Goal: Task Accomplishment & Management: Manage account settings

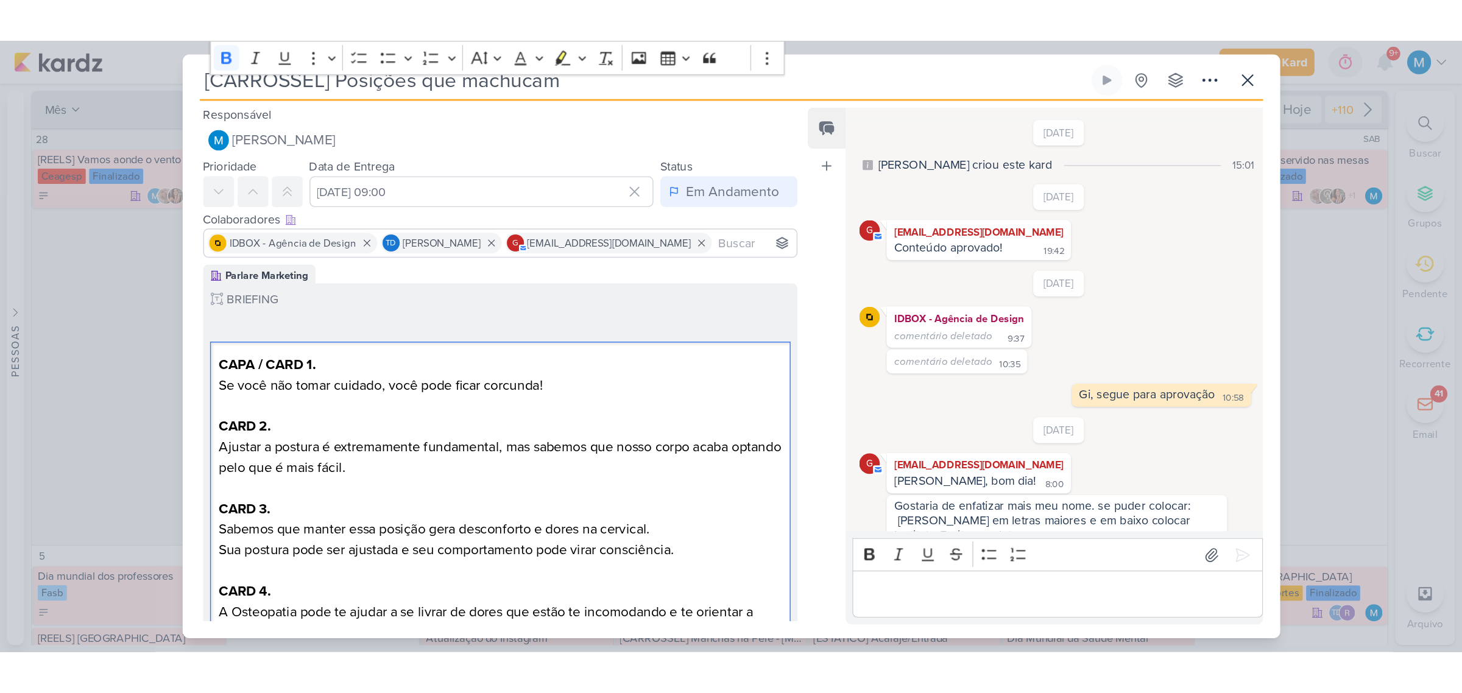
scroll to position [293, 0]
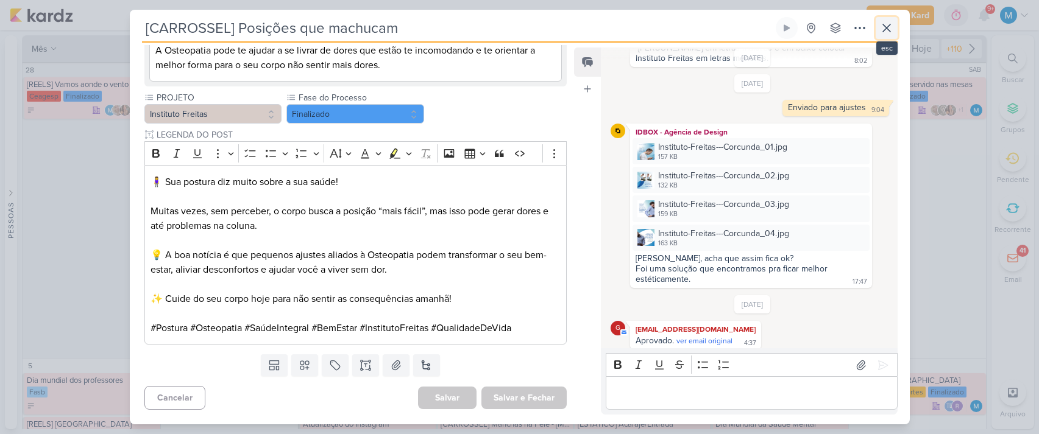
click at [887, 30] on icon at bounding box center [886, 28] width 15 height 15
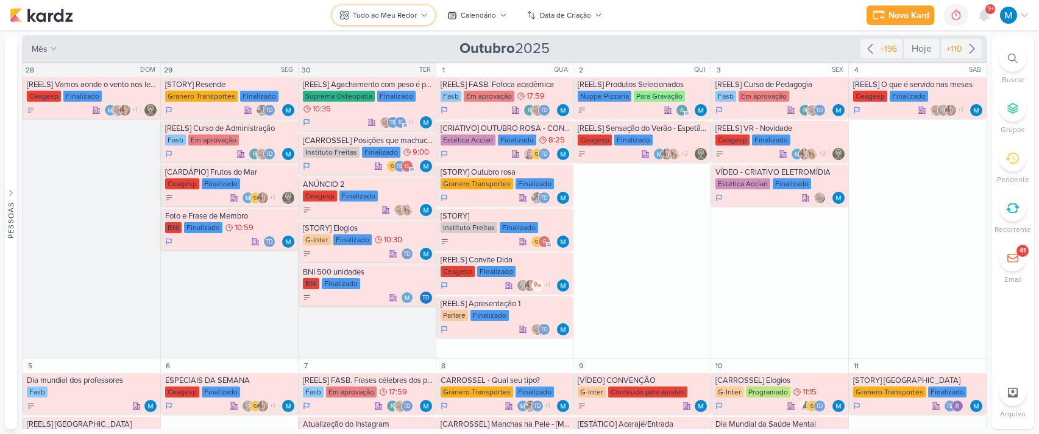
click at [425, 10] on button "Tudo ao Meu Redor" at bounding box center [383, 14] width 103 height 19
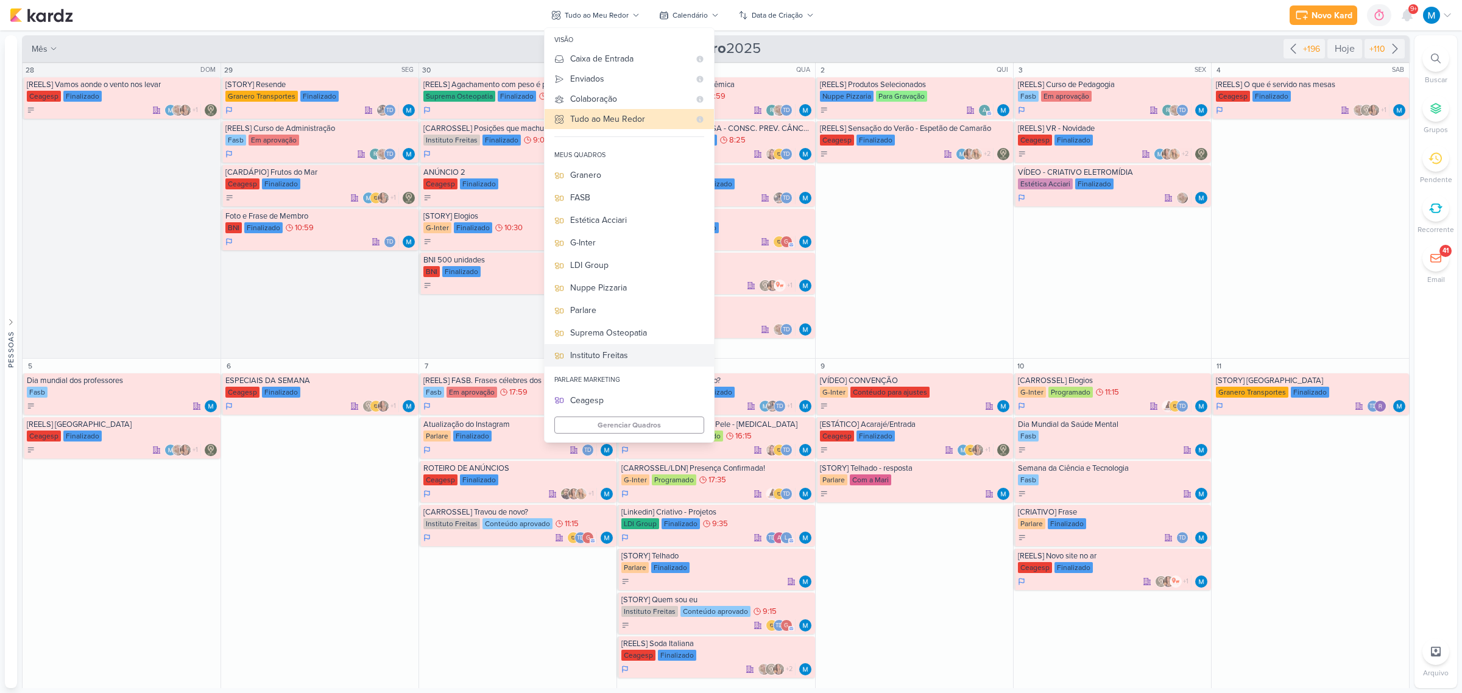
click at [620, 358] on div "Instituto Freitas" at bounding box center [637, 355] width 134 height 13
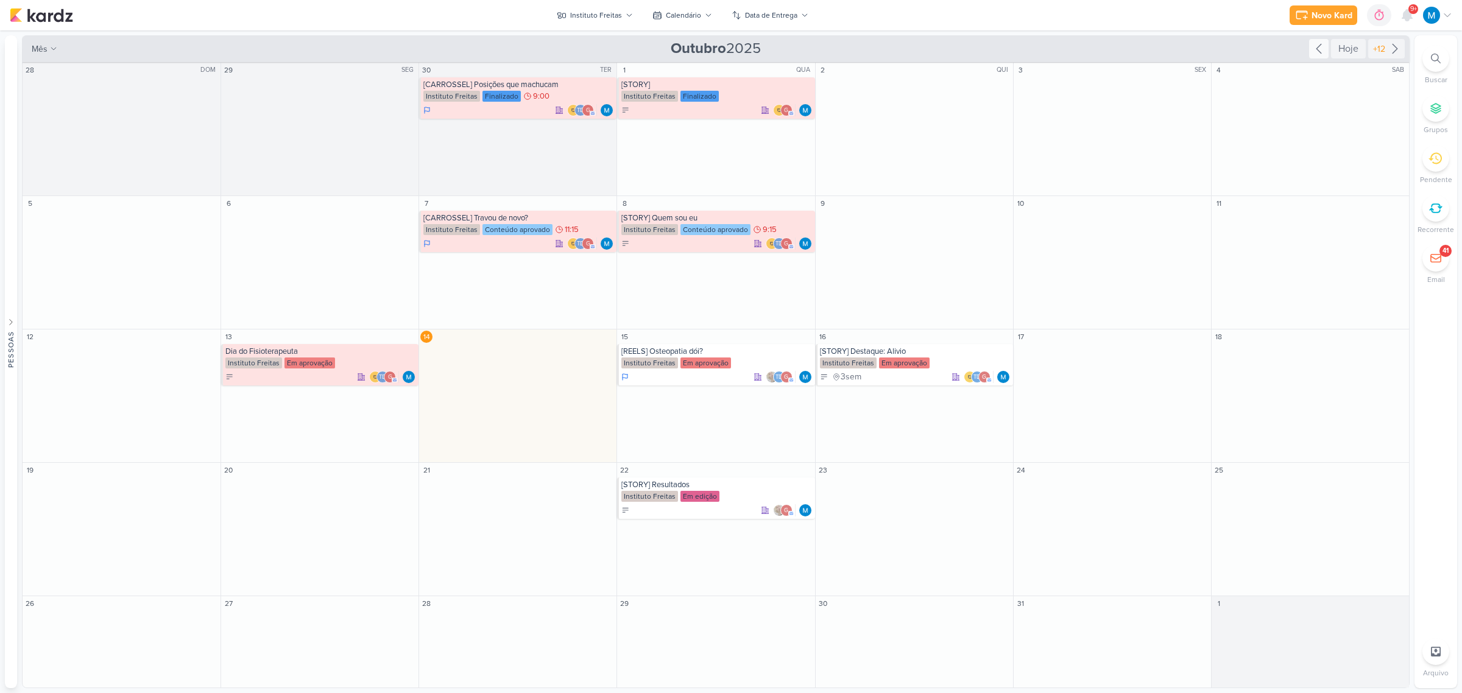
click at [1038, 55] on icon at bounding box center [1319, 48] width 15 height 15
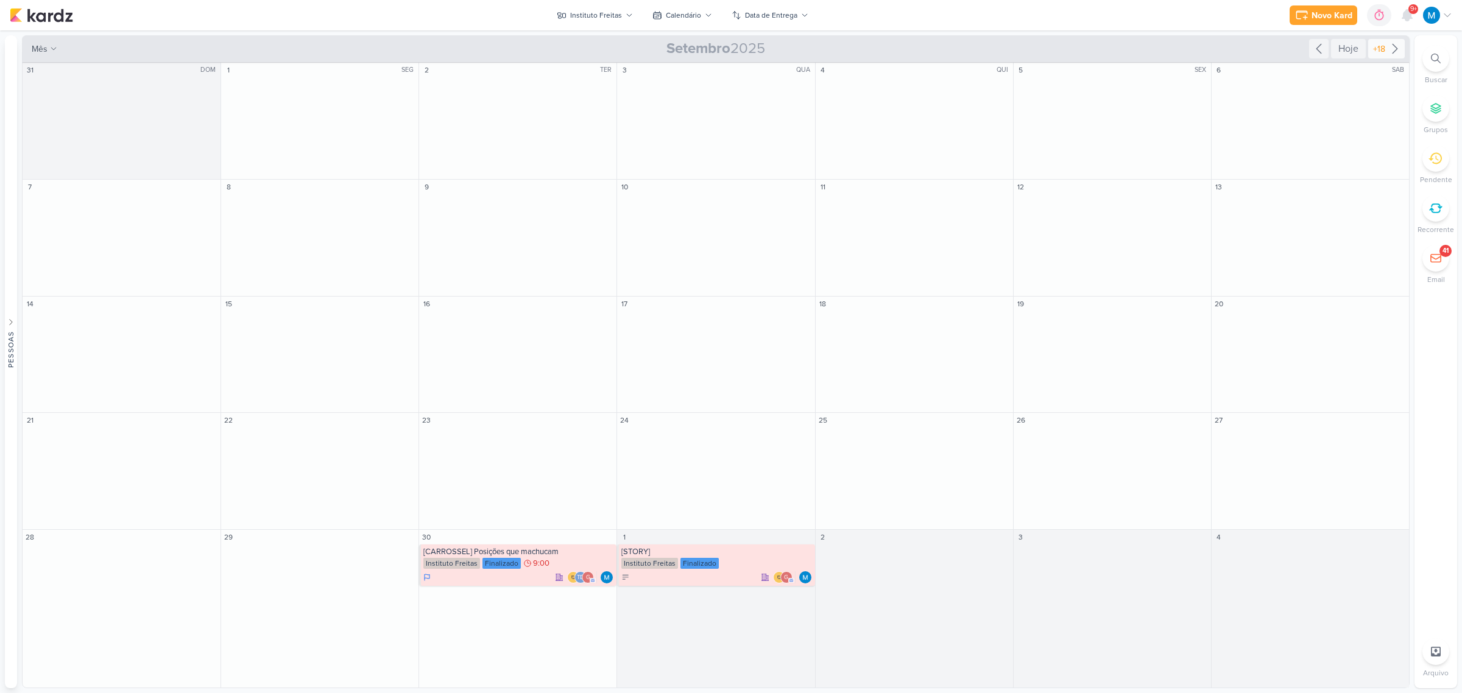
click at [1038, 46] on icon at bounding box center [1395, 48] width 15 height 15
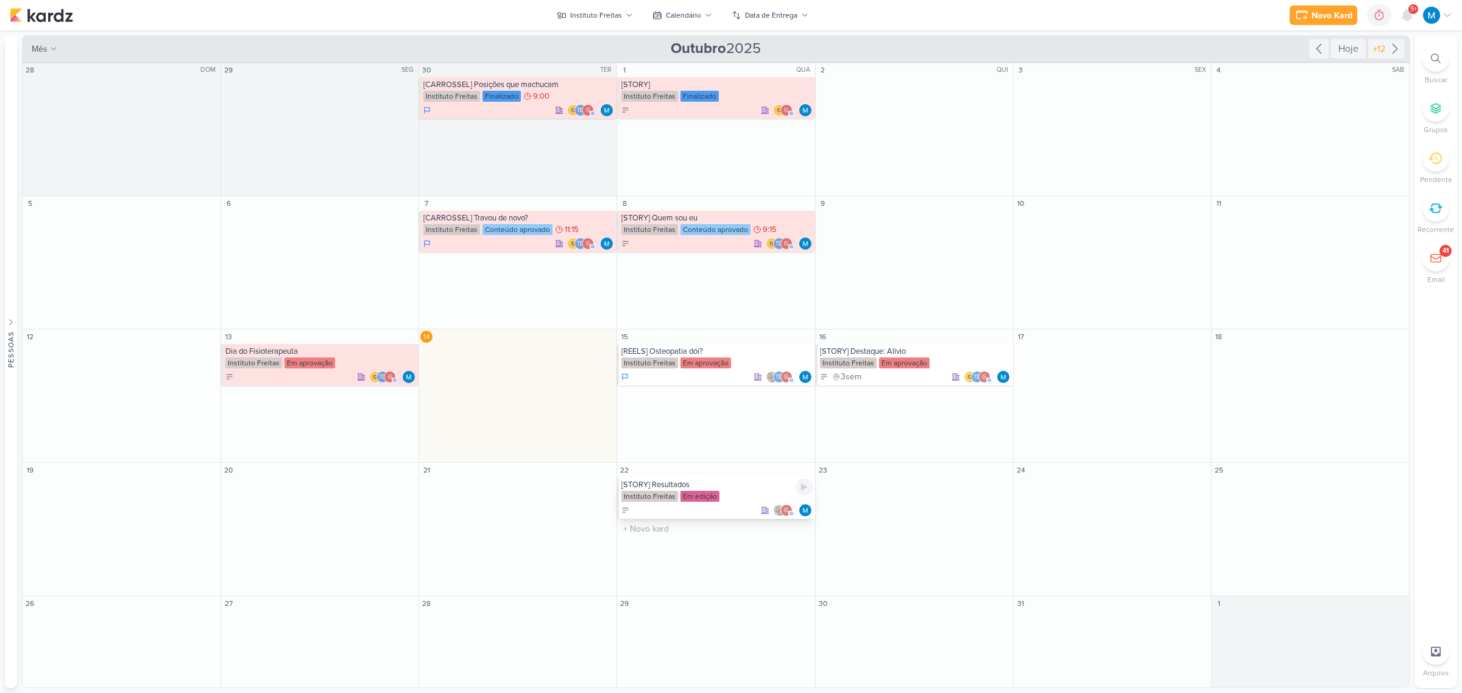
click at [678, 434] on div "[STORY] Resultados" at bounding box center [716, 485] width 191 height 10
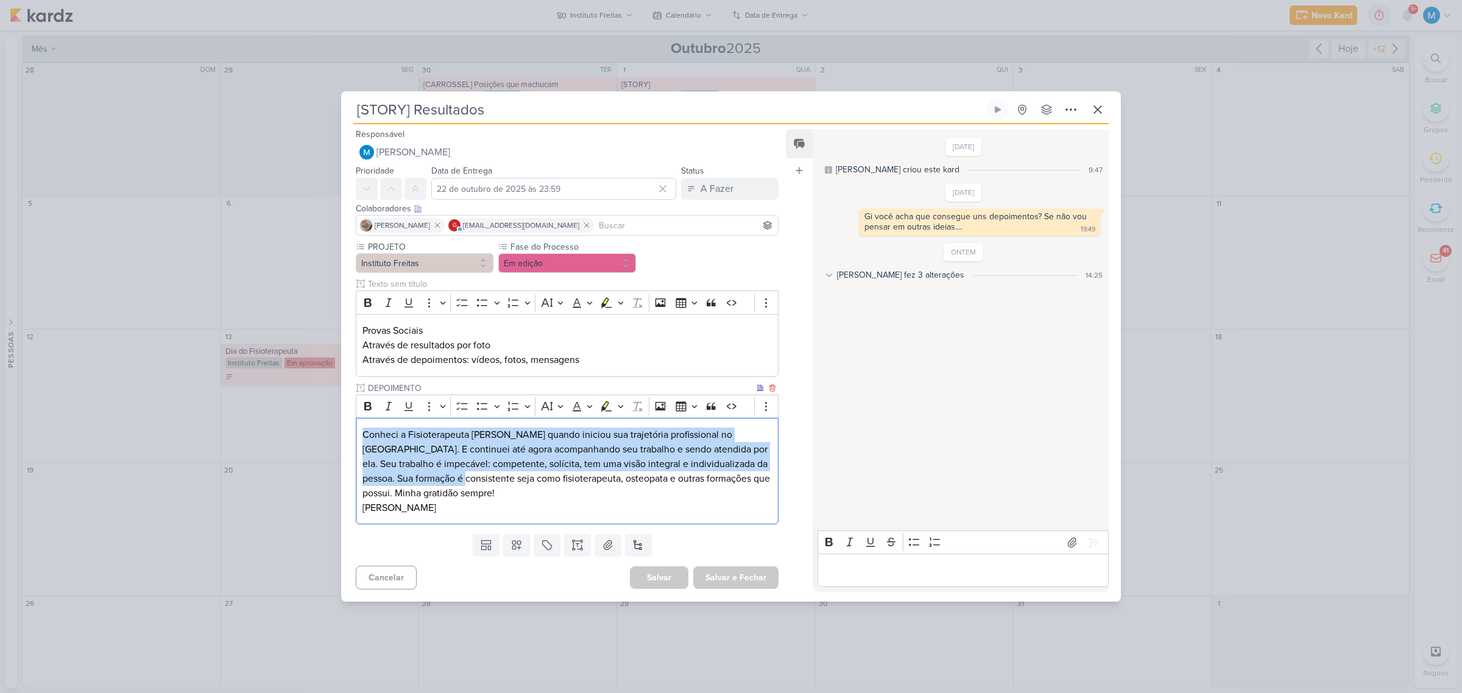
drag, startPoint x: 358, startPoint y: 431, endPoint x: 460, endPoint y: 489, distance: 117.4
click at [458, 434] on div "Conheci a Fisioterapeuta [PERSON_NAME] quando iniciou sua trajetória profission…" at bounding box center [567, 471] width 423 height 107
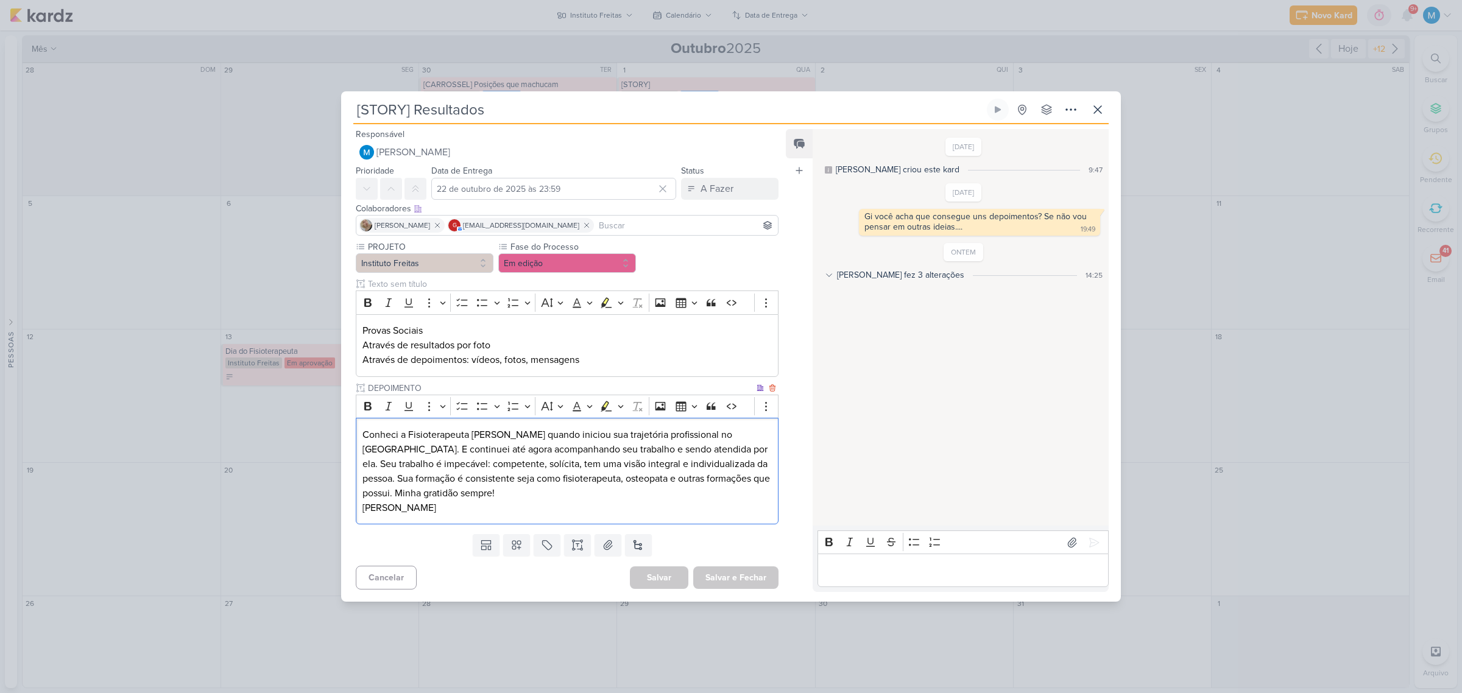
click at [470, 434] on p "Conheci a Fisioterapeuta [PERSON_NAME] quando iniciou sua trajetória profission…" at bounding box center [567, 472] width 409 height 88
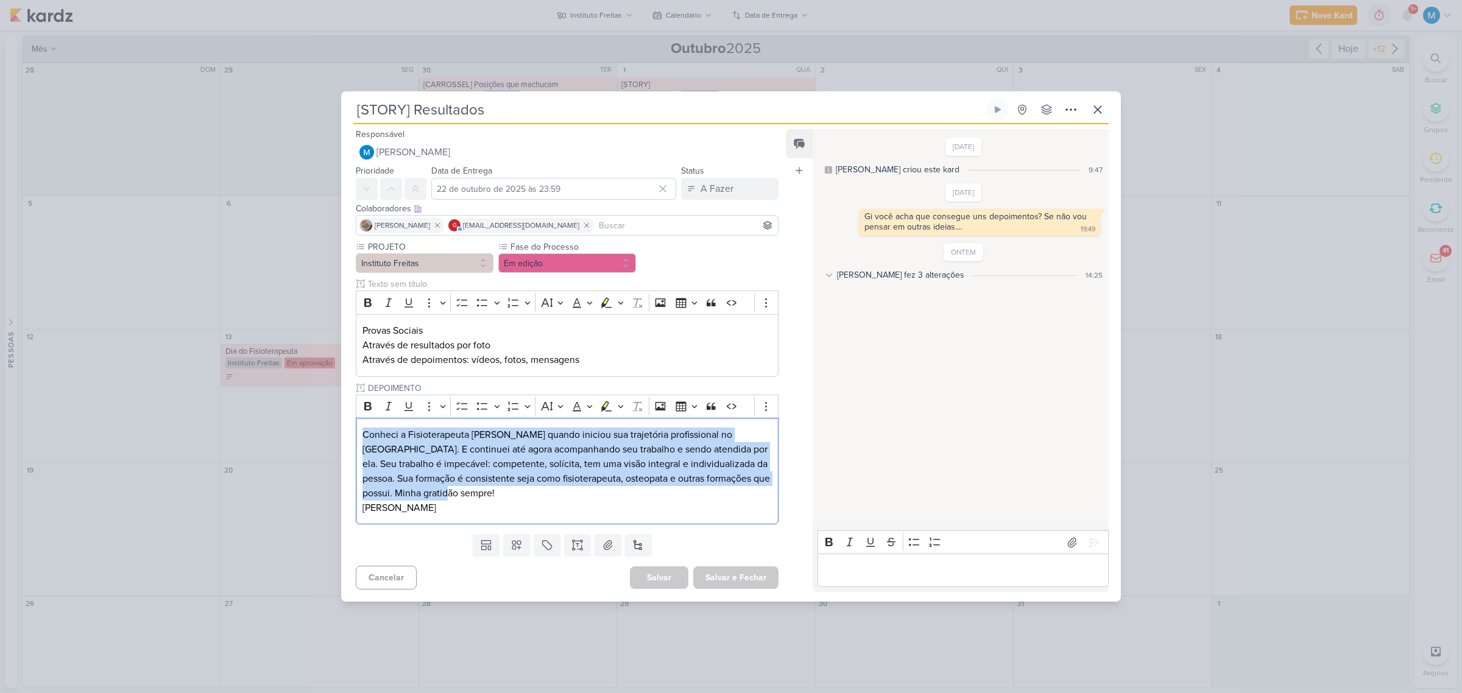
drag, startPoint x: 483, startPoint y: 494, endPoint x: 348, endPoint y: 420, distance: 153.8
click at [348, 420] on div "PROJETO Instituto Freitas Fase do Processo" at bounding box center [562, 385] width 442 height 289
copy p "Conheci a Fisioterapeuta [PERSON_NAME] quando iniciou sua trajetória profission…"
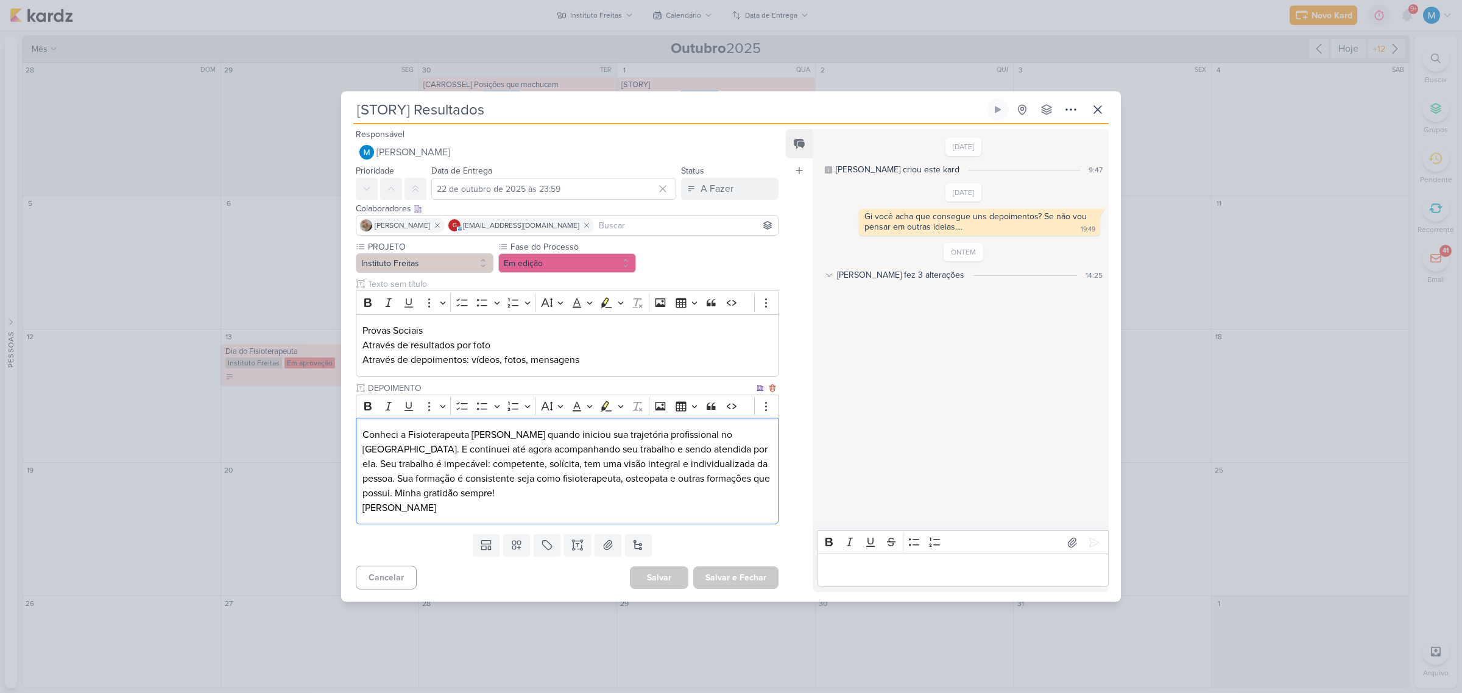
click at [425, 434] on p "Conheci a Fisioterapeuta [PERSON_NAME] quando iniciou sua trajetória profission…" at bounding box center [567, 472] width 409 height 88
copy p "[PERSON_NAME]"
click at [433, 227] on icon at bounding box center [437, 225] width 9 height 9
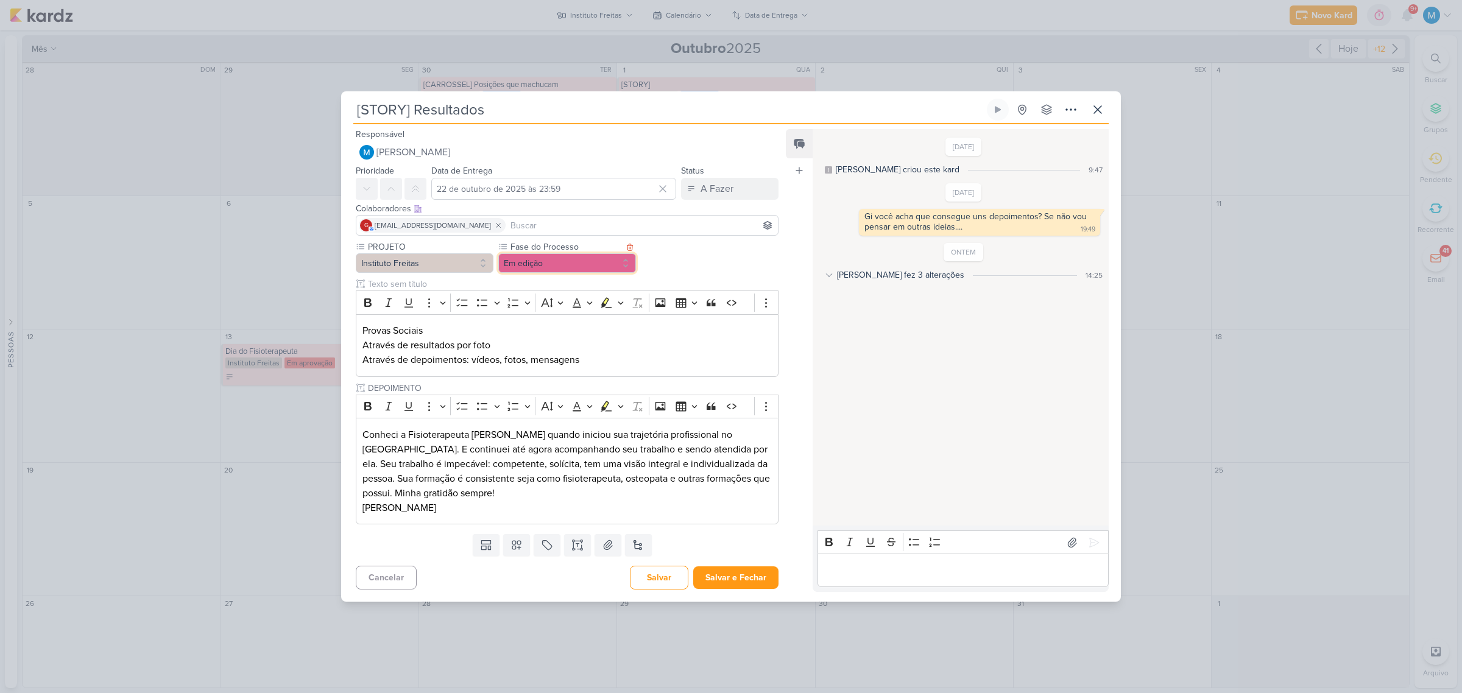
click at [576, 262] on button "Em edição" at bounding box center [567, 262] width 138 height 19
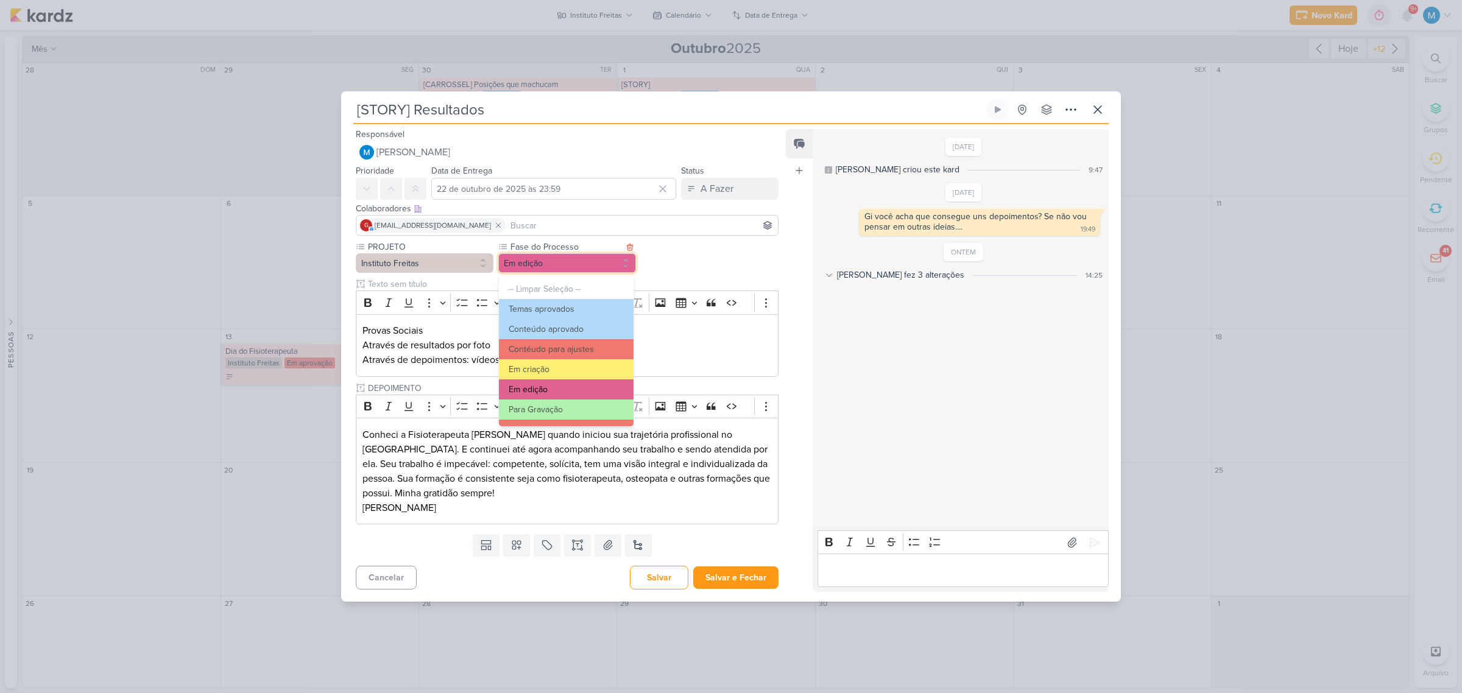
scroll to position [76, 0]
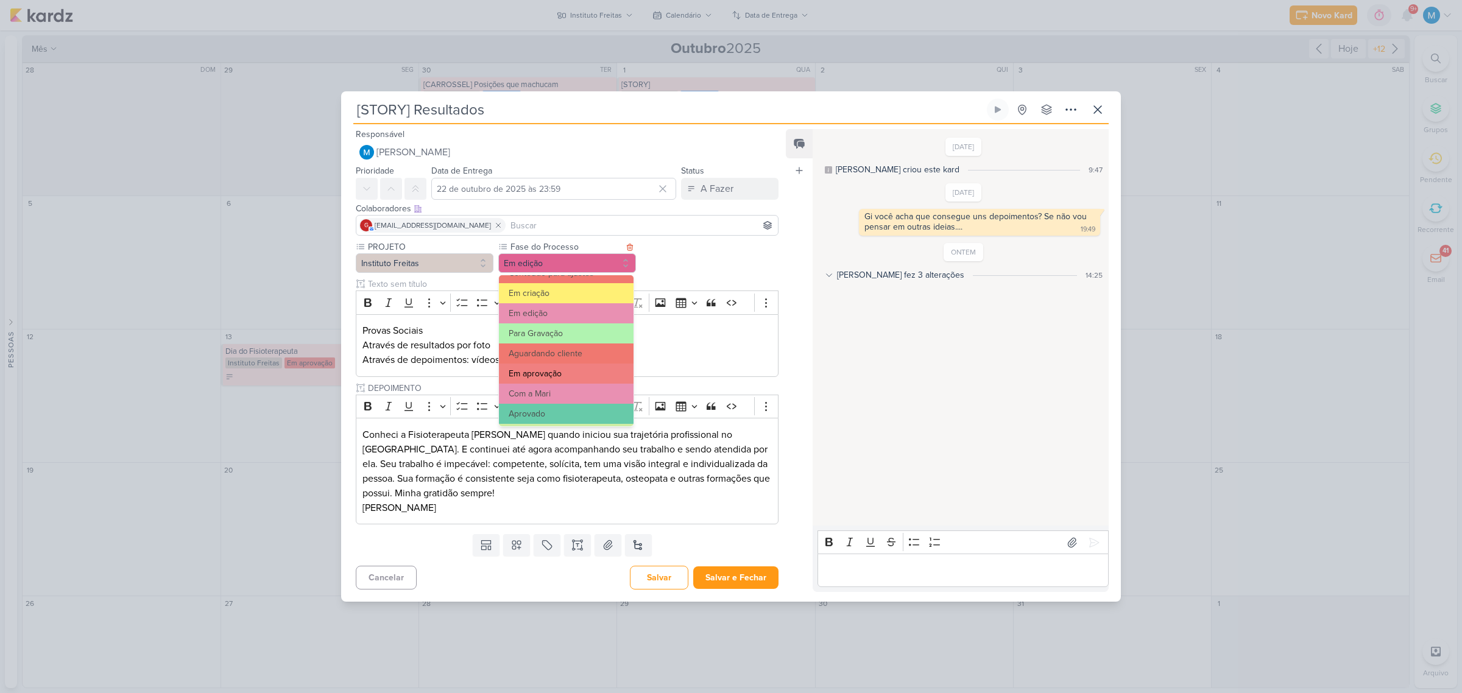
click at [571, 375] on button "Em aprovação" at bounding box center [566, 374] width 135 height 20
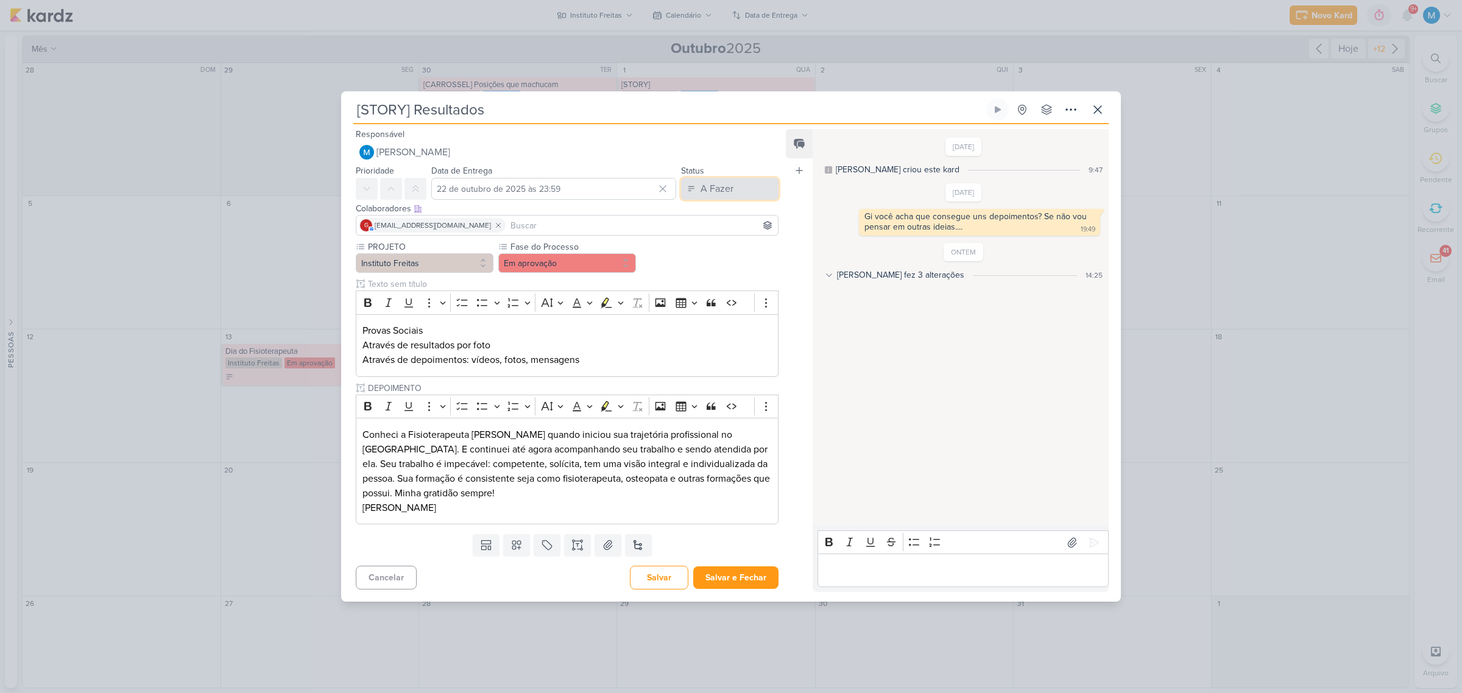
click at [723, 193] on div "A Fazer" at bounding box center [717, 189] width 33 height 15
click at [727, 253] on div "Em Andamento" at bounding box center [720, 256] width 57 height 13
click at [602, 434] on icon at bounding box center [608, 545] width 12 height 12
click at [614, 434] on button at bounding box center [608, 545] width 27 height 22
click at [929, 434] on p "Editor editing area: main" at bounding box center [963, 571] width 278 height 15
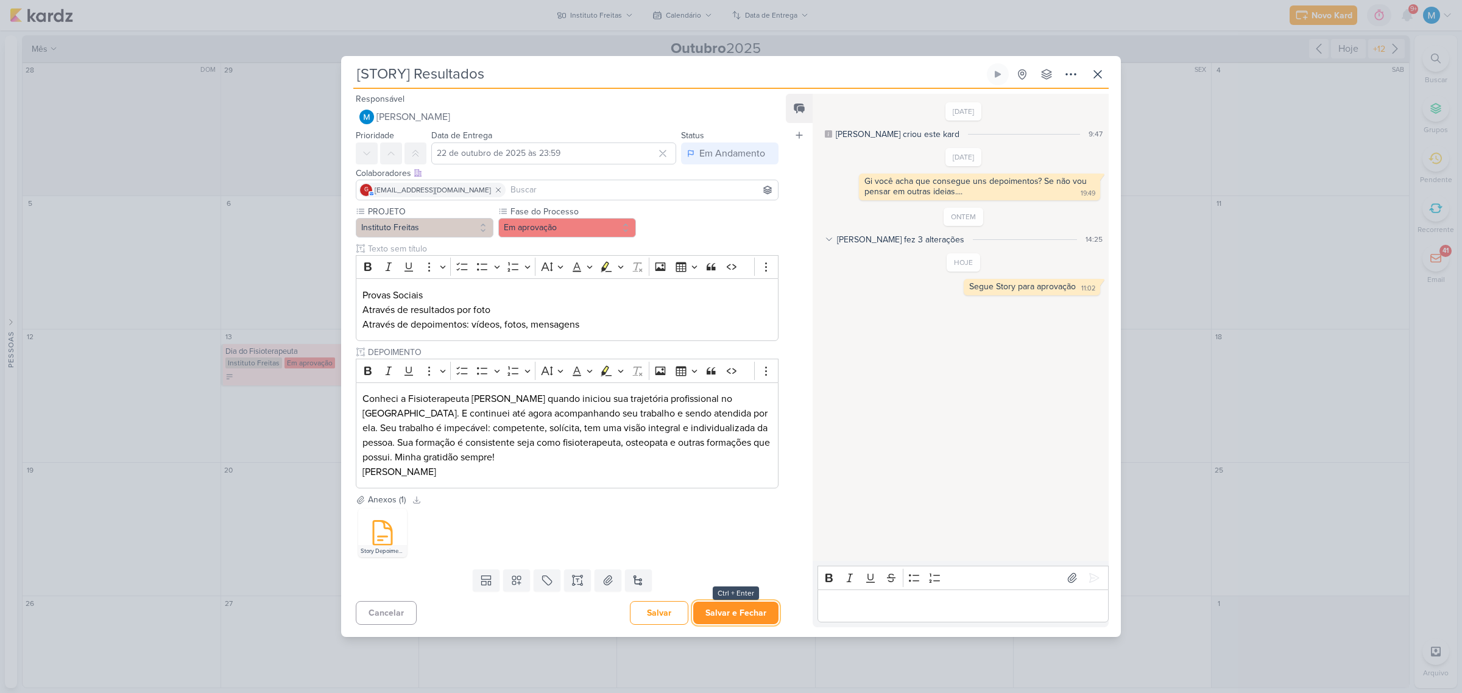
click at [745, 434] on button "Salvar e Fechar" at bounding box center [735, 613] width 85 height 23
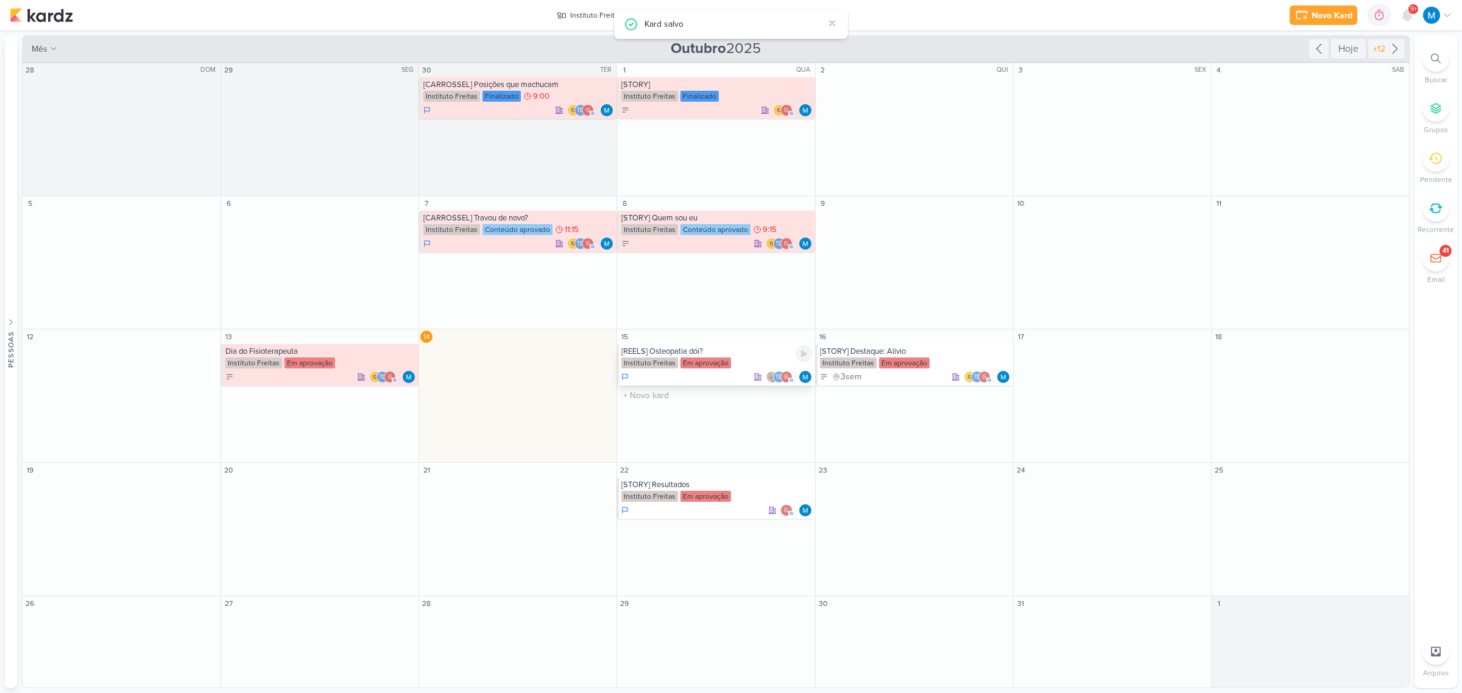
click at [696, 353] on div "[REELS] Osteopatia dói?" at bounding box center [716, 352] width 191 height 10
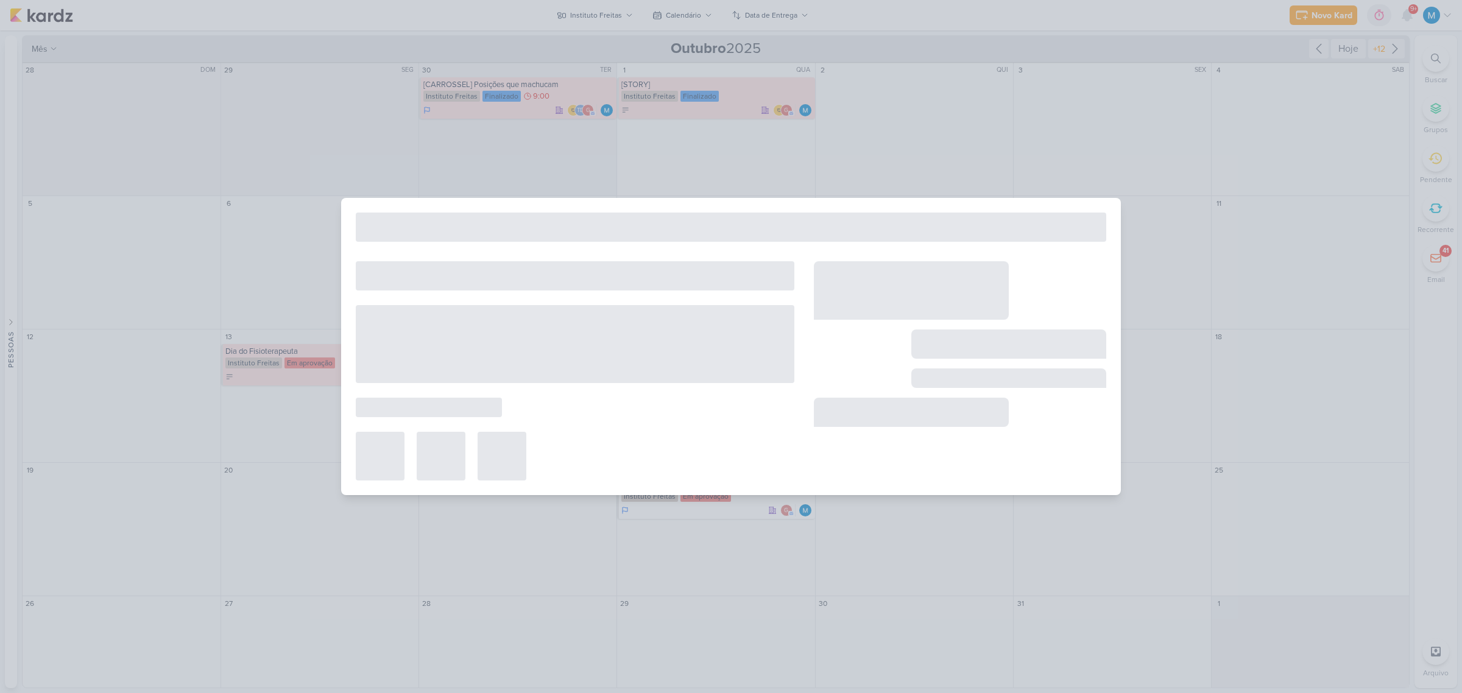
type input "[REELS] Osteopatia dói?"
type input "15 de outubro de 2025 às 23:59"
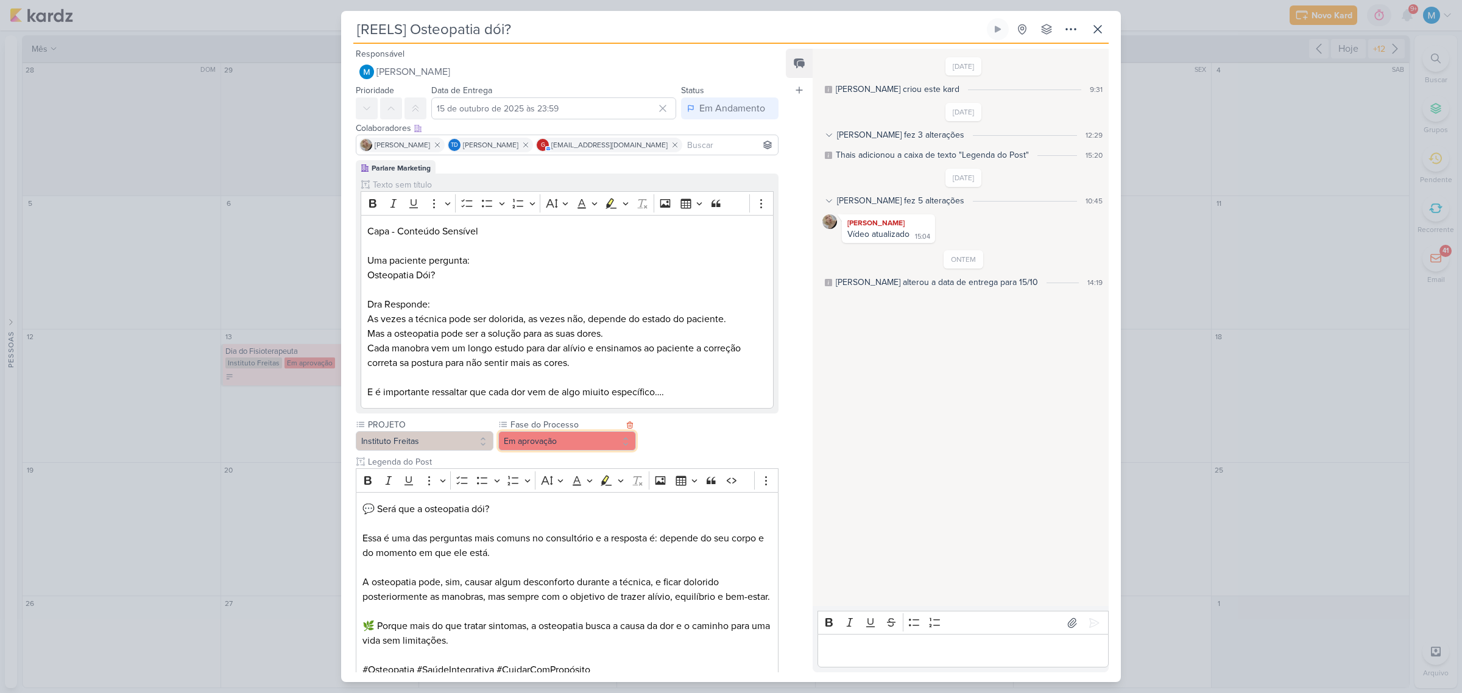
click at [567, 434] on button "Em aprovação" at bounding box center [567, 440] width 138 height 19
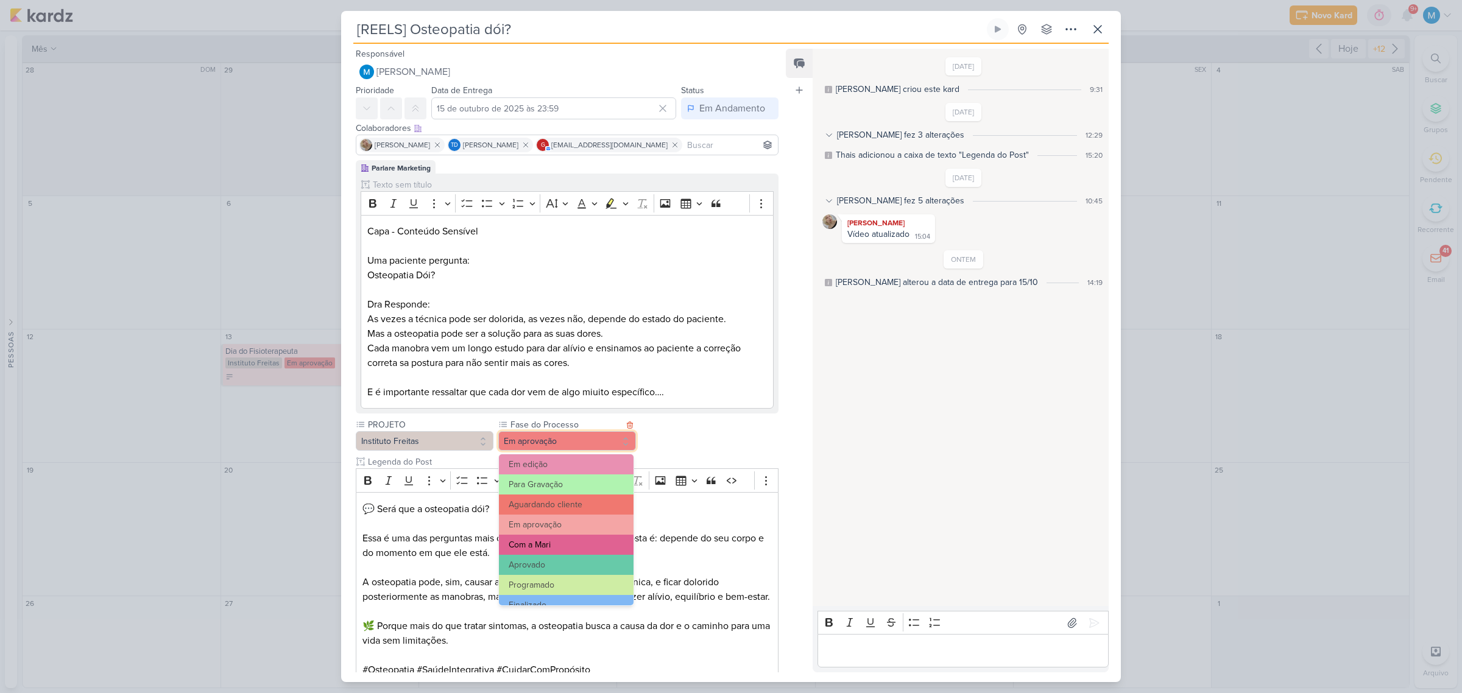
scroll to position [118, 0]
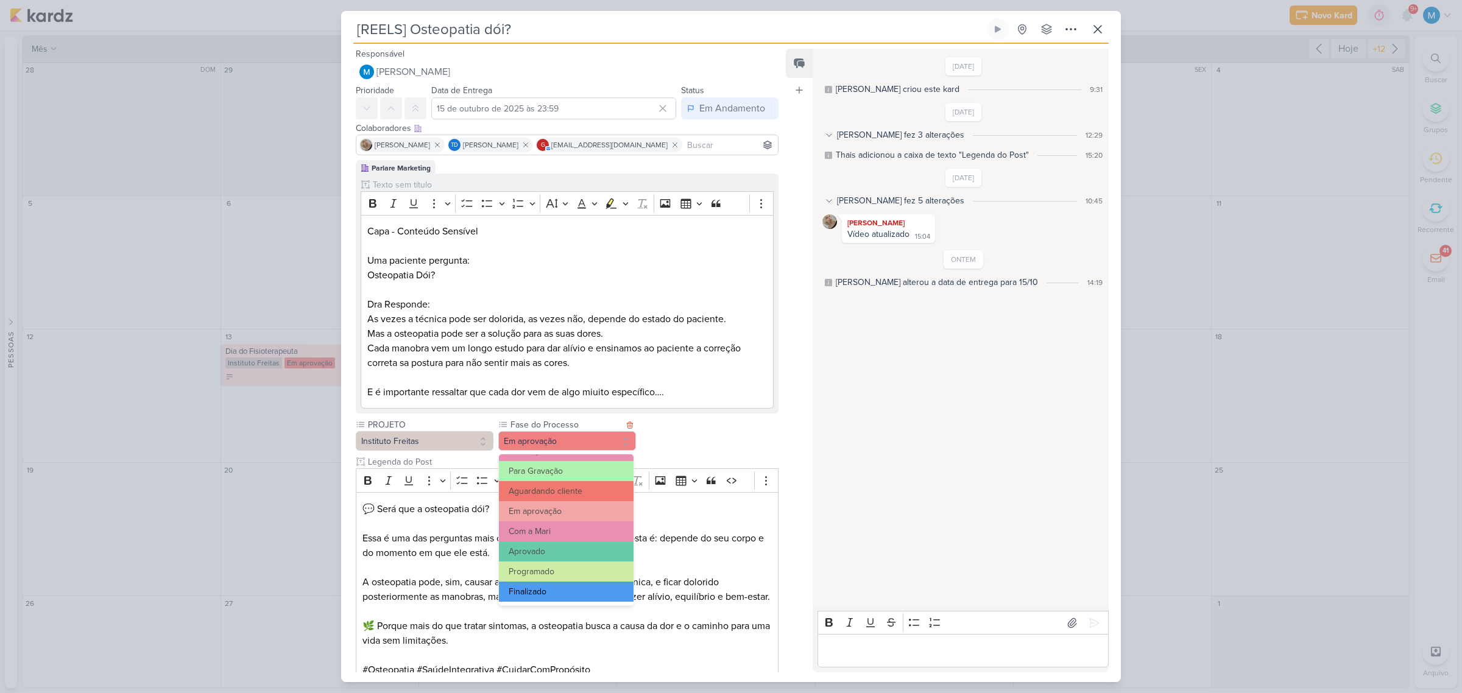
click at [553, 434] on button "Finalizado" at bounding box center [566, 592] width 135 height 20
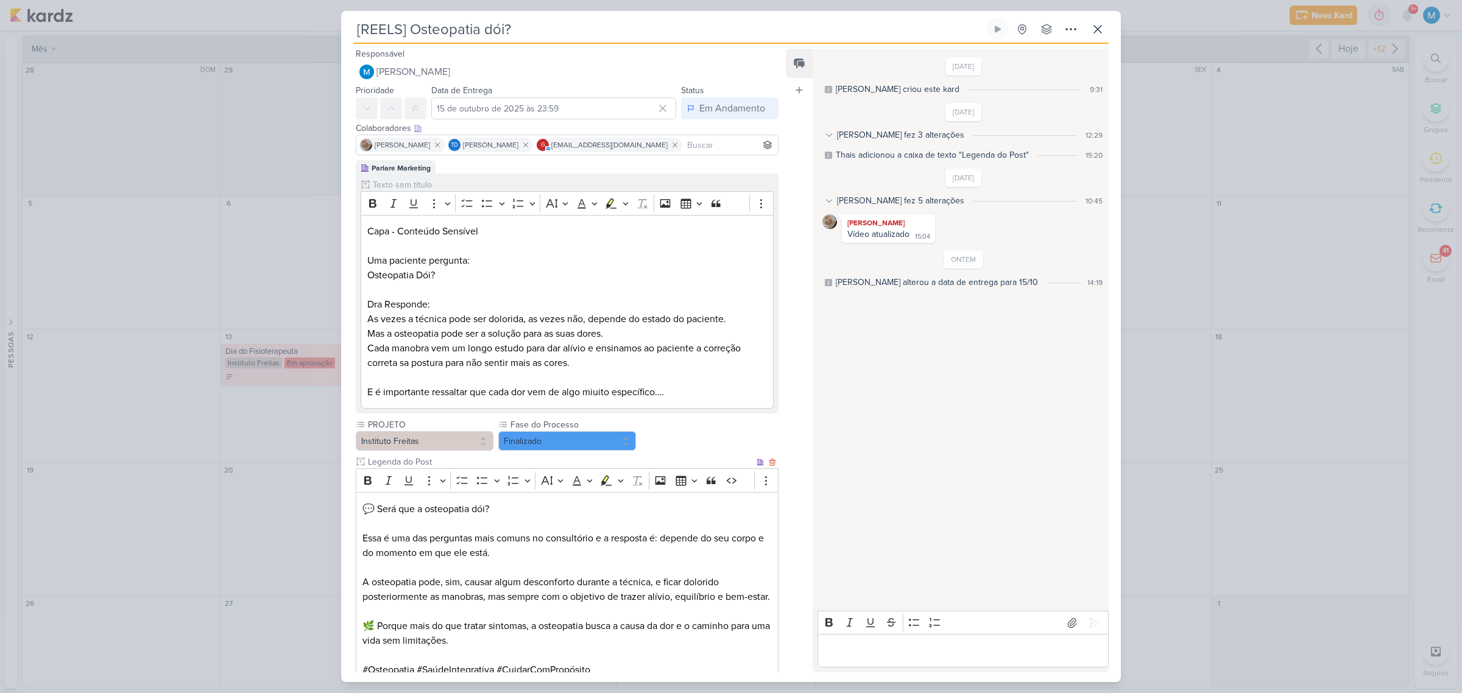
scroll to position [215, 0]
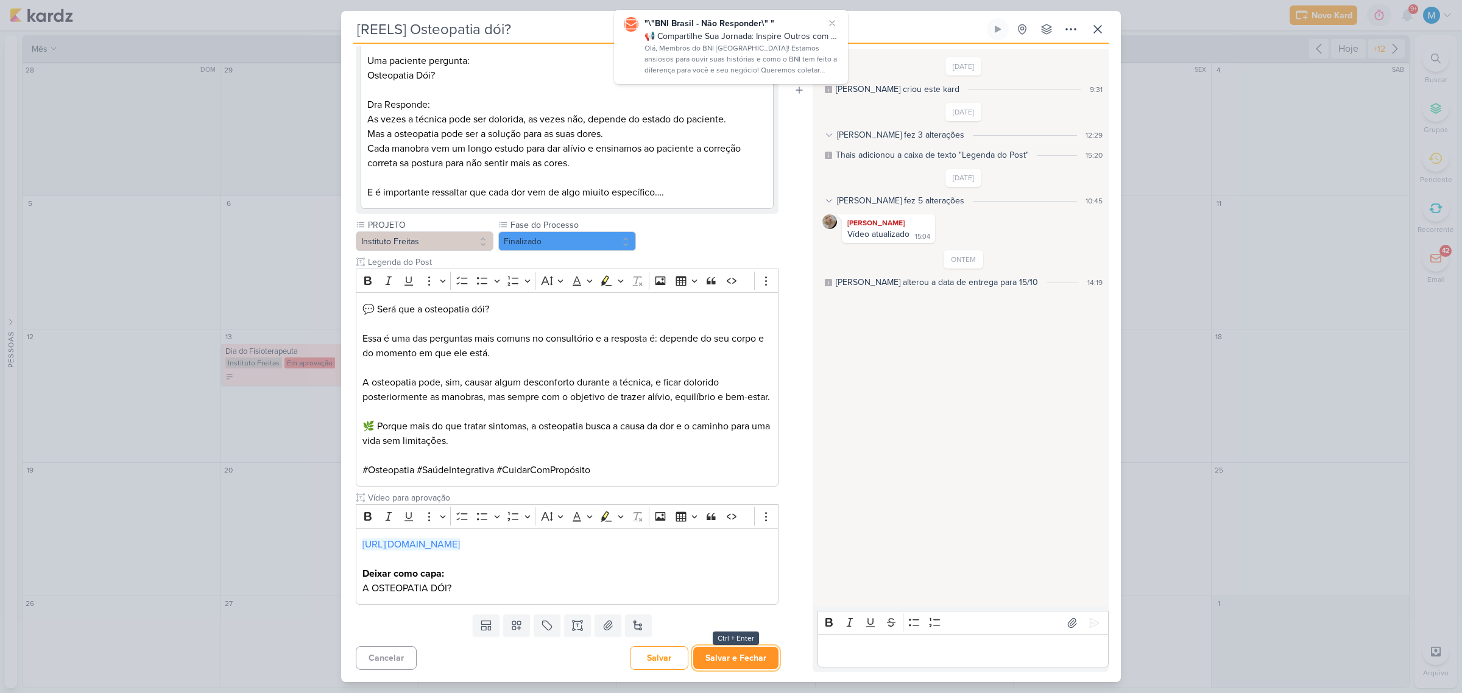
click at [729, 434] on button "Salvar e Fechar" at bounding box center [735, 658] width 85 height 23
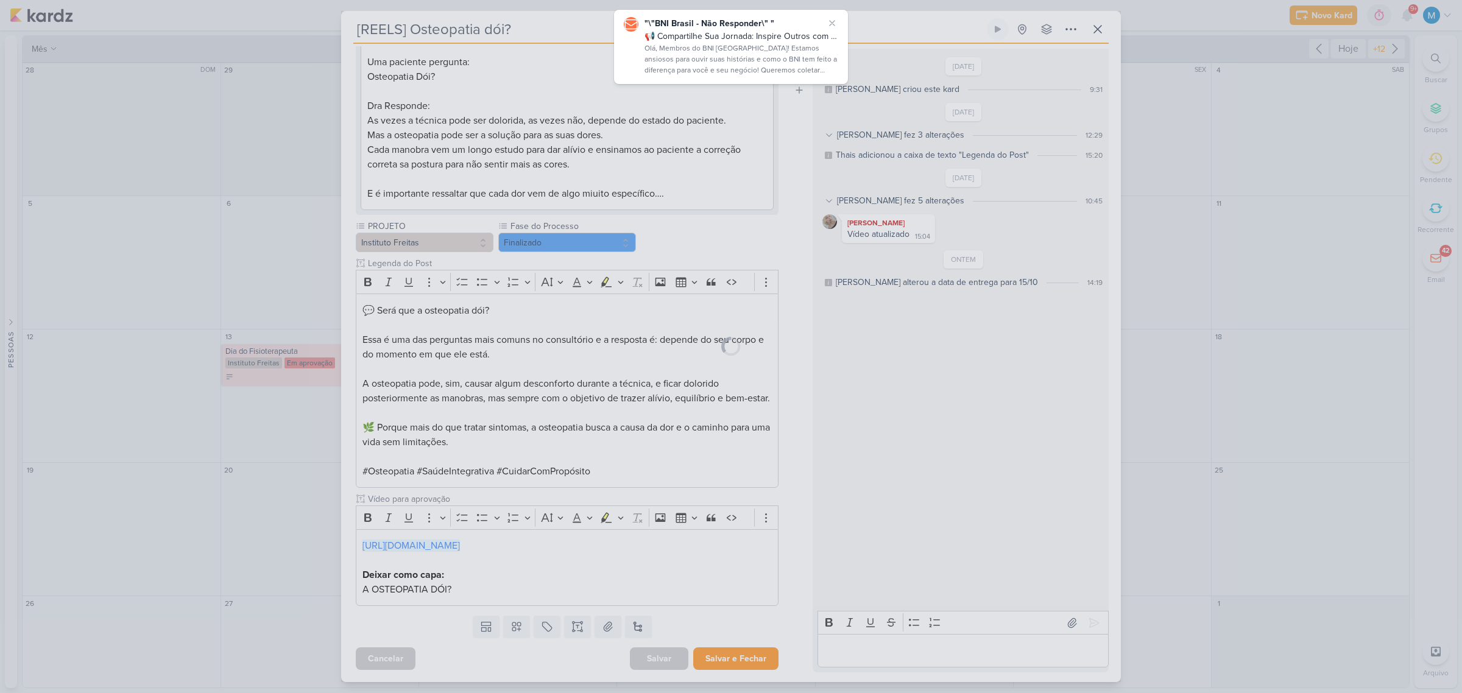
scroll to position [214, 0]
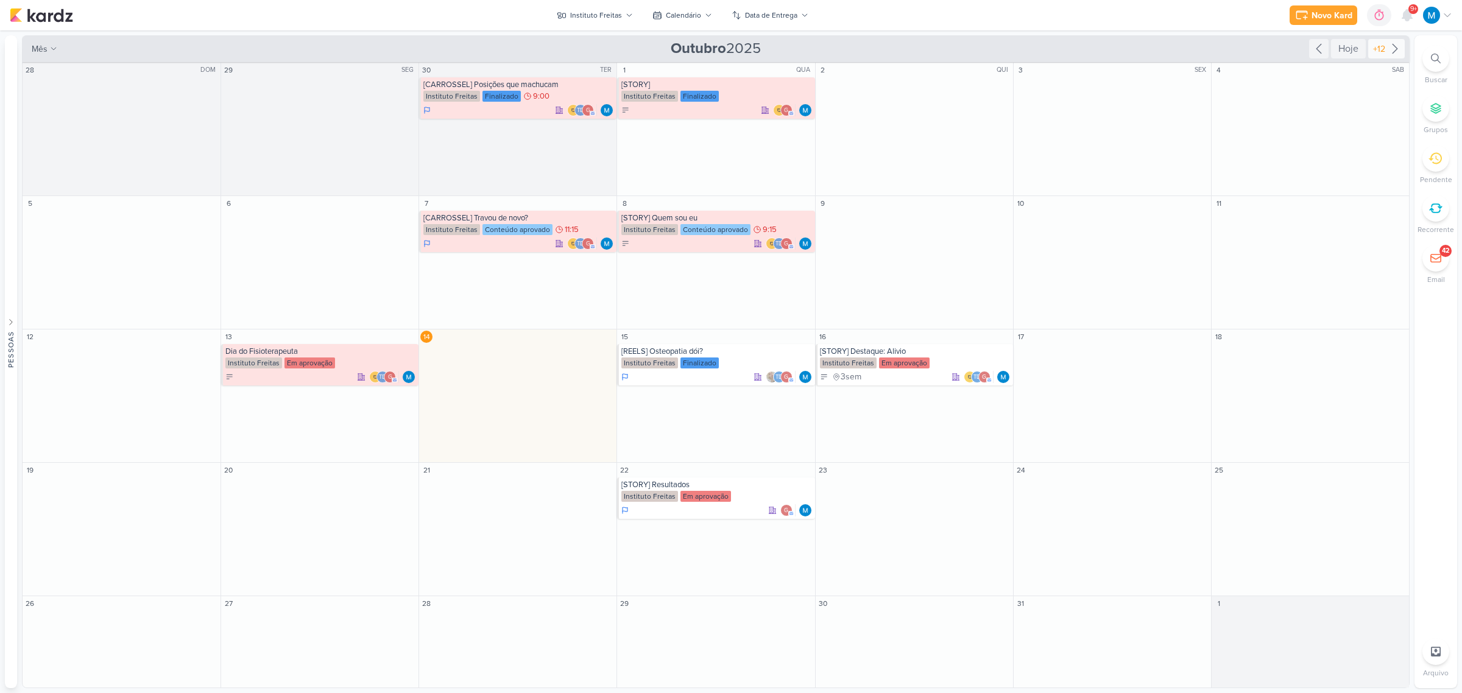
click at [1038, 40] on div "+12" at bounding box center [1386, 48] width 37 height 19
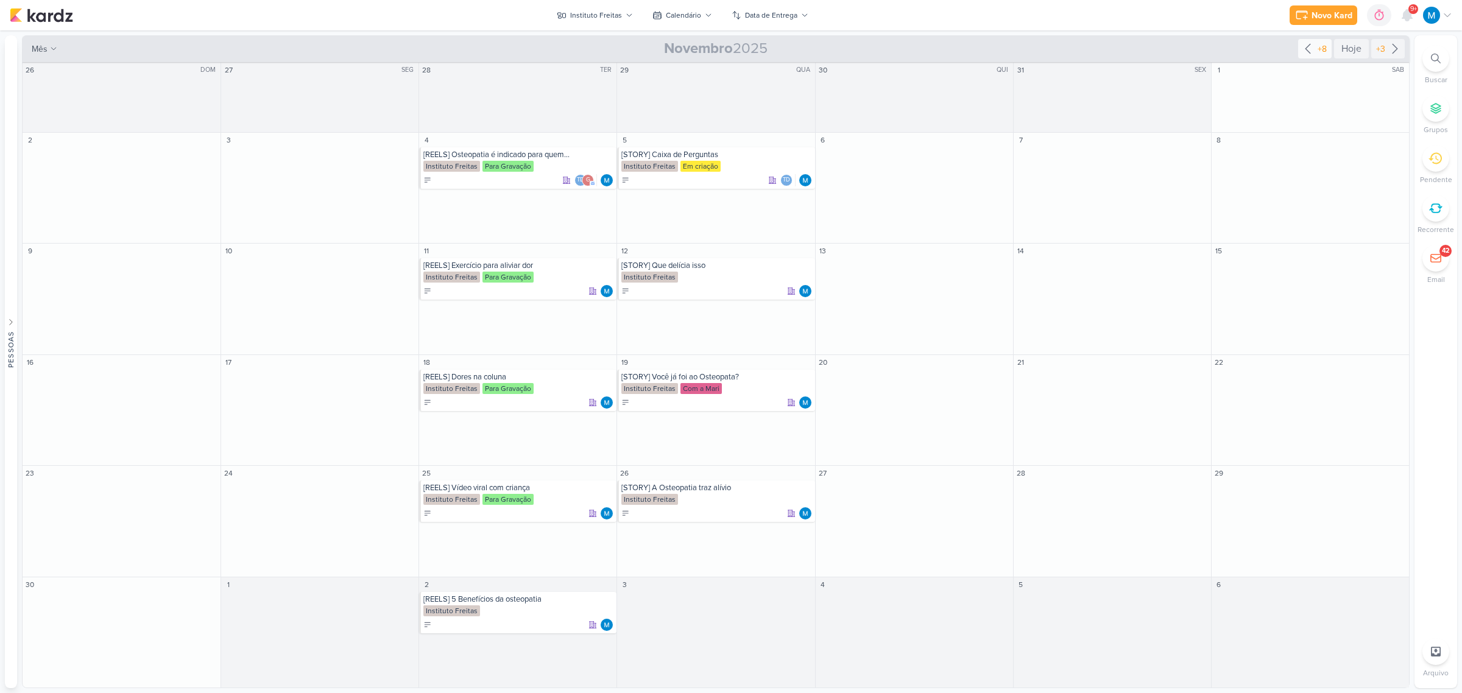
click at [1038, 51] on div "+8" at bounding box center [1322, 49] width 14 height 13
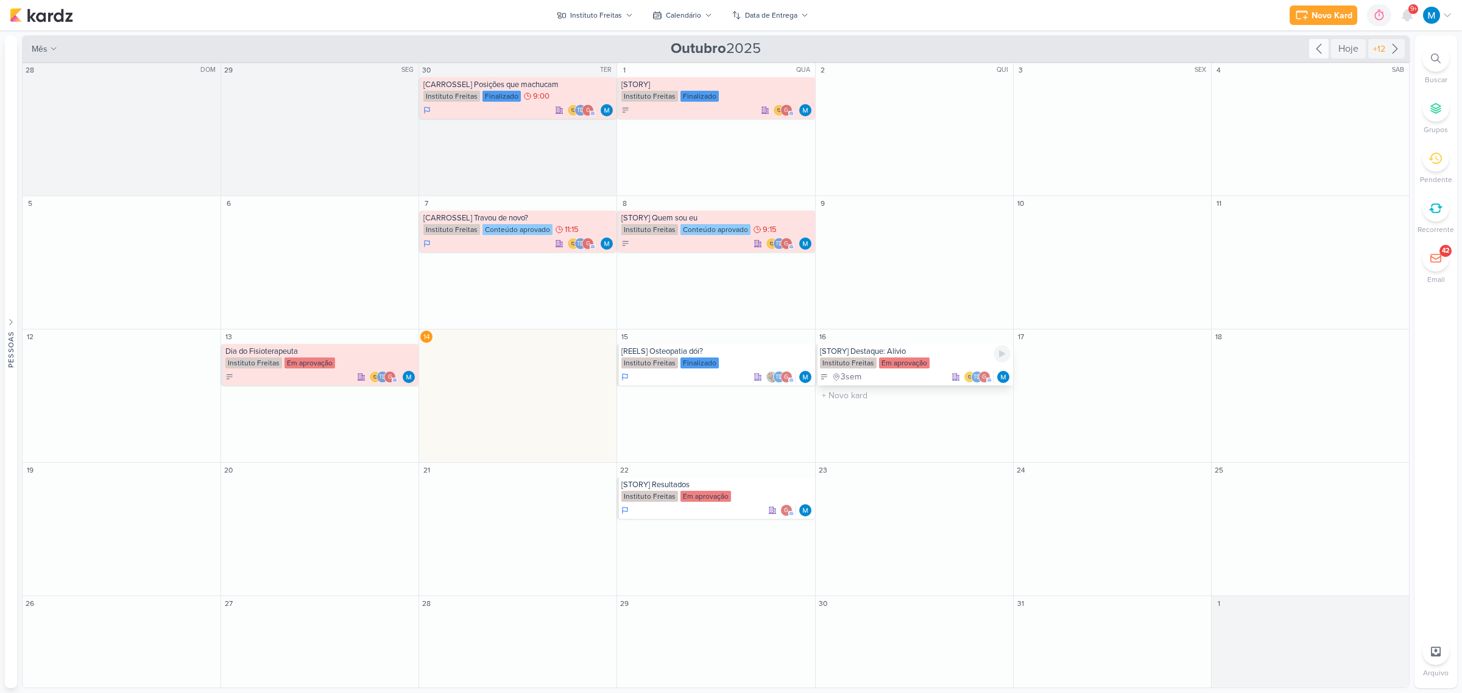
click at [917, 351] on div "[STORY] Destaque: Alivio" at bounding box center [915, 352] width 191 height 10
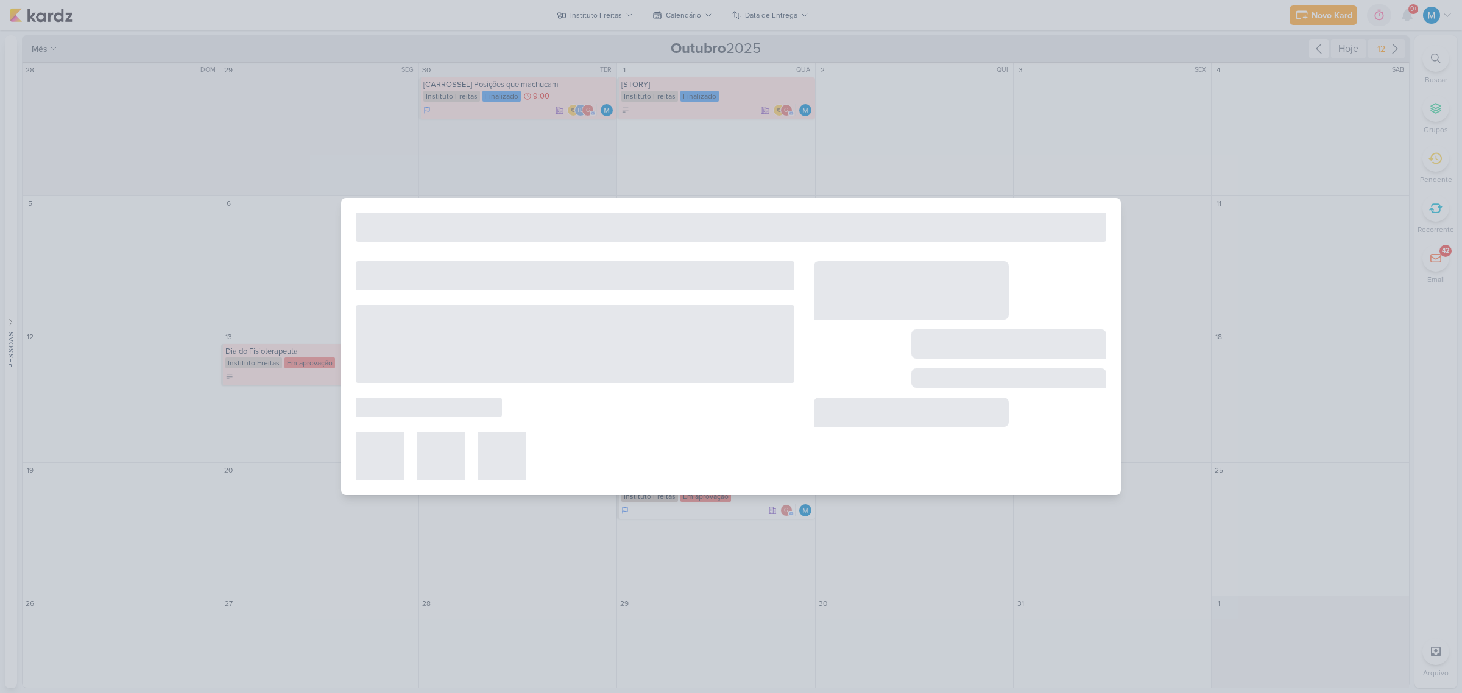
type input "[STORY] Destaque: Alivio"
type input "[DATE] 23:59"
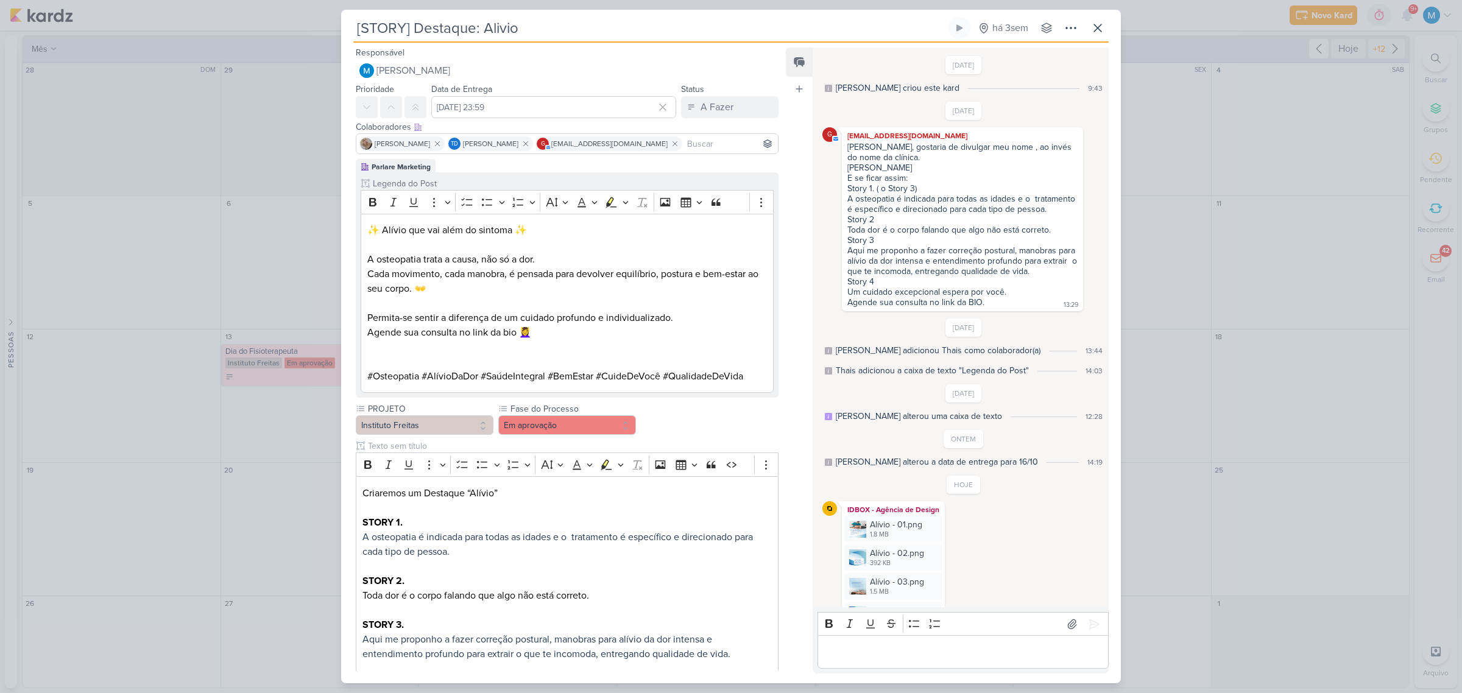
scroll to position [93, 0]
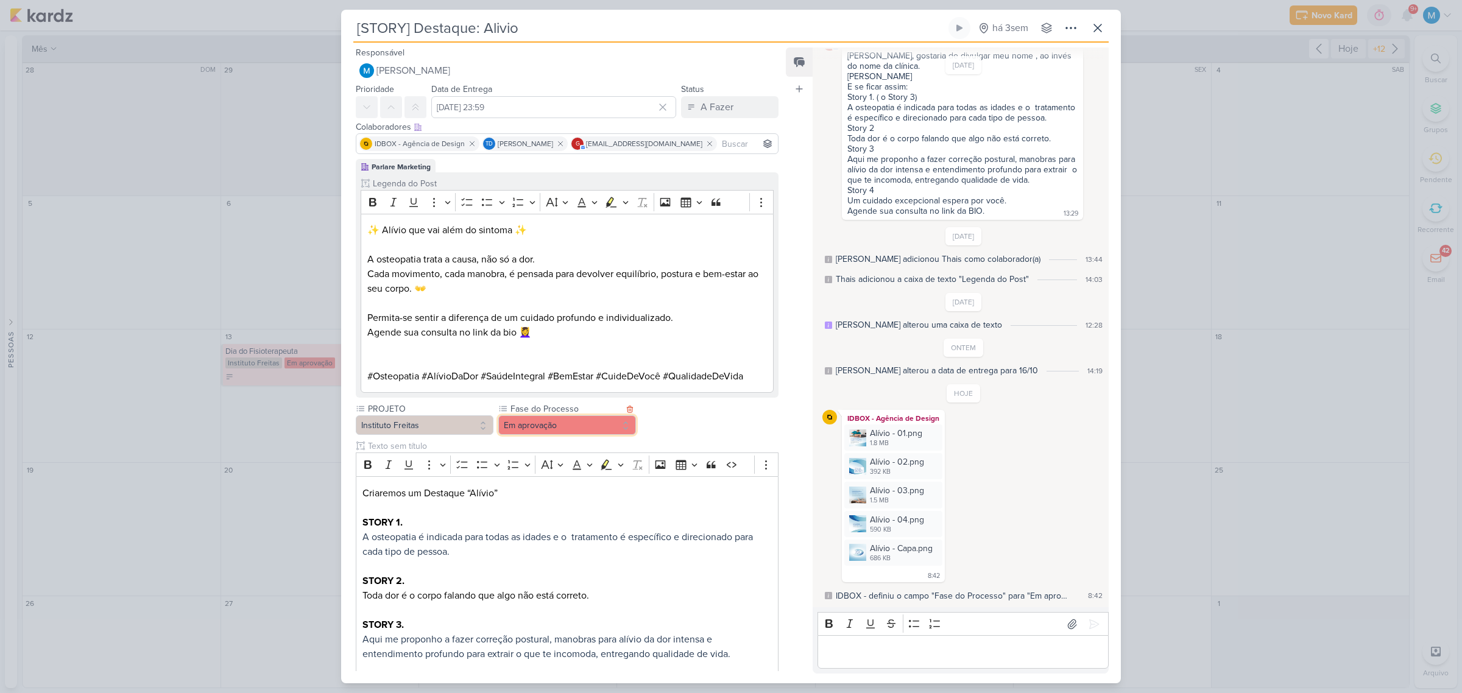
click at [595, 433] on button "Em aprovação" at bounding box center [567, 425] width 138 height 19
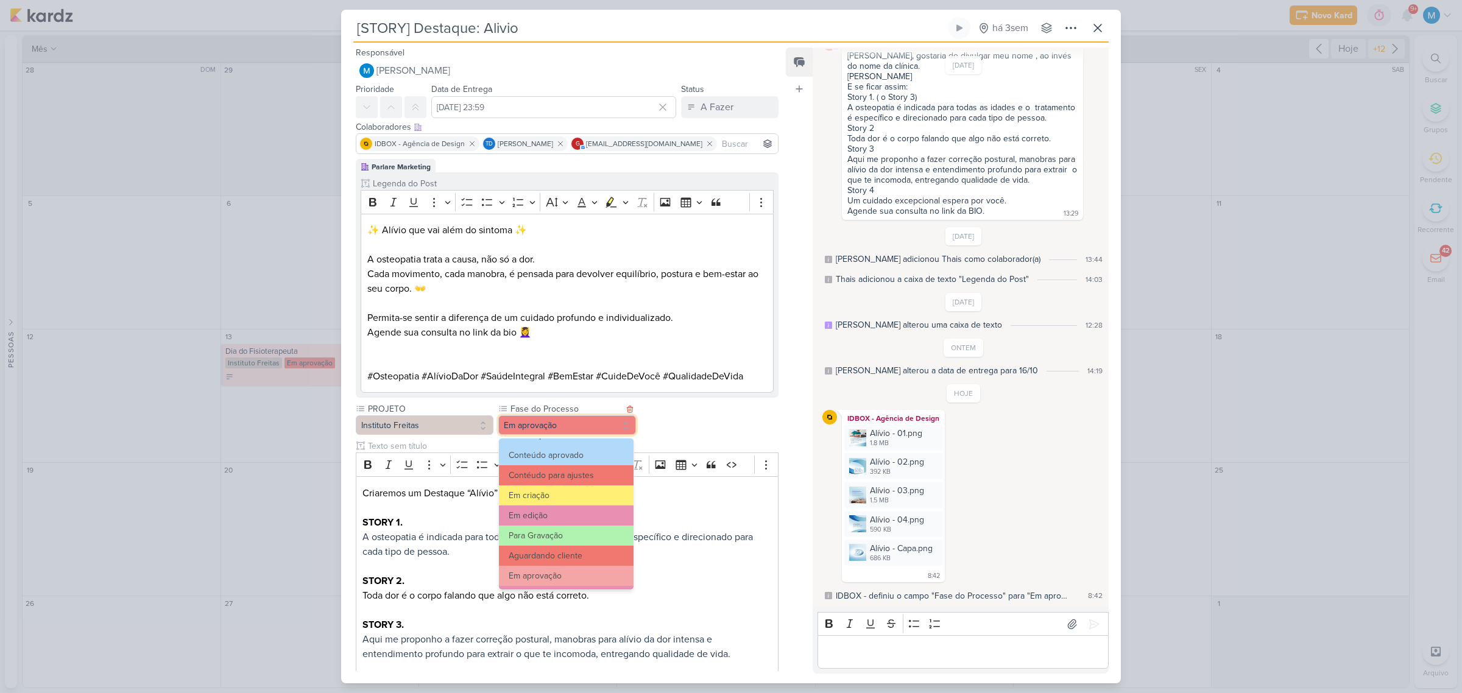
scroll to position [0, 0]
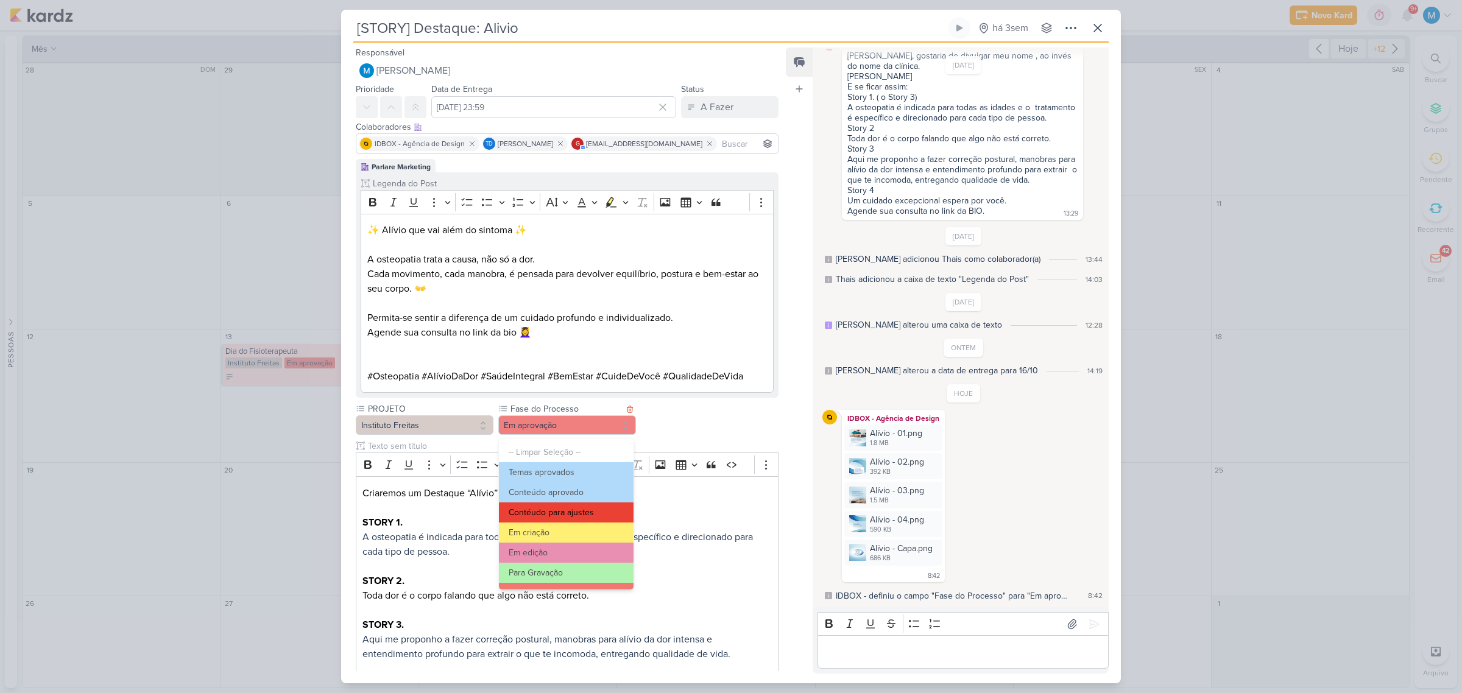
click at [578, 434] on button "Contéudo para ajustes" at bounding box center [566, 513] width 135 height 20
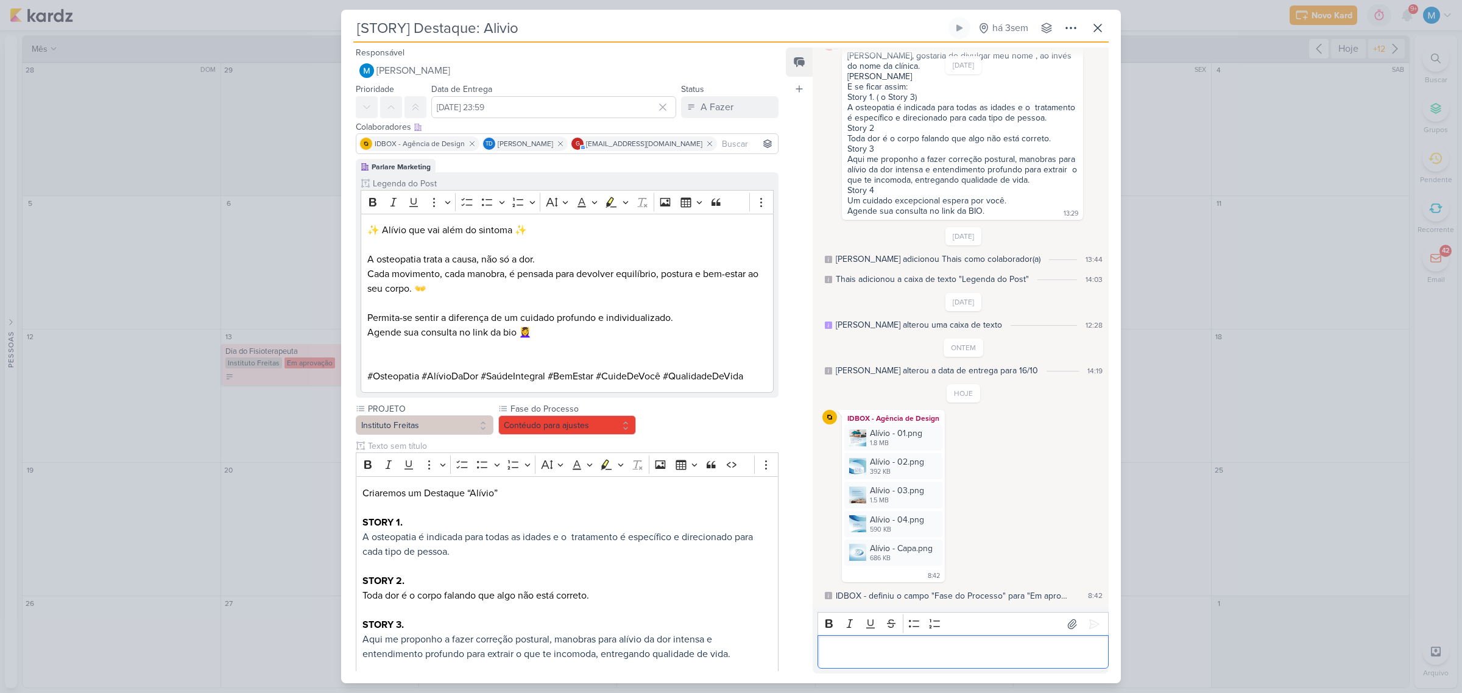
click at [938, 434] on p "Editor editing area: main" at bounding box center [963, 652] width 278 height 15
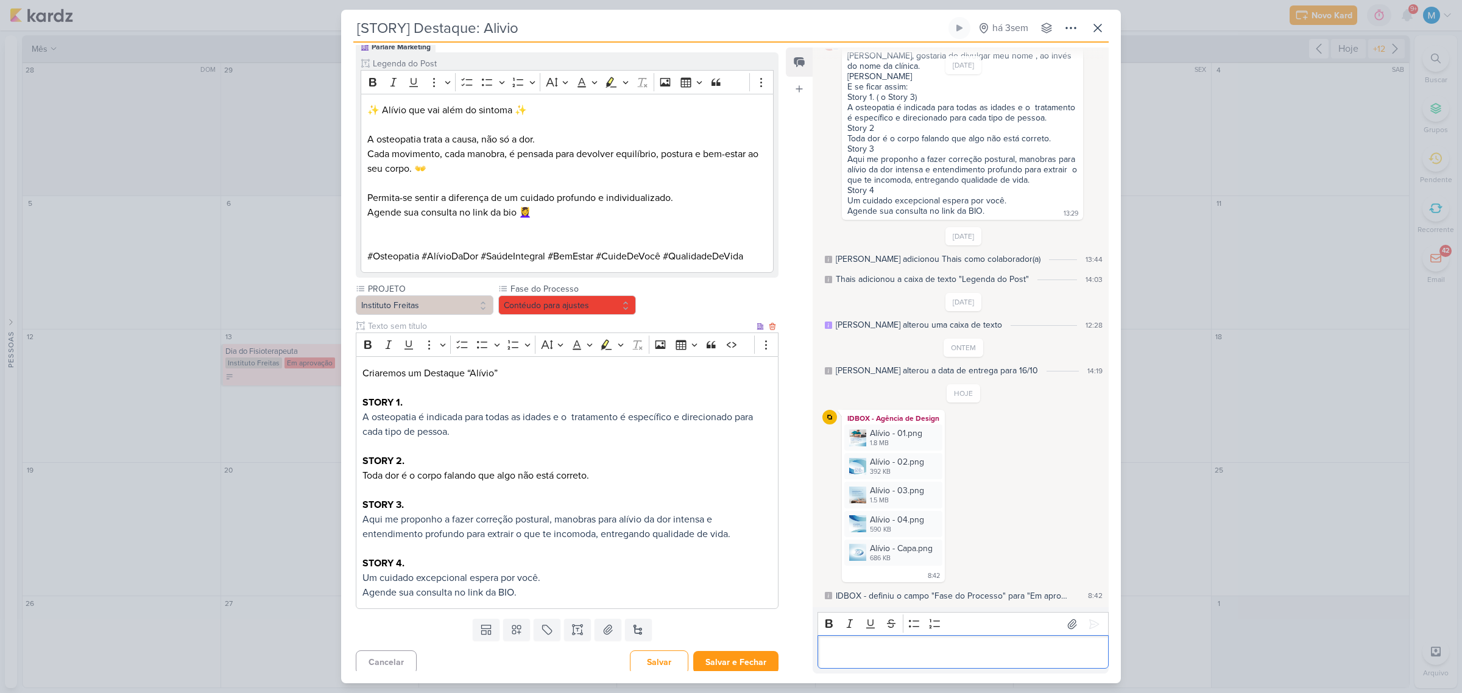
scroll to position [126, 0]
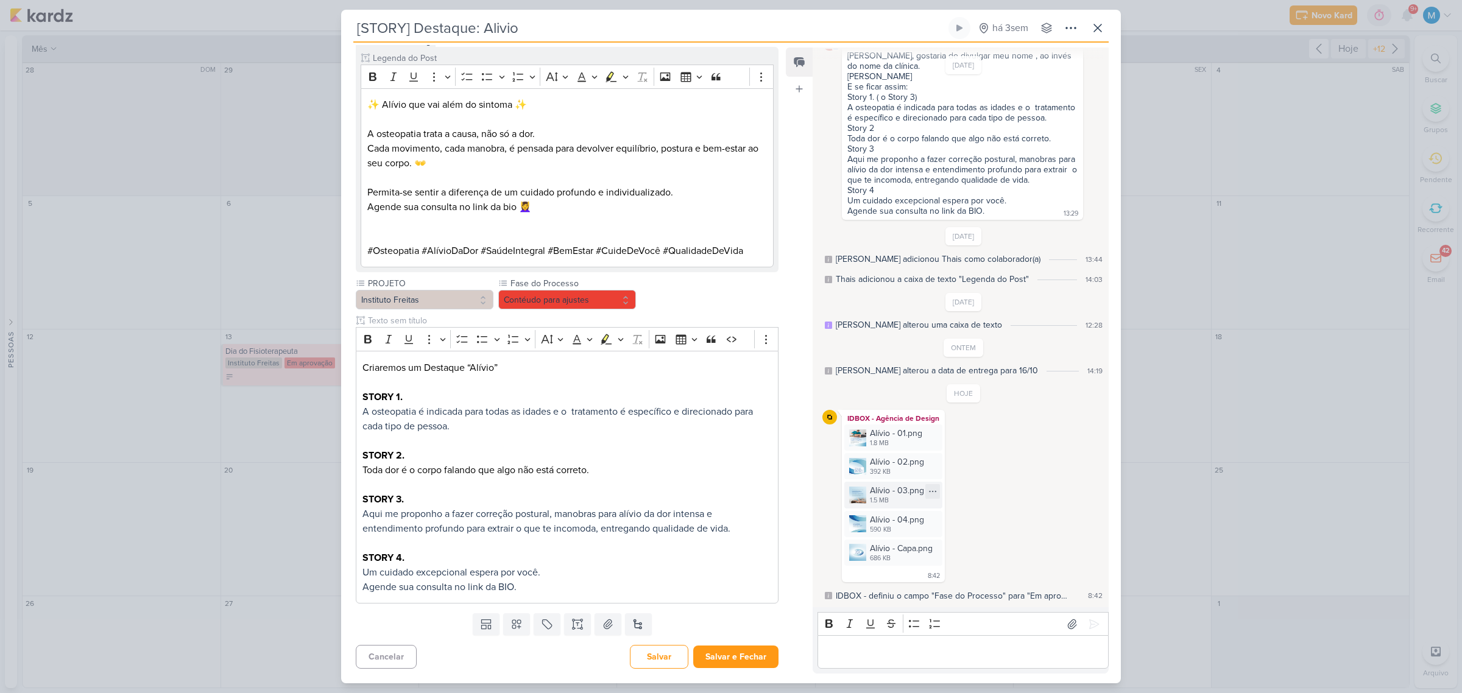
click at [881, 434] on div "Alívio - 03.png" at bounding box center [897, 490] width 54 height 13
click at [910, 434] on p "Editor editing area: main" at bounding box center [963, 652] width 278 height 15
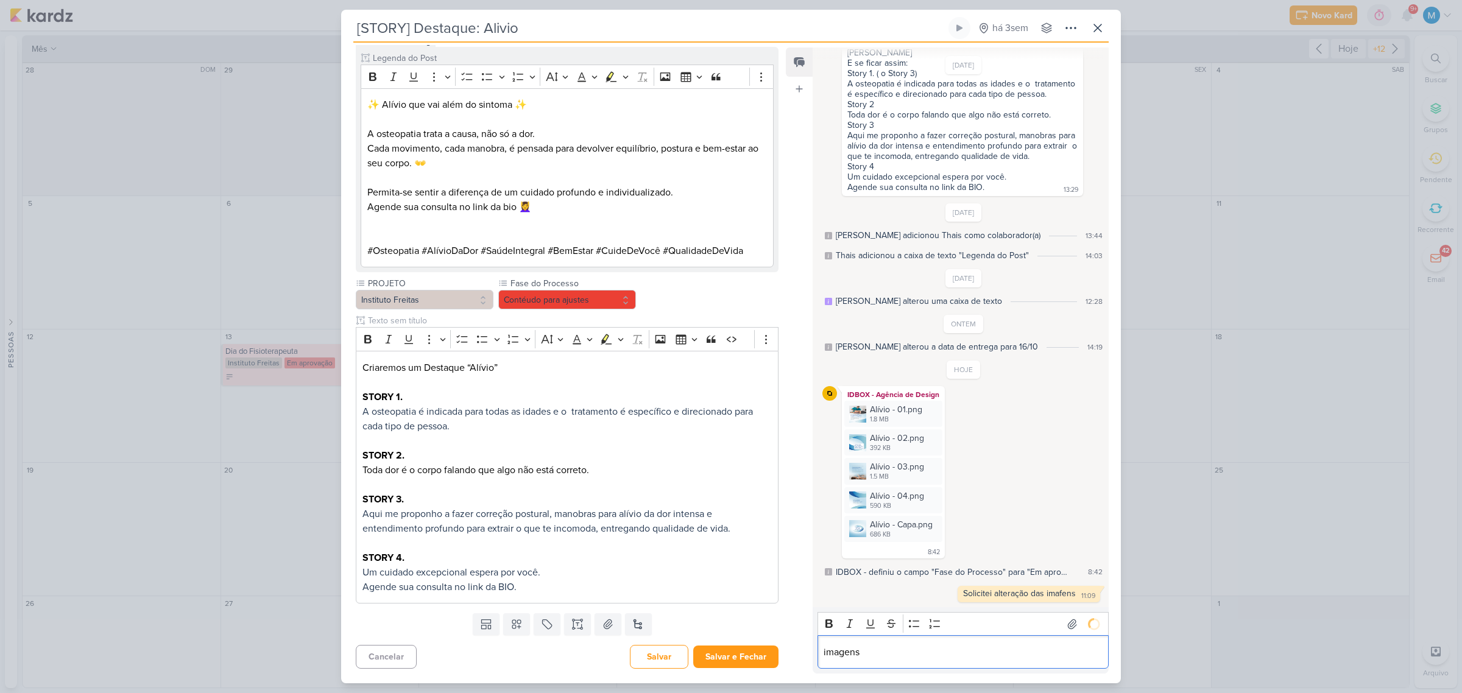
scroll to position [134, 0]
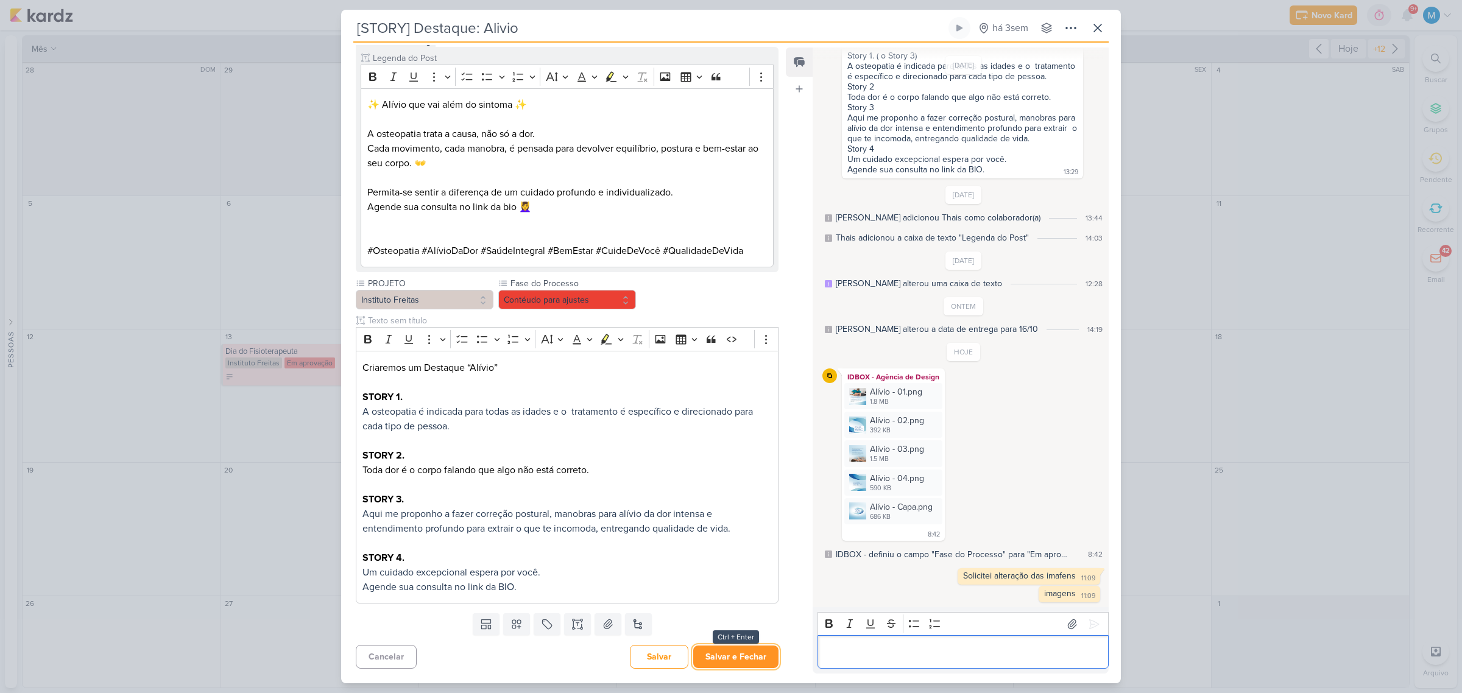
click at [753, 434] on button "Salvar e Fechar" at bounding box center [735, 657] width 85 height 23
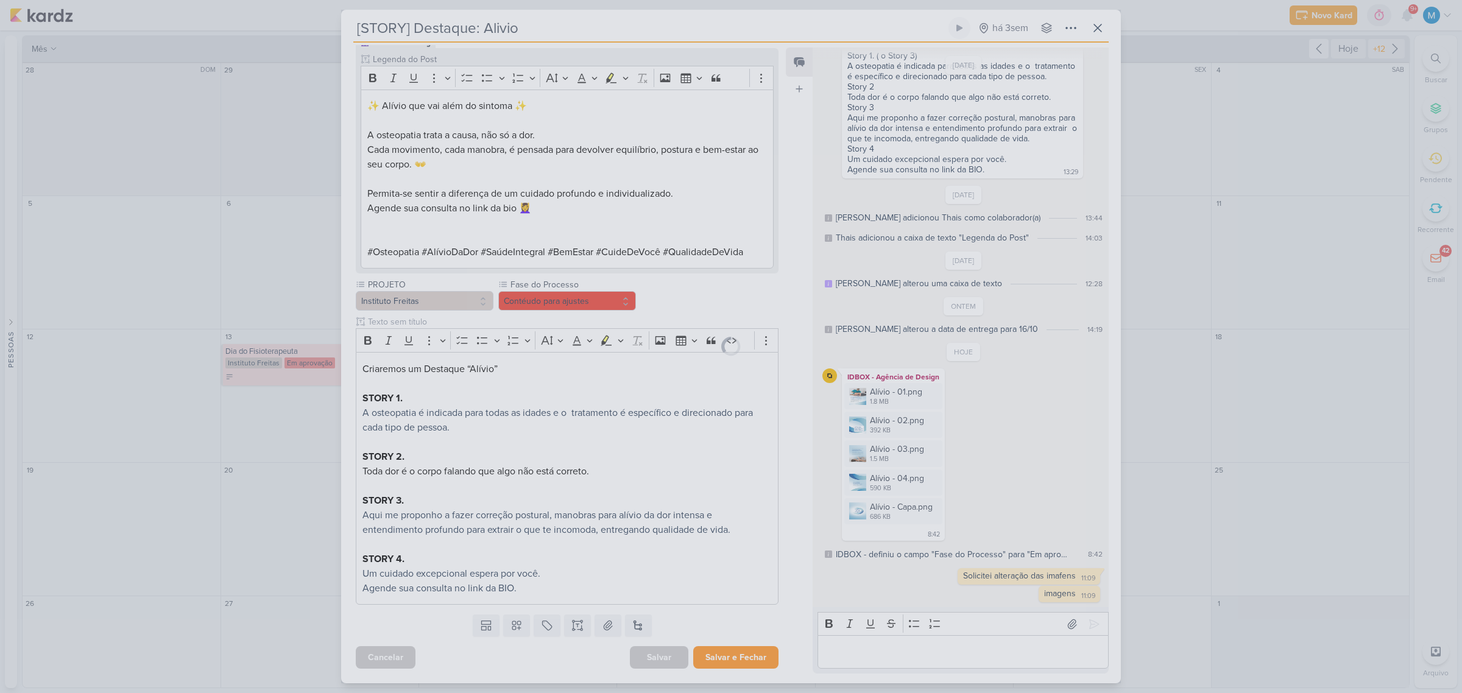
scroll to position [125, 0]
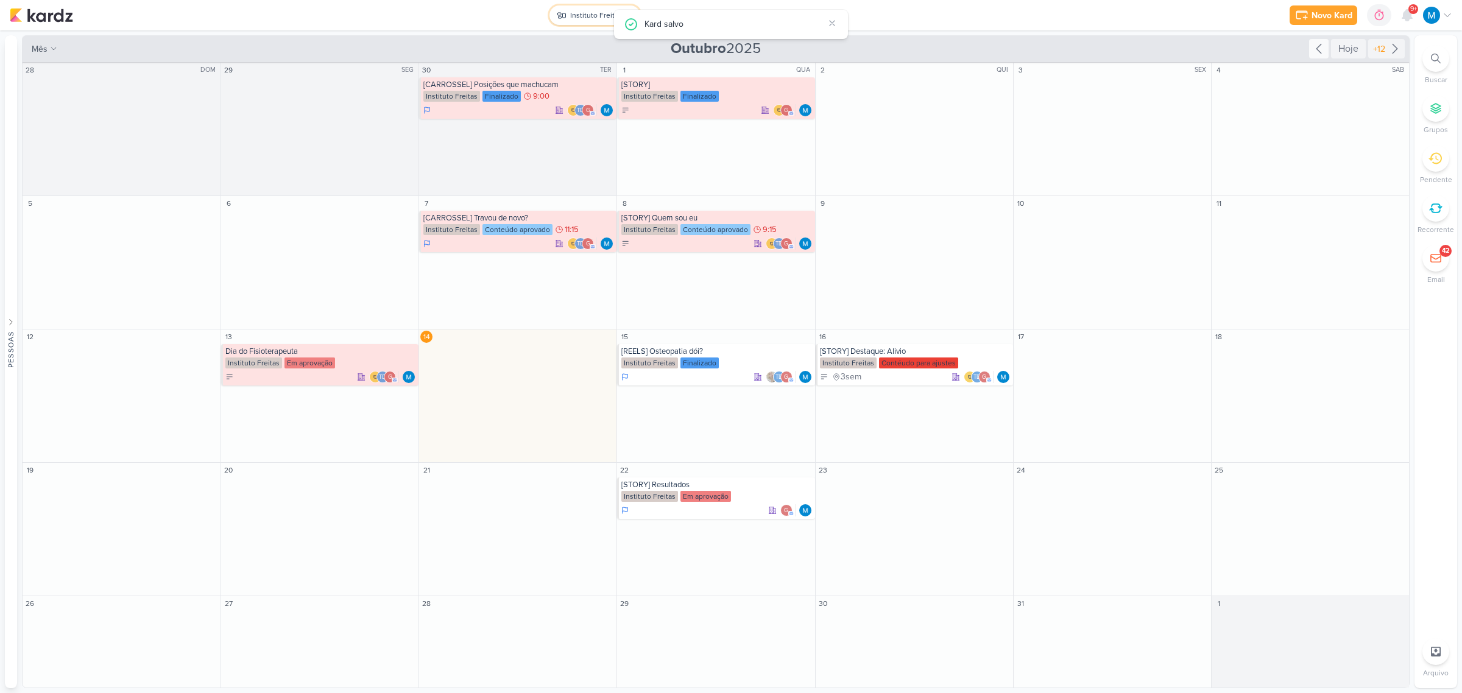
click at [578, 17] on div "Instituto Freitas" at bounding box center [596, 15] width 52 height 11
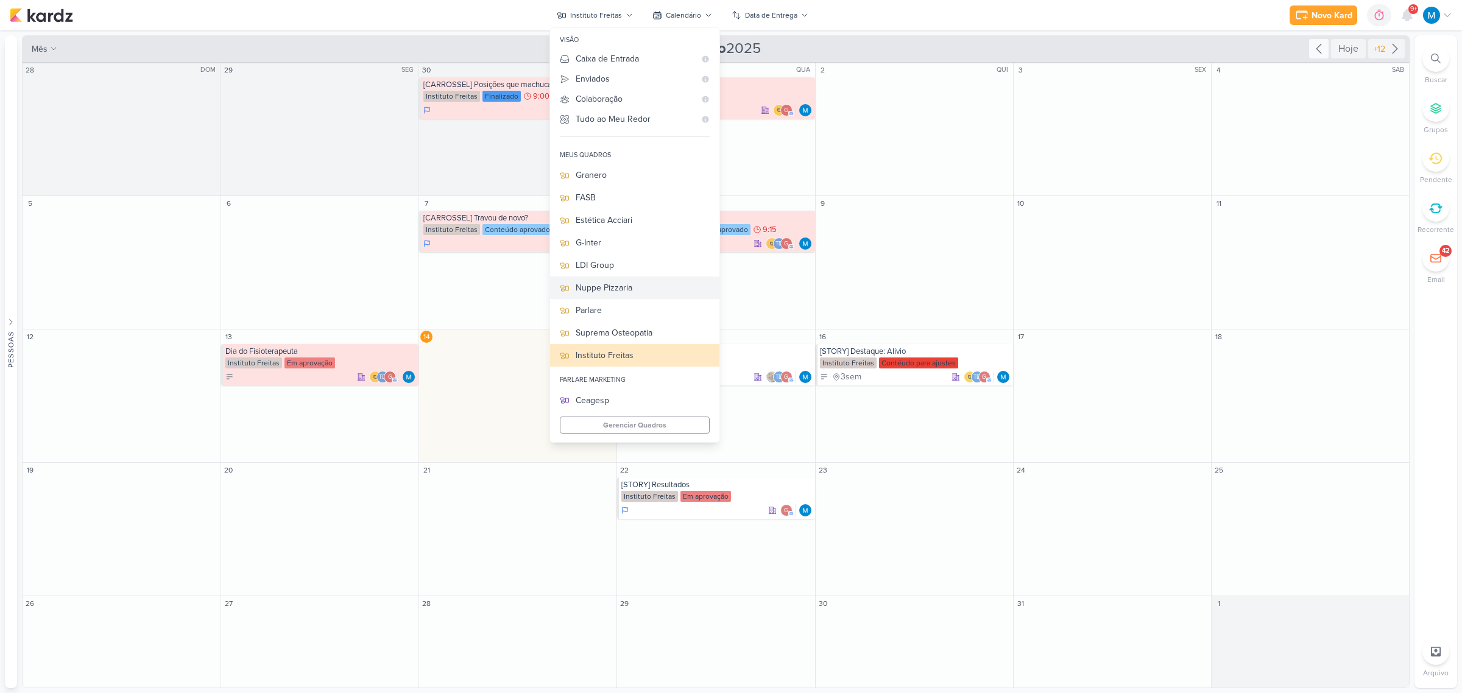
click at [610, 285] on div "Nuppe Pizzaria" at bounding box center [643, 287] width 134 height 13
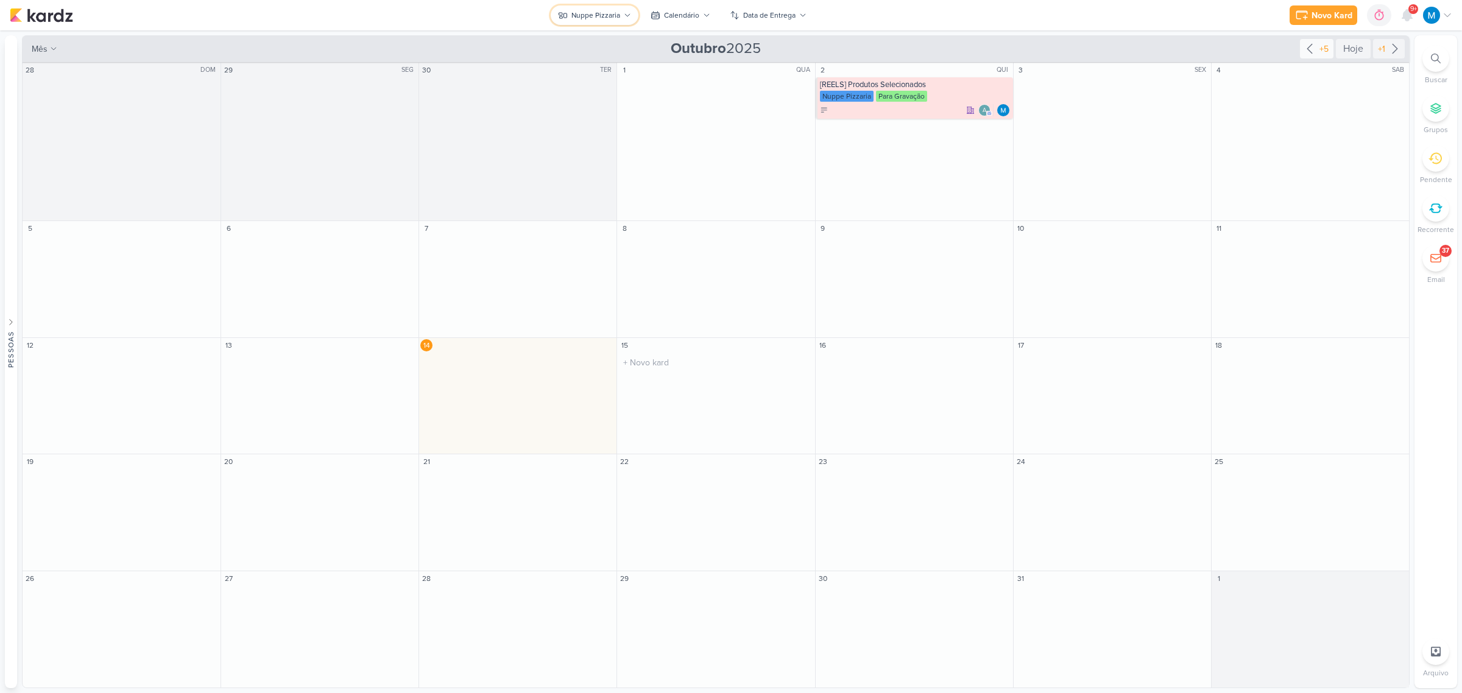
click at [621, 15] on button "Nuppe Pizzaria" at bounding box center [595, 14] width 88 height 19
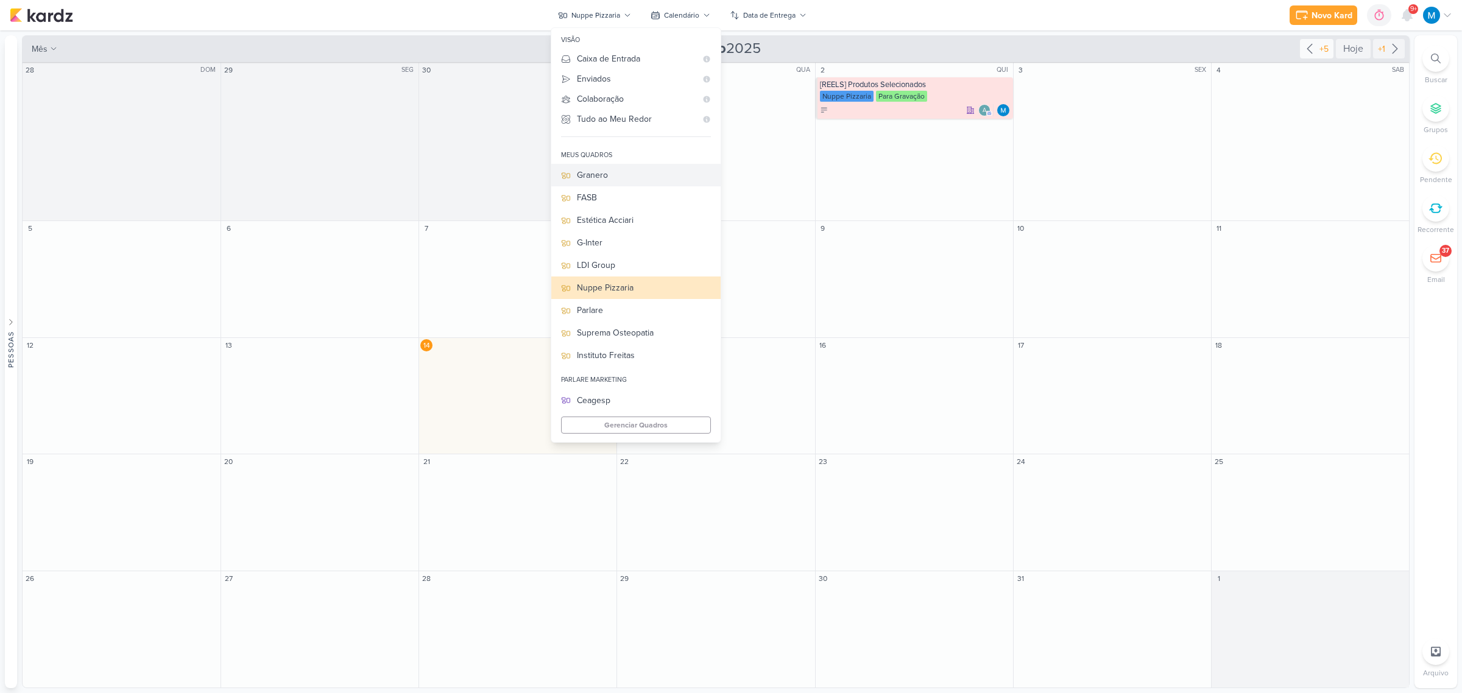
click at [625, 174] on div "Granero" at bounding box center [644, 175] width 134 height 13
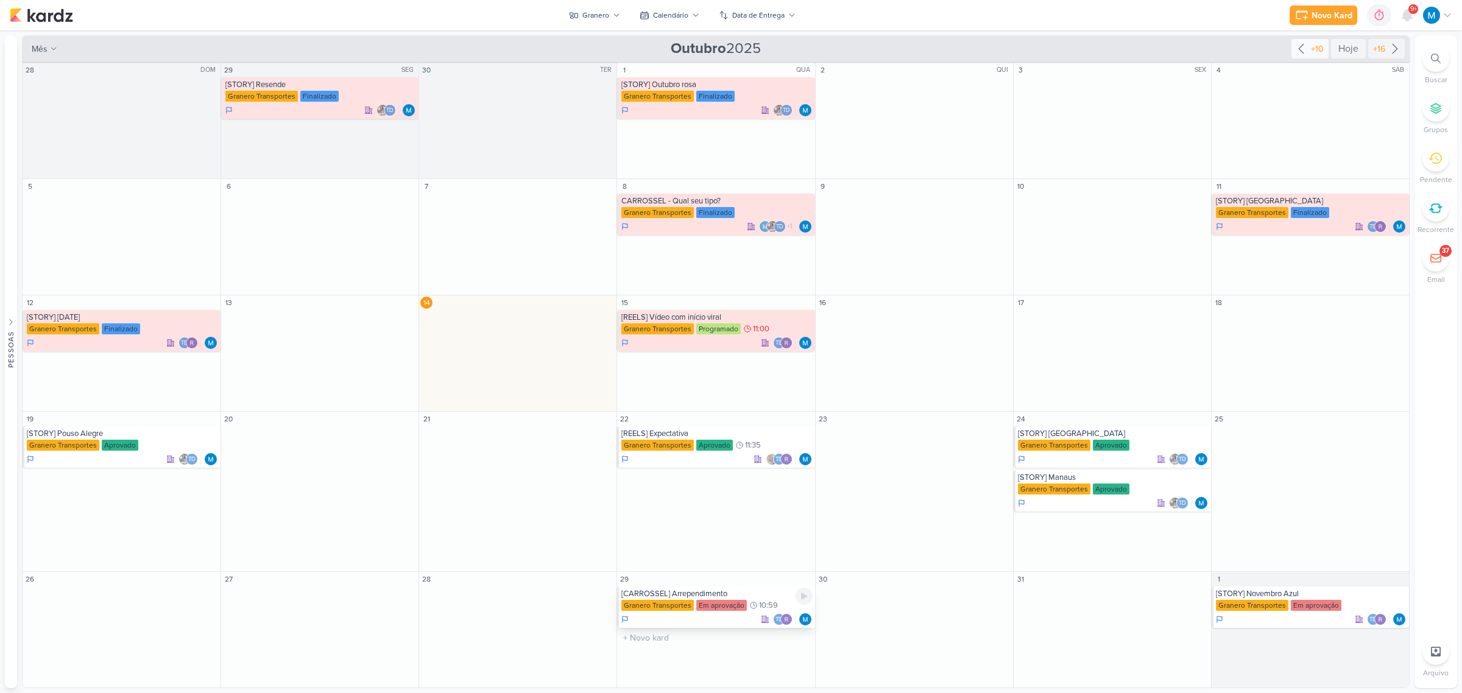
click at [719, 434] on div "[CARROSSEL] Arrependimento" at bounding box center [716, 594] width 191 height 10
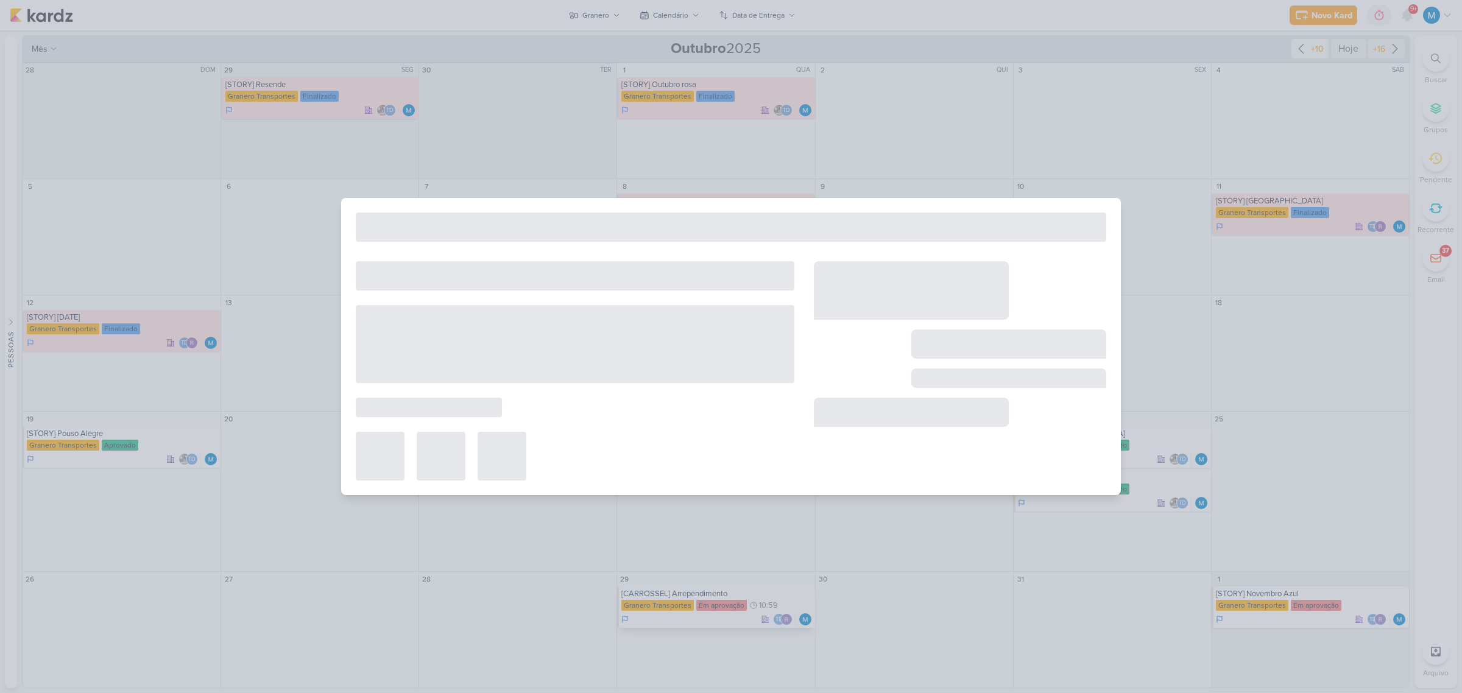
type input "[CARROSSEL] Arrependimento"
type input "[DATE] 10:59"
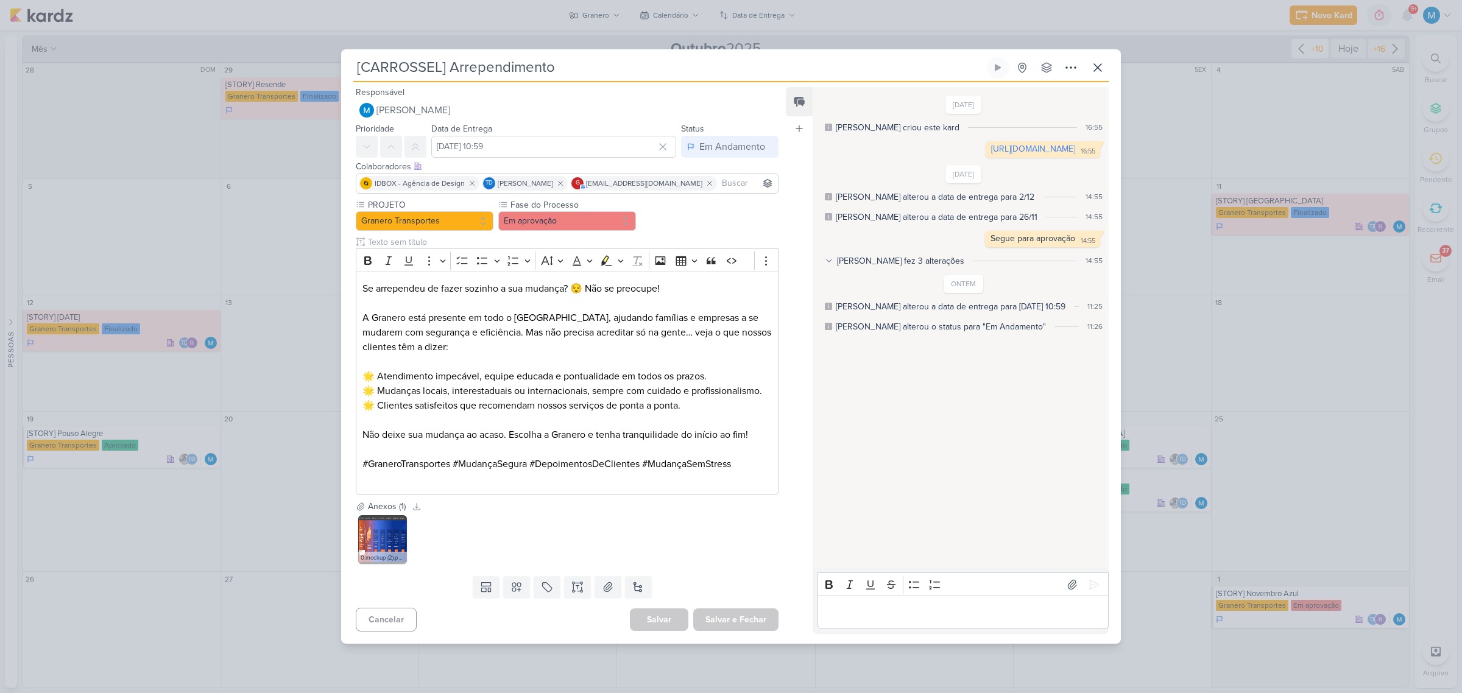
scroll to position [0, 0]
click at [1038, 66] on icon at bounding box center [1098, 67] width 15 height 15
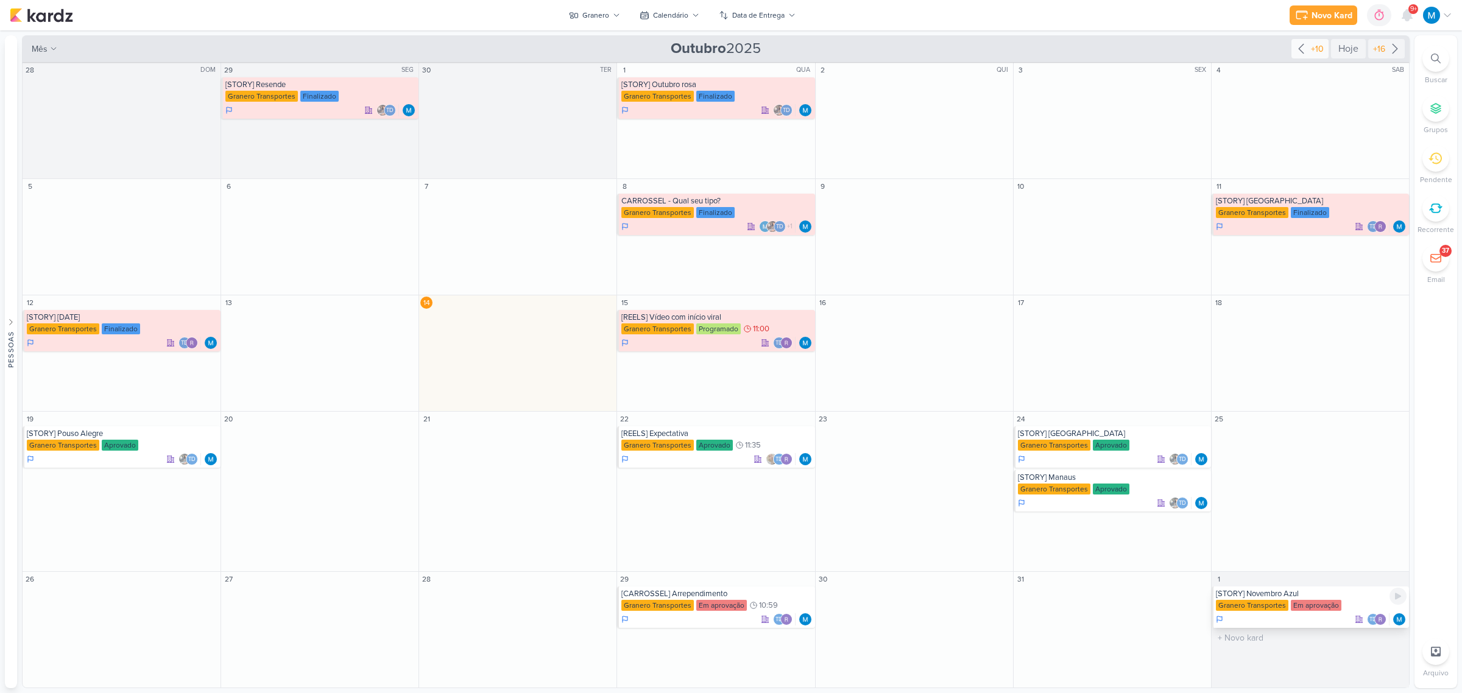
click at [1038, 434] on div "[STORY] Novembro Azul" at bounding box center [1311, 594] width 191 height 10
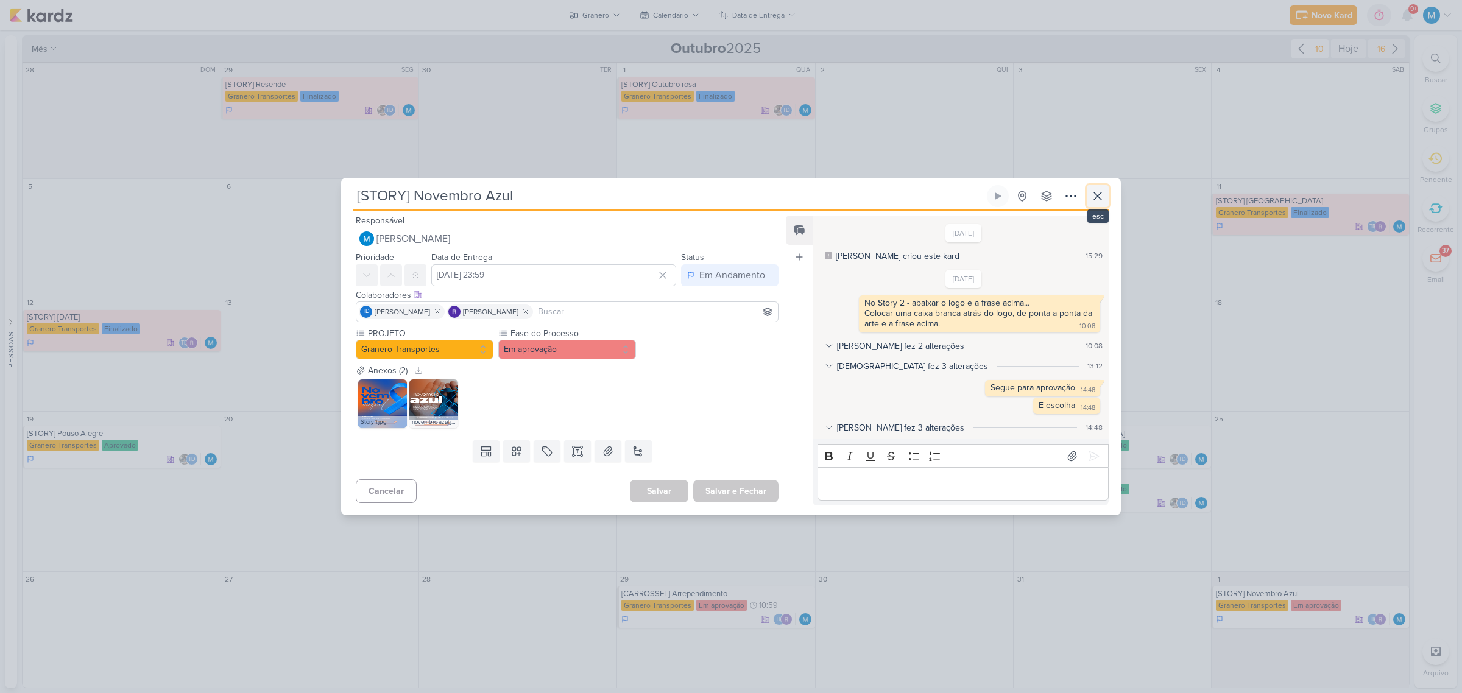
click at [1038, 198] on icon at bounding box center [1097, 196] width 7 height 7
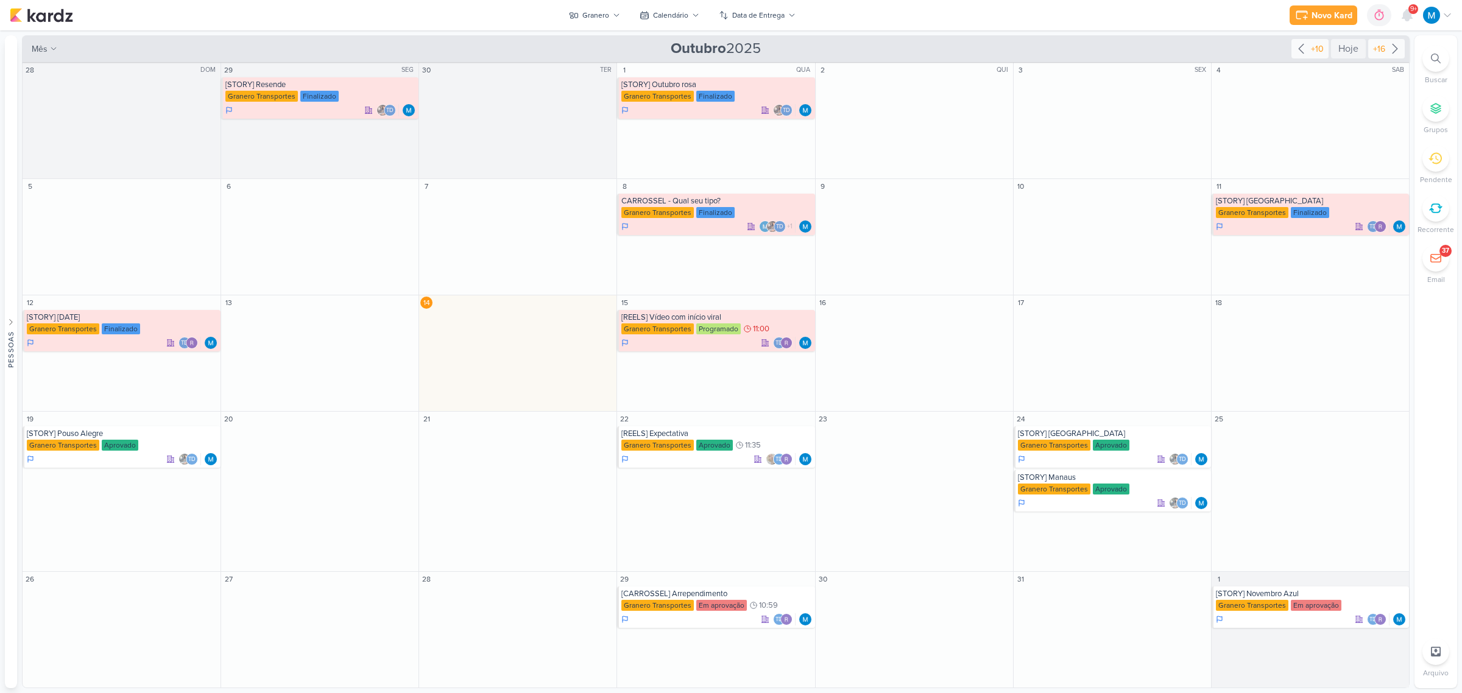
click at [1038, 49] on icon at bounding box center [1395, 48] width 15 height 15
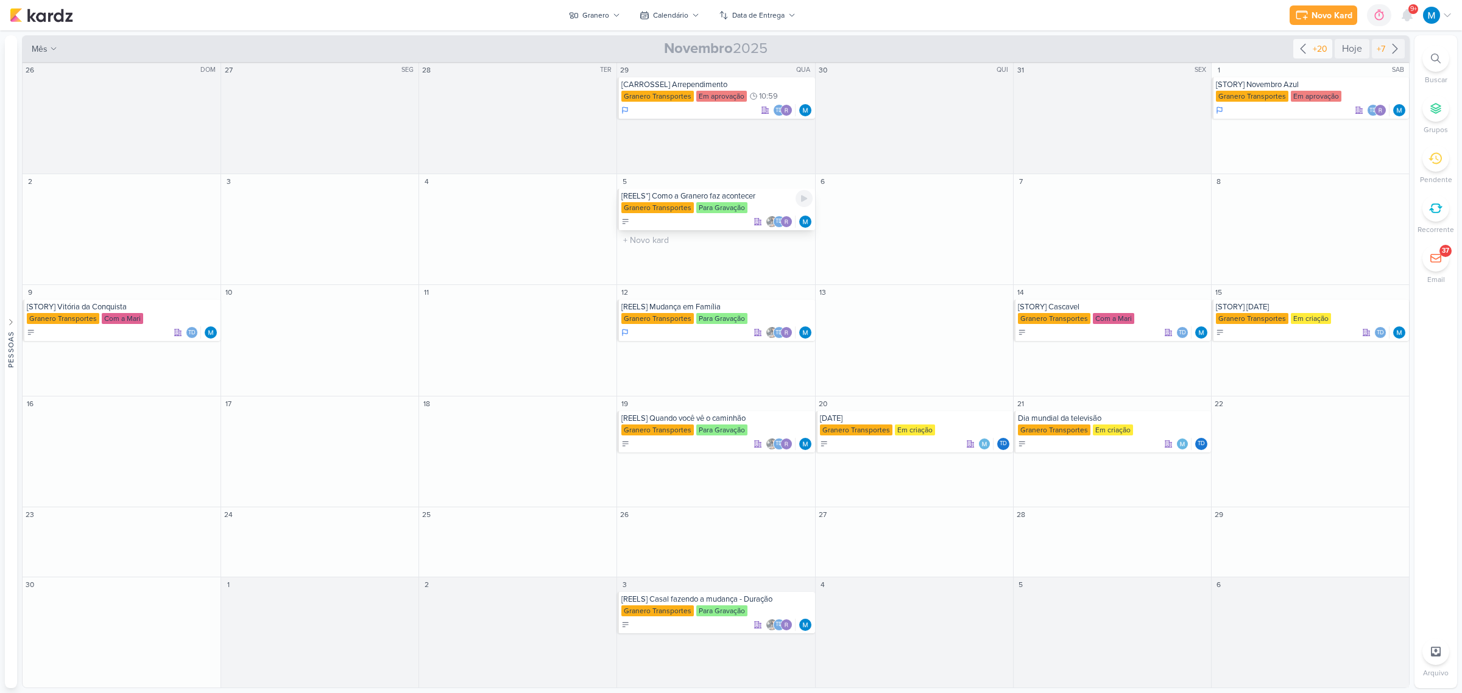
click at [729, 195] on div "[REELS*] Como a Granero faz acontecer" at bounding box center [716, 196] width 191 height 10
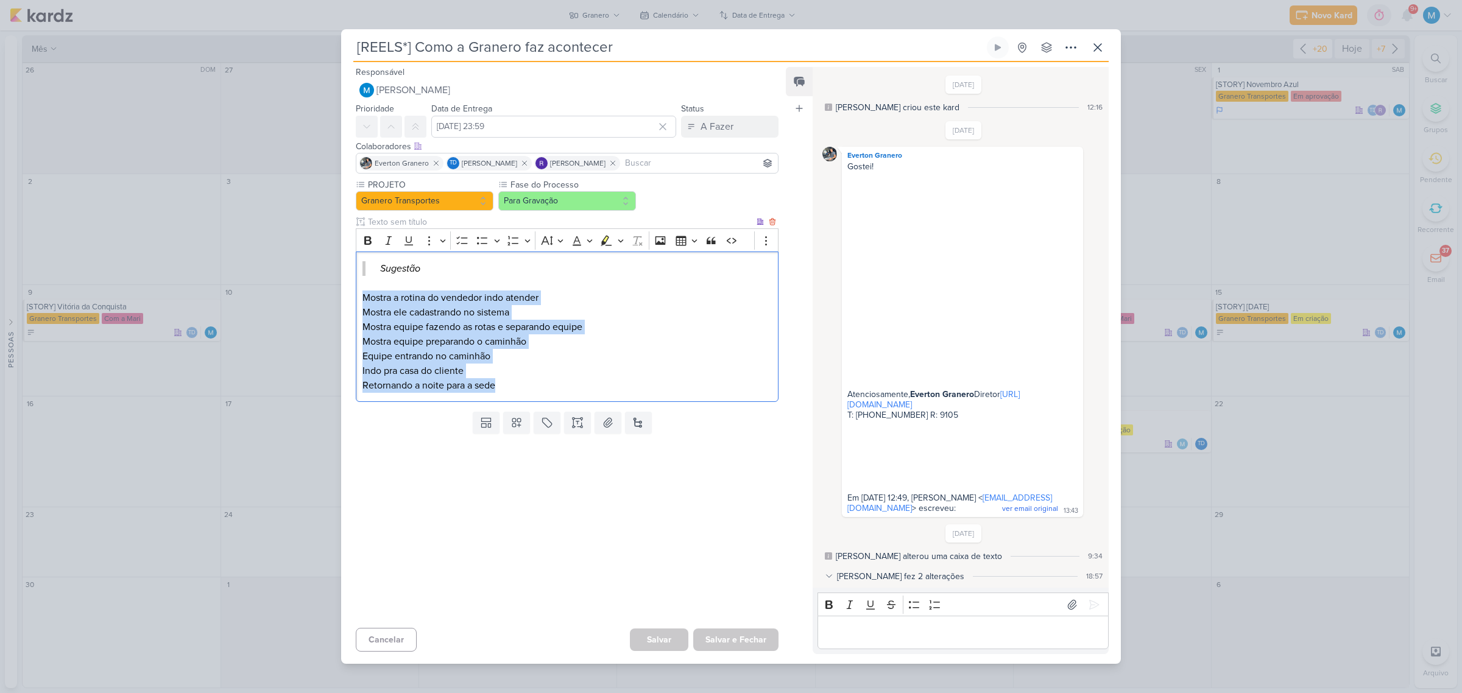
drag, startPoint x: 522, startPoint y: 390, endPoint x: 358, endPoint y: 300, distance: 187.3
click at [358, 300] on div "Sugestão Mostra a rotina do vendedor indo atender Mostra ele cadastrando no sis…" at bounding box center [567, 327] width 423 height 150
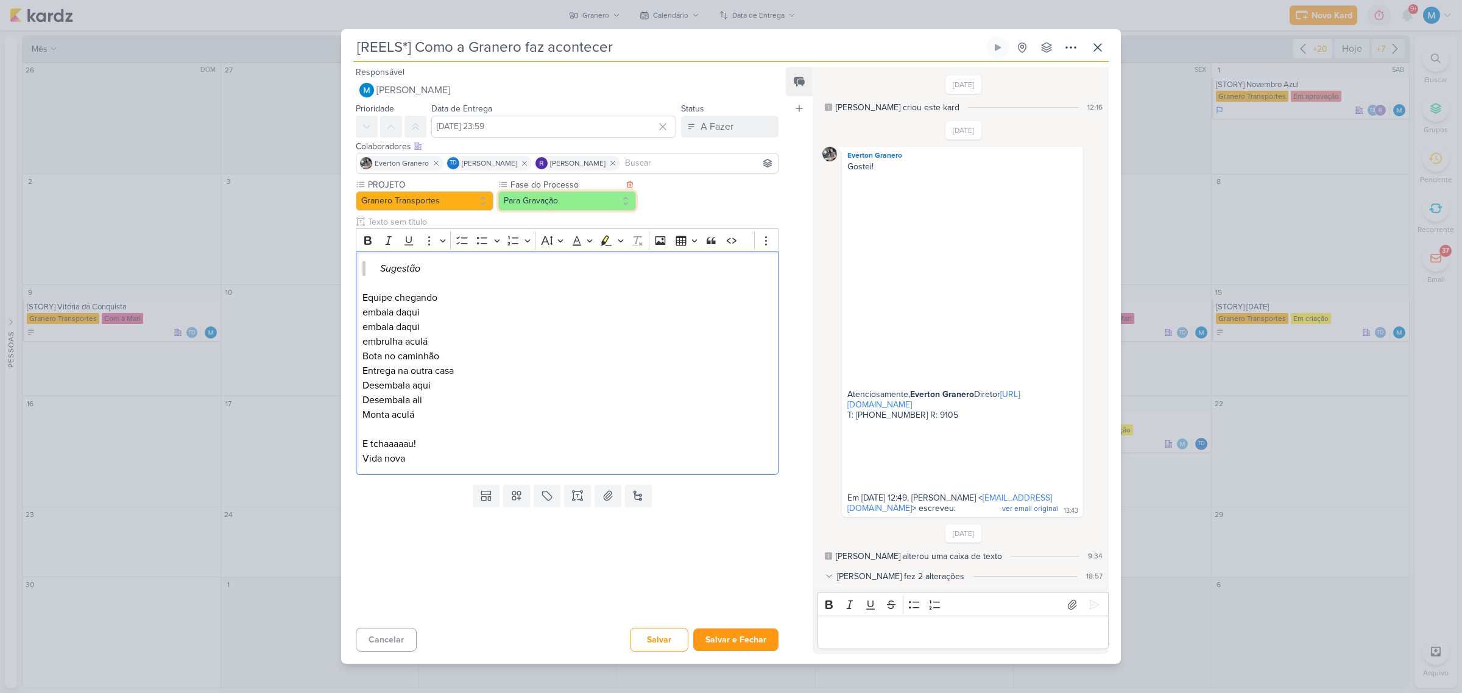
click at [567, 206] on button "Para Gravação" at bounding box center [567, 200] width 138 height 19
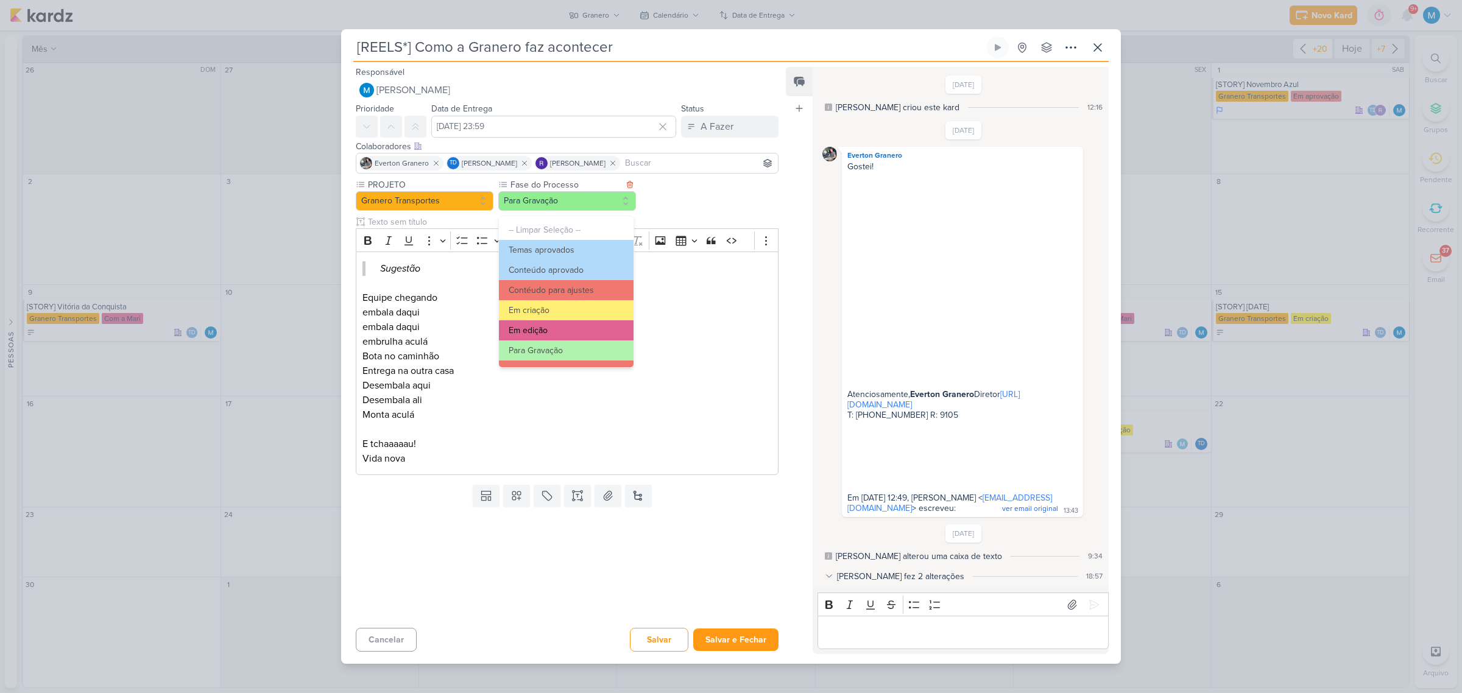
click at [567, 333] on button "Em edição" at bounding box center [566, 330] width 135 height 20
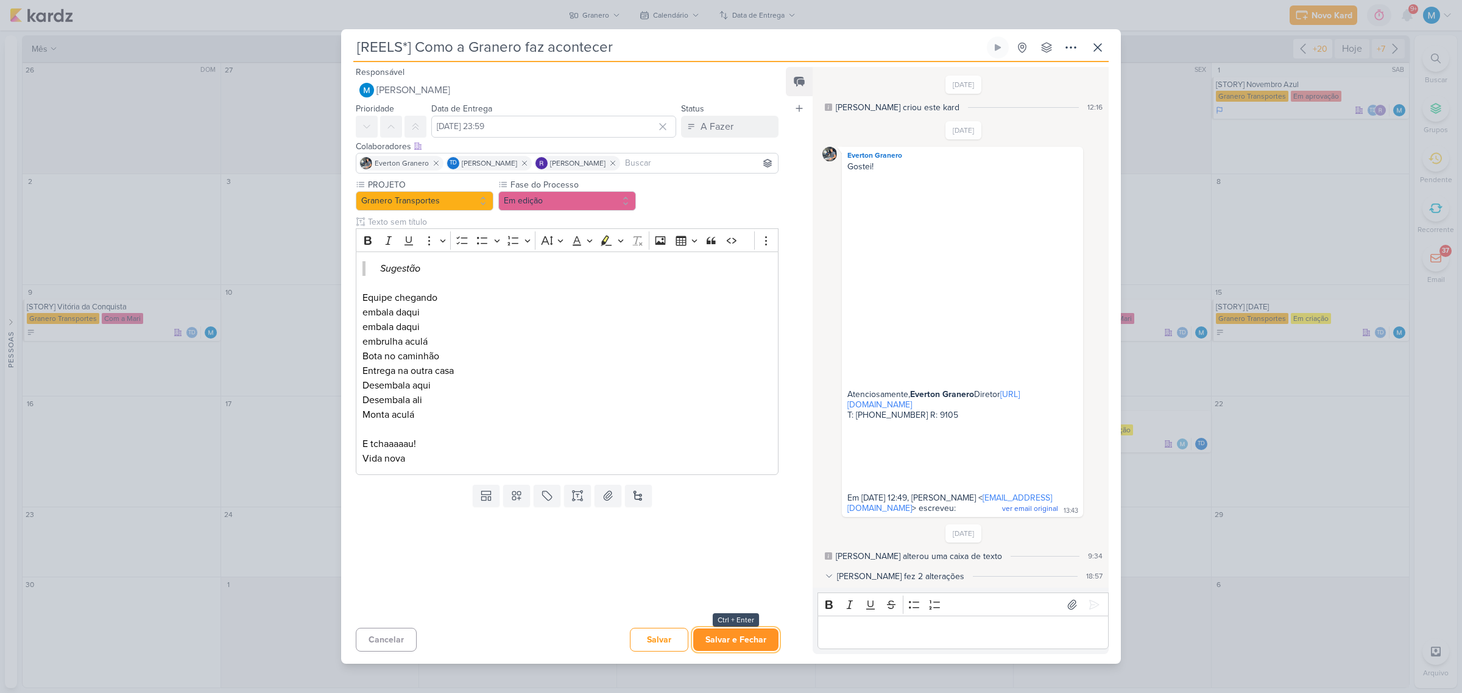
click at [754, 434] on button "Salvar e Fechar" at bounding box center [735, 640] width 85 height 23
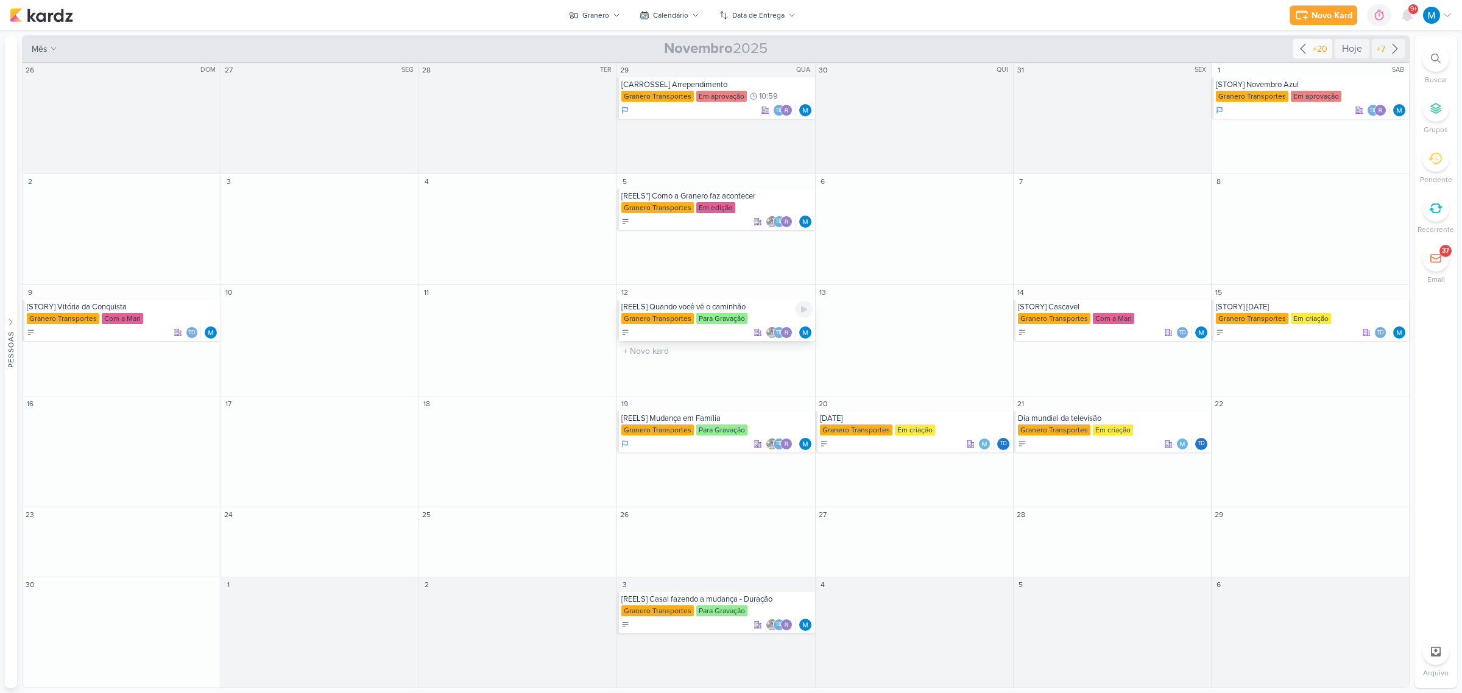
click at [681, 308] on div "[REELS] Quando você vê o caminhão" at bounding box center [716, 307] width 191 height 10
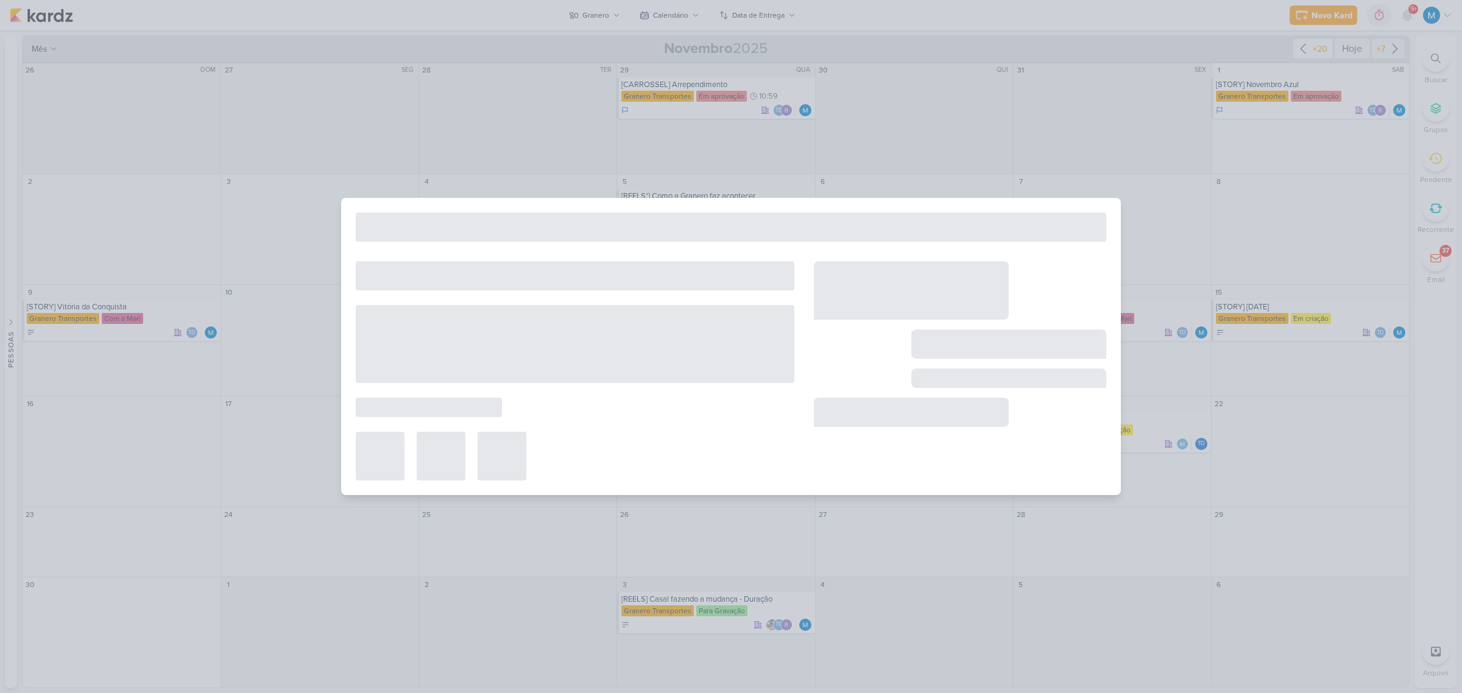
type input "[REELS] Quando você vê o caminhão"
type input "[DATE] 23:59"
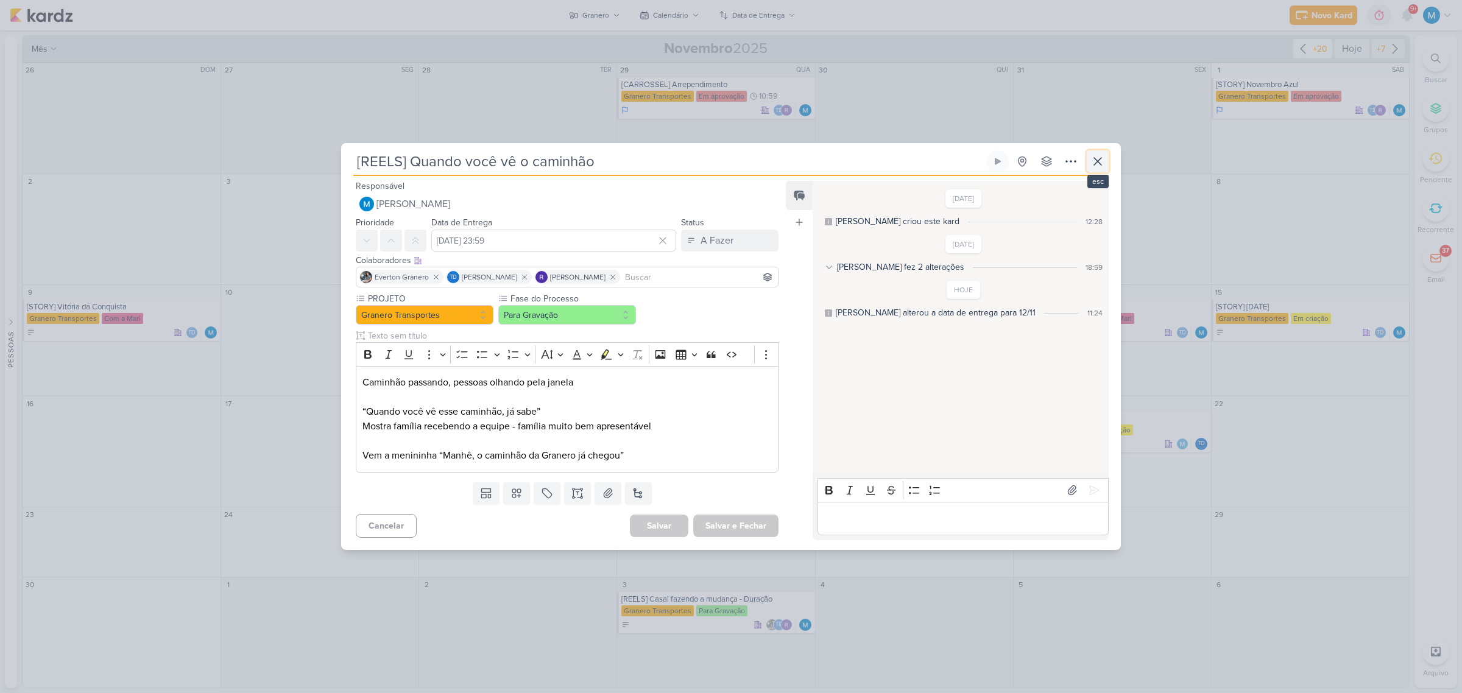
click at [1038, 165] on icon at bounding box center [1098, 161] width 15 height 15
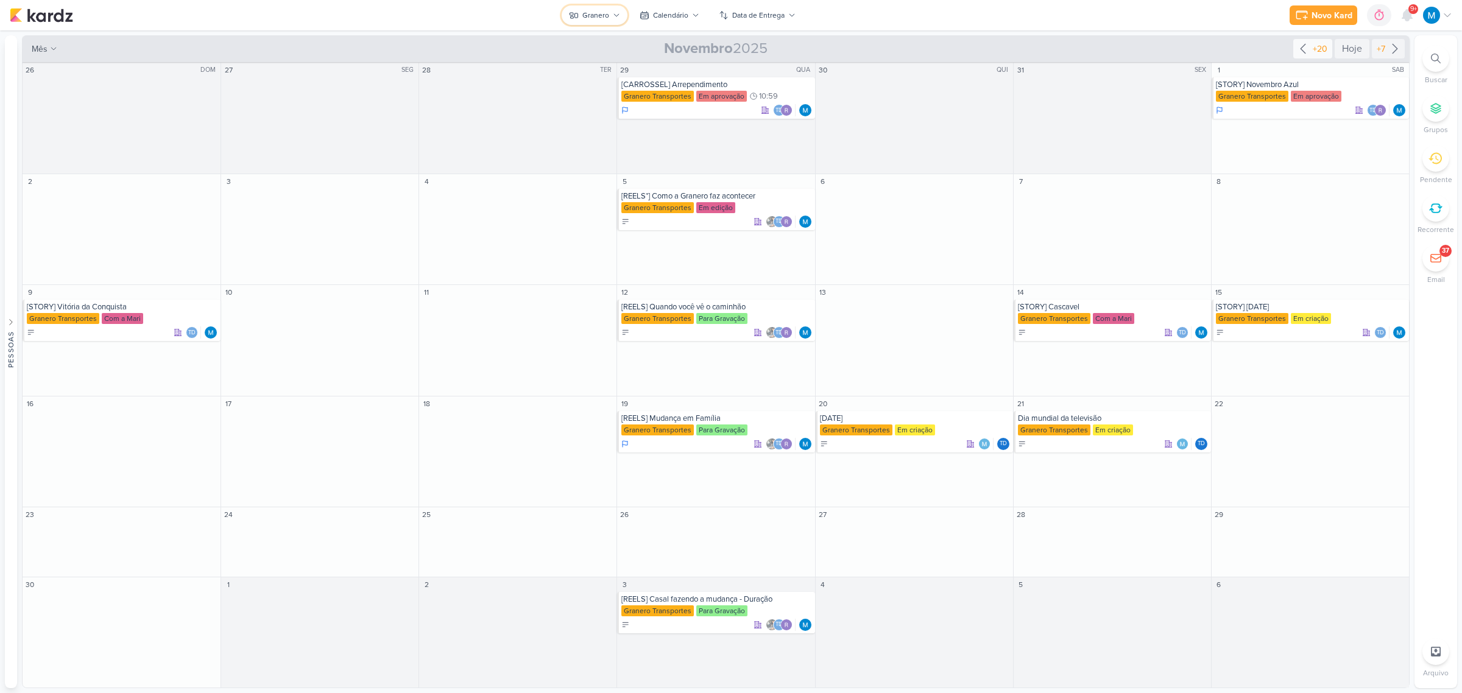
click at [591, 8] on button "Granero" at bounding box center [595, 14] width 66 height 19
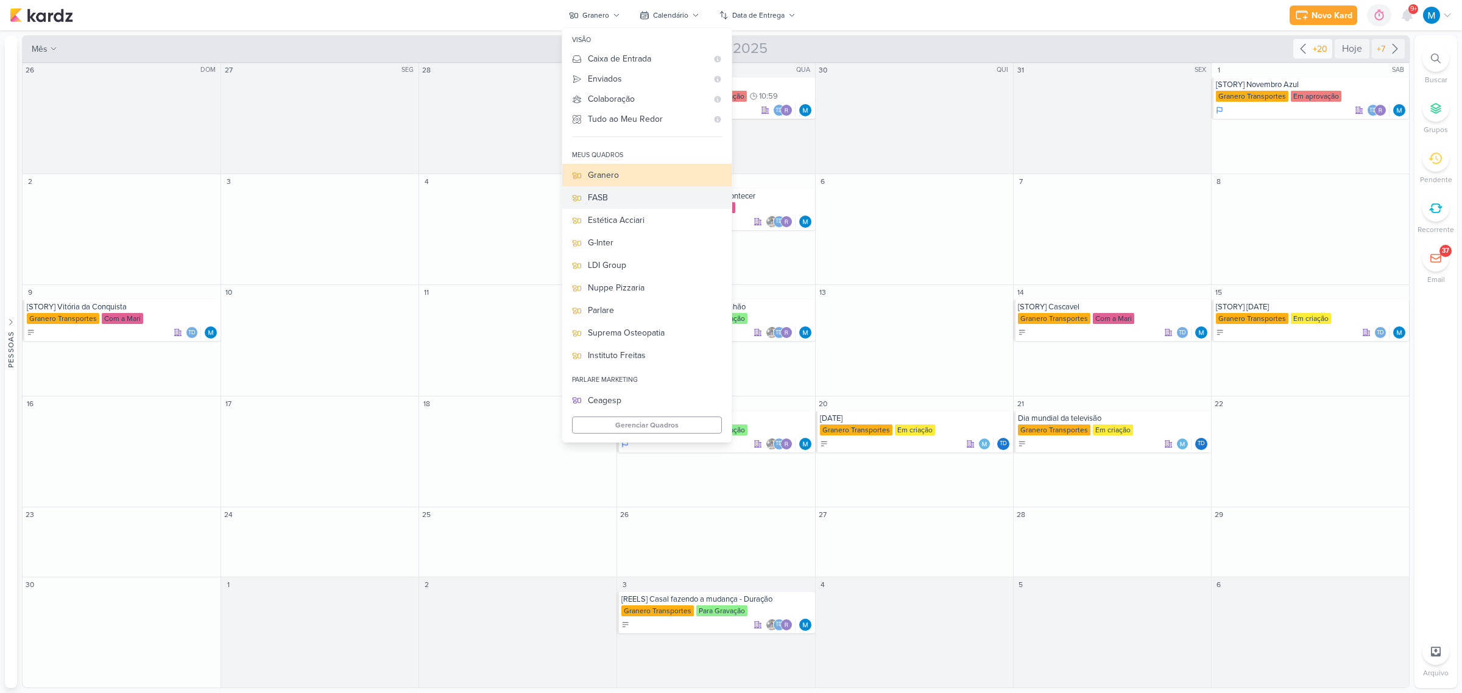
click at [610, 193] on div "FASB" at bounding box center [655, 197] width 134 height 13
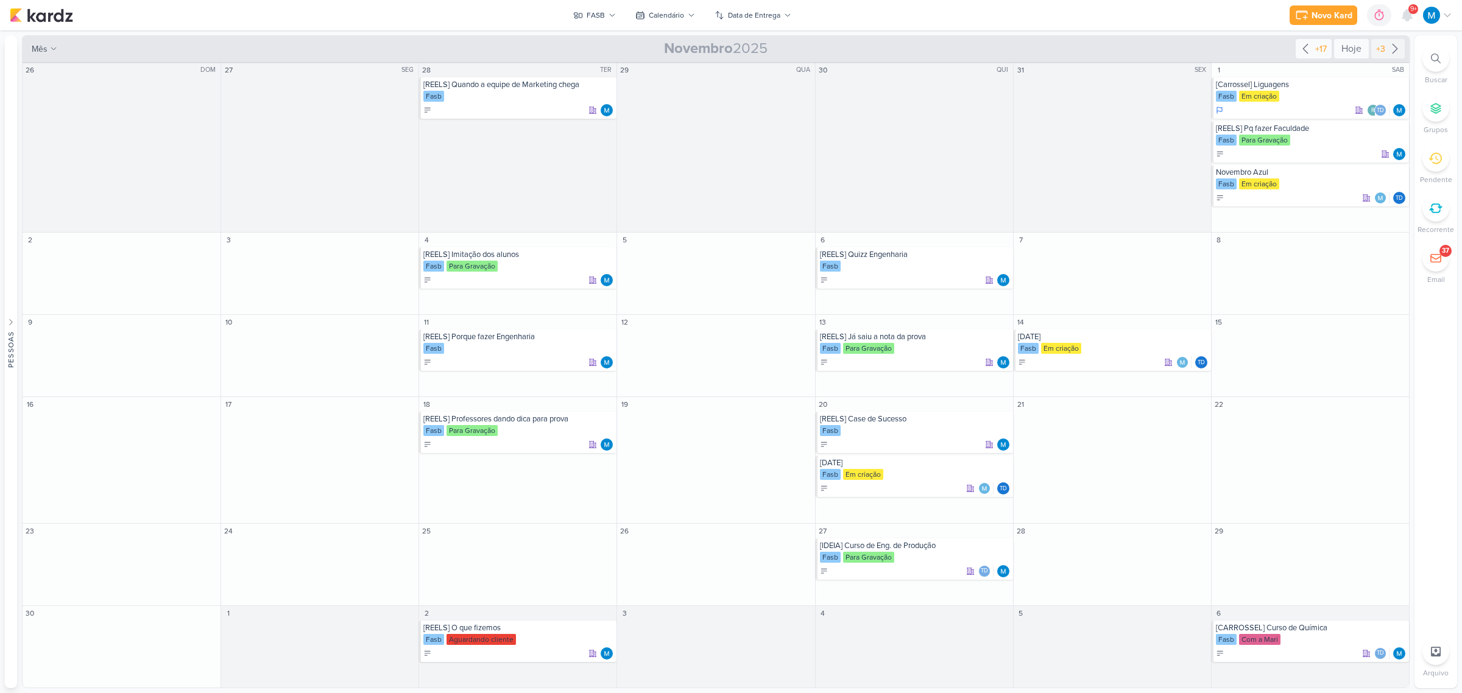
click at [1038, 49] on div "Hoje" at bounding box center [1351, 48] width 35 height 19
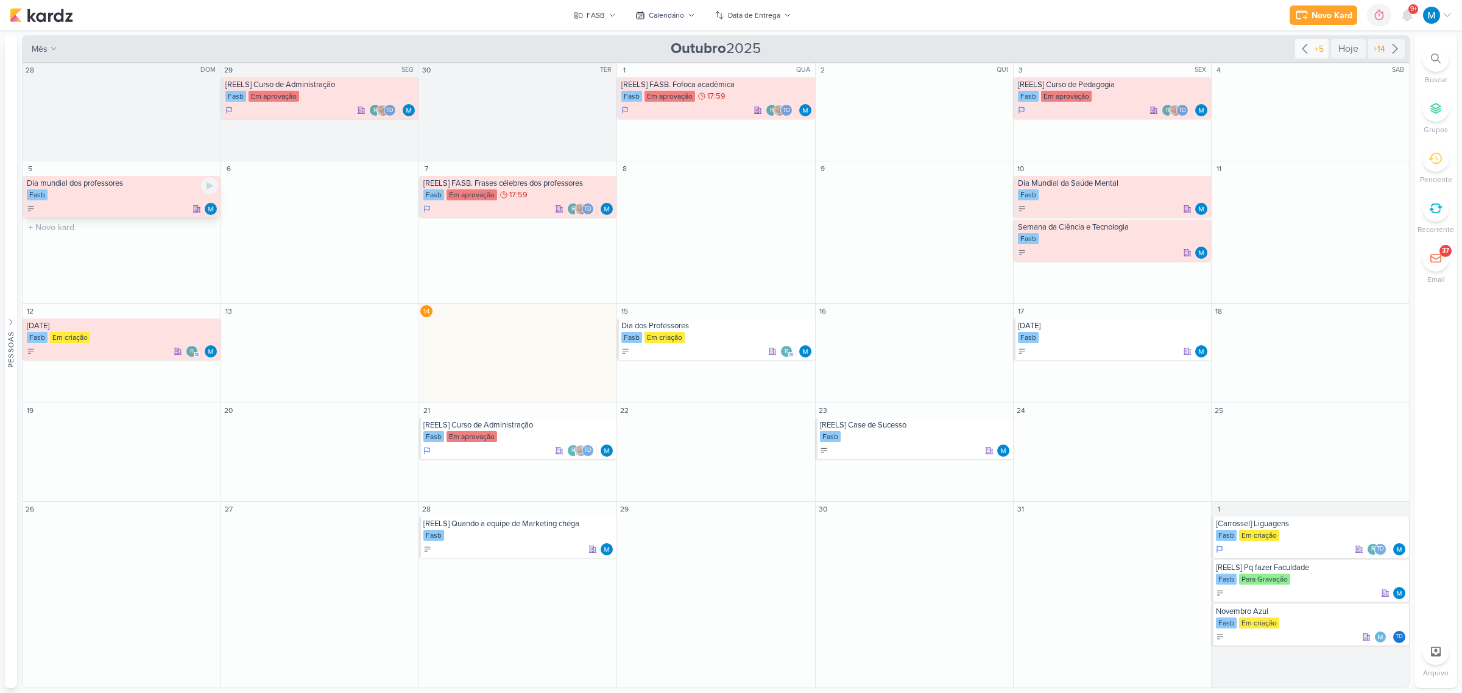
click at [116, 191] on div "Fasb" at bounding box center [122, 195] width 191 height 12
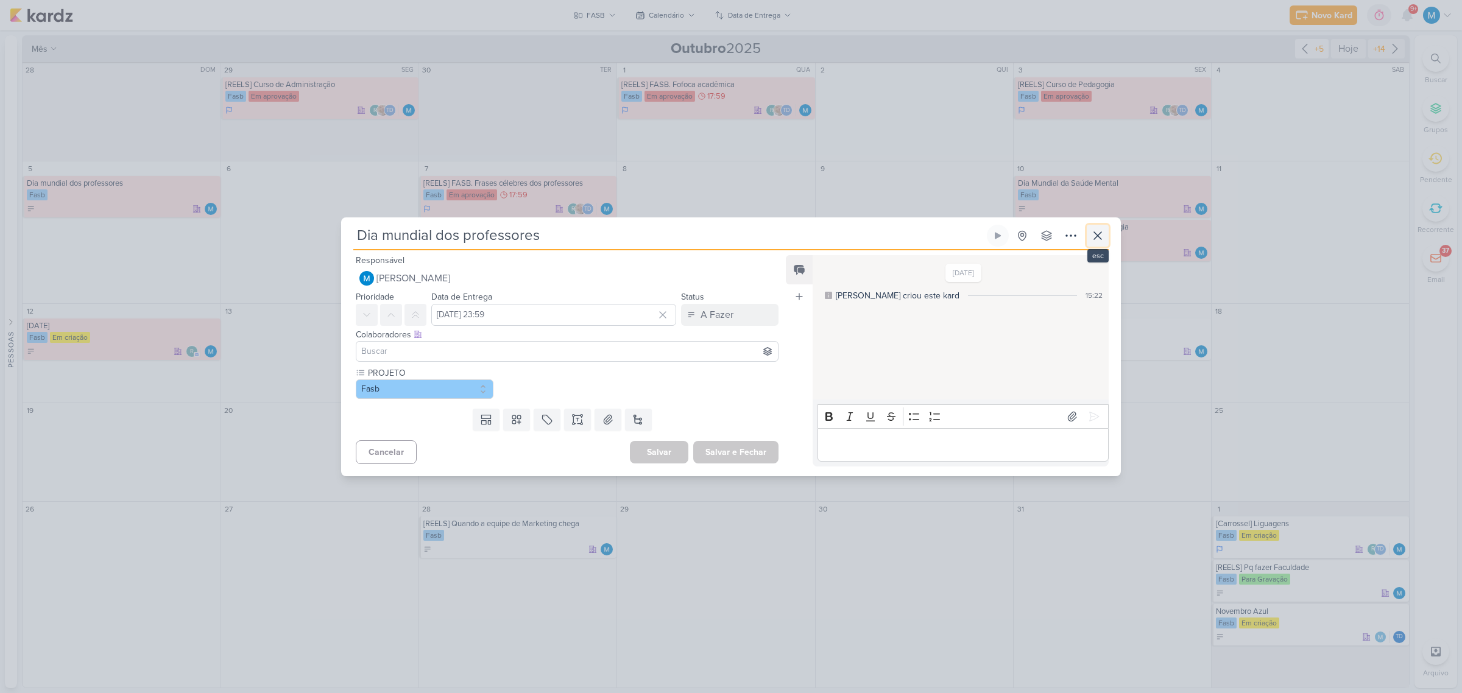
click at [1038, 238] on icon at bounding box center [1098, 235] width 15 height 15
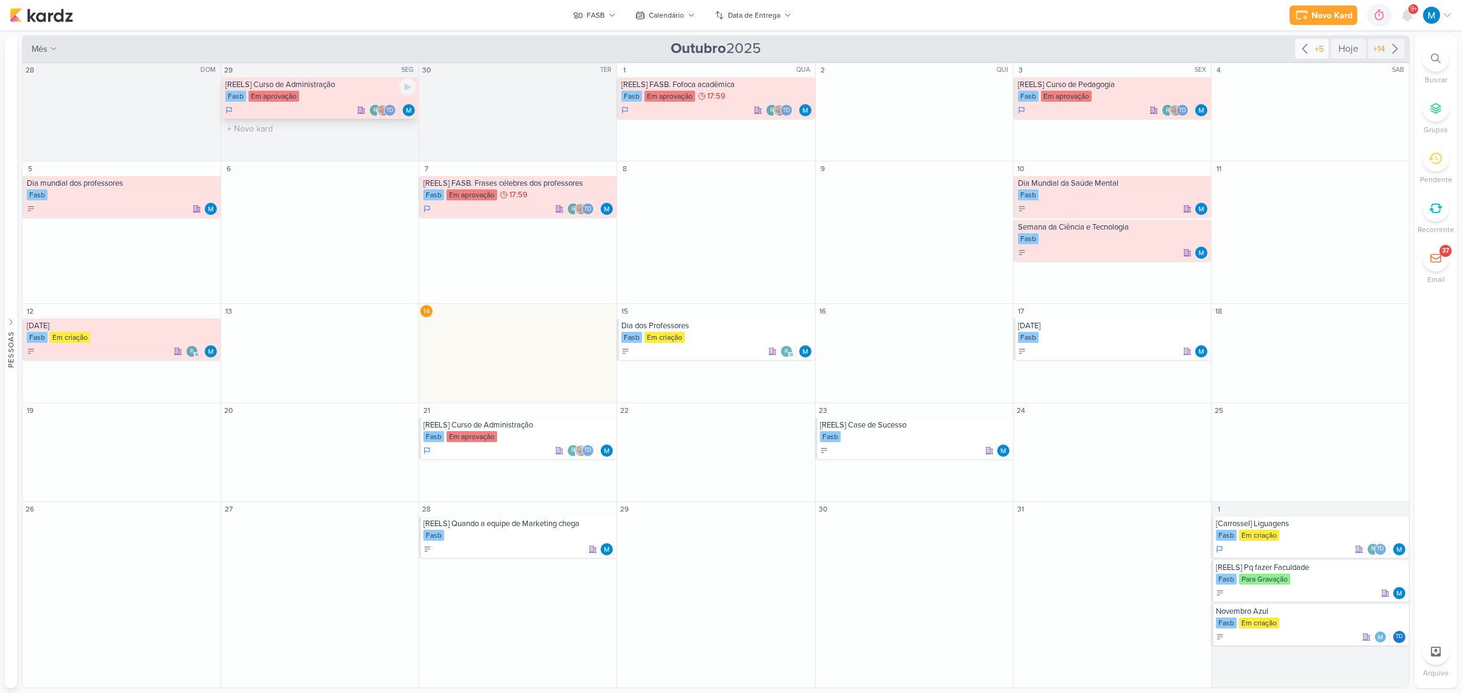
click at [308, 87] on div "[REELS] Curso de Administração" at bounding box center [320, 85] width 191 height 10
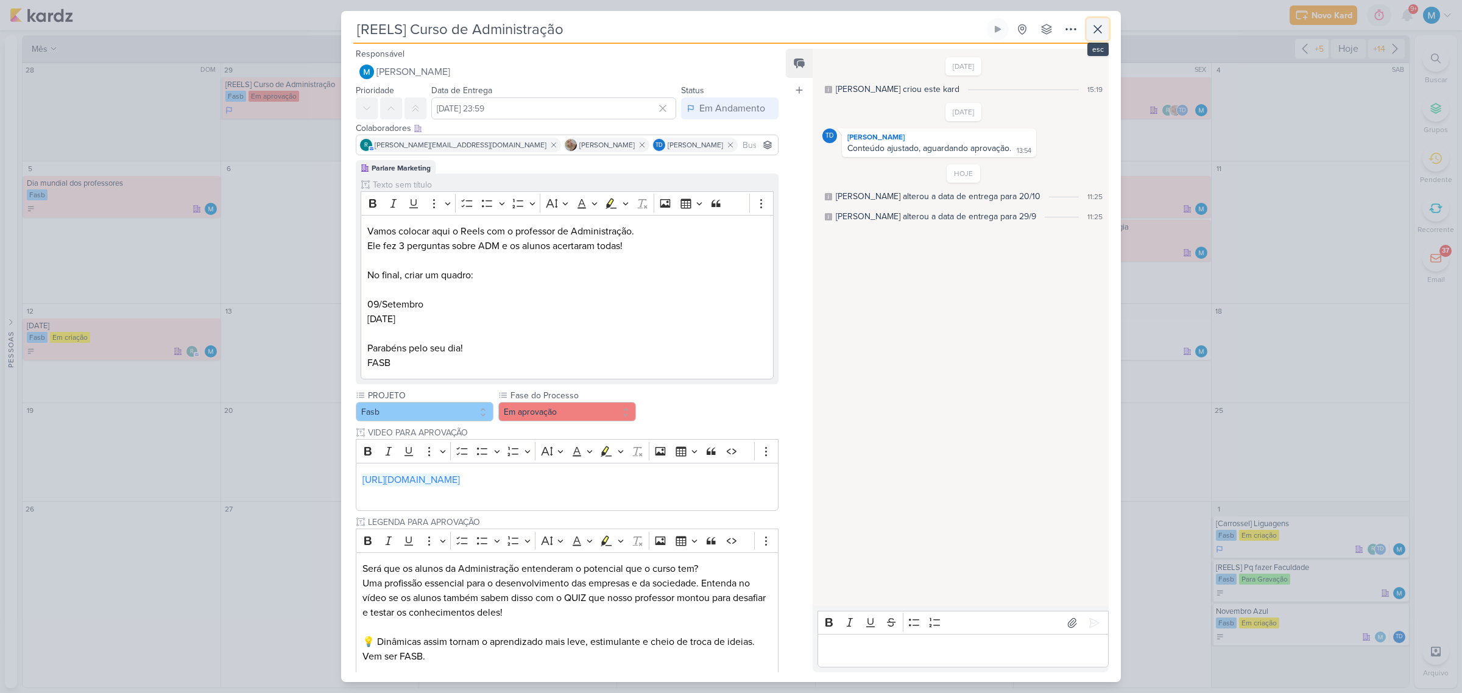
click at [1038, 29] on icon at bounding box center [1097, 29] width 7 height 7
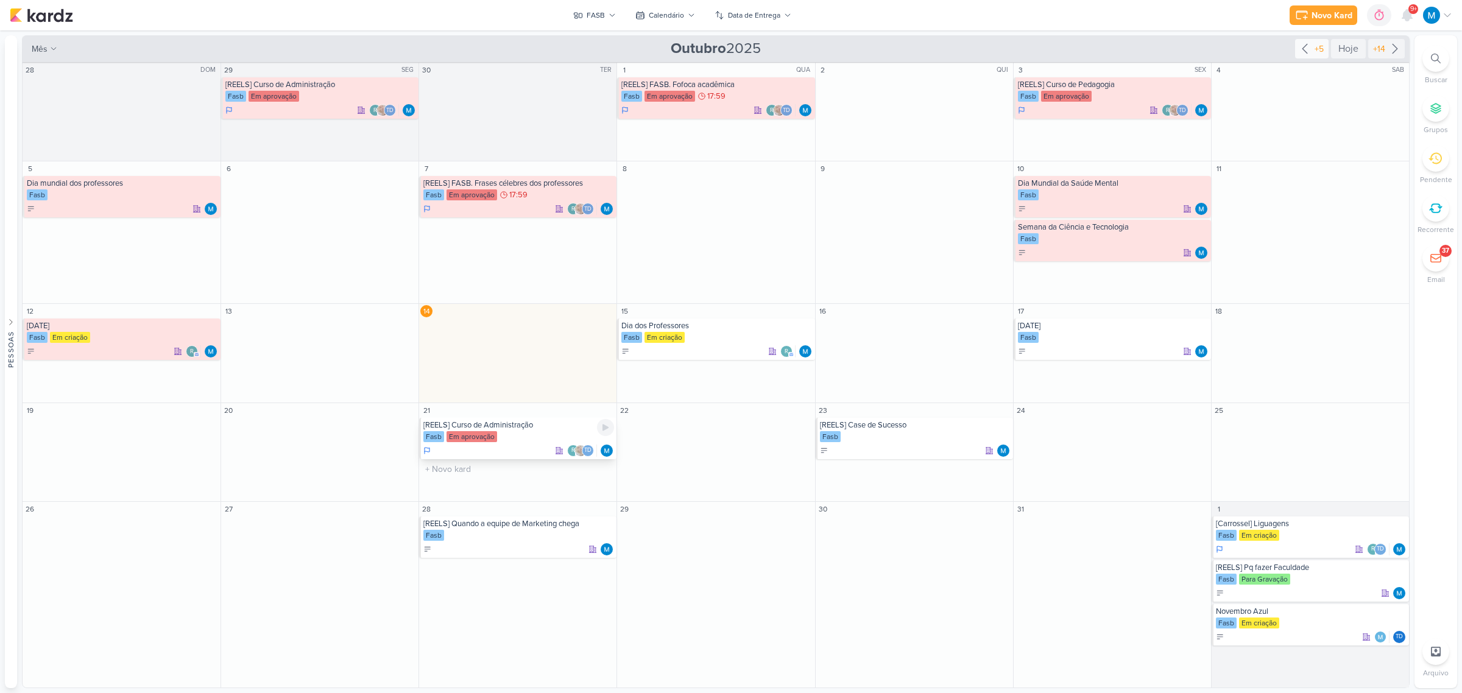
click at [534, 425] on div "[REELS] Curso de Administração" at bounding box center [518, 425] width 191 height 10
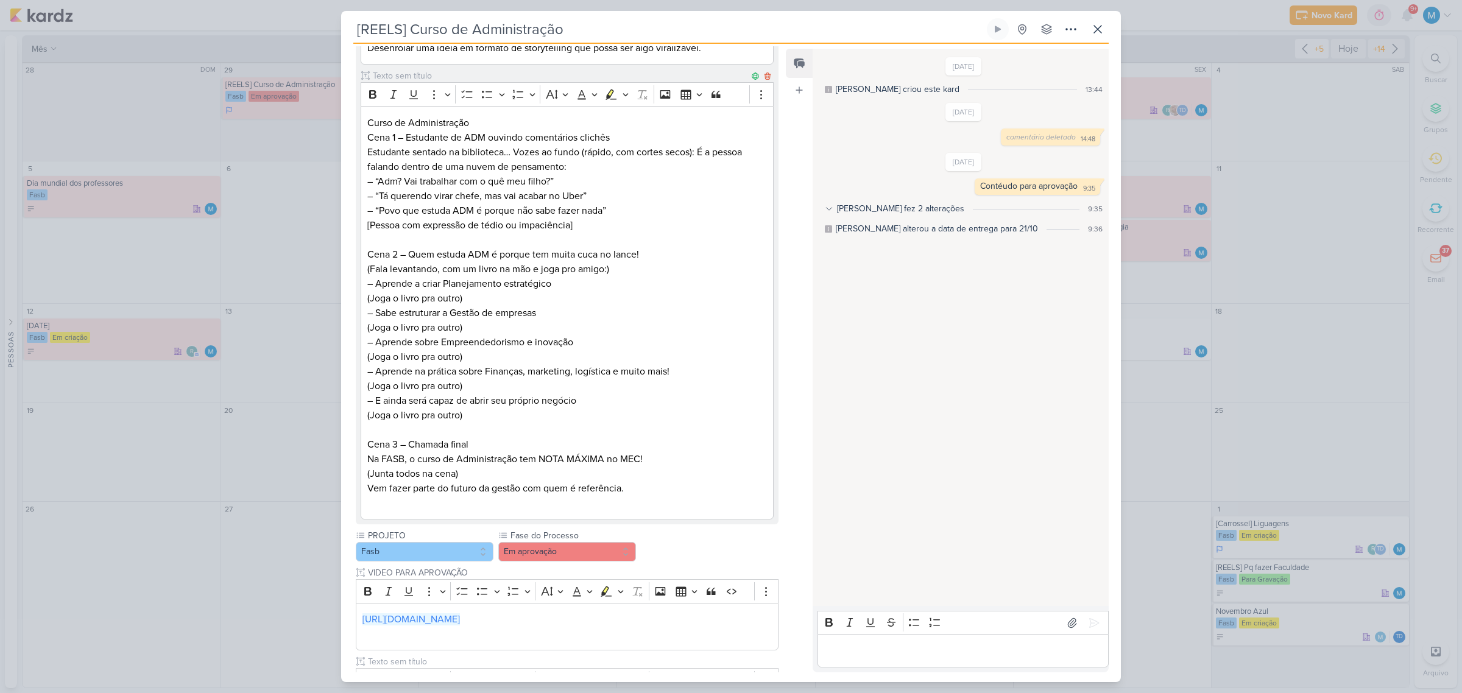
scroll to position [568, 0]
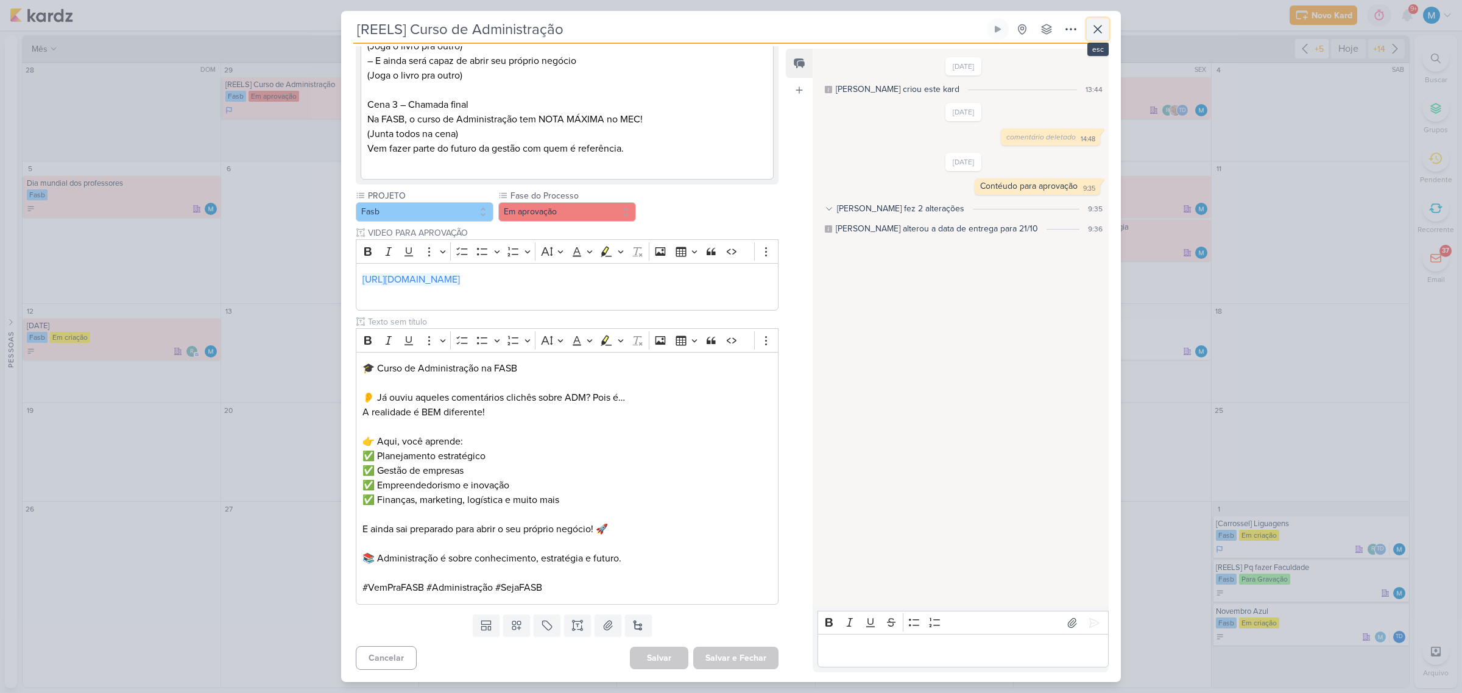
click at [1038, 27] on icon at bounding box center [1098, 29] width 15 height 15
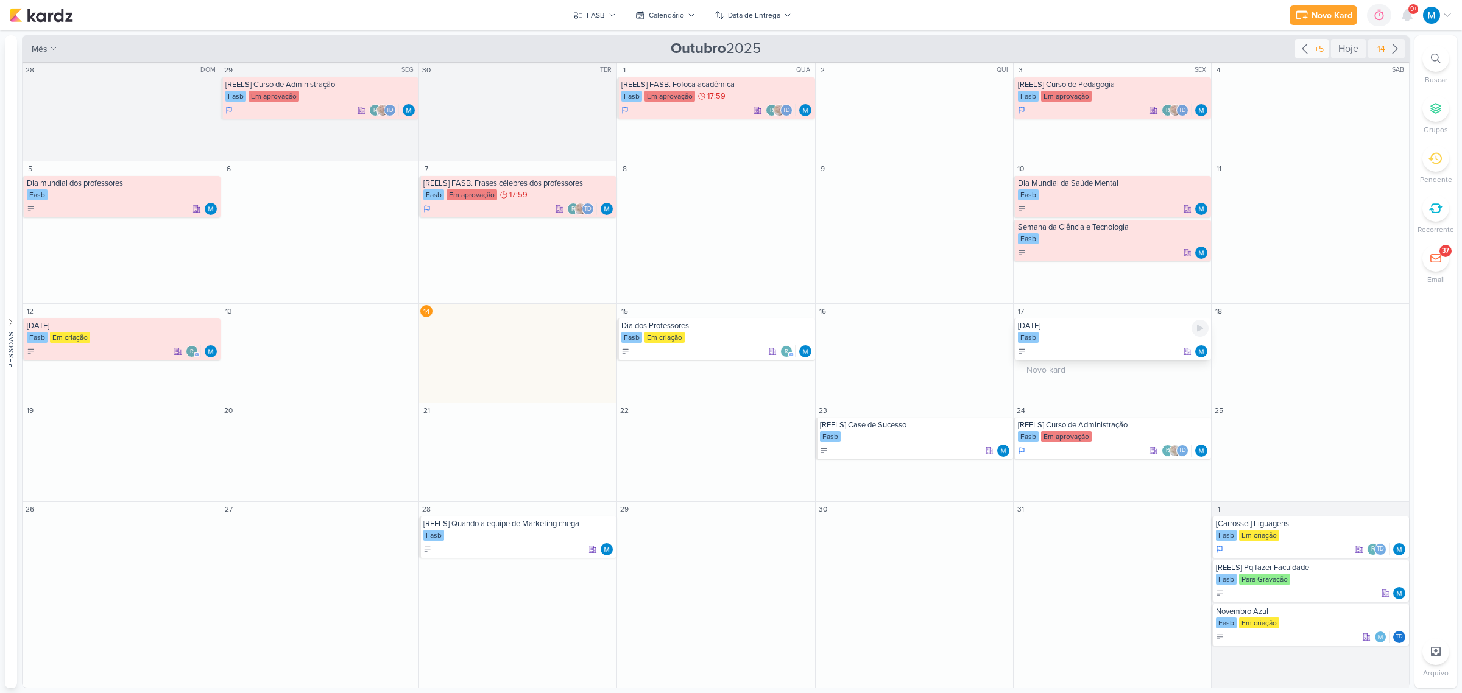
click at [1038, 323] on div "[DATE]" at bounding box center [1113, 326] width 191 height 10
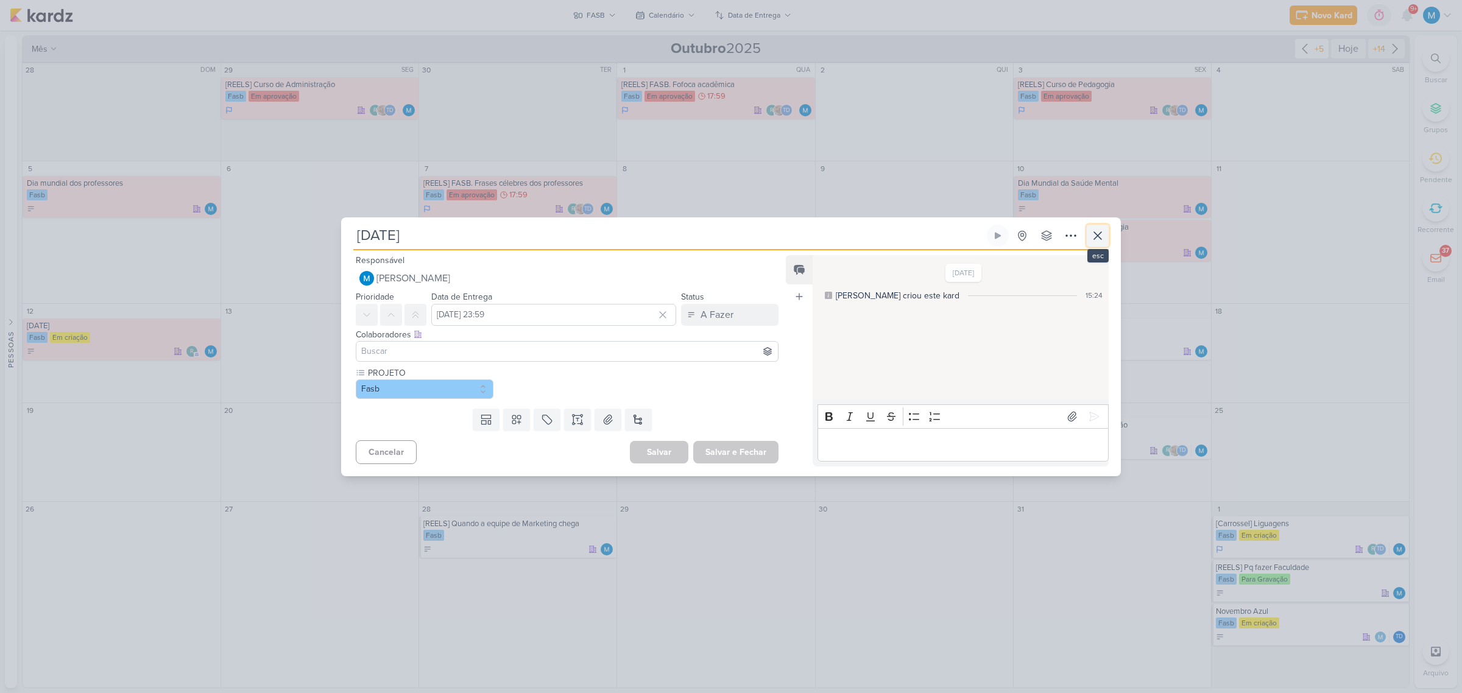
click at [1038, 235] on icon at bounding box center [1098, 235] width 15 height 15
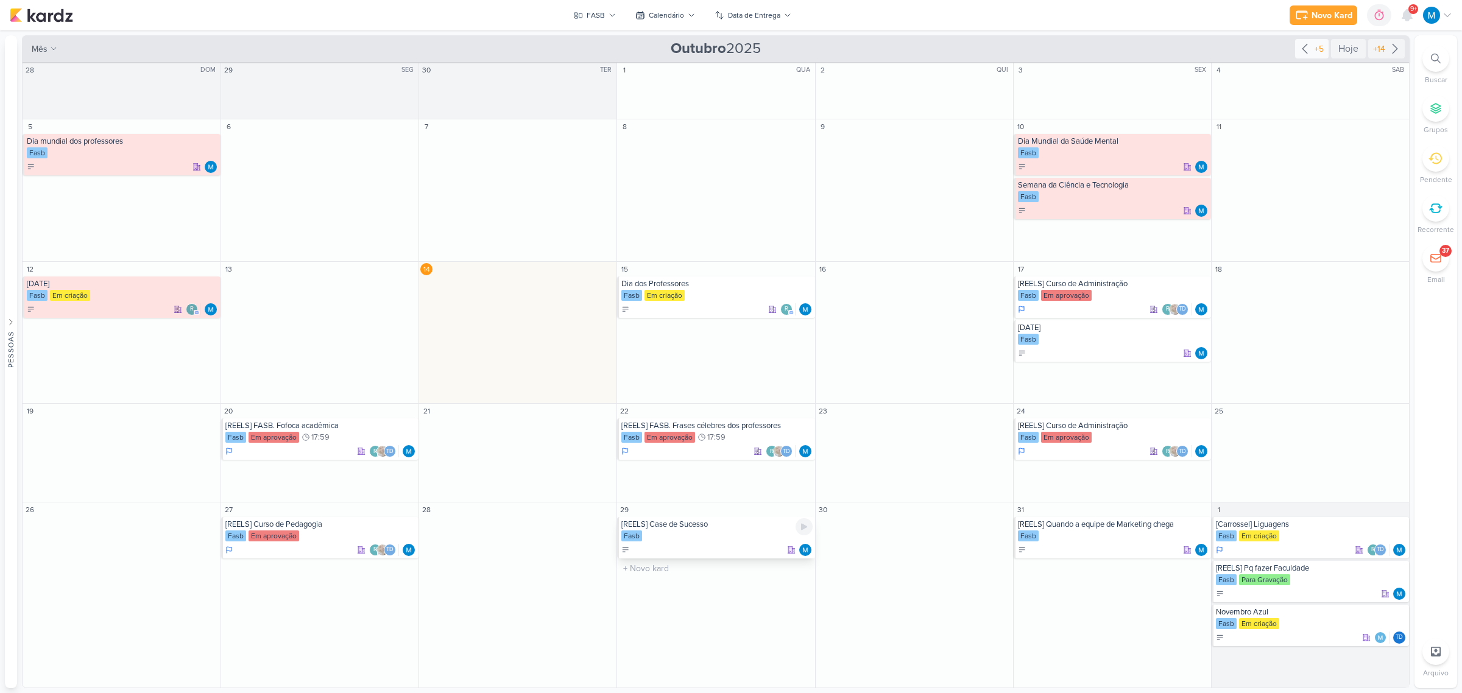
click at [681, 434] on div "[REELS] Case de Sucesso" at bounding box center [716, 525] width 191 height 10
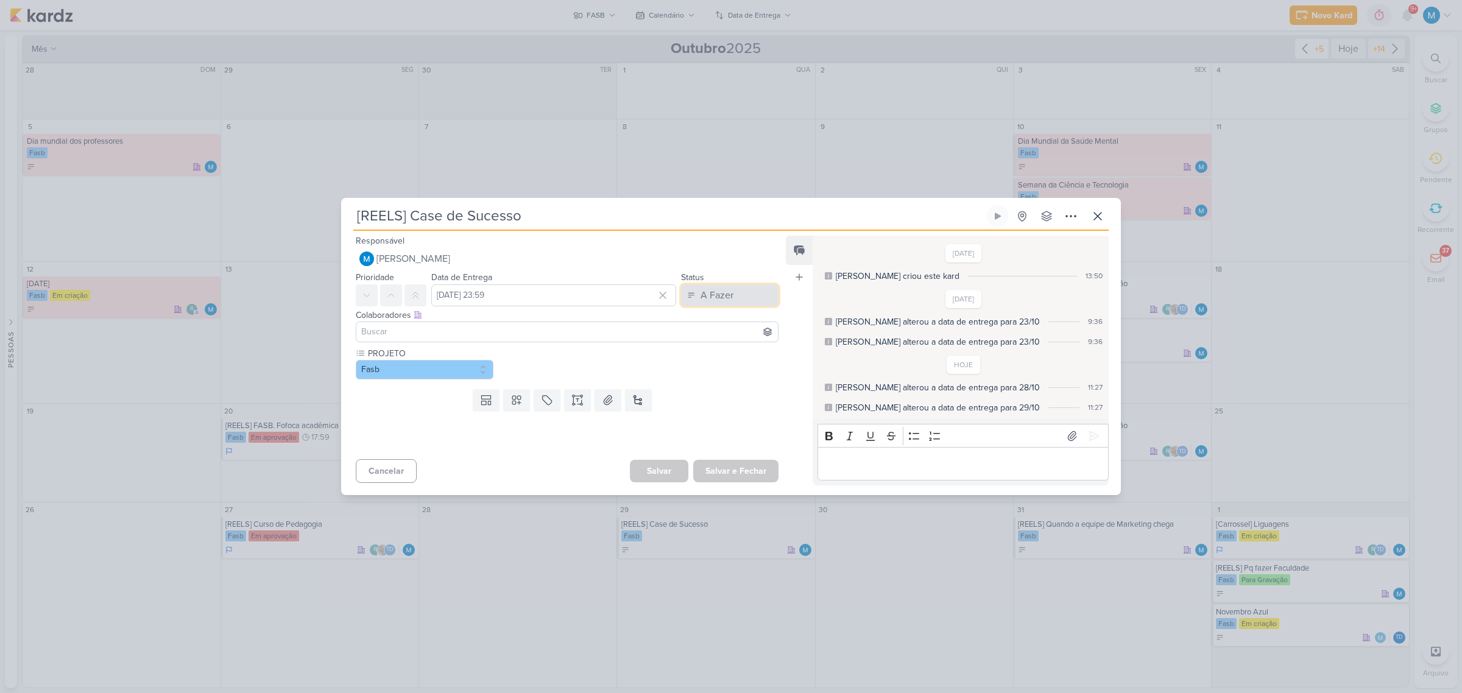
click at [720, 289] on div "A Fazer" at bounding box center [717, 295] width 33 height 15
click at [728, 363] on div "Em Andamento" at bounding box center [720, 363] width 57 height 13
click at [475, 330] on input at bounding box center [567, 332] width 417 height 15
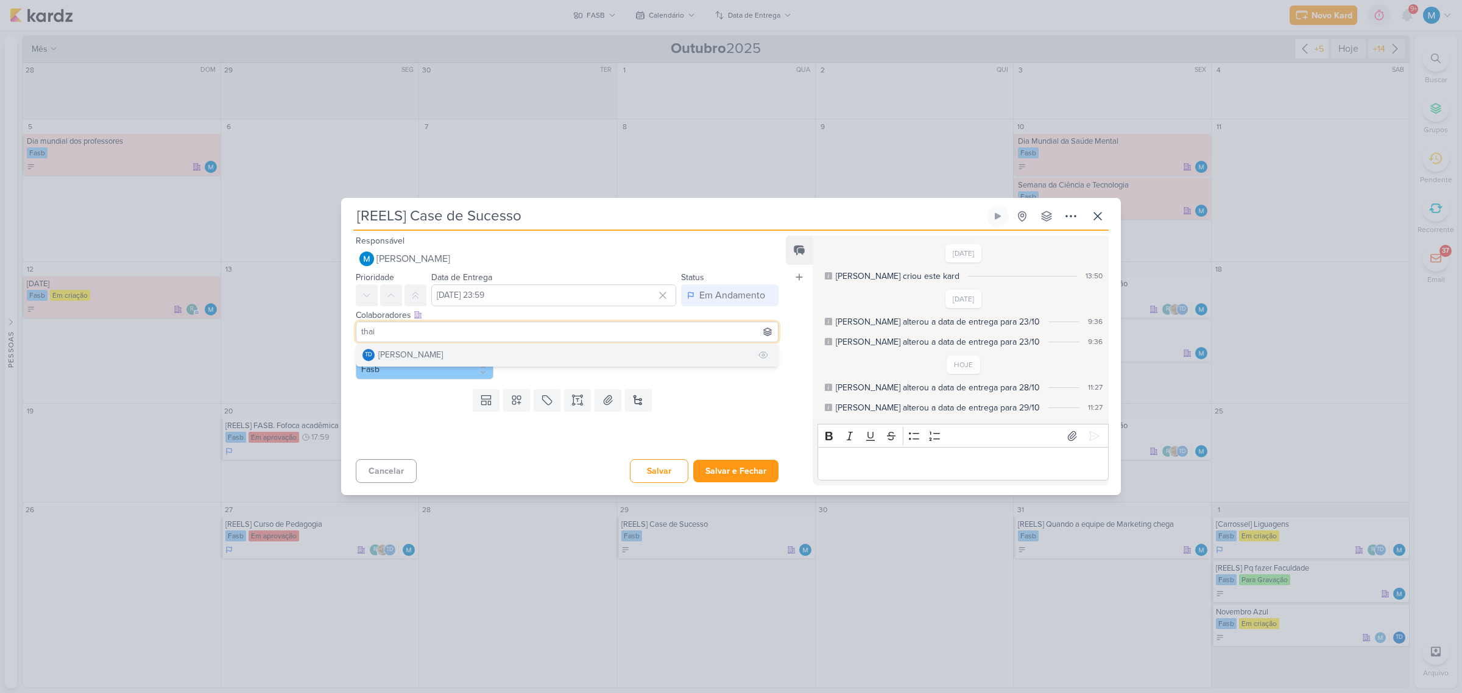
type input "thai"
click at [490, 356] on button "Td Thais de carvalho" at bounding box center [567, 355] width 422 height 22
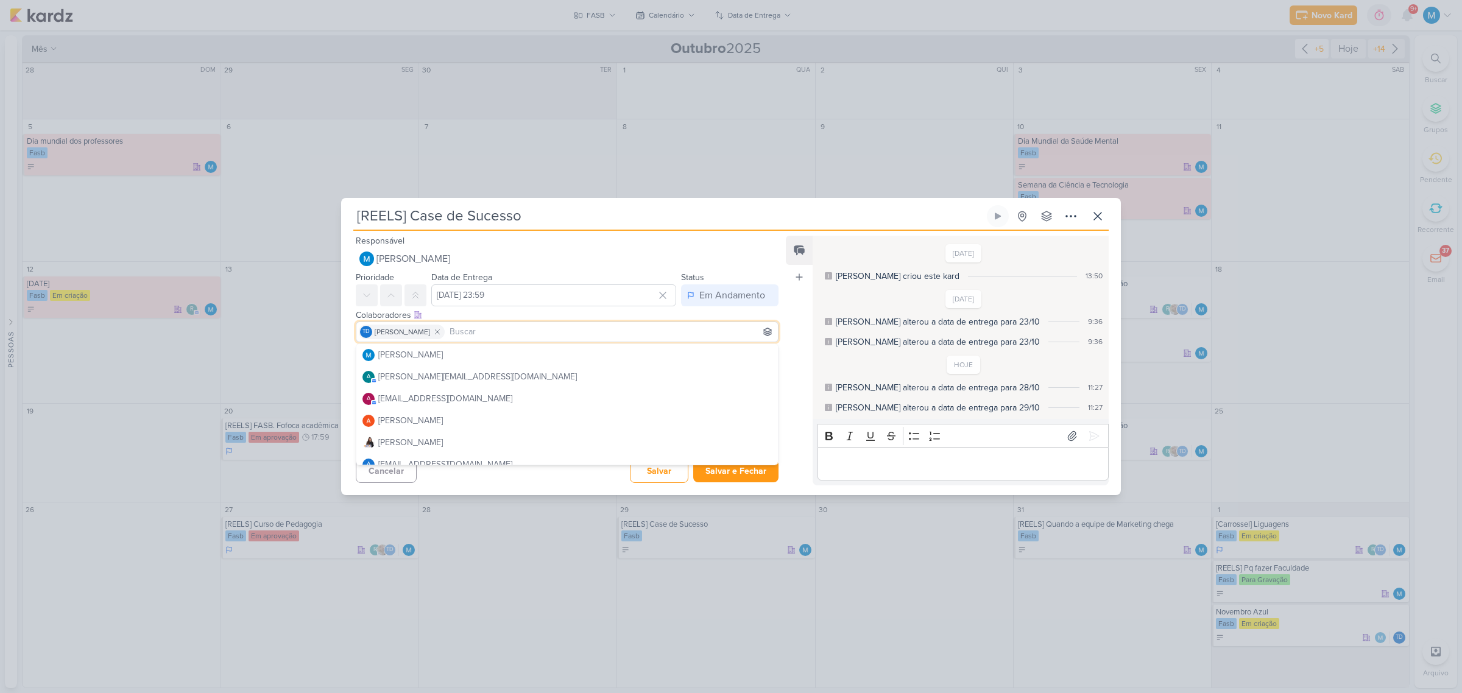
click at [784, 434] on div "Responsável [PERSON_NAME] Nenhum contato encontrado create new contact Novo Con…" at bounding box center [731, 363] width 780 height 264
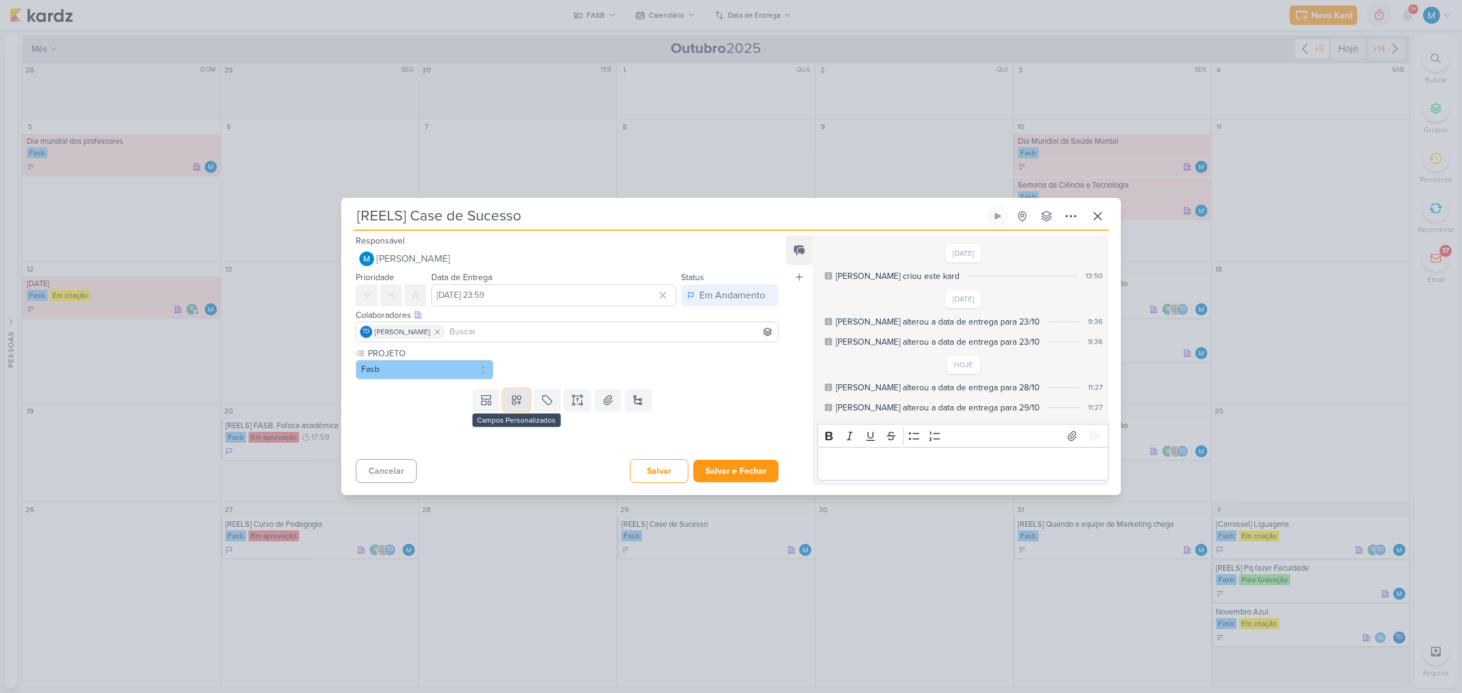
click at [511, 394] on icon at bounding box center [517, 400] width 12 height 12
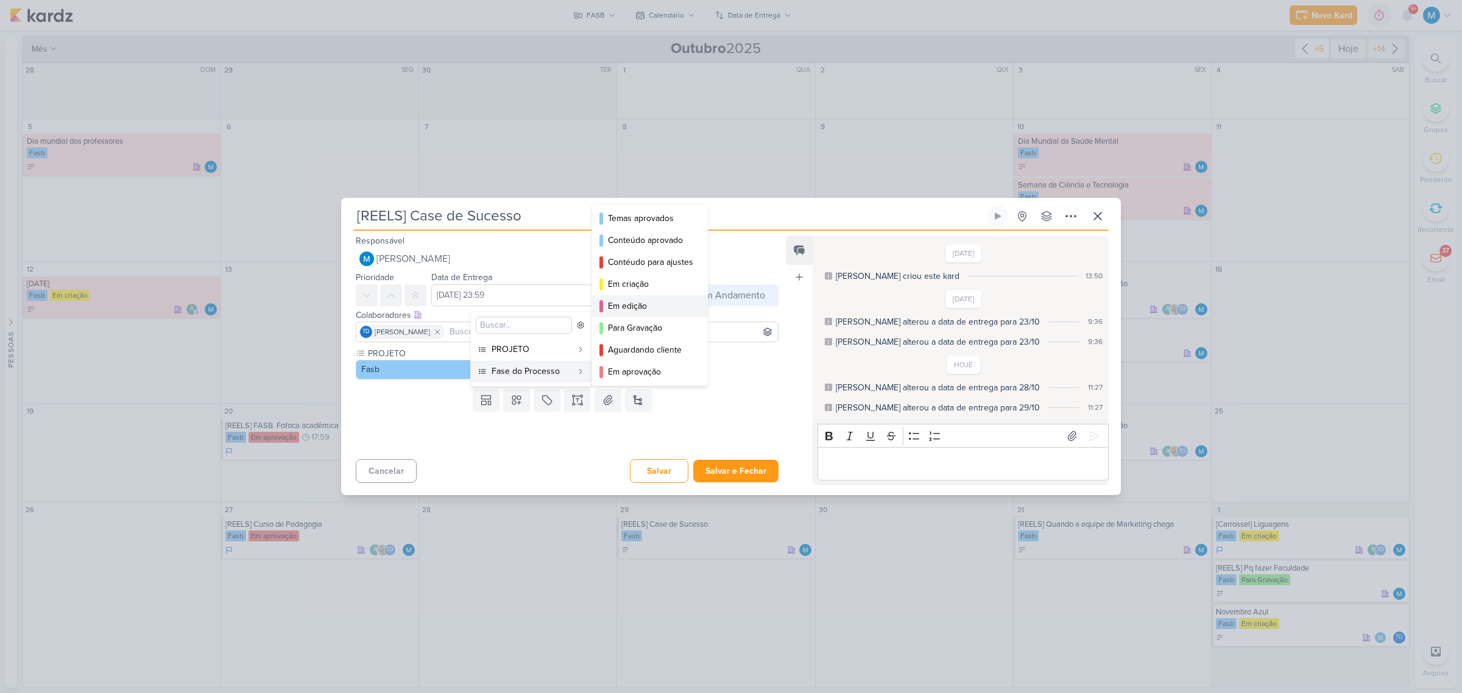
click at [637, 300] on div "Em edição" at bounding box center [650, 306] width 85 height 13
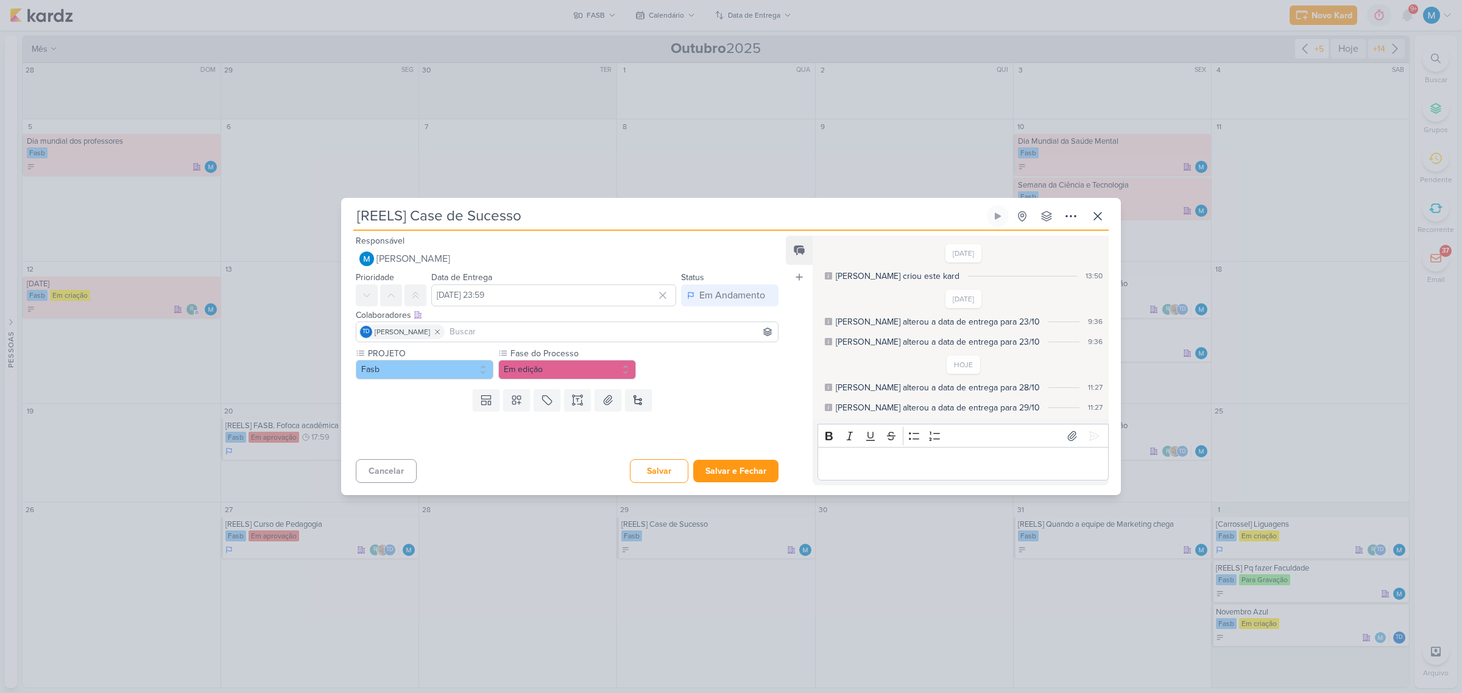
click at [558, 331] on input at bounding box center [611, 332] width 328 height 15
type input "sar"
click at [543, 356] on button "[PERSON_NAME]" at bounding box center [567, 355] width 422 height 22
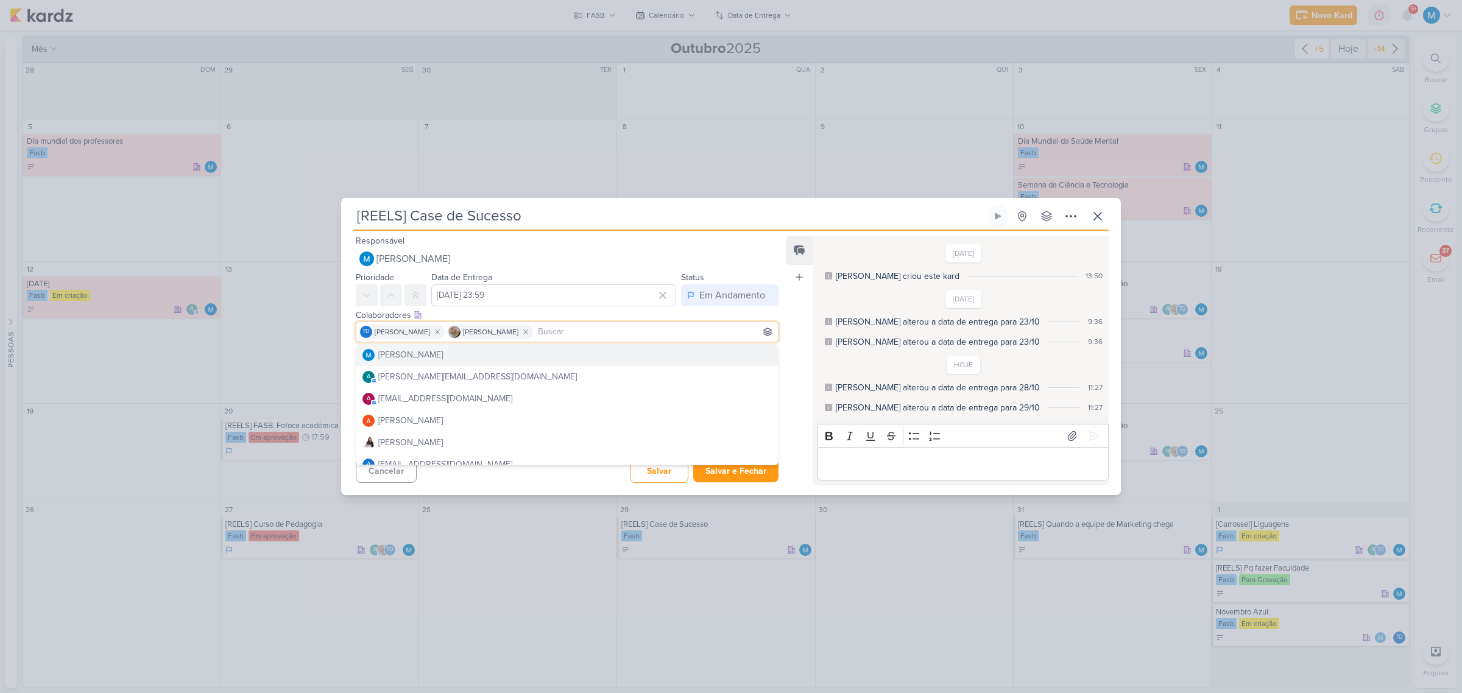
click at [786, 403] on div "Feed Atrelar email Solte o email para atrelar ao kard" at bounding box center [799, 361] width 27 height 250
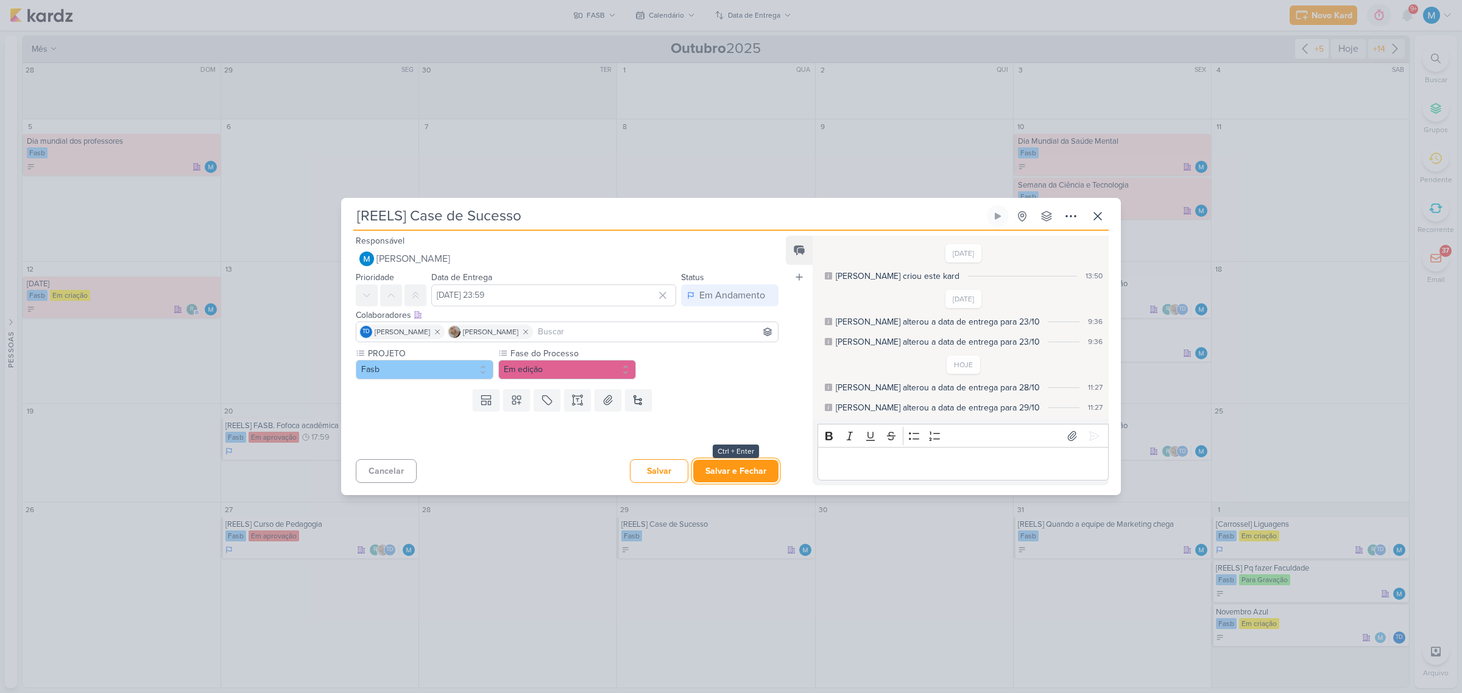
drag, startPoint x: 748, startPoint y: 473, endPoint x: 773, endPoint y: 485, distance: 27.0
click at [749, 434] on button "Salvar e Fechar" at bounding box center [735, 471] width 85 height 23
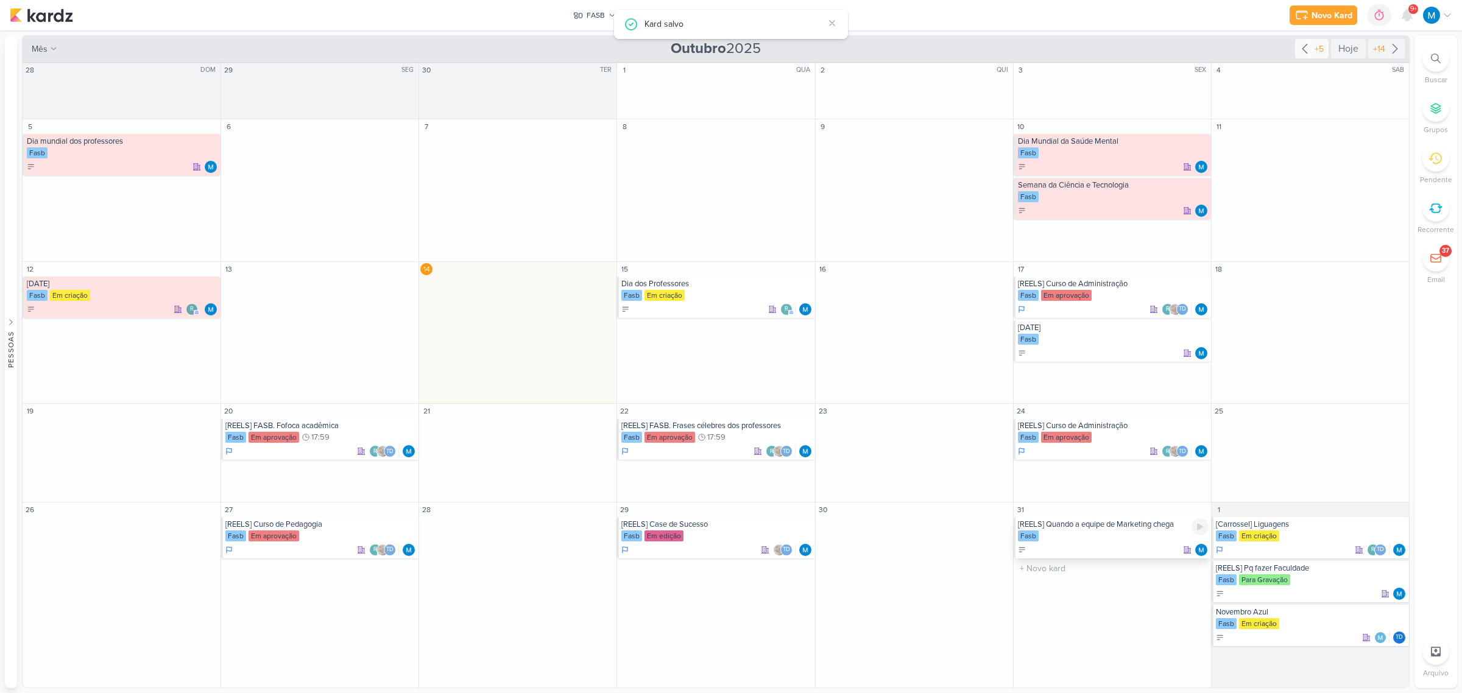
click at [1038, 434] on div "[REELS] Quando a equipe de Marketing chega" at bounding box center [1113, 525] width 191 height 10
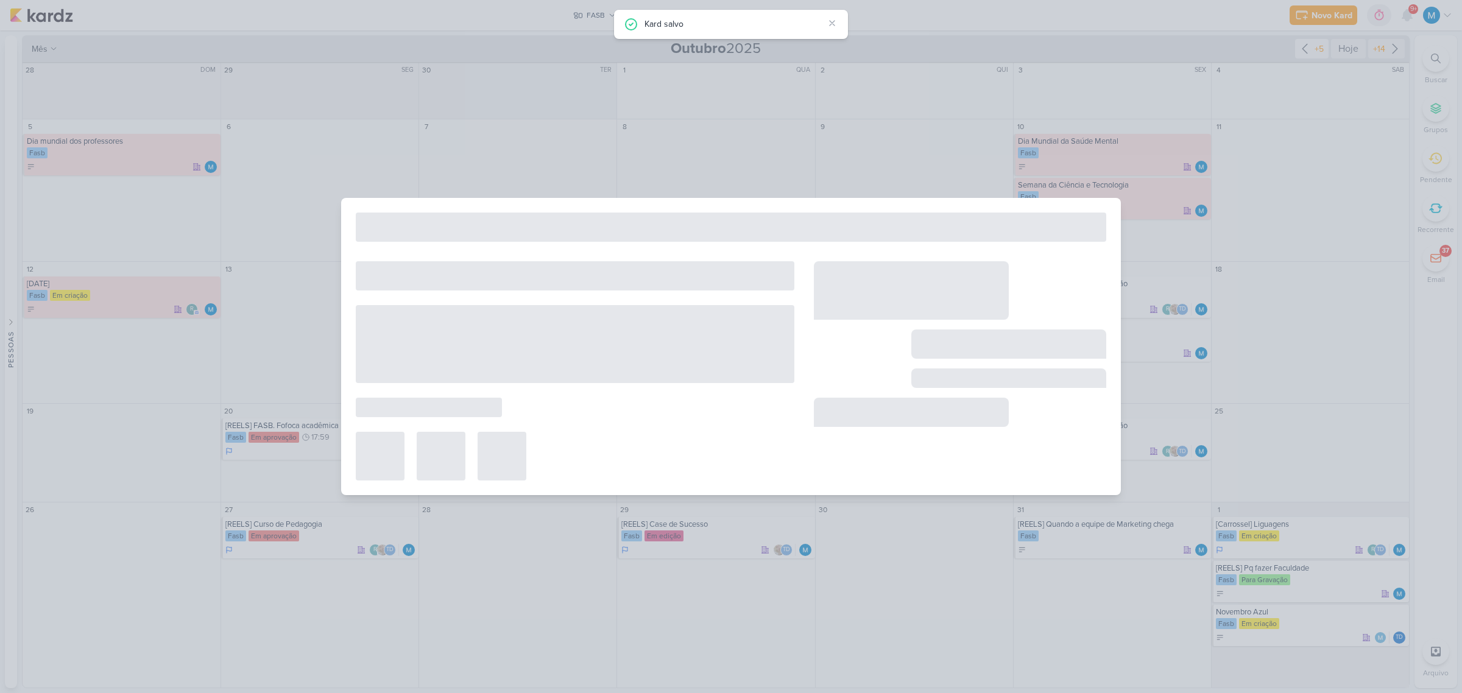
type input "[REELS] Quando a equipe de Marketing chega"
type input "[DATE] 23:59"
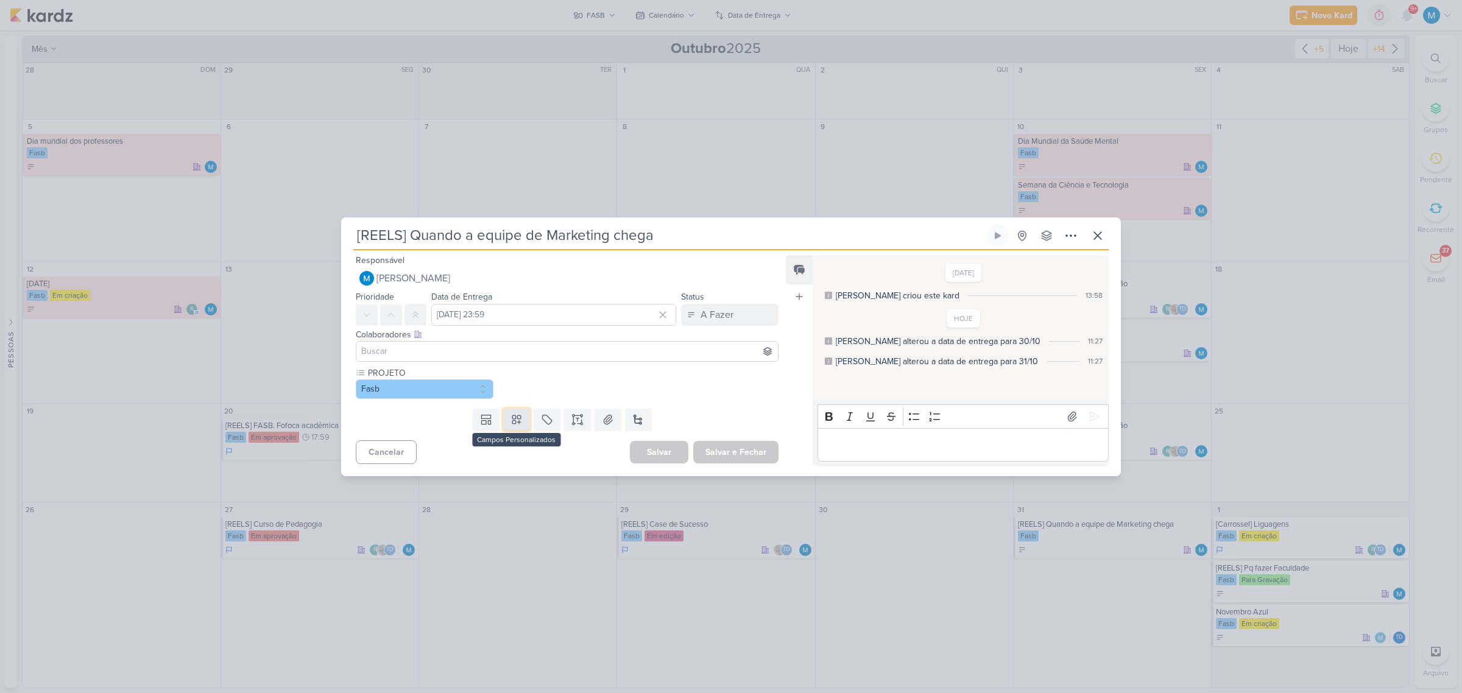
click at [513, 419] on icon at bounding box center [517, 420] width 12 height 12
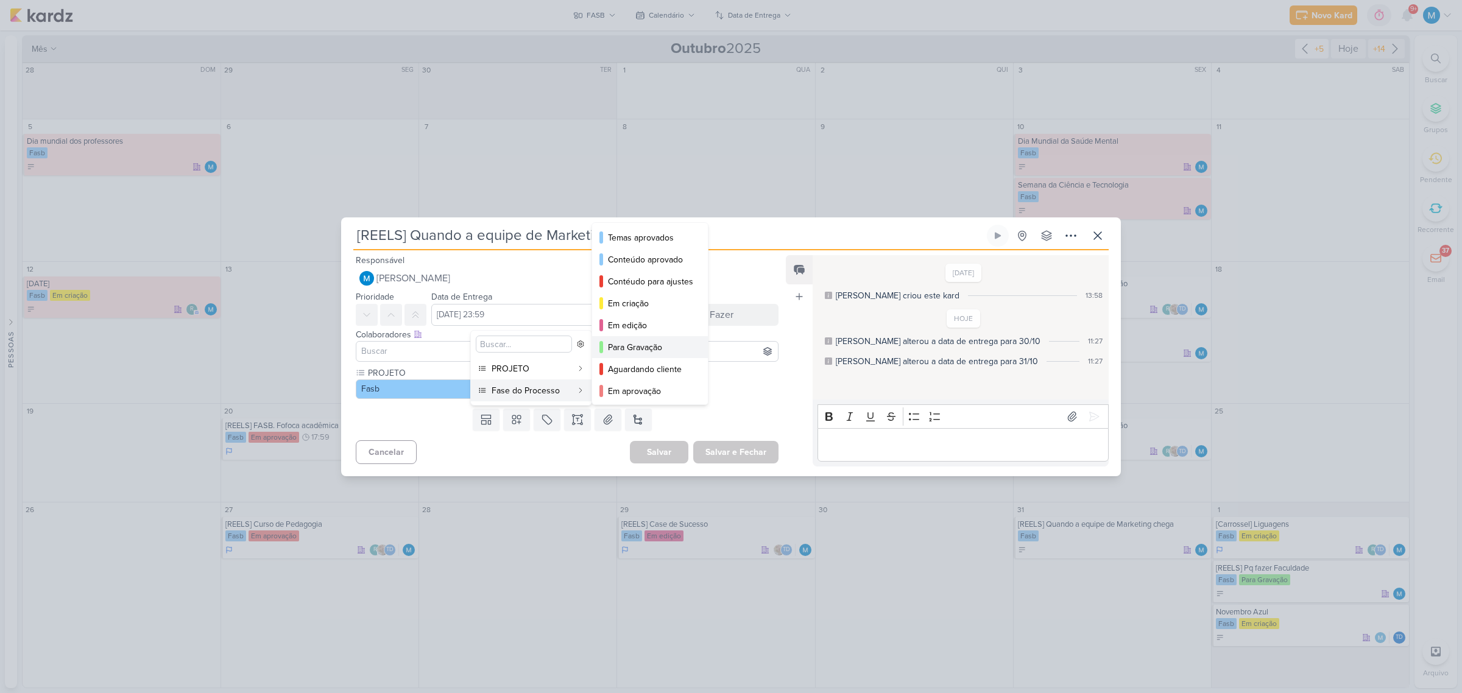
click at [643, 342] on div "Para Gravação" at bounding box center [650, 347] width 85 height 13
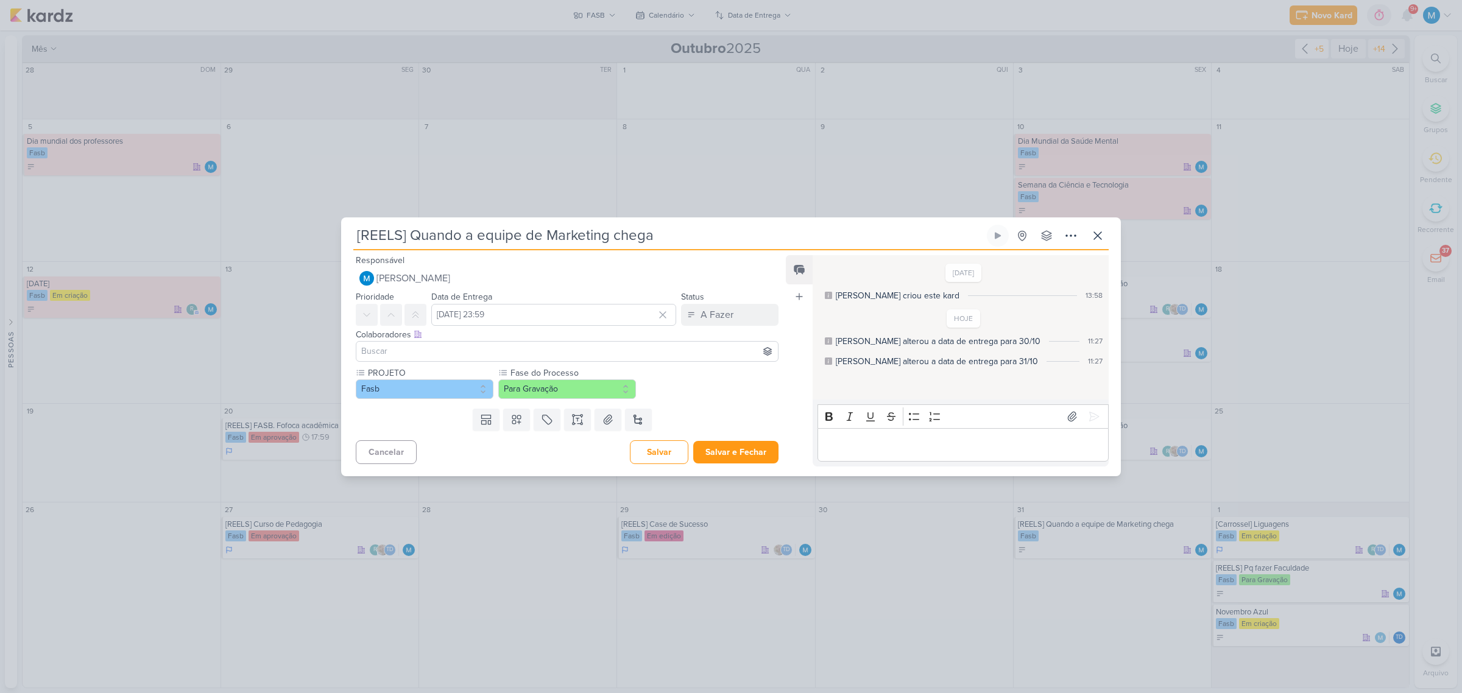
click at [433, 350] on input at bounding box center [567, 351] width 417 height 15
type input "th"
click at [436, 368] on div "[PERSON_NAME]" at bounding box center [410, 374] width 65 height 13
type input "sar"
click at [464, 370] on button "[PERSON_NAME]" at bounding box center [567, 375] width 422 height 22
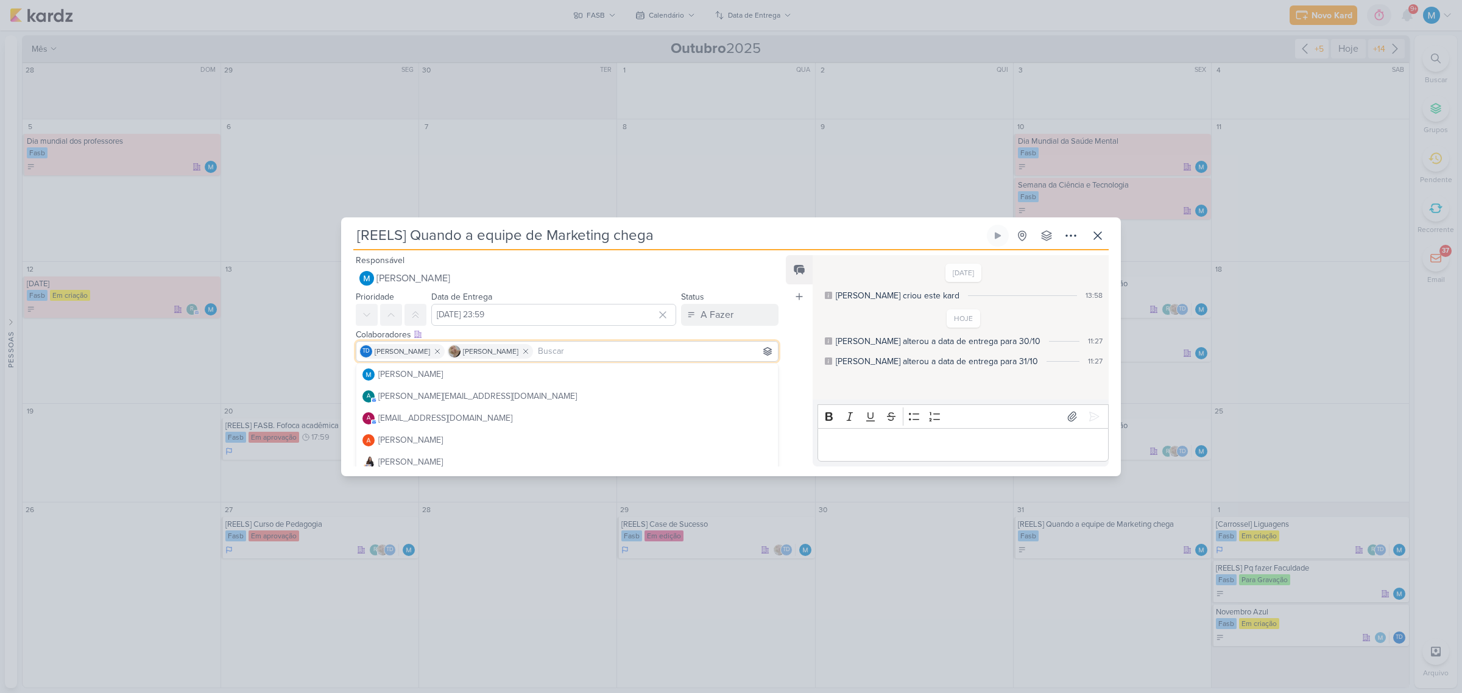
click at [787, 330] on div "Feed Atrelar email Solte o email para atrelar ao kard" at bounding box center [799, 360] width 27 height 211
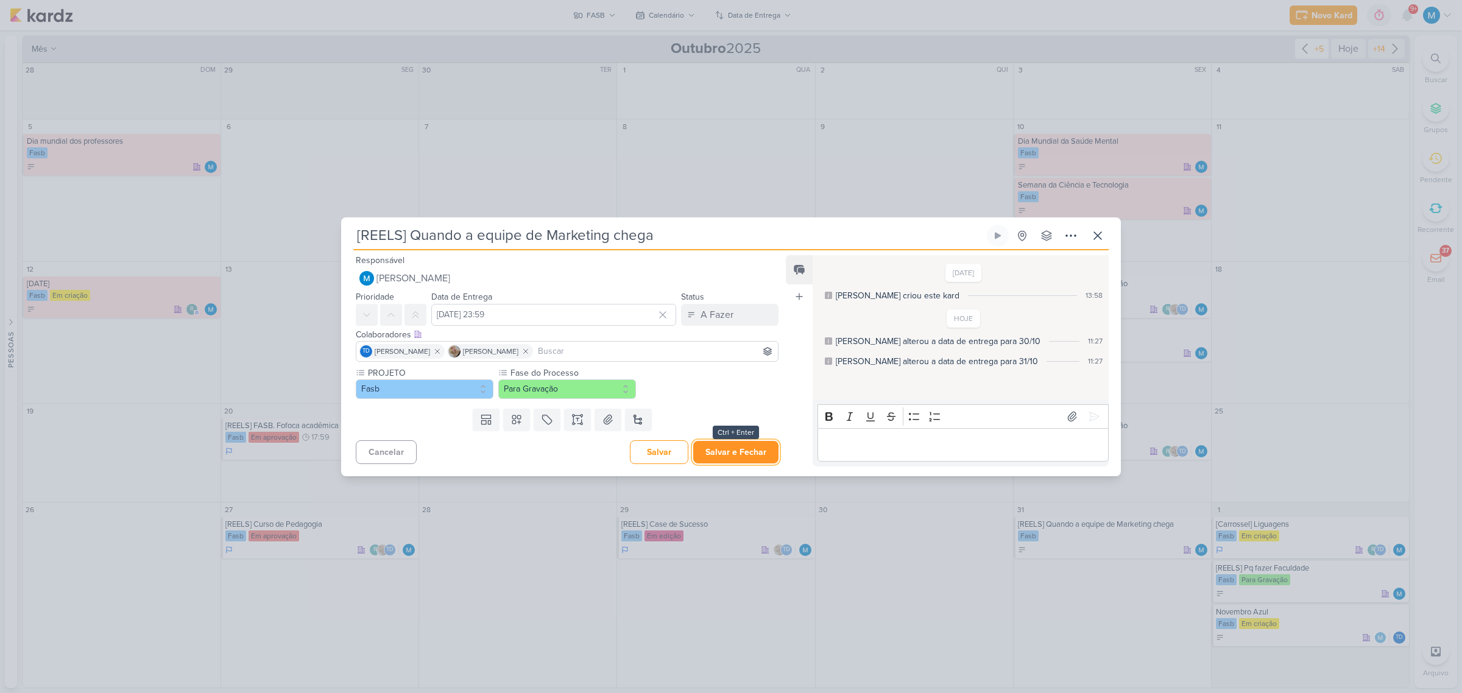
click at [747, 434] on button "Salvar e Fechar" at bounding box center [735, 452] width 85 height 23
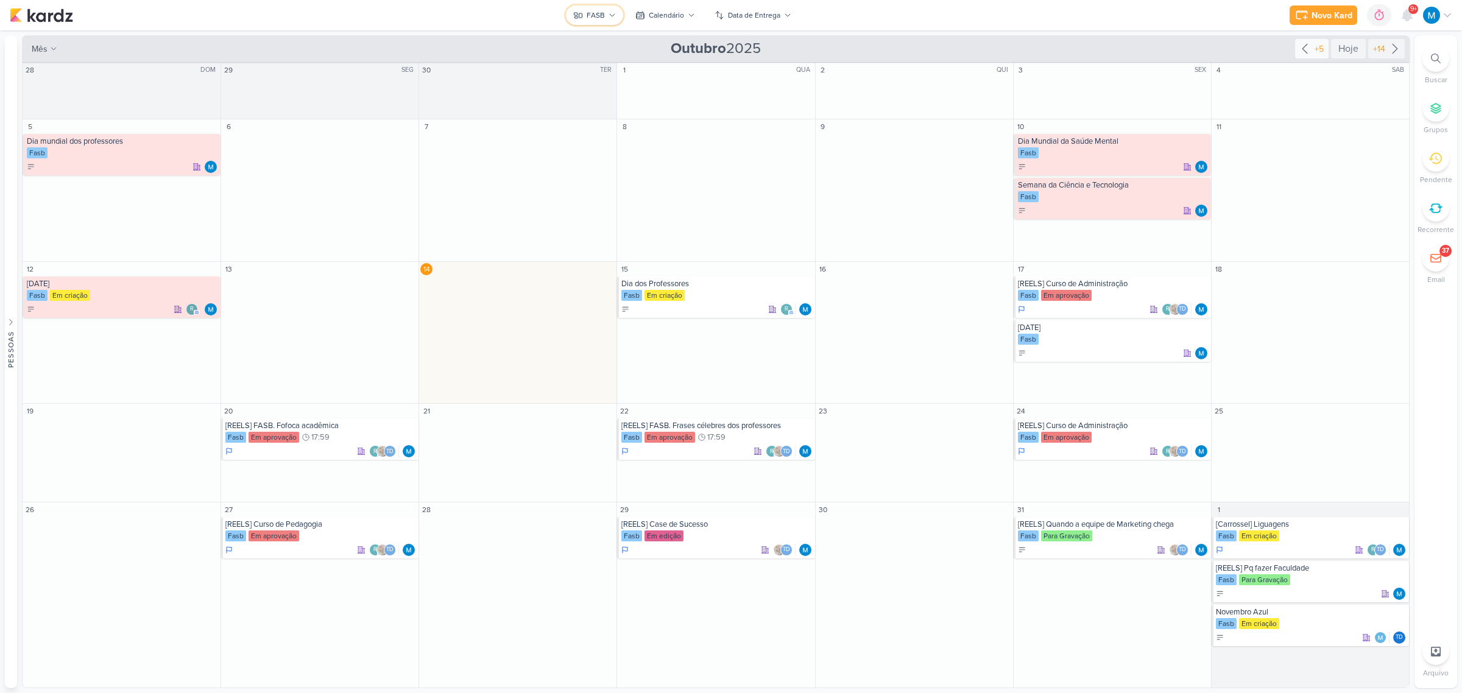
click at [595, 16] on div "FASB" at bounding box center [596, 15] width 18 height 11
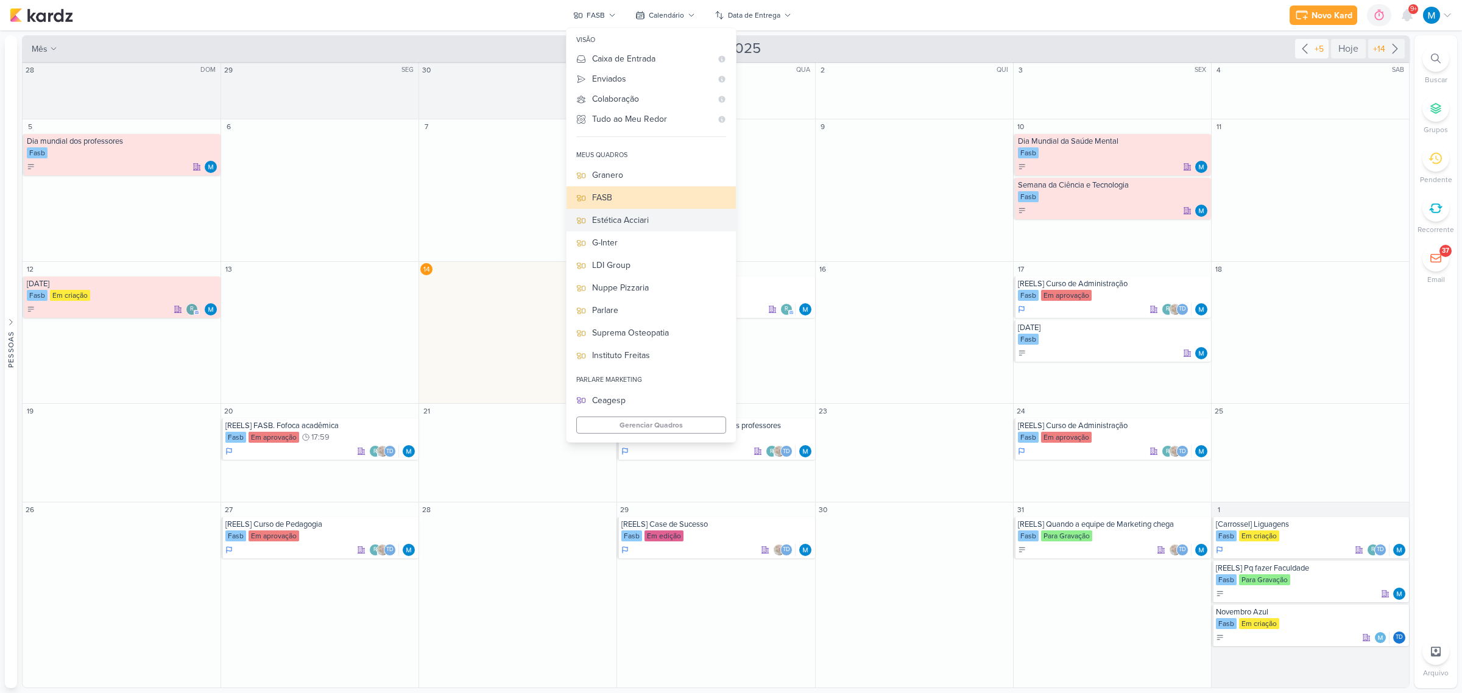
click at [656, 219] on div "Estética Acciari" at bounding box center [659, 220] width 134 height 13
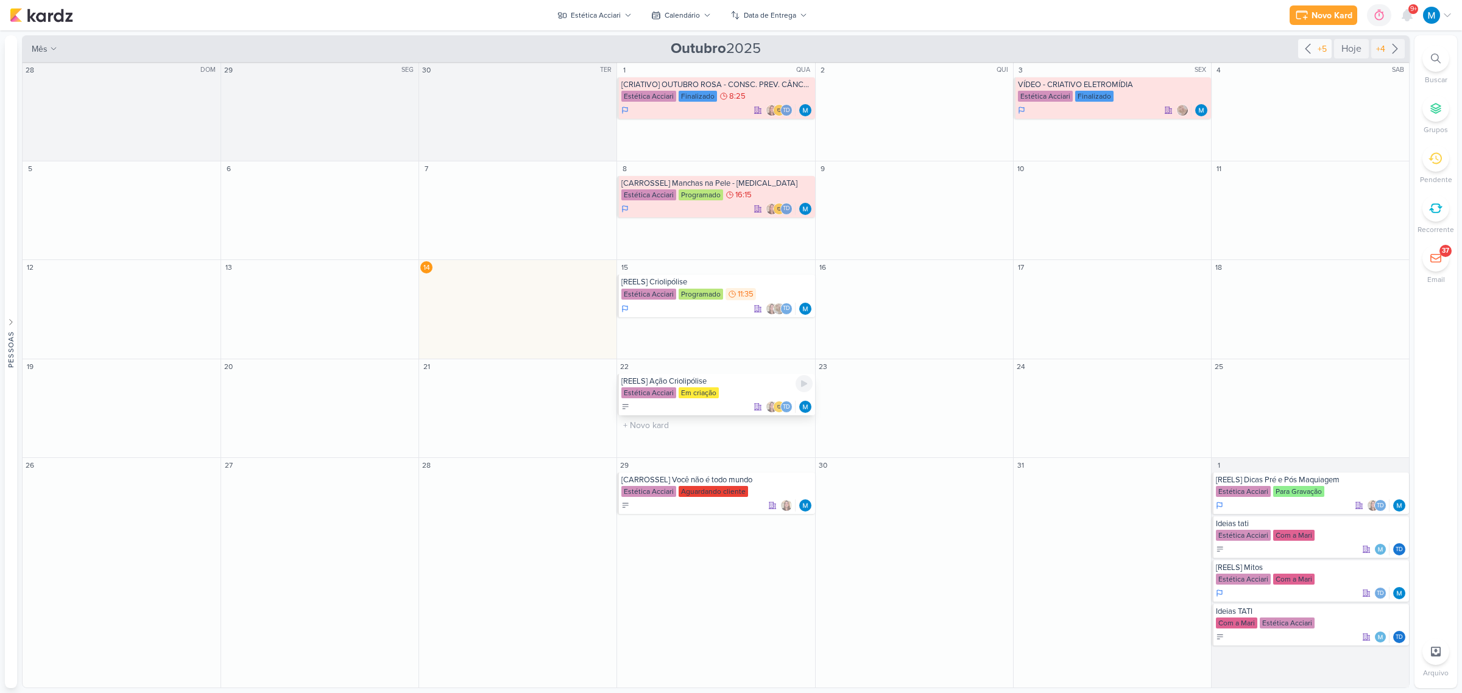
click at [707, 381] on div "[REELS] Ação Criolipólise" at bounding box center [716, 382] width 191 height 10
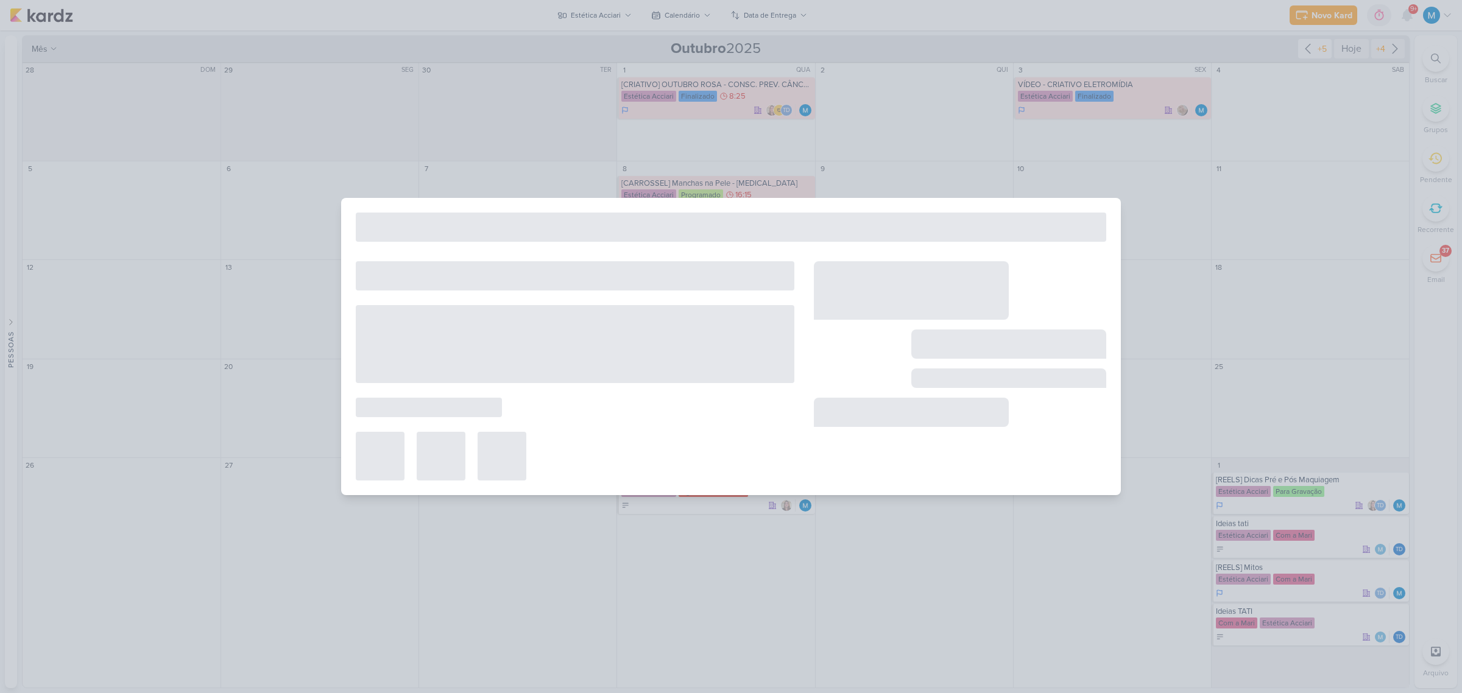
type input "[REELS] Ação Criolipólise"
type input "22 de outubro de 2025 às 23:59"
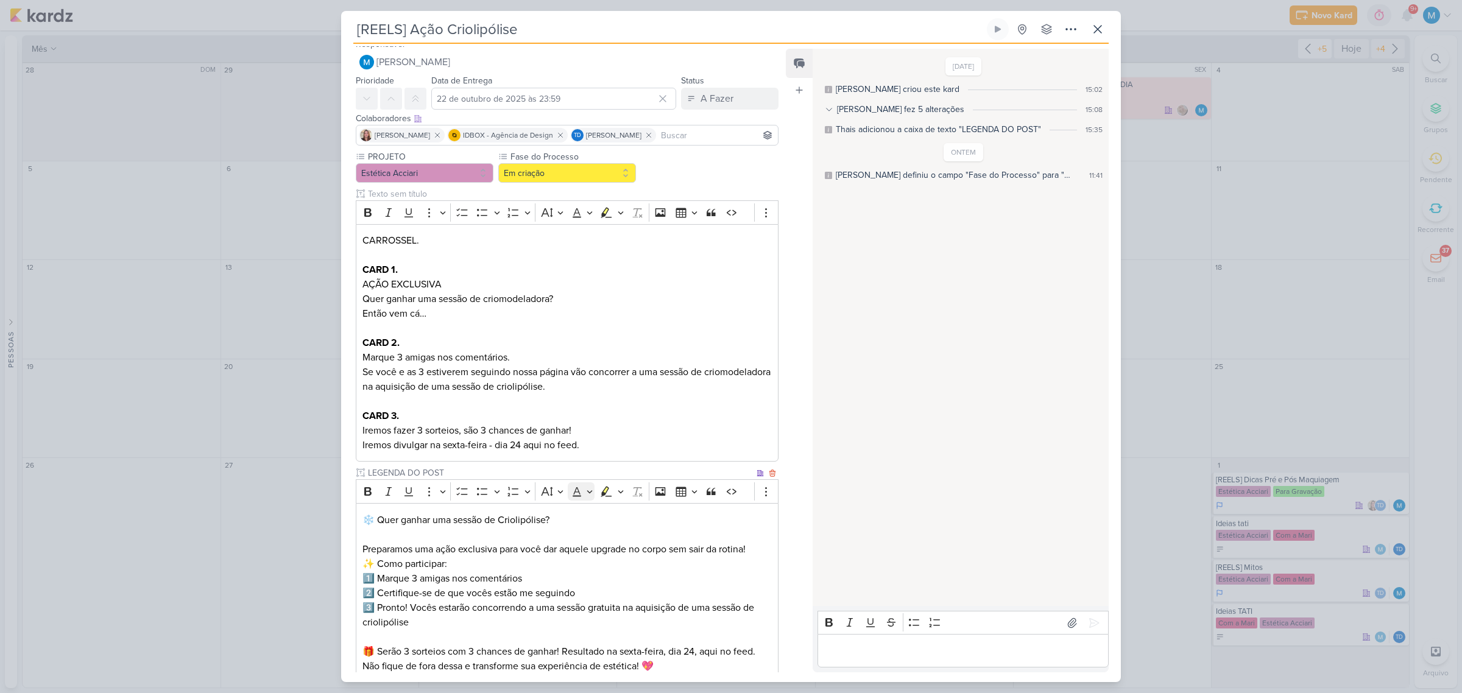
scroll to position [0, 0]
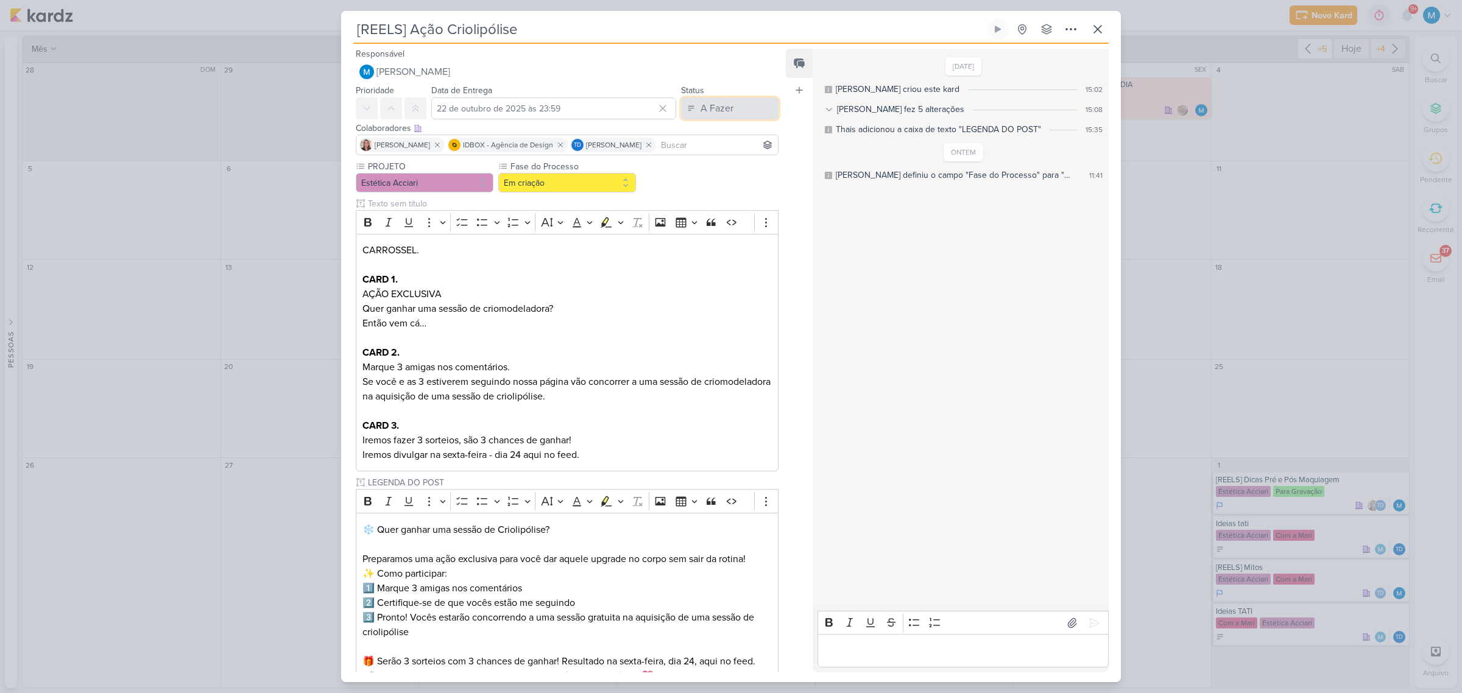
click at [701, 111] on div "A Fazer" at bounding box center [717, 108] width 33 height 15
click at [732, 117] on button "A Fazer" at bounding box center [729, 108] width 97 height 22
click at [753, 104] on button "A Fazer" at bounding box center [729, 108] width 97 height 22
click at [723, 175] on div "Em Andamento" at bounding box center [720, 176] width 57 height 13
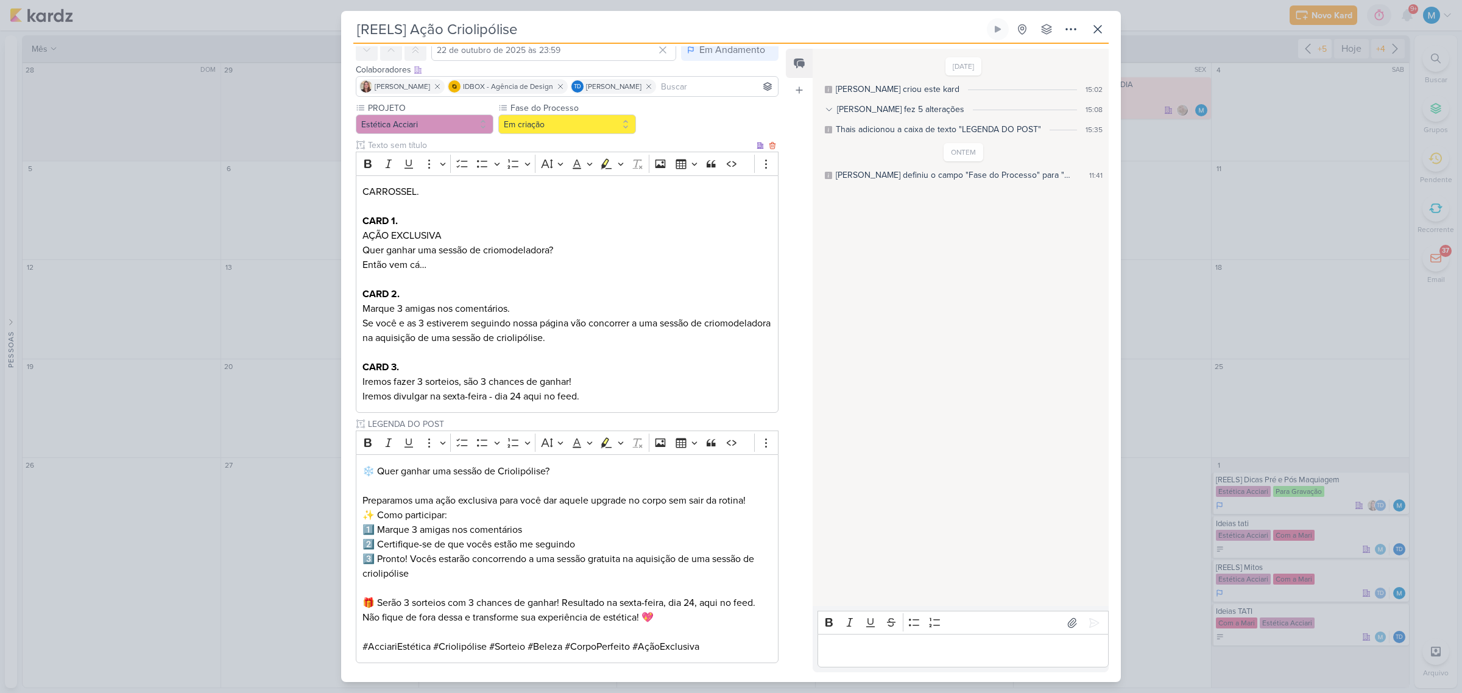
scroll to position [117, 0]
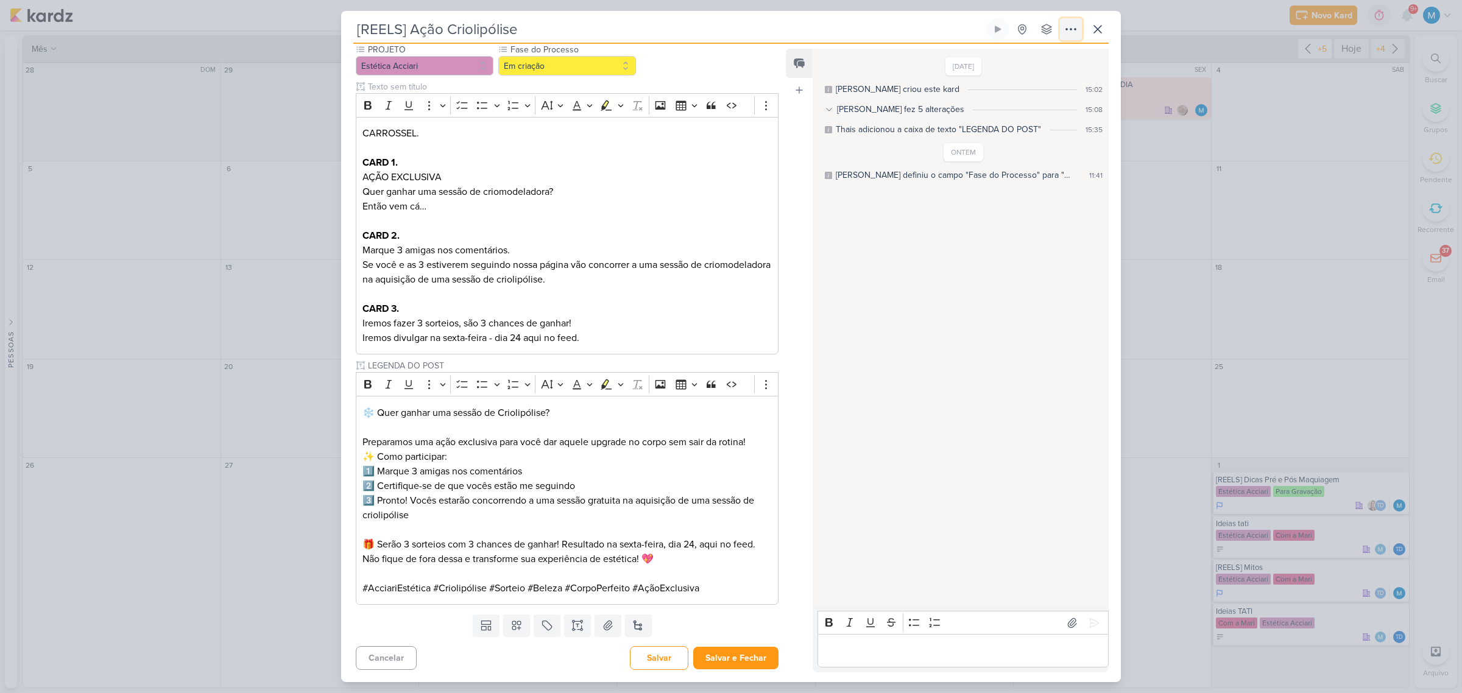
click at [1038, 32] on icon at bounding box center [1071, 29] width 15 height 15
click at [1017, 53] on div "Copiar Link" at bounding box center [996, 57] width 42 height 13
click at [741, 434] on button "Salvar e Fechar" at bounding box center [735, 658] width 85 height 23
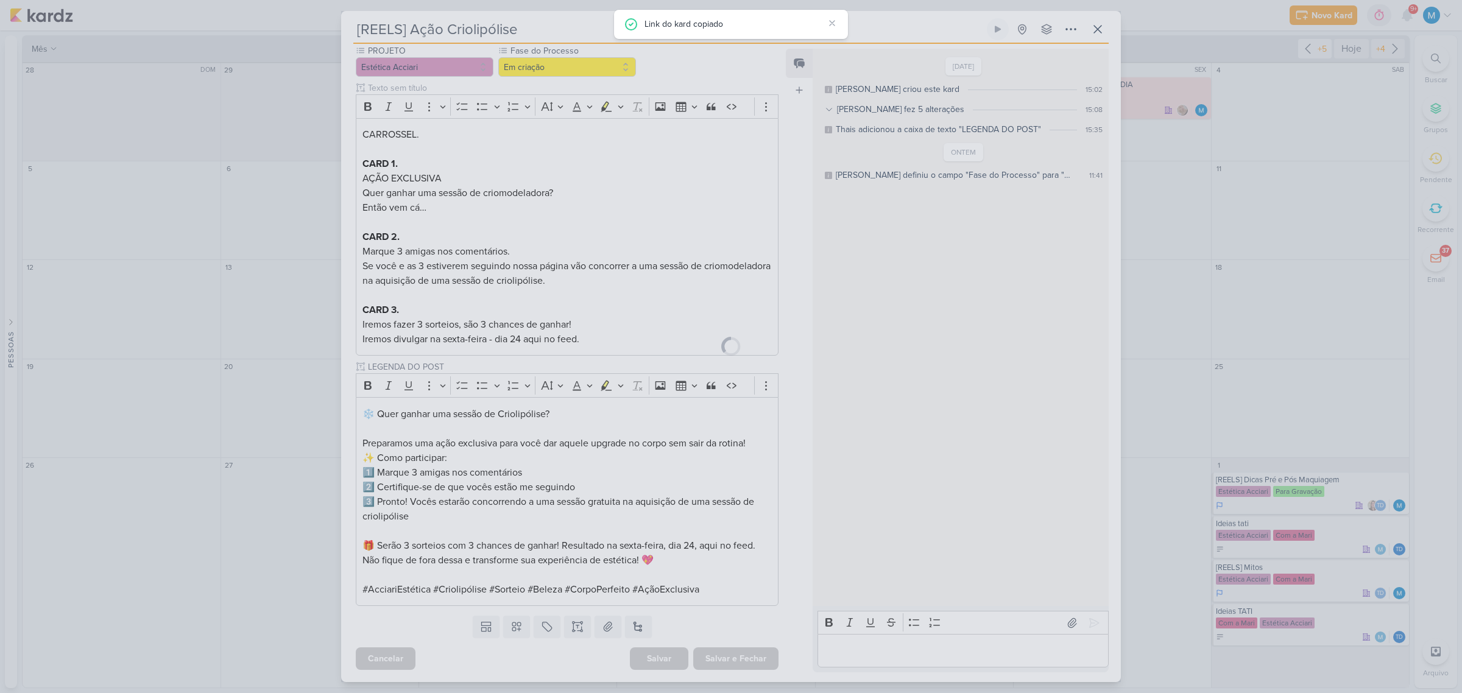
scroll to position [116, 0]
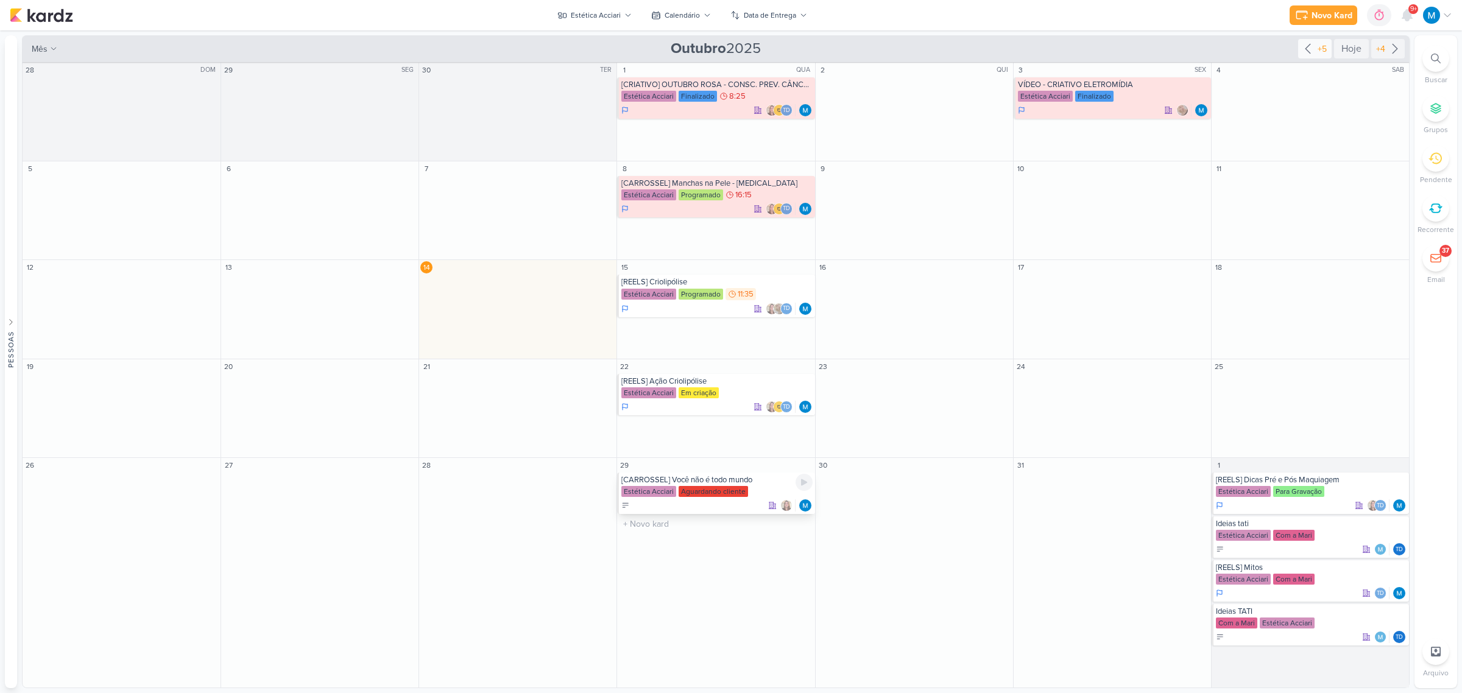
click at [733, 434] on div "[CARROSSEL] Você não é todo mundo" at bounding box center [716, 480] width 191 height 10
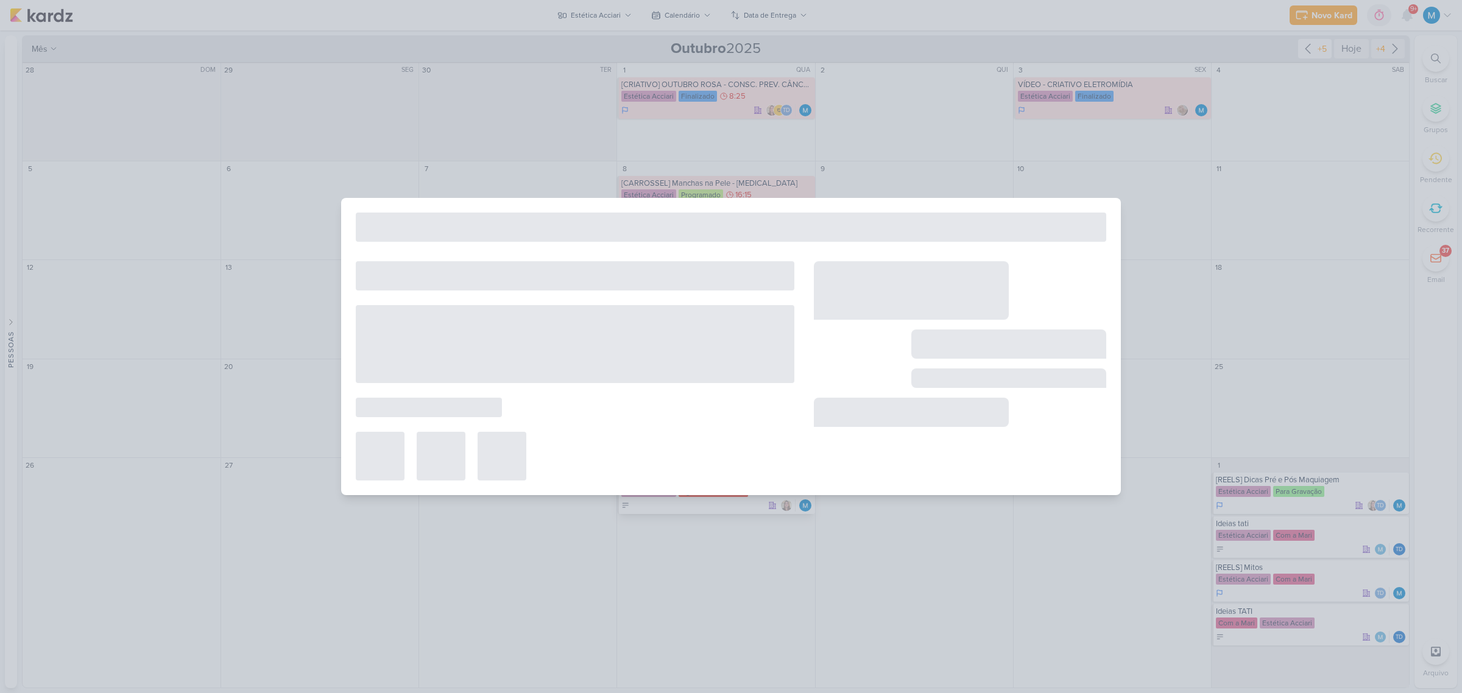
type input "[CARROSSEL] Você não é todo mundo"
type input "[DATE] 23:59"
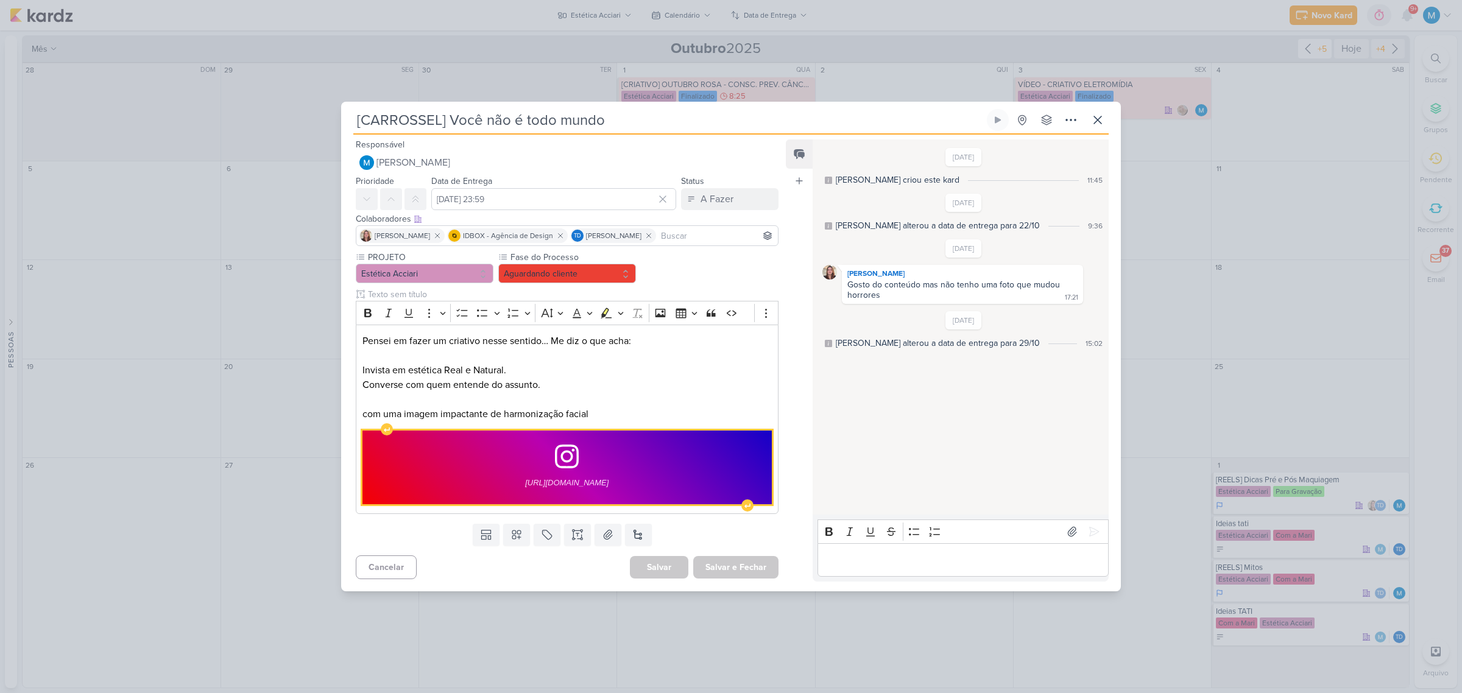
scroll to position [0, 0]
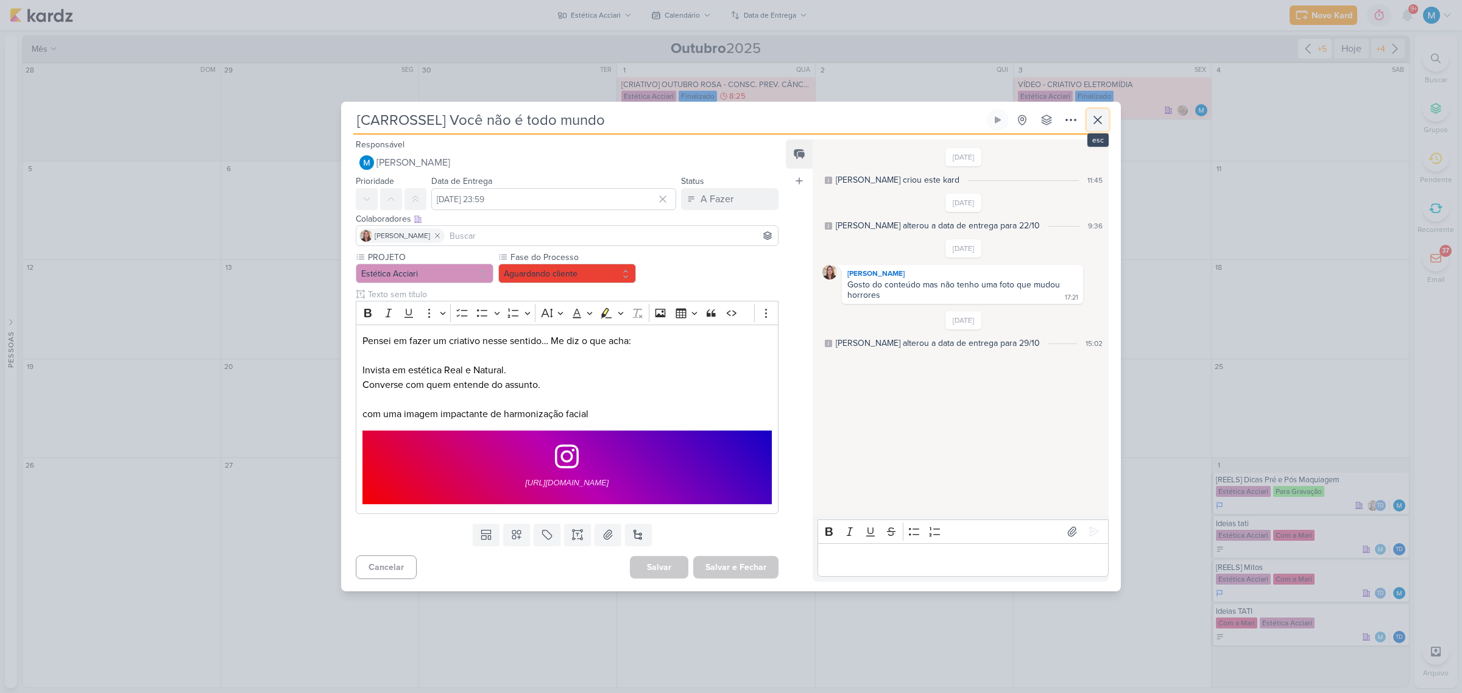
click at [1038, 122] on icon at bounding box center [1097, 119] width 7 height 7
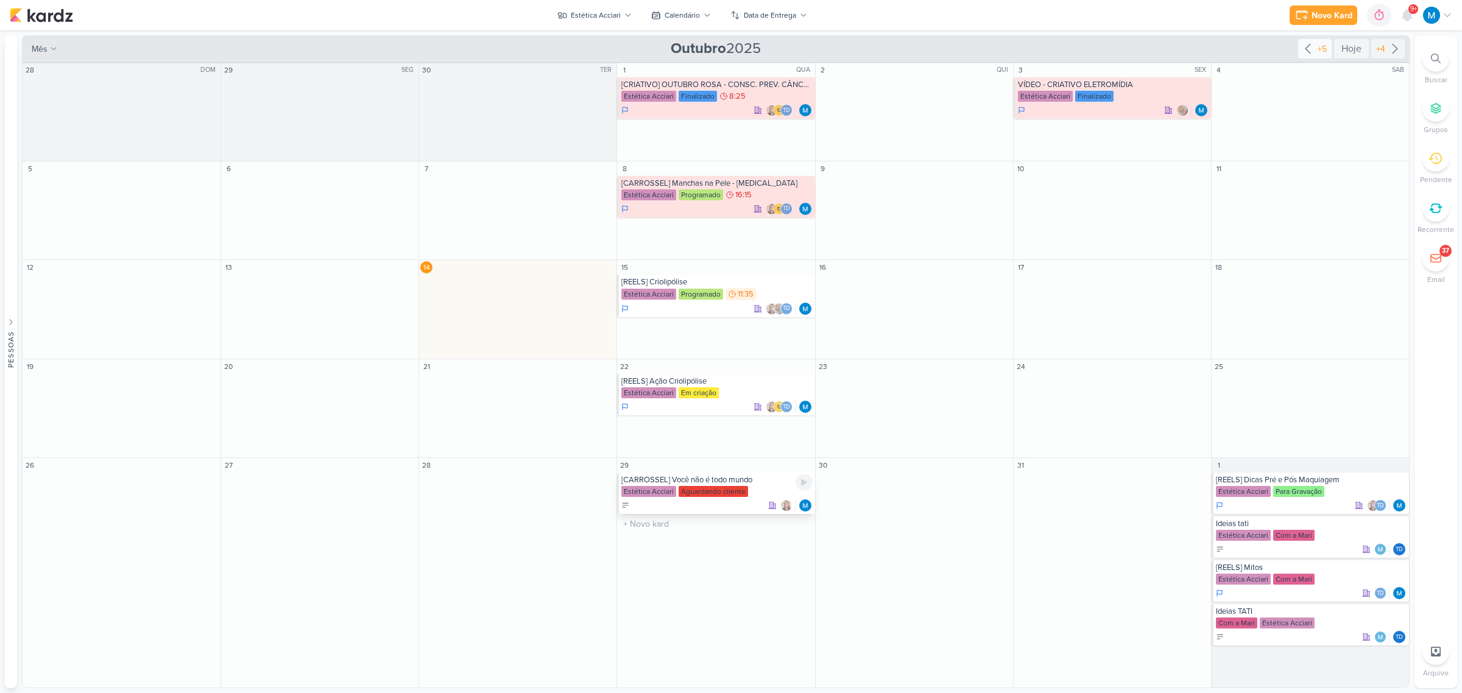
click at [717, 434] on div "[CARROSSEL] Você não é todo mundo" at bounding box center [716, 480] width 191 height 10
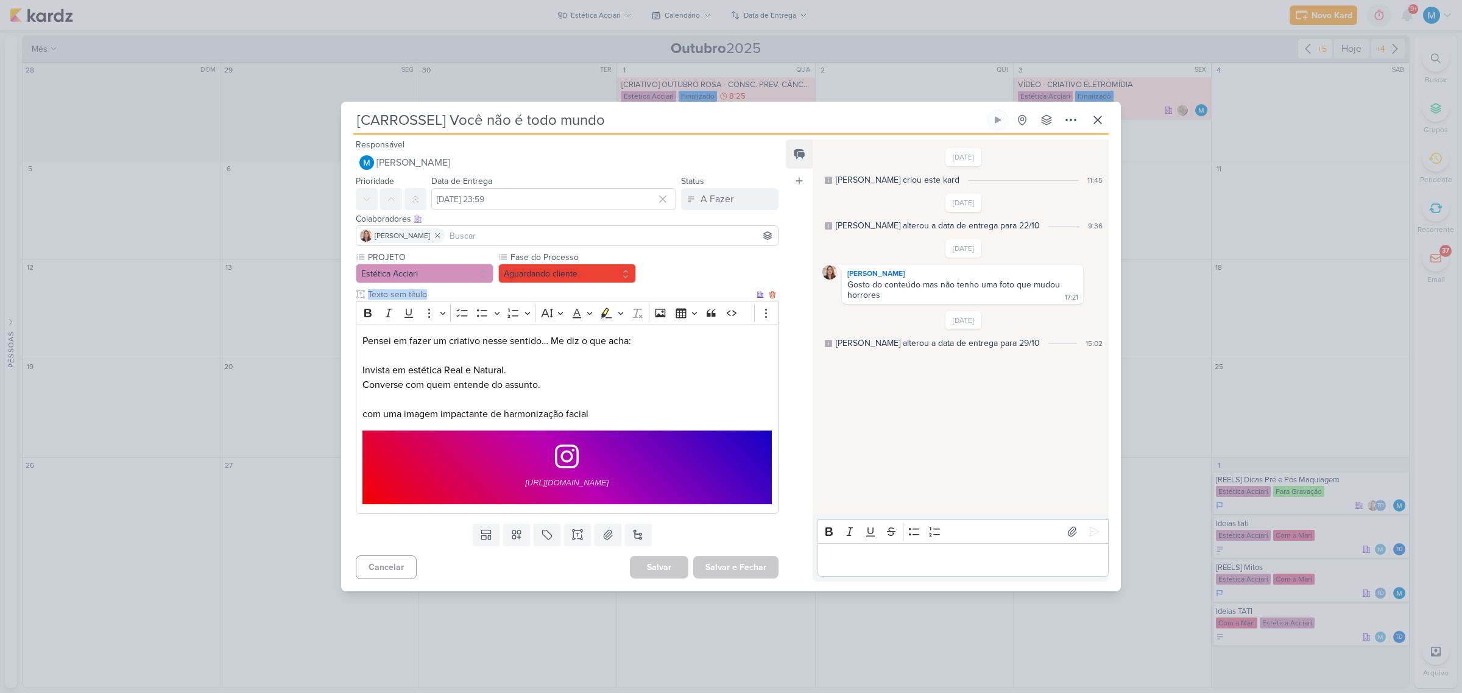
drag, startPoint x: 355, startPoint y: 372, endPoint x: 524, endPoint y: 381, distance: 169.0
click at [524, 381] on div "PROJETO Estética Acciari Fase do Processo" at bounding box center [562, 384] width 442 height 267
drag, startPoint x: 557, startPoint y: 386, endPoint x: 346, endPoint y: 379, distance: 211.5
click at [346, 379] on div "PROJETO Estética Acciari Fase do Processo" at bounding box center [562, 384] width 442 height 267
click at [606, 402] on p "com uma imagem impactante de harmonização facial" at bounding box center [567, 406] width 409 height 29
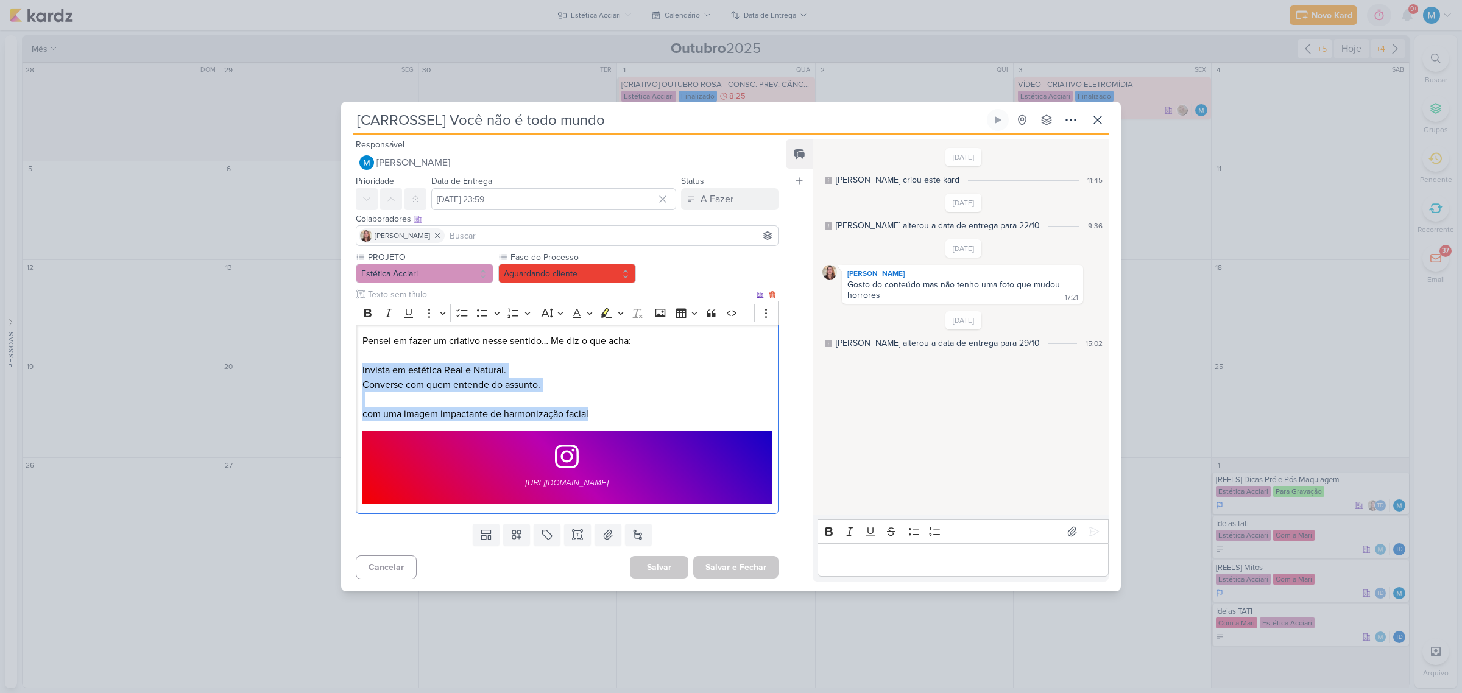
drag, startPoint x: 524, startPoint y: 404, endPoint x: 356, endPoint y: 367, distance: 171.6
click at [356, 367] on div "Pensei em fazer um criativo nesse sentido… Me diz o que acha: Invista em estéti…" at bounding box center [567, 419] width 423 height 189
click at [653, 363] on p "Pensei em fazer um criativo nesse sentido… Me diz o que acha: Invista em estéti…" at bounding box center [567, 356] width 409 height 44
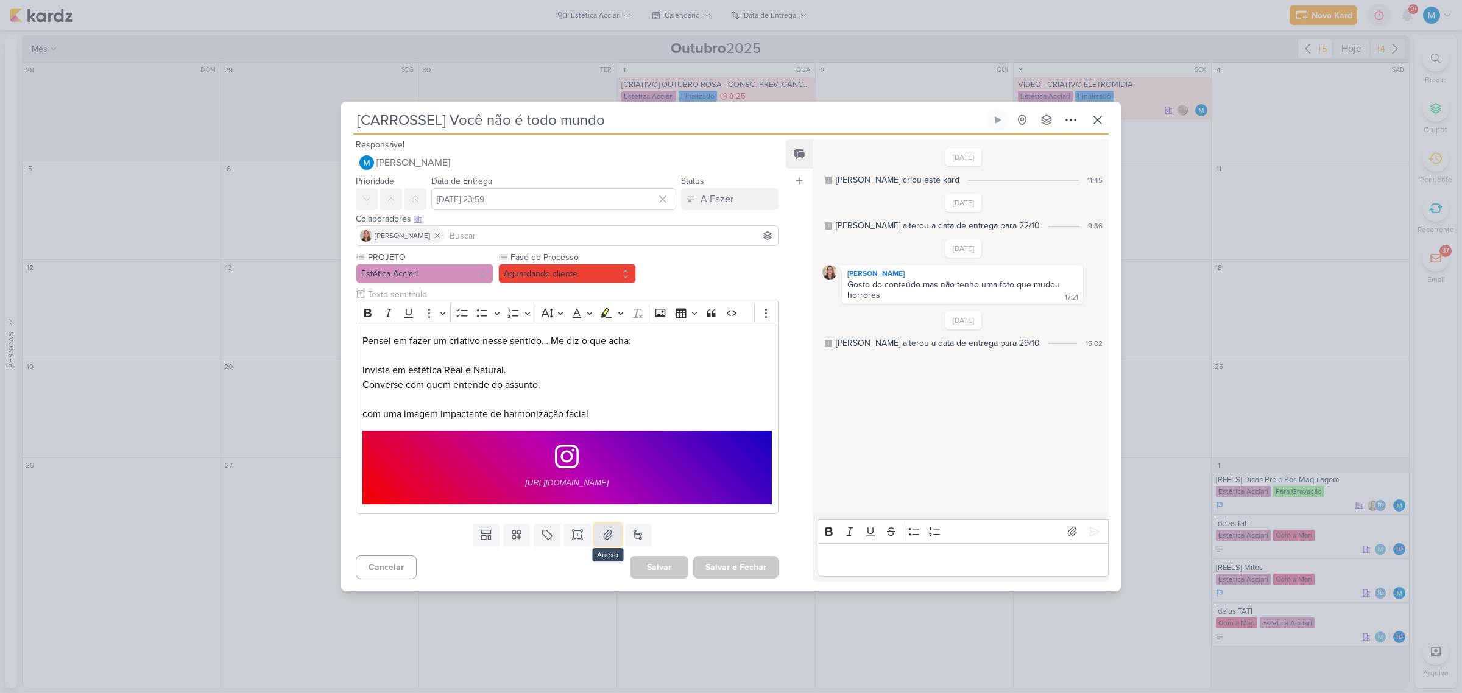
click at [606, 434] on icon at bounding box center [608, 534] width 9 height 9
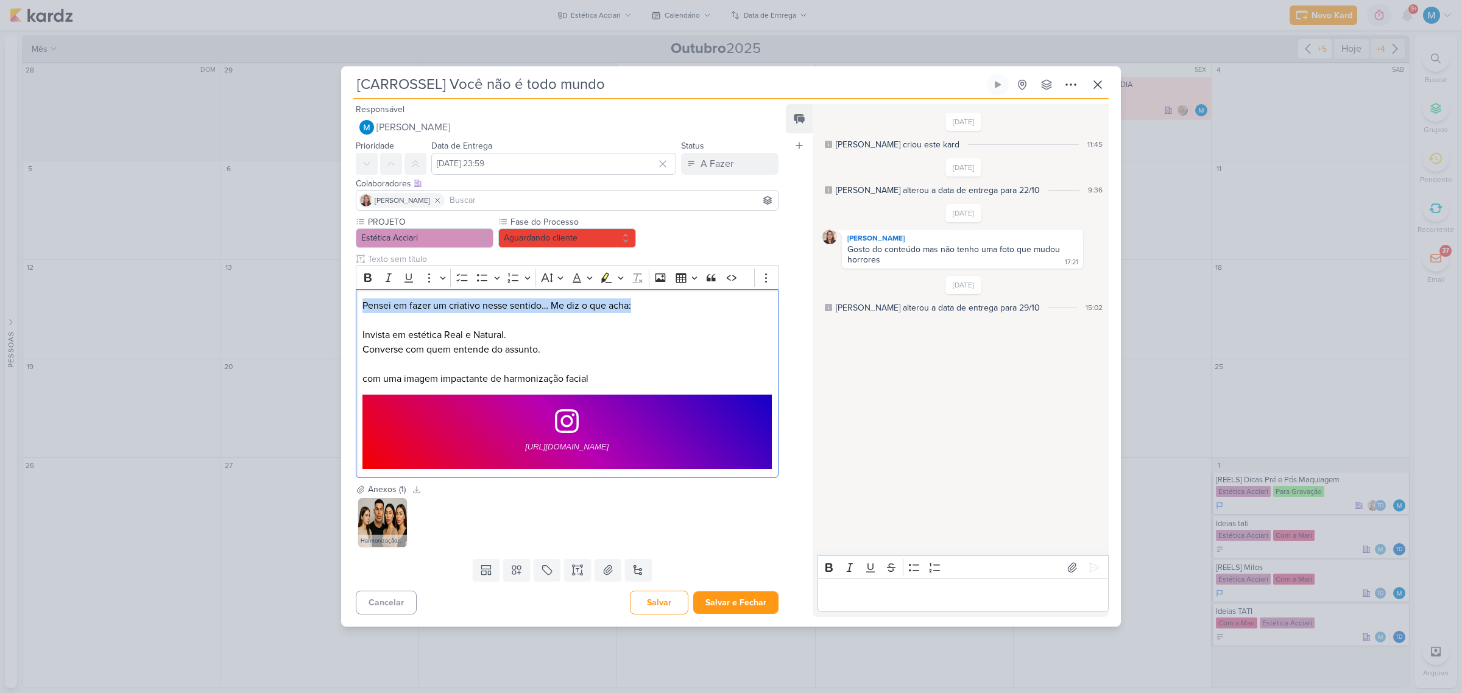
drag, startPoint x: 363, startPoint y: 303, endPoint x: 818, endPoint y: 303, distance: 455.7
click at [818, 303] on div "Responsável [PERSON_NAME] Nenhum contato encontrado create new contact Novo Con…" at bounding box center [731, 363] width 780 height 528
click at [614, 381] on p "com uma imagem impactante de harmonização facial" at bounding box center [567, 371] width 409 height 29
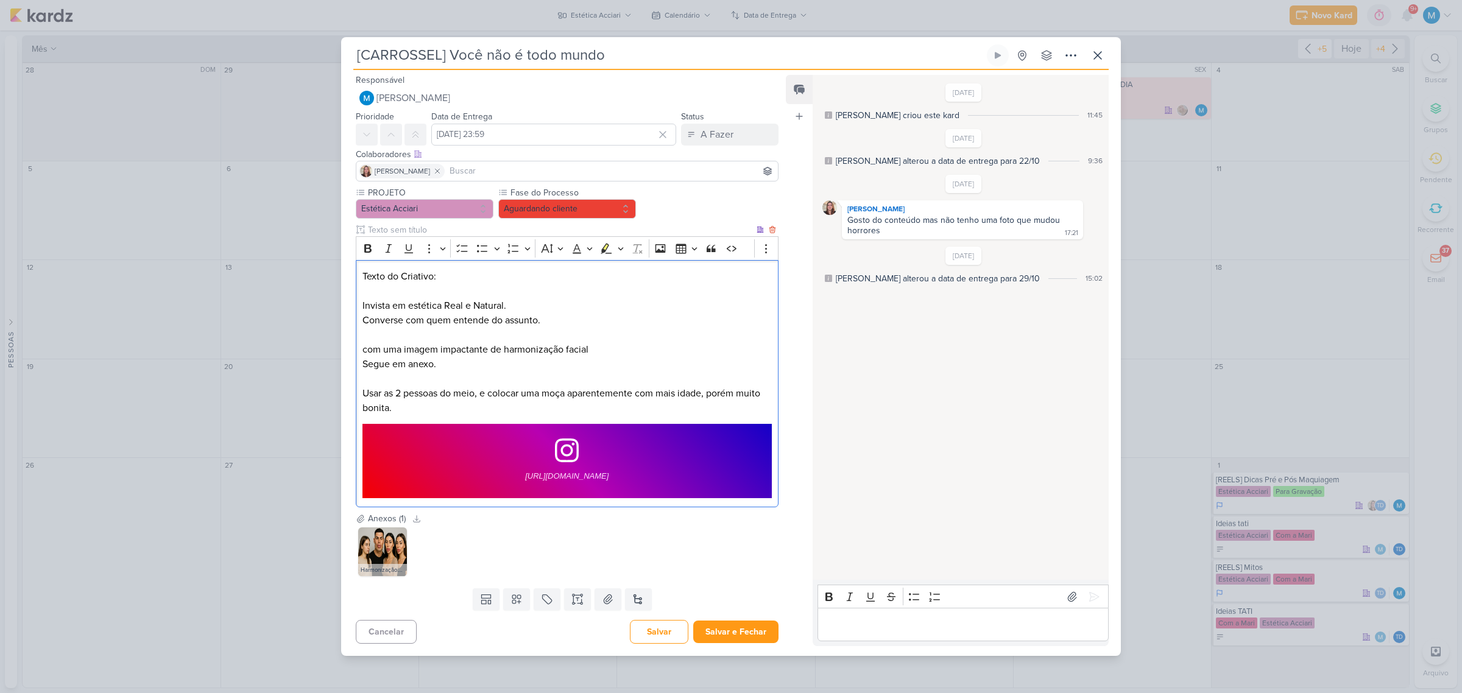
drag, startPoint x: 571, startPoint y: 319, endPoint x: 361, endPoint y: 303, distance: 210.1
click at [361, 305] on div "Texto do Criativo: Invista em estética Real e Natural. Converse com quem entend…" at bounding box center [567, 384] width 423 height 248
click at [364, 247] on icon "Editor toolbar" at bounding box center [368, 248] width 12 height 12
click at [568, 206] on button "Aguardando cliente" at bounding box center [567, 208] width 138 height 19
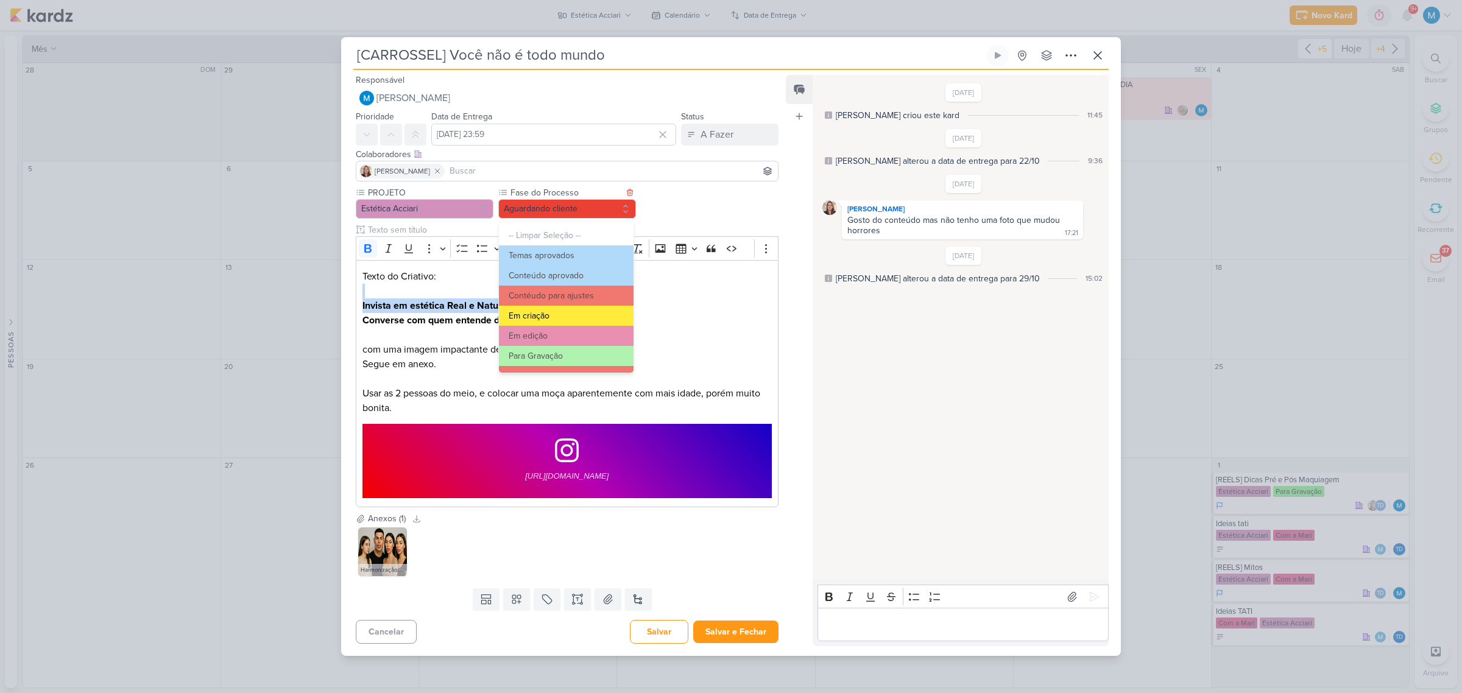
click at [559, 313] on button "Em criação" at bounding box center [566, 316] width 135 height 20
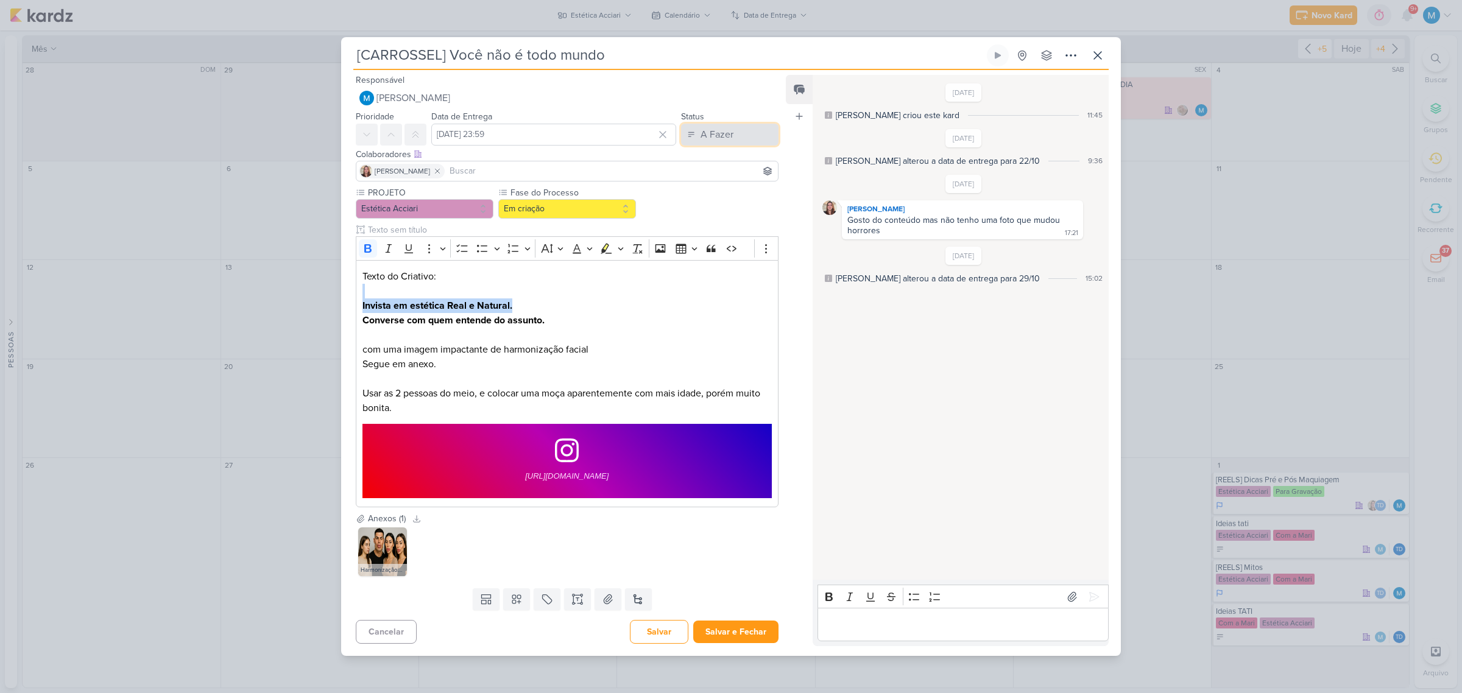
click at [709, 136] on div "A Fazer" at bounding box center [717, 134] width 33 height 15
click at [724, 202] on div "Em Andamento" at bounding box center [720, 202] width 57 height 13
click at [477, 169] on input at bounding box center [611, 171] width 328 height 15
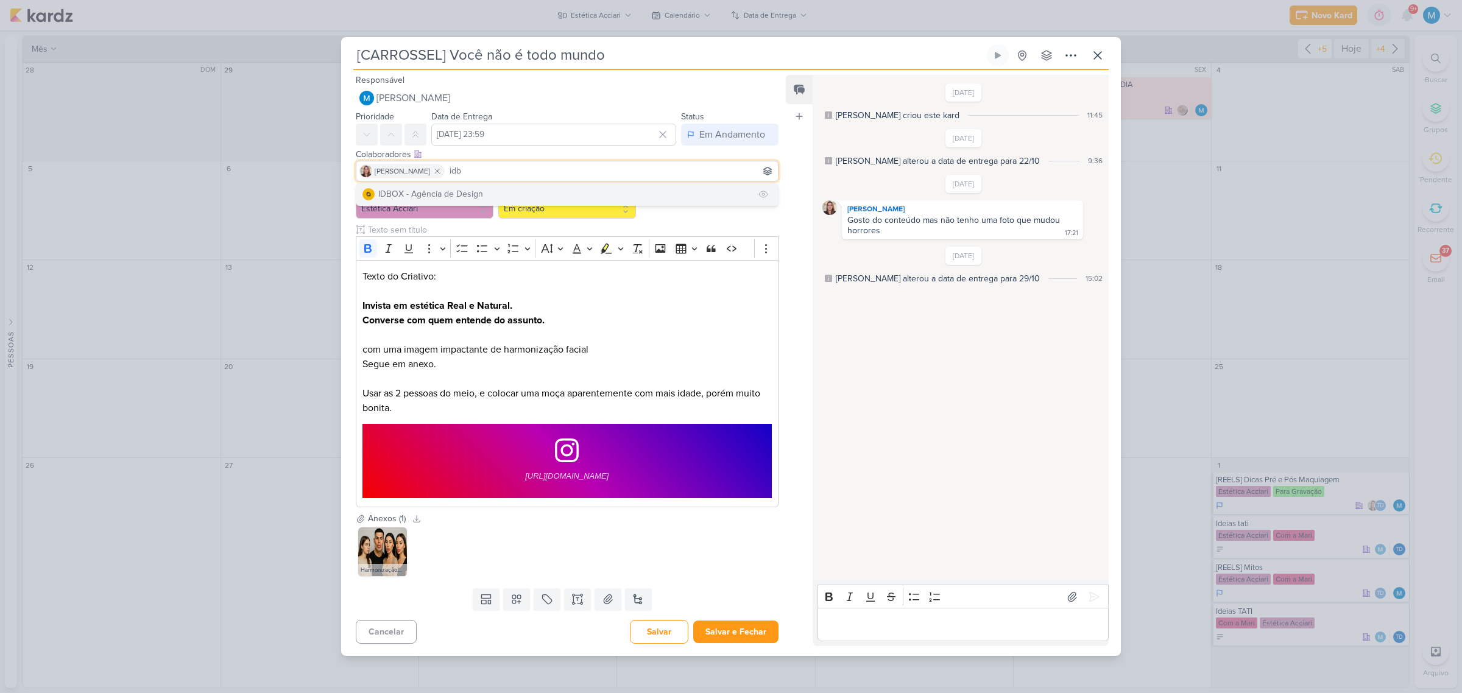
type input "idb"
click at [482, 188] on button "IDBOX - Agência de Design" at bounding box center [567, 194] width 422 height 22
type input "tha"
click at [482, 188] on button "Td Thais de carvalho" at bounding box center [567, 194] width 422 height 22
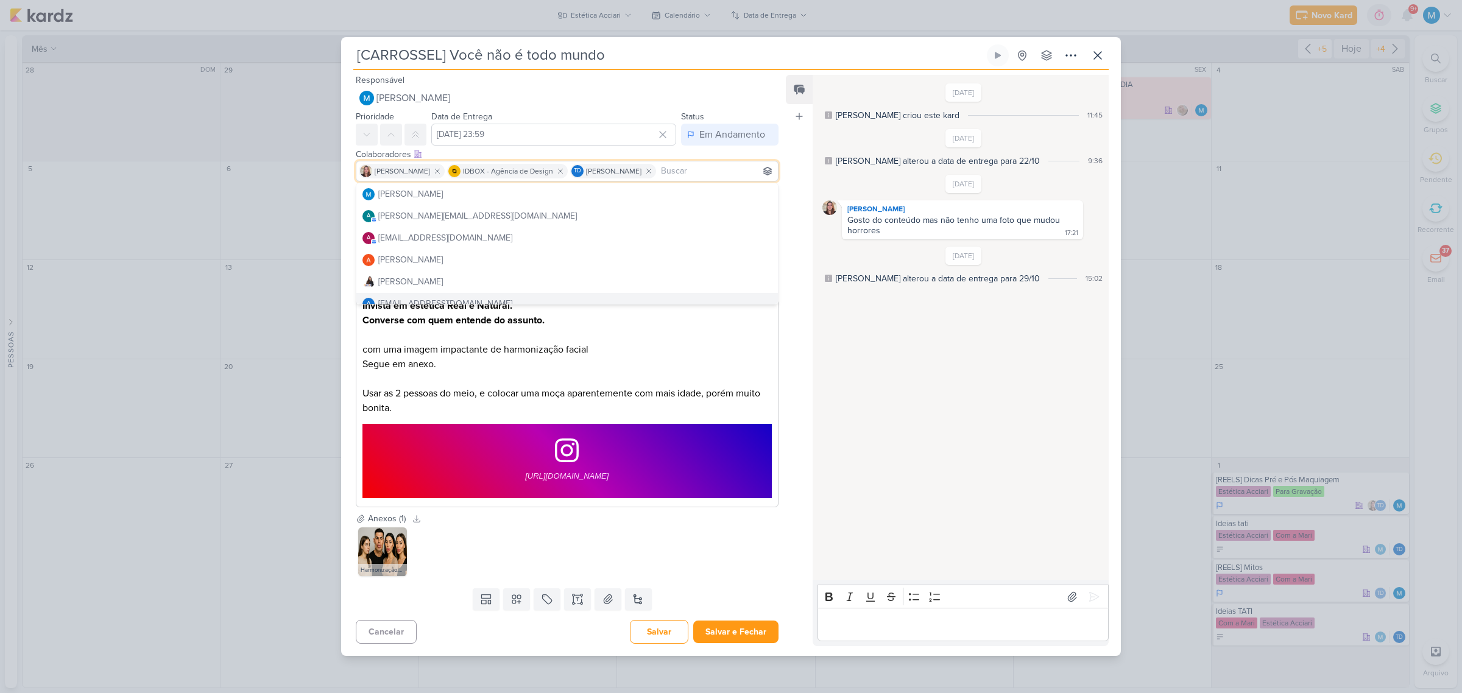
click at [784, 338] on div "Responsável [PERSON_NAME] Nenhum contato encontrado create new contact Novo Con…" at bounding box center [731, 363] width 780 height 586
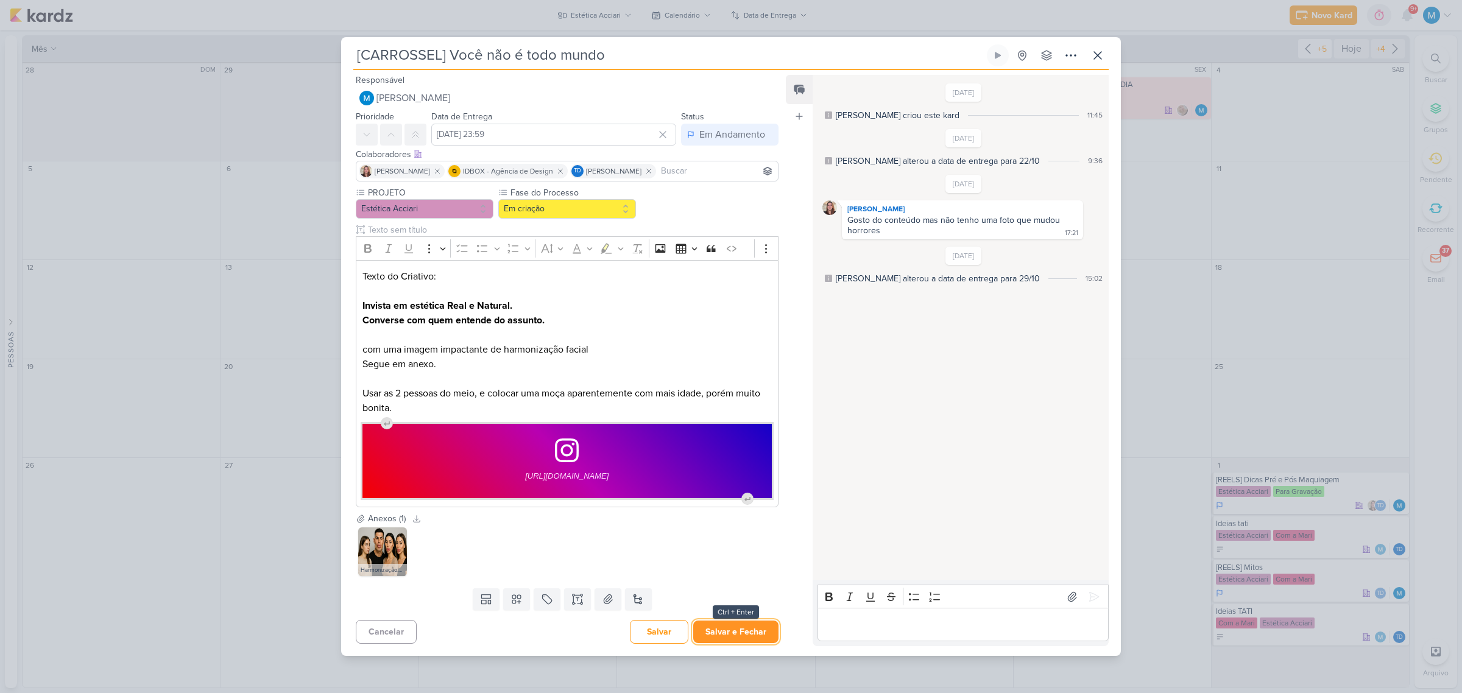
click at [757, 434] on button "Salvar e Fechar" at bounding box center [735, 632] width 85 height 23
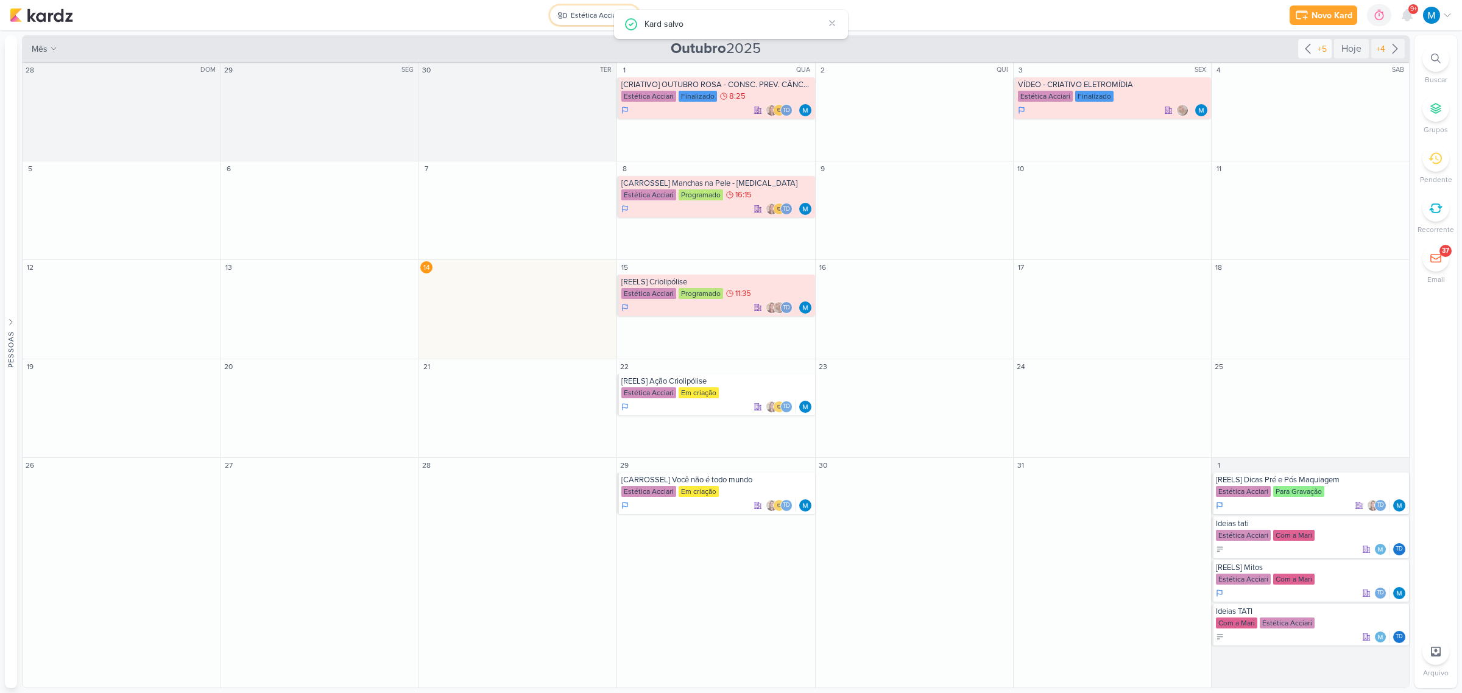
click at [586, 13] on div "Estética Acciari" at bounding box center [596, 15] width 50 height 11
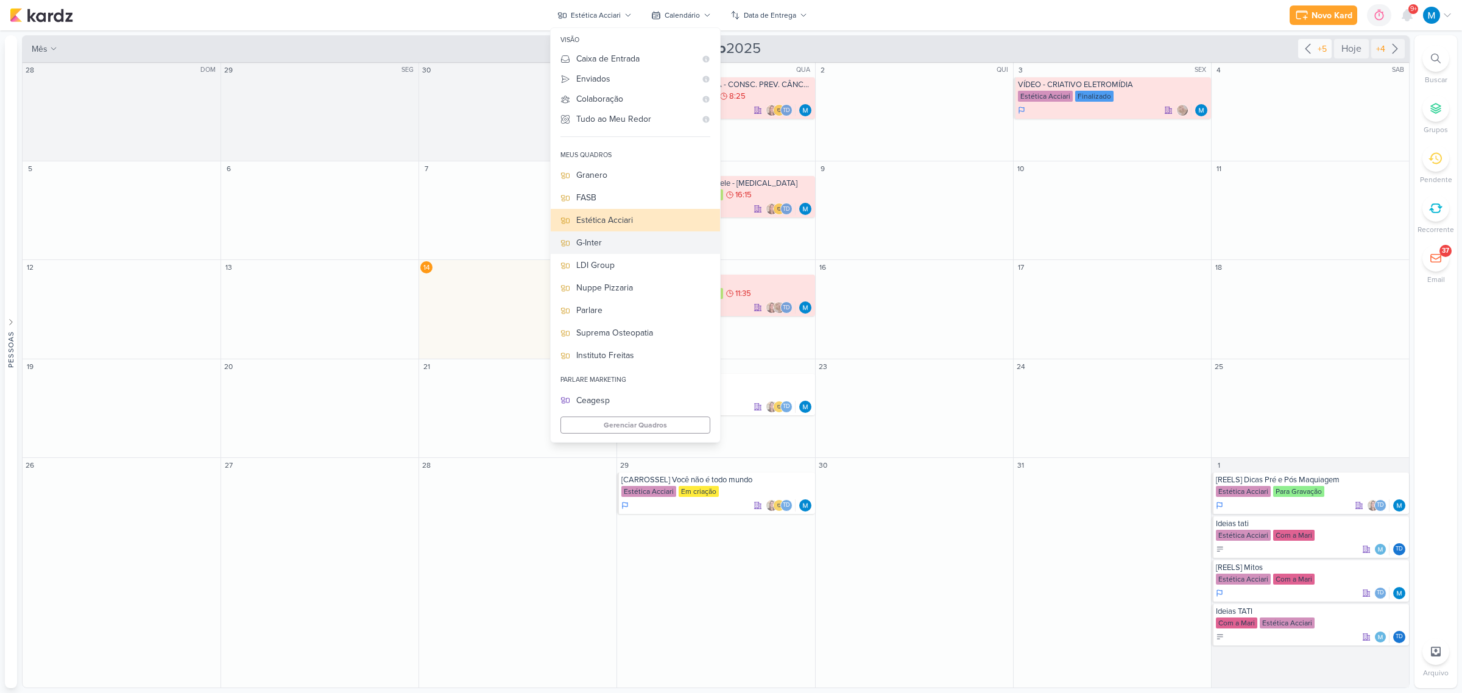
click at [599, 242] on div "G-Inter" at bounding box center [643, 242] width 134 height 13
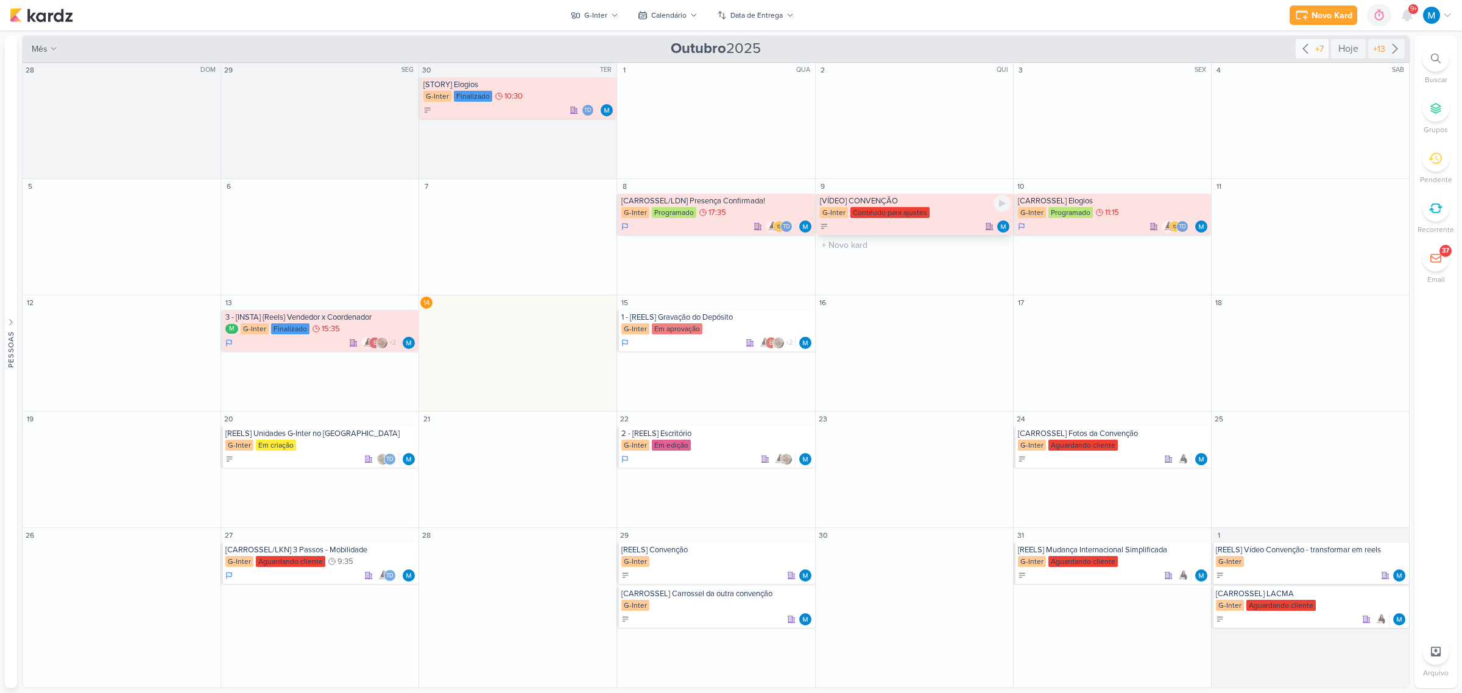
click at [875, 206] on div "[VÍDEO] CONVENÇÃO G-Inter Contéudo para ajustes" at bounding box center [914, 214] width 197 height 41
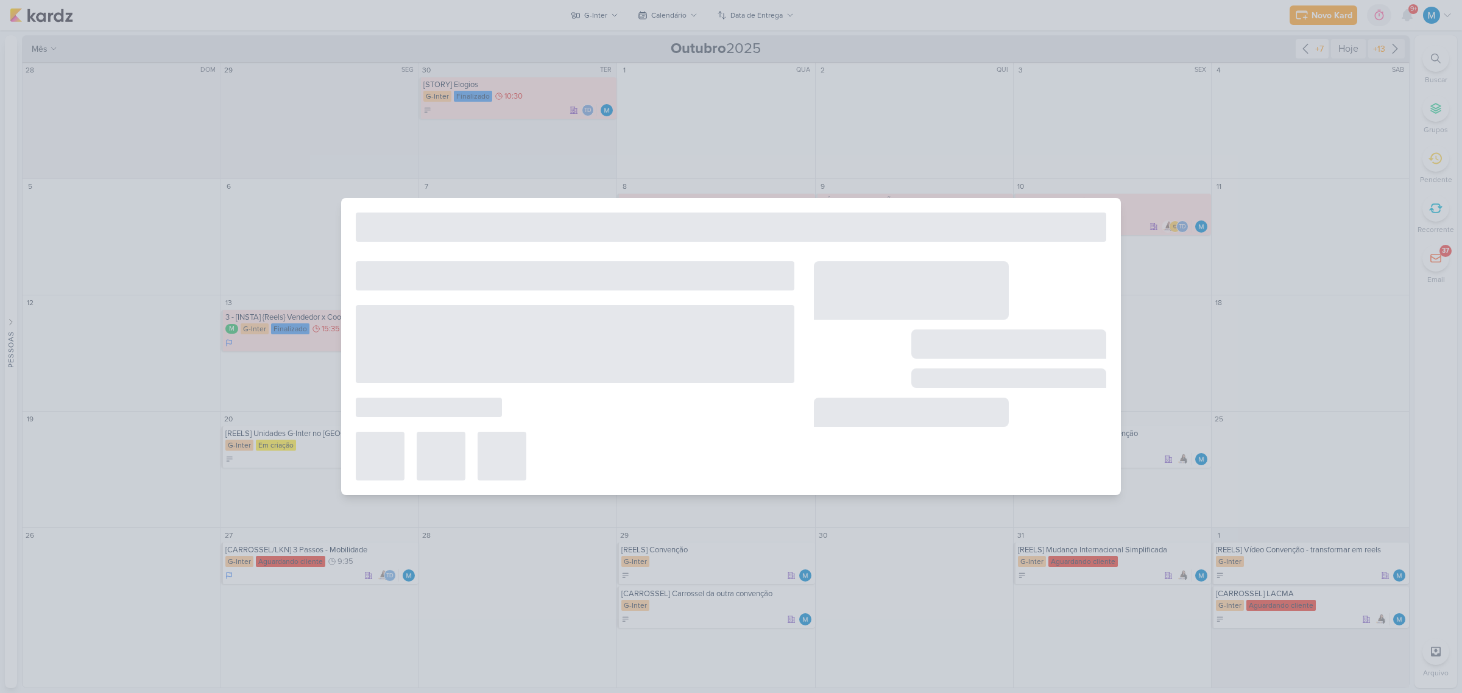
type input "[VÍDEO] CONVENÇÃO"
type input "[DATE] 23:59"
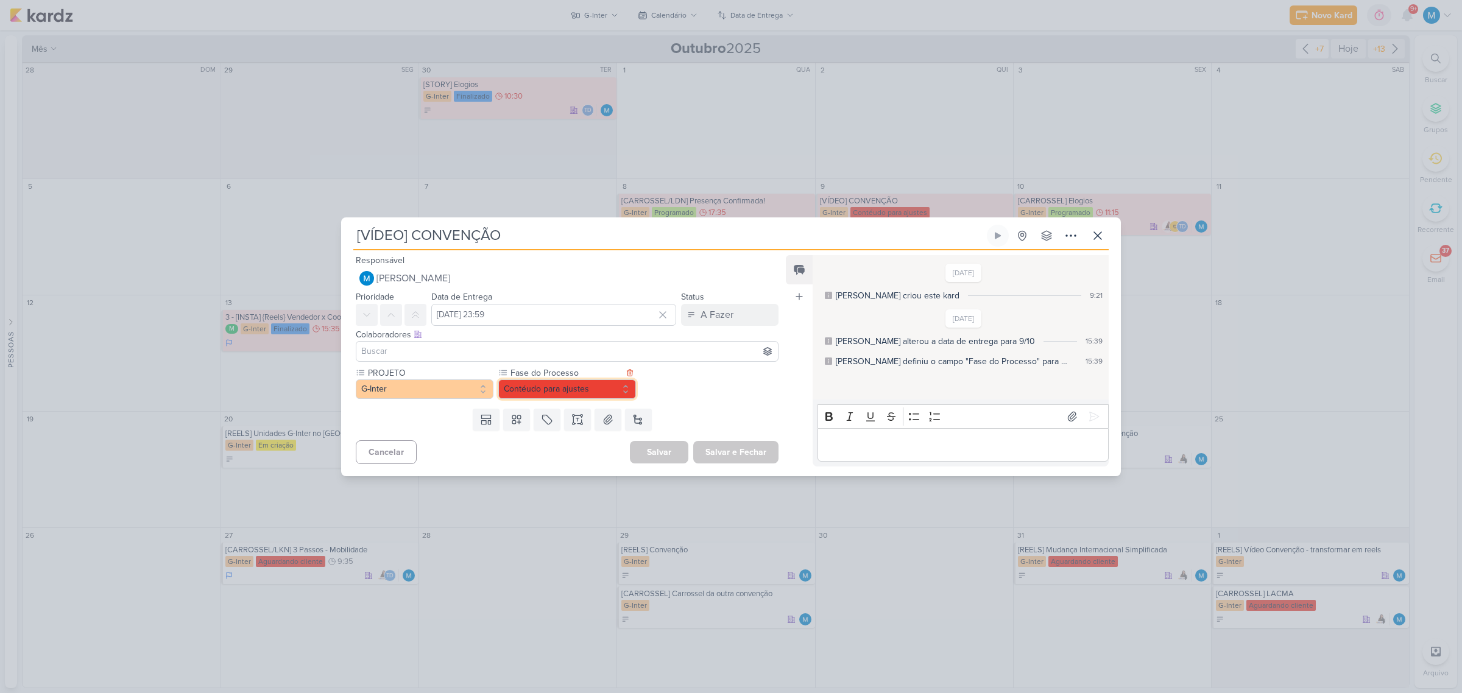
click at [546, 393] on button "Contéudo para ajustes" at bounding box center [567, 389] width 138 height 19
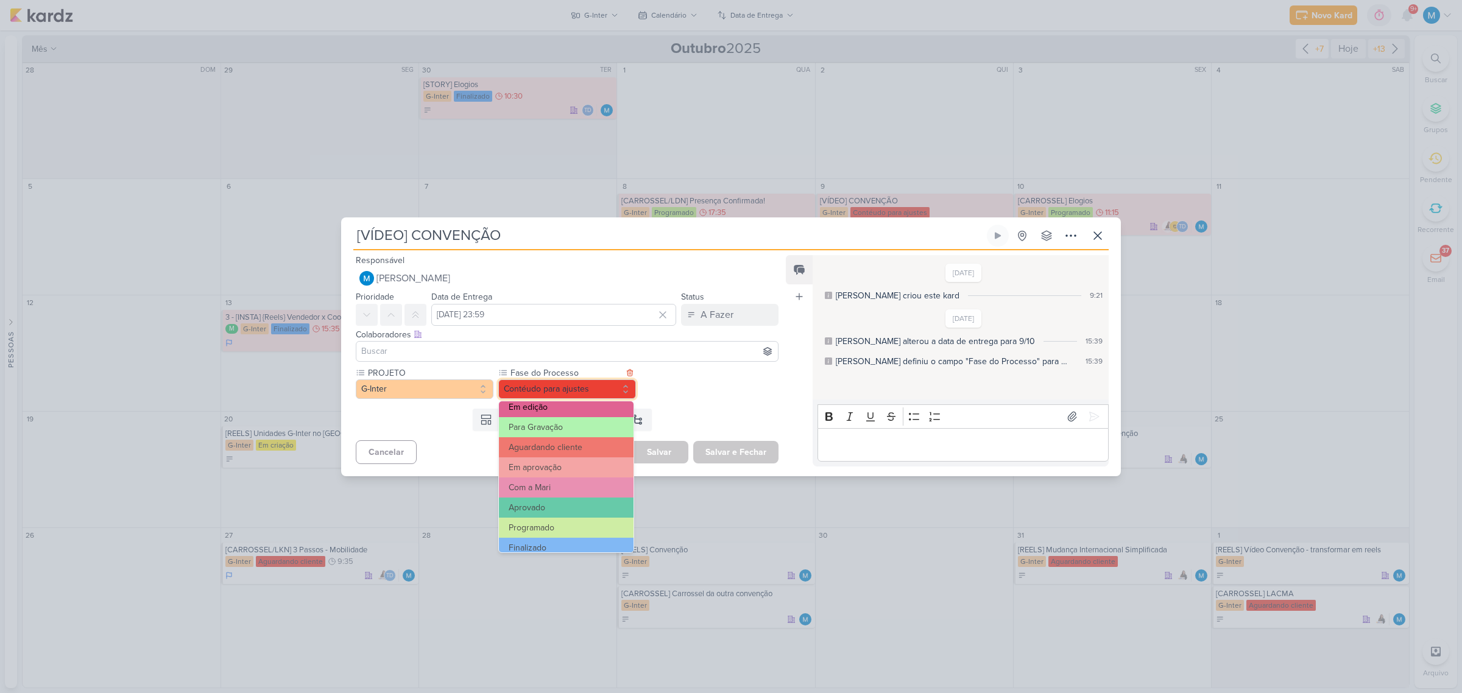
scroll to position [117, 0]
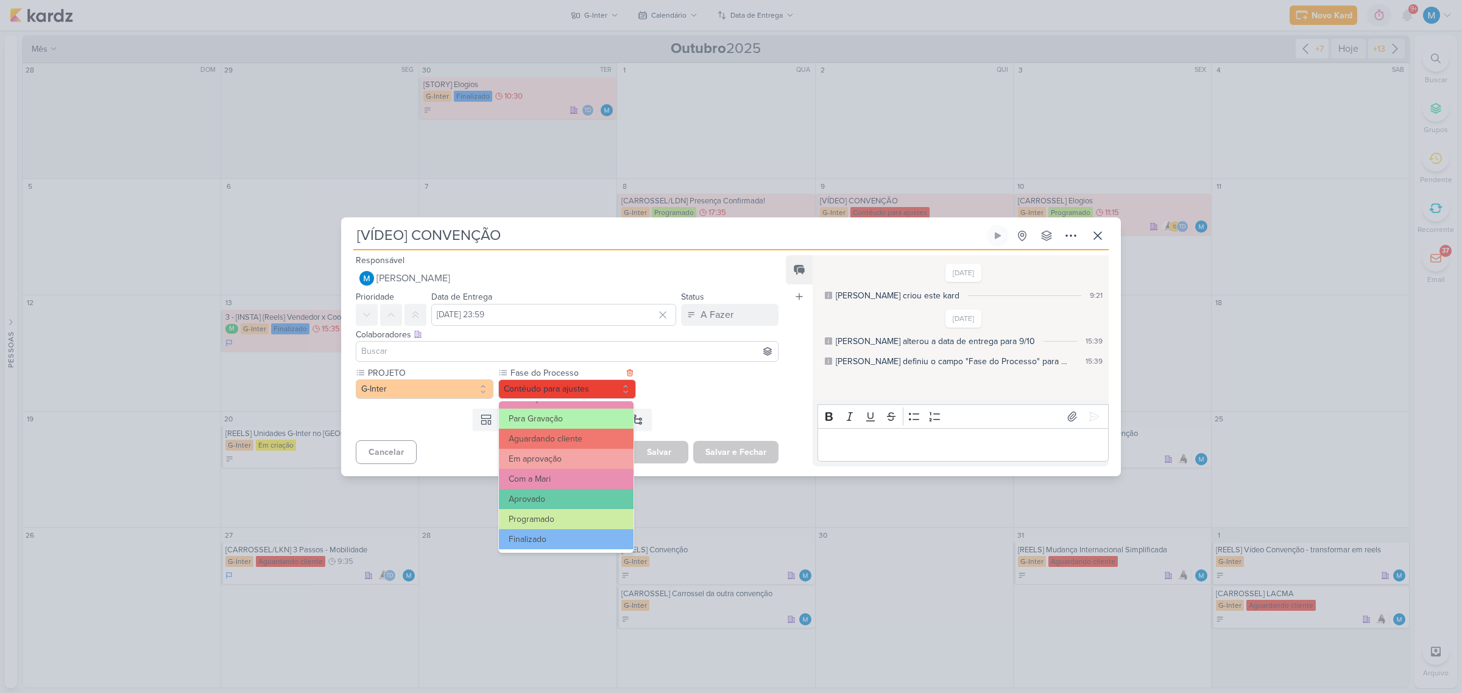
click at [540, 434] on button "Finalizado" at bounding box center [566, 539] width 135 height 20
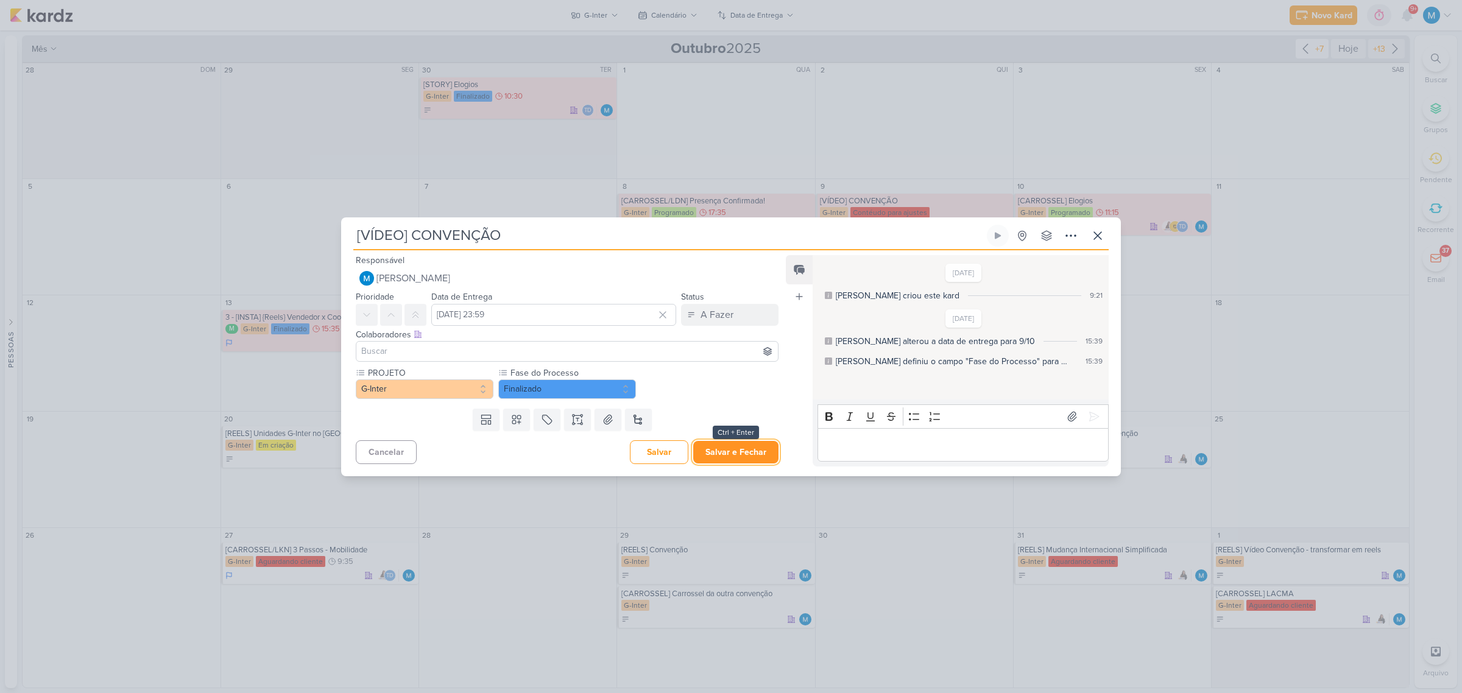
click at [741, 434] on button "Salvar e Fechar" at bounding box center [735, 452] width 85 height 23
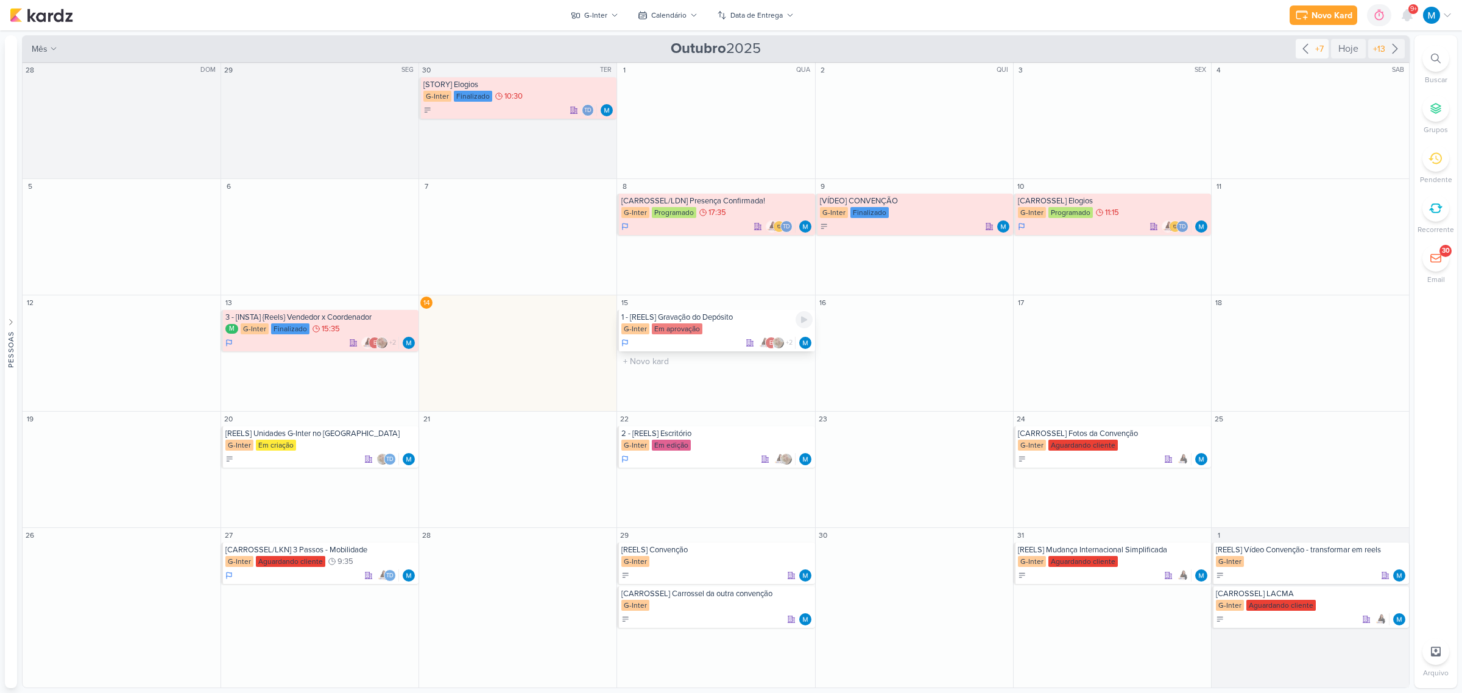
click at [720, 323] on div "1 - [REELS] Gravação do Depósito G-Inter Em aprovação e +2" at bounding box center [715, 330] width 197 height 41
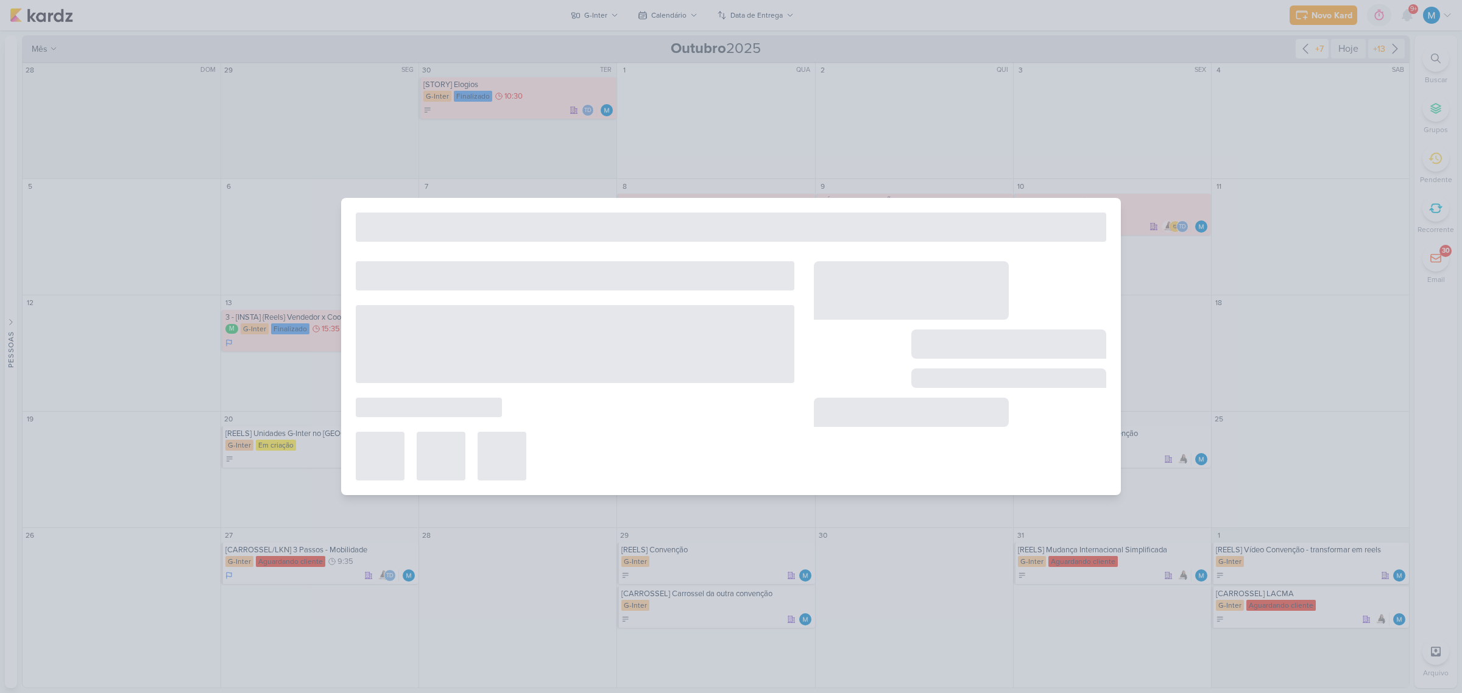
type input "1 - [REELS] Gravação do Depósito"
type input "15 de outubro de 2025 às 23:59"
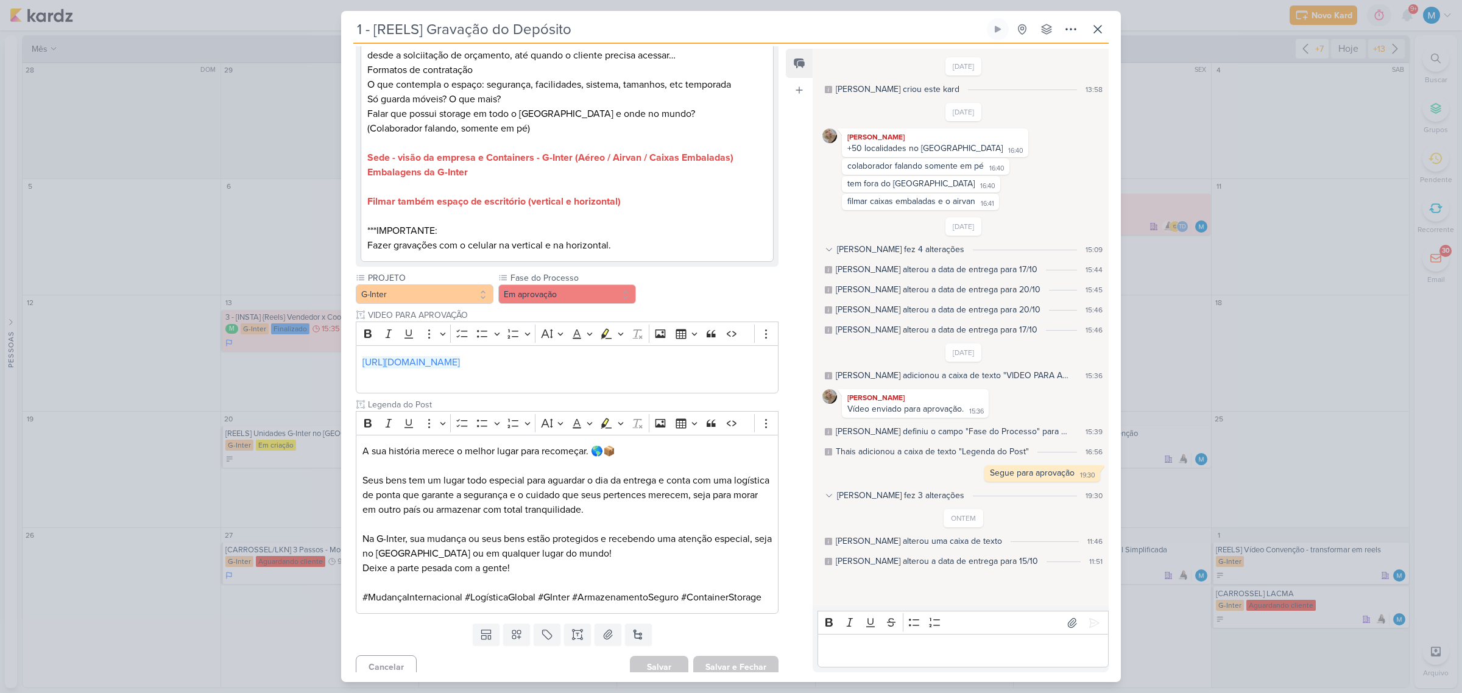
scroll to position [291, 0]
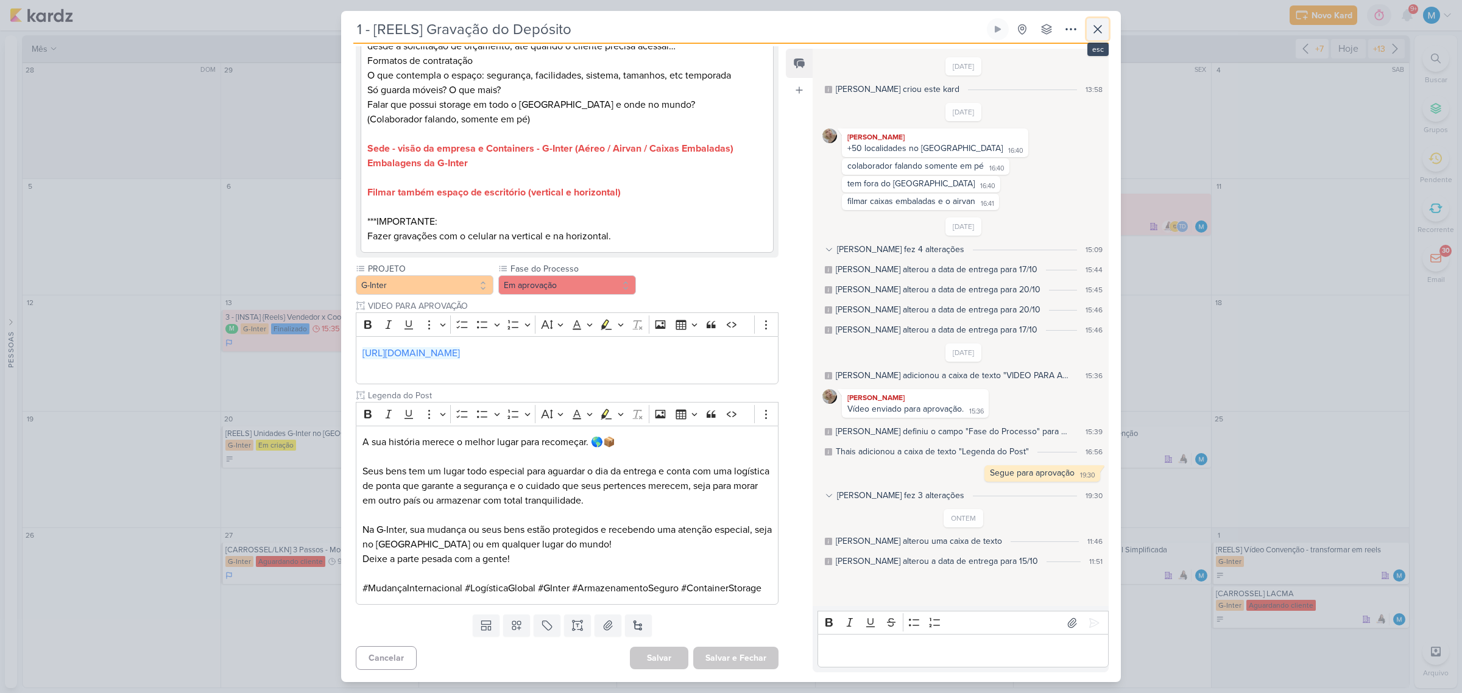
click at [1038, 32] on icon at bounding box center [1098, 29] width 15 height 15
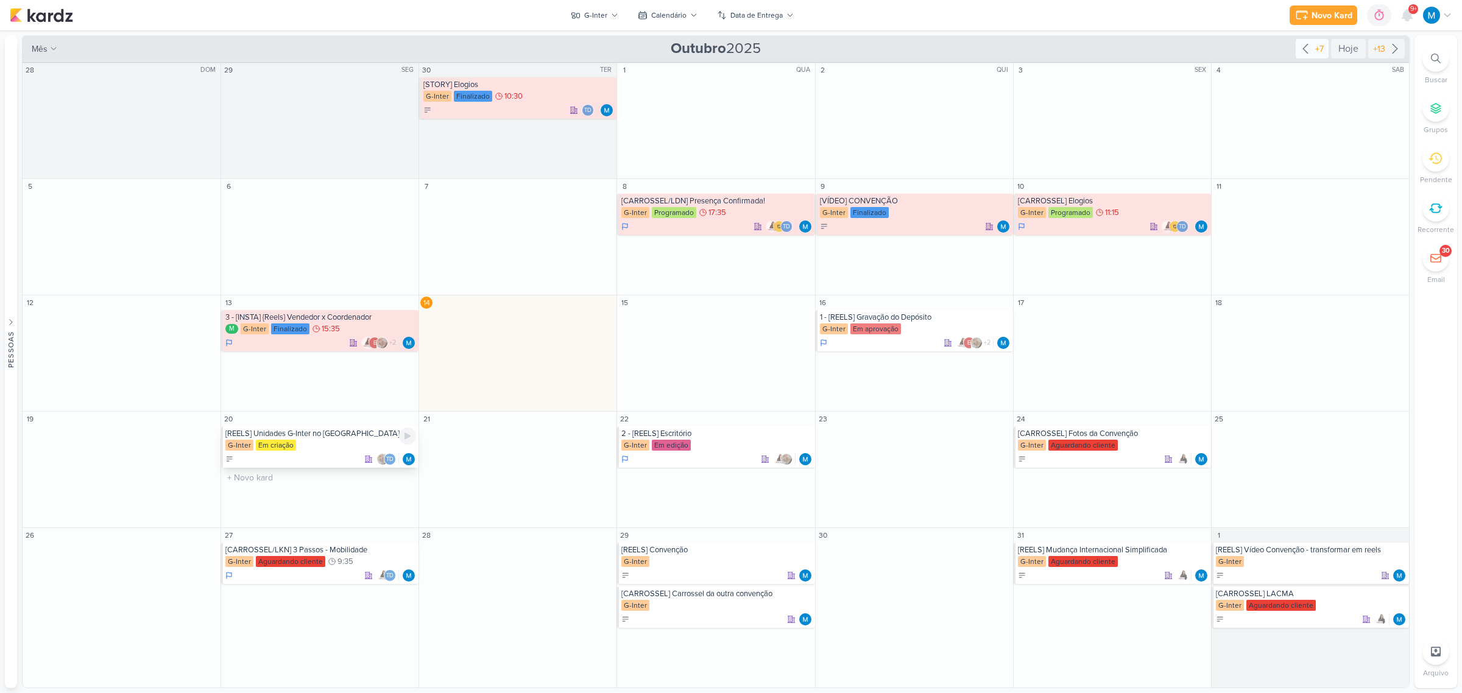
click at [309, 434] on div "G-Inter Em criação" at bounding box center [320, 446] width 191 height 12
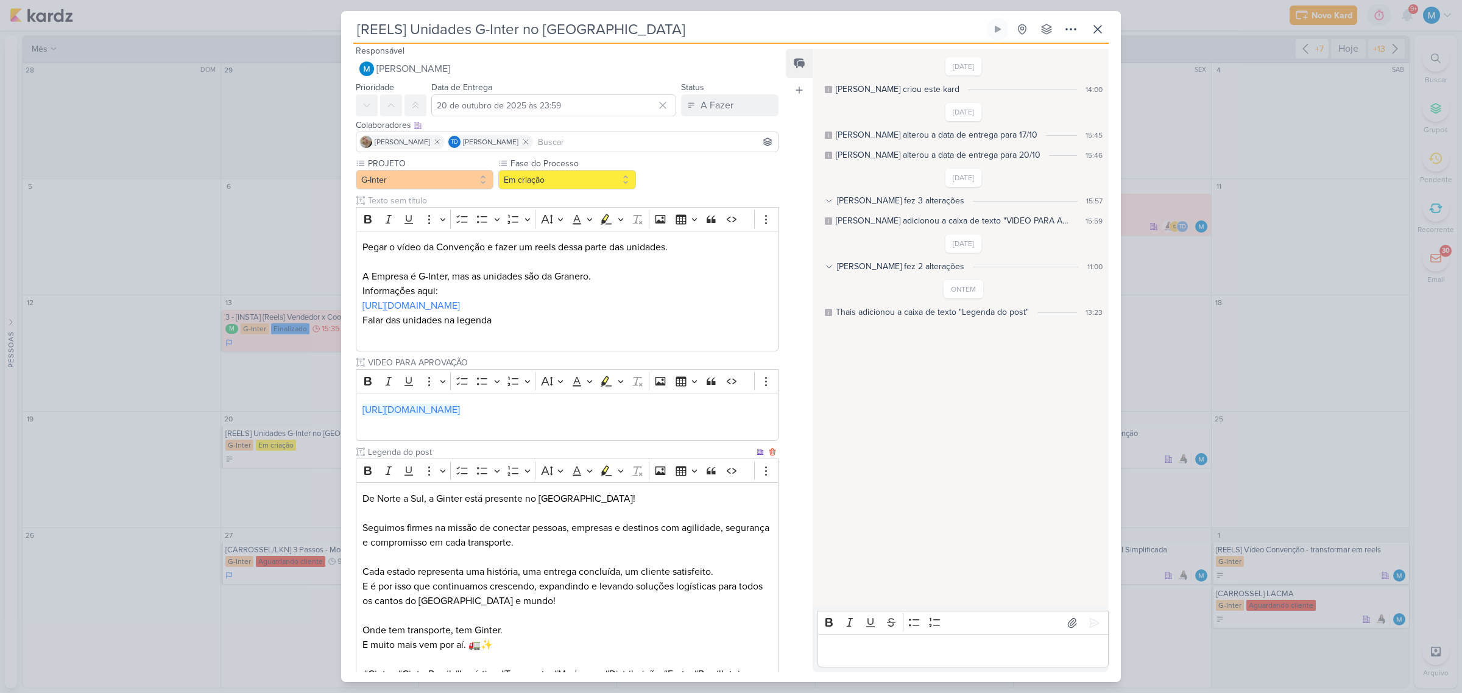
scroll to position [0, 0]
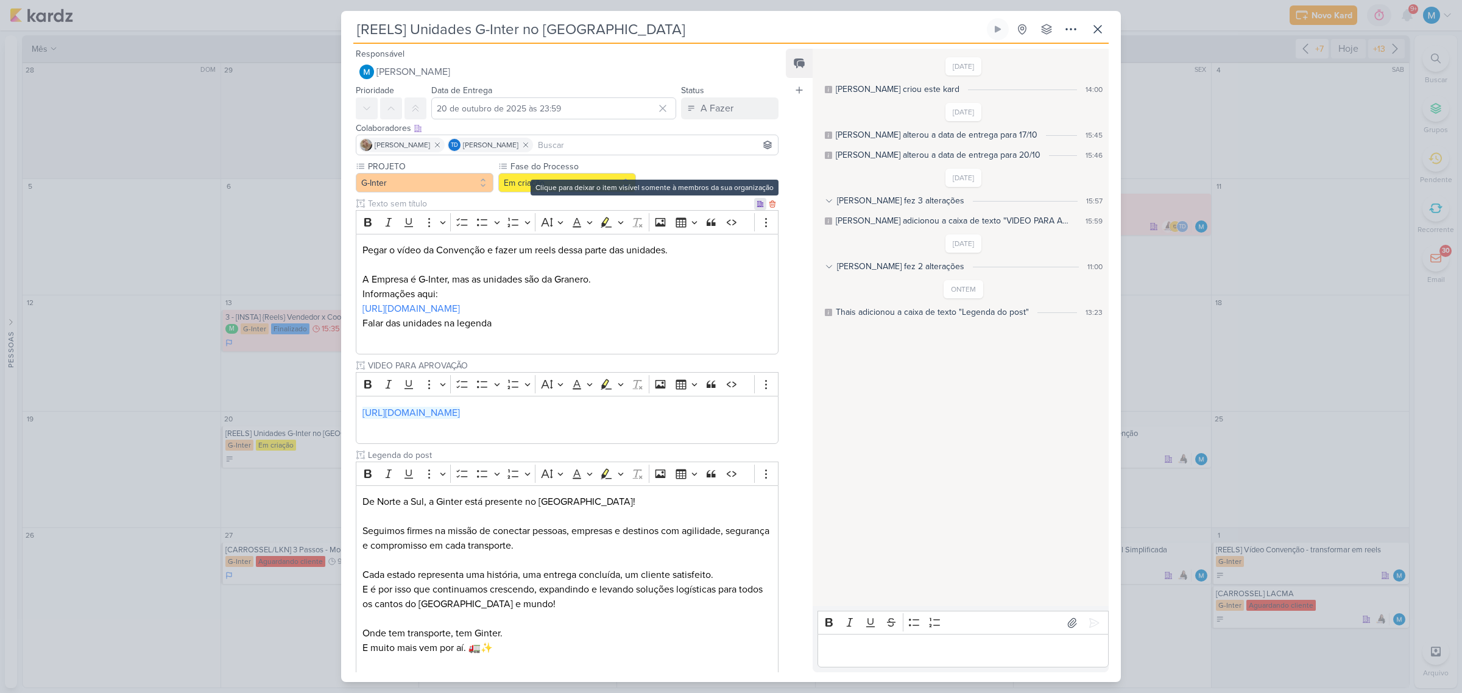
click at [757, 201] on icon at bounding box center [760, 203] width 6 height 5
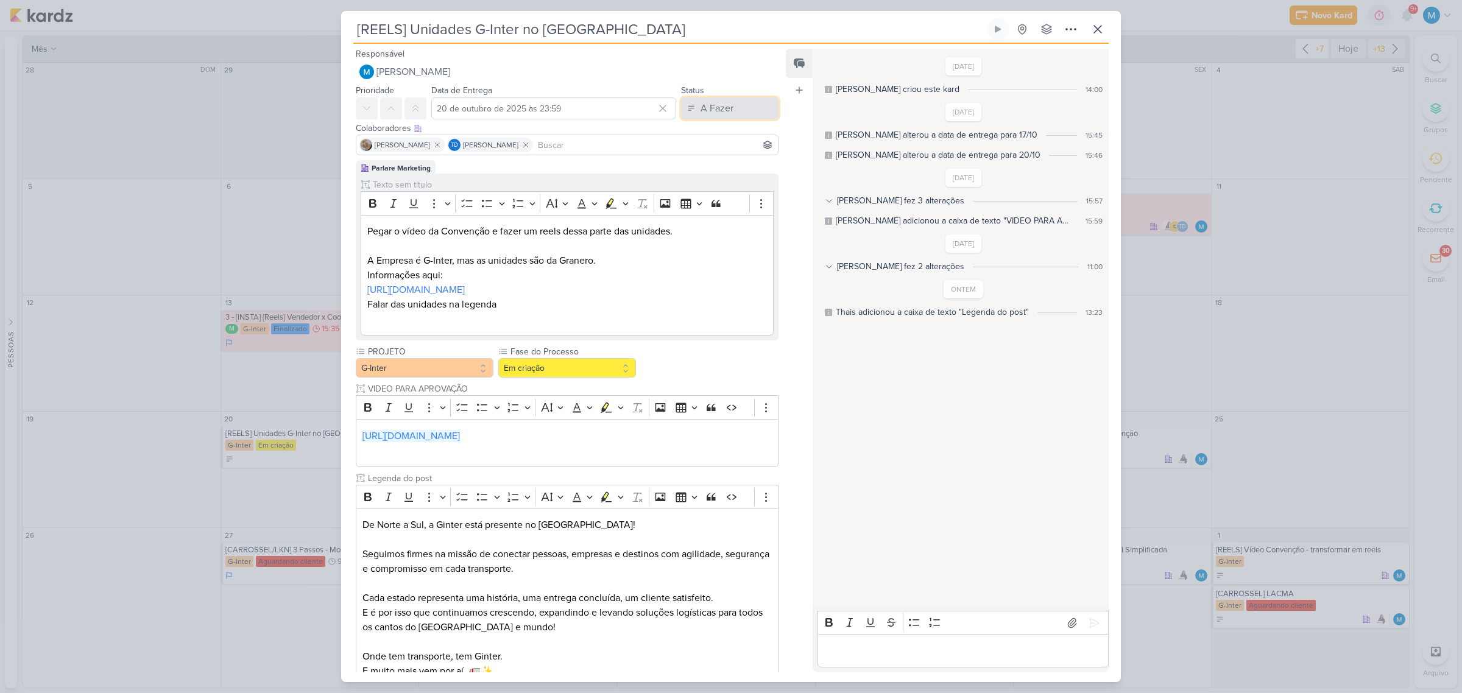
click at [708, 102] on div "A Fazer" at bounding box center [717, 108] width 33 height 15
click at [740, 171] on div "Em Andamento" at bounding box center [720, 176] width 57 height 13
click at [607, 147] on input at bounding box center [656, 145] width 240 height 15
type input "amann"
click at [604, 161] on button "[PERSON_NAME]" at bounding box center [567, 168] width 422 height 22
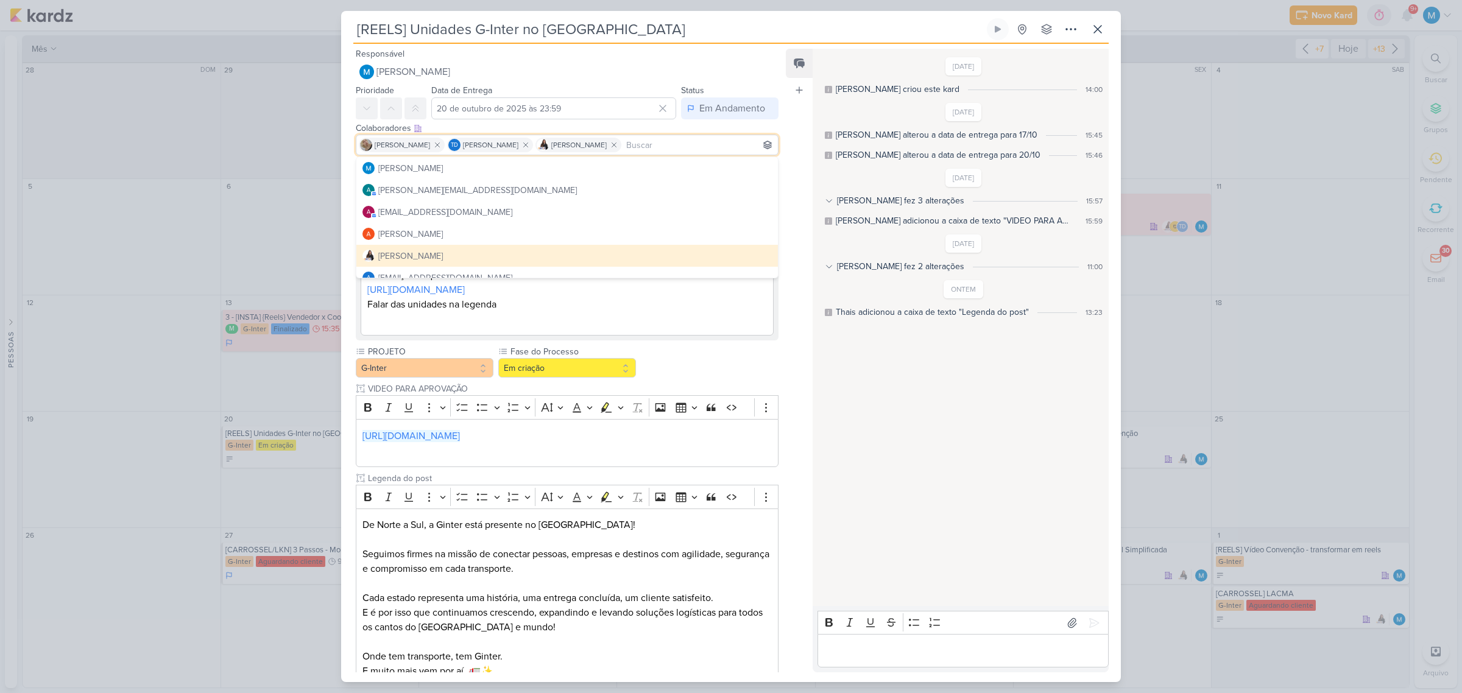
click at [807, 373] on div "Feed Atrelar email Solte o email para atrelar ao kard" at bounding box center [799, 361] width 27 height 624
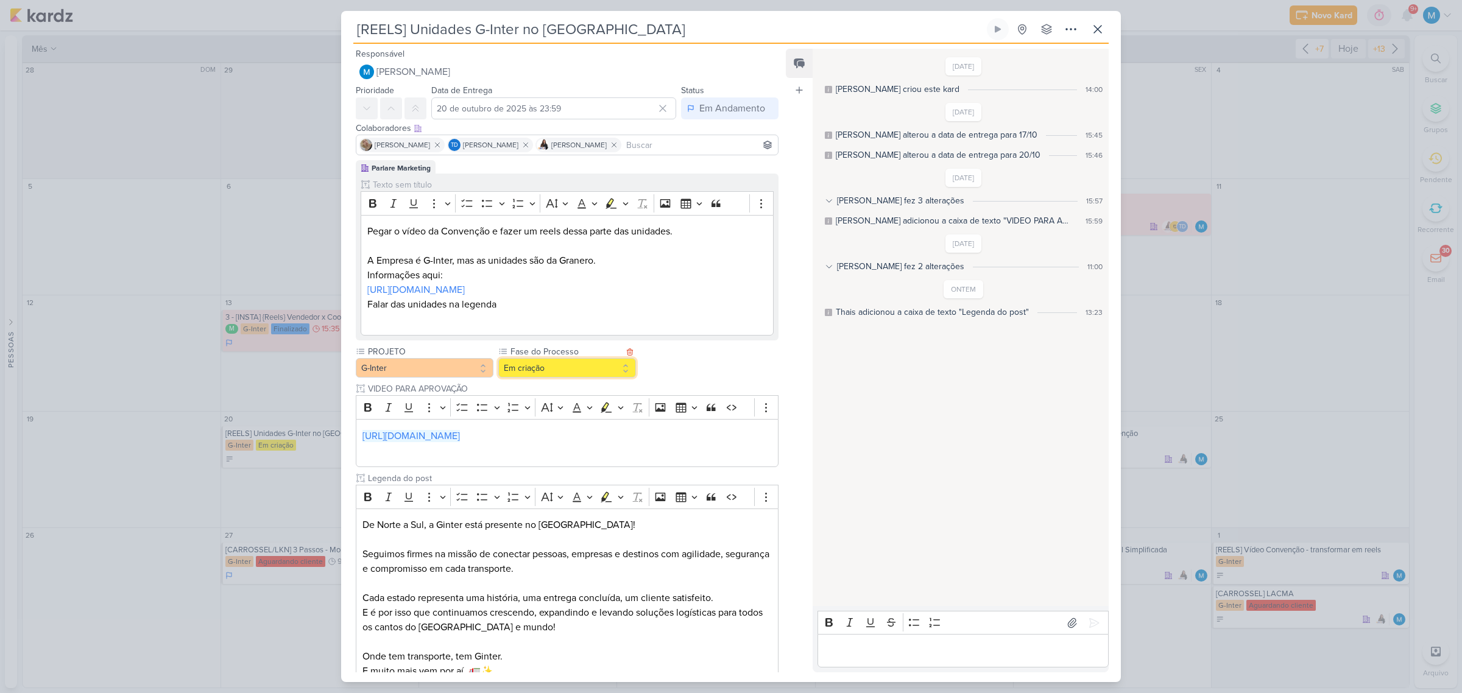
click at [518, 364] on button "Em criação" at bounding box center [567, 367] width 138 height 19
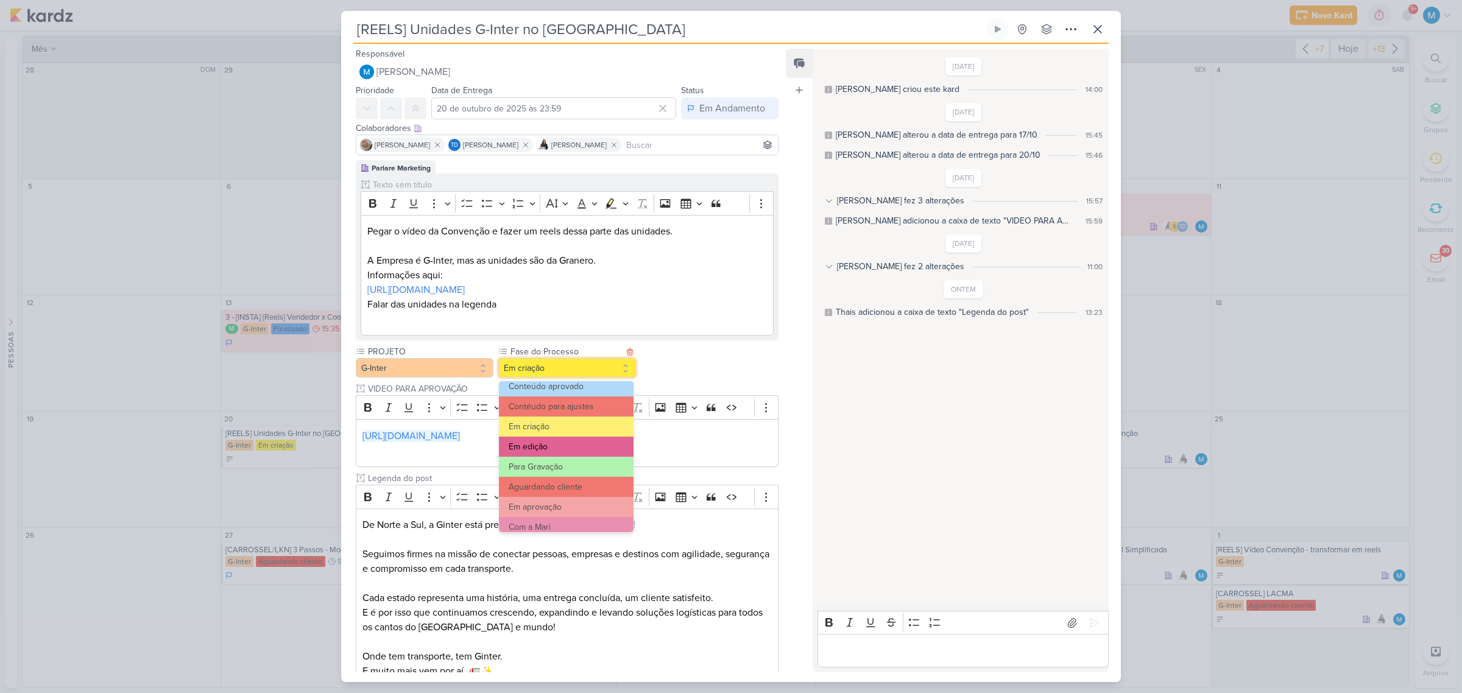
scroll to position [76, 0]
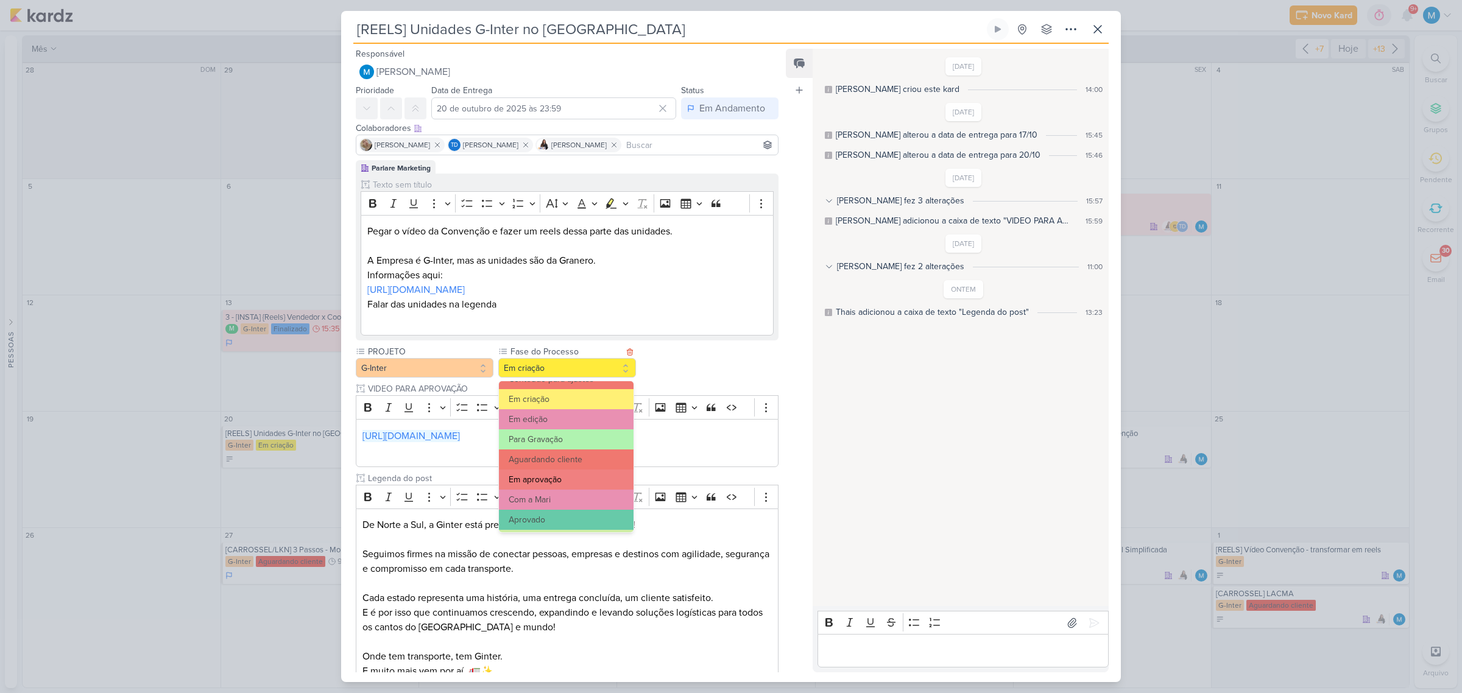
click at [568, 434] on button "Em aprovação" at bounding box center [566, 480] width 135 height 20
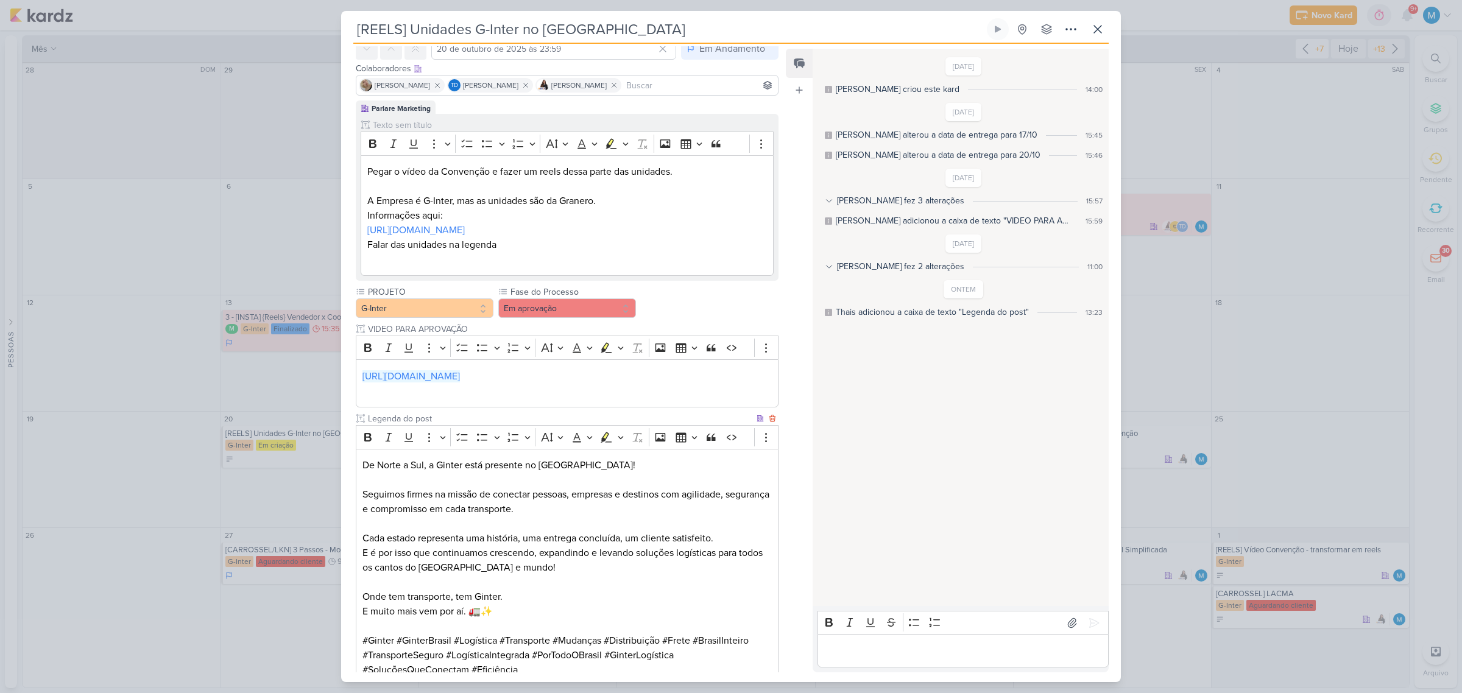
scroll to position [142, 0]
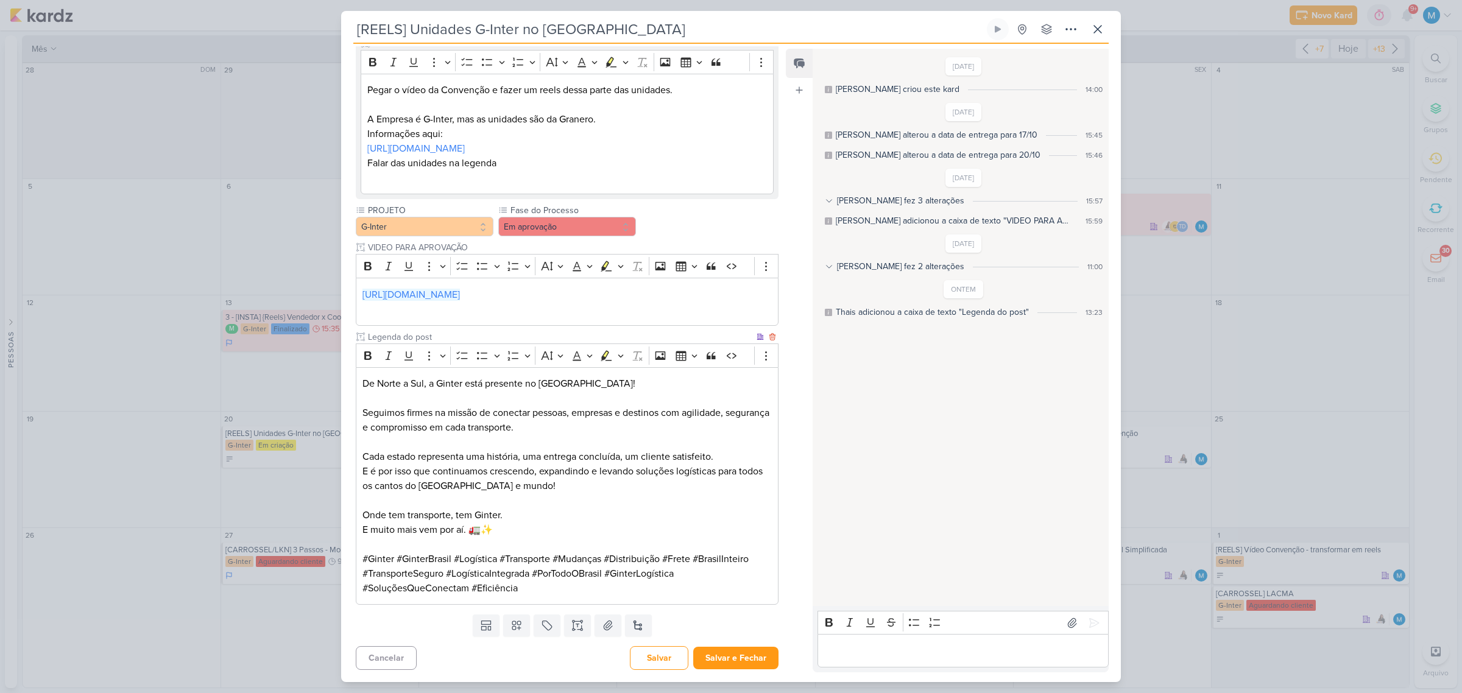
click at [447, 382] on p "De Norte a Sul, a Ginter está presente no [GEOGRAPHIC_DATA]!" at bounding box center [567, 384] width 409 height 15
click at [539, 384] on p "De Norte a Sul, a G-INTER está presente no [GEOGRAPHIC_DATA]!" at bounding box center [567, 384] width 409 height 15
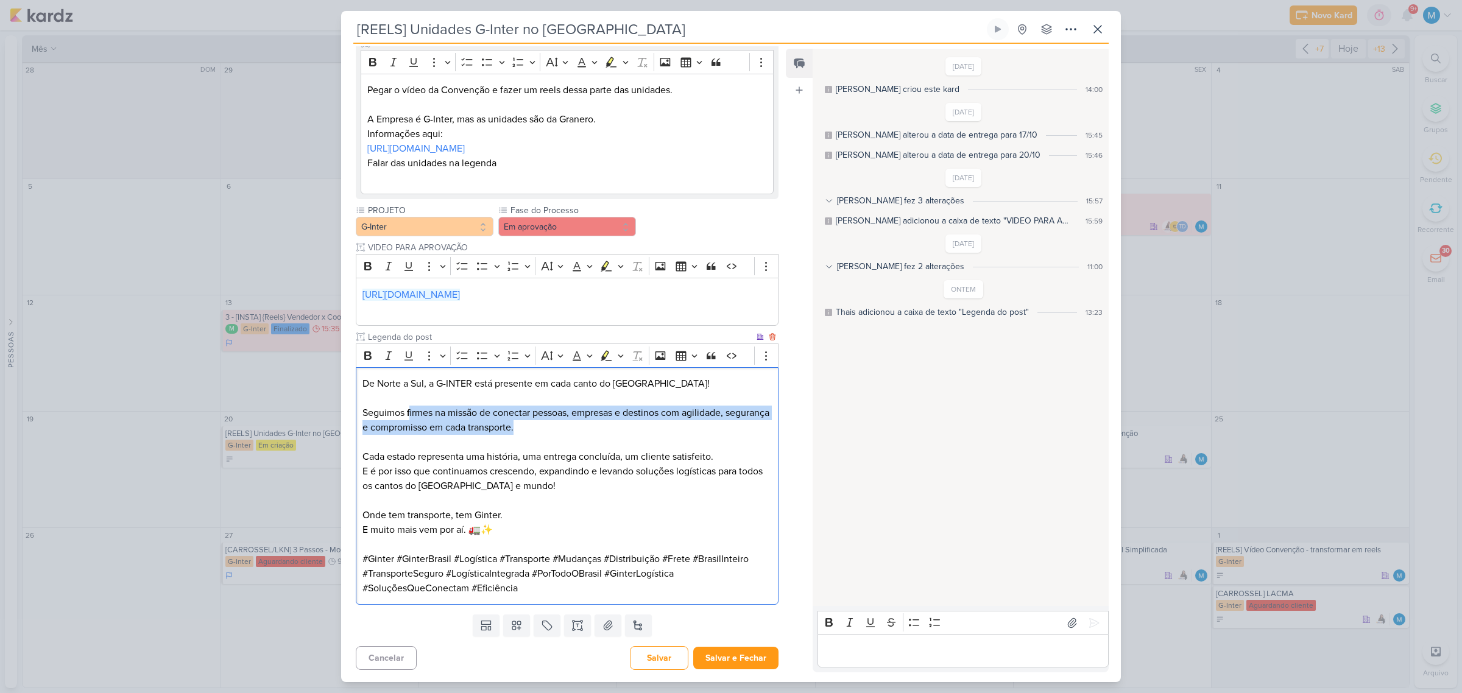
drag, startPoint x: 409, startPoint y: 408, endPoint x: 614, endPoint y: 430, distance: 205.9
click at [614, 430] on p "Seguimos firmes na missão de conectar pessoas, empresas e destinos com agilidad…" at bounding box center [567, 420] width 409 height 29
click at [635, 431] on p "Seguimos firmes na missão de conectar pessoas, empresas e destinos com agilidad…" at bounding box center [567, 420] width 409 height 29
click at [373, 434] on p "Cada estado representa uma história, uma entrega concluída, um cliente satisfei…" at bounding box center [567, 472] width 409 height 44
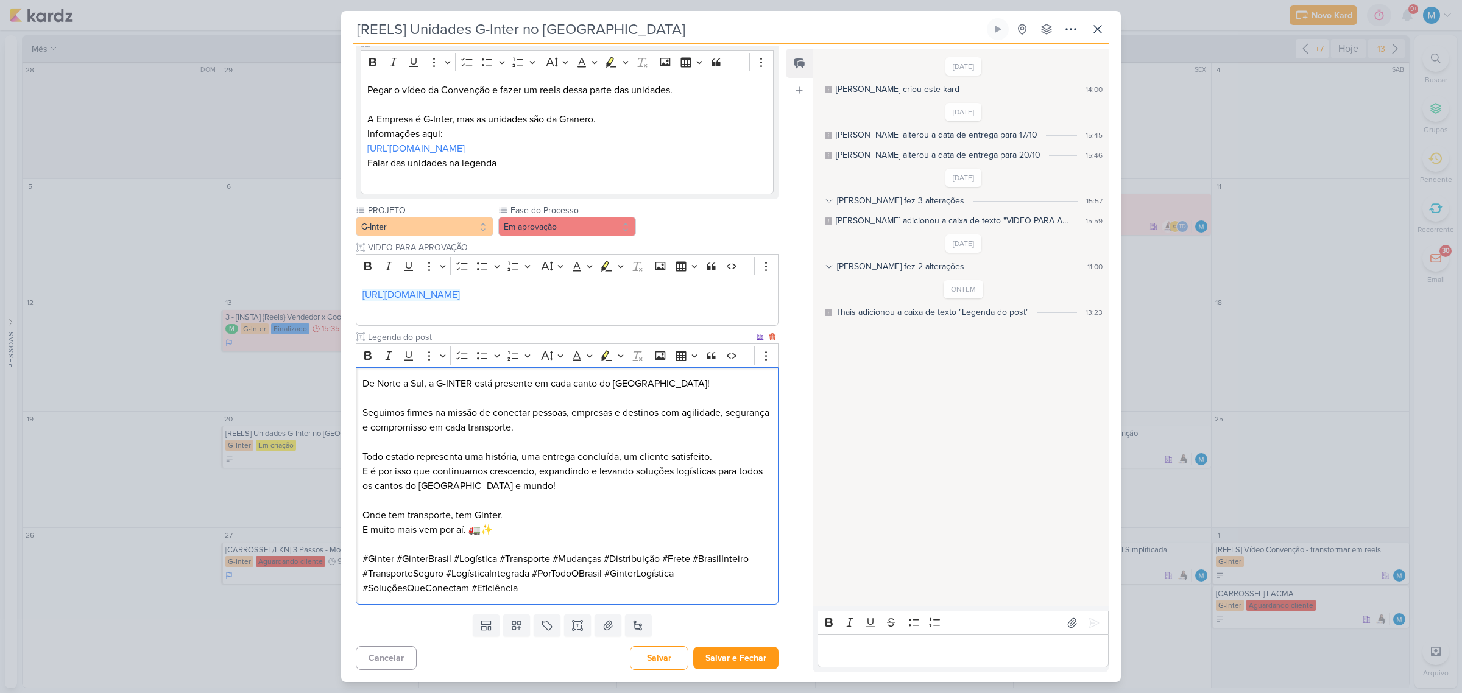
click at [391, 434] on p "Todo estado representa uma história, uma entrega concluída, um cliente satisfei…" at bounding box center [567, 472] width 409 height 44
click at [676, 380] on p "De Norte a Sul, a G-INTER está presente em cada canto do [GEOGRAPHIC_DATA]!" at bounding box center [567, 384] width 409 height 15
click at [490, 434] on p "Onde tem transporte, tem Ginter. E muito mais vem por aí. 🚛✨" at bounding box center [567, 522] width 409 height 29
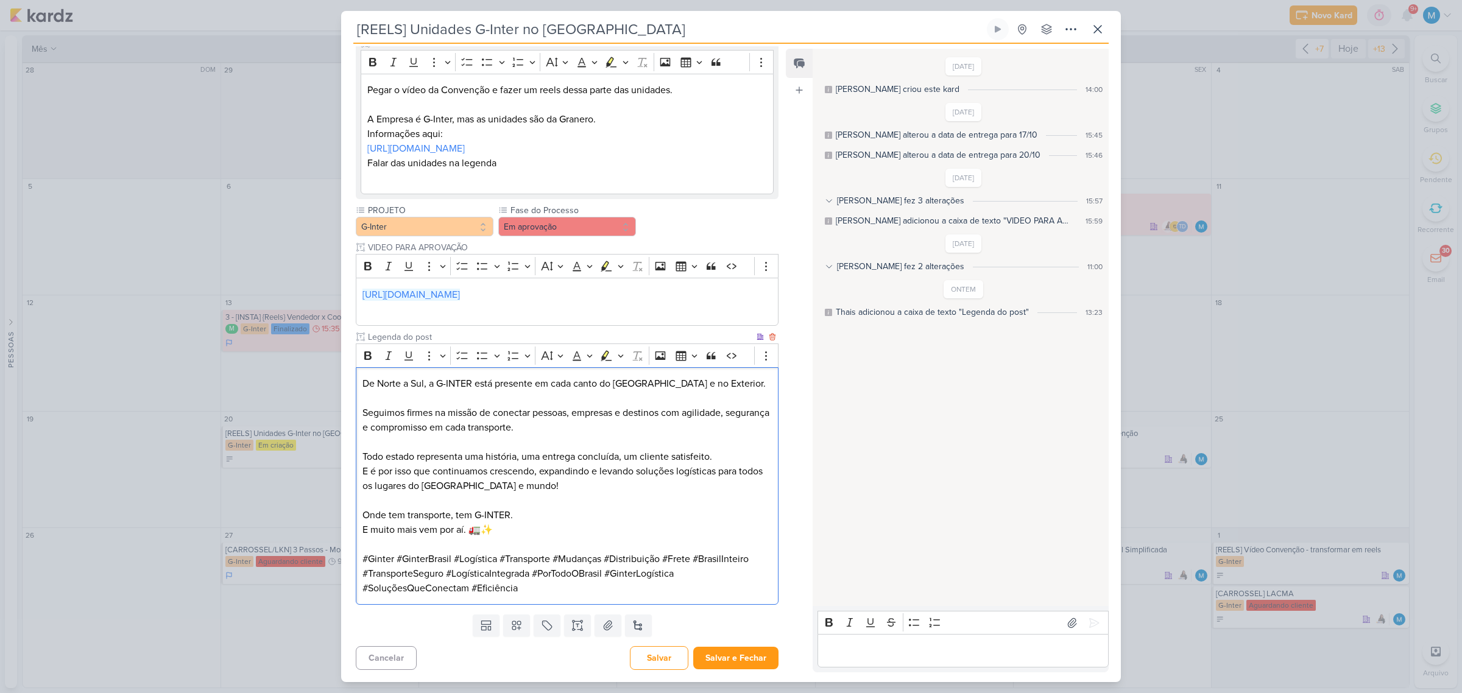
click at [562, 434] on p "#Ginter #GinterBrasil #Logística #Transporte #Mudanças #Distribuição #Frete #Br…" at bounding box center [567, 574] width 409 height 44
click at [760, 434] on button "Salvar e Fechar" at bounding box center [735, 658] width 85 height 23
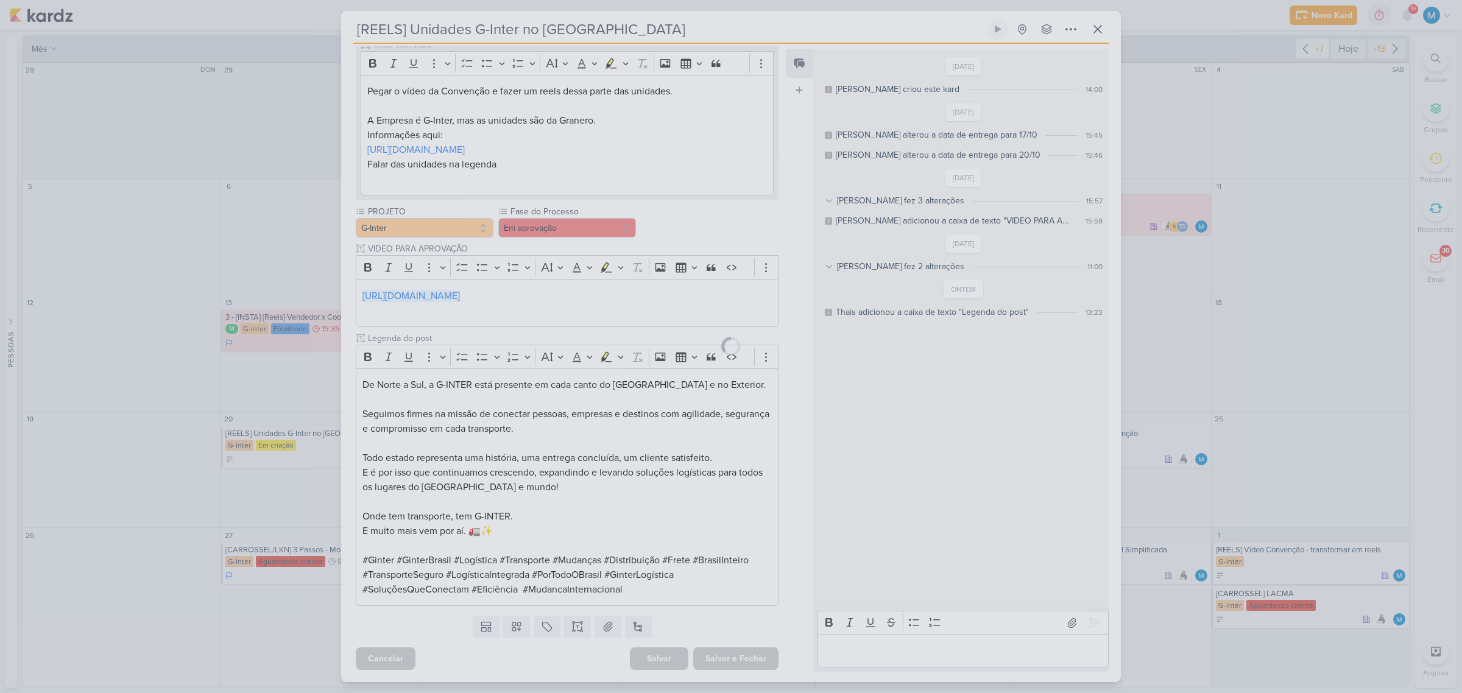
scroll to position [141, 0]
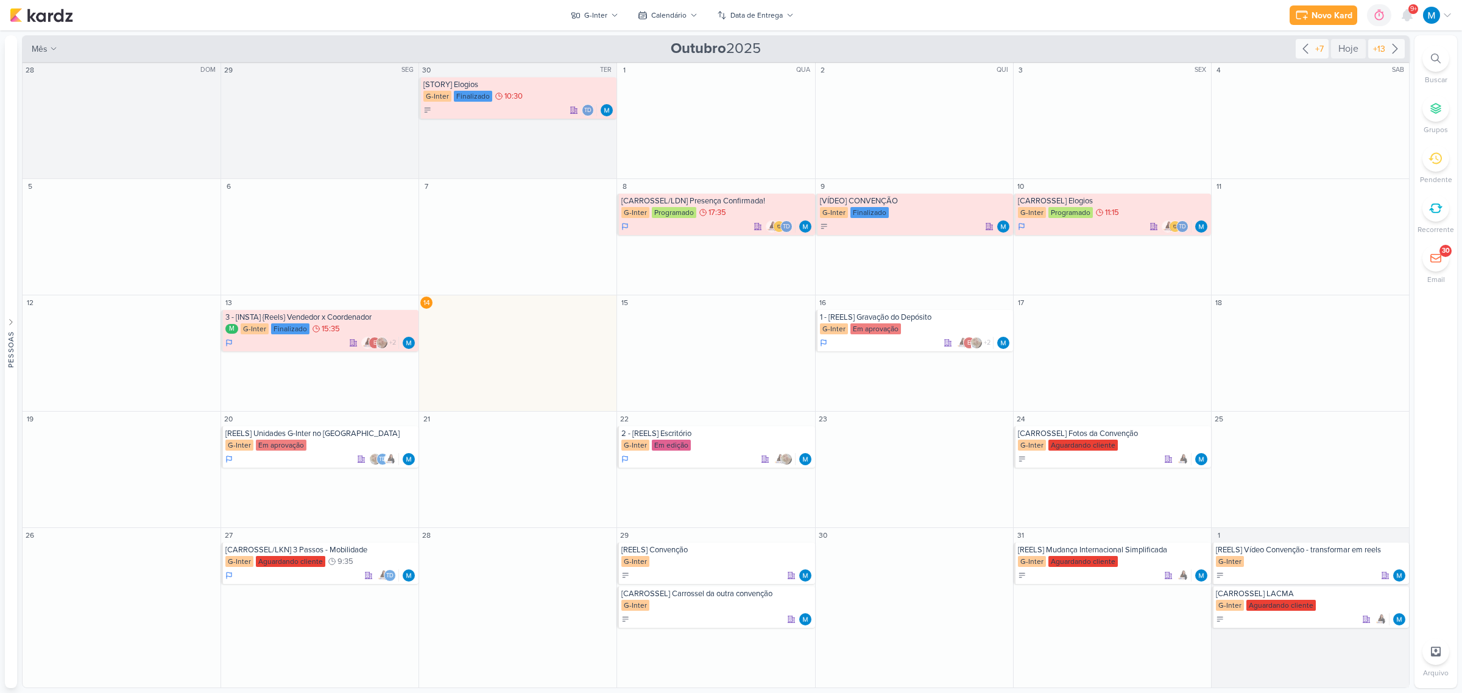
click at [1038, 47] on icon at bounding box center [1395, 48] width 15 height 15
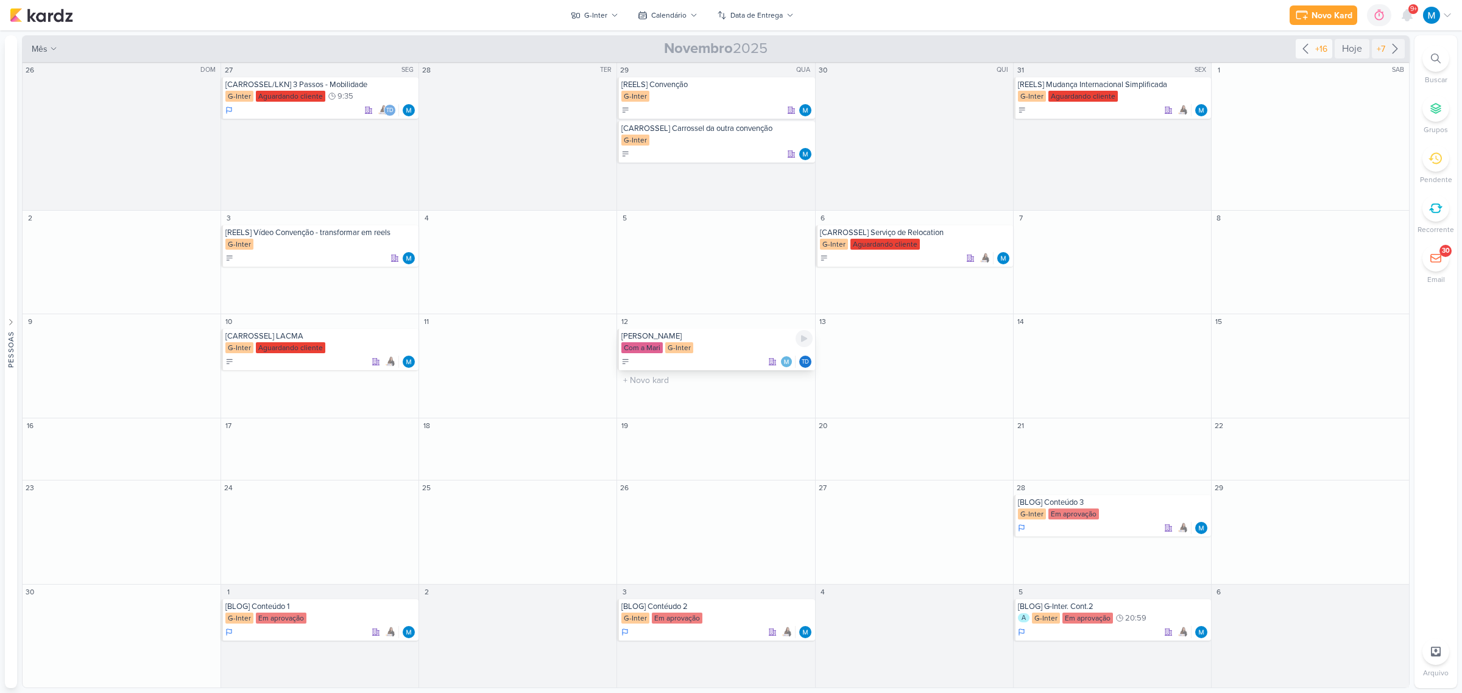
click at [663, 336] on div "[PERSON_NAME]" at bounding box center [716, 336] width 191 height 10
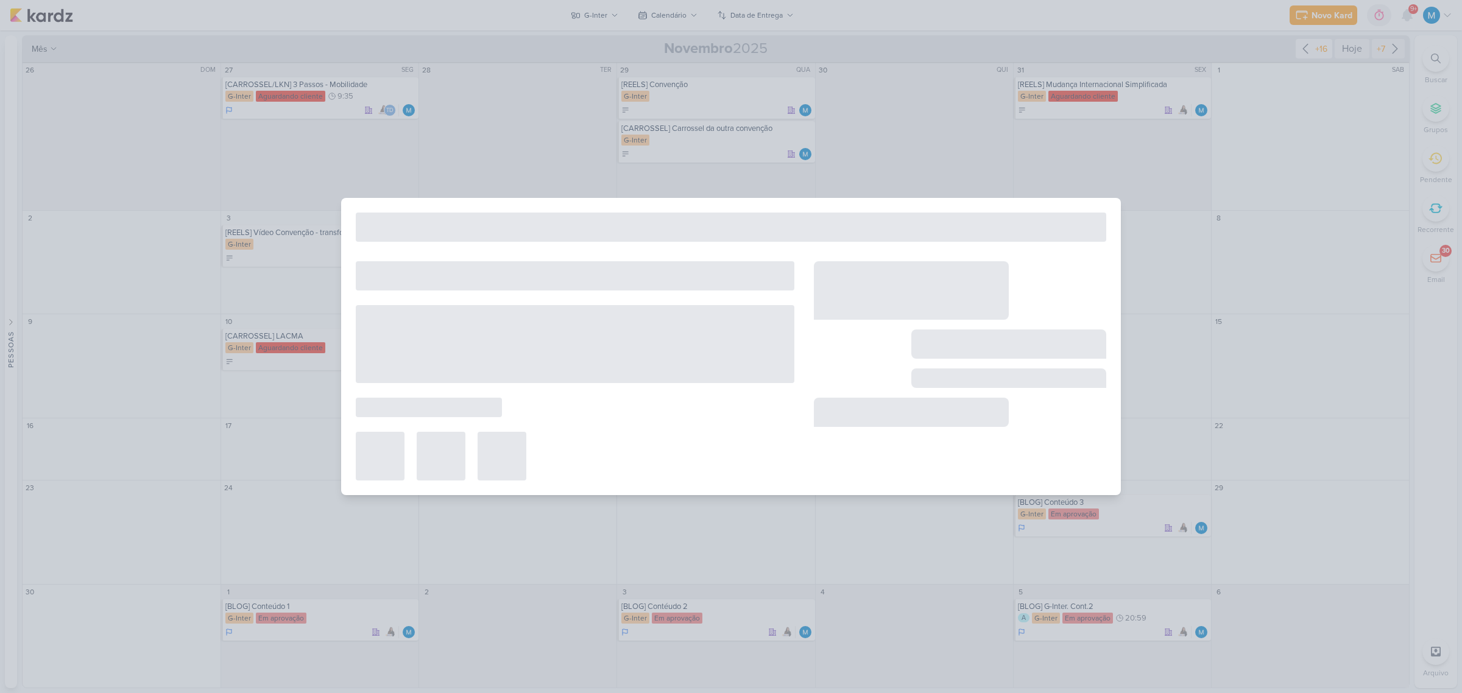
type input "[PERSON_NAME]"
type input "[DATE] 23:59"
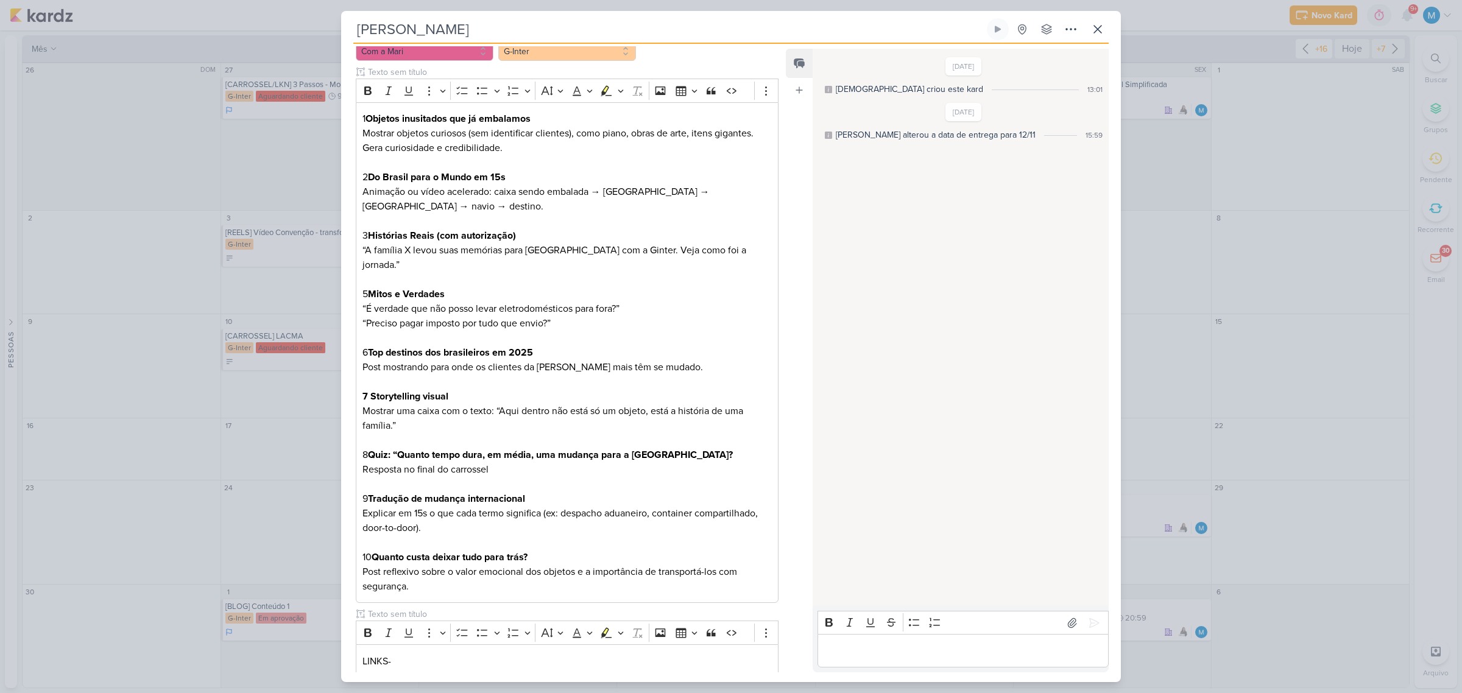
scroll to position [17, 0]
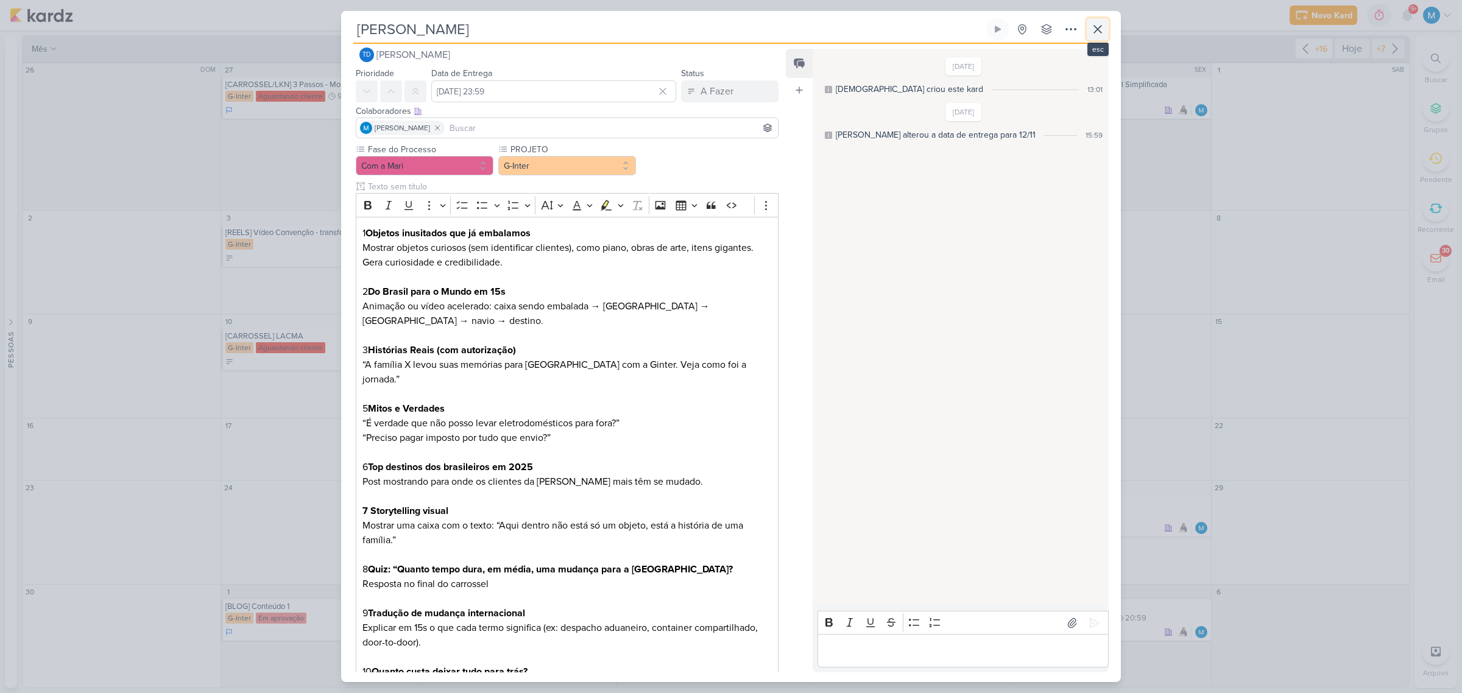
click at [1038, 26] on icon at bounding box center [1098, 29] width 15 height 15
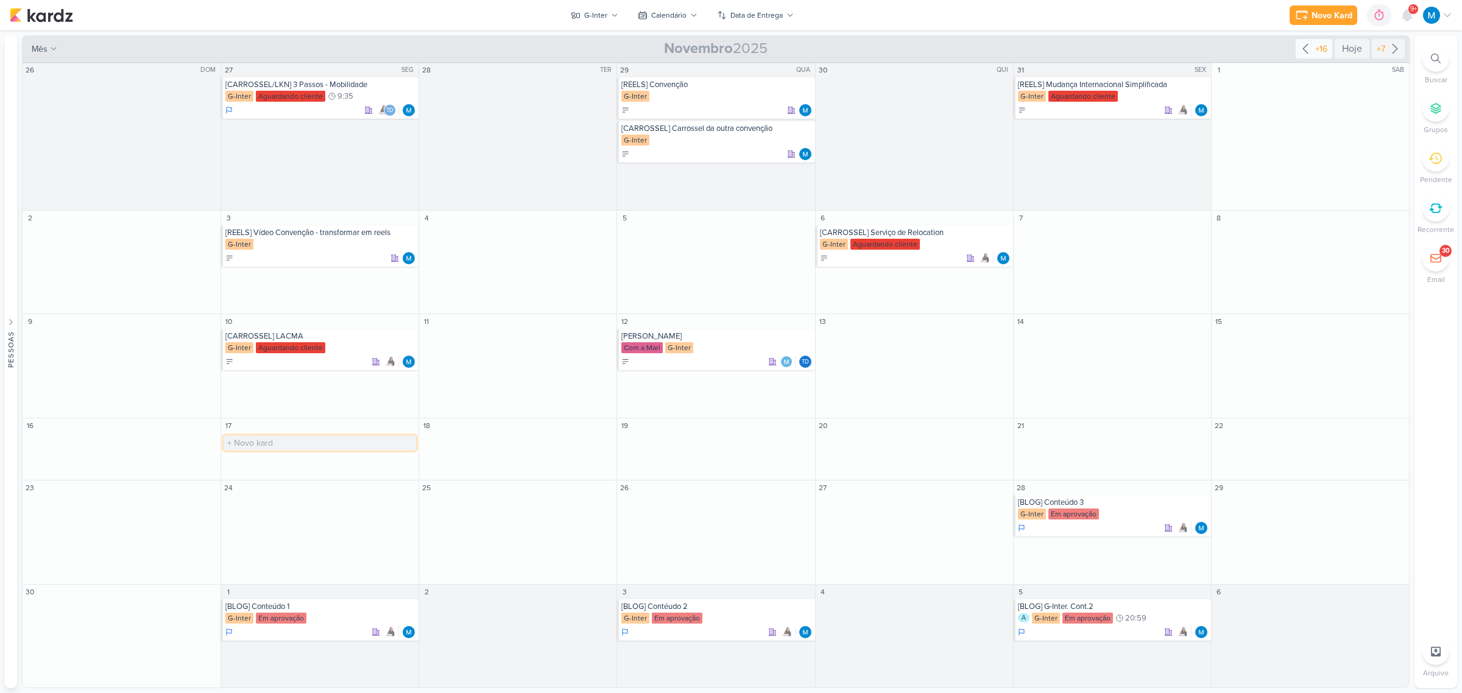
click at [278, 434] on input "text" at bounding box center [320, 443] width 193 height 15
type input "[ESTÁTICO] Içamento"
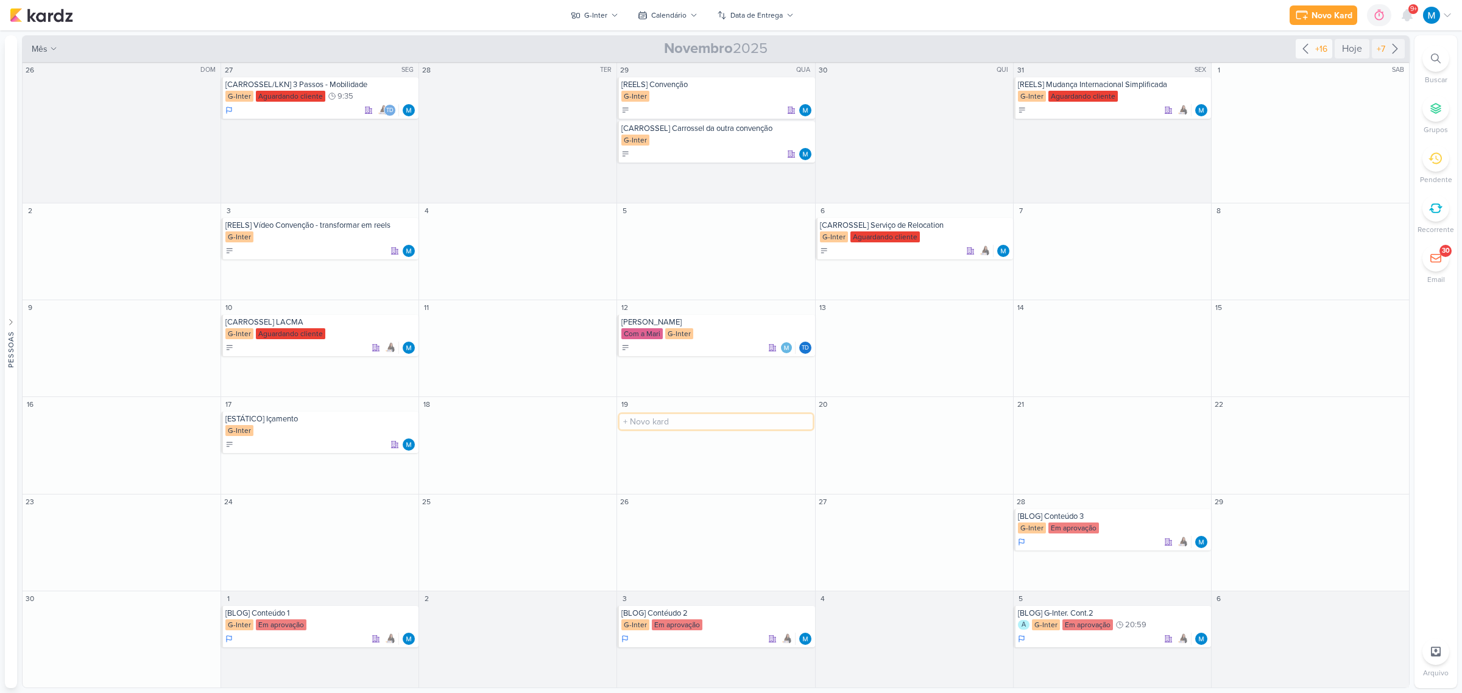
click at [649, 422] on input "text" at bounding box center [716, 421] width 193 height 15
type input "[ESTÁTICO] Nossa unidade em [GEOGRAPHIC_DATA]"
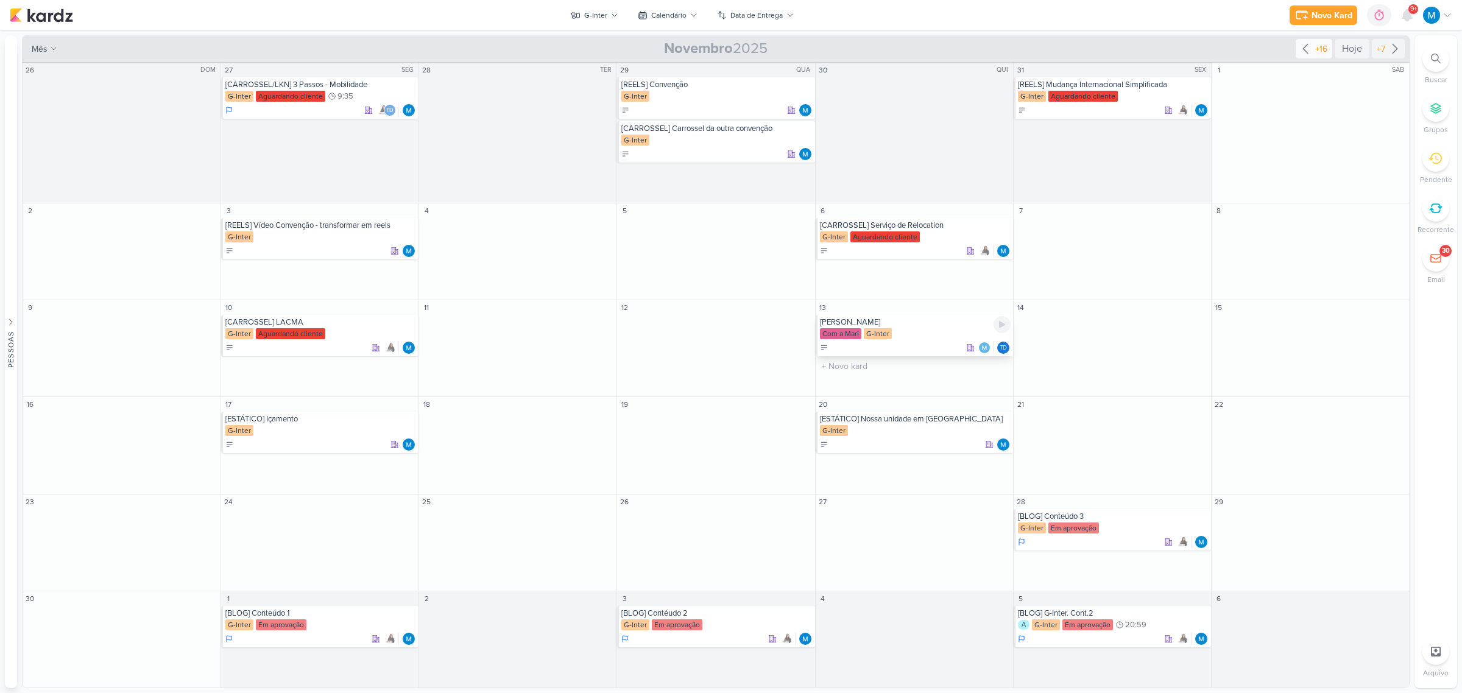
click at [872, 323] on div "[PERSON_NAME]" at bounding box center [915, 322] width 191 height 10
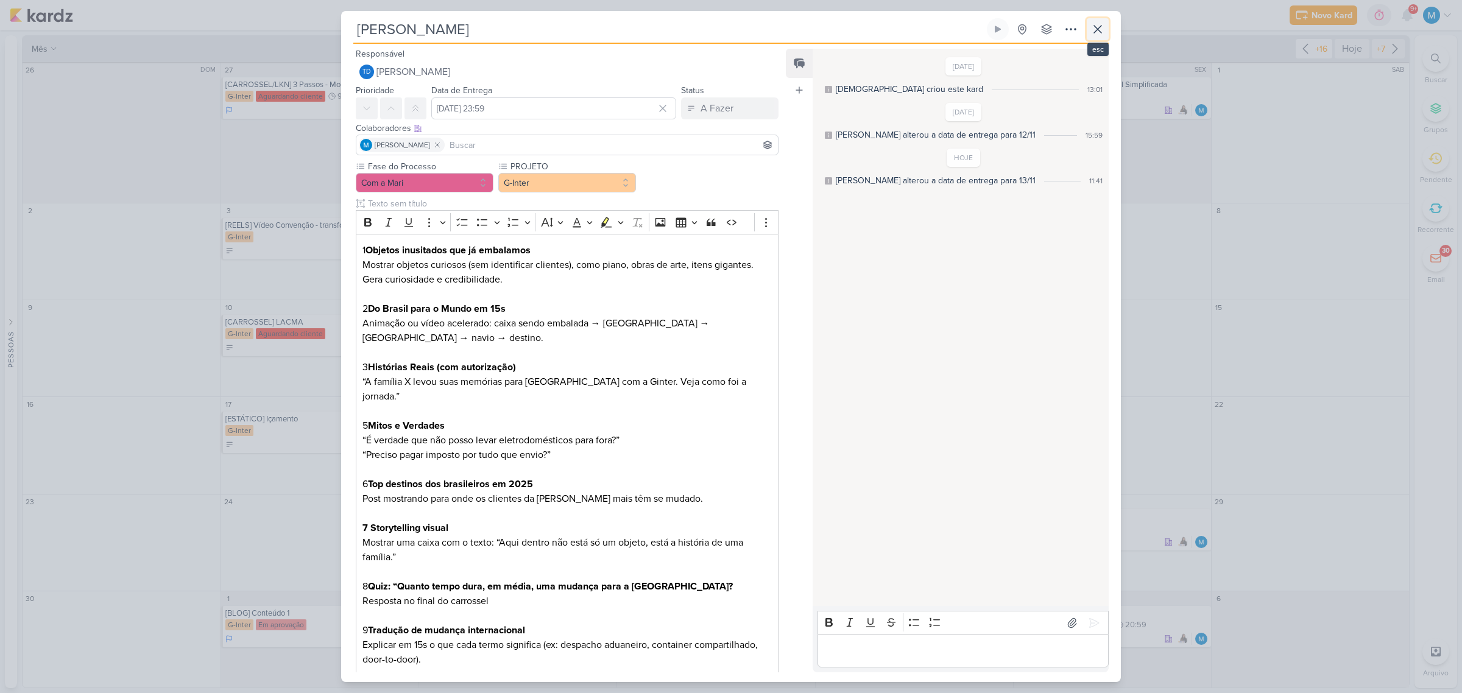
click at [1038, 29] on icon at bounding box center [1098, 29] width 15 height 15
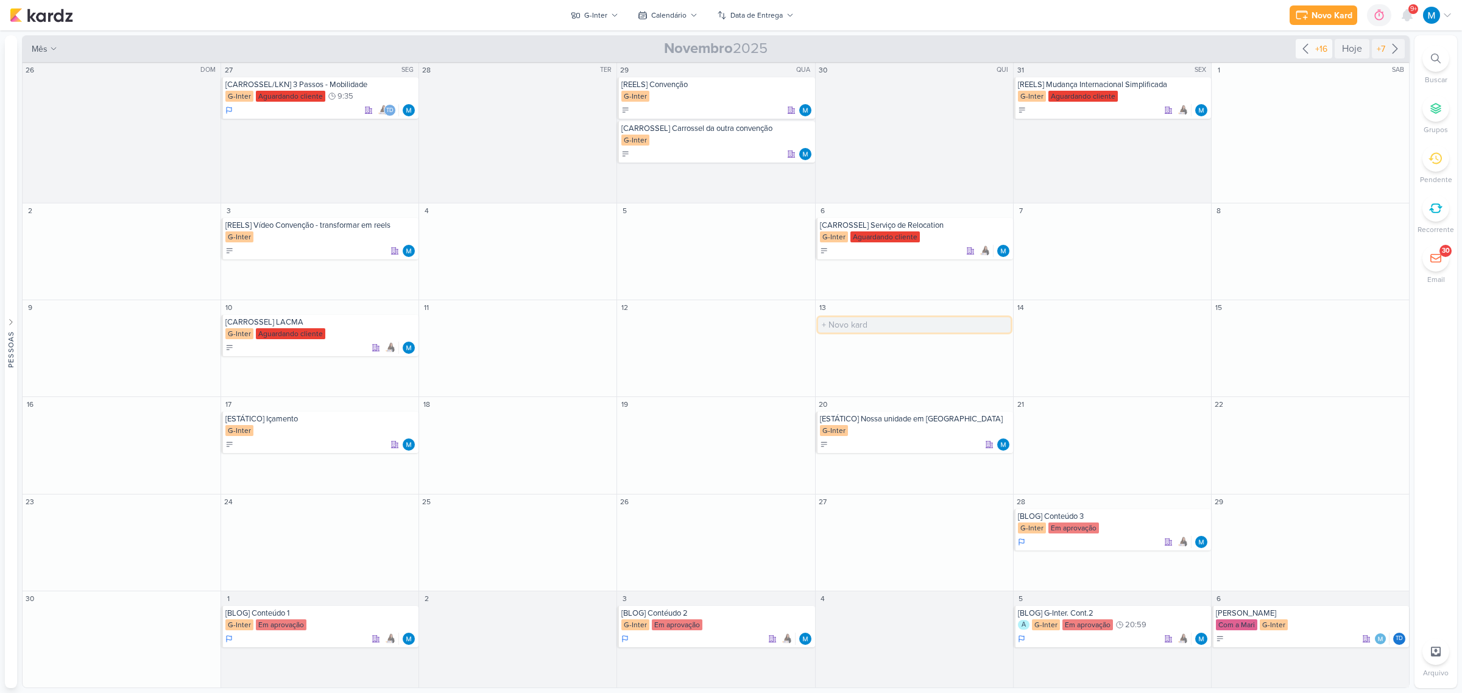
click at [827, 323] on input "text" at bounding box center [914, 324] width 193 height 15
type input "[CARROSSEL] Mudança Internacional - O que pagamos de impostos"
click at [1038, 52] on icon at bounding box center [1305, 48] width 15 height 15
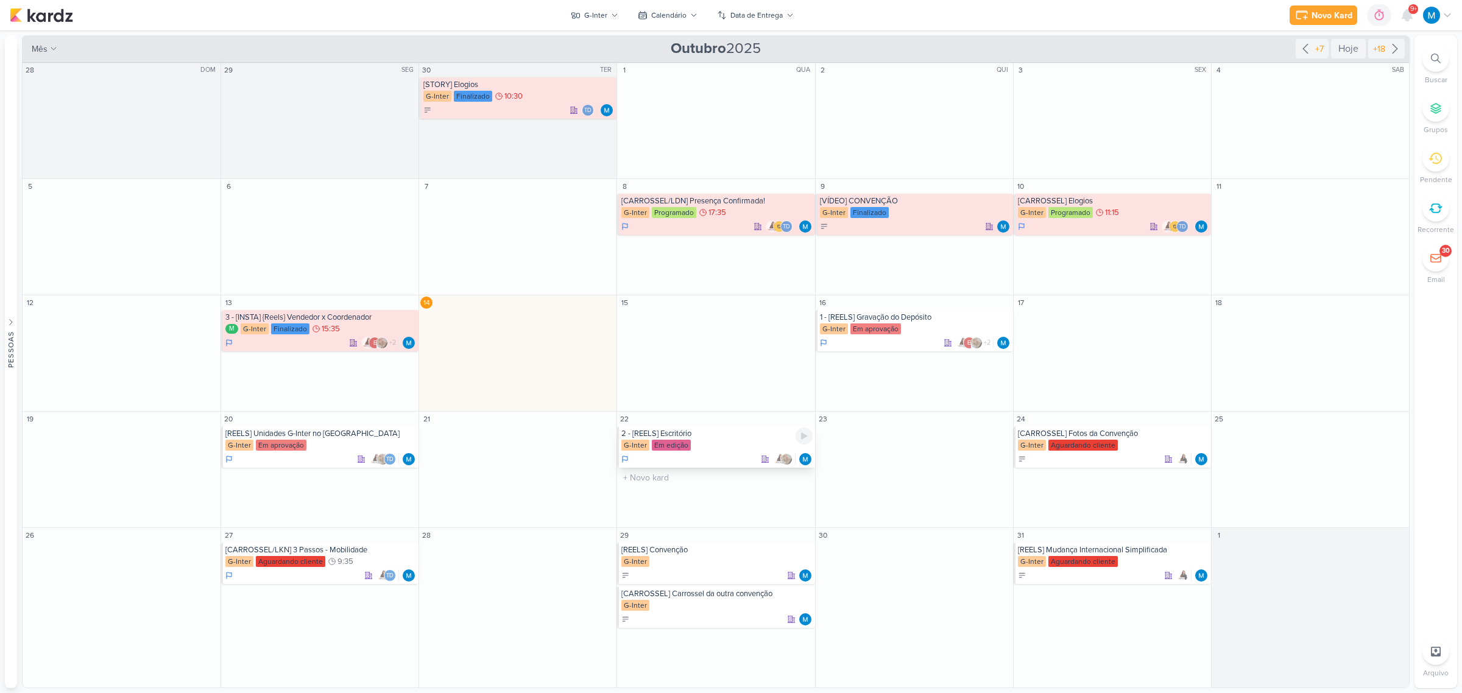
click at [678, 434] on div "2 - [REELS] Escritório" at bounding box center [716, 434] width 191 height 10
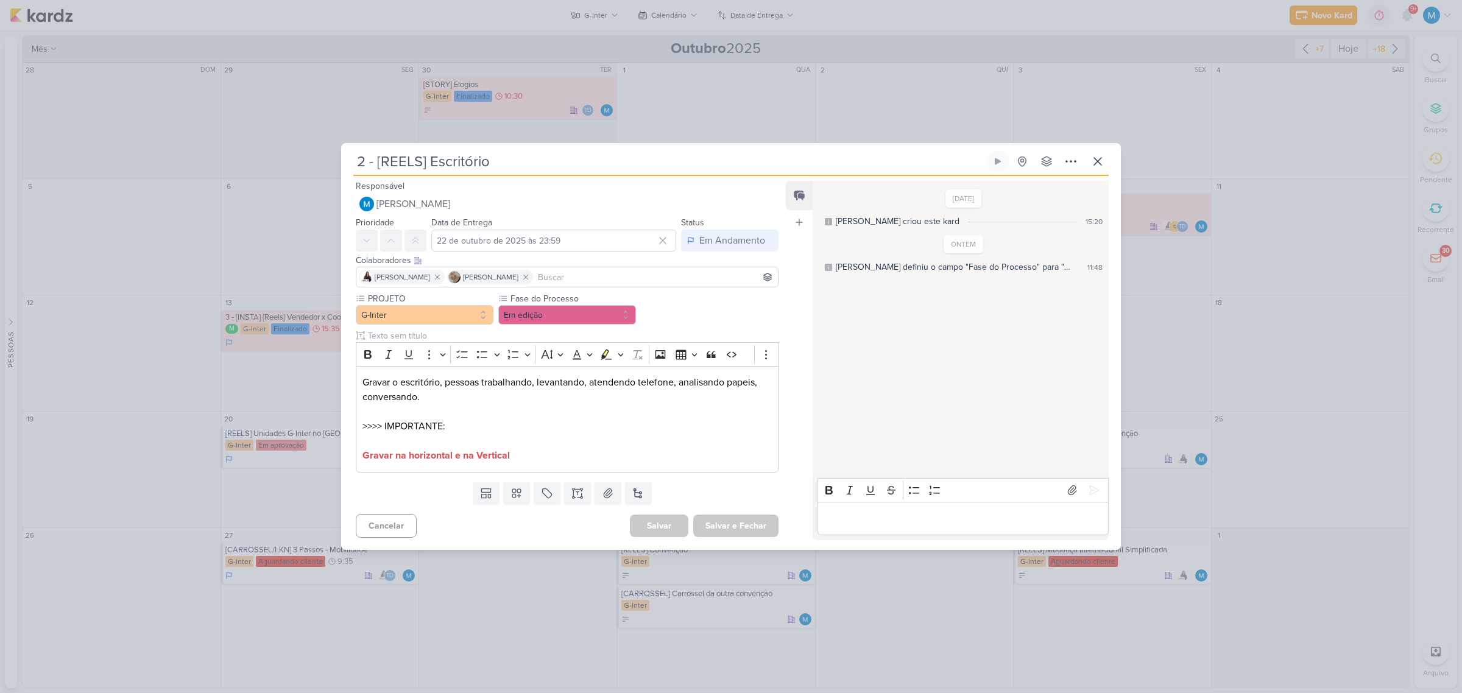
click at [570, 279] on input at bounding box center [656, 277] width 240 height 15
type input "th"
click at [565, 302] on button "Td Thais de carvalho" at bounding box center [567, 300] width 422 height 22
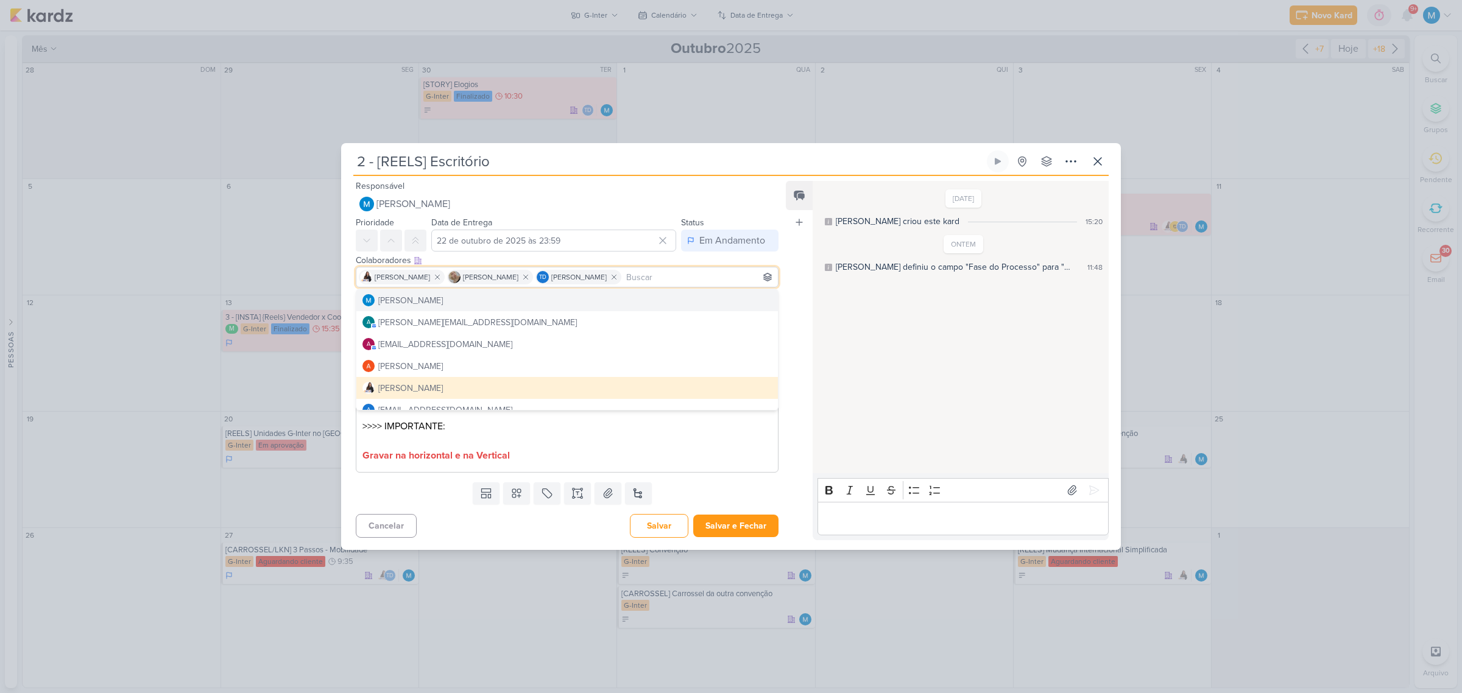
click at [791, 396] on div "Feed Atrelar email Solte o email para atrelar ao kard" at bounding box center [799, 360] width 27 height 359
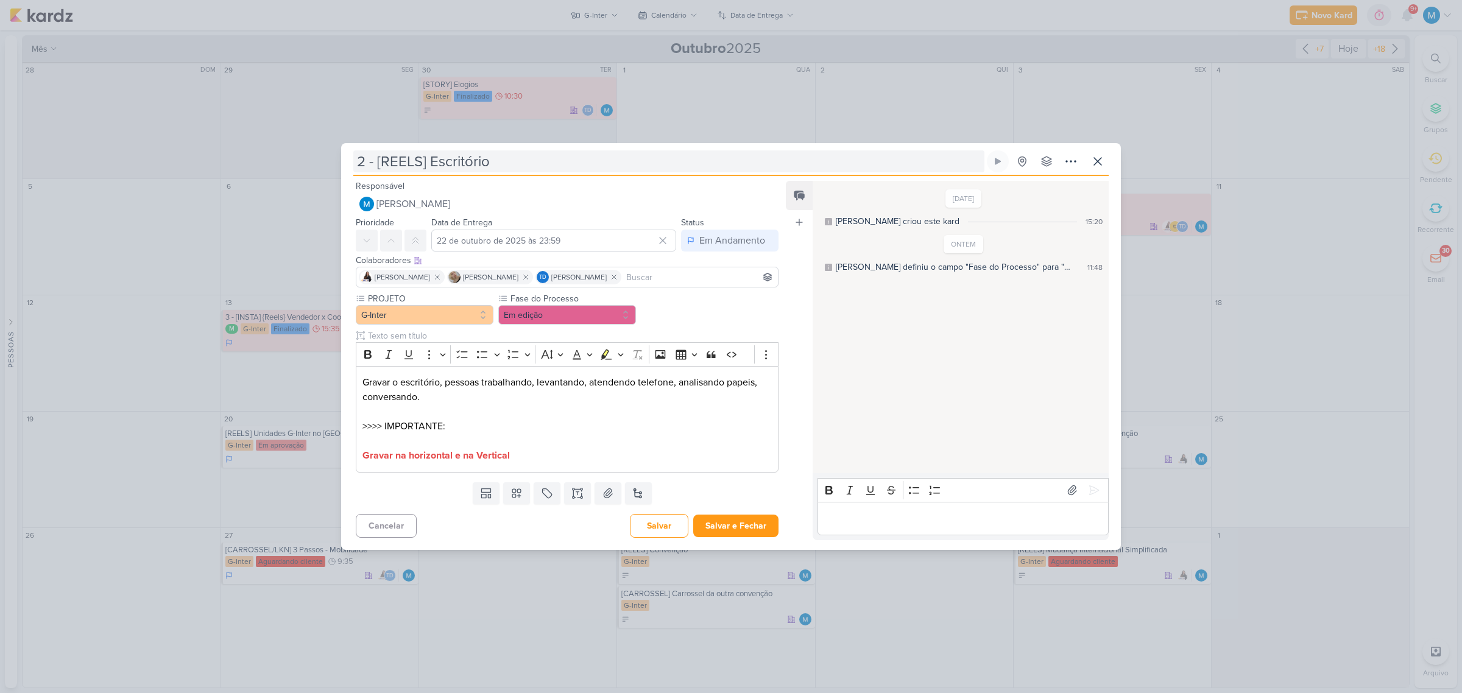
click at [434, 158] on input "2 - [REELS] Escritório" at bounding box center [668, 161] width 631 height 22
click at [760, 434] on button "Salvar e Fechar" at bounding box center [735, 526] width 85 height 23
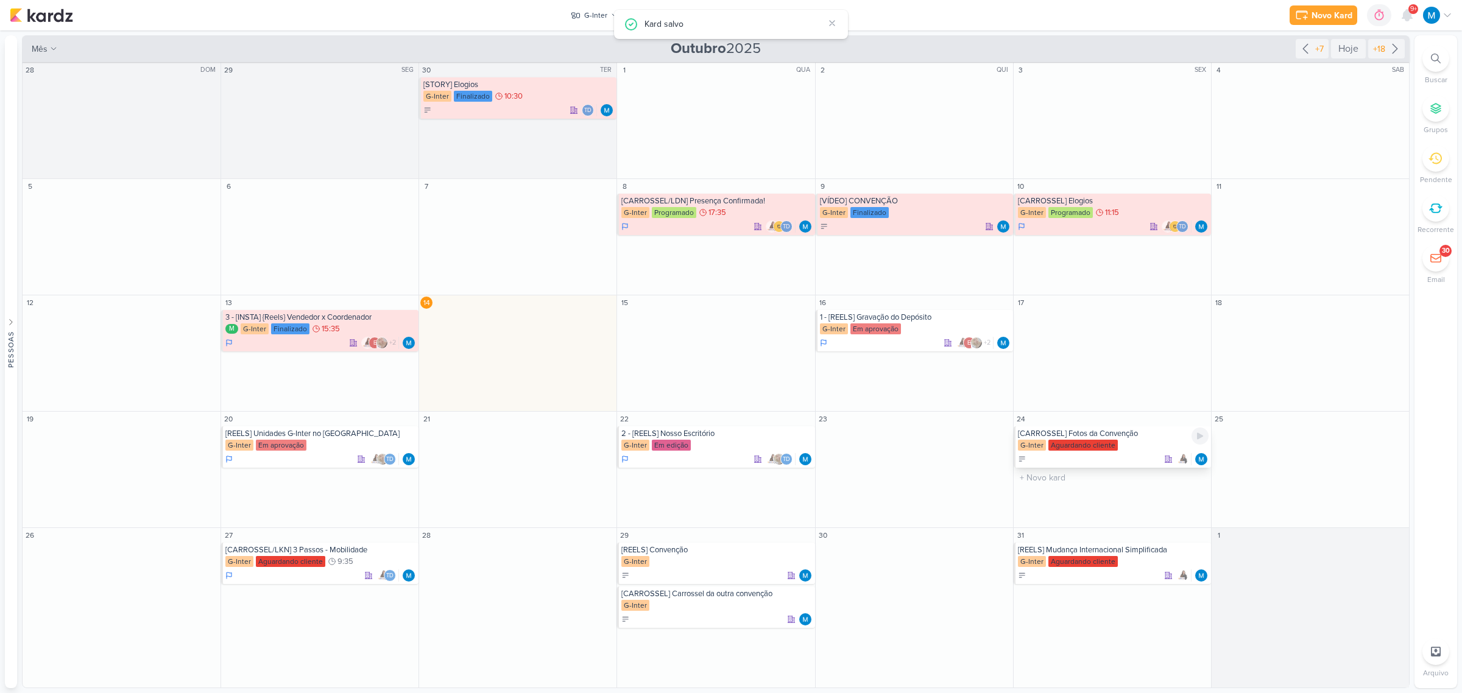
click at [1038, 434] on div "[CARROSSEL] Fotos da Convenção" at bounding box center [1113, 434] width 191 height 10
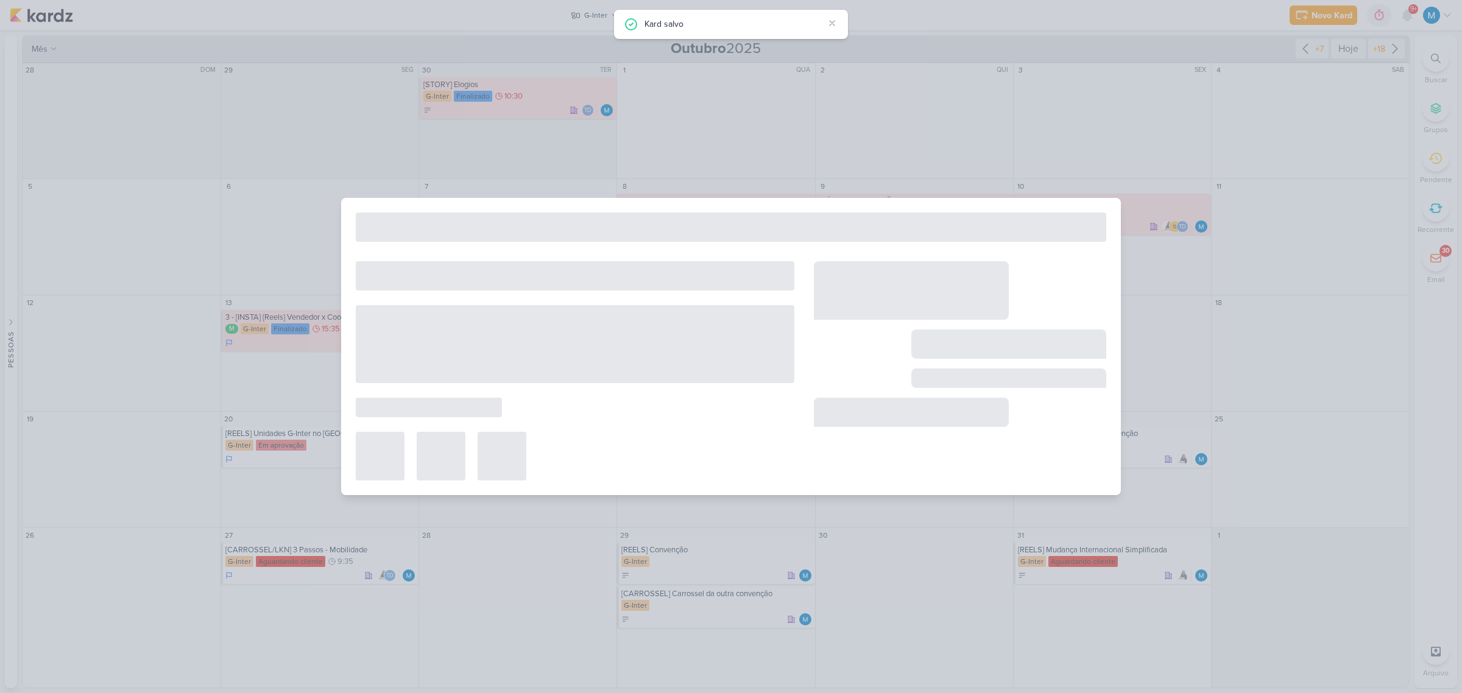
type input "[CARROSSEL] Fotos da Convenção"
type input "[DATE] 23:59"
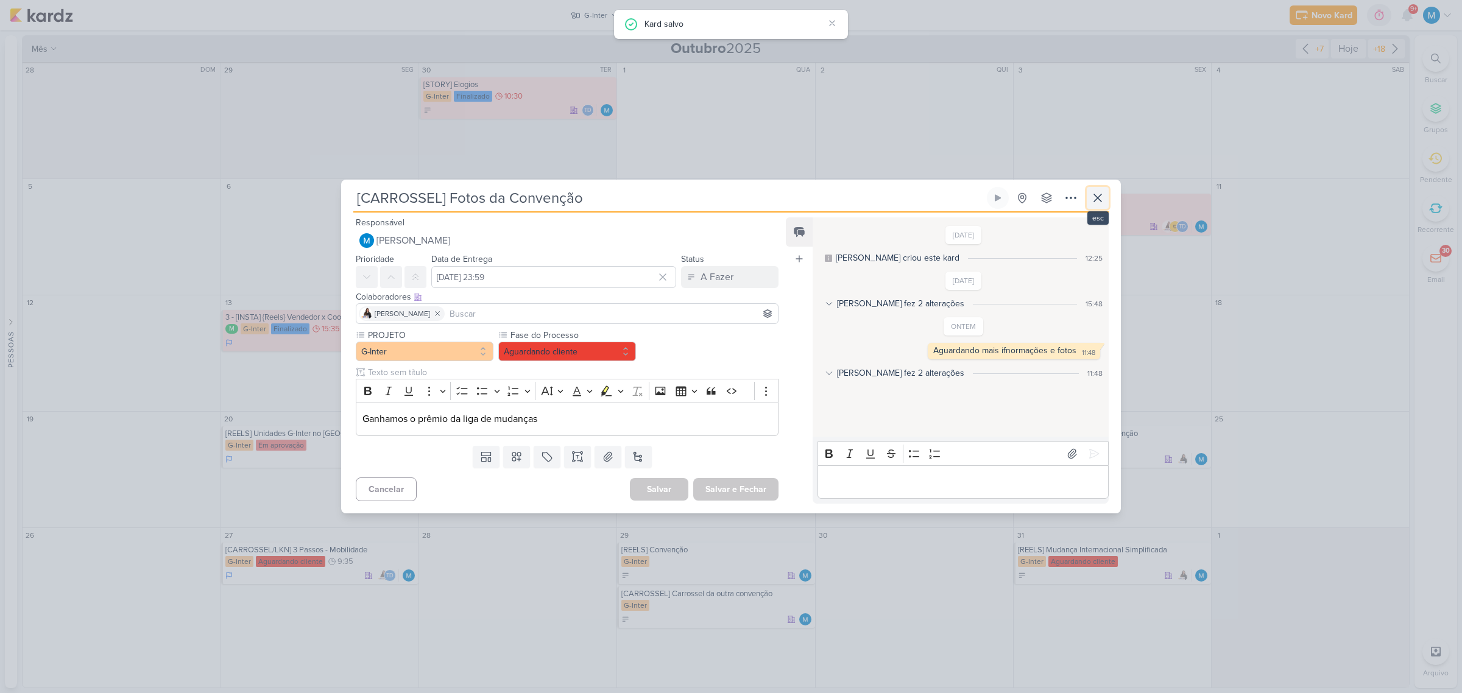
click at [1038, 199] on icon at bounding box center [1097, 197] width 7 height 7
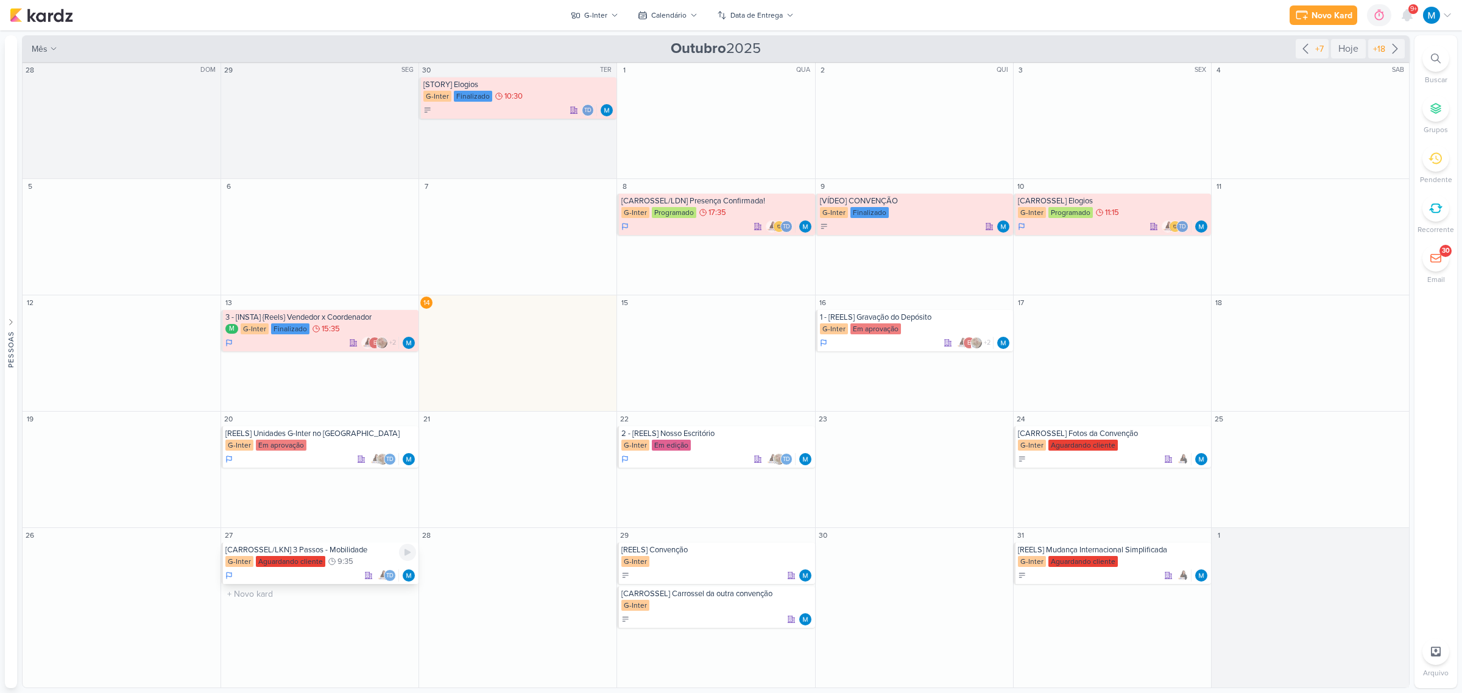
click at [314, 434] on div "[CARROSSEL/LKN] 3 Passos - Mobilidade" at bounding box center [320, 550] width 191 height 10
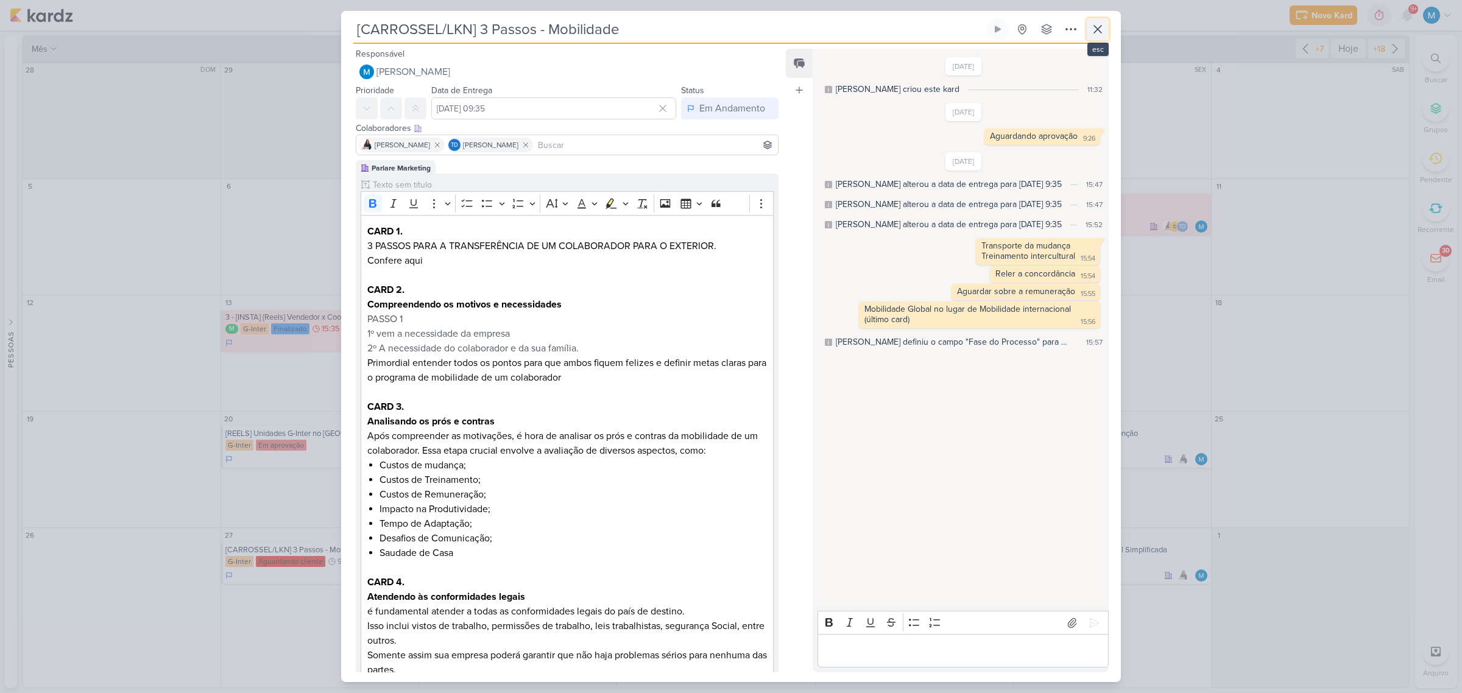
click at [1038, 29] on icon at bounding box center [1098, 29] width 15 height 15
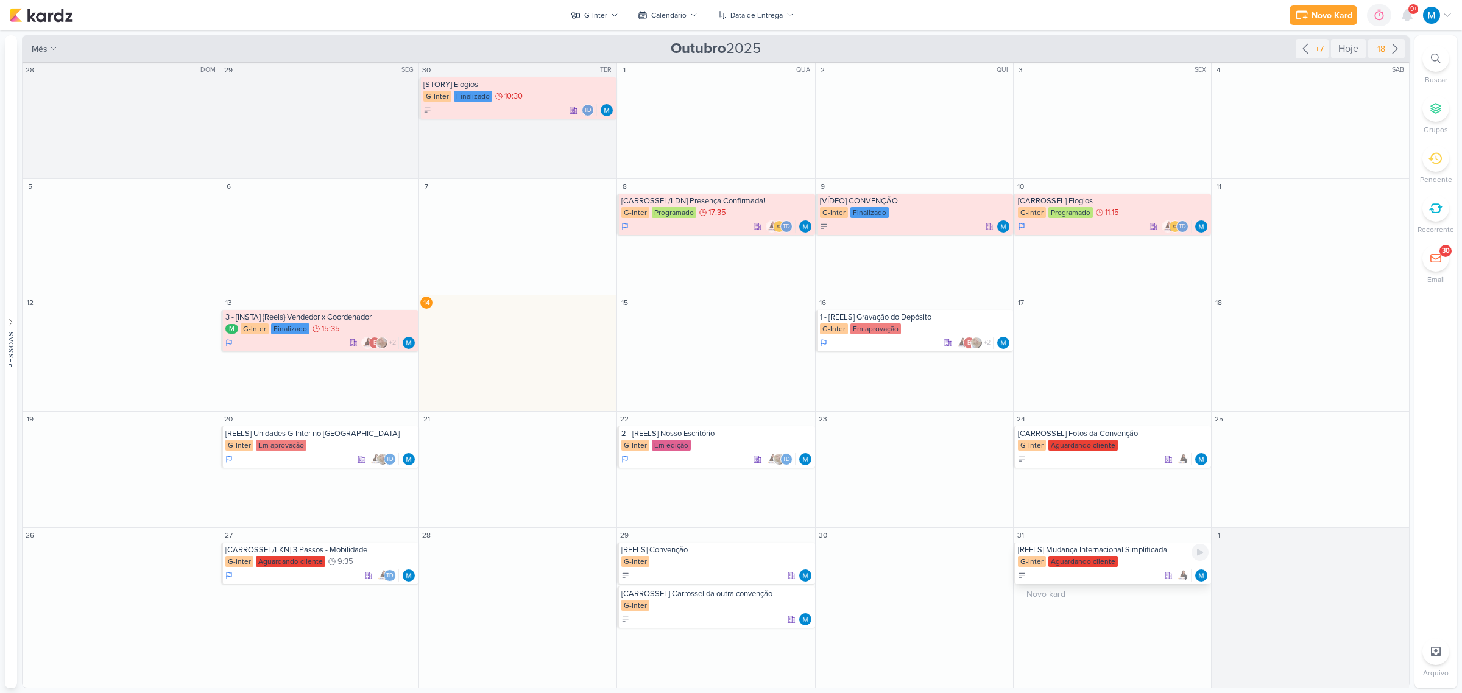
click at [1038, 434] on div "[REELS] Mudança Internacional Simplificada" at bounding box center [1113, 550] width 191 height 10
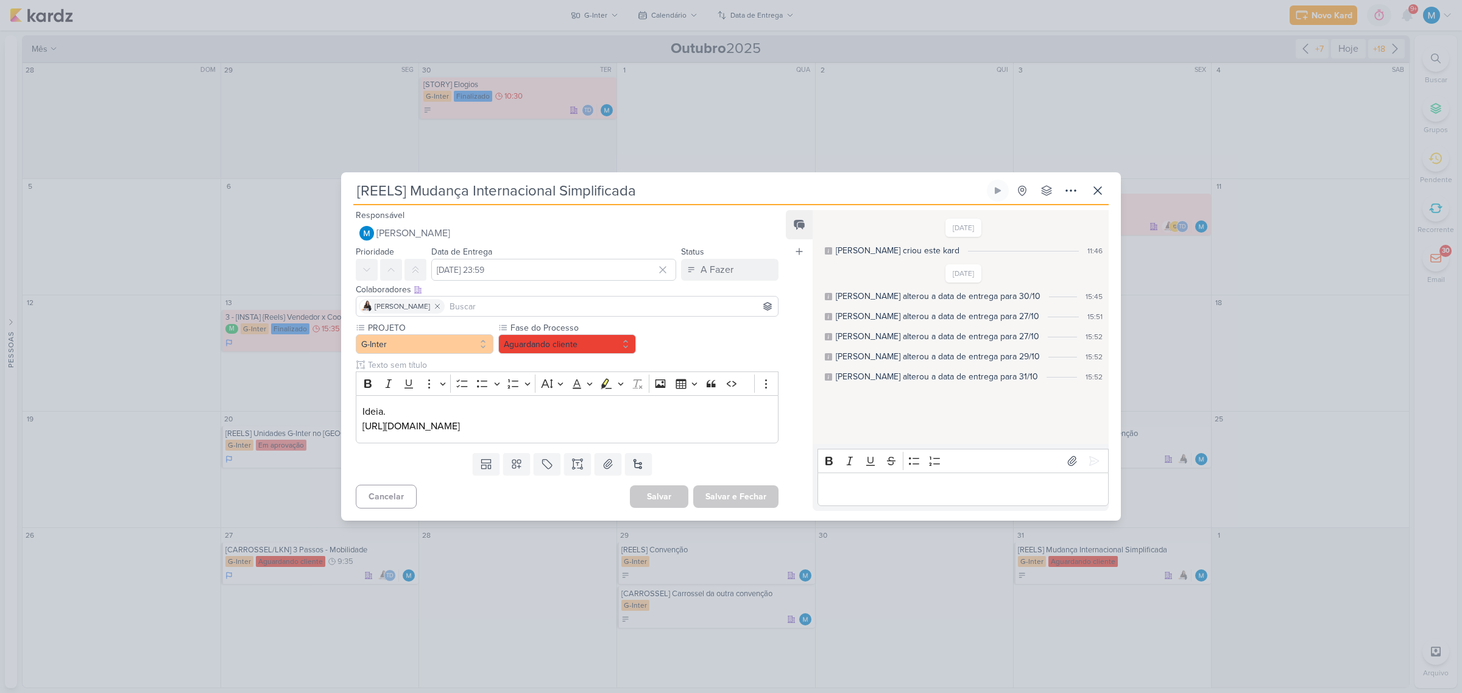
click at [553, 308] on input at bounding box center [611, 306] width 328 height 15
type input "th"
click at [487, 323] on button "Td Thais de carvalho" at bounding box center [567, 330] width 422 height 22
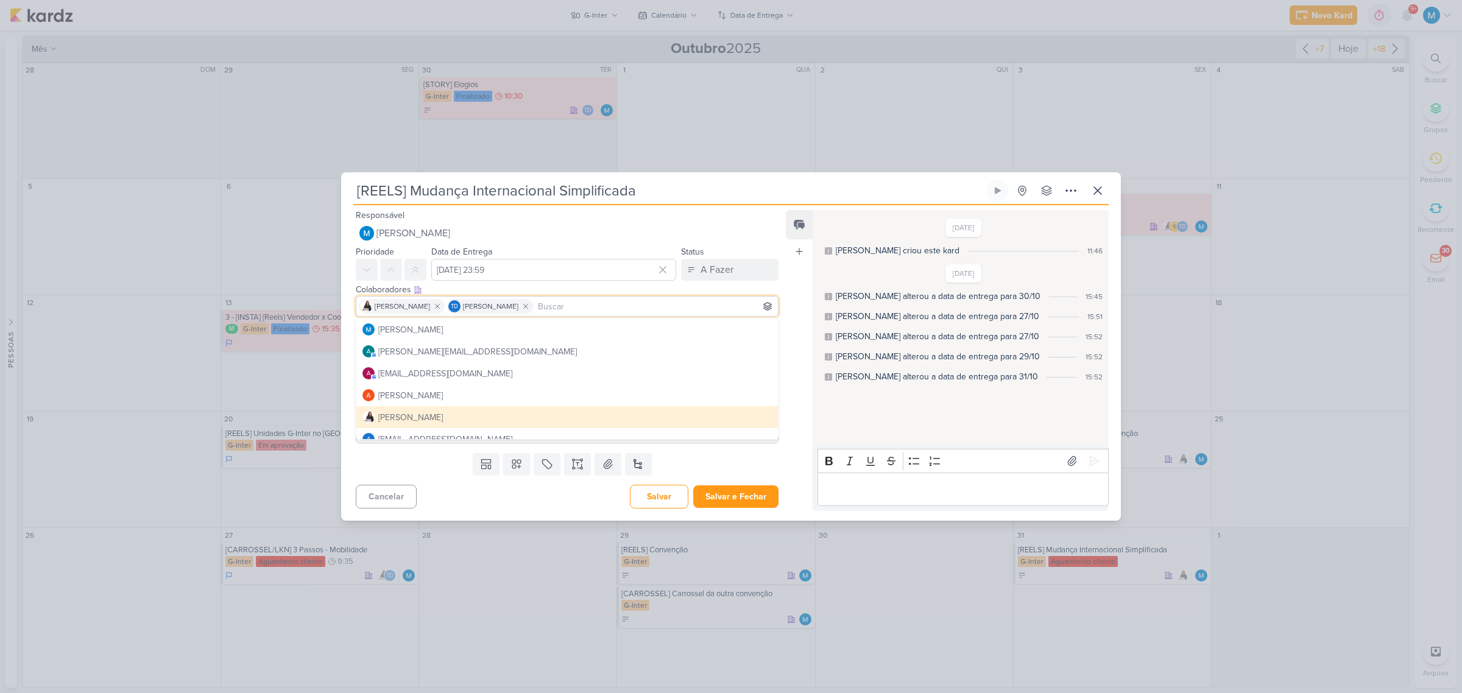
click at [791, 409] on div "Feed Atrelar email Solte o email para atrelar ao kard" at bounding box center [799, 360] width 27 height 300
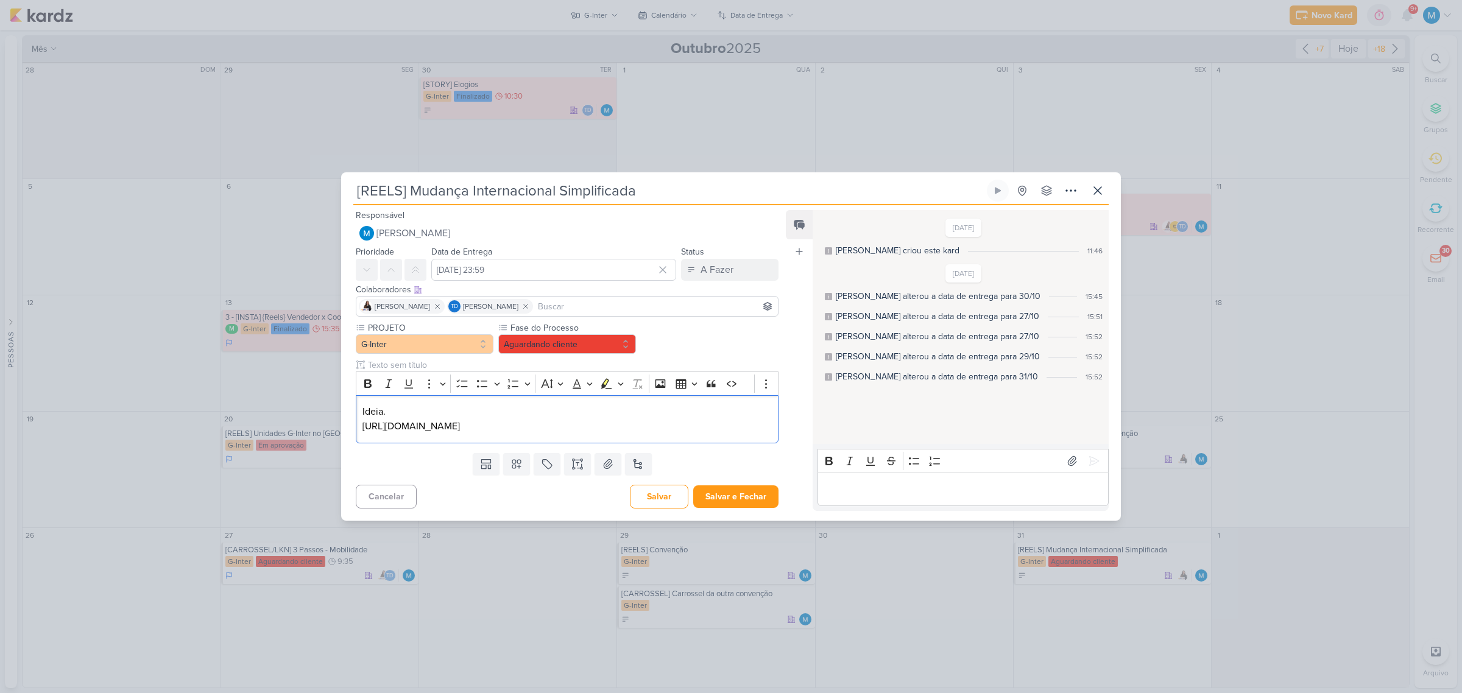
drag, startPoint x: 657, startPoint y: 424, endPoint x: 287, endPoint y: 433, distance: 369.9
click at [287, 433] on div "[REELS] Mudança Internacional Simplificada Criado por mim" at bounding box center [731, 346] width 1462 height 693
copy p "[URL][DOMAIN_NAME]"
click at [1038, 190] on icon at bounding box center [1071, 190] width 15 height 15
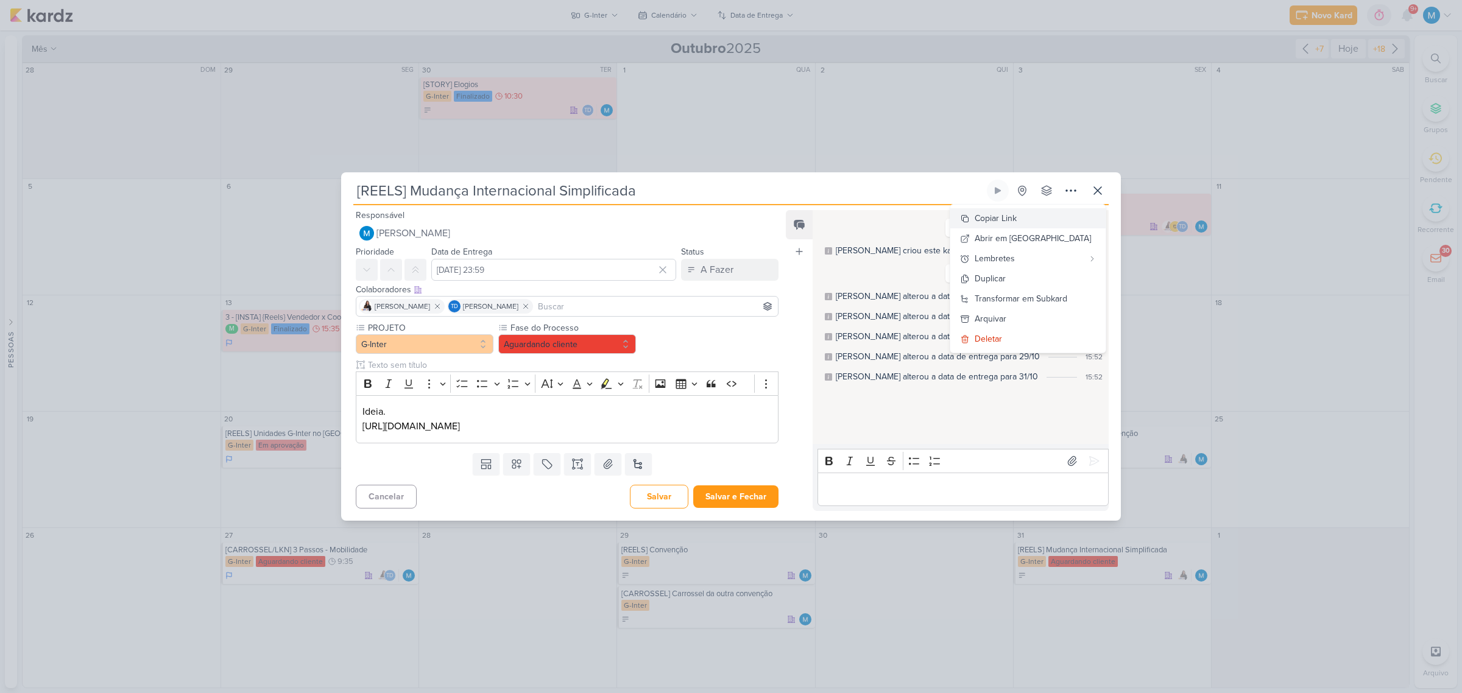
click at [1038, 220] on button "Copiar Link" at bounding box center [1027, 218] width 155 height 20
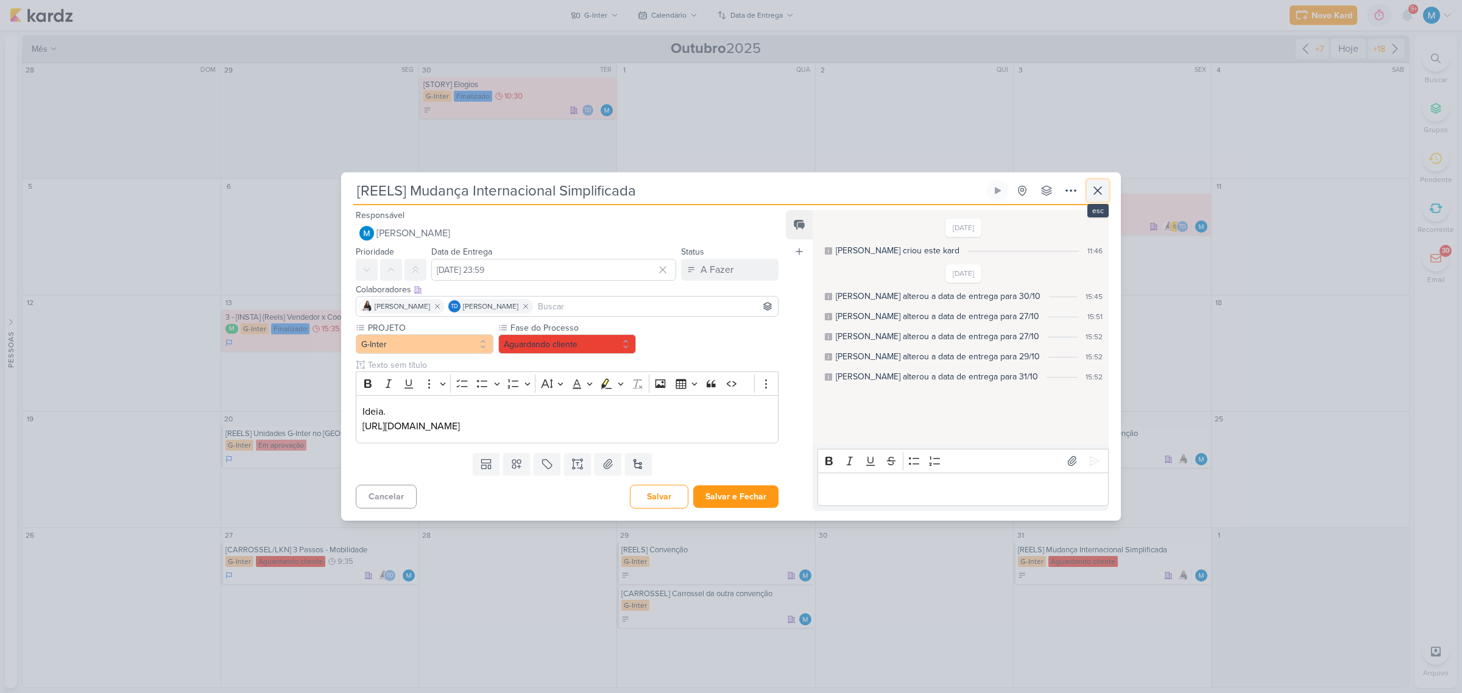
click at [1038, 189] on icon at bounding box center [1098, 190] width 15 height 15
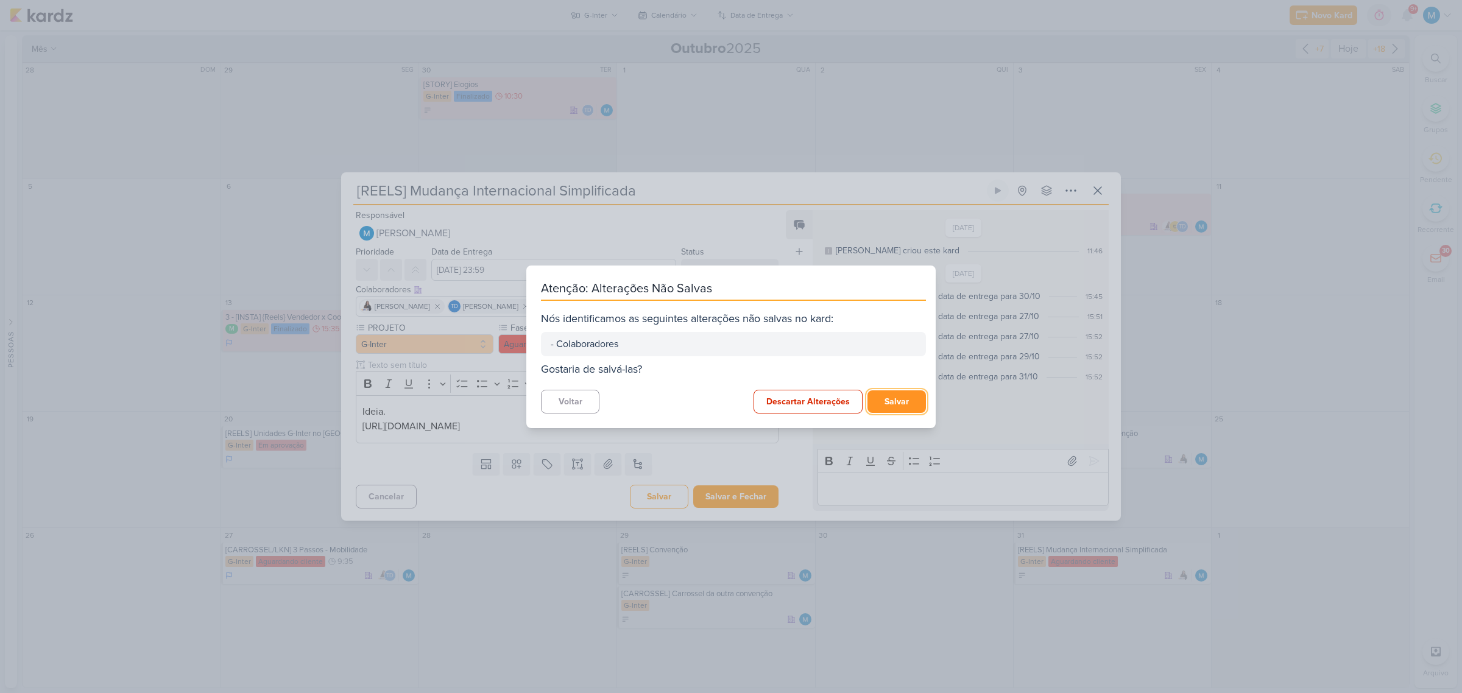
click at [899, 406] on button "Salvar" at bounding box center [897, 402] width 58 height 23
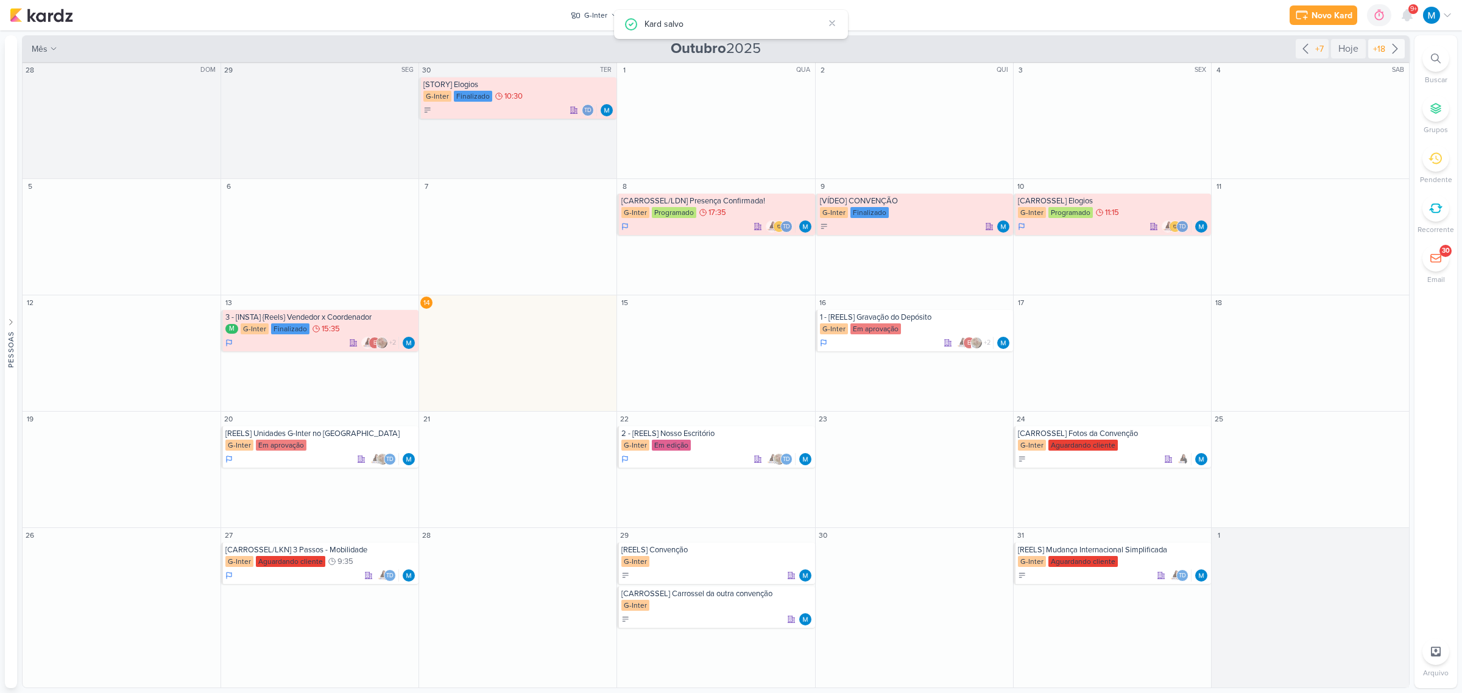
click at [1395, 48] on icon at bounding box center [1395, 48] width 15 height 15
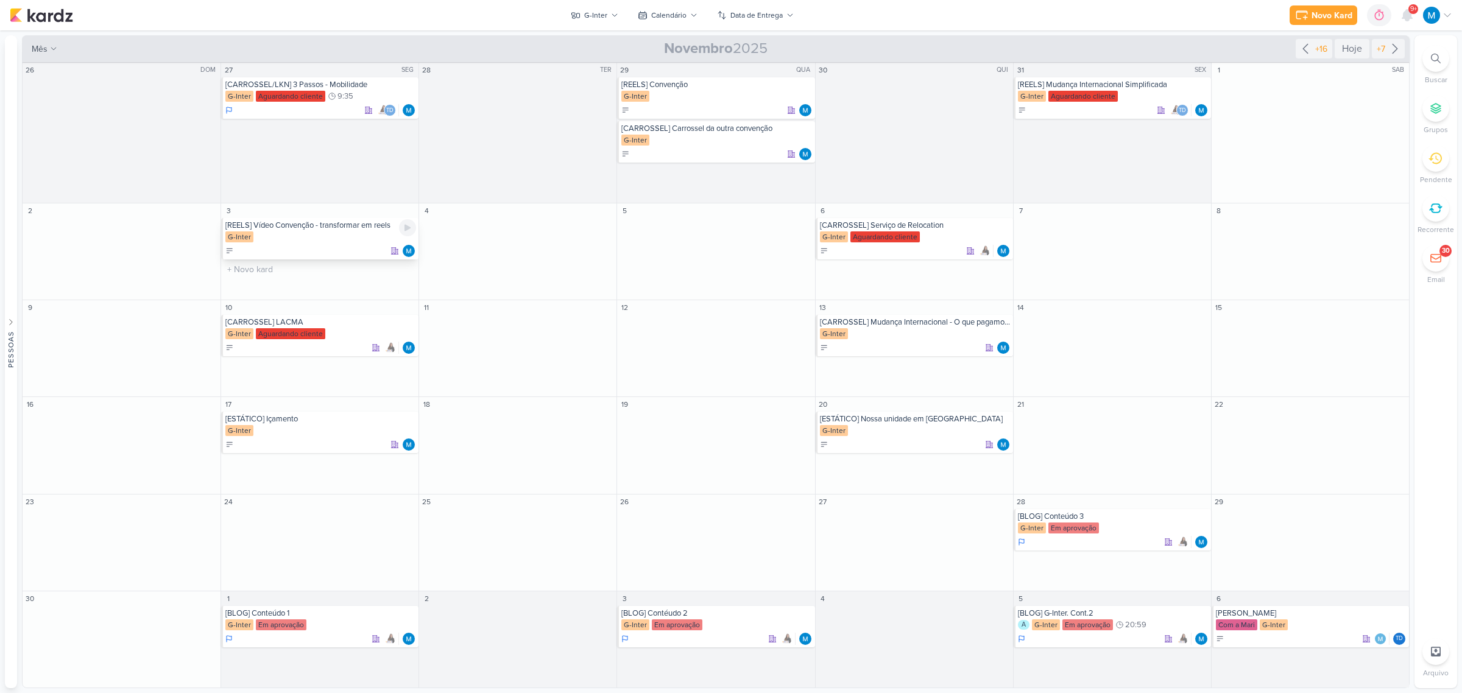
click at [340, 228] on div "[REELS] Vídeo Convenção - transformar em reels" at bounding box center [320, 226] width 191 height 10
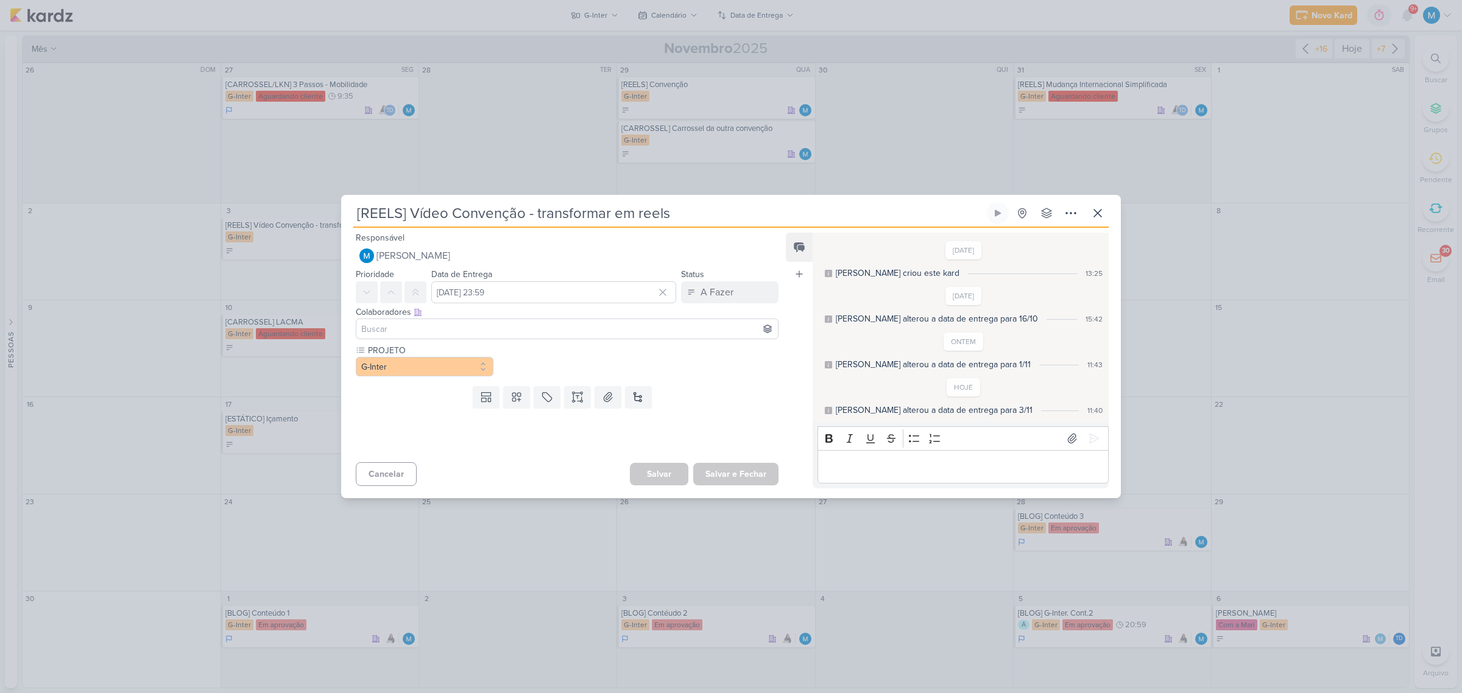
click at [403, 324] on input at bounding box center [567, 329] width 417 height 15
type input "th"
click at [418, 347] on div "[PERSON_NAME]" at bounding box center [410, 352] width 65 height 13
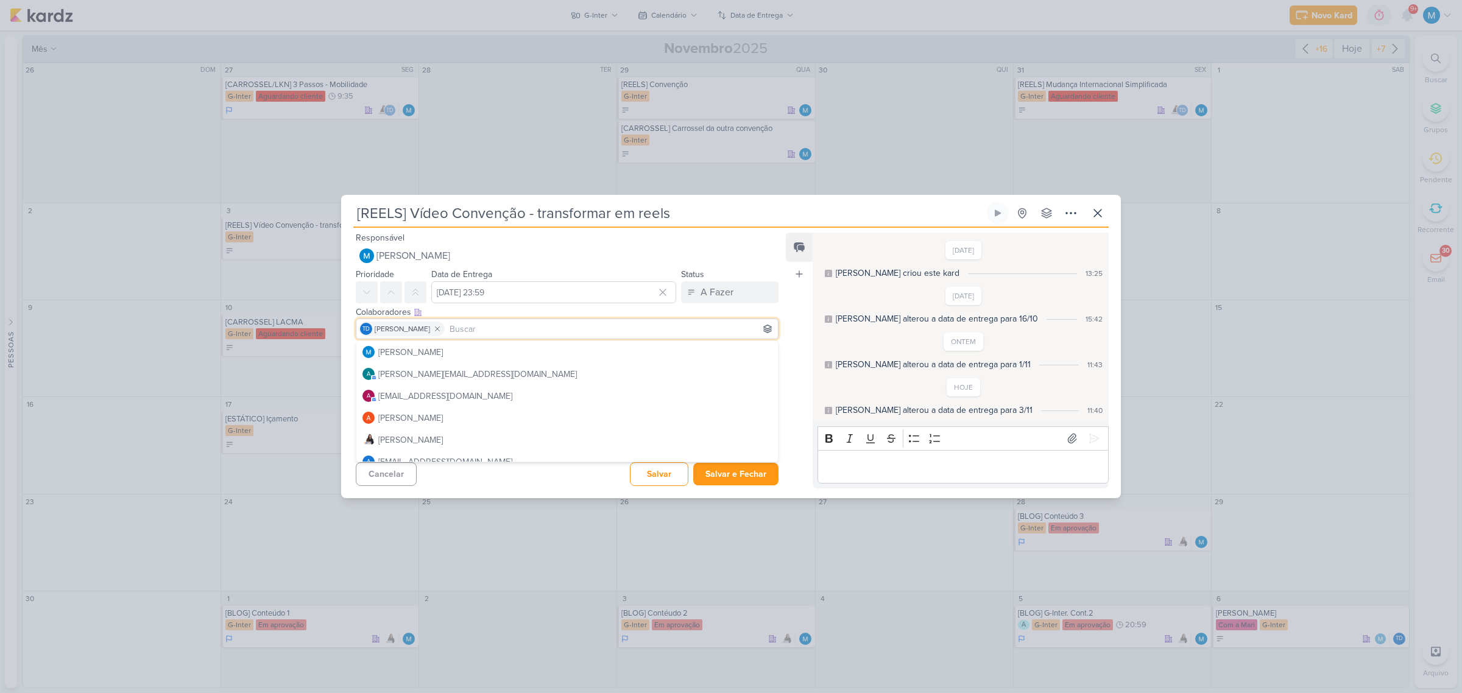
click at [787, 299] on div "Feed Atrelar email Solte o email para atrelar ao kard" at bounding box center [799, 360] width 27 height 255
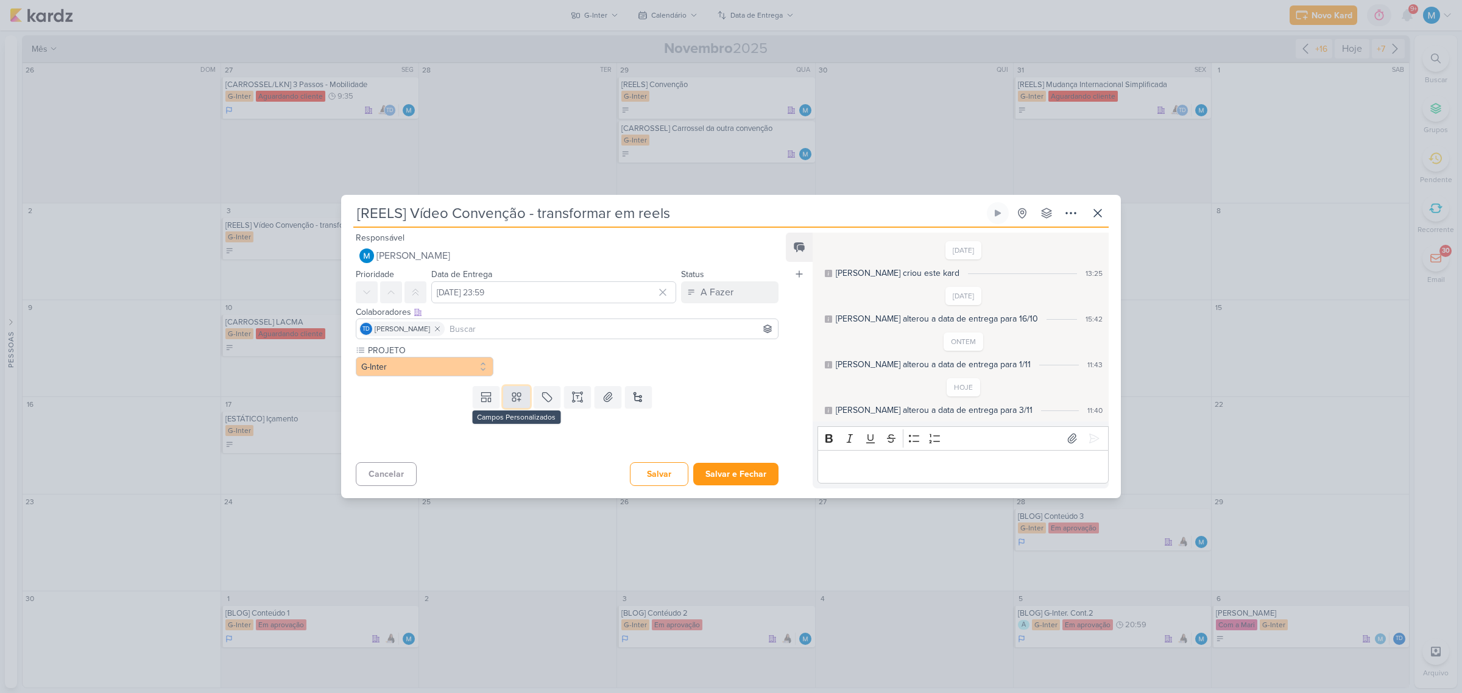
click at [515, 400] on icon at bounding box center [516, 397] width 9 height 9
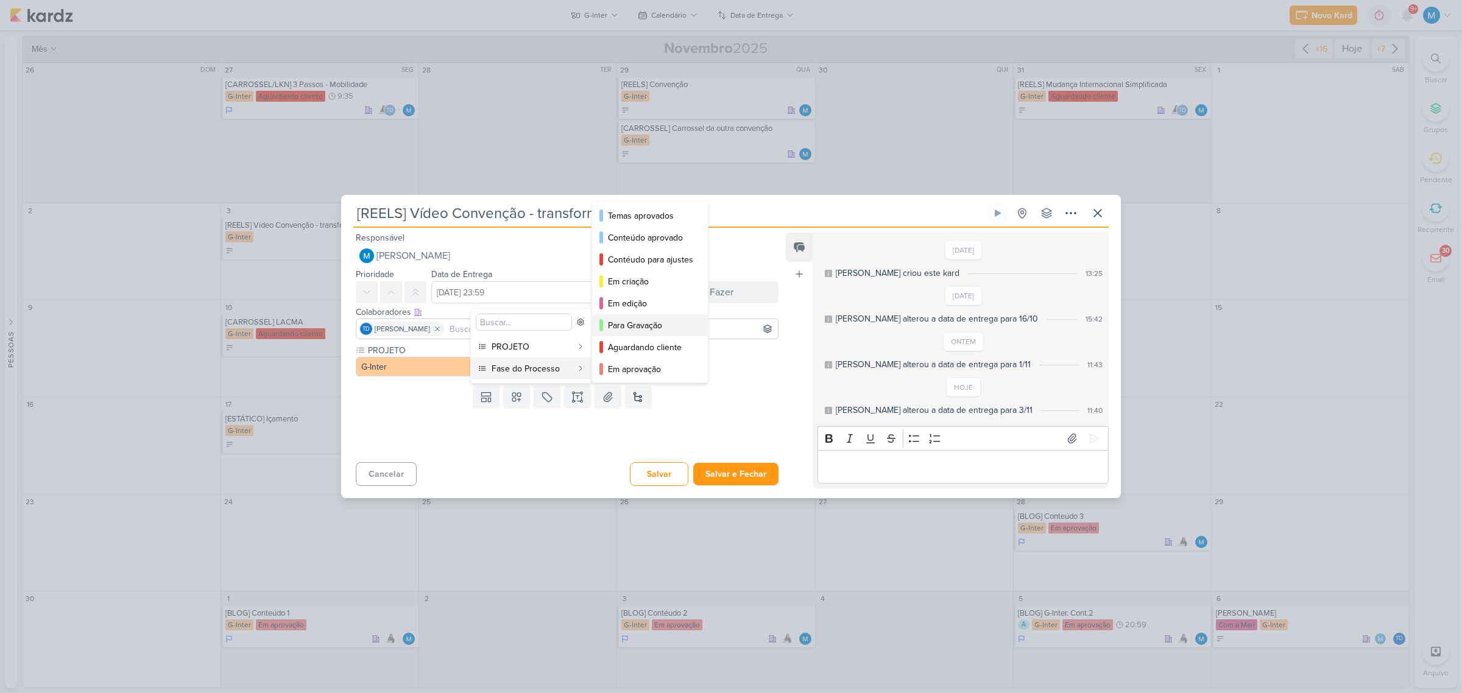
drag, startPoint x: 646, startPoint y: 321, endPoint x: 653, endPoint y: 326, distance: 8.8
click at [646, 321] on div "Para Gravação" at bounding box center [650, 325] width 85 height 13
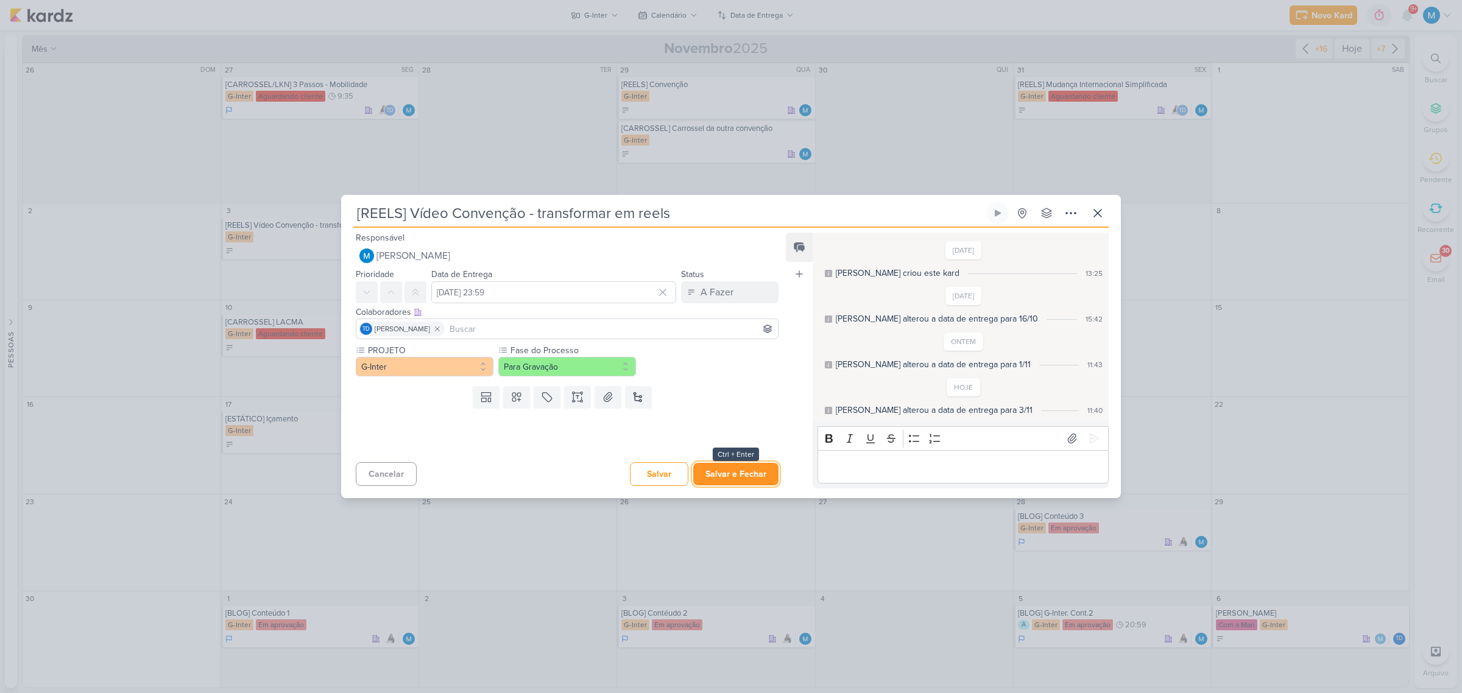
click at [744, 477] on button "Salvar e Fechar" at bounding box center [735, 474] width 85 height 23
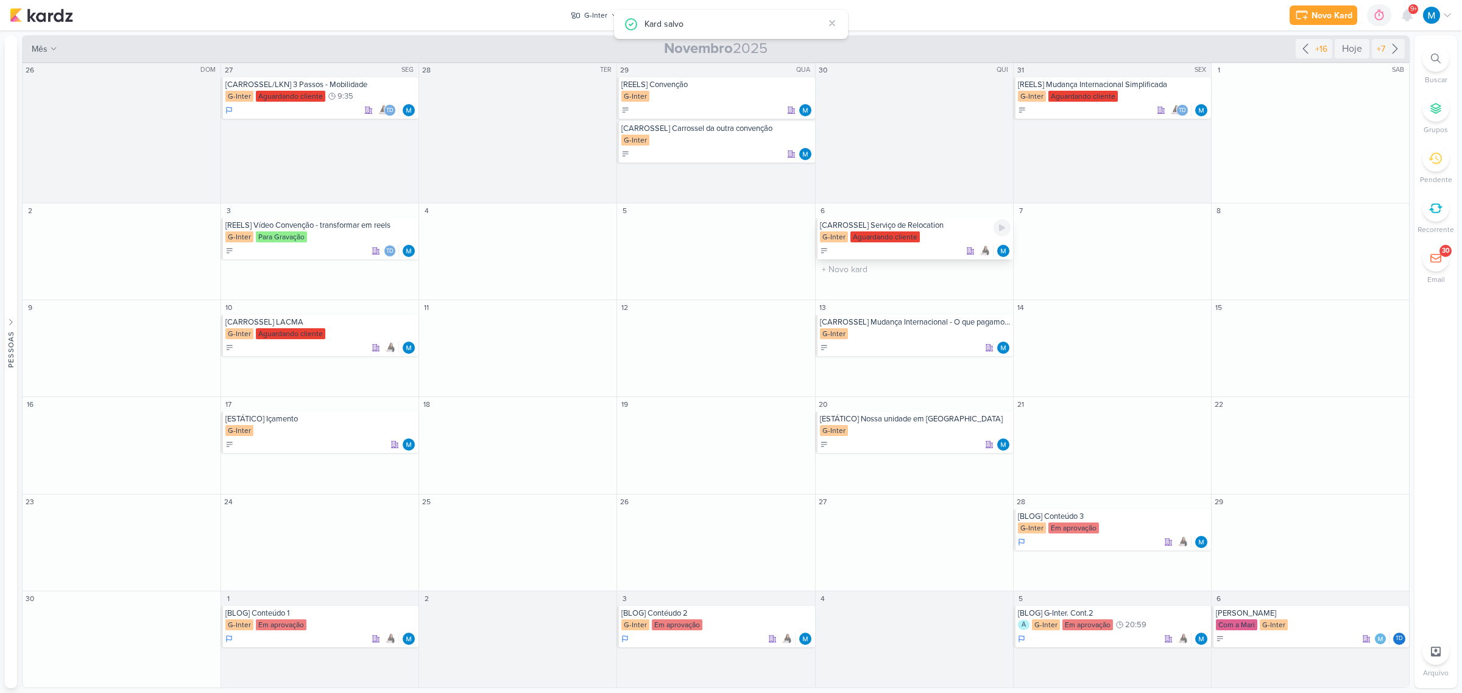
click at [926, 228] on div "[CARROSSEL] Serviço de Relocation" at bounding box center [915, 226] width 191 height 10
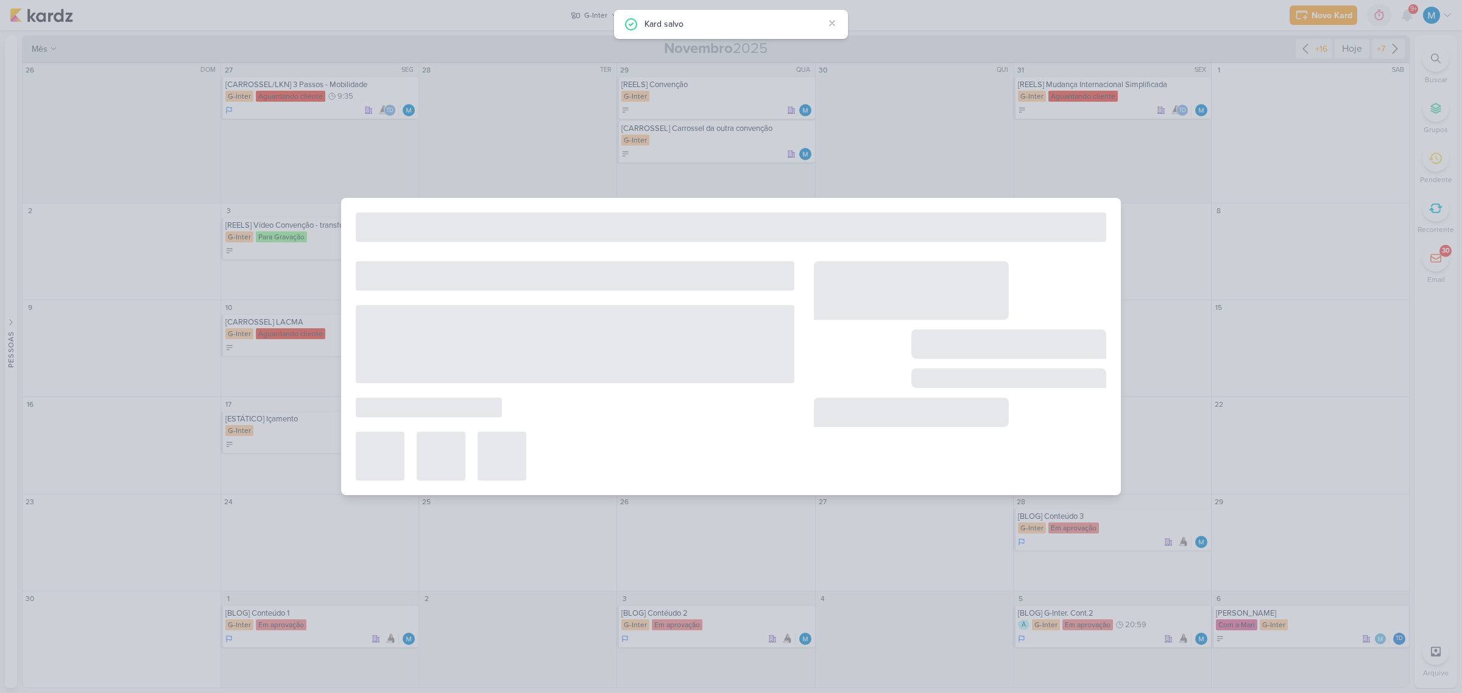
type input "[CARROSSEL] Serviço de Relocation"
type input "6 de novembro de 2025 às 23:59"
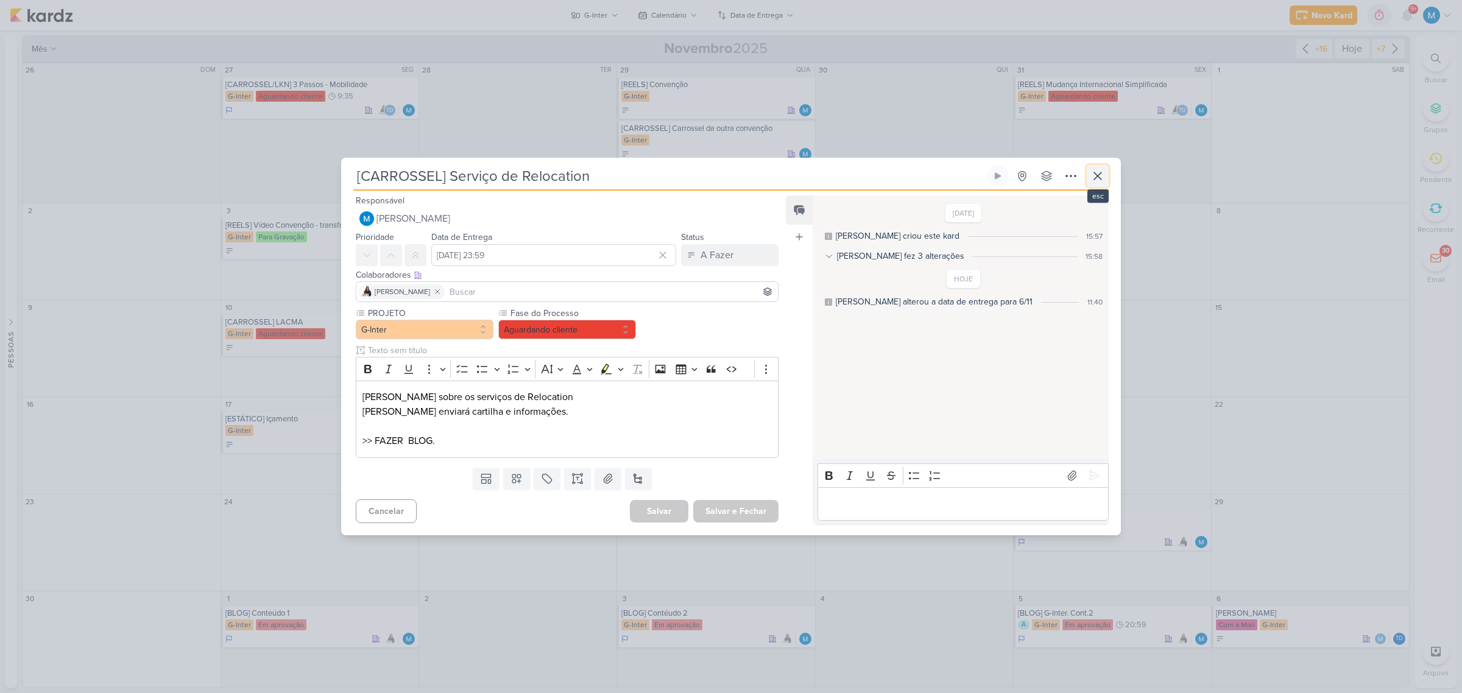
click at [1092, 177] on icon at bounding box center [1098, 176] width 15 height 15
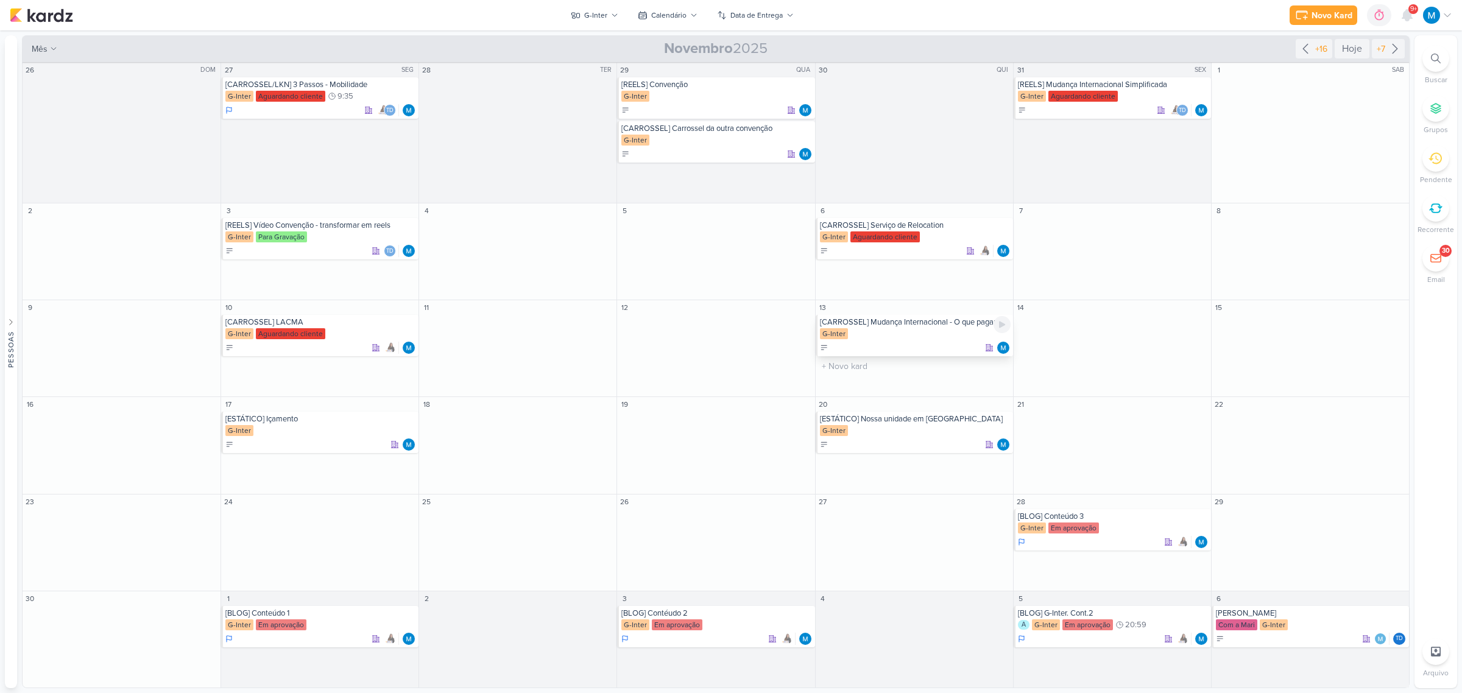
click at [921, 324] on div "[CARROSSEL] Mudança Internacional - O que pagamos de impostos" at bounding box center [915, 322] width 191 height 10
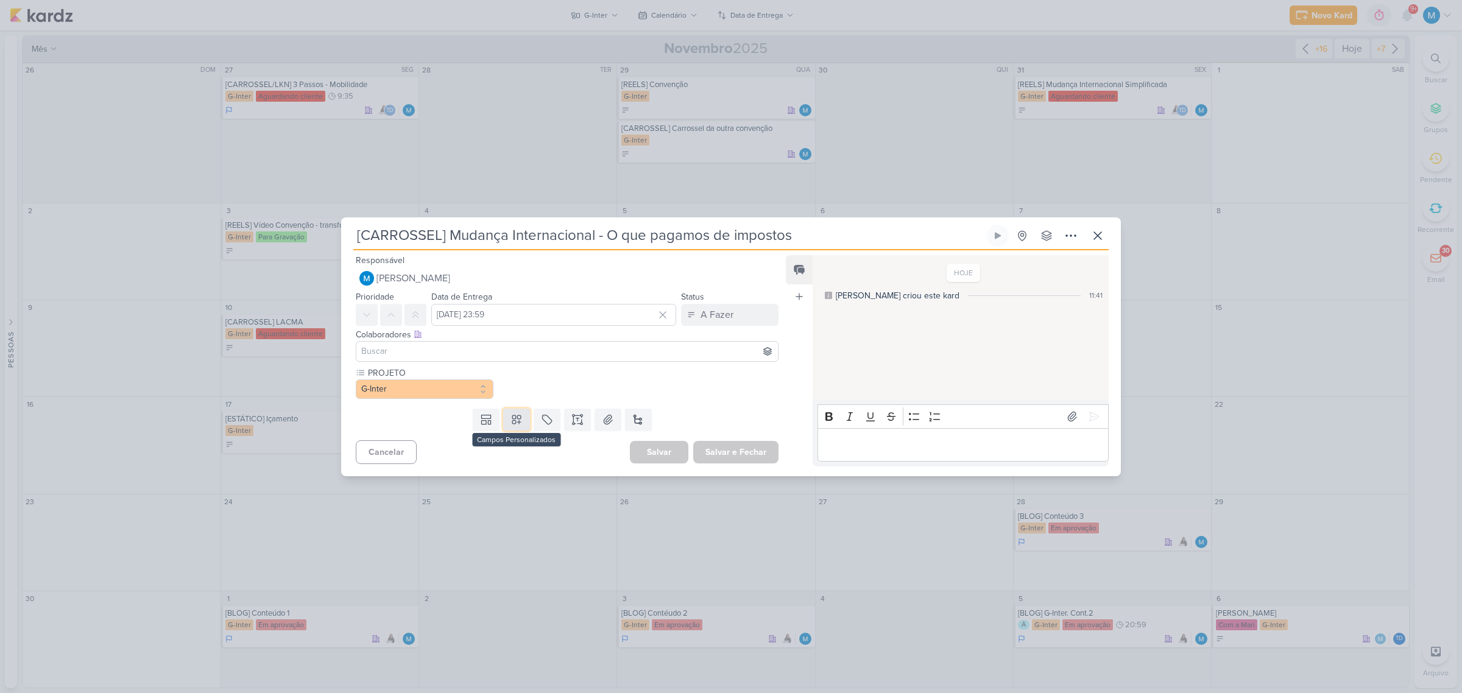
click at [514, 422] on icon at bounding box center [517, 420] width 12 height 12
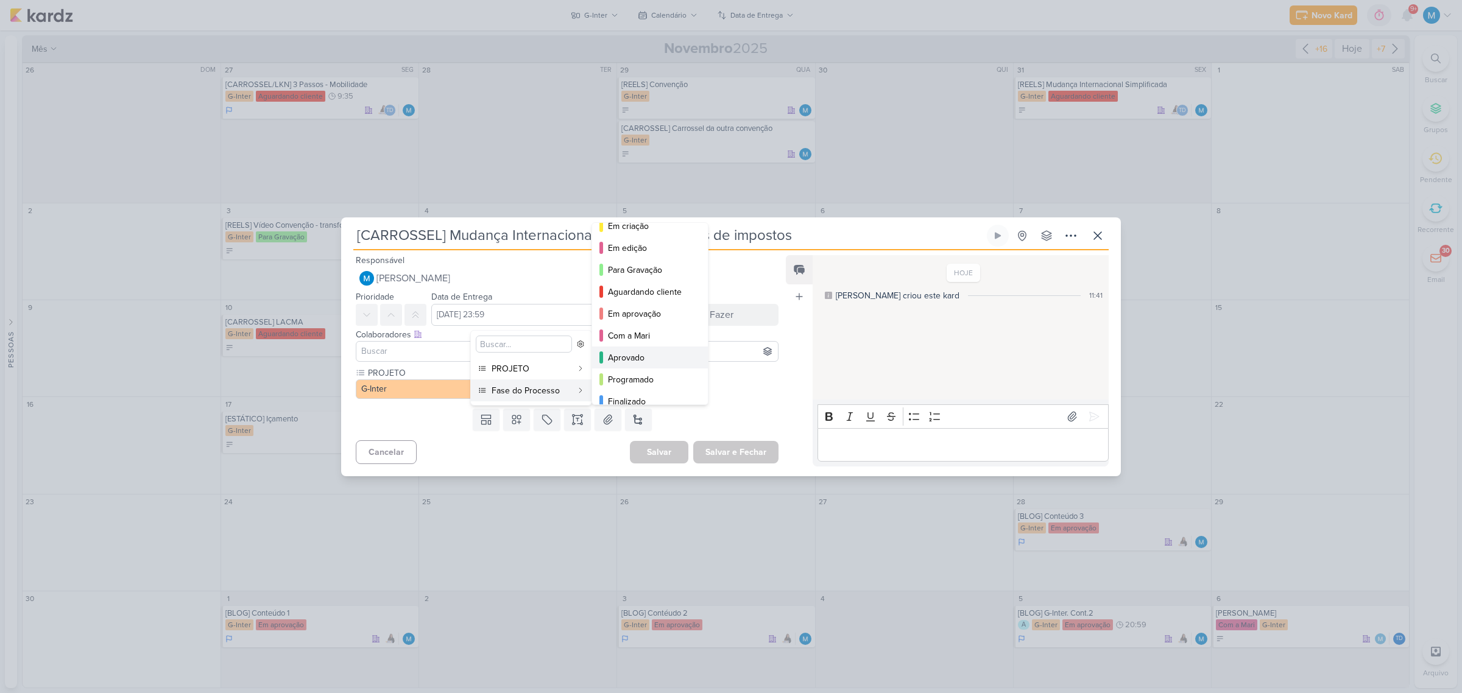
scroll to position [89, 0]
click at [628, 327] on div "Com a Mari" at bounding box center [650, 324] width 85 height 13
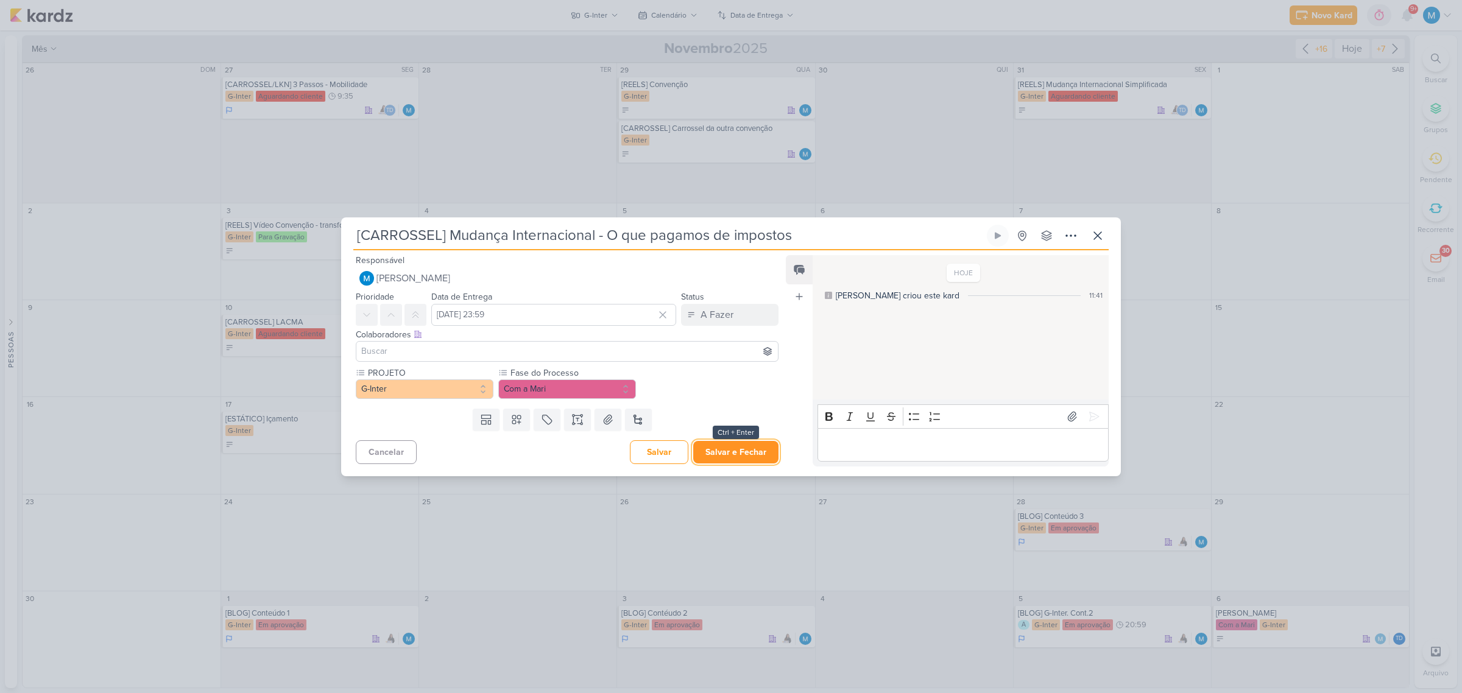
click at [728, 448] on button "Salvar e Fechar" at bounding box center [735, 452] width 85 height 23
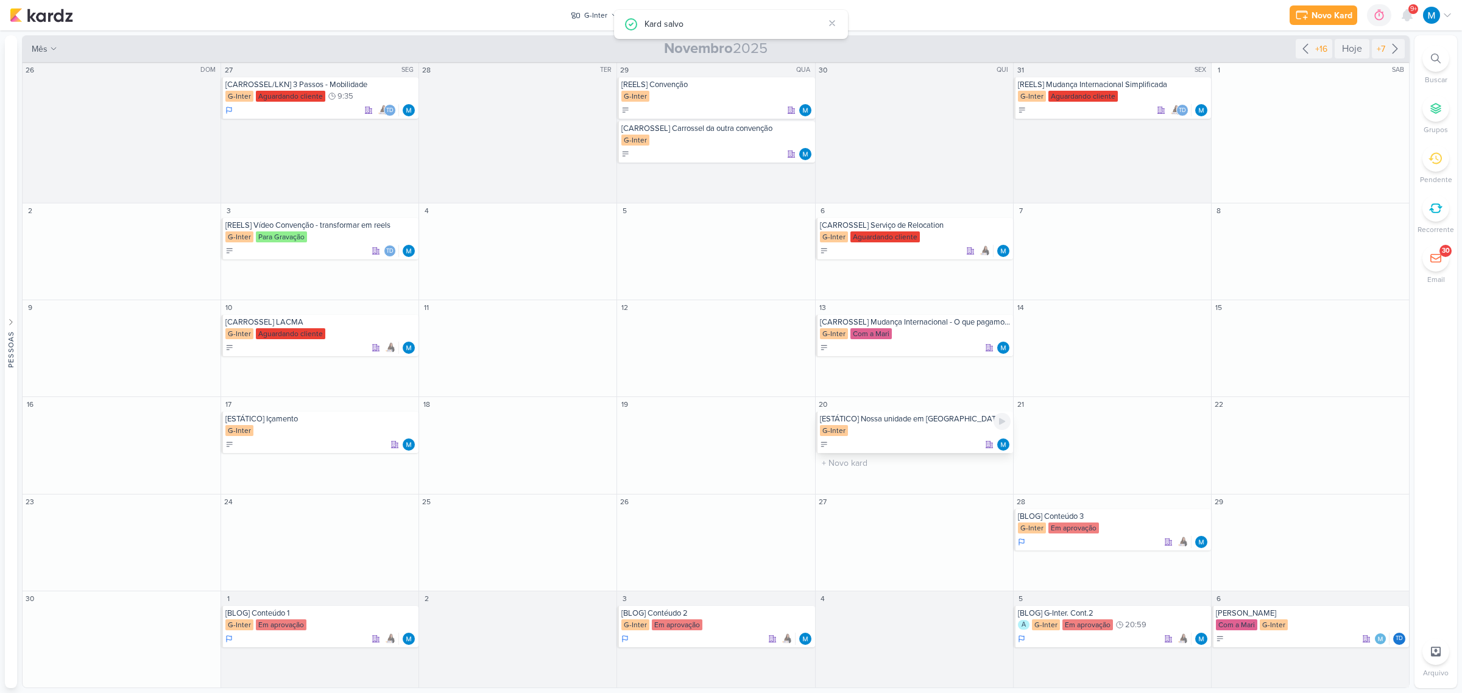
click at [923, 423] on div "[ESTÁTICO] Nossa unidade em [GEOGRAPHIC_DATA]" at bounding box center [915, 419] width 191 height 10
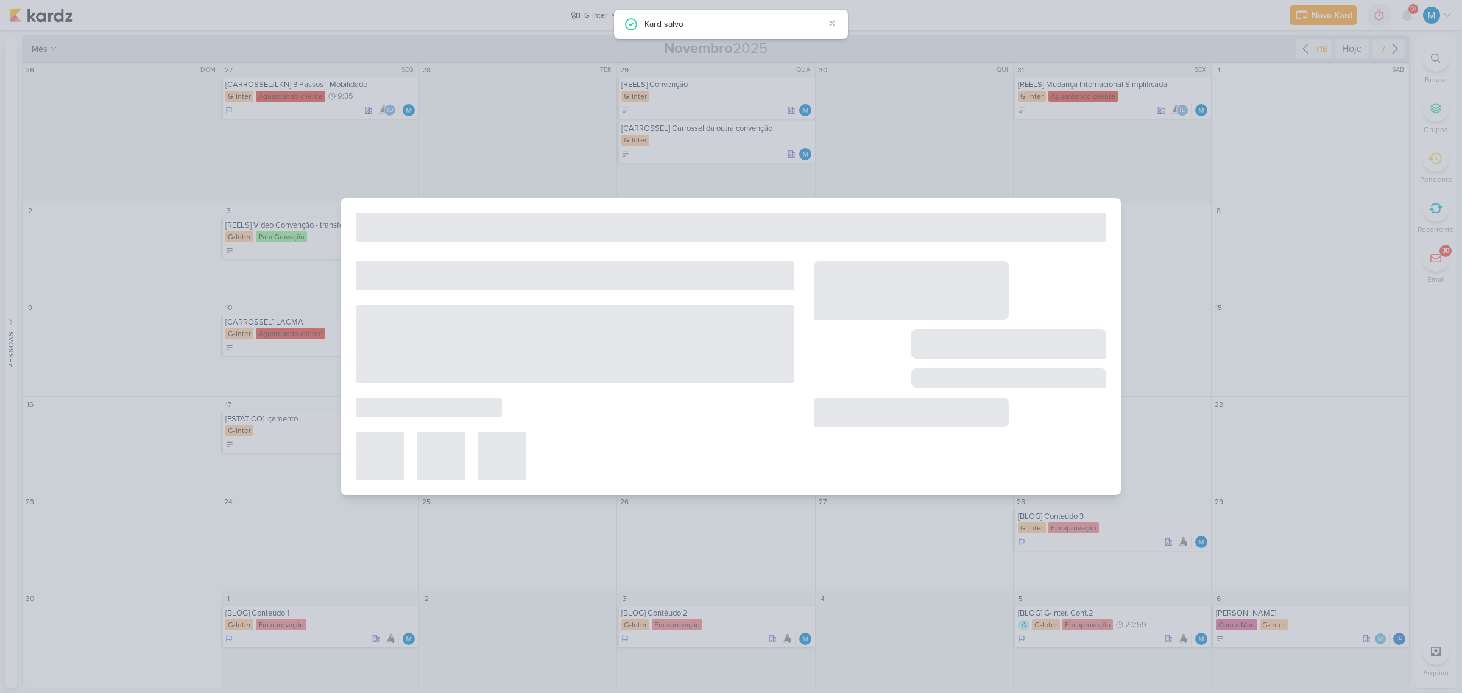
type input "[ESTÁTICO] Nossa unidade em [GEOGRAPHIC_DATA]"
type input "20 de novembro de 2025 às 23:59"
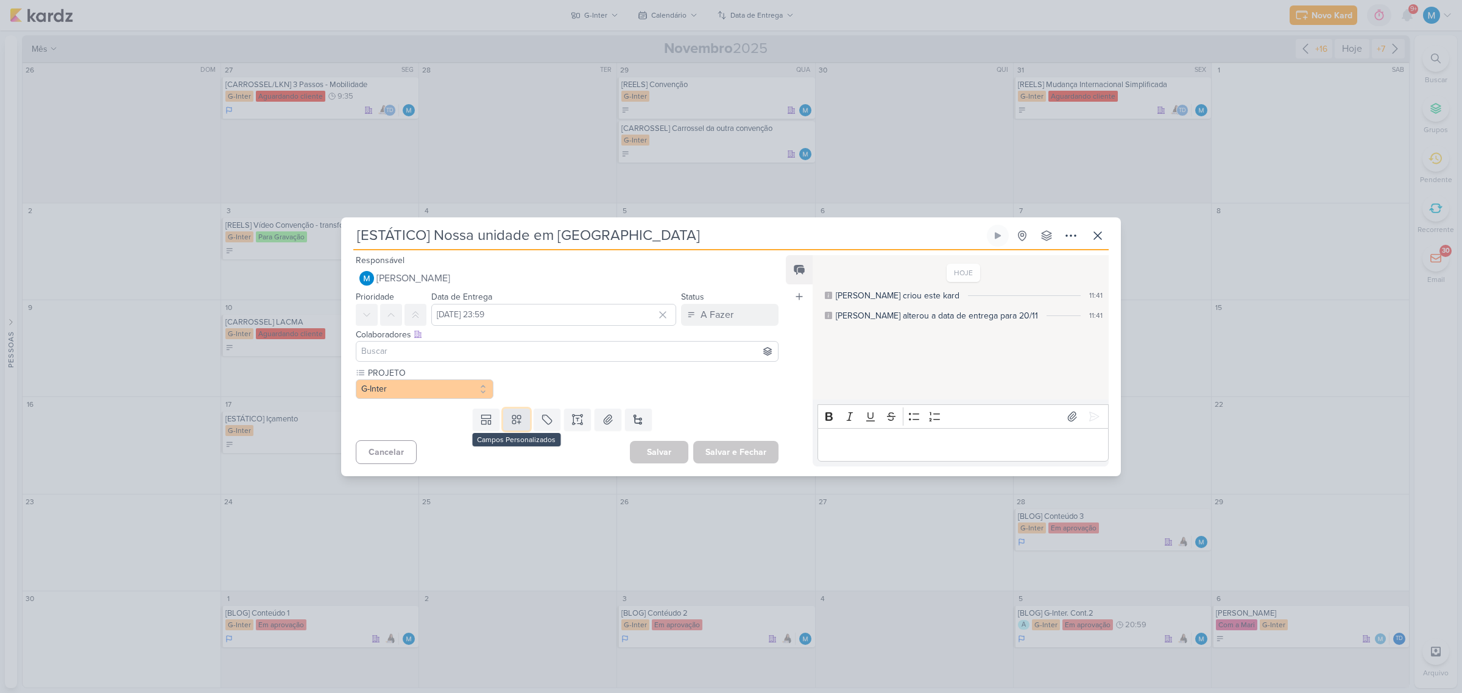
click at [515, 416] on icon at bounding box center [516, 420] width 9 height 9
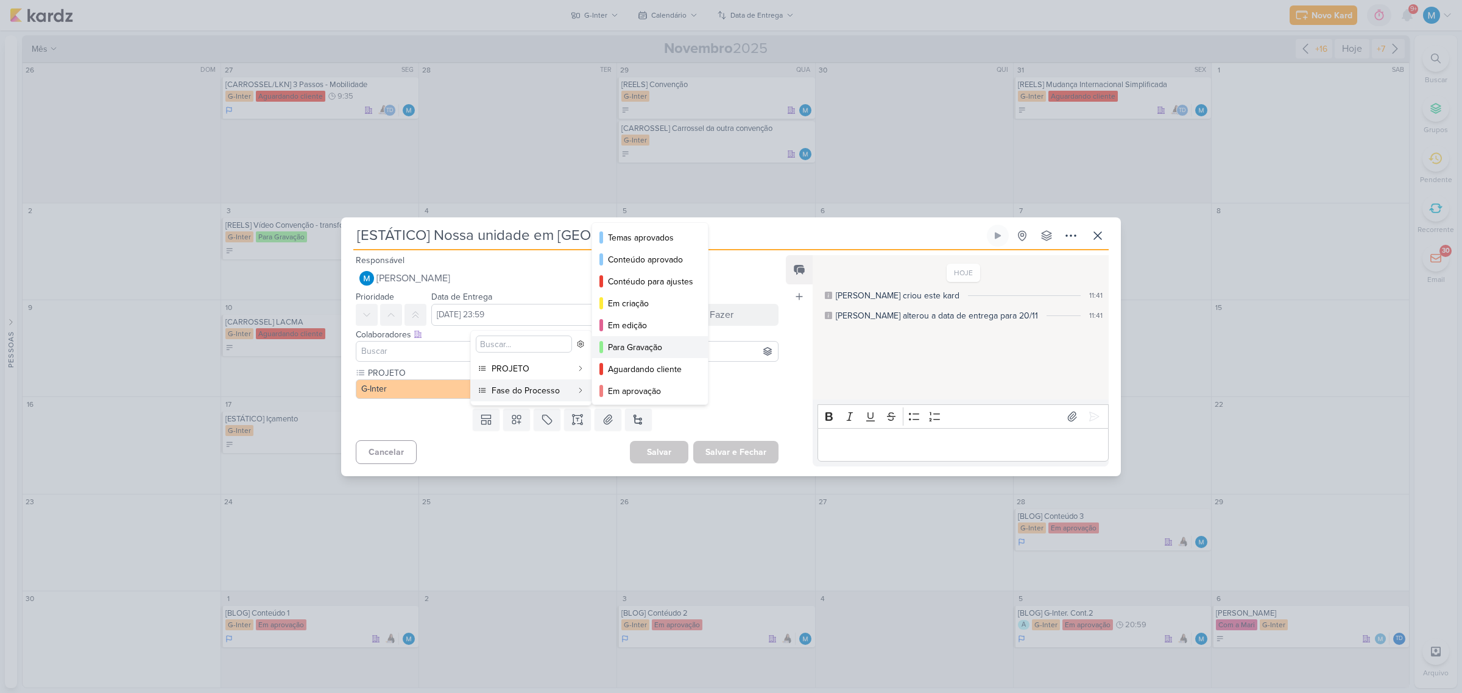
click at [655, 345] on div "Para Gravação" at bounding box center [650, 347] width 85 height 13
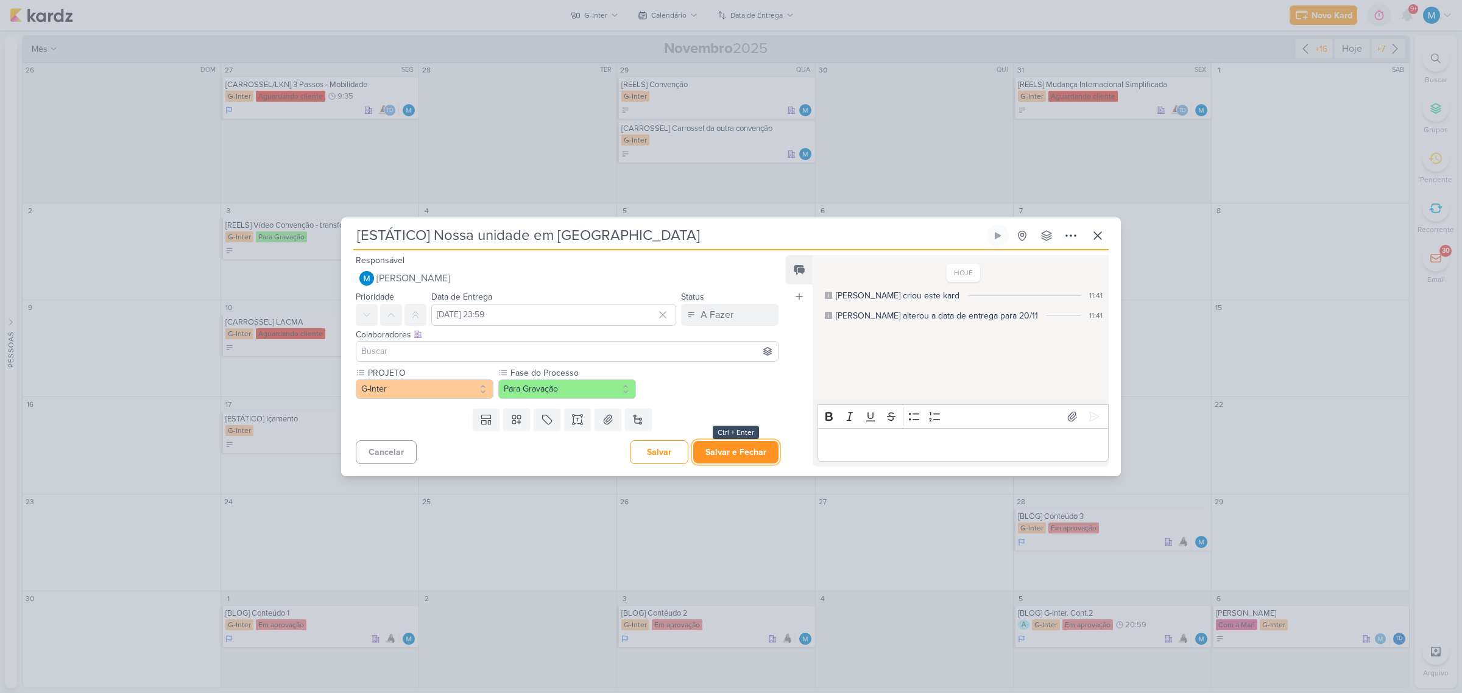
click at [748, 454] on button "Salvar e Fechar" at bounding box center [735, 452] width 85 height 23
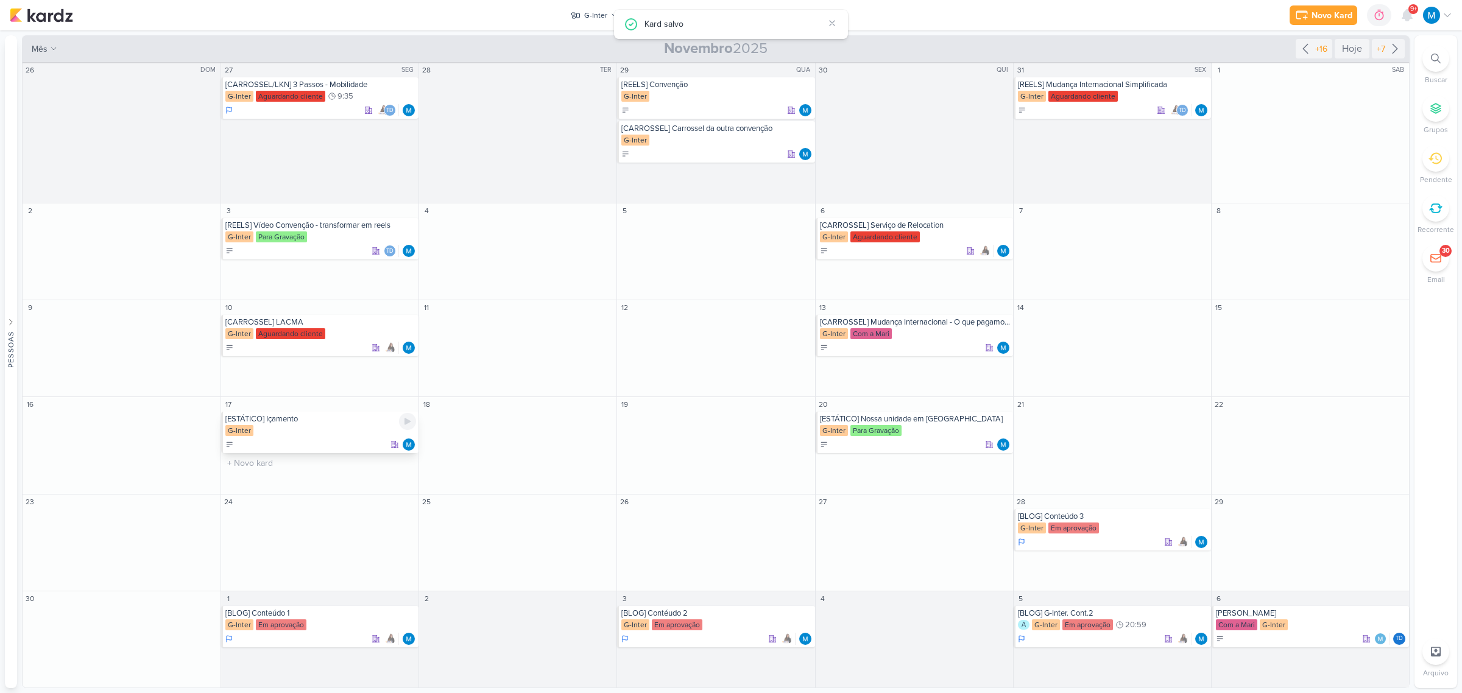
click at [287, 424] on div "[ESTÁTICO] Içamento" at bounding box center [320, 419] width 191 height 10
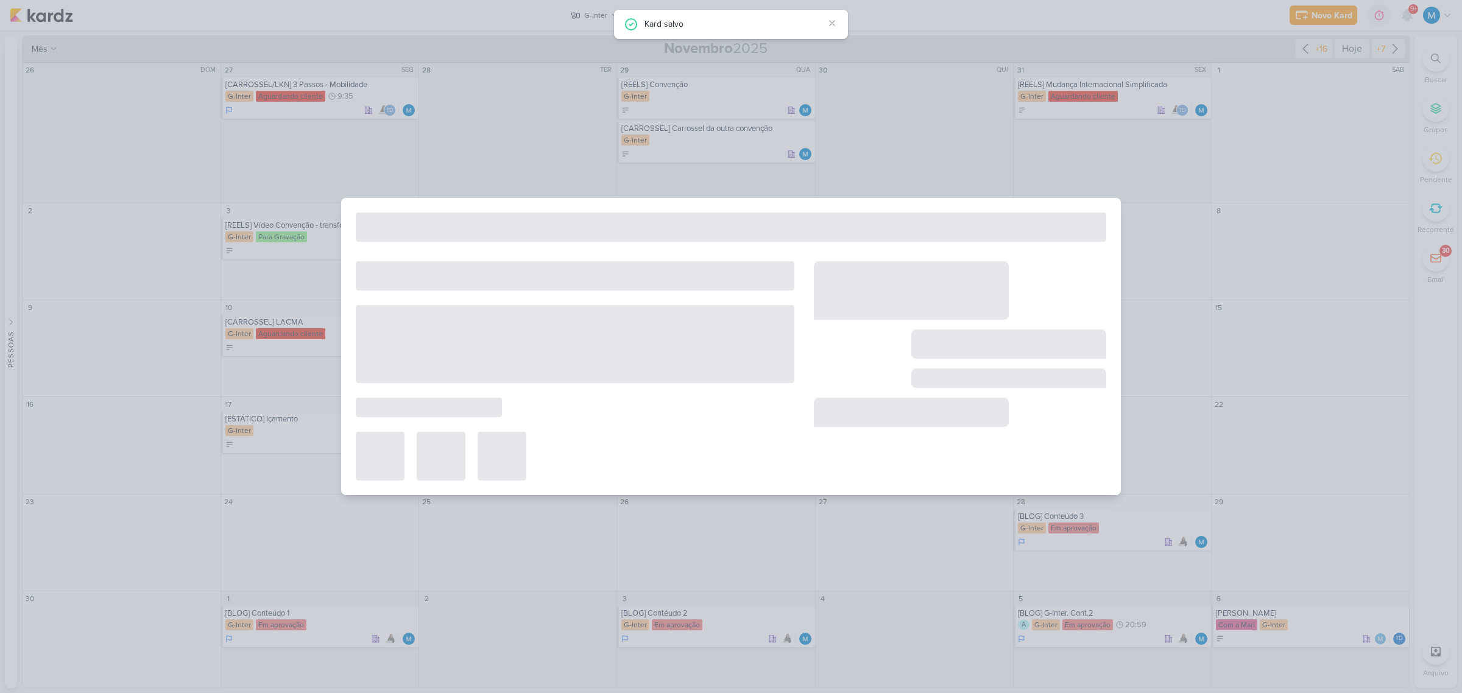
type input "[ESTÁTICO] Içamento"
type input "17 de novembro de 2025 às 23:59"
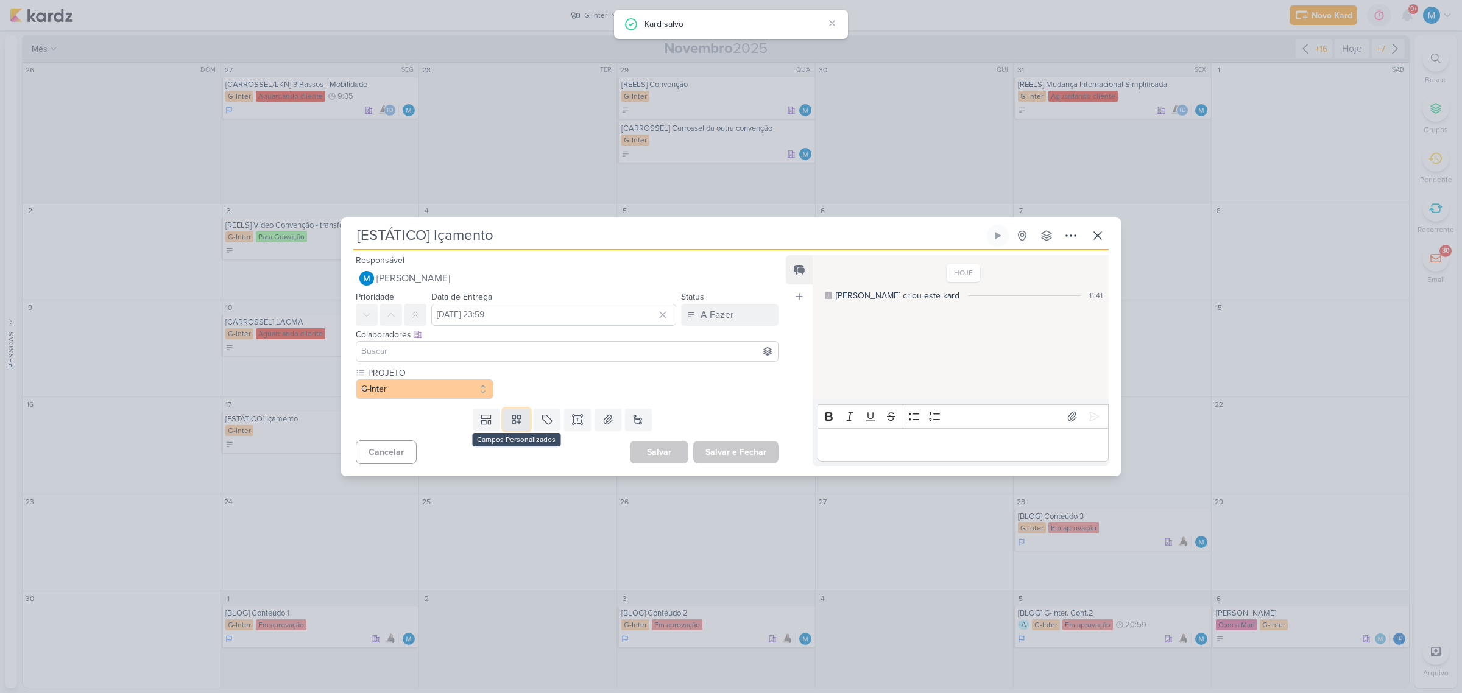
click at [512, 422] on icon at bounding box center [517, 420] width 12 height 12
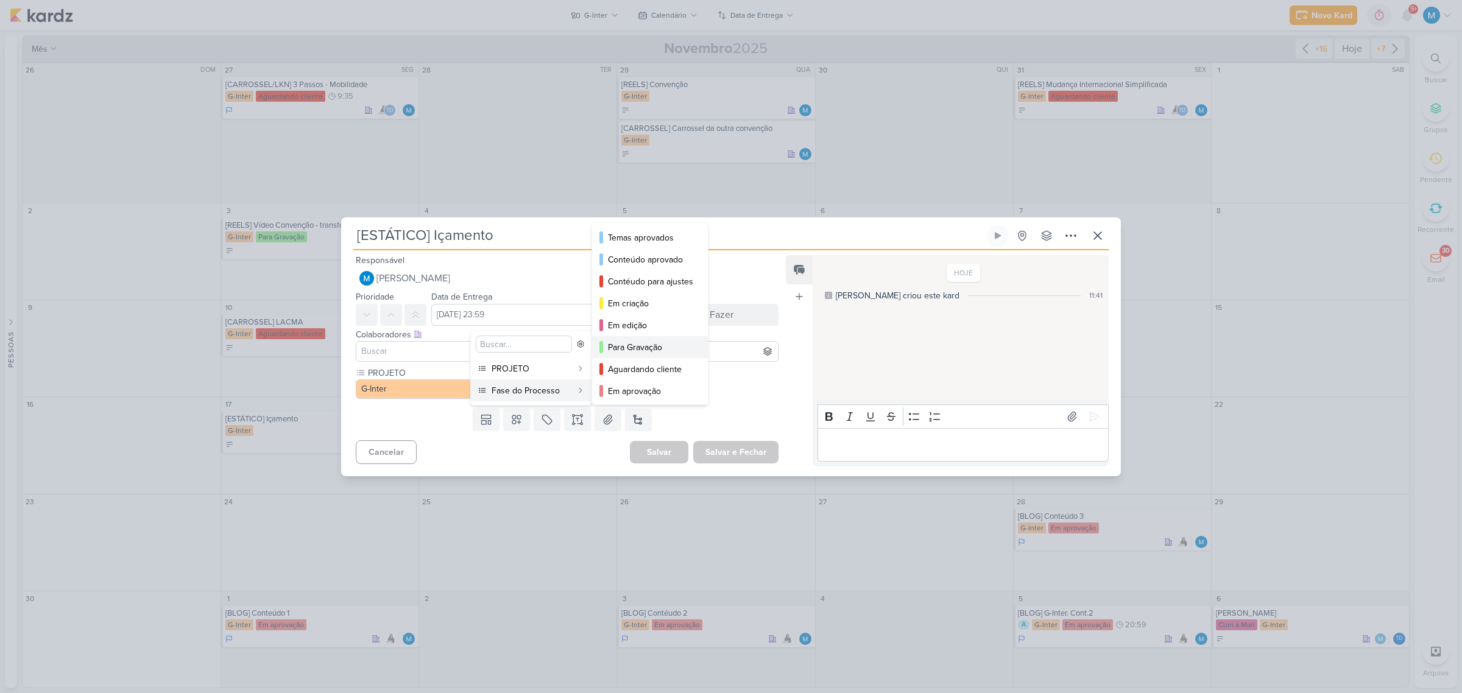
click at [647, 351] on div "Para Gravação" at bounding box center [650, 347] width 85 height 13
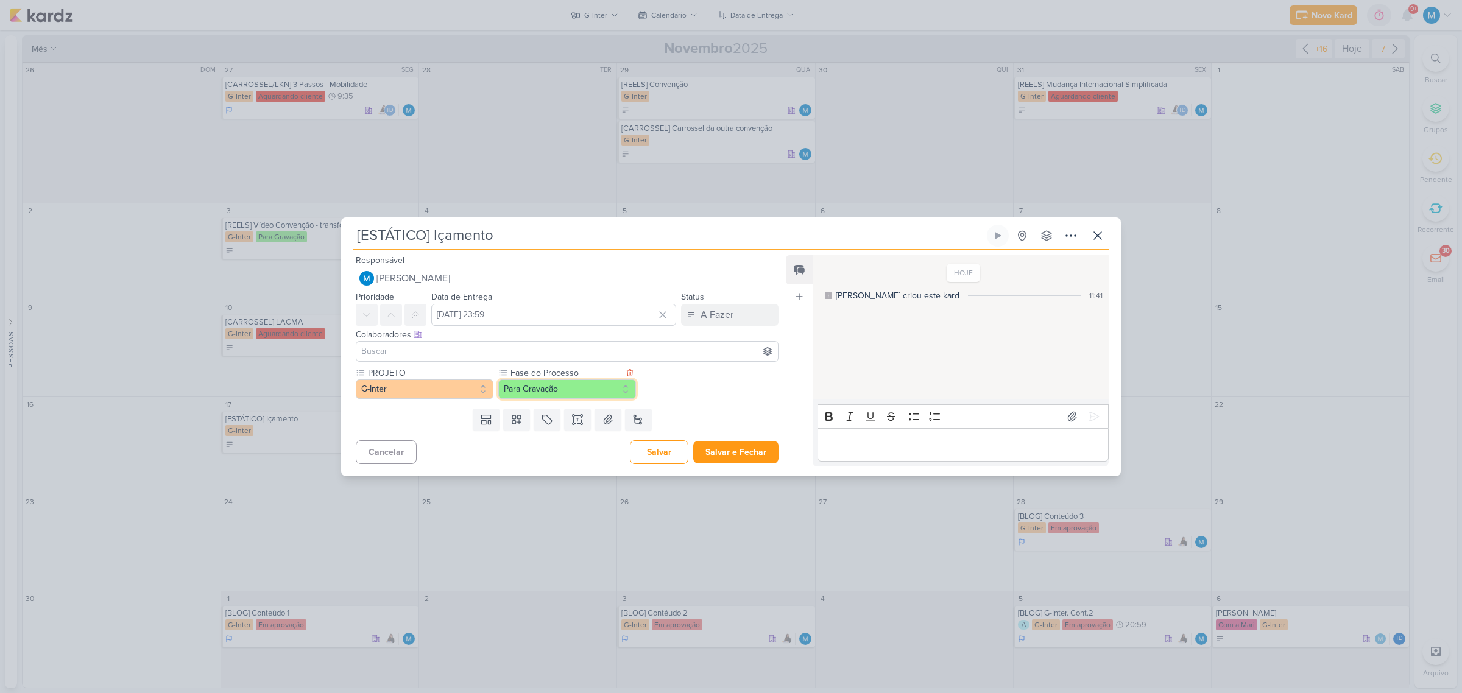
click at [559, 391] on button "Para Gravação" at bounding box center [567, 389] width 138 height 19
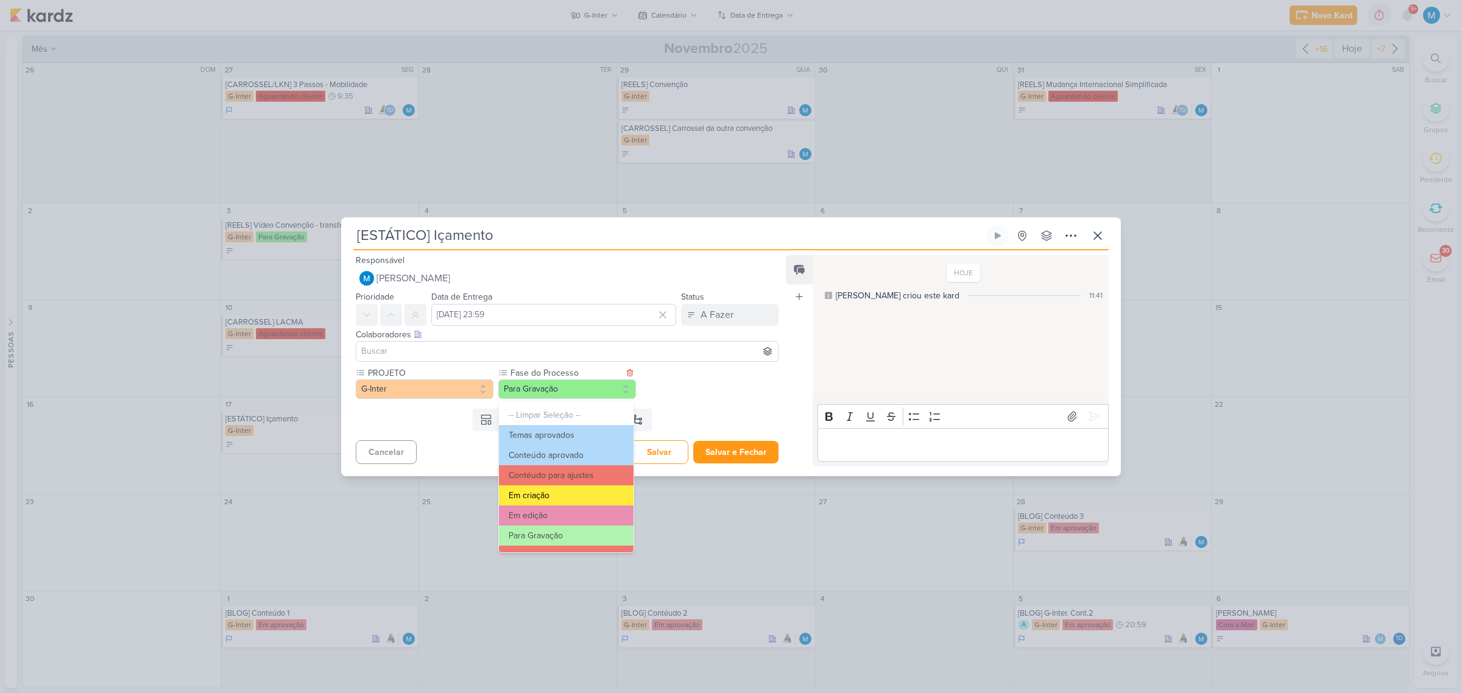
click at [549, 494] on button "Em criação" at bounding box center [566, 496] width 135 height 20
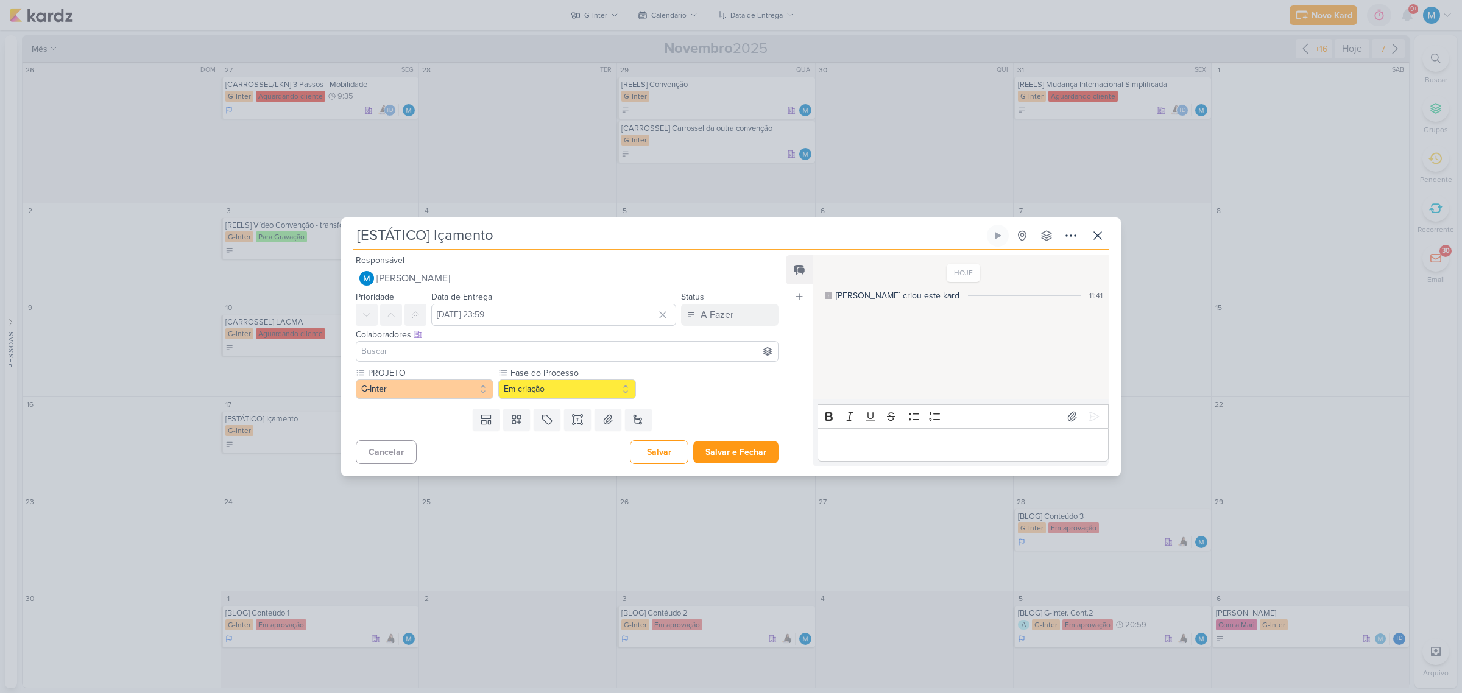
click at [456, 352] on input at bounding box center [567, 351] width 417 height 15
type input "th"
click at [456, 366] on button "Td Thais de carvalho" at bounding box center [567, 375] width 422 height 22
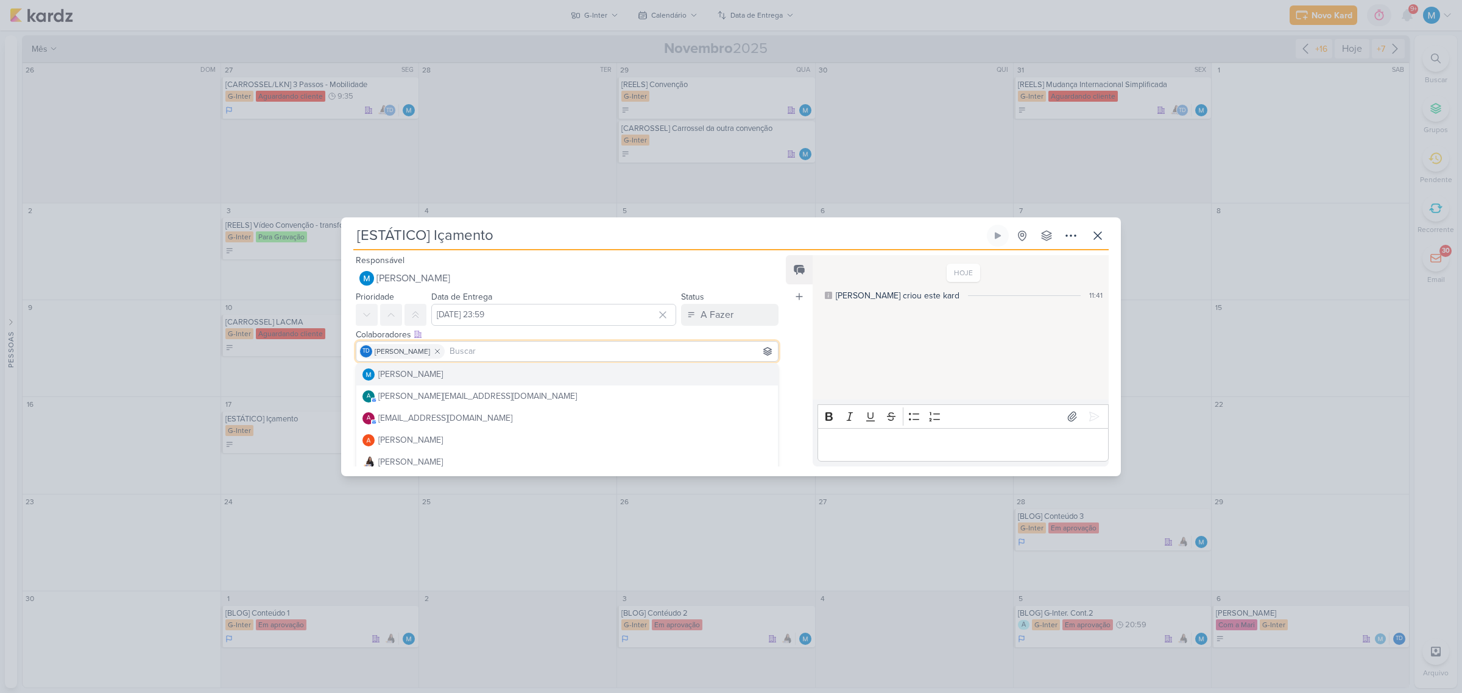
click at [791, 328] on div "Feed Atrelar email Solte o email para atrelar ao kard" at bounding box center [799, 360] width 27 height 211
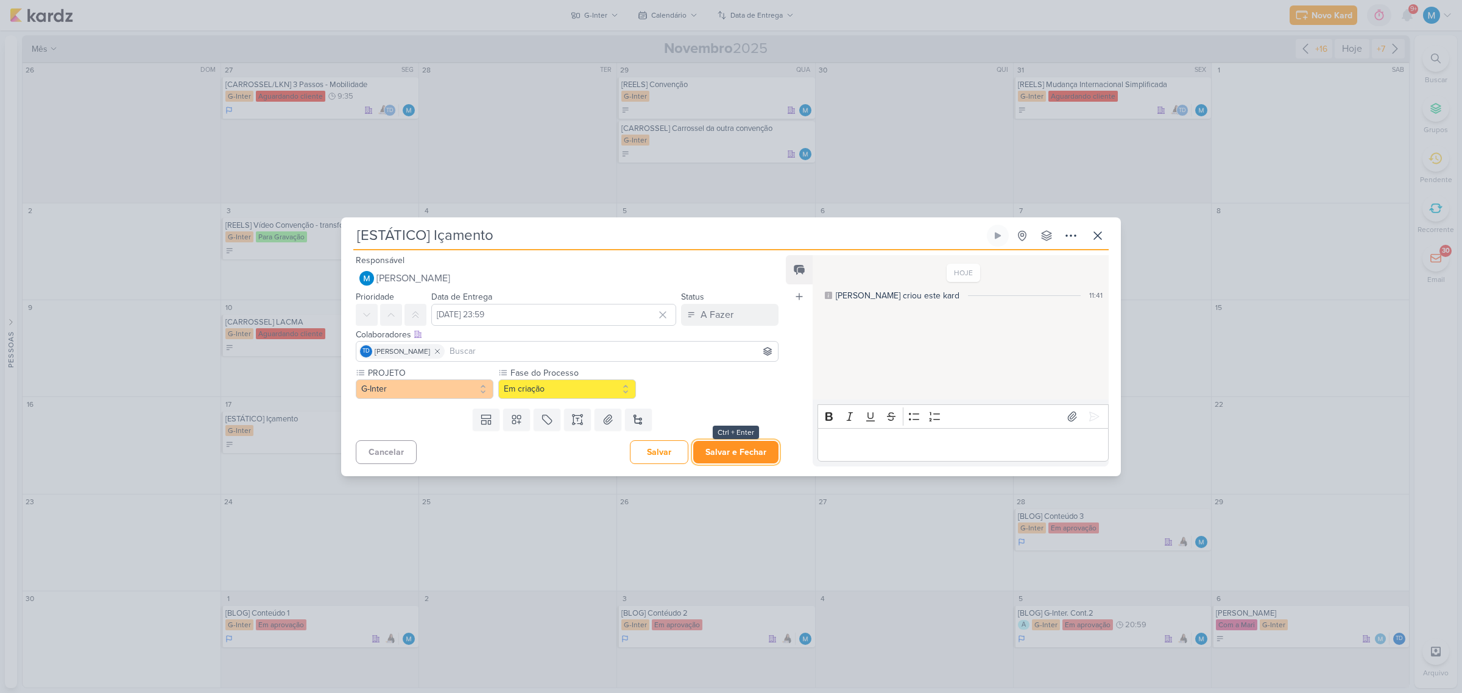
click at [748, 446] on button "Salvar e Fechar" at bounding box center [735, 452] width 85 height 23
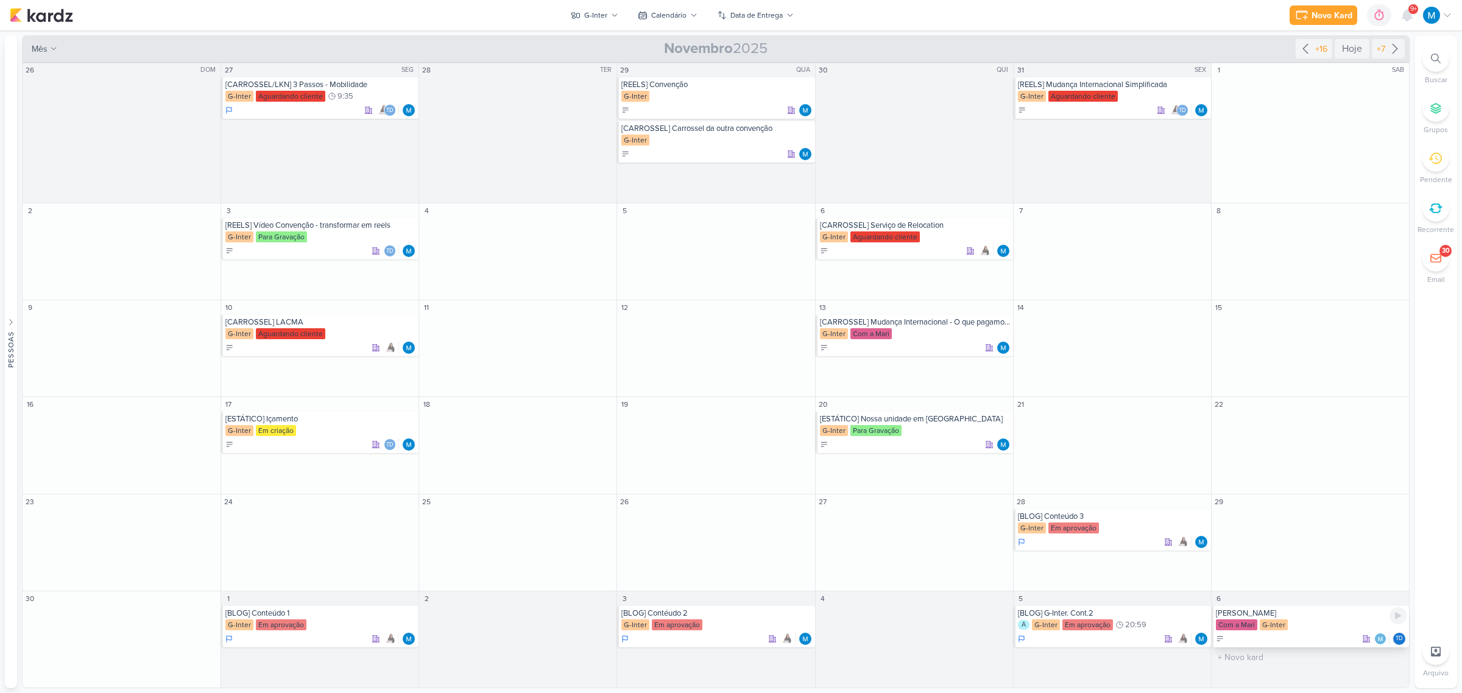
click at [1241, 611] on div "[PERSON_NAME]" at bounding box center [1311, 614] width 191 height 10
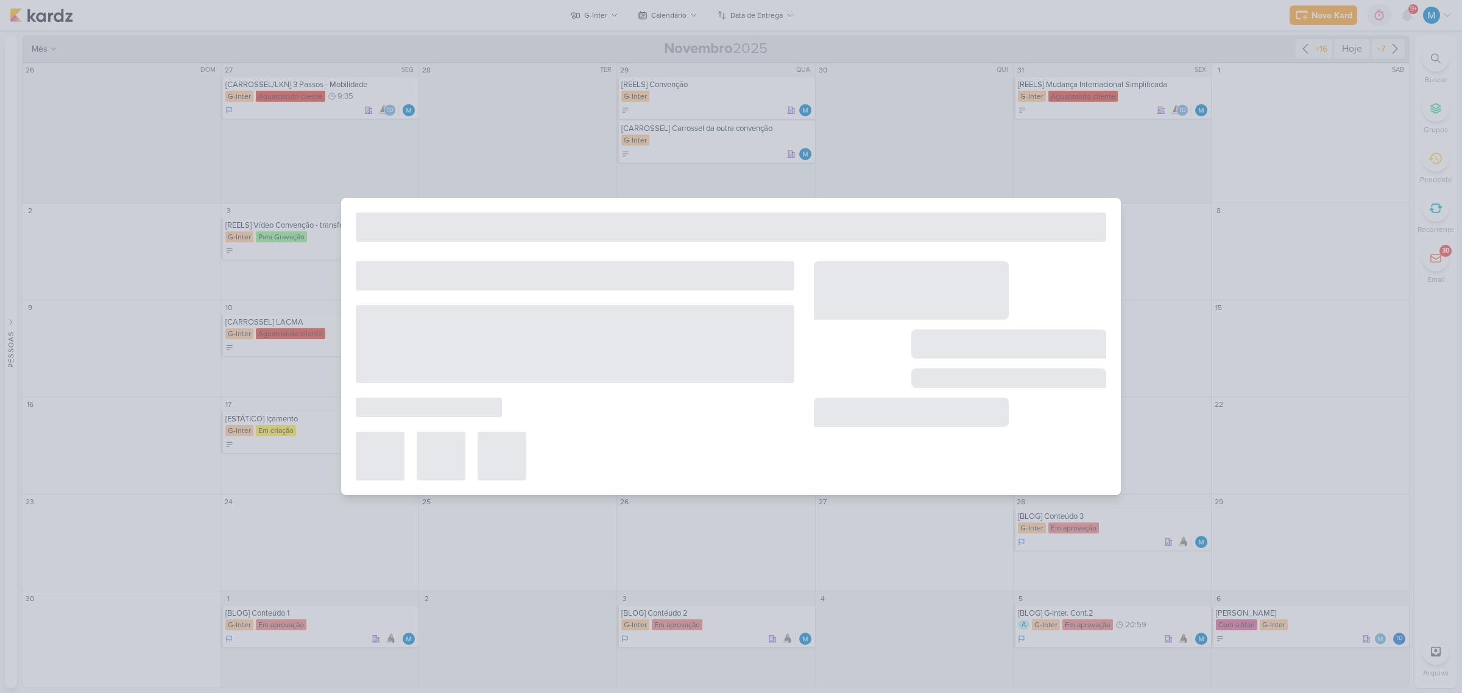
type input "[PERSON_NAME]"
type input "6 de dezembro de 2025 às 23:59"
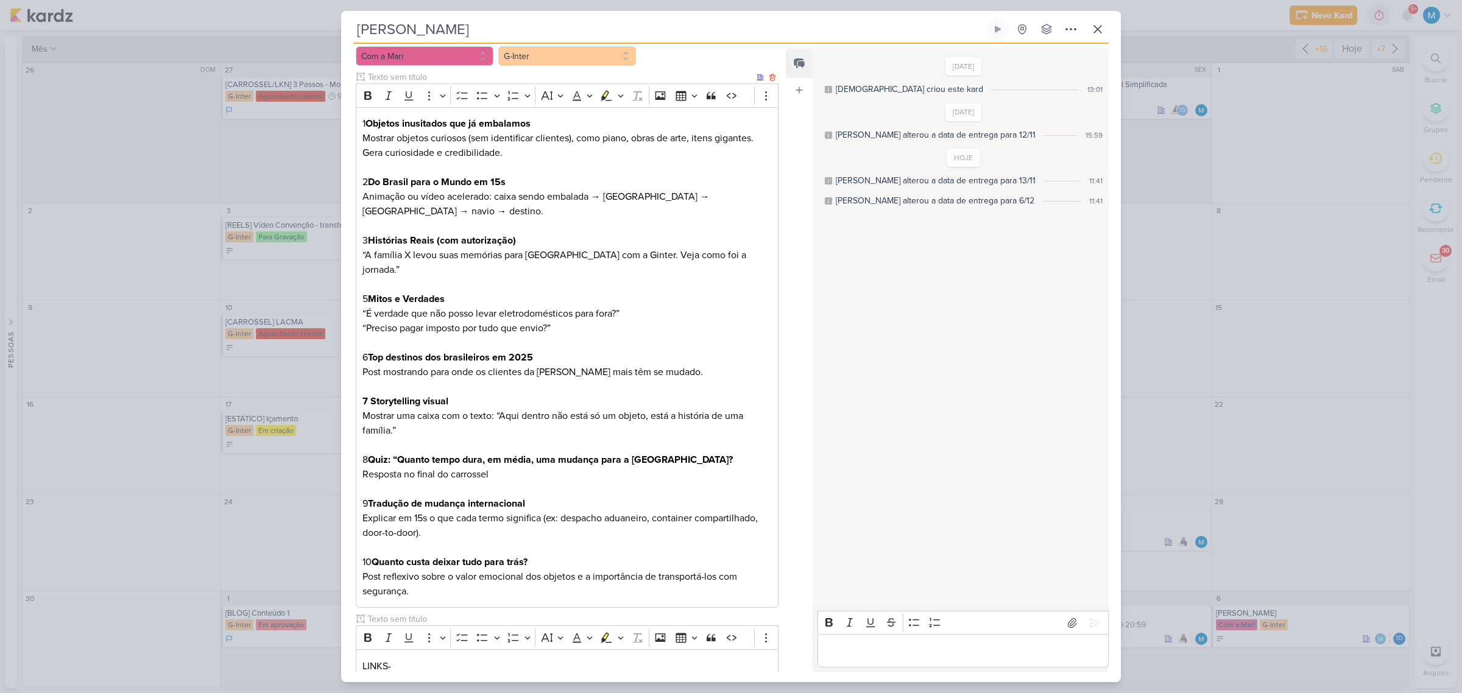
scroll to position [322, 0]
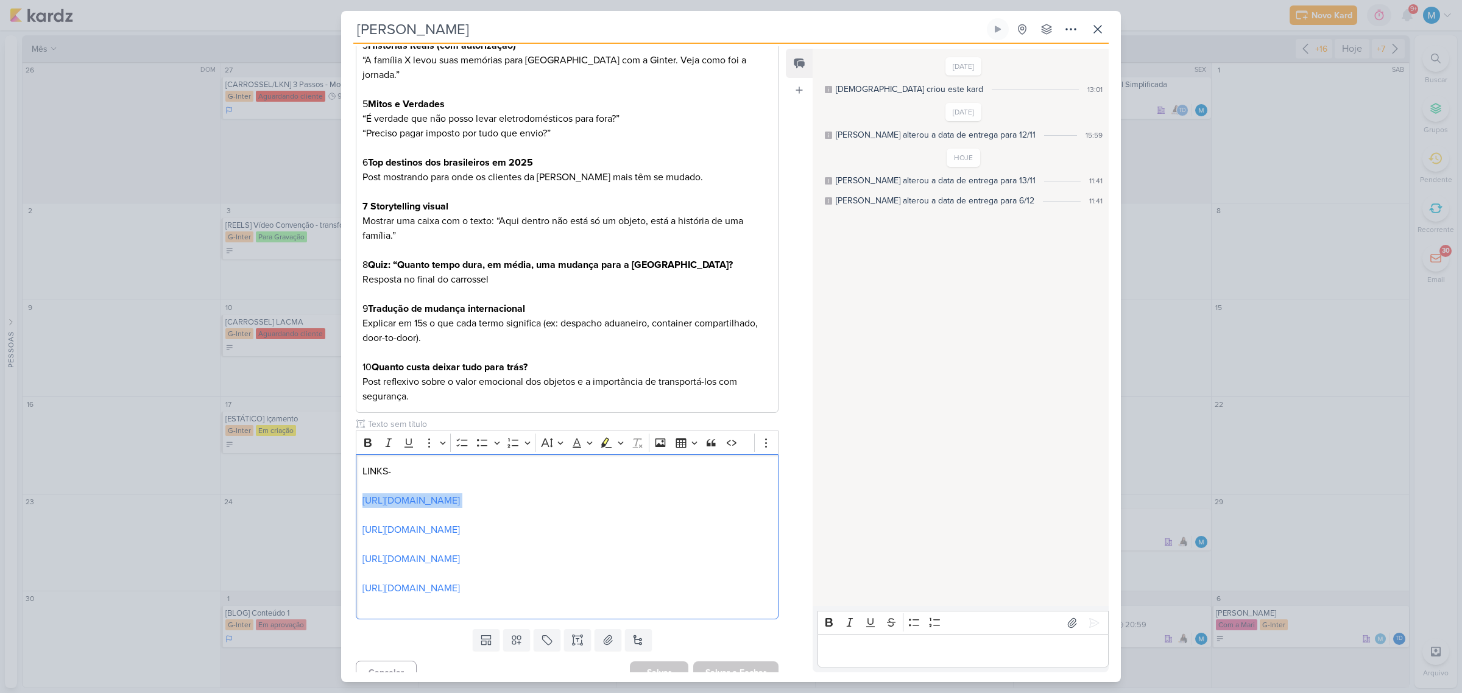
drag, startPoint x: 545, startPoint y: 489, endPoint x: 263, endPoint y: 489, distance: 282.1
click at [263, 489] on div "Ideias Ginter Criado por Thais" at bounding box center [731, 346] width 1462 height 693
drag, startPoint x: 582, startPoint y: 515, endPoint x: 431, endPoint y: 516, distance: 151.7
click at [431, 523] on p "[URL][DOMAIN_NAME]" at bounding box center [567, 530] width 409 height 15
click at [436, 524] on link "[URL][DOMAIN_NAME]" at bounding box center [411, 530] width 97 height 12
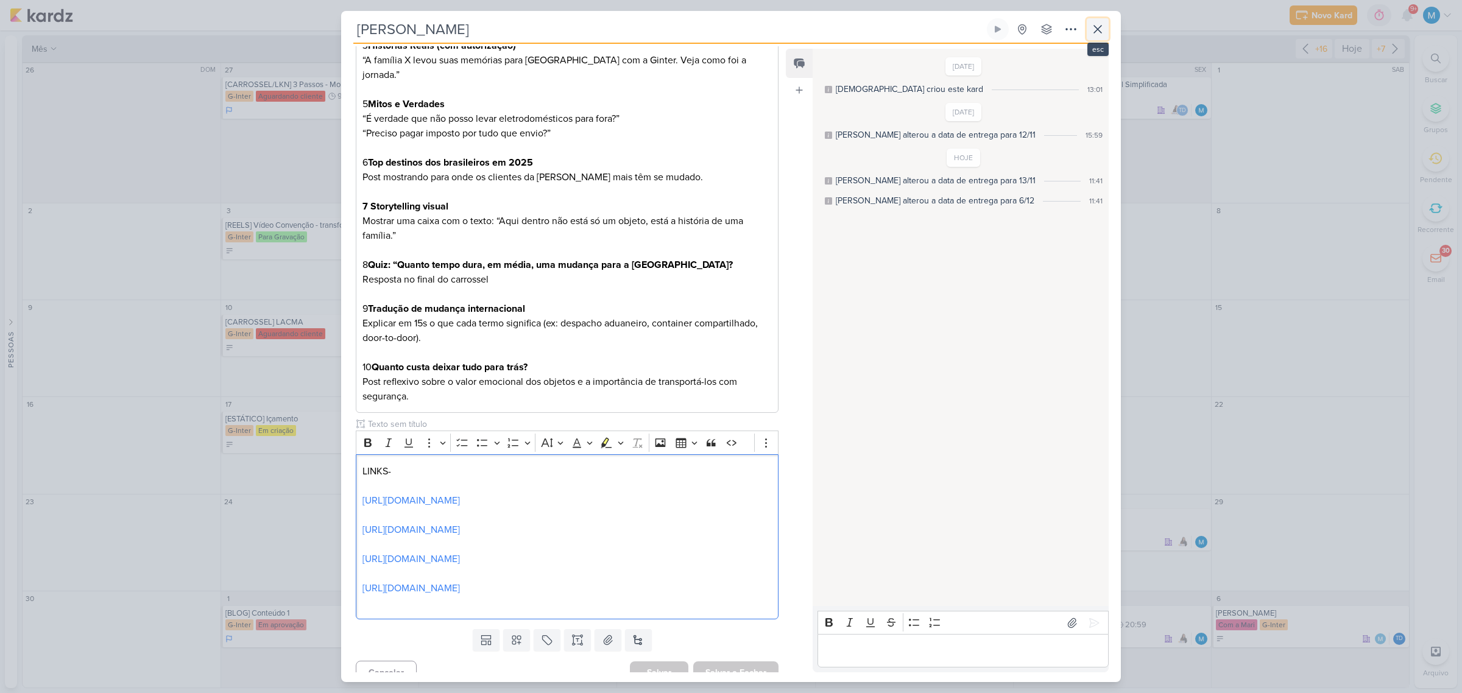
click at [1095, 25] on icon at bounding box center [1098, 29] width 15 height 15
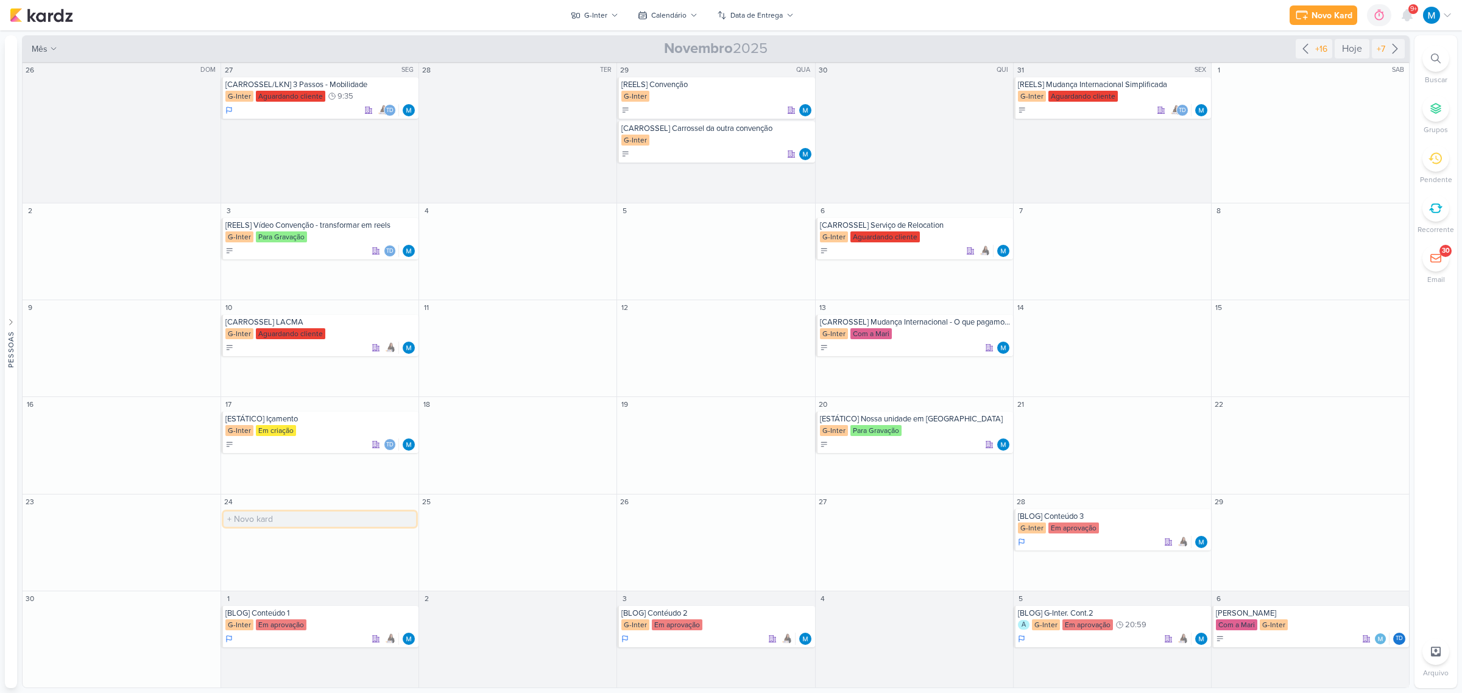
click at [288, 515] on input "text" at bounding box center [320, 519] width 193 height 15
type input "[REELS] Mudança para outro país"
click at [285, 518] on div "[REELS] Mudança para outro país" at bounding box center [320, 517] width 191 height 10
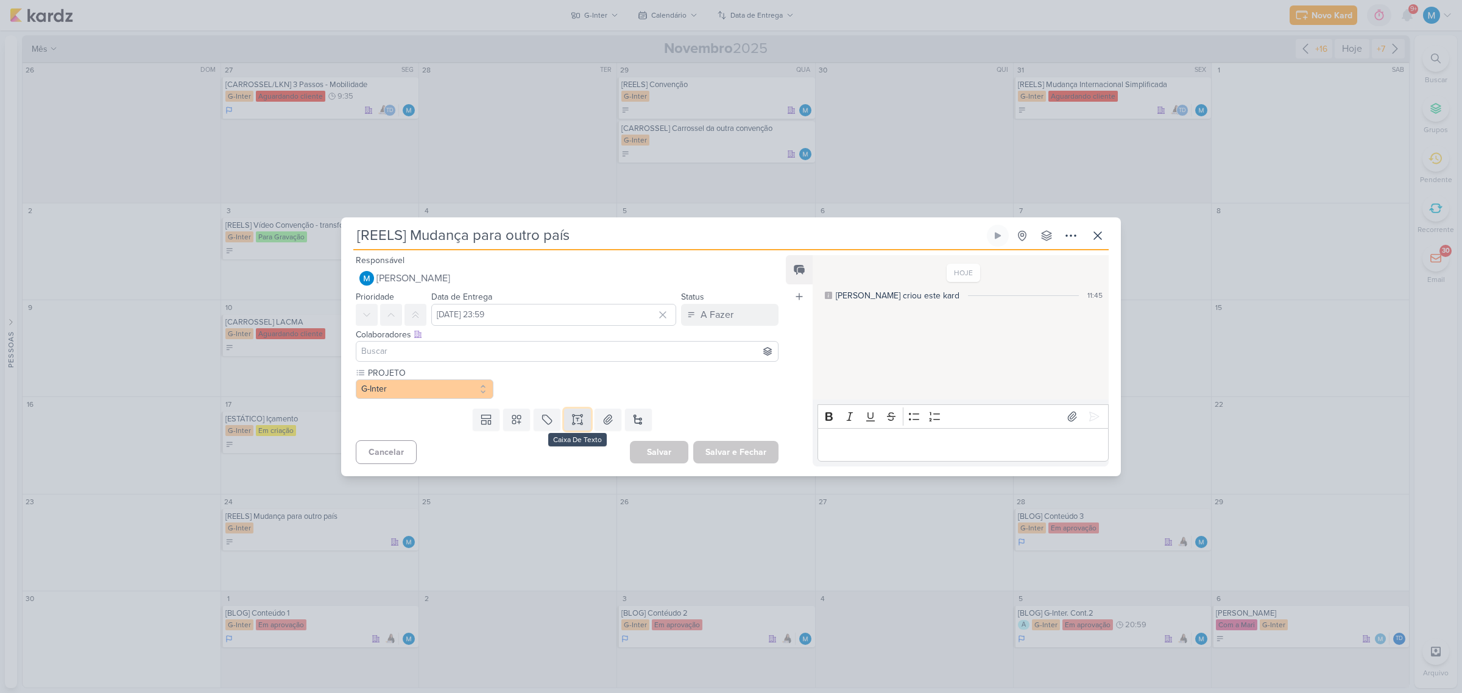
click at [572, 419] on icon at bounding box center [578, 420] width 12 height 12
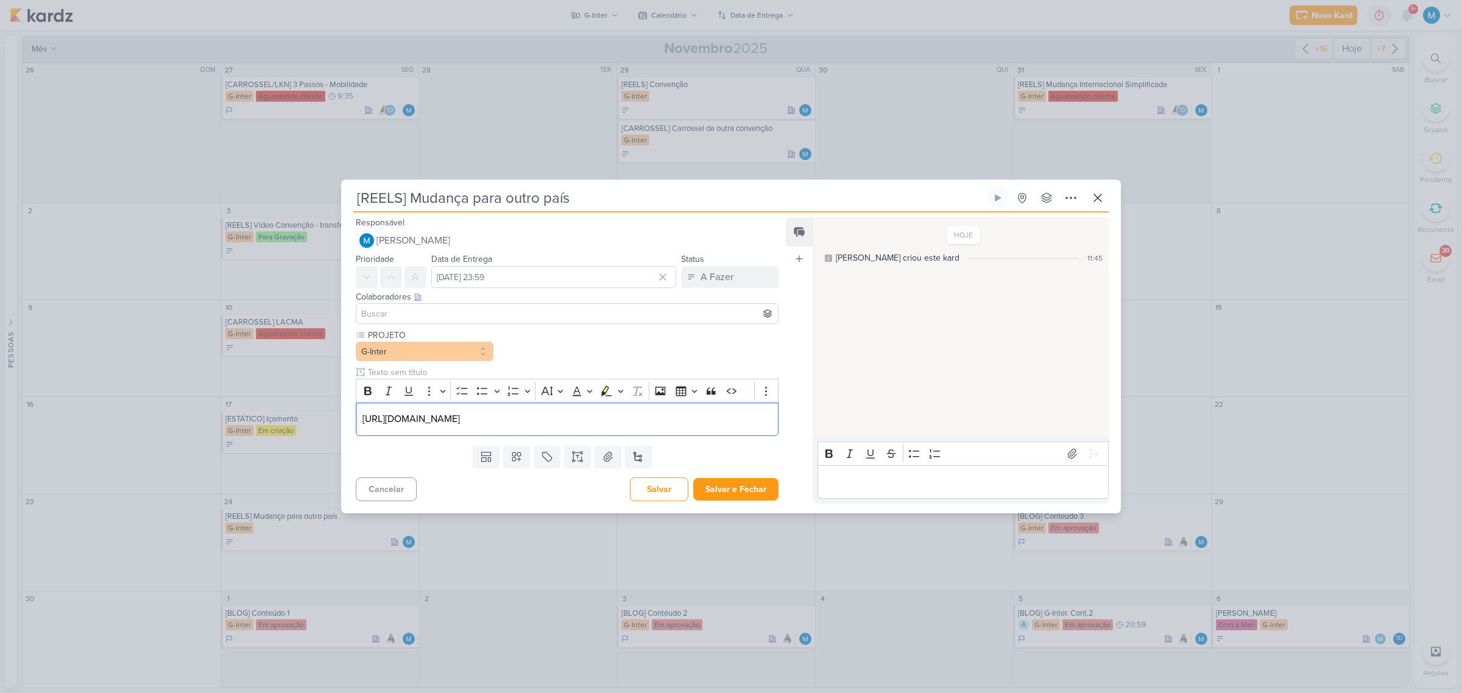
click at [372, 310] on input at bounding box center [567, 313] width 417 height 15
type input "th"
click at [408, 332] on div "[PERSON_NAME]" at bounding box center [410, 337] width 65 height 13
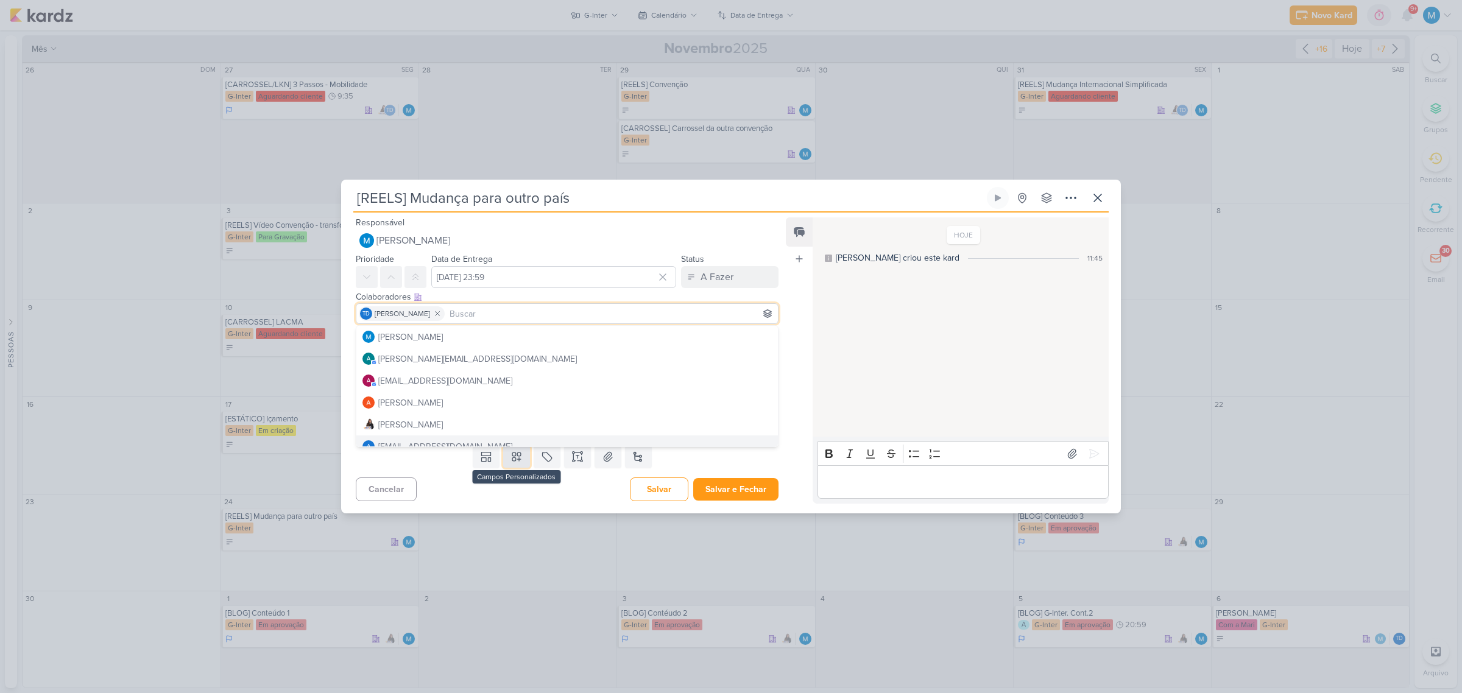
click at [512, 457] on icon at bounding box center [517, 457] width 12 height 12
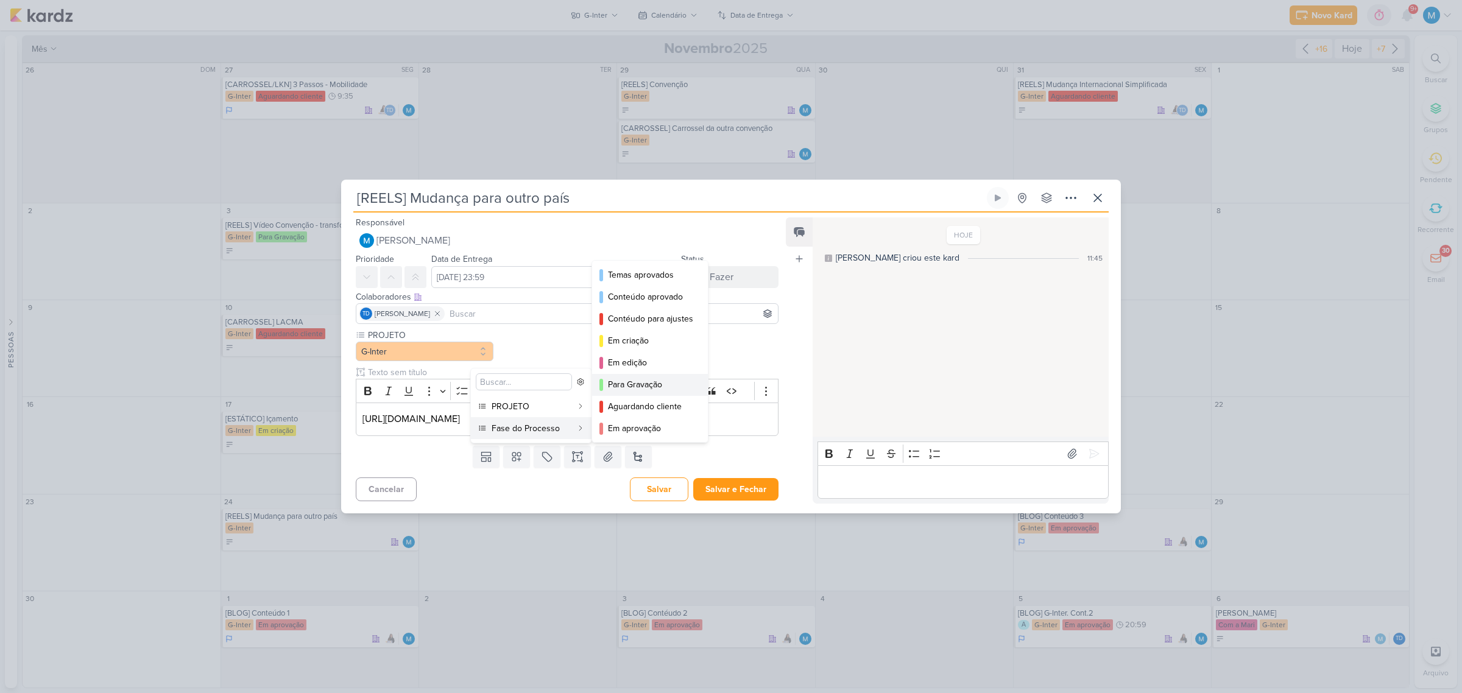
click at [661, 381] on div "Para Gravação" at bounding box center [650, 384] width 85 height 13
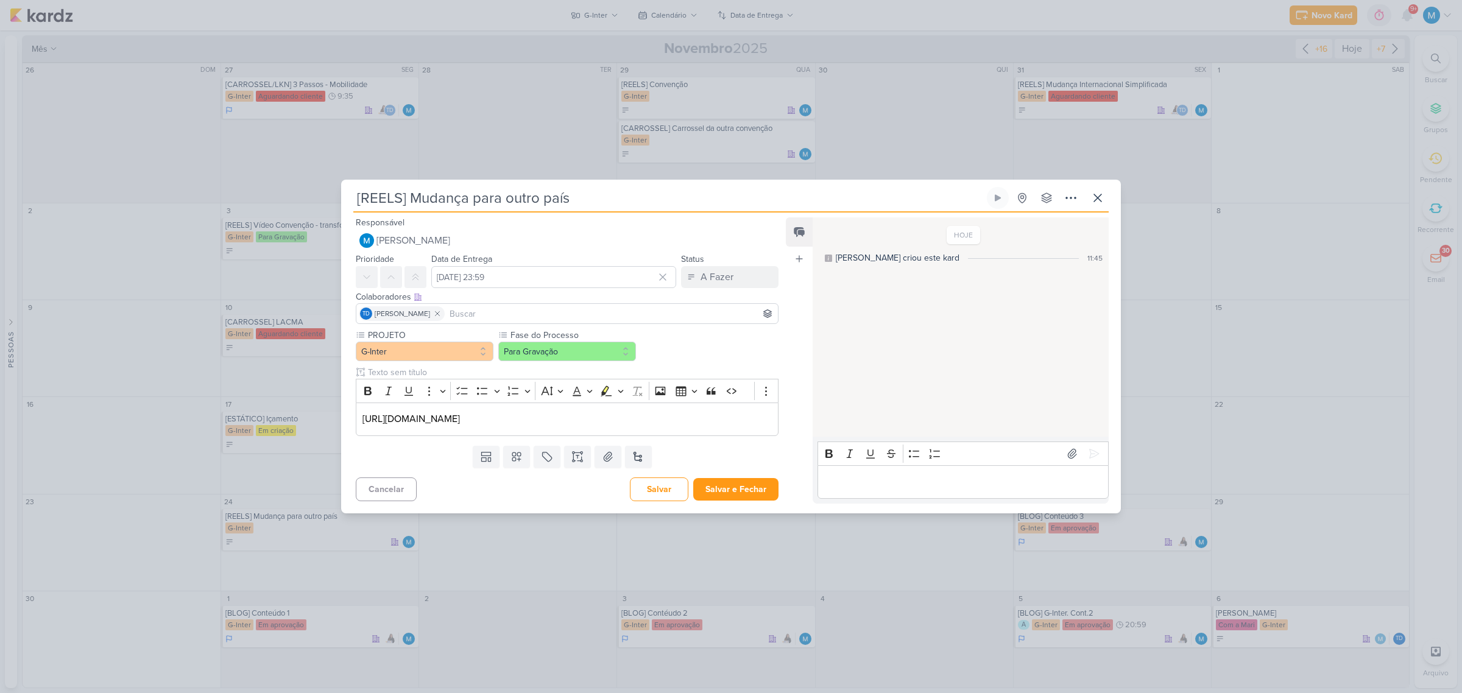
click at [797, 359] on div "Feed Atrelar email Solte o email para atrelar ao kard" at bounding box center [799, 361] width 27 height 286
click at [1075, 199] on icon at bounding box center [1071, 197] width 10 height 1
click at [1017, 222] on div "Copiar Link" at bounding box center [996, 225] width 42 height 13
click at [753, 489] on button "Salvar e Fechar" at bounding box center [735, 489] width 85 height 23
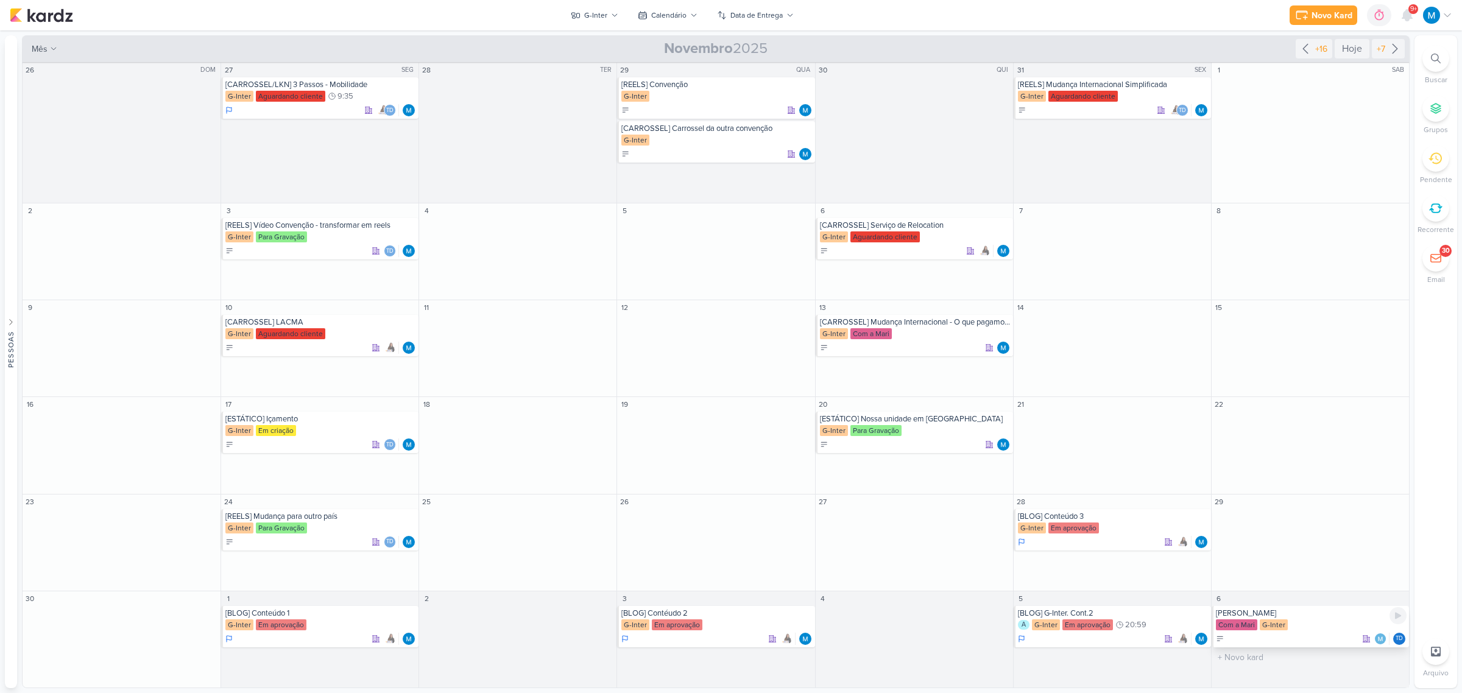
click at [1287, 610] on div "[PERSON_NAME]" at bounding box center [1311, 614] width 191 height 10
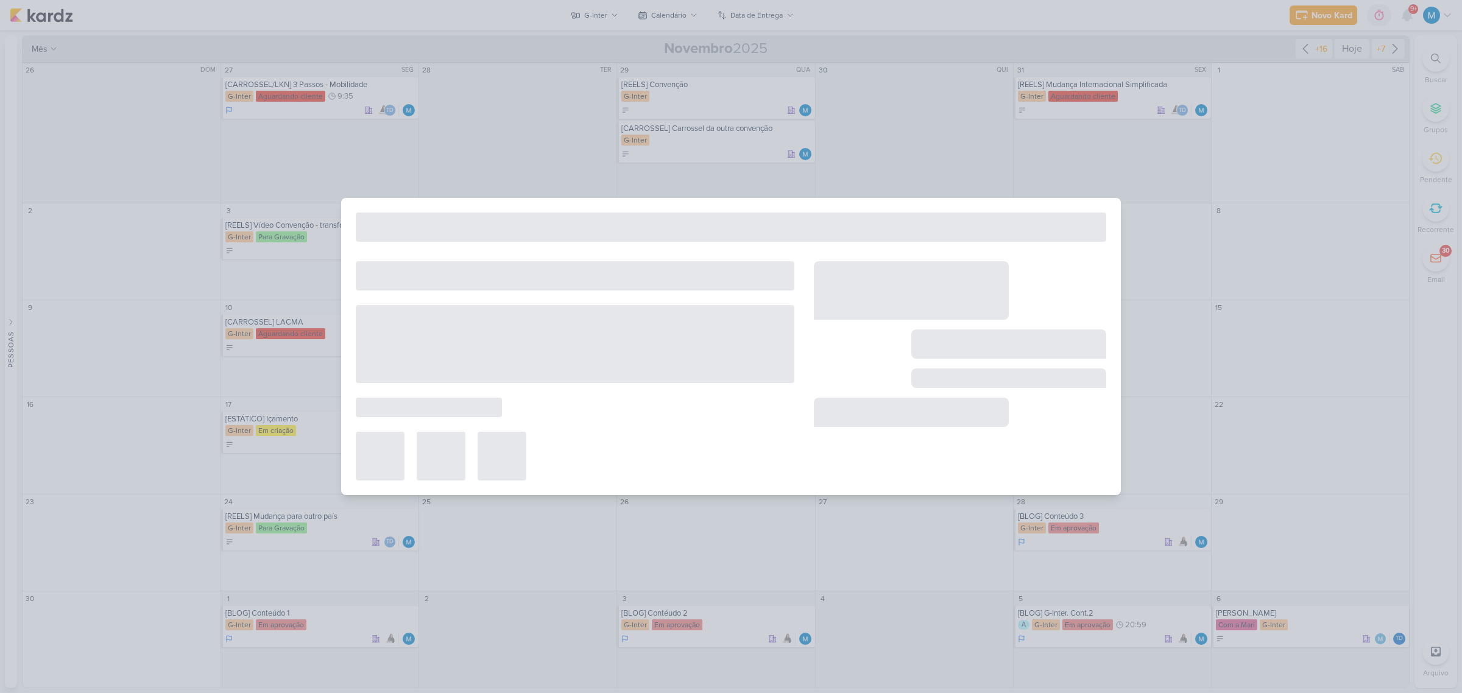
type input "[PERSON_NAME]"
type input "6 de dezembro de 2025 às 23:59"
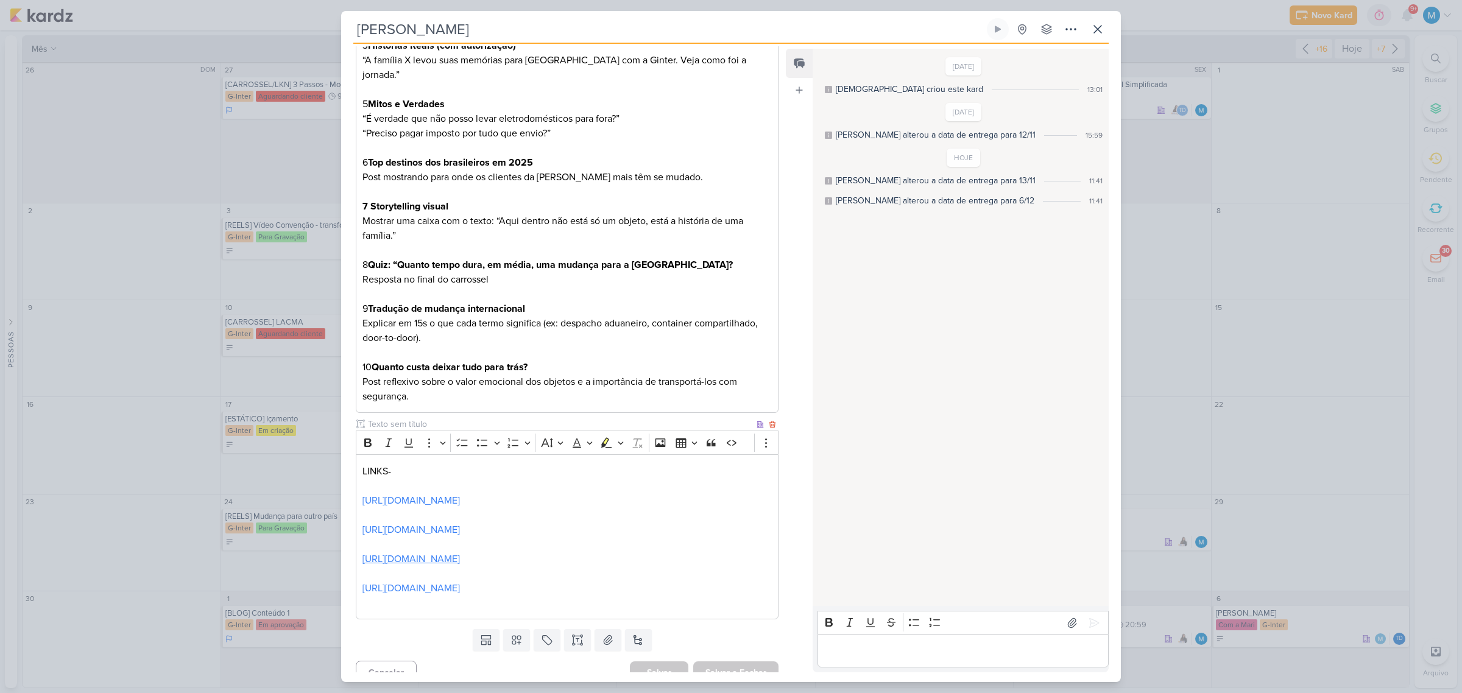
click at [460, 553] on link "[URL][DOMAIN_NAME]" at bounding box center [411, 559] width 97 height 12
drag, startPoint x: 623, startPoint y: 543, endPoint x: 348, endPoint y: 540, distance: 275.4
click at [348, 540] on div "Fase do Processo Com a Mari PROJETO" at bounding box center [562, 232] width 442 height 786
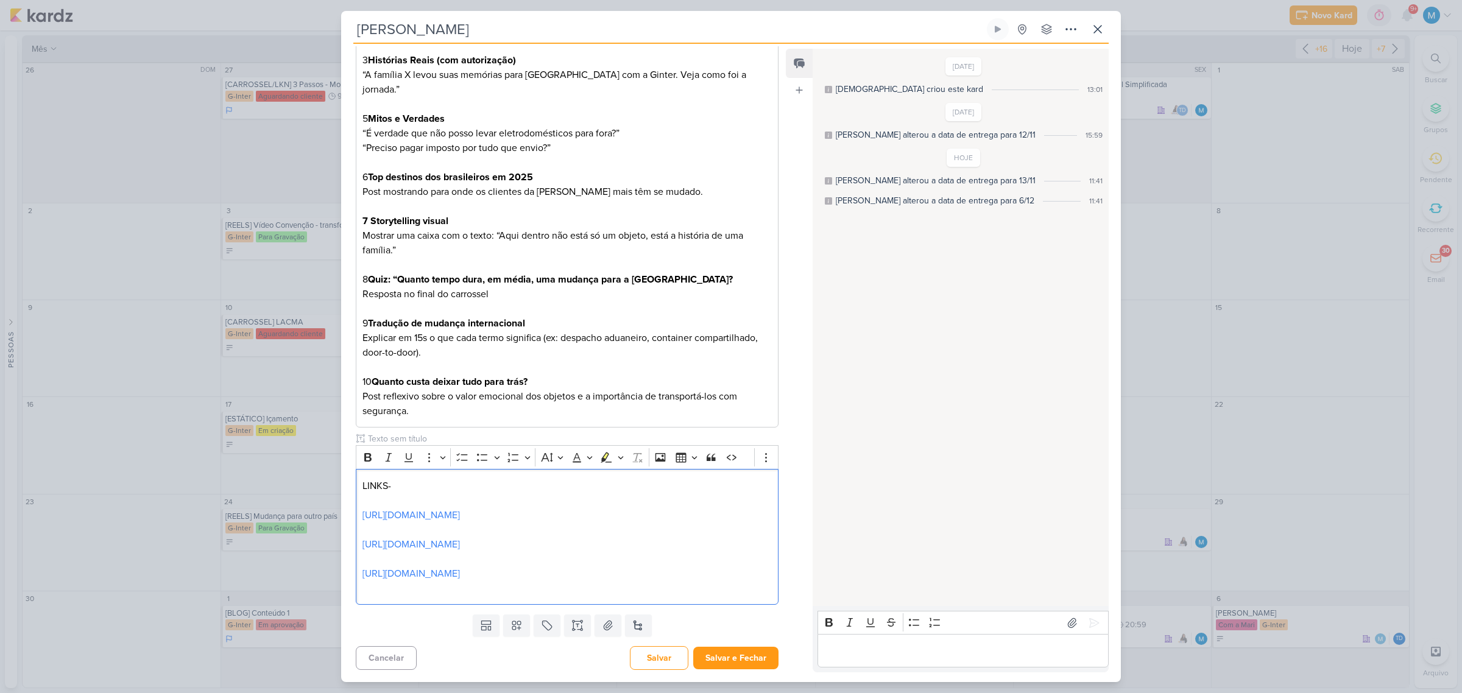
scroll to position [293, 0]
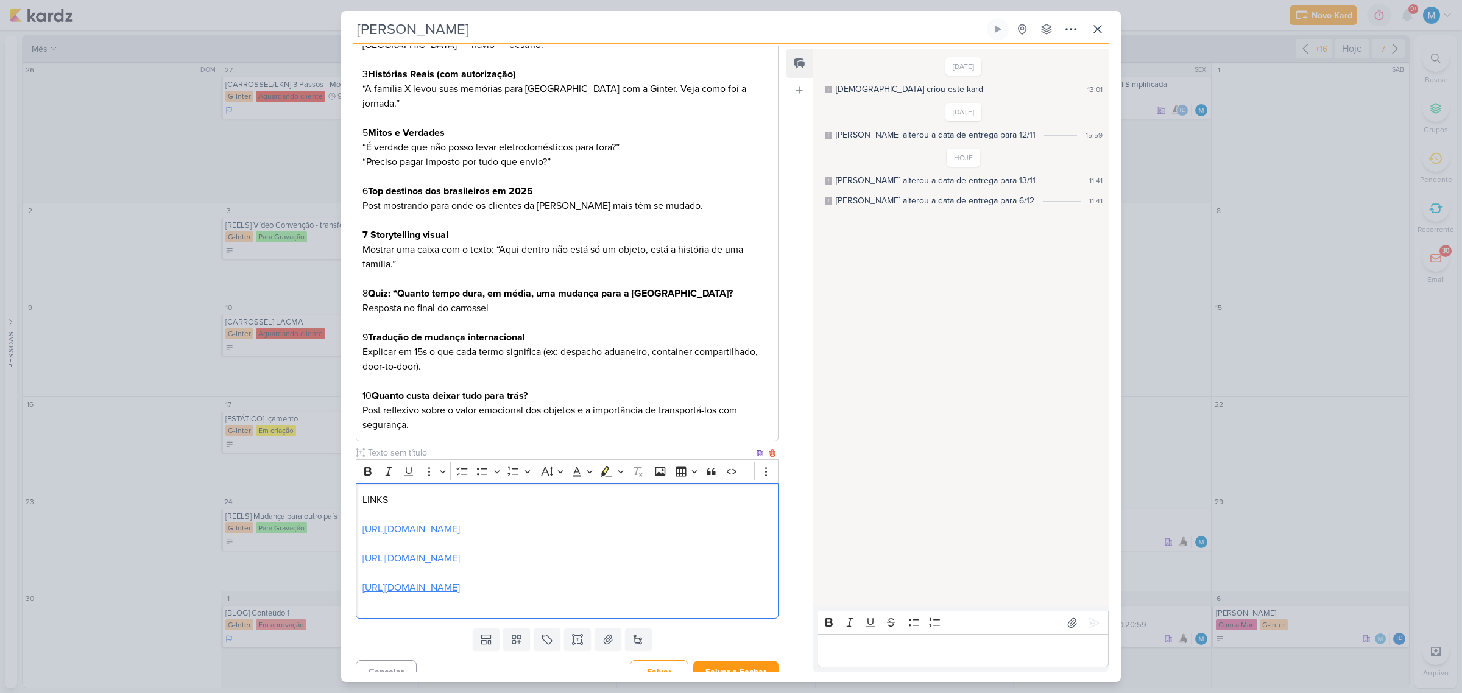
click at [460, 582] on link "[URL][DOMAIN_NAME]" at bounding box center [411, 588] width 97 height 12
drag, startPoint x: 582, startPoint y: 575, endPoint x: 356, endPoint y: 574, distance: 225.4
click at [356, 574] on div "LINKS- https://vm.tiktok.com/ZMANa4Ber/ https://www.instagram.com/share/reel/BA…" at bounding box center [567, 551] width 423 height 136
copy p "[URL][DOMAIN_NAME]"
click at [747, 661] on button "Salvar e Fechar" at bounding box center [735, 672] width 85 height 23
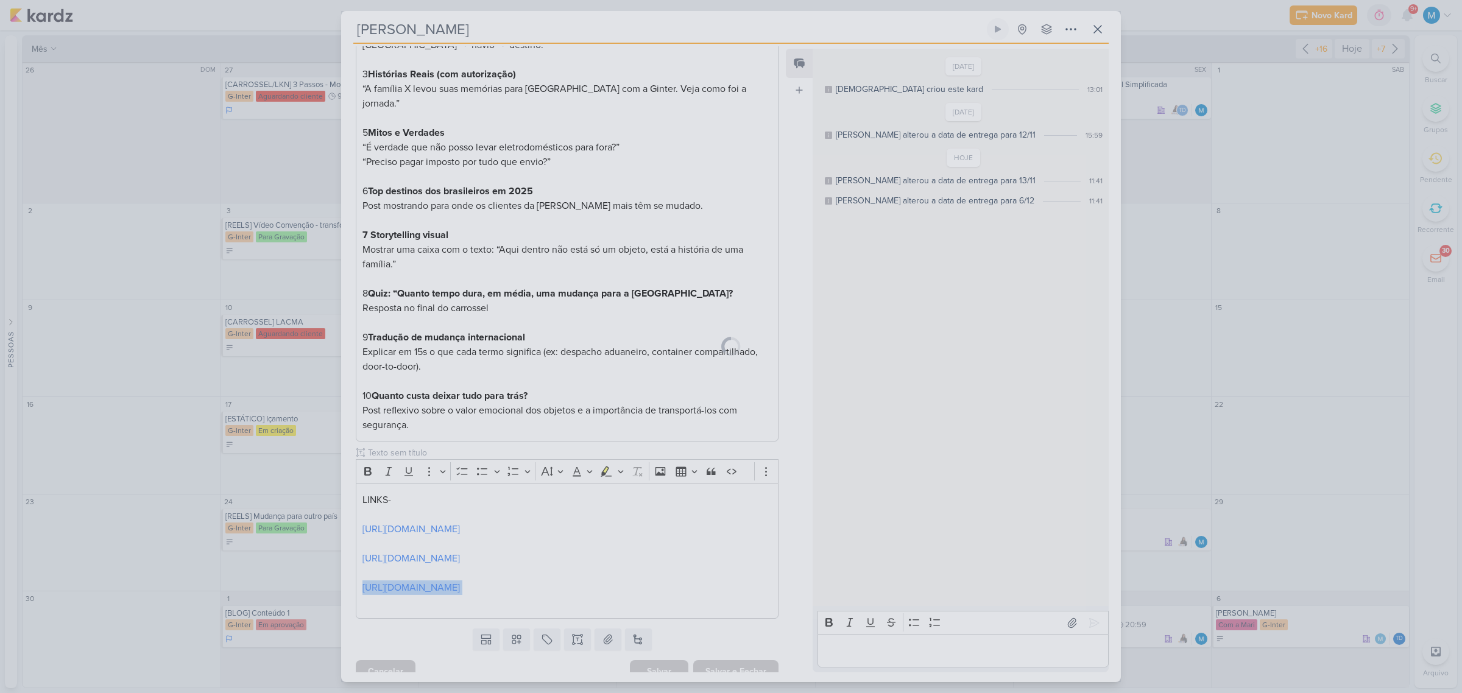
scroll to position [291, 0]
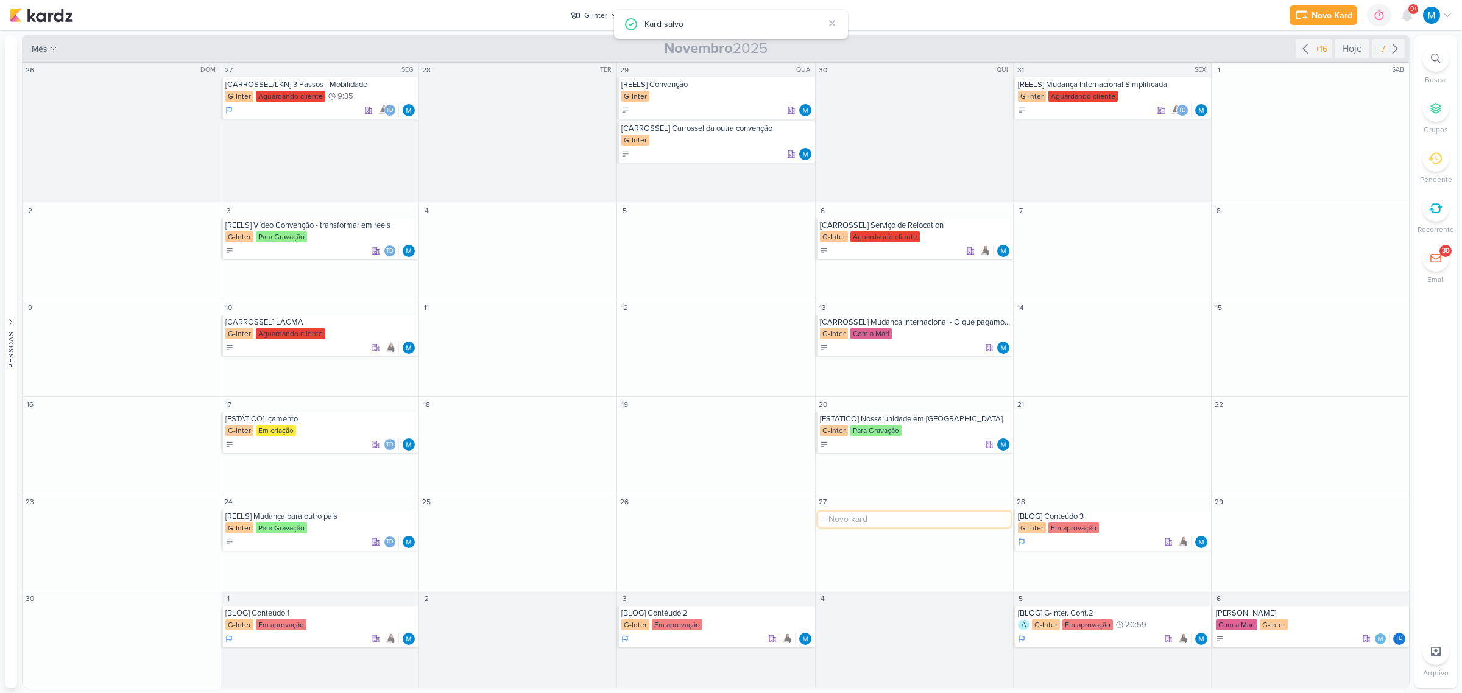
click at [848, 523] on input "text" at bounding box center [914, 519] width 193 height 15
type input "[CARROSSEL] Vai se mudar para a Itália?"
click at [885, 522] on div "[CARROSSEL] Vai se mudar para a Itália? G-Inter" at bounding box center [914, 529] width 197 height 41
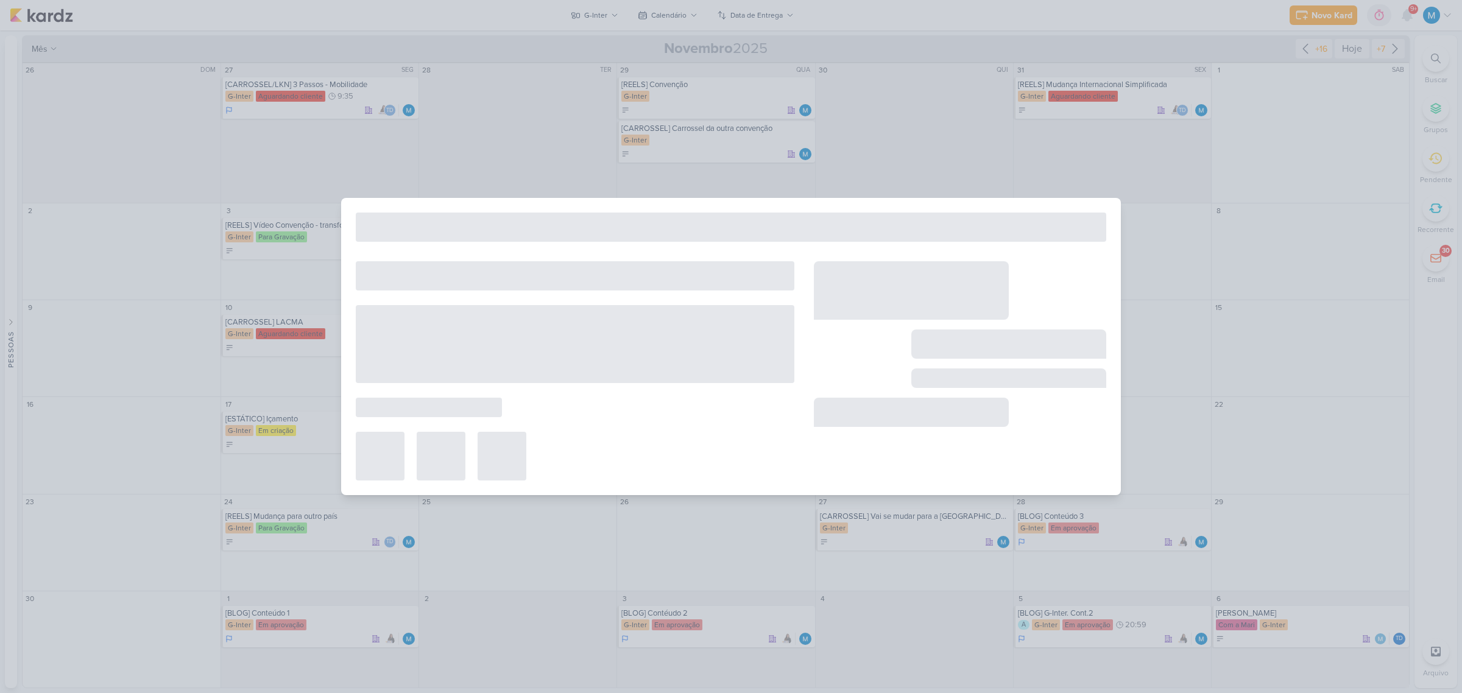
type input "[CARROSSEL] Vai se mudar para a Itália?"
type input "27 de novembro de 2025 às 23:59"
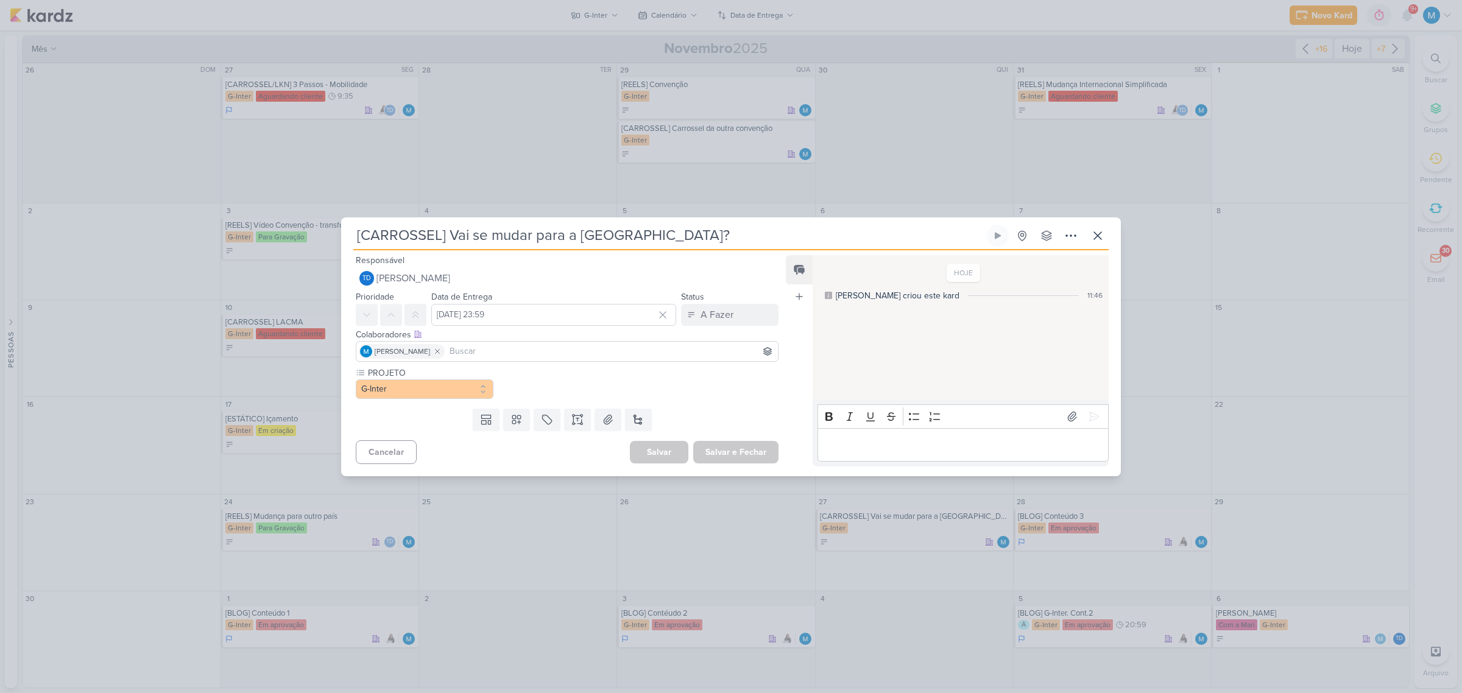
scroll to position [0, 0]
click at [584, 422] on button at bounding box center [577, 420] width 27 height 22
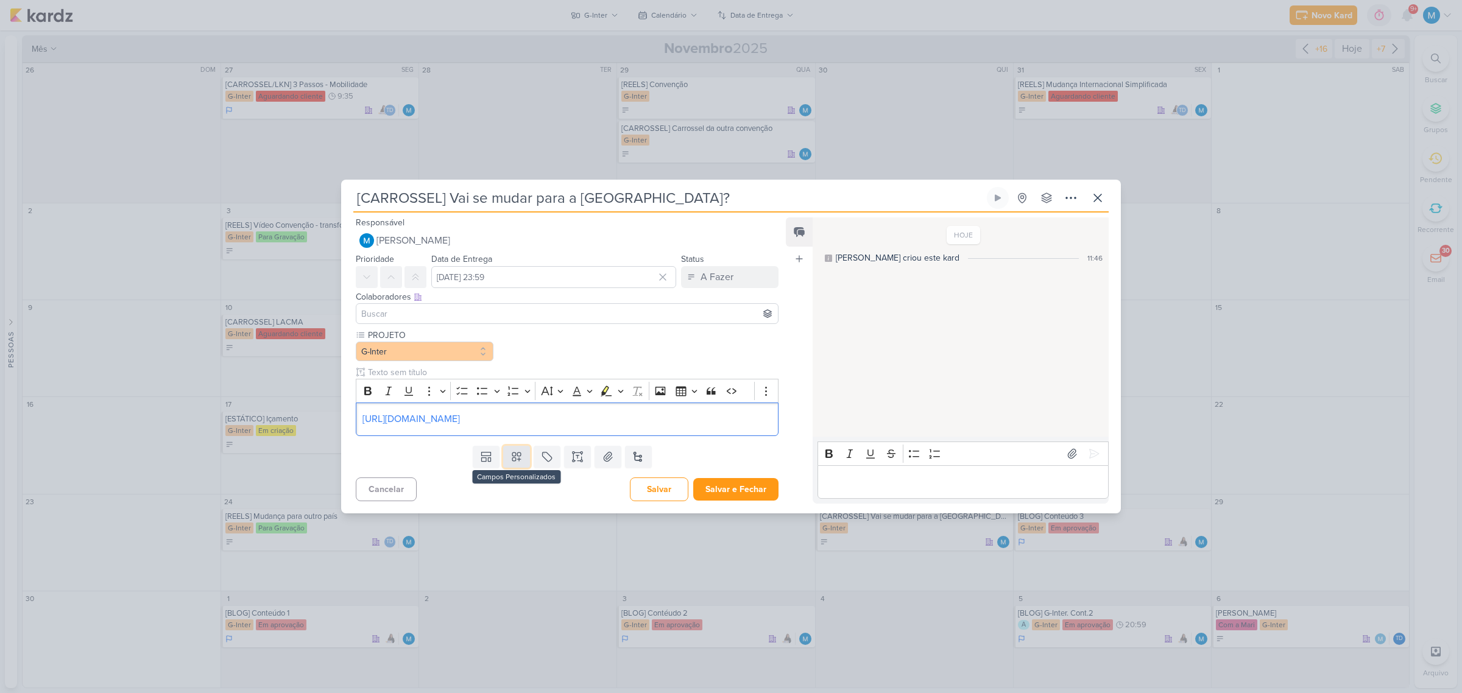
click at [511, 452] on icon at bounding box center [517, 457] width 12 height 12
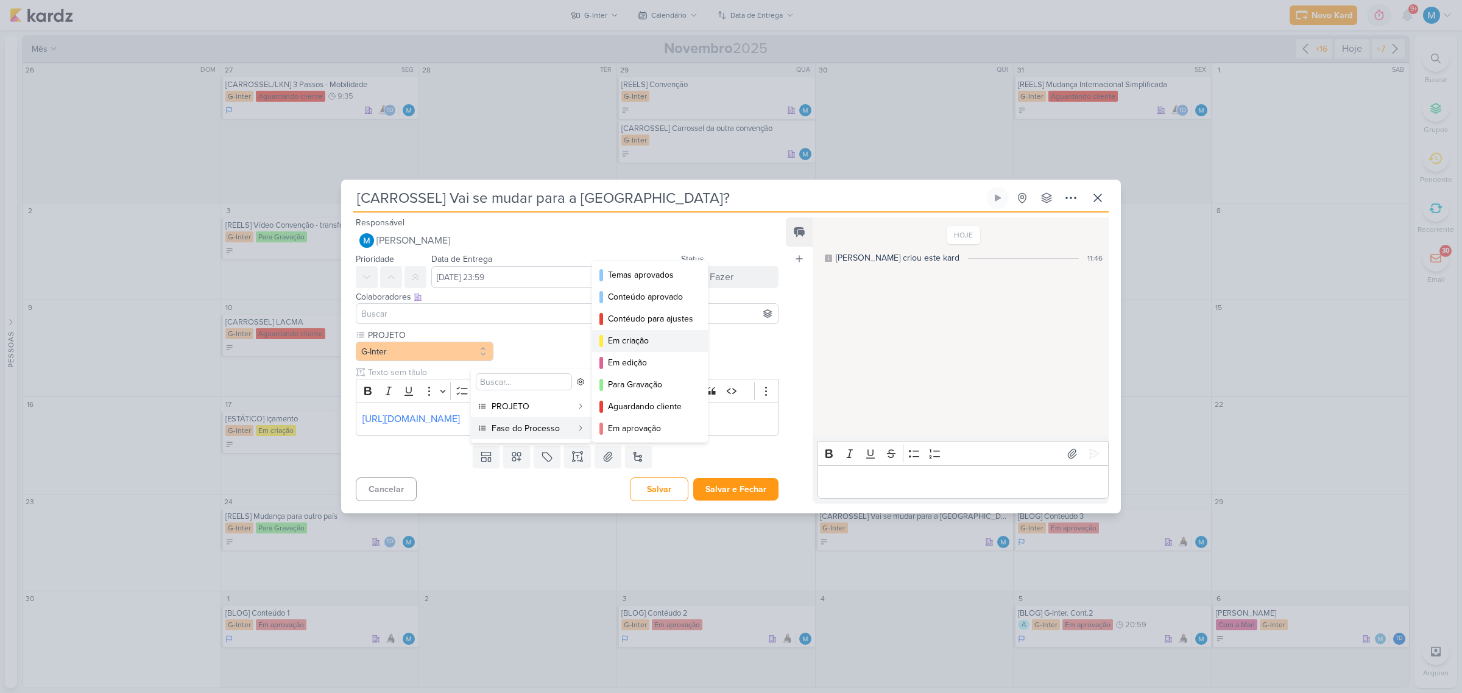
click at [625, 339] on div "Em criação" at bounding box center [650, 340] width 85 height 13
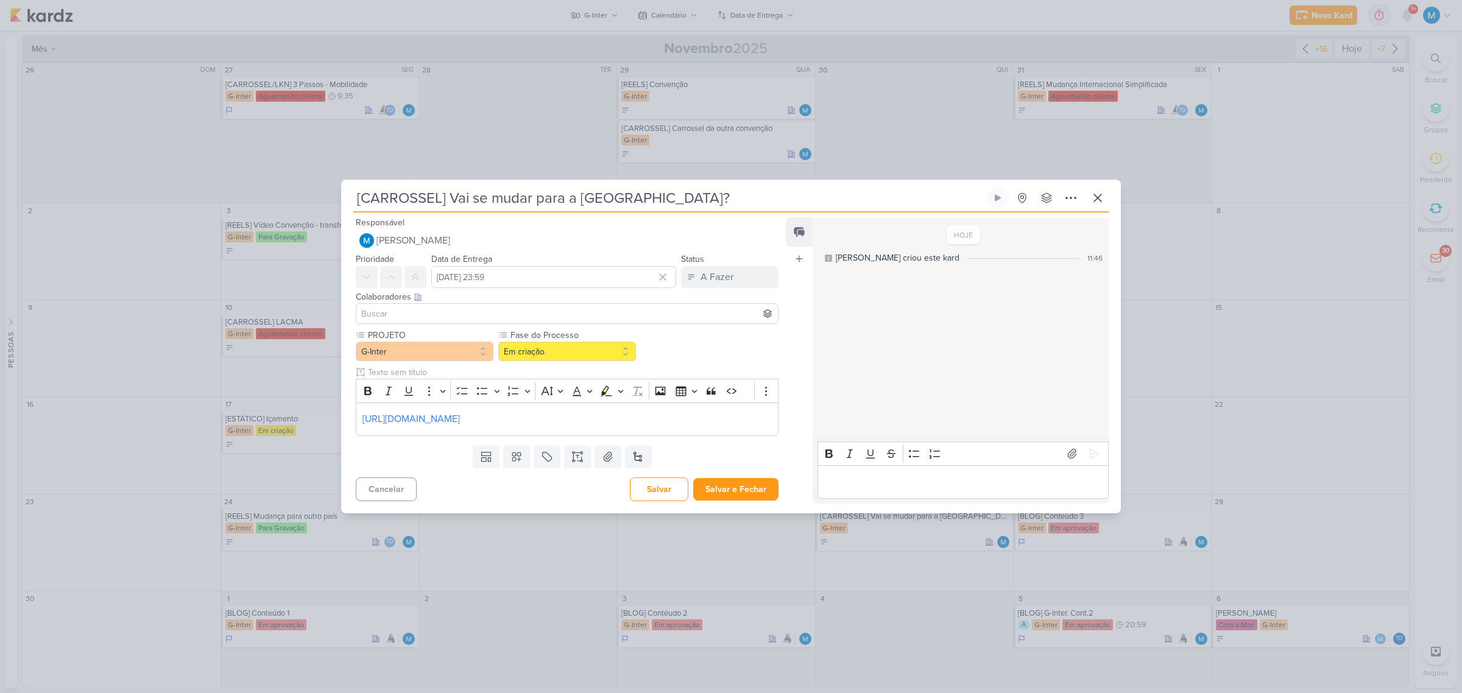
click at [575, 311] on input at bounding box center [567, 313] width 417 height 15
type input "th"
click at [512, 339] on button "Td Thais de carvalho" at bounding box center [567, 337] width 422 height 22
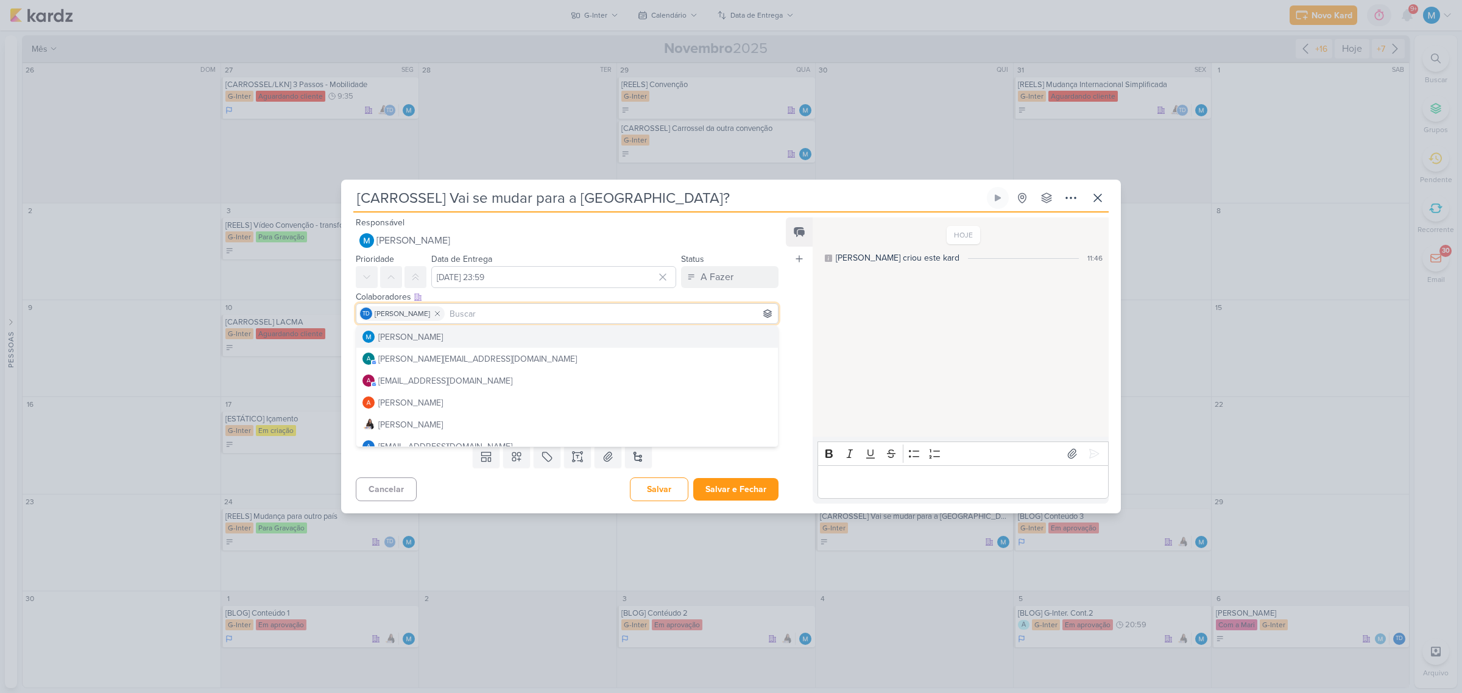
click at [796, 300] on div "Feed Atrelar email Solte o email para atrelar ao kard" at bounding box center [799, 361] width 27 height 286
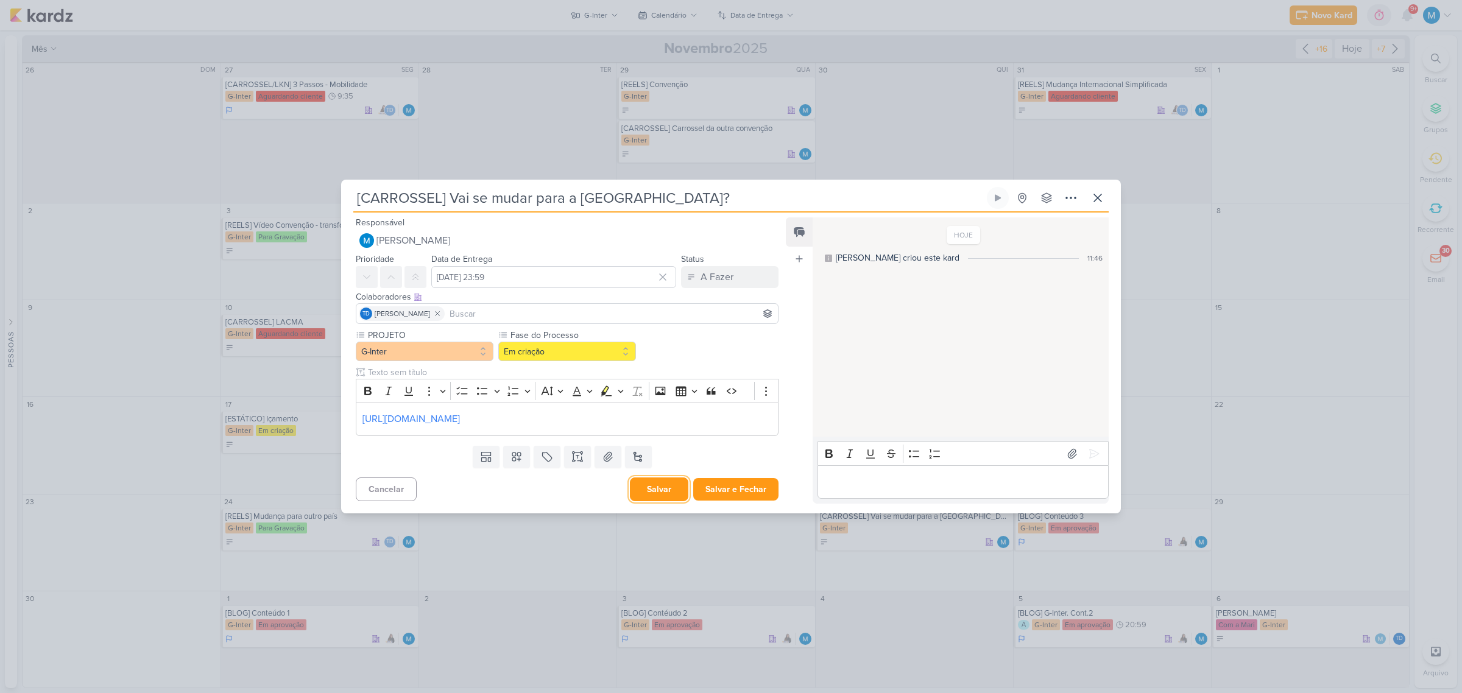
click at [665, 492] on button "Salvar" at bounding box center [659, 490] width 58 height 24
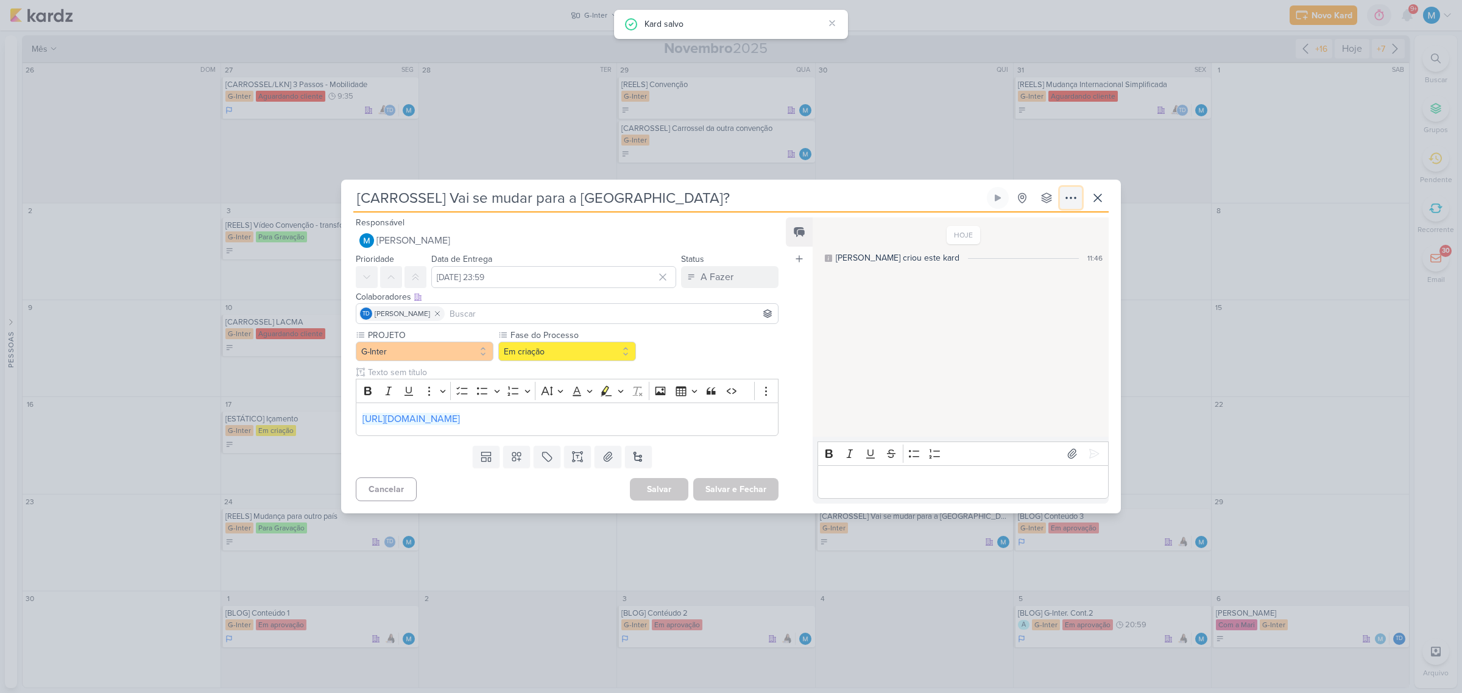
click at [1076, 196] on icon at bounding box center [1071, 198] width 15 height 15
click at [1017, 224] on div "Copiar Link" at bounding box center [996, 225] width 42 height 13
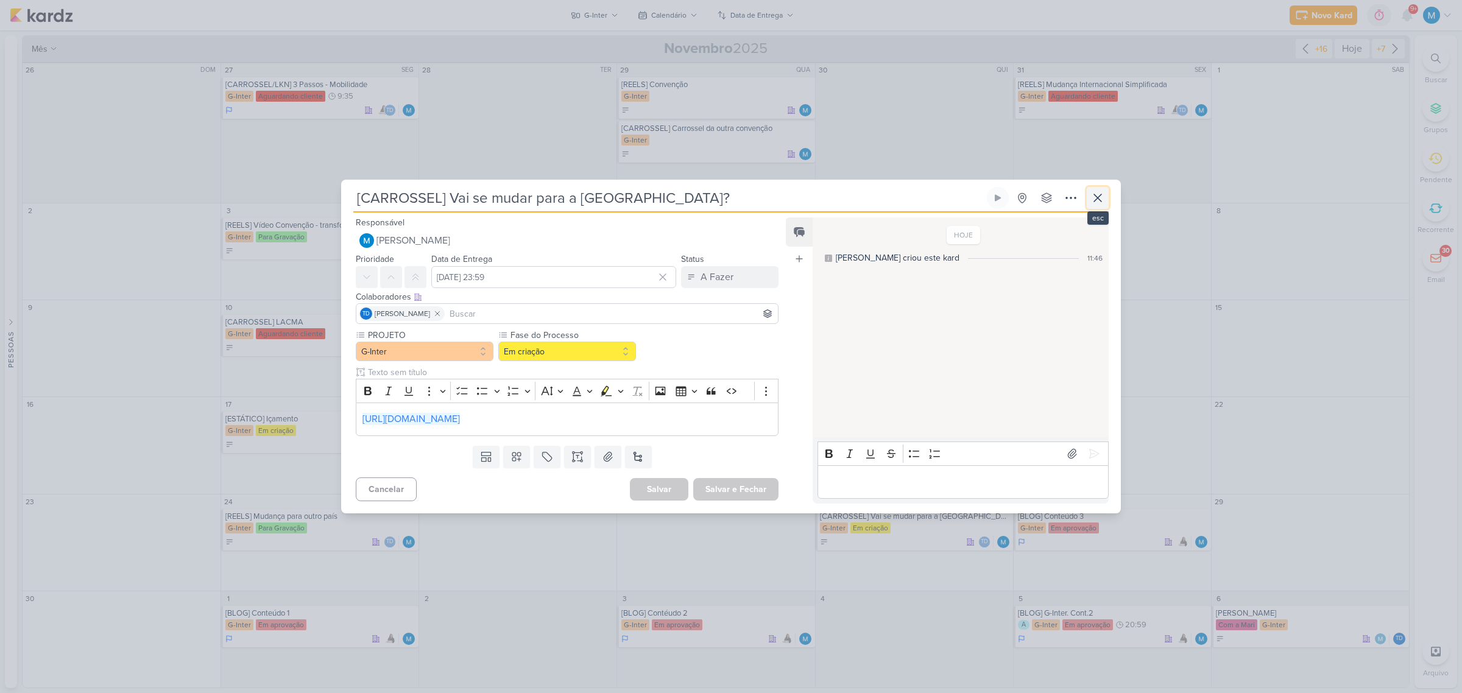
click at [1102, 200] on icon at bounding box center [1098, 198] width 15 height 15
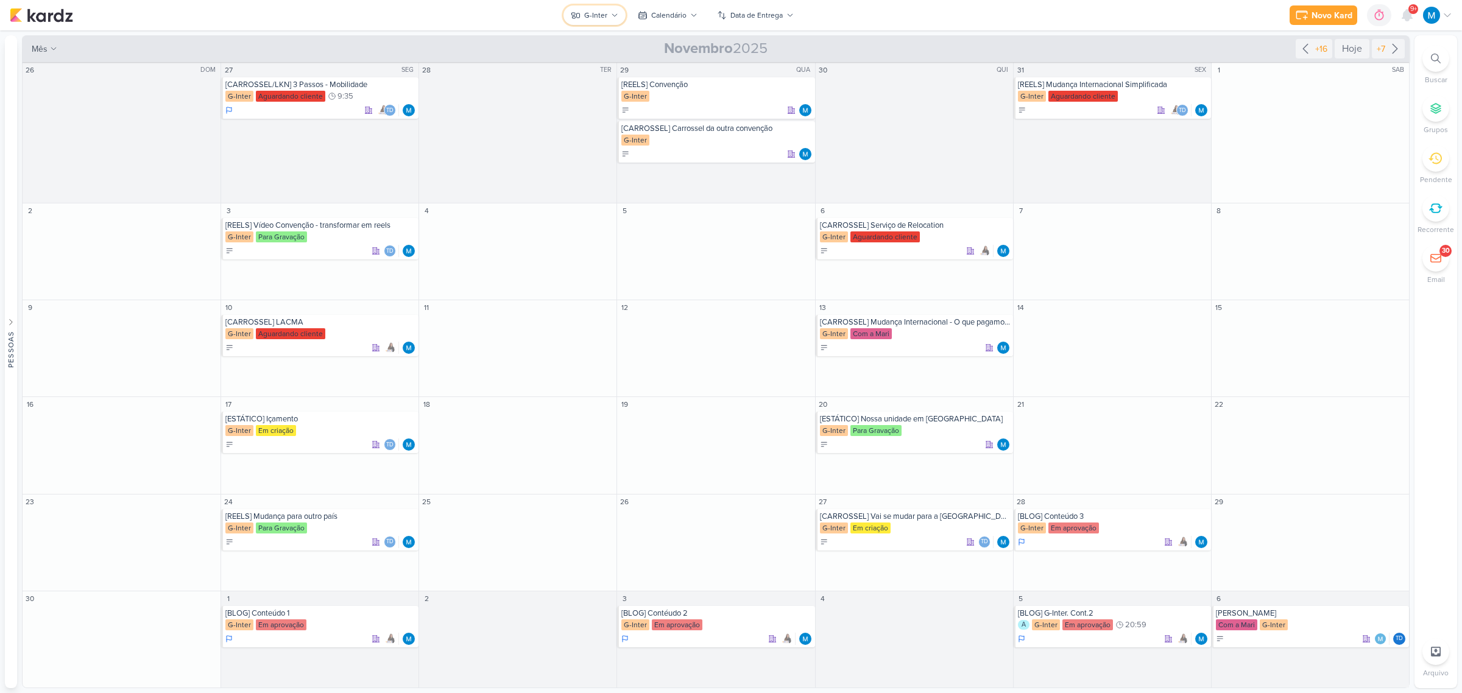
click at [604, 18] on div "G-Inter" at bounding box center [595, 15] width 23 height 11
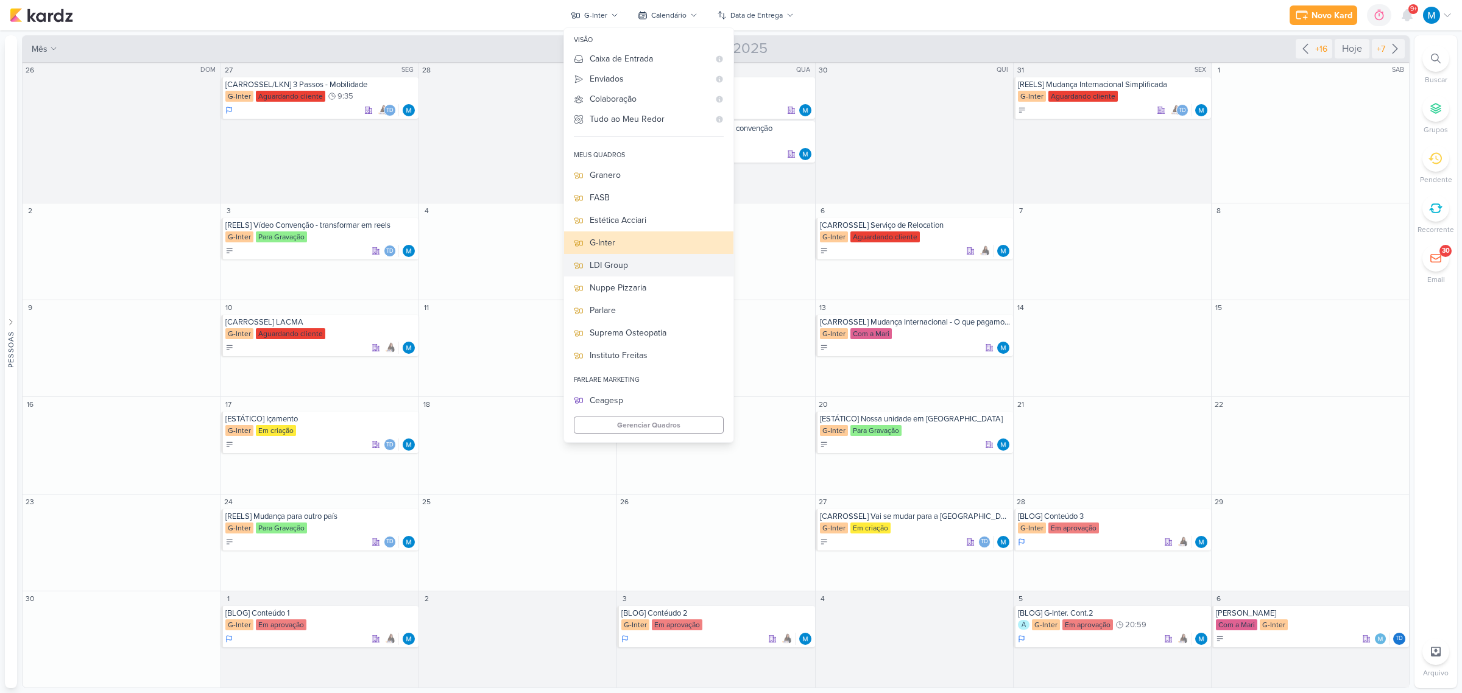
click at [638, 267] on div "LDI Group" at bounding box center [657, 265] width 134 height 13
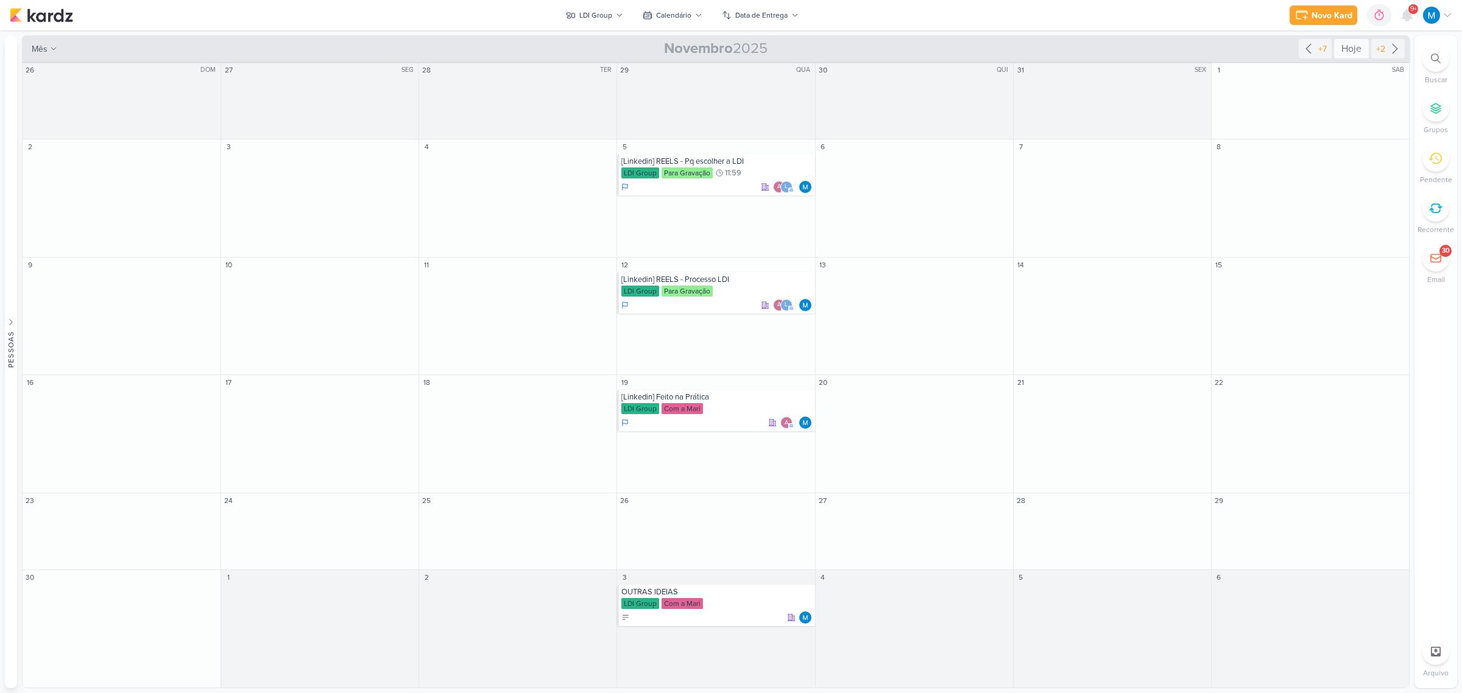
click at [1350, 49] on div "Hoje" at bounding box center [1351, 48] width 35 height 19
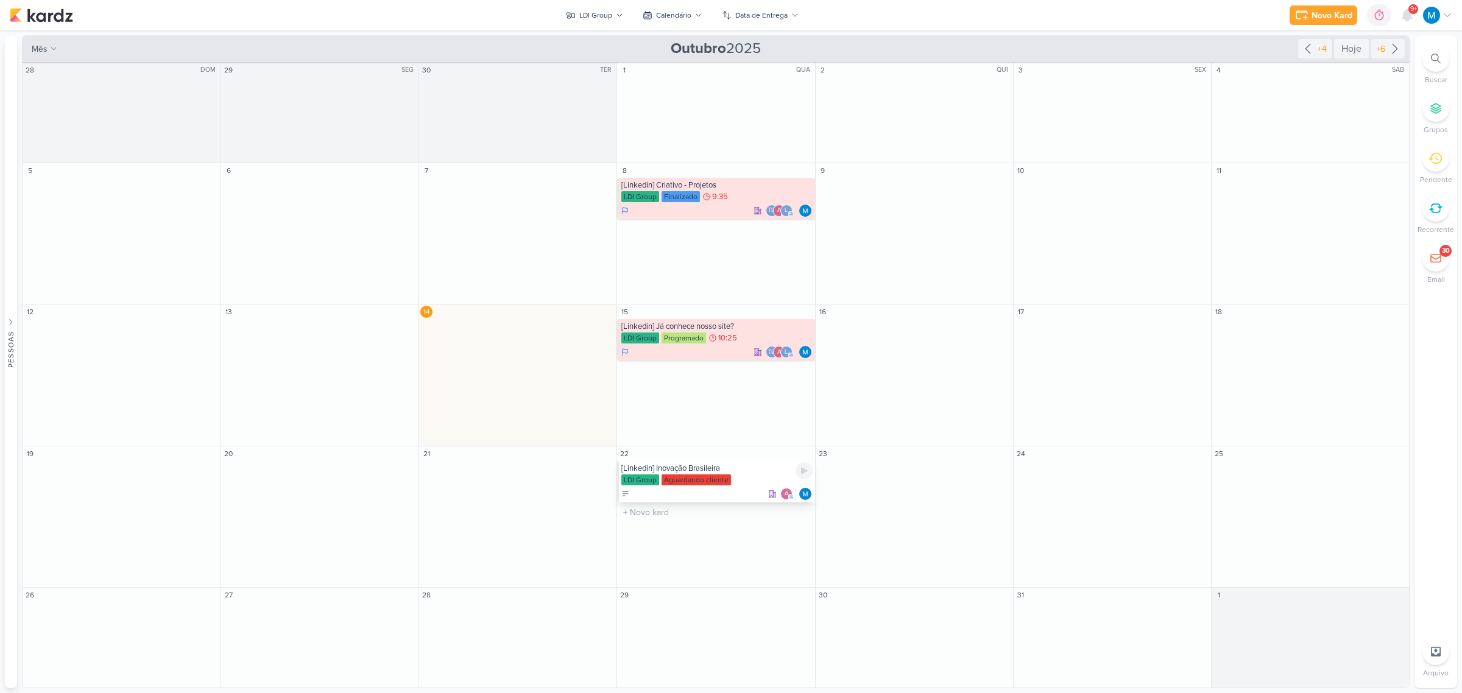
click at [707, 470] on div "[Linkedin] Inovação Brasileira" at bounding box center [716, 469] width 191 height 10
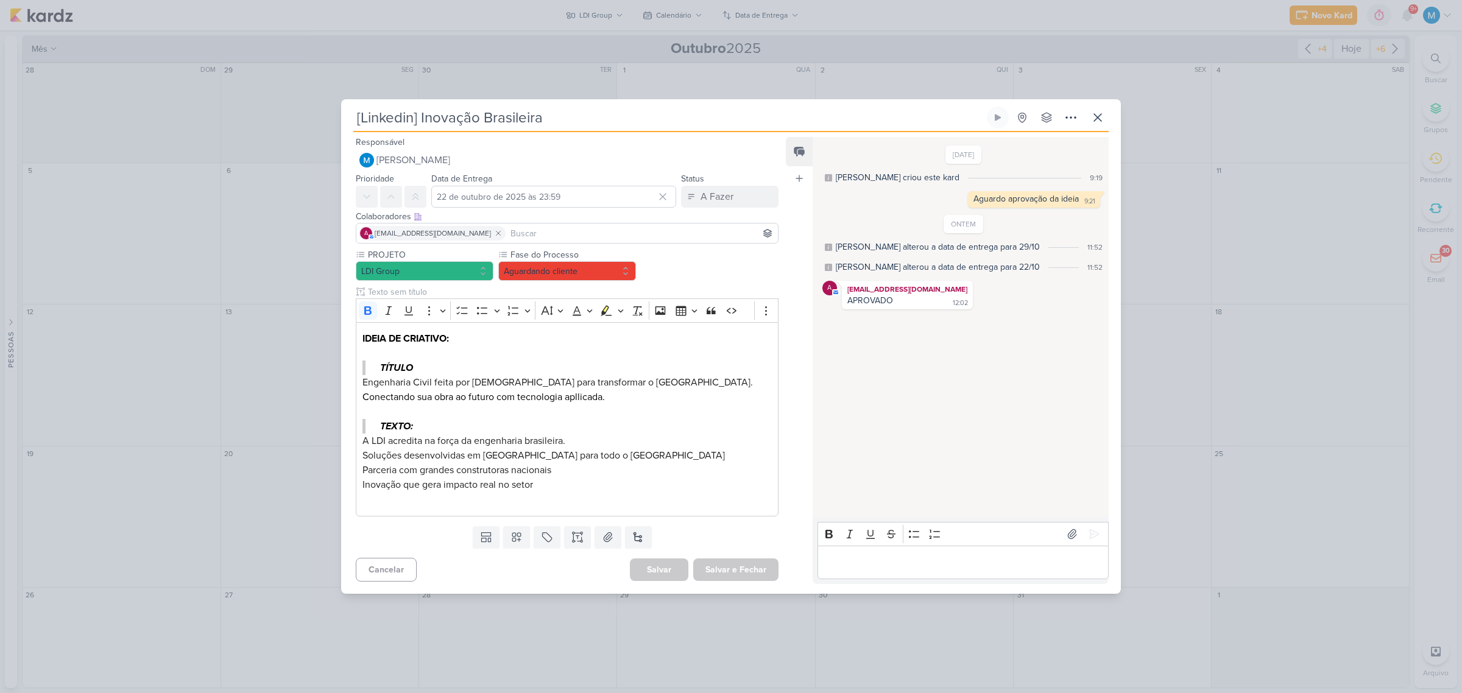
click at [508, 227] on input at bounding box center [641, 233] width 267 height 15
type input "idb"
click at [501, 247] on button "IDBOX - Agência de Design" at bounding box center [567, 257] width 422 height 22
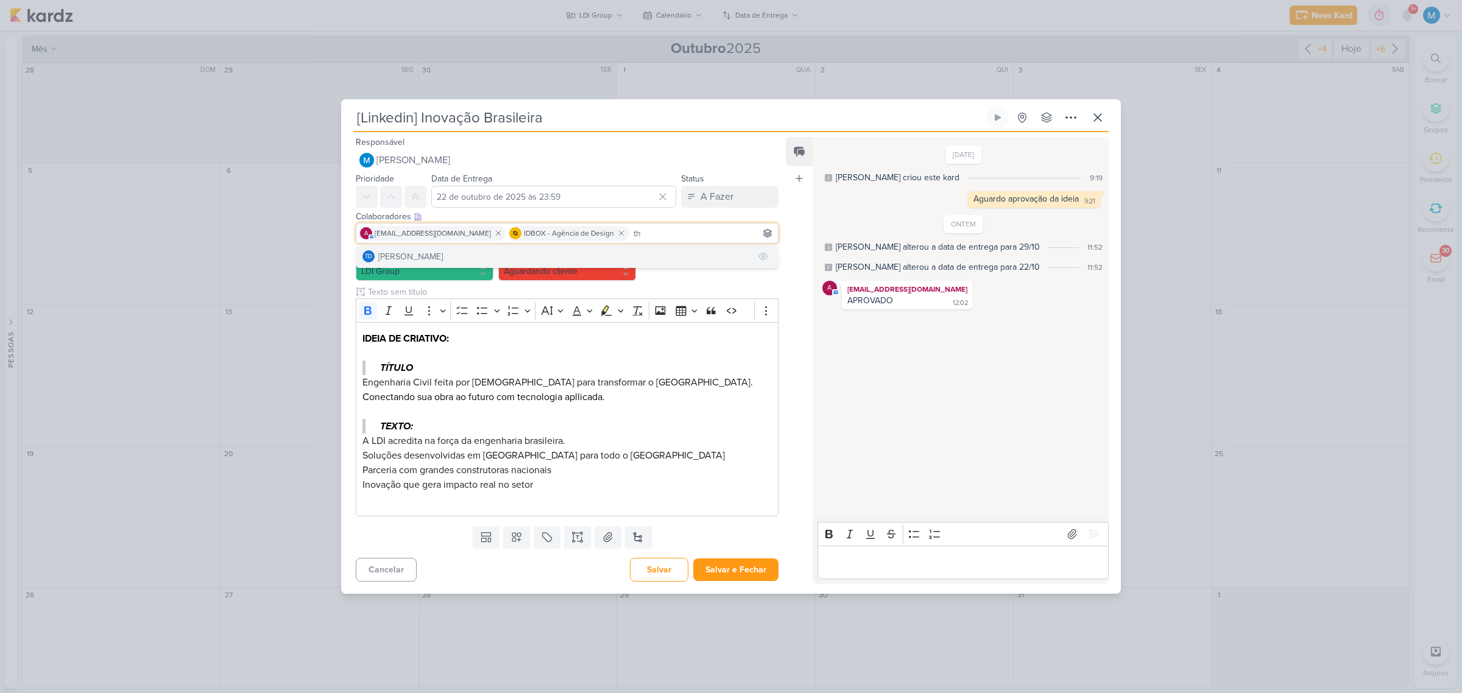
type input "th"
click at [549, 253] on button "Td Thais de carvalho" at bounding box center [567, 257] width 422 height 22
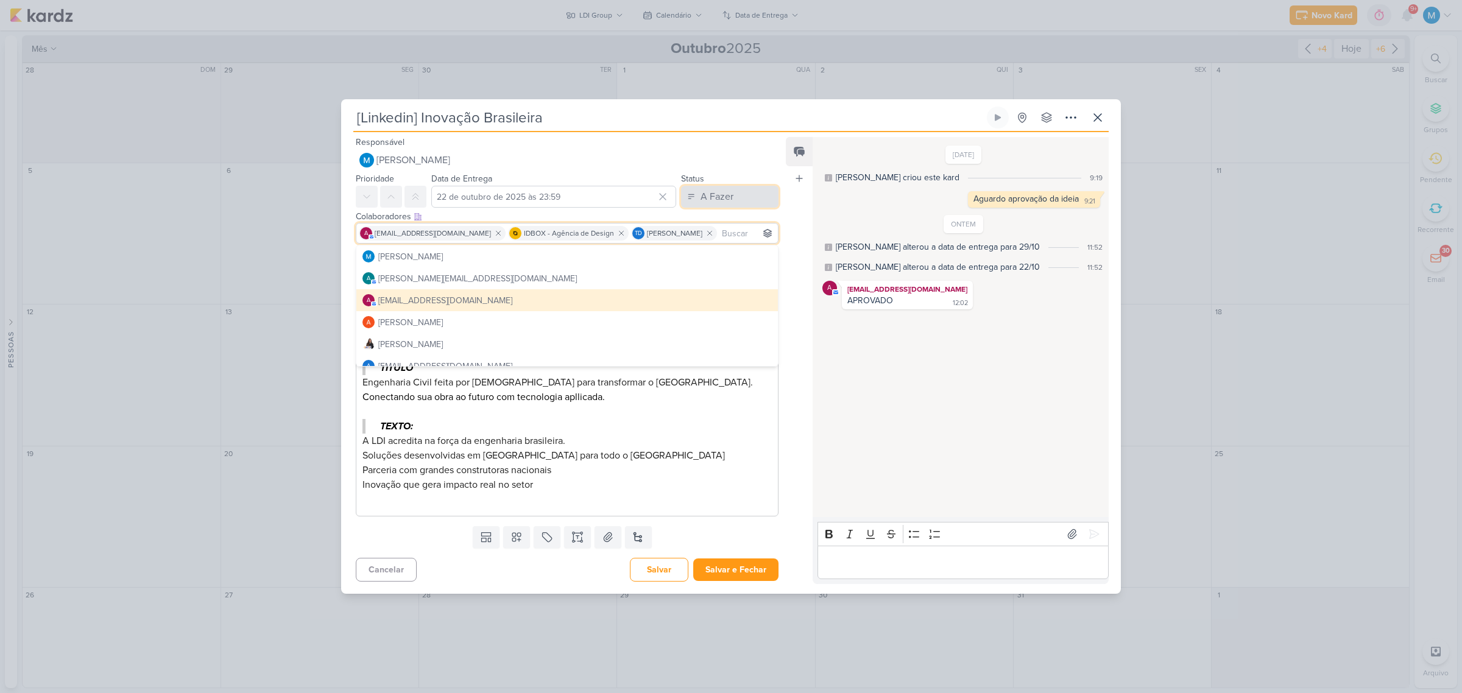
click at [748, 197] on button "A Fazer" at bounding box center [729, 197] width 97 height 22
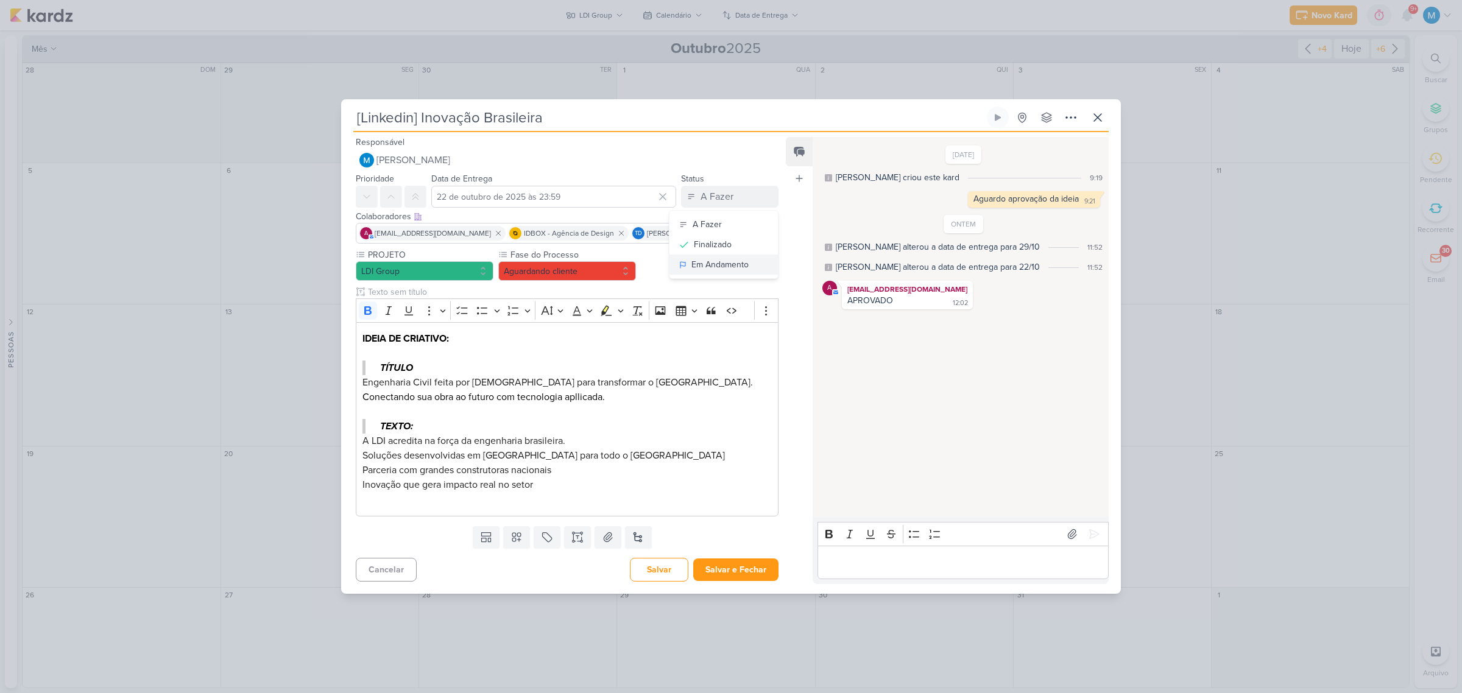
click at [741, 260] on div "Em Andamento" at bounding box center [720, 264] width 57 height 13
click at [562, 276] on button "Aguardando cliente" at bounding box center [567, 270] width 138 height 19
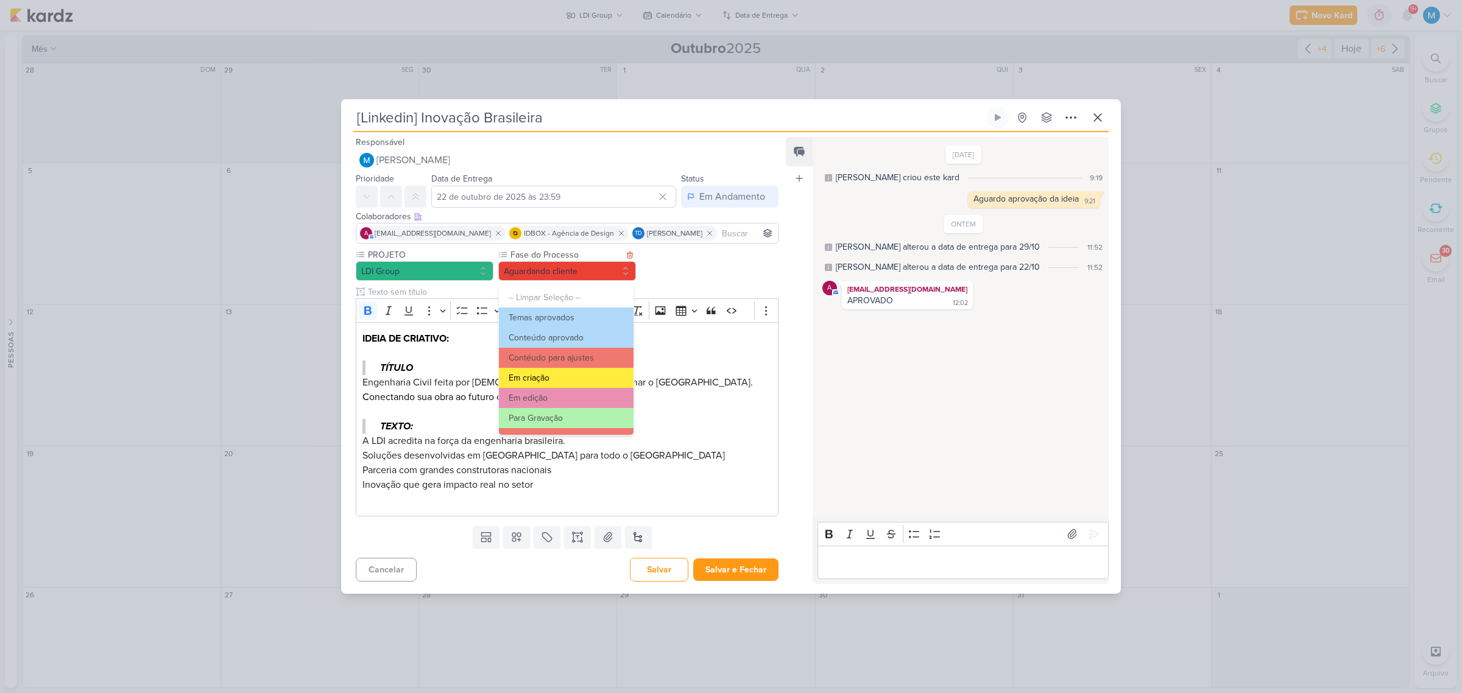
click at [570, 372] on button "Em criação" at bounding box center [566, 378] width 135 height 20
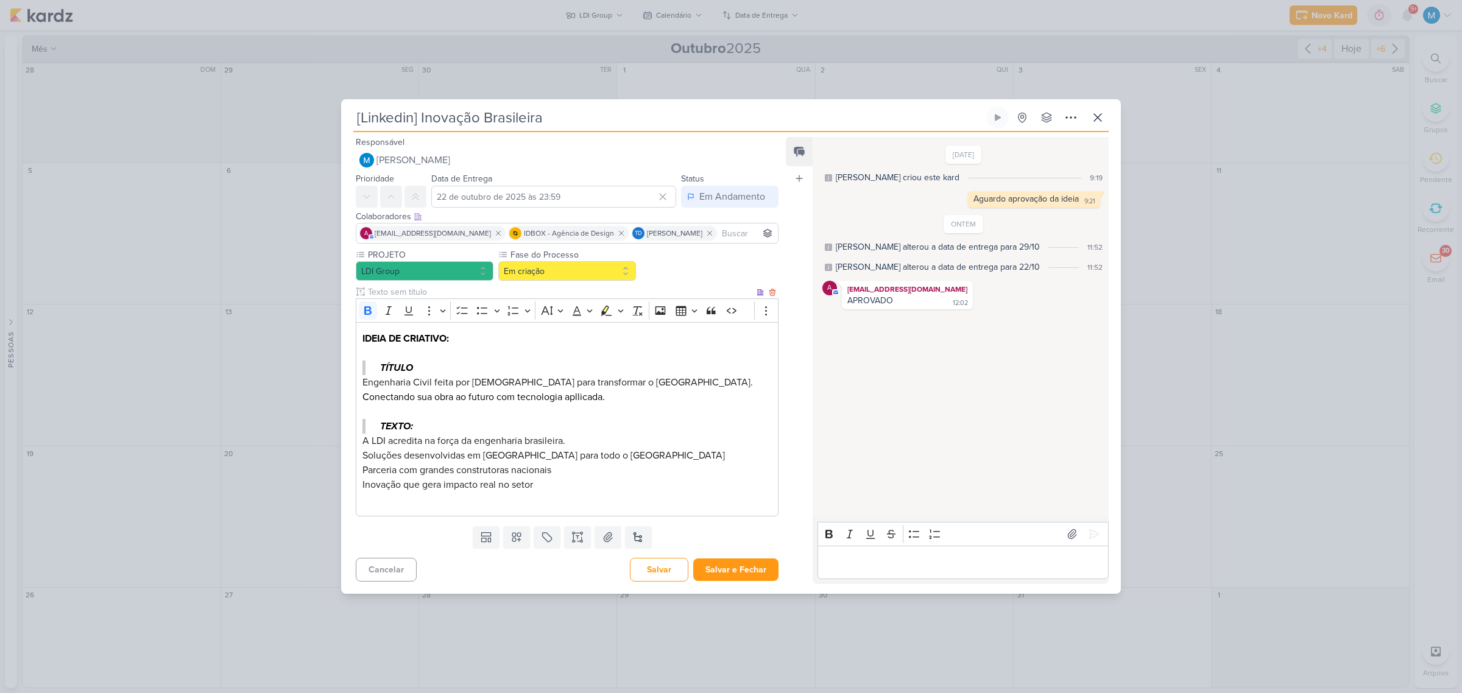
click at [735, 458] on p "A LDI acredita na força da engenharia brasileira. Soluções desenvolvidas em São…" at bounding box center [567, 463] width 409 height 58
click at [1074, 119] on icon at bounding box center [1071, 117] width 15 height 15
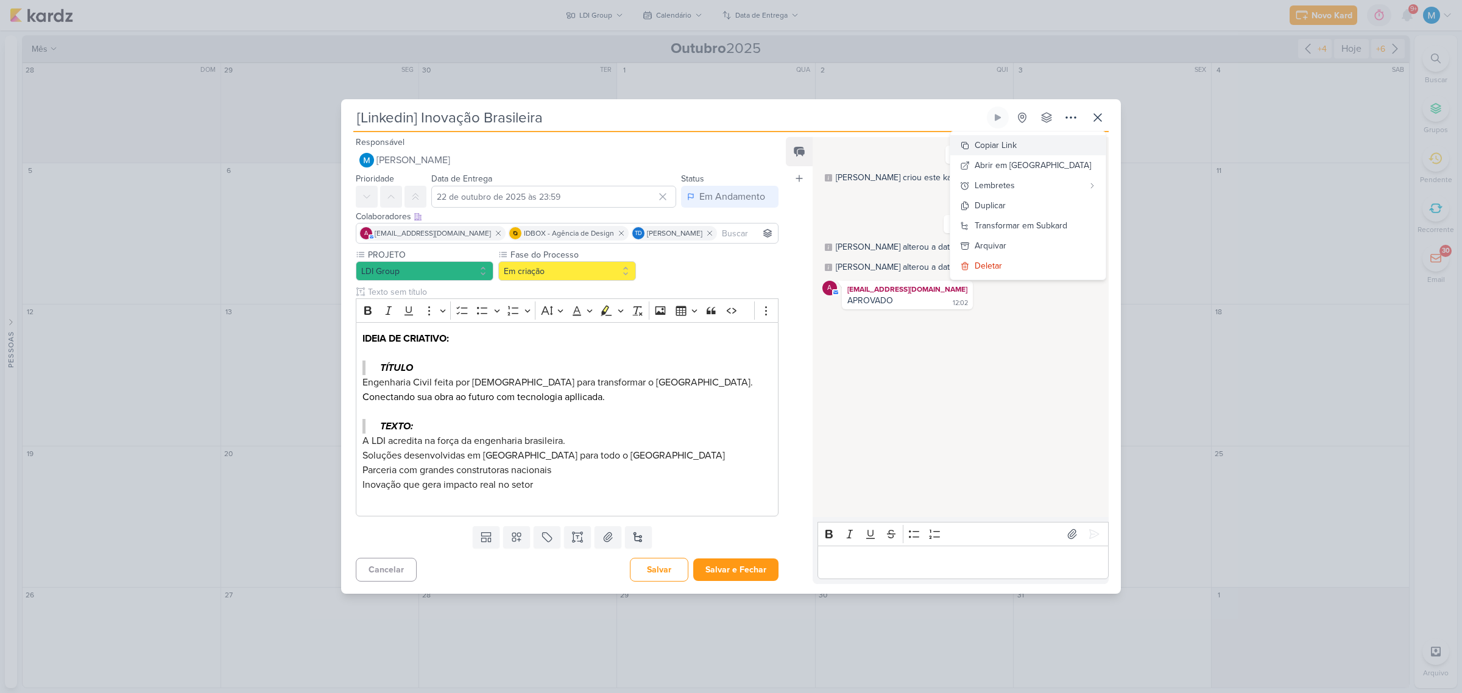
click at [1051, 139] on button "Copiar Link" at bounding box center [1027, 145] width 155 height 20
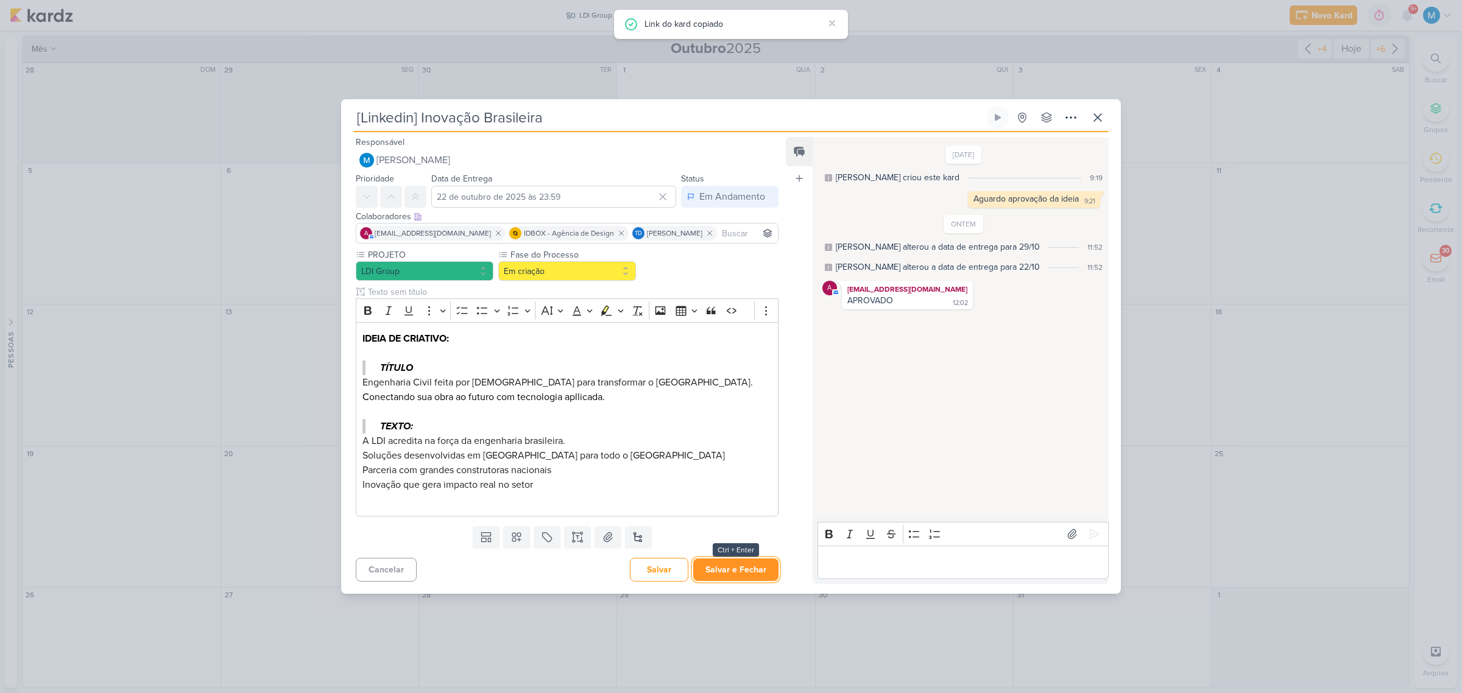
click at [741, 571] on button "Salvar e Fechar" at bounding box center [735, 570] width 85 height 23
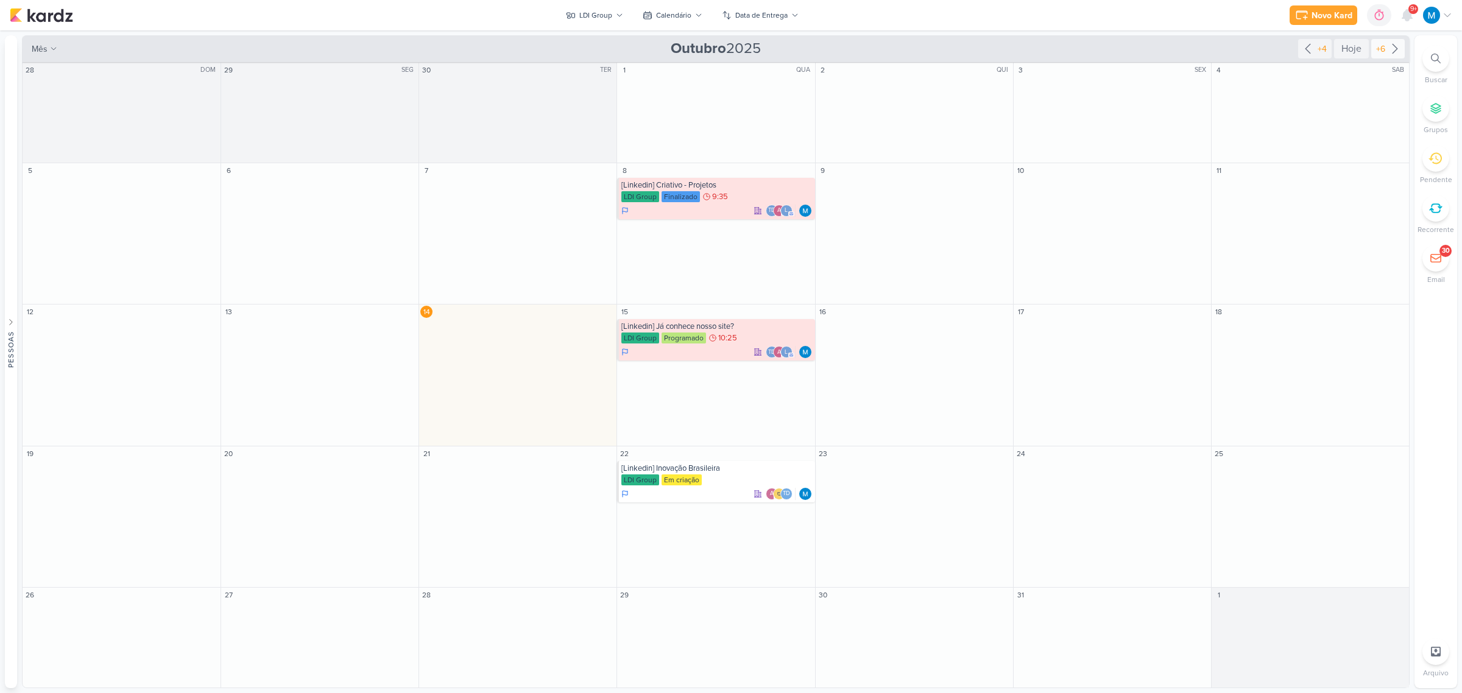
click at [1392, 49] on icon at bounding box center [1395, 48] width 15 height 15
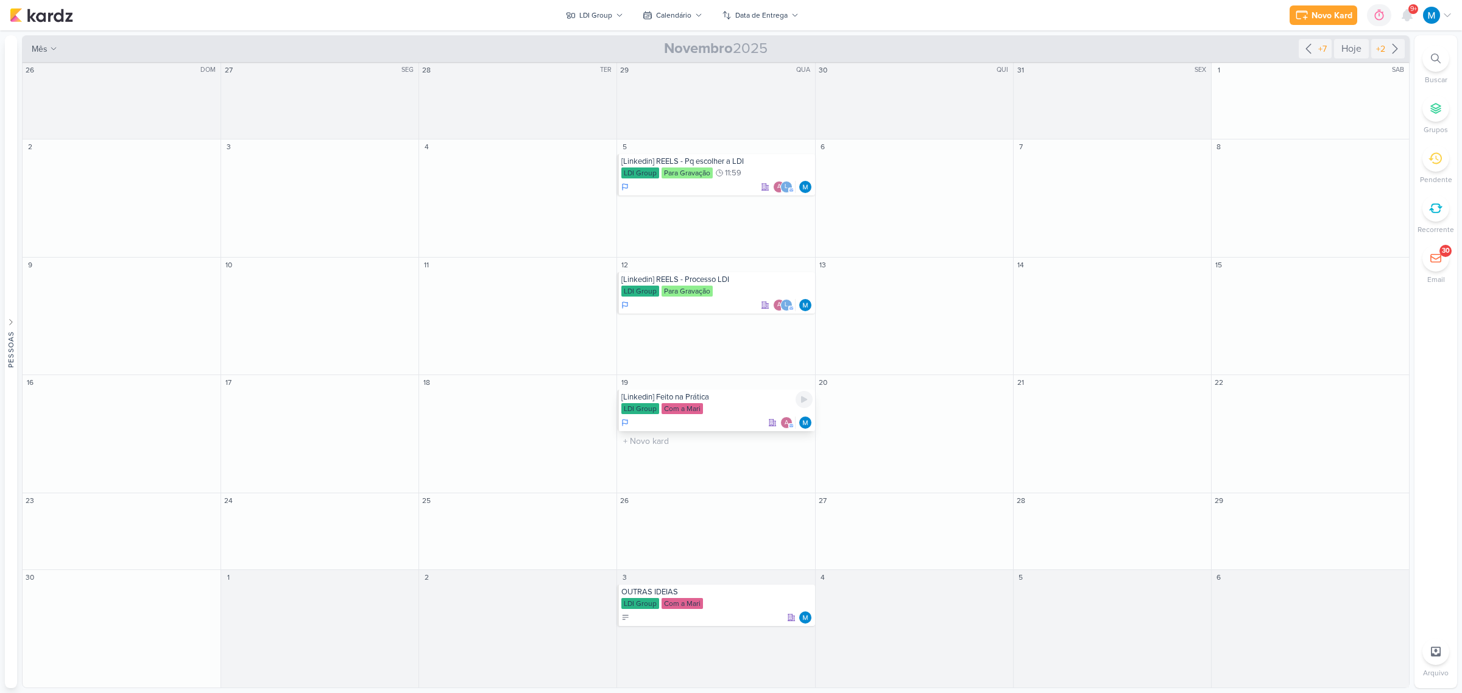
click at [702, 398] on div "[Linkedin] Feito na Prática" at bounding box center [716, 397] width 191 height 10
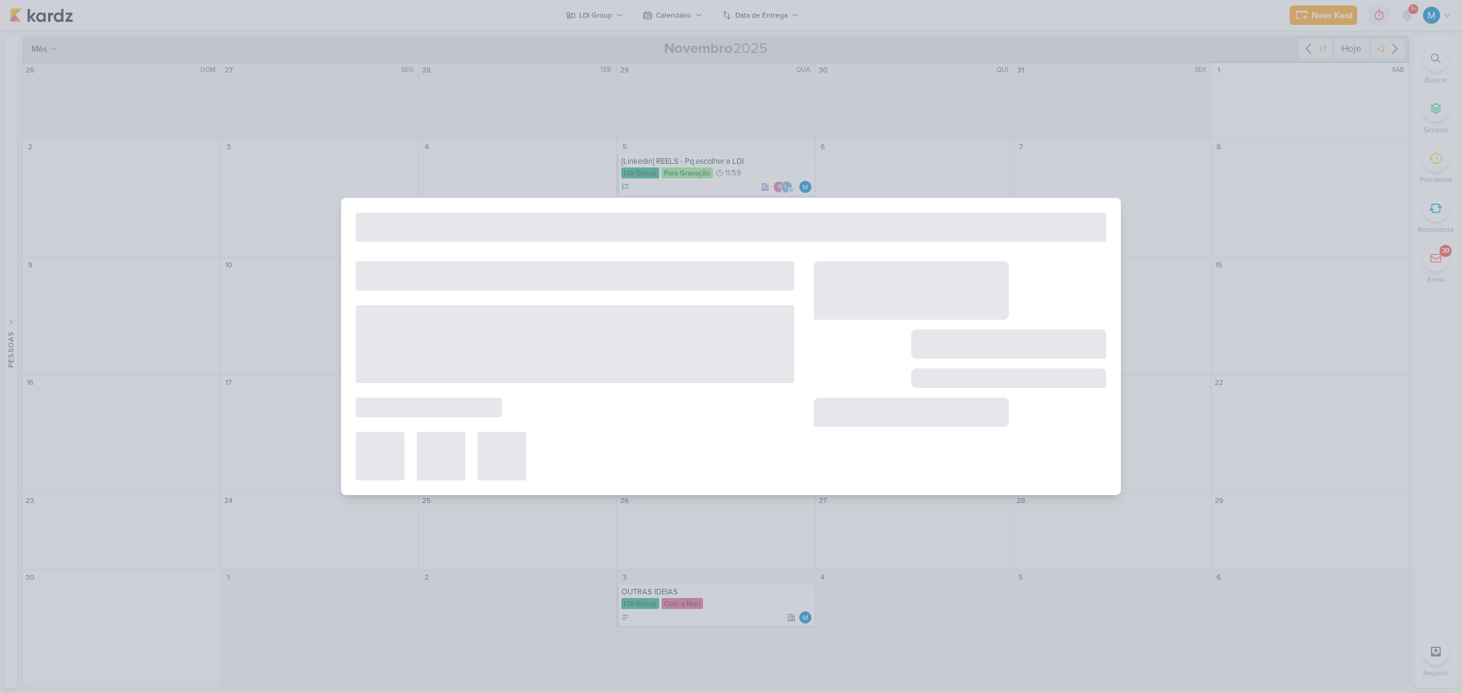
type input "[Linkedin] Feito na Prática"
type input "19 de novembro de 2025 às 23:59"
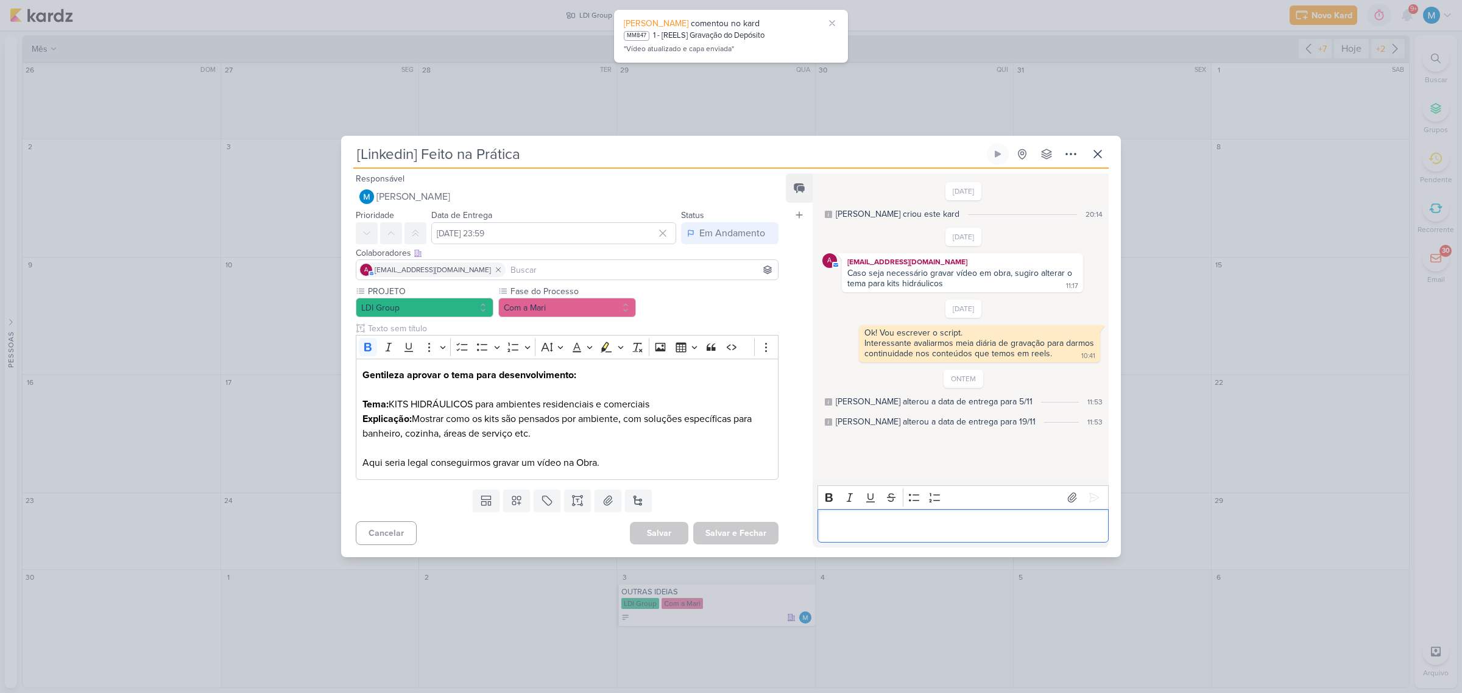
click at [879, 529] on p "Editor editing area: main" at bounding box center [963, 525] width 278 height 15
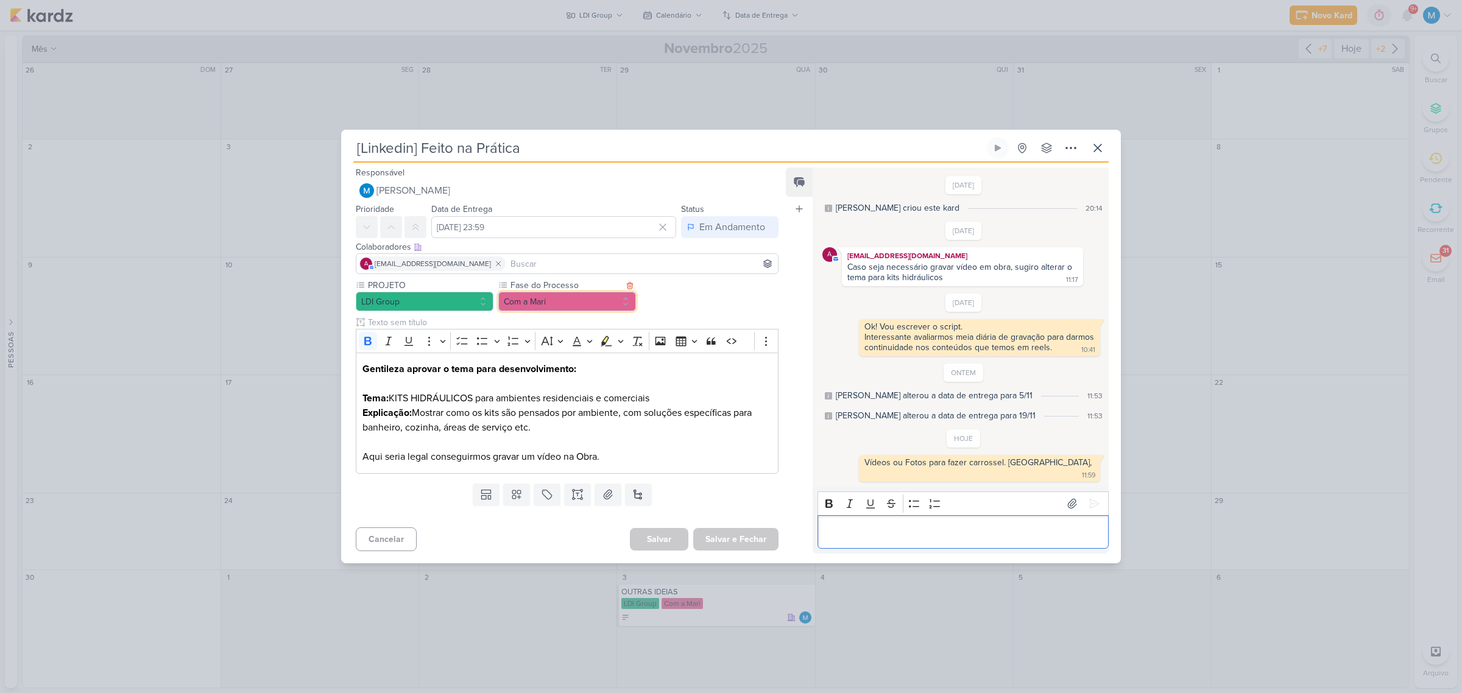
click at [561, 303] on button "Com a Mari" at bounding box center [567, 301] width 138 height 19
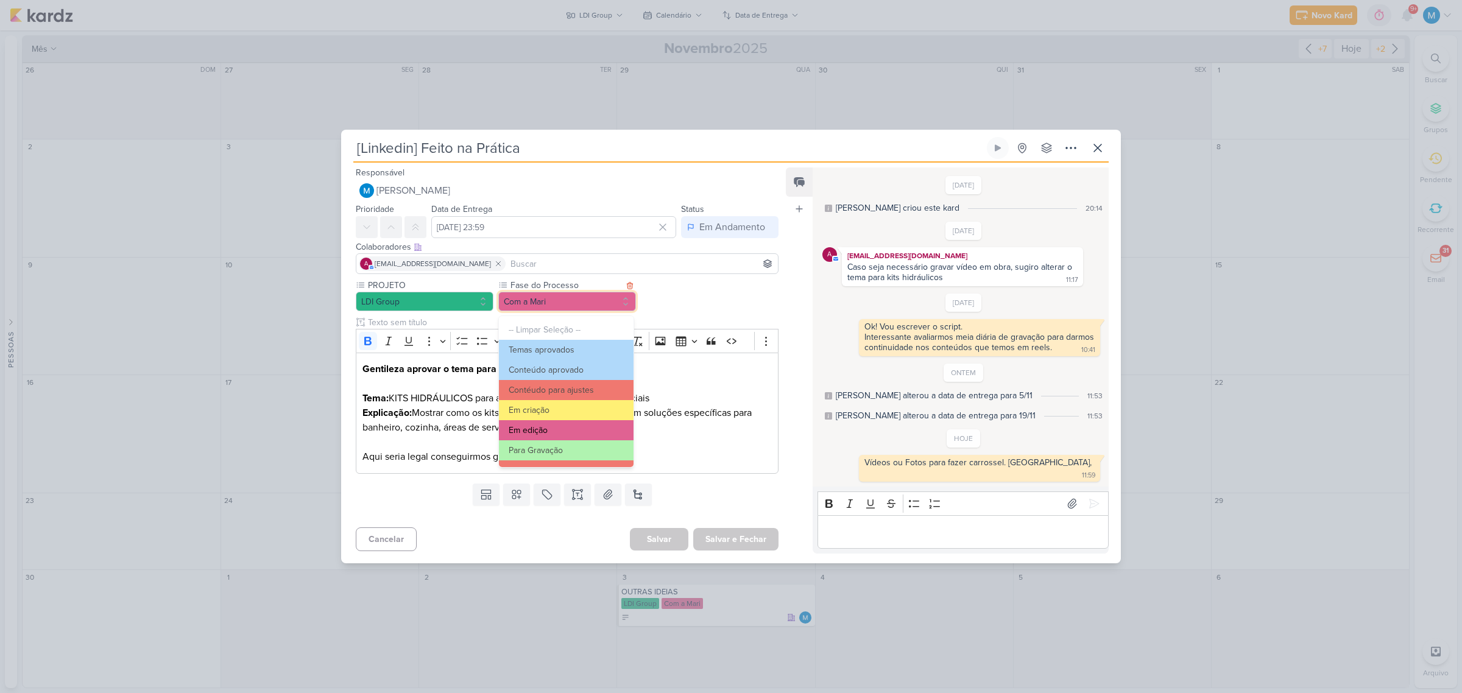
scroll to position [76, 0]
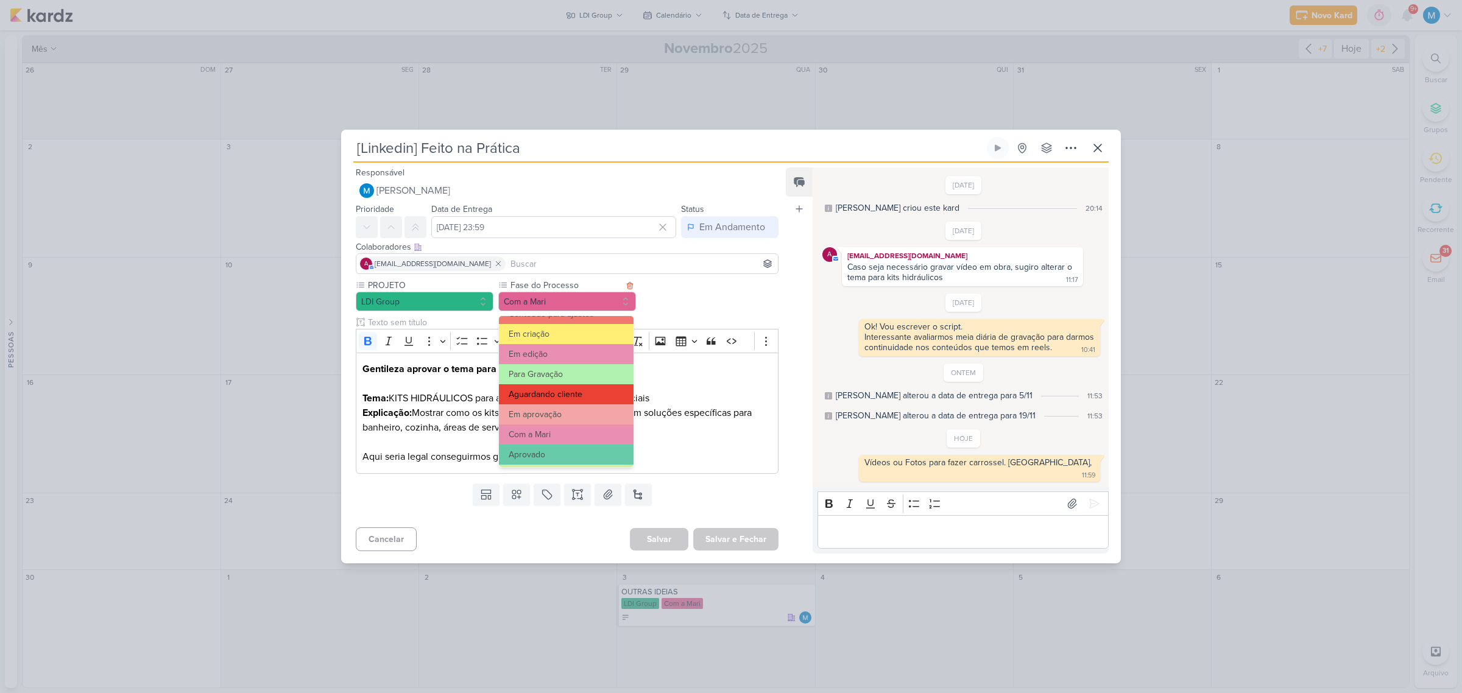
click at [570, 395] on button "Aguardando cliente" at bounding box center [566, 394] width 135 height 20
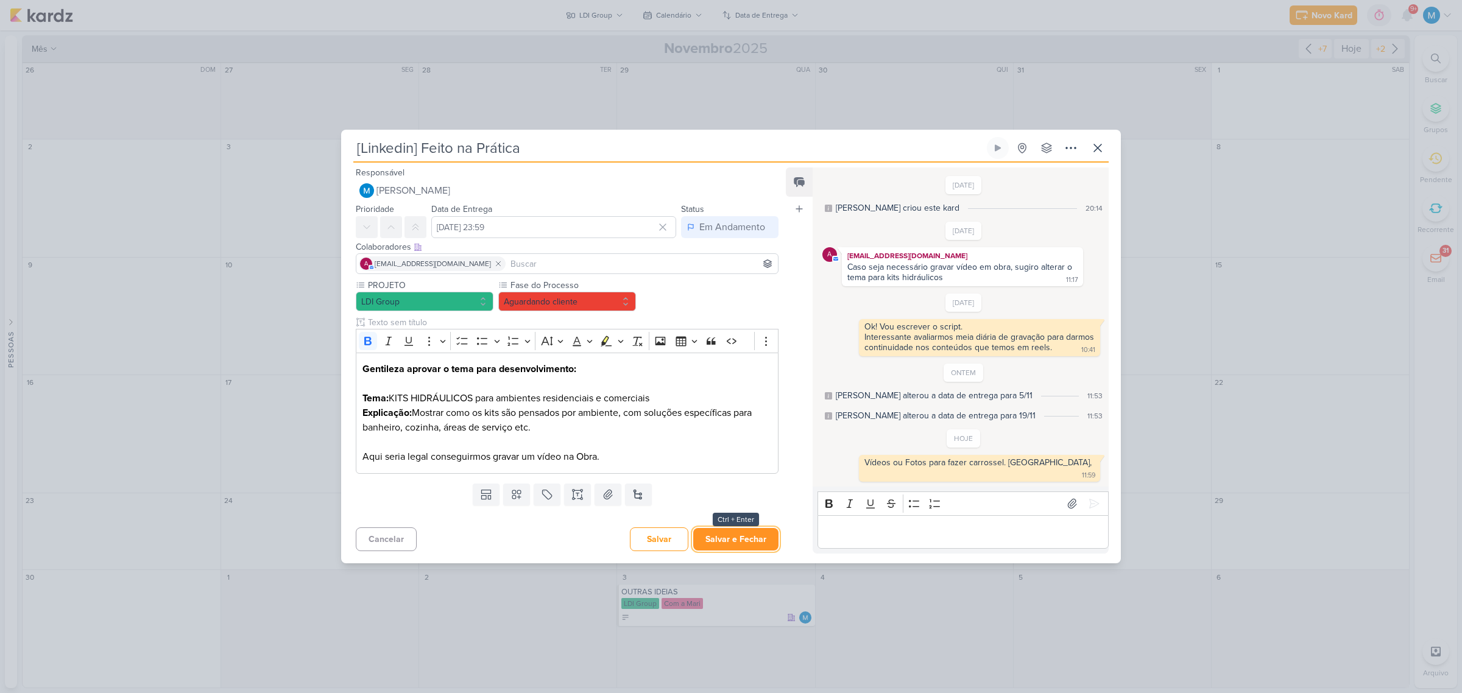
click at [744, 536] on button "Salvar e Fechar" at bounding box center [735, 539] width 85 height 23
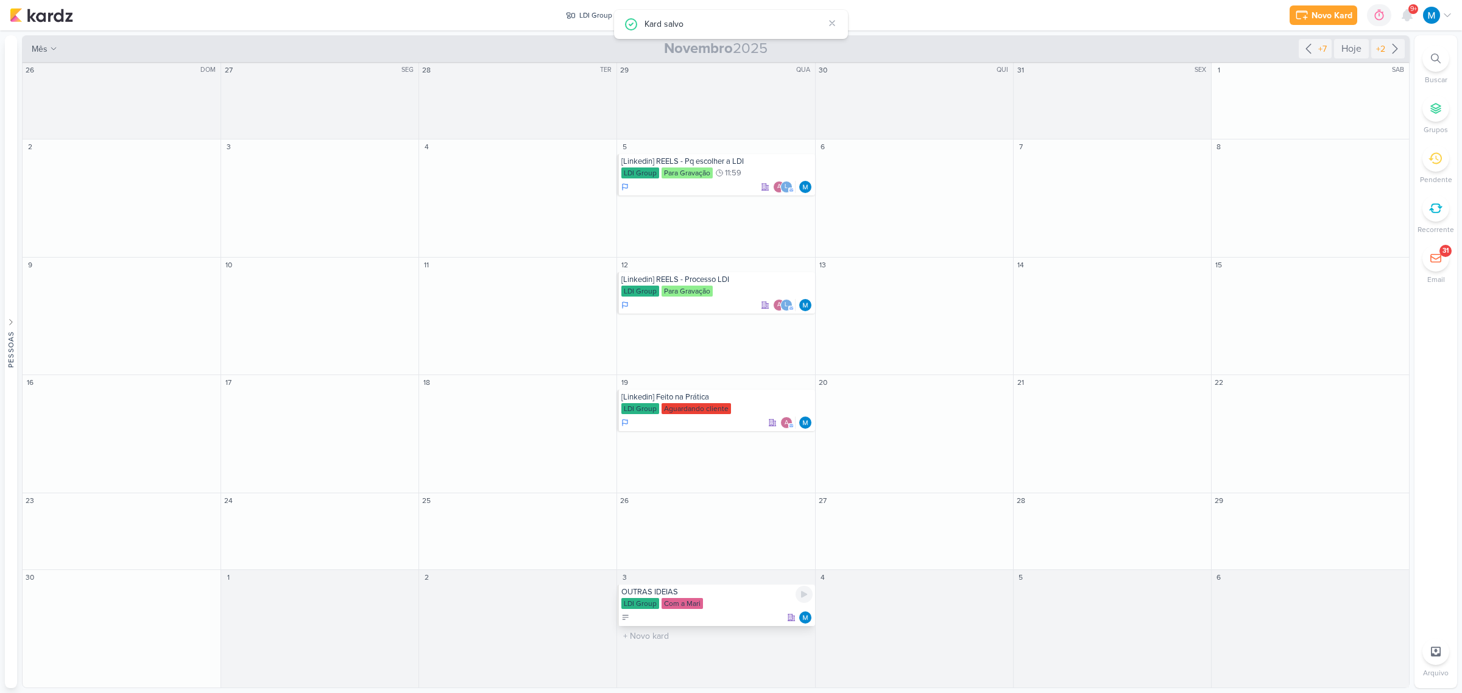
click at [680, 589] on div "OUTRAS IDEIAS" at bounding box center [716, 592] width 191 height 10
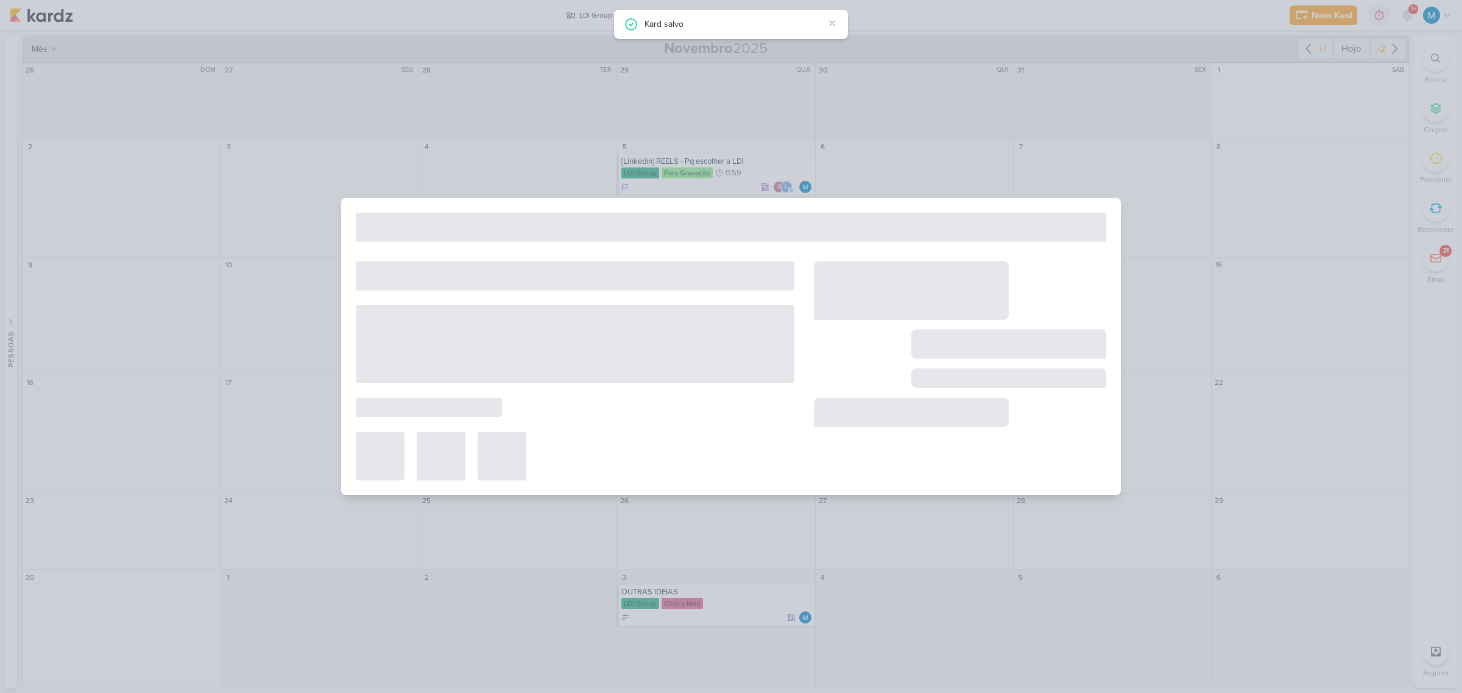
type input "OUTRAS IDEIAS"
type input "3 de dezembro de 2025 às 23:59"
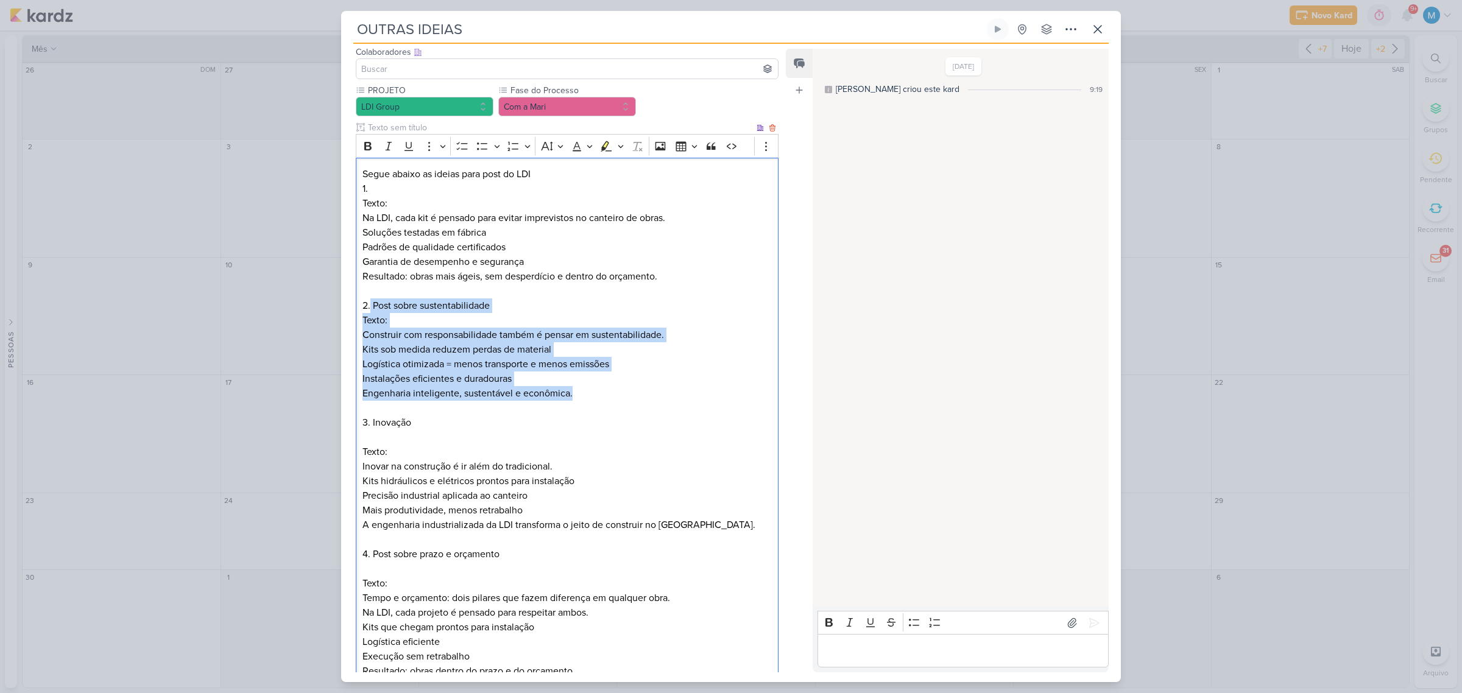
drag, startPoint x: 370, startPoint y: 305, endPoint x: 602, endPoint y: 393, distance: 247.8
click at [602, 393] on p "Texto: Na LDI, cada kit é pensado para evitar imprevistos no canteiro de obras.…" at bounding box center [567, 444] width 409 height 497
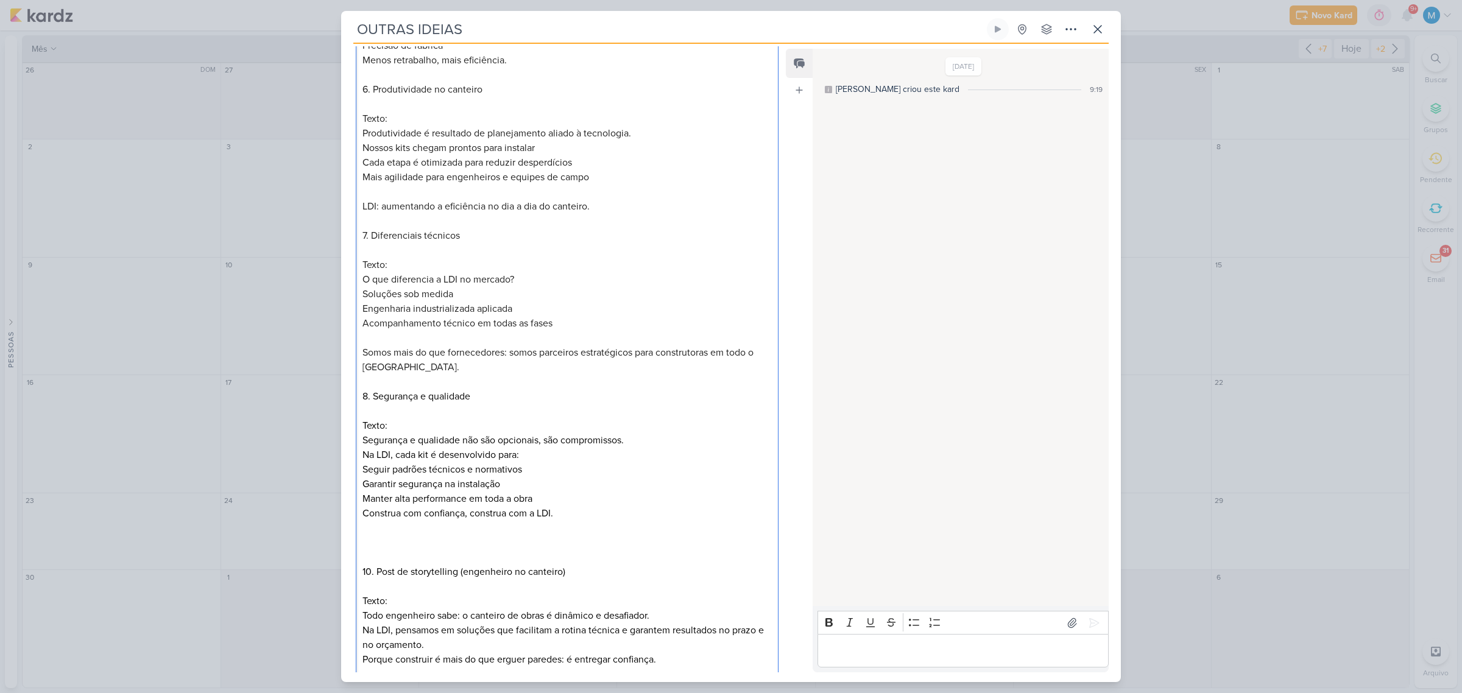
scroll to position [832, 0]
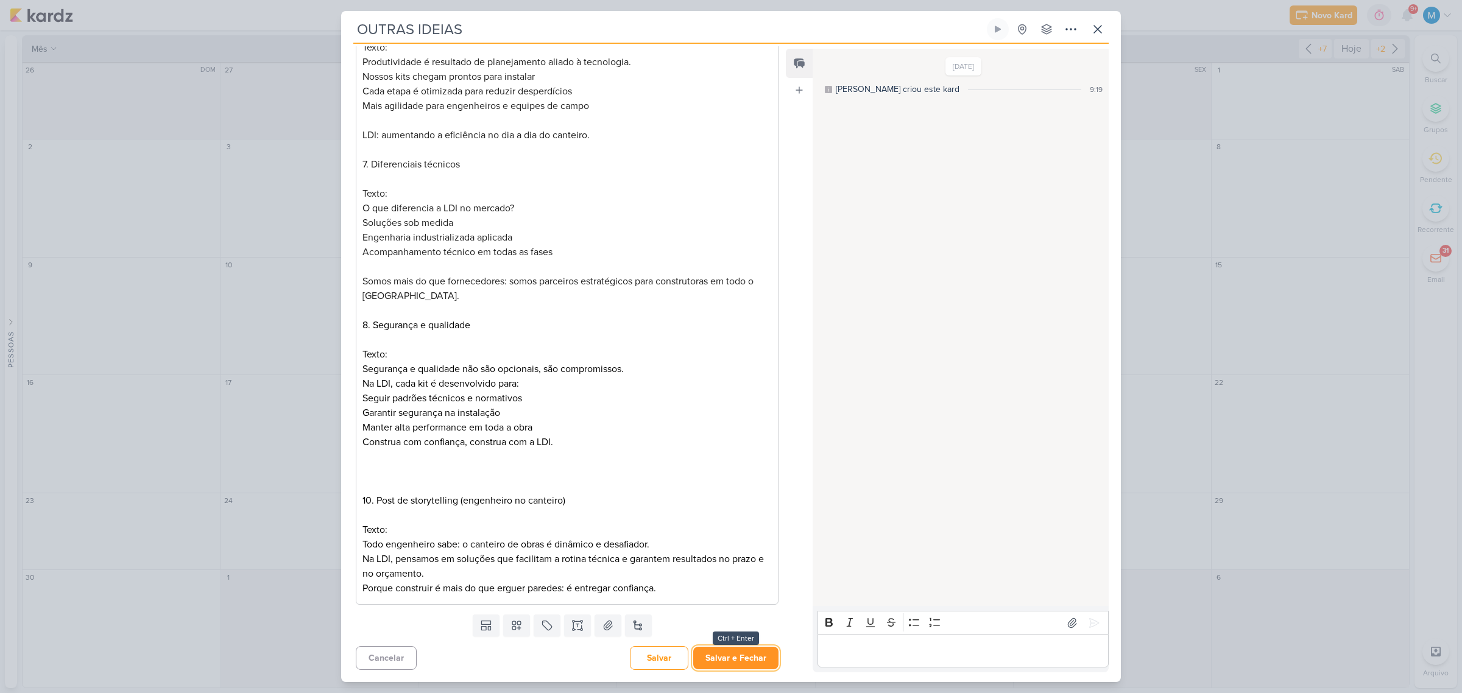
click at [727, 651] on button "Salvar e Fechar" at bounding box center [735, 658] width 85 height 23
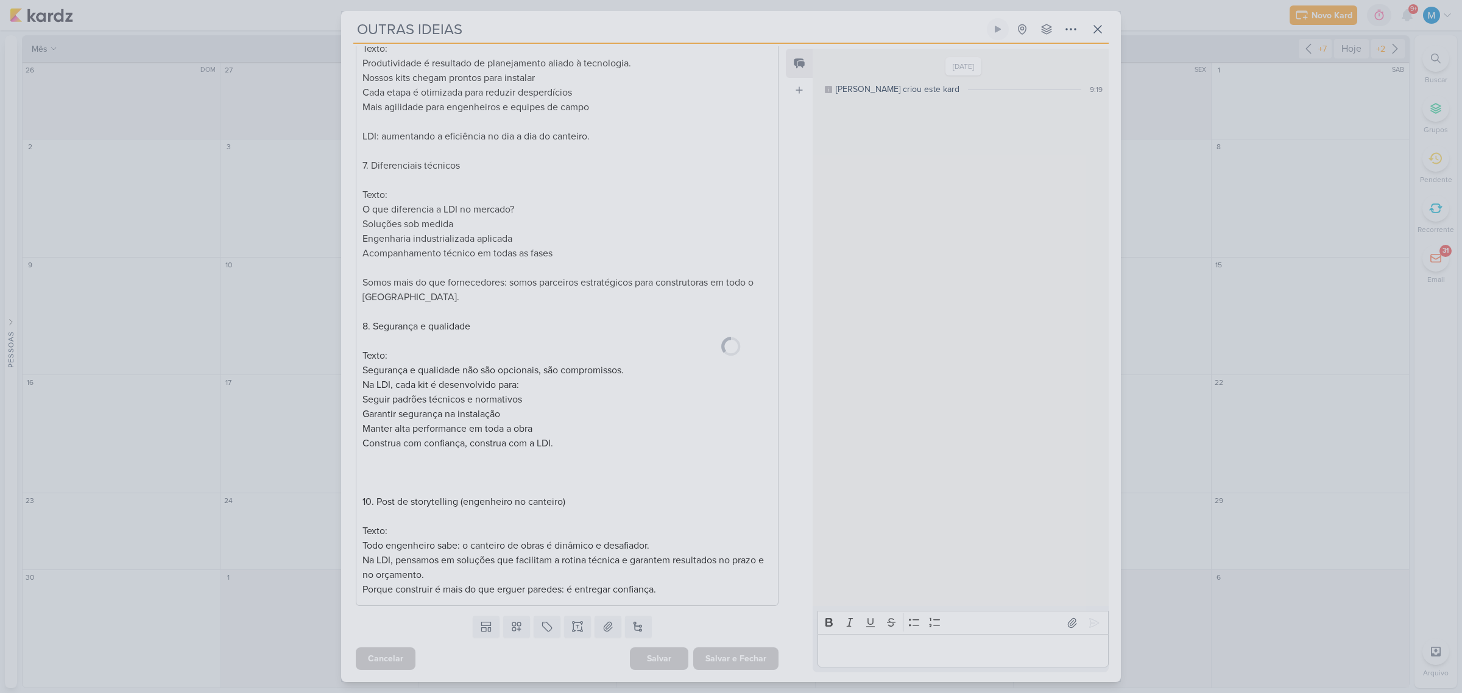
scroll to position [830, 0]
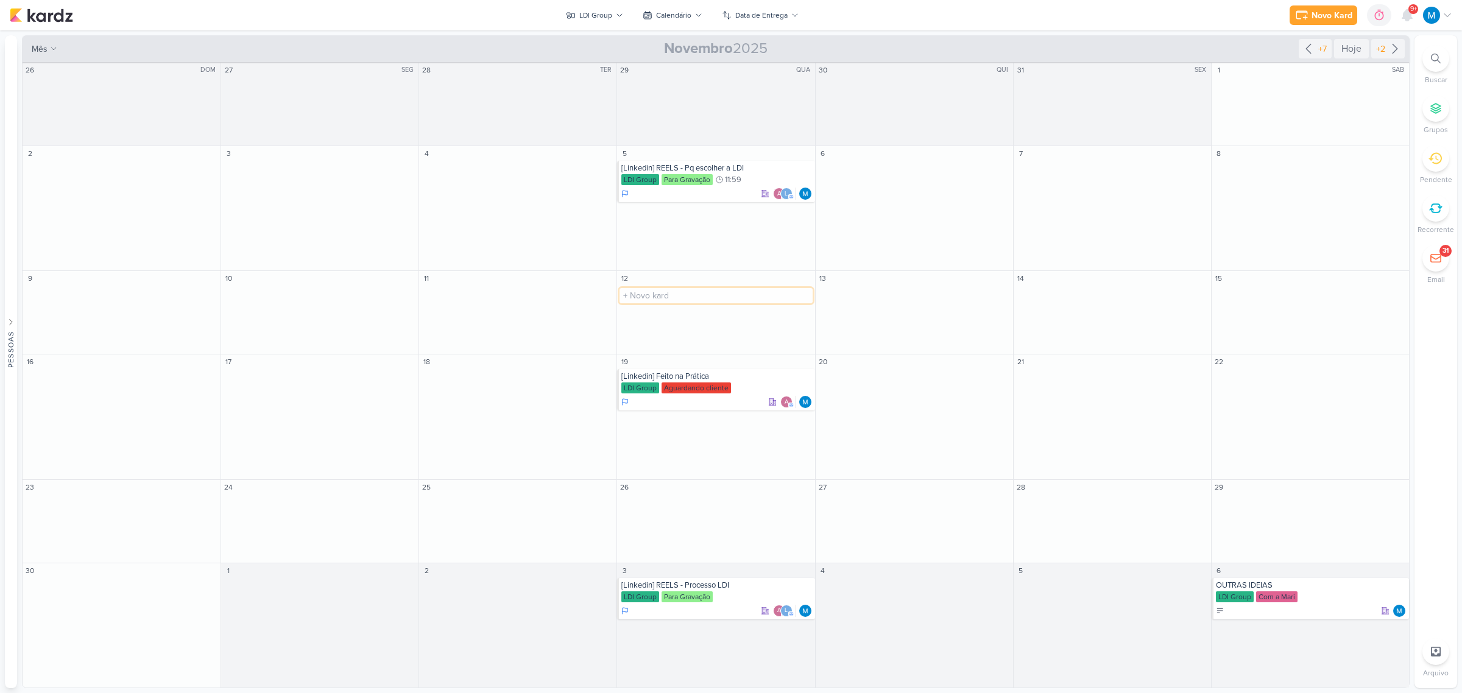
click at [637, 299] on input "text" at bounding box center [716, 295] width 193 height 15
click at [681, 299] on input "[Linkedin] CRIATIVO" at bounding box center [716, 295] width 193 height 15
click at [717, 297] on input "[Linkedin] CRIATIVO" at bounding box center [716, 295] width 193 height 15
type input "[Linkedin] CRIATIVO - Sustentabilidade"
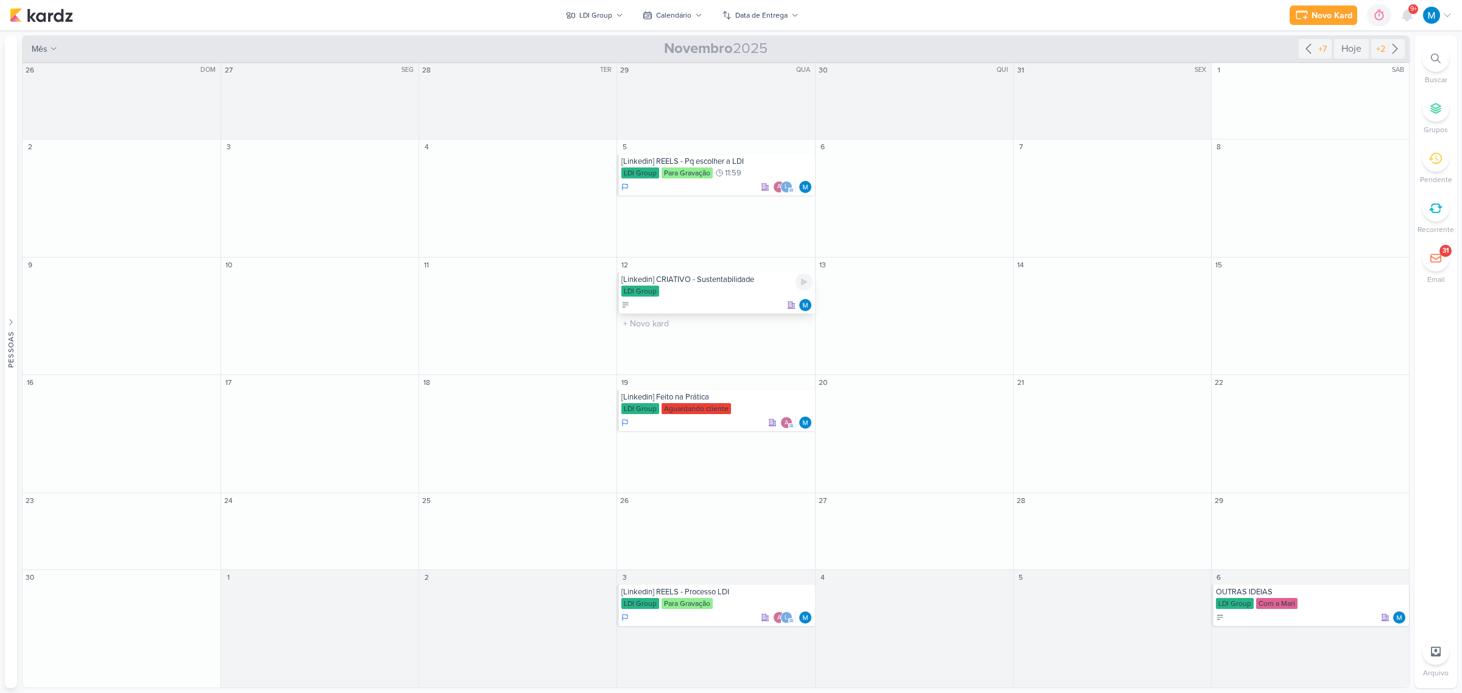
click at [717, 276] on div "[Linkedin] CRIATIVO - Sustentabilidade" at bounding box center [716, 280] width 191 height 10
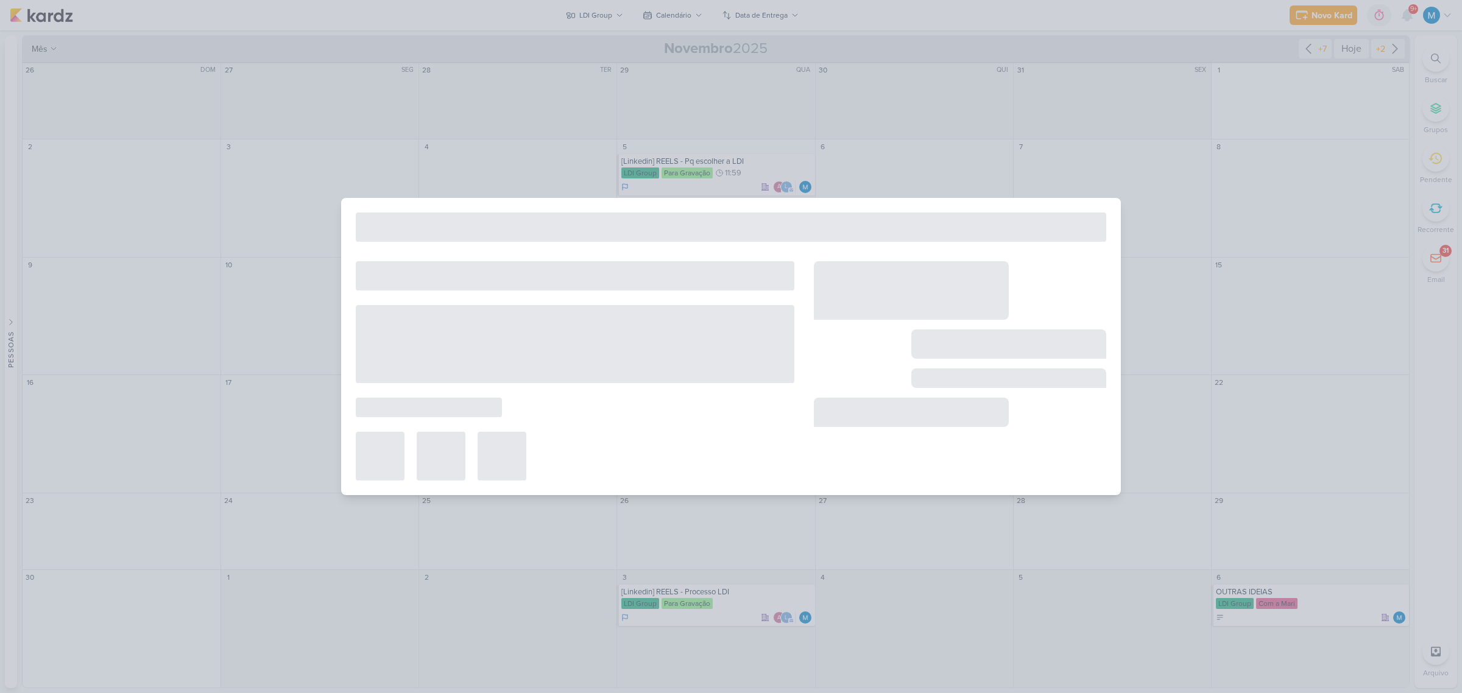
type input "[Linkedin] CRIATIVO - Sustentabilidade"
type input "[DATE] 23:59"
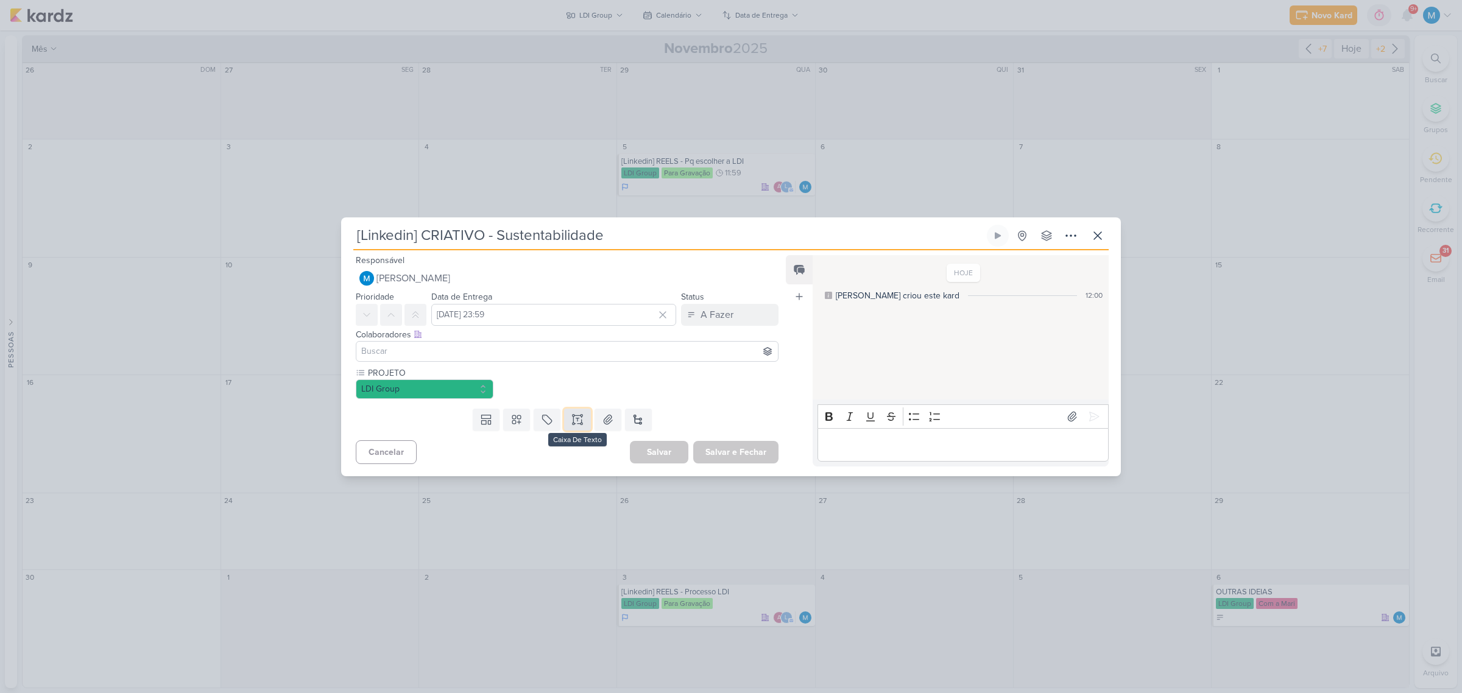
click at [577, 421] on icon at bounding box center [578, 420] width 12 height 12
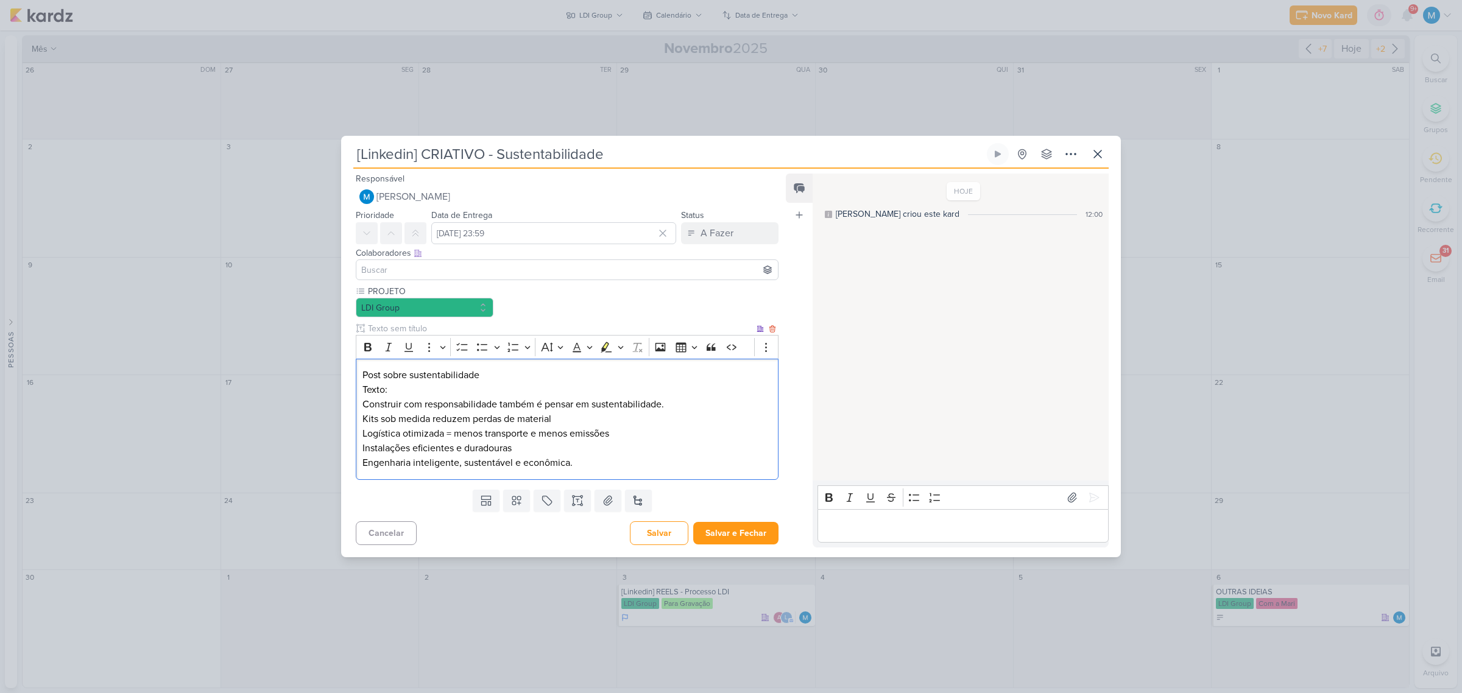
click at [366, 376] on p "Post sobre sustentabilidade Texto: Construir com responsabilidade também é pens…" at bounding box center [567, 419] width 409 height 102
drag, startPoint x: 389, startPoint y: 393, endPoint x: 336, endPoint y: 392, distance: 53.0
click at [336, 392] on div "[Linkedin] CRIATIVO - Sustentabilidade Criado por mim" at bounding box center [731, 346] width 1462 height 693
click at [512, 504] on icon at bounding box center [516, 501] width 9 height 9
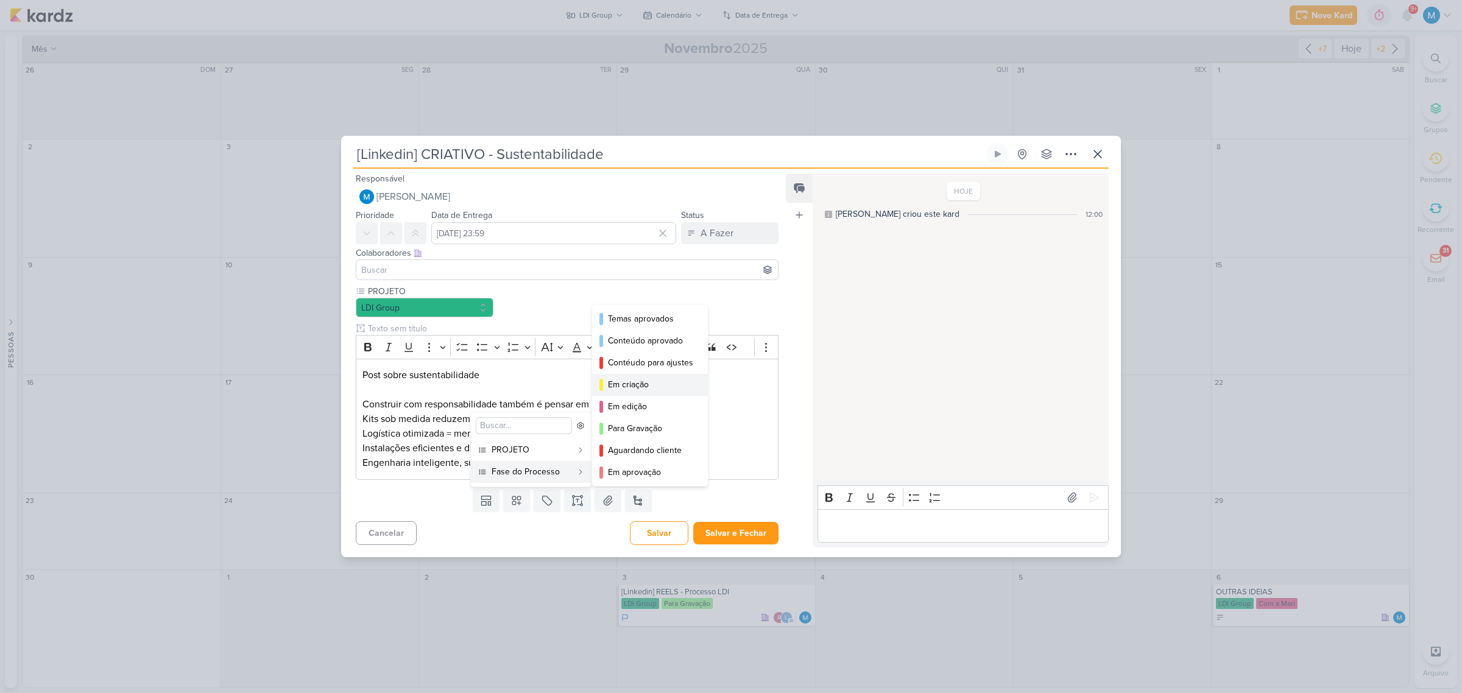
click at [641, 384] on div "Em criação" at bounding box center [650, 384] width 85 height 13
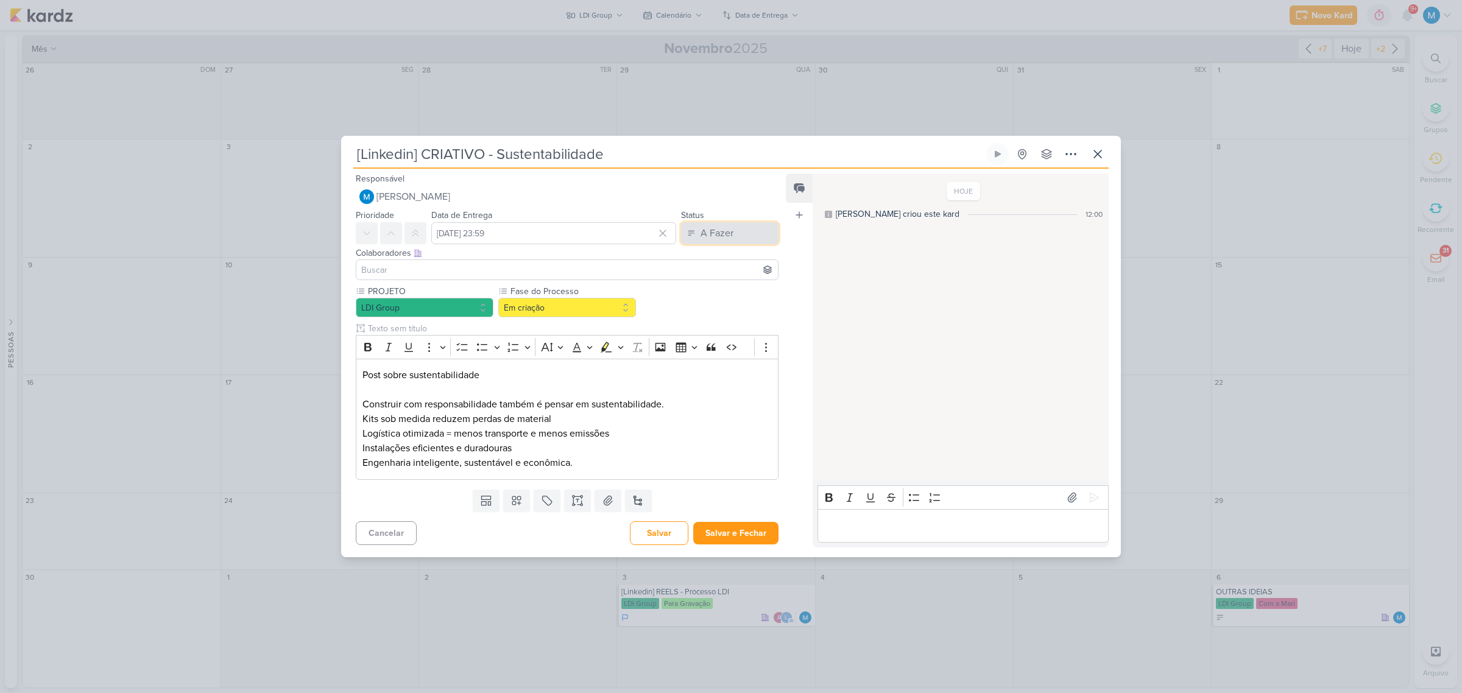
click at [739, 224] on button "A Fazer" at bounding box center [729, 233] width 97 height 22
click at [796, 360] on div "Feed Atrelar email Solte o email para atrelar ao kard" at bounding box center [799, 360] width 27 height 373
click at [470, 275] on input at bounding box center [567, 270] width 417 height 15
type input "idb"
click at [476, 289] on div "IDBOX - Agência de Design" at bounding box center [430, 293] width 105 height 13
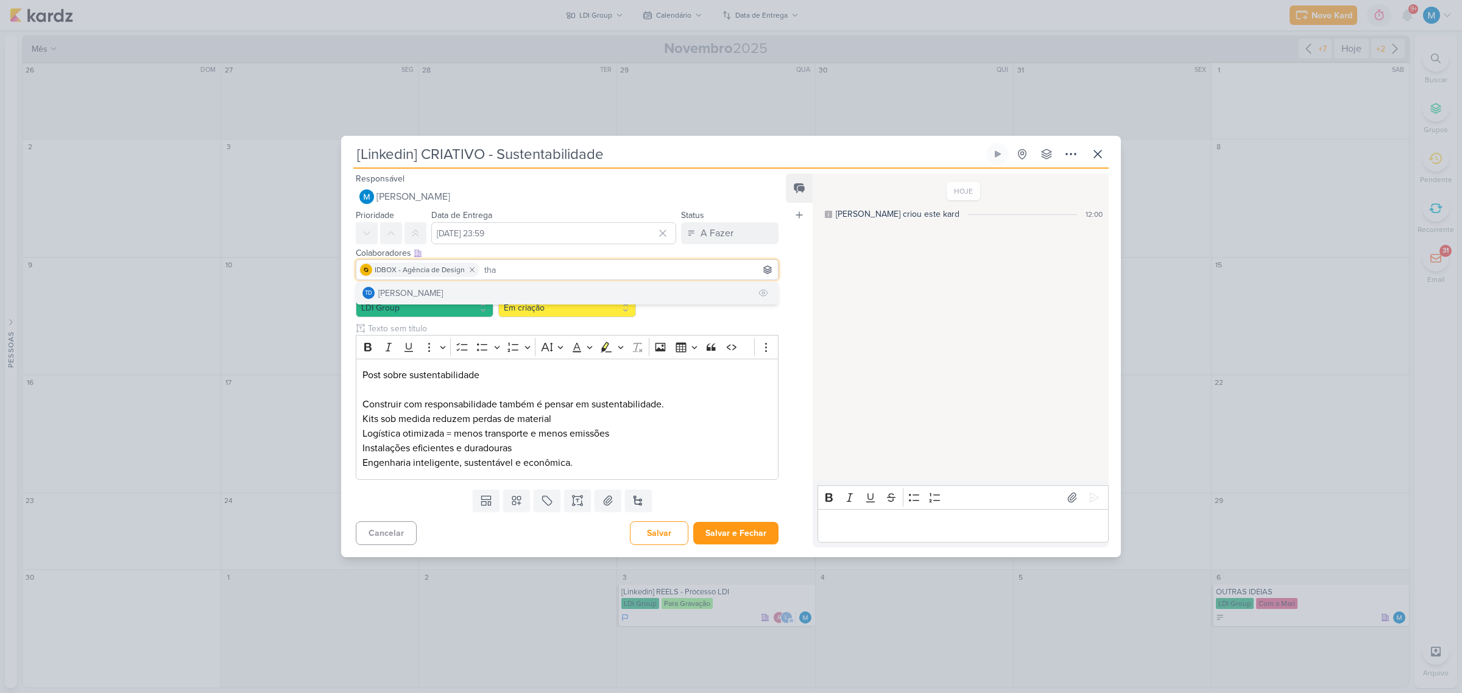
type input "tha"
click at [431, 293] on div "[PERSON_NAME]" at bounding box center [410, 293] width 65 height 13
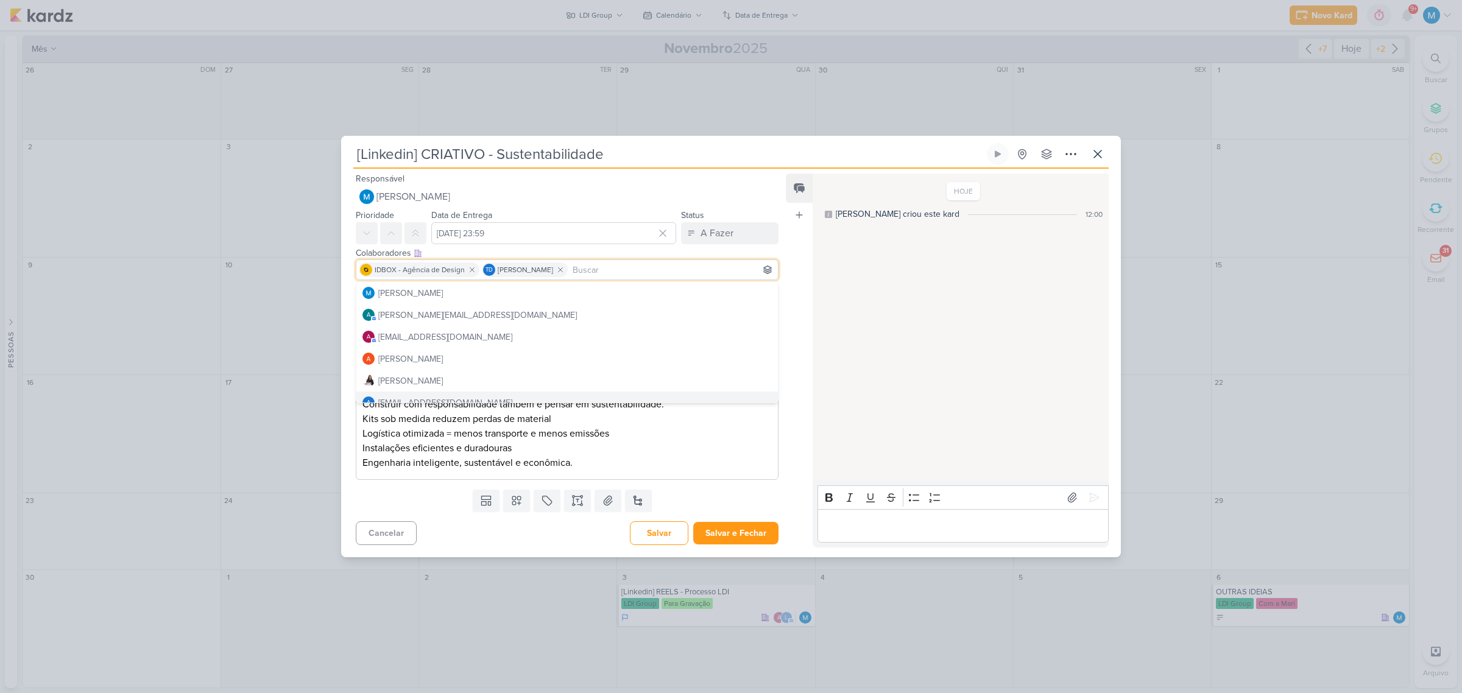
click at [786, 379] on div "Feed Atrelar email Solte o email para atrelar ao kard" at bounding box center [799, 360] width 27 height 373
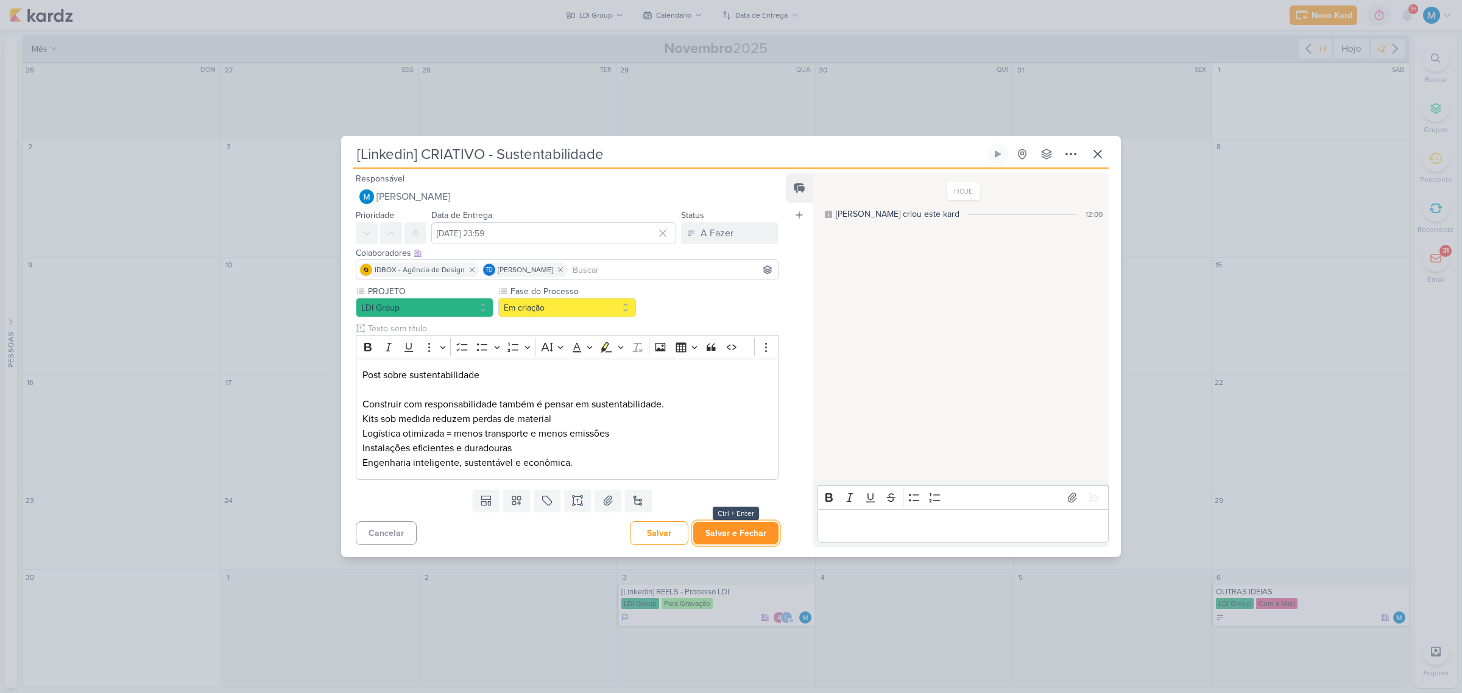
click at [742, 532] on button "Salvar e Fechar" at bounding box center [735, 533] width 85 height 23
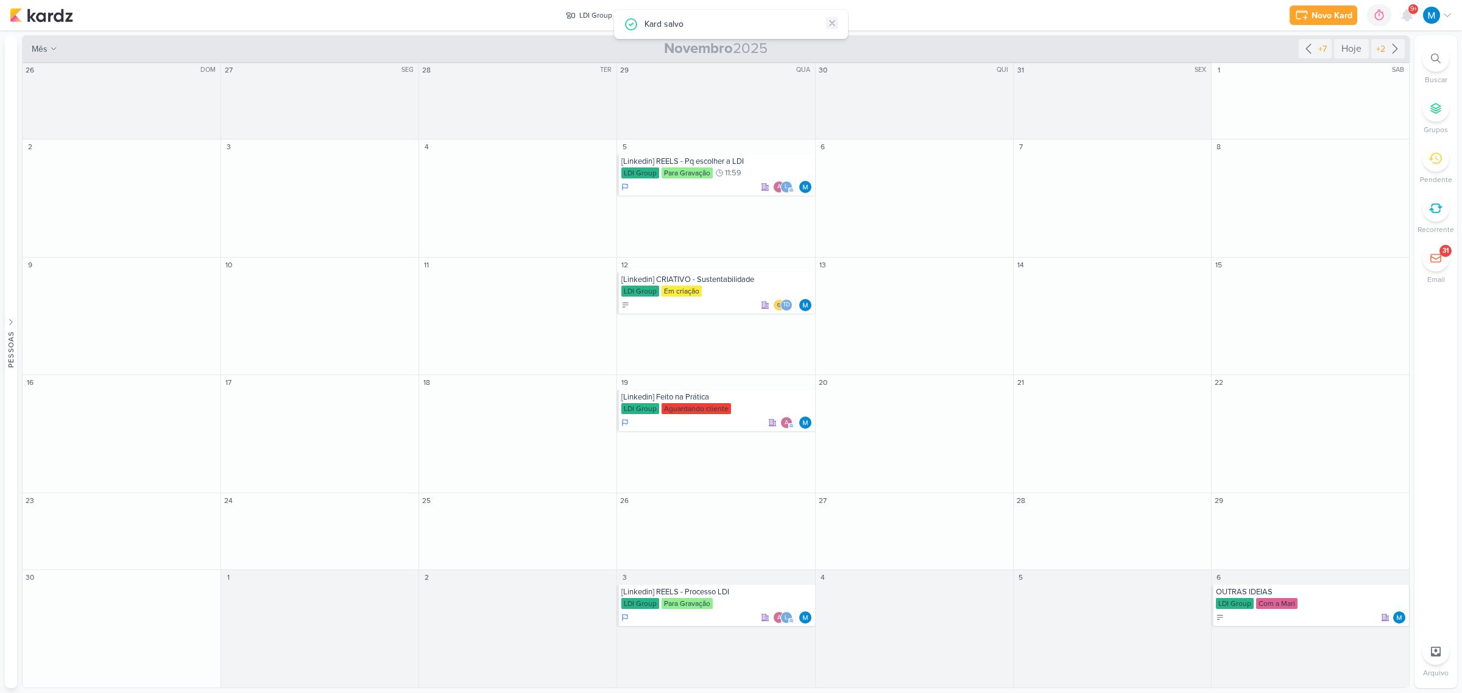
click at [833, 26] on icon at bounding box center [832, 23] width 10 height 10
click at [598, 7] on button "LDI Group" at bounding box center [595, 14] width 72 height 19
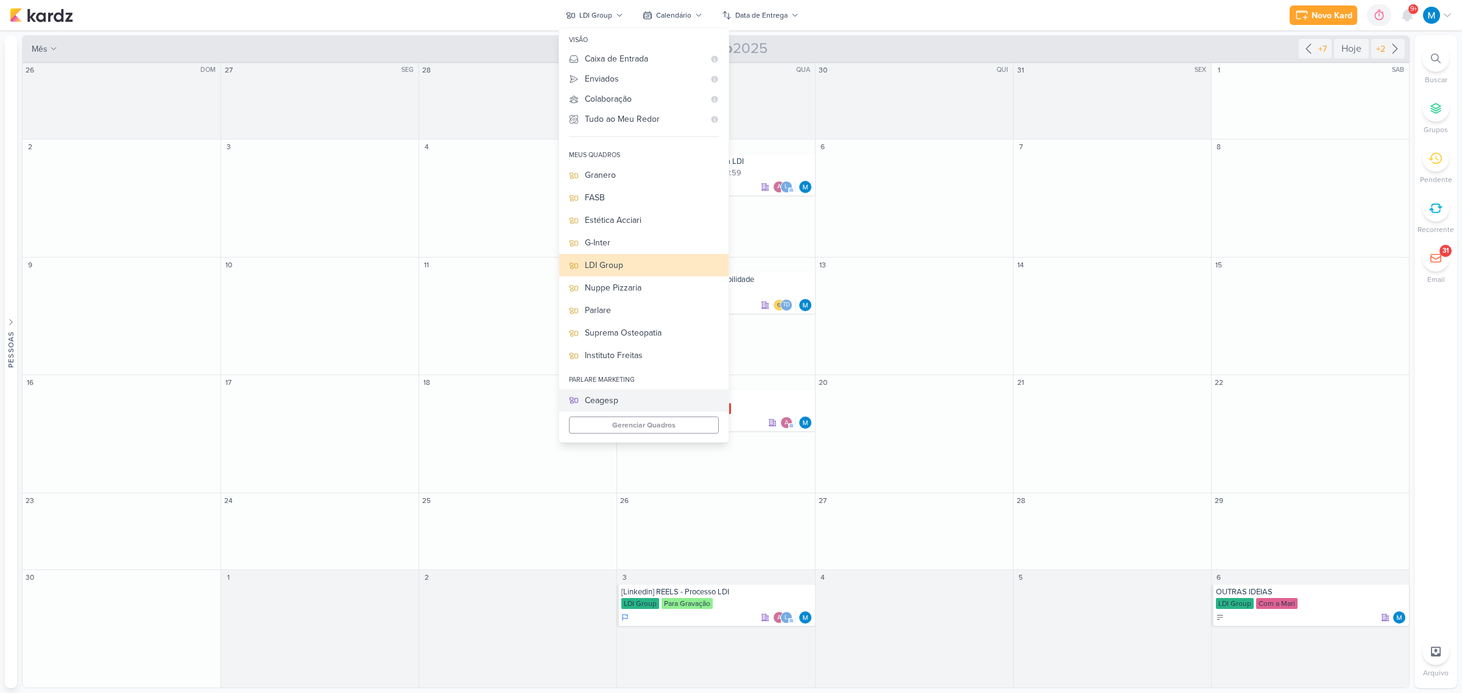
click at [641, 399] on div "Ceagesp" at bounding box center [652, 400] width 134 height 13
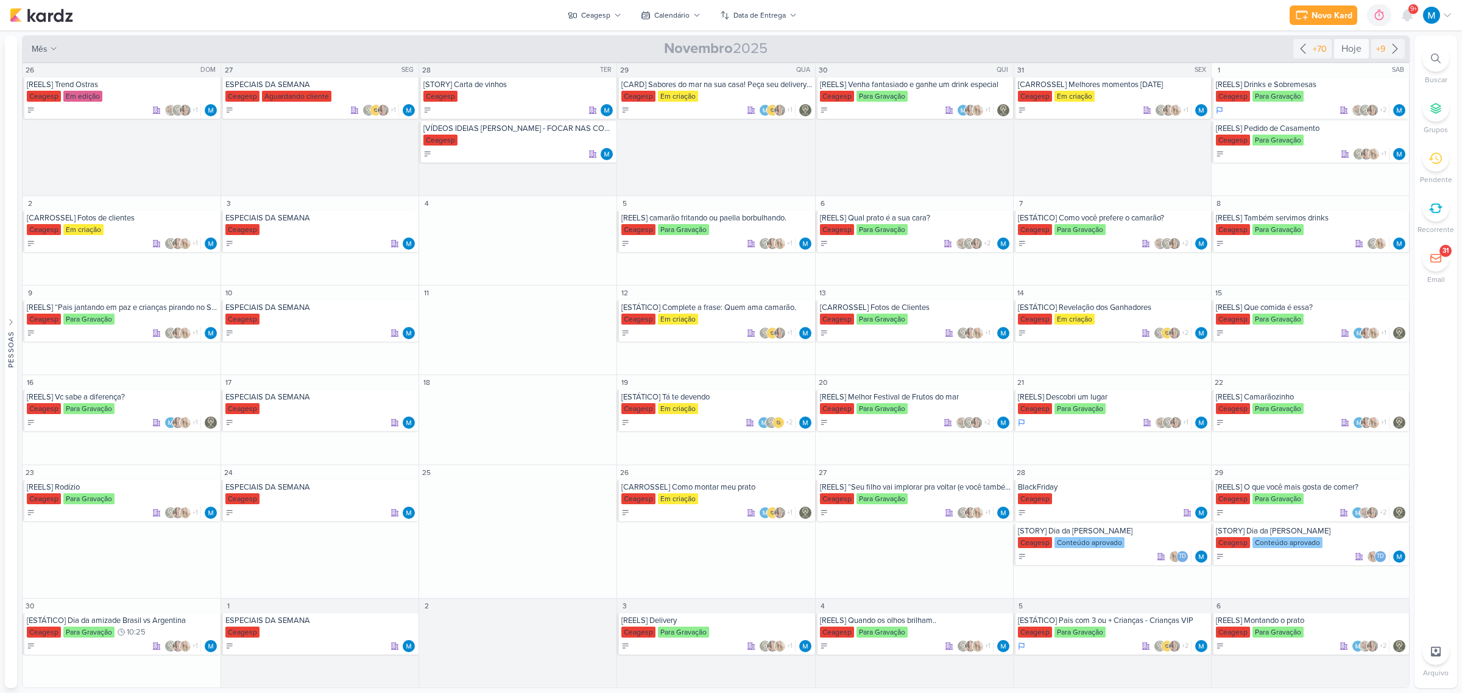
click at [1343, 49] on div "Hoje" at bounding box center [1351, 48] width 35 height 19
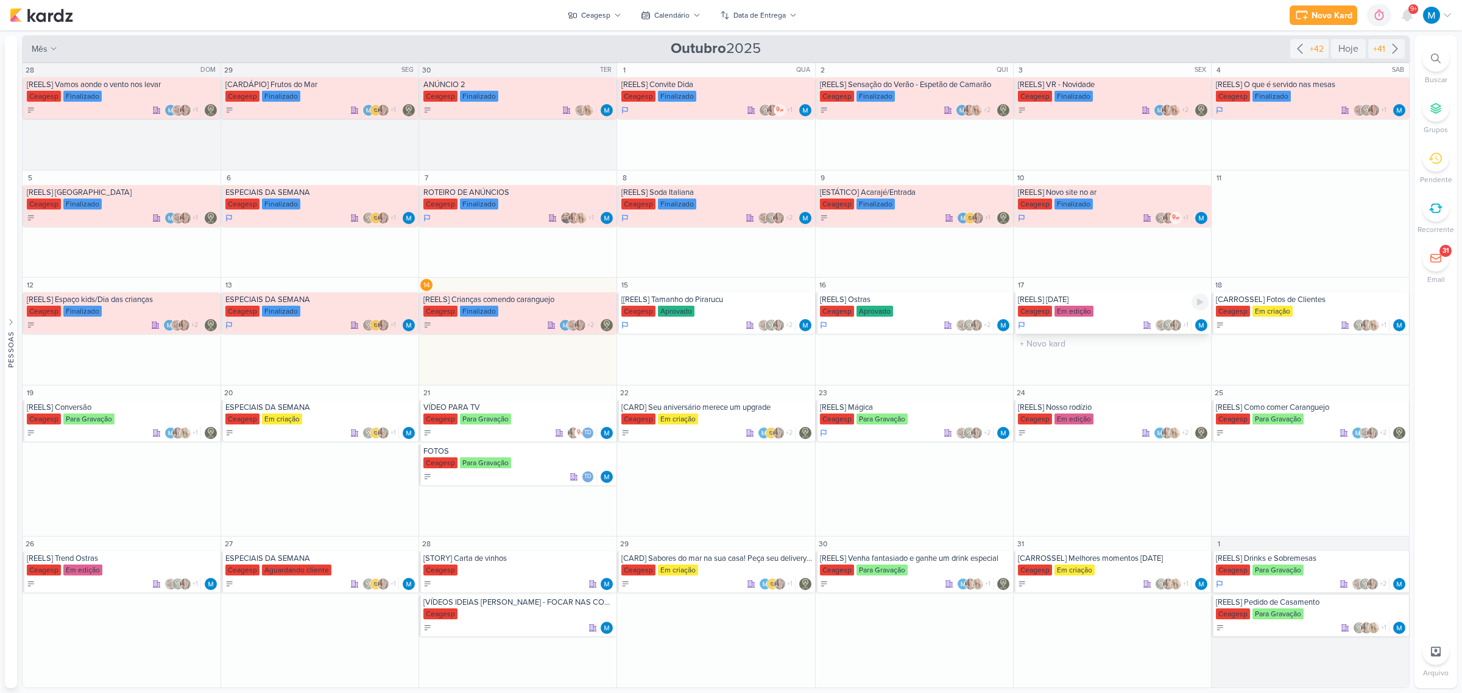
click at [1101, 302] on div "[REELS] [DATE]" at bounding box center [1113, 300] width 191 height 10
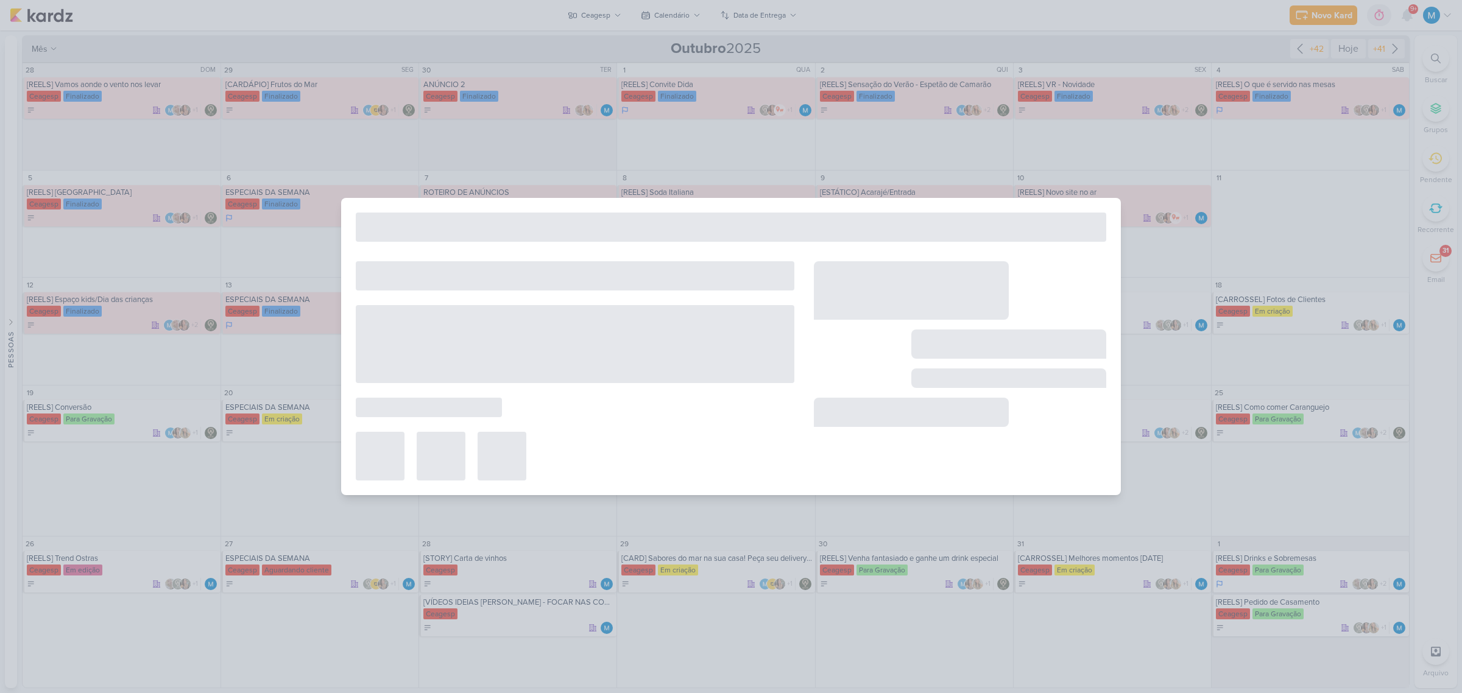
type input "[REELS] [DATE]"
type input "[DATE] 23:59"
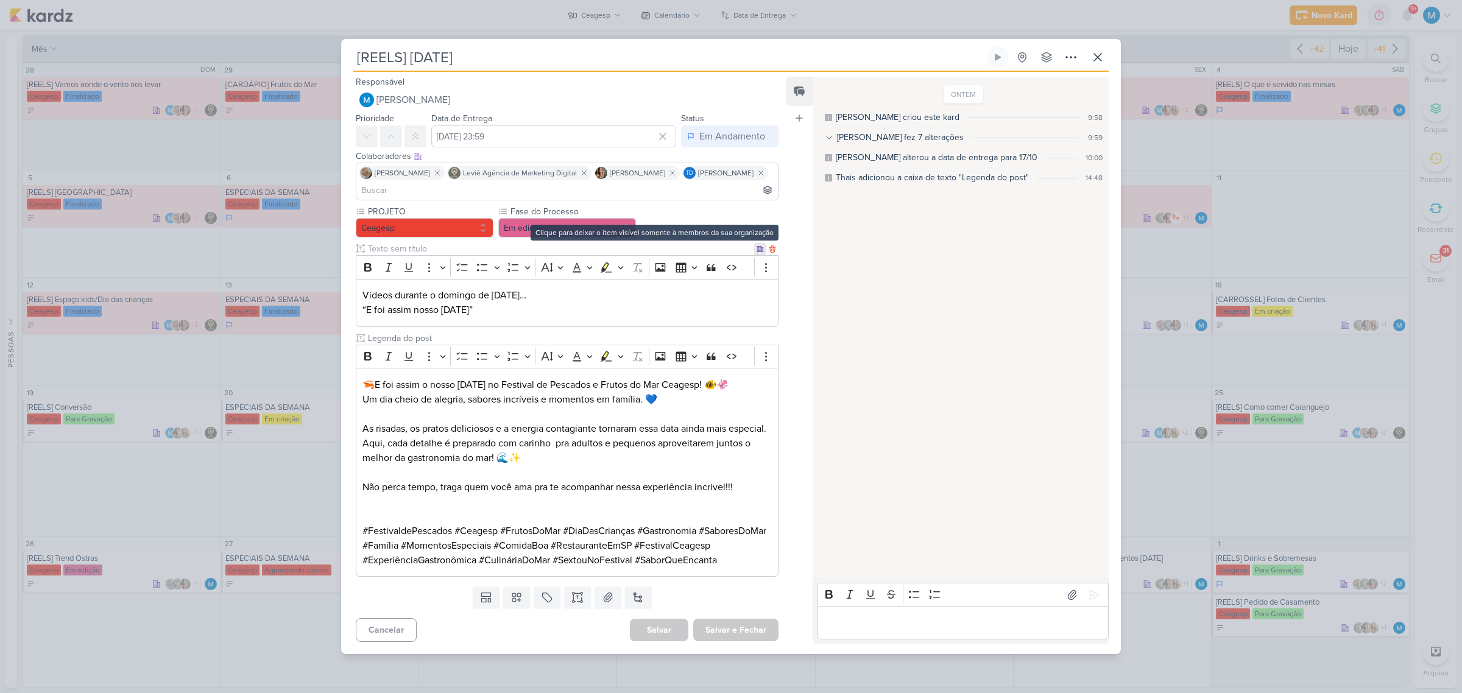
click at [757, 246] on icon at bounding box center [760, 248] width 6 height 5
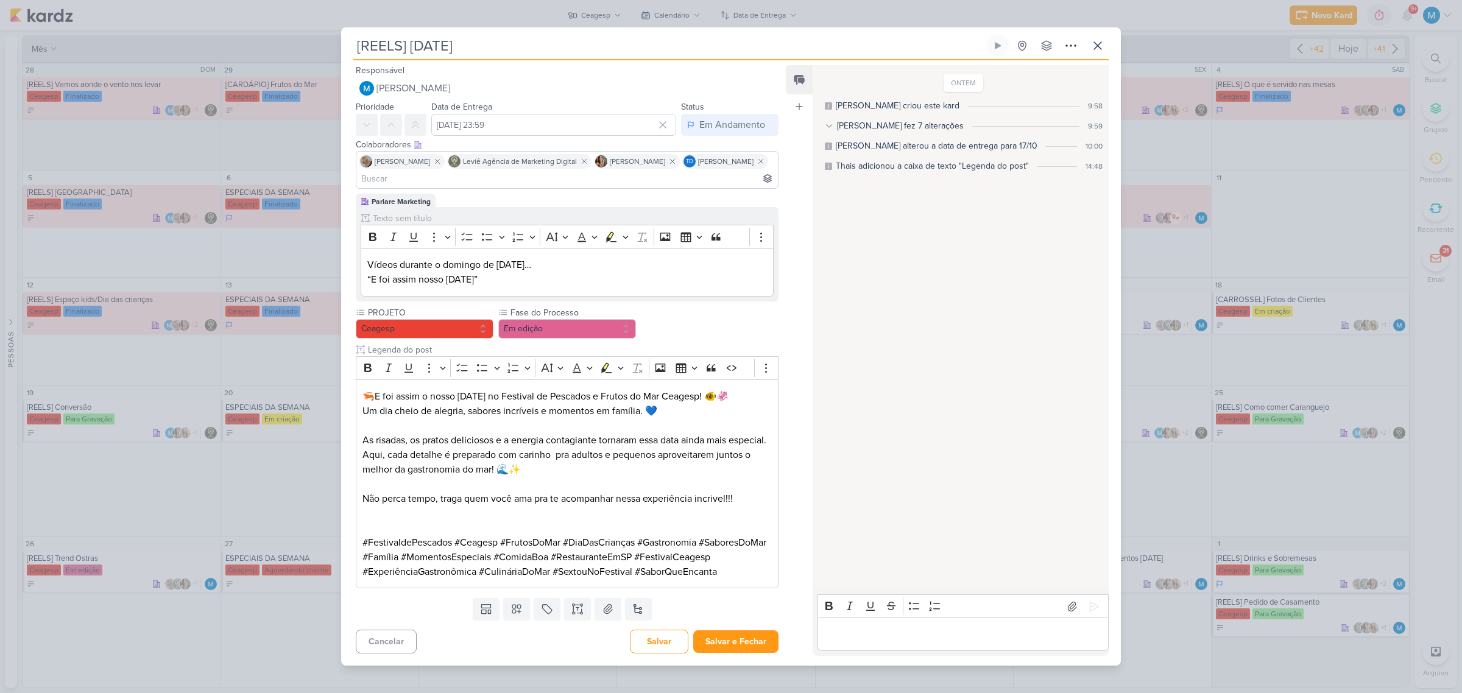
click at [1076, 27] on div "[REELS] Dia das crianças Criado por mim" at bounding box center [731, 346] width 780 height 639
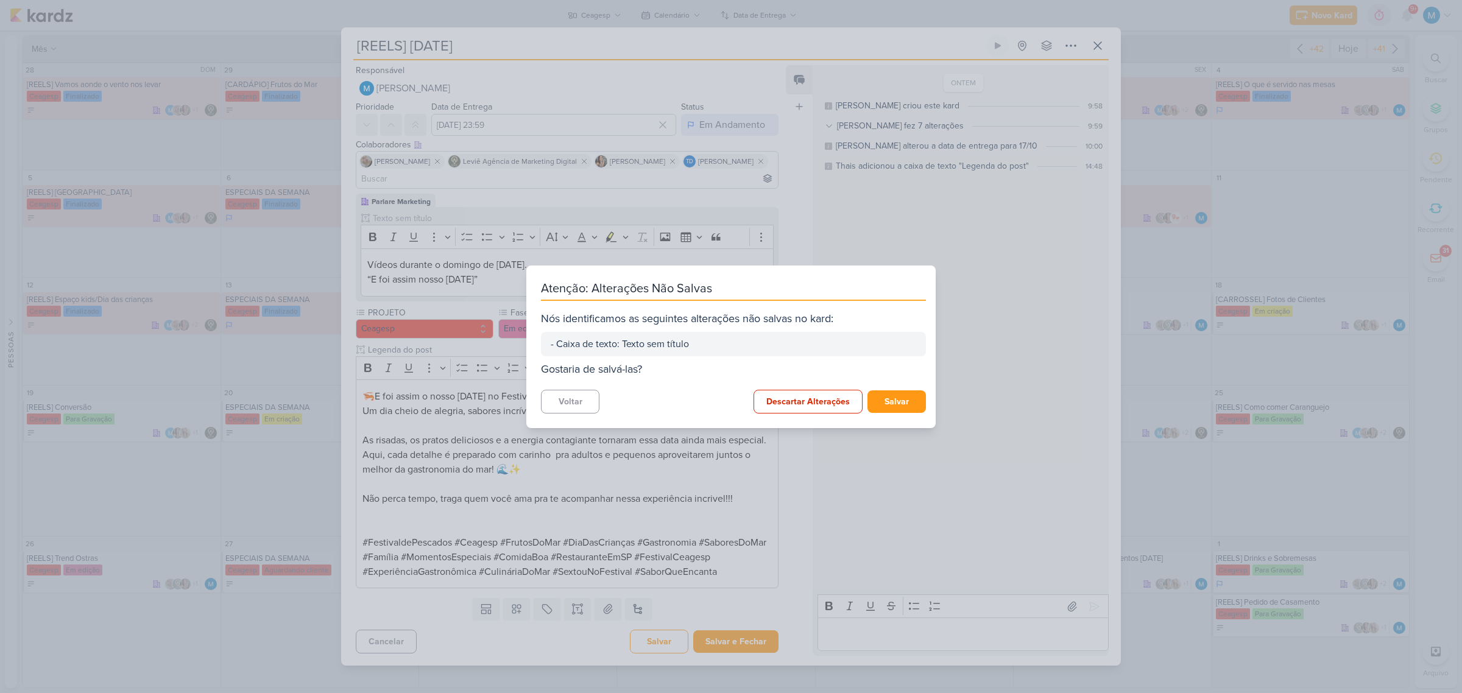
click at [1076, 29] on div "Atenção: Alterações Não Salvas Nós identificamos as seguintes alterações não sa…" at bounding box center [731, 346] width 1462 height 693
click at [557, 398] on button "Voltar" at bounding box center [570, 402] width 58 height 24
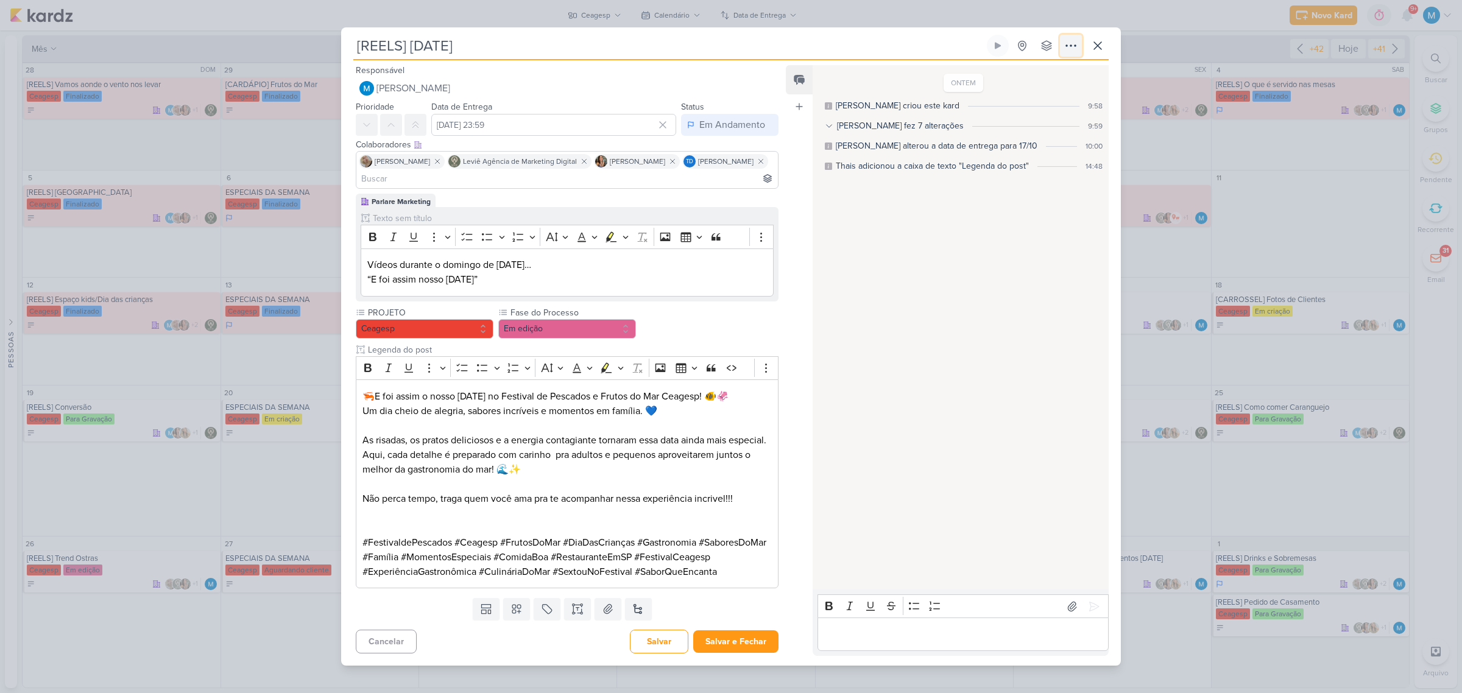
click at [1062, 35] on button at bounding box center [1071, 46] width 22 height 22
click at [1017, 67] on div "Copiar Link" at bounding box center [996, 73] width 42 height 13
click at [580, 319] on button "Em edição" at bounding box center [567, 328] width 138 height 19
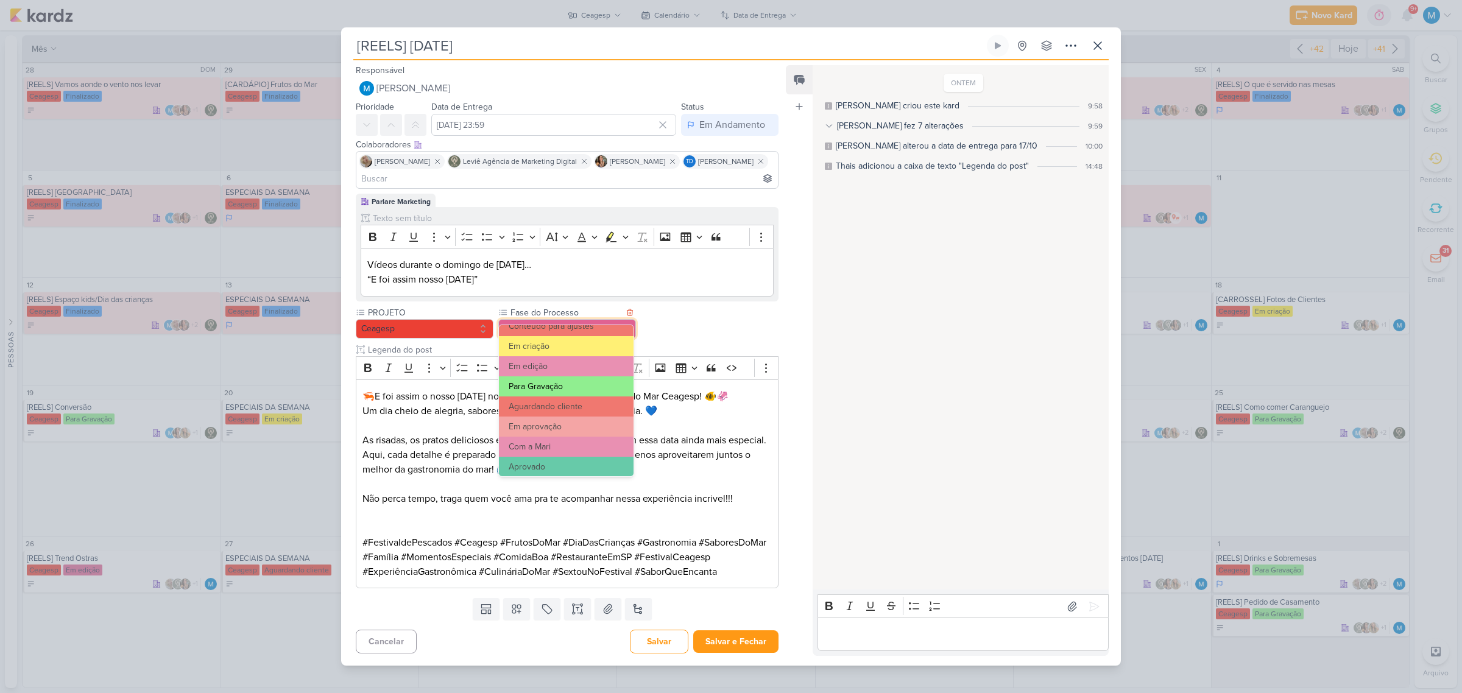
scroll to position [118, 0]
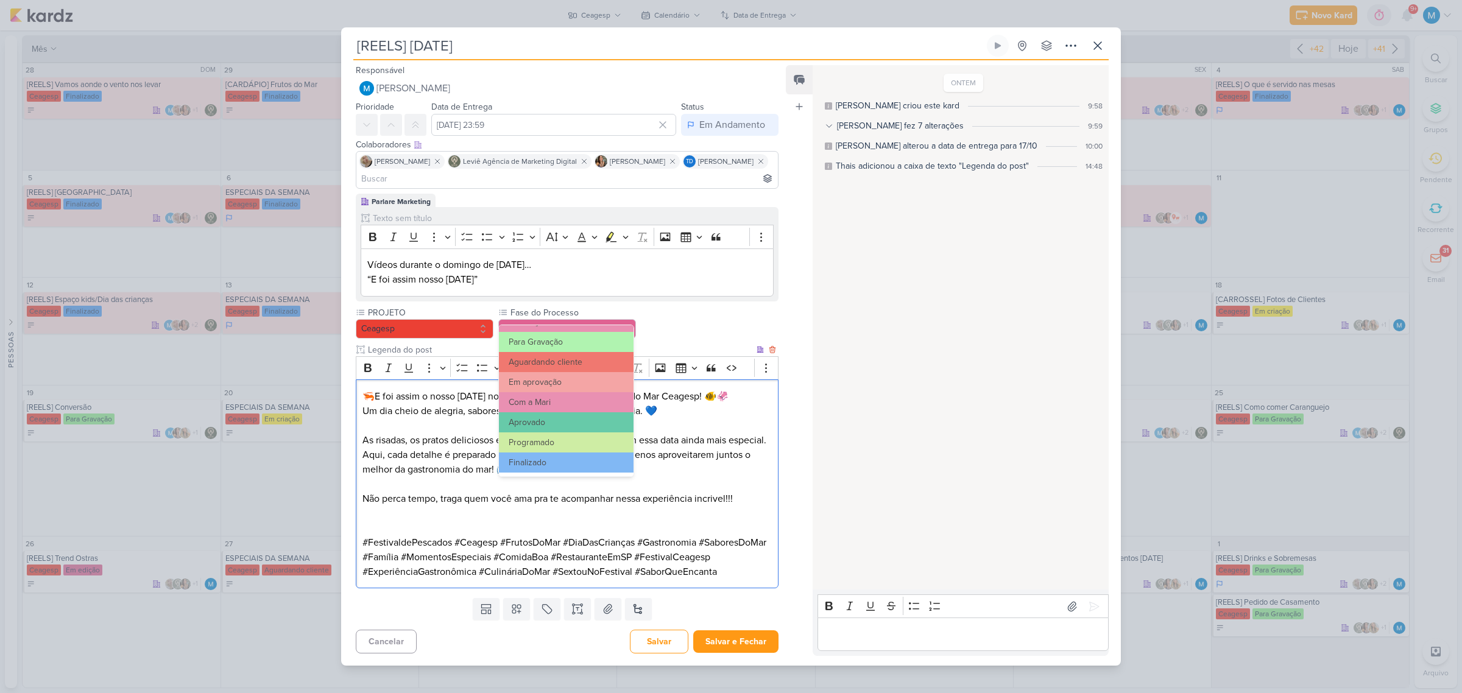
click at [681, 467] on p "Aqui, cada detalhe é preparado com carinho pra adultos e pequenos aproveitarem …" at bounding box center [567, 462] width 409 height 29
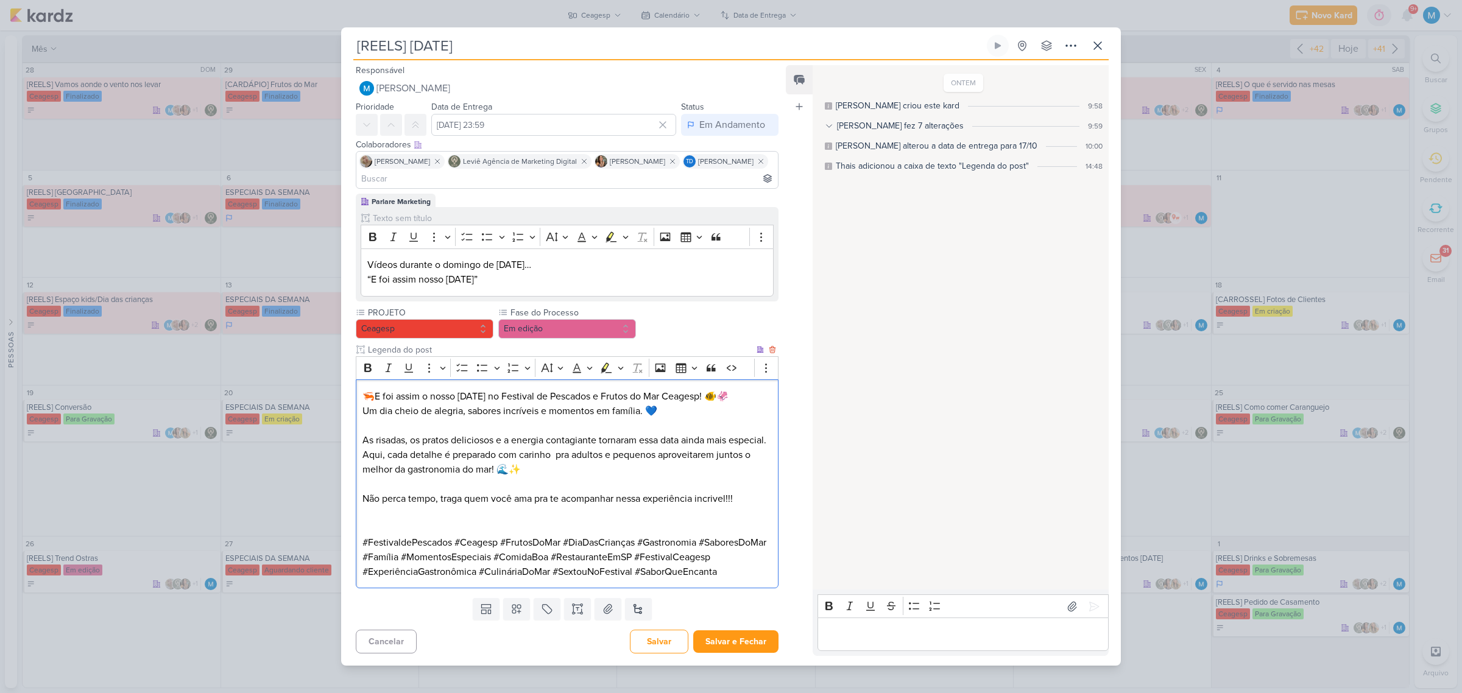
click at [588, 521] on p "Editor editing area: main" at bounding box center [567, 513] width 409 height 15
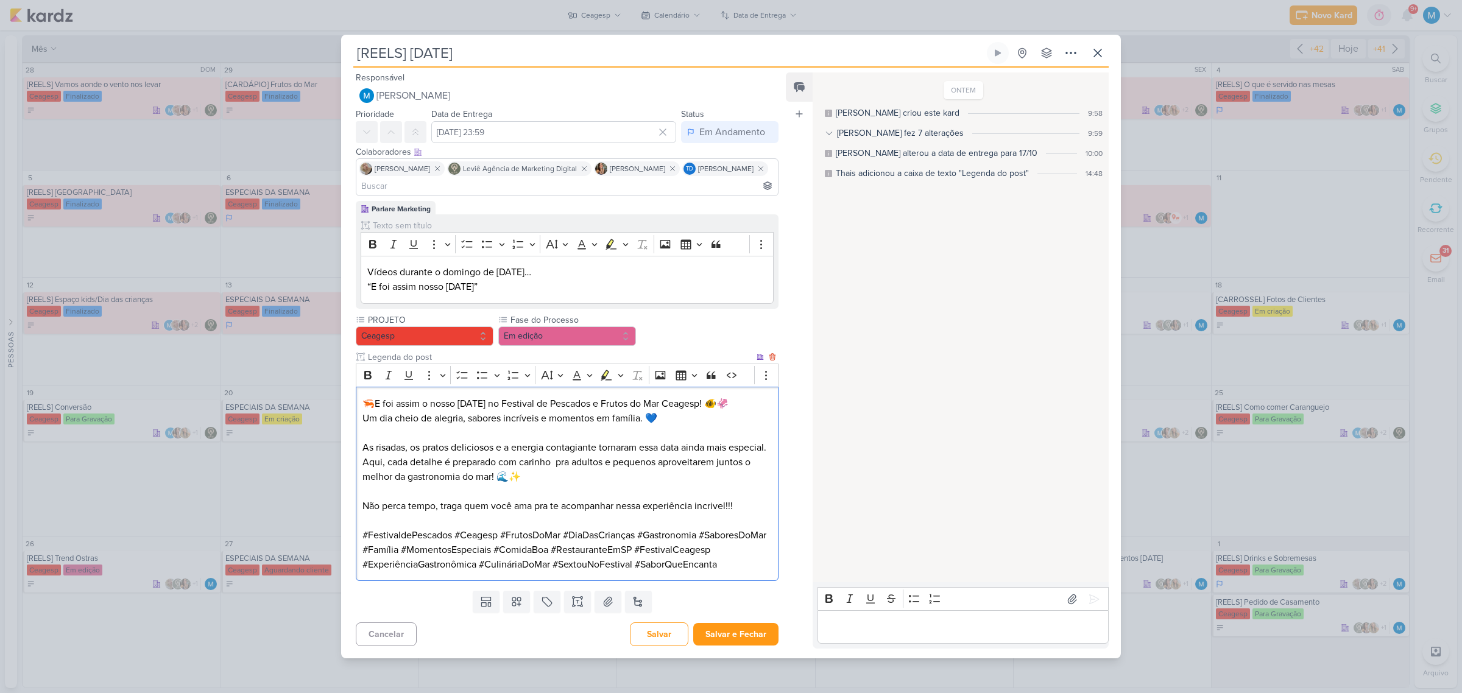
click at [550, 468] on p "Aqui, cada detalhe é preparado com carinho pra adultos e pequenos aproveitarem …" at bounding box center [567, 469] width 409 height 29
click at [655, 470] on p "Aqui, cada detalhe é preparado com carinho pra adultos e pequenos aproveitarem …" at bounding box center [567, 469] width 409 height 29
click at [734, 646] on button "Salvar e Fechar" at bounding box center [735, 634] width 85 height 23
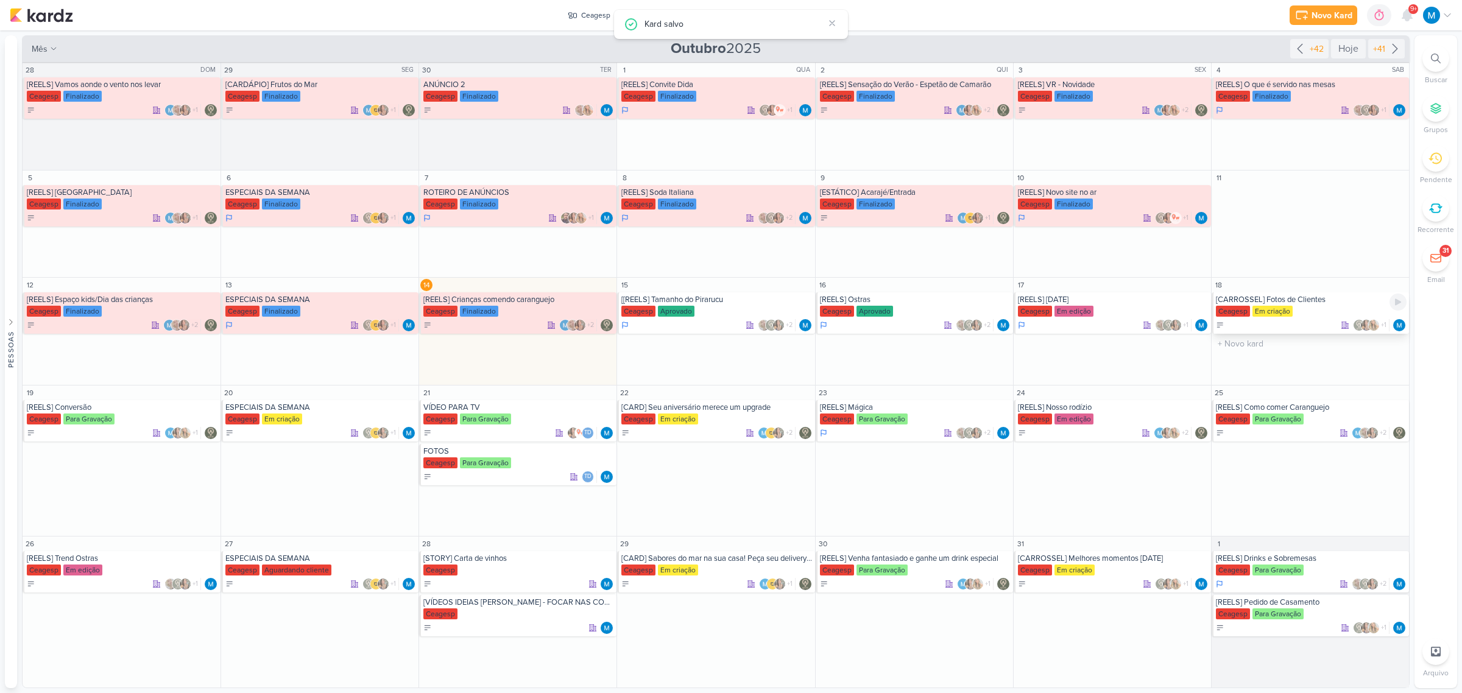
click at [1296, 297] on div "[CARROSSEL] Fotos de Clientes" at bounding box center [1311, 300] width 191 height 10
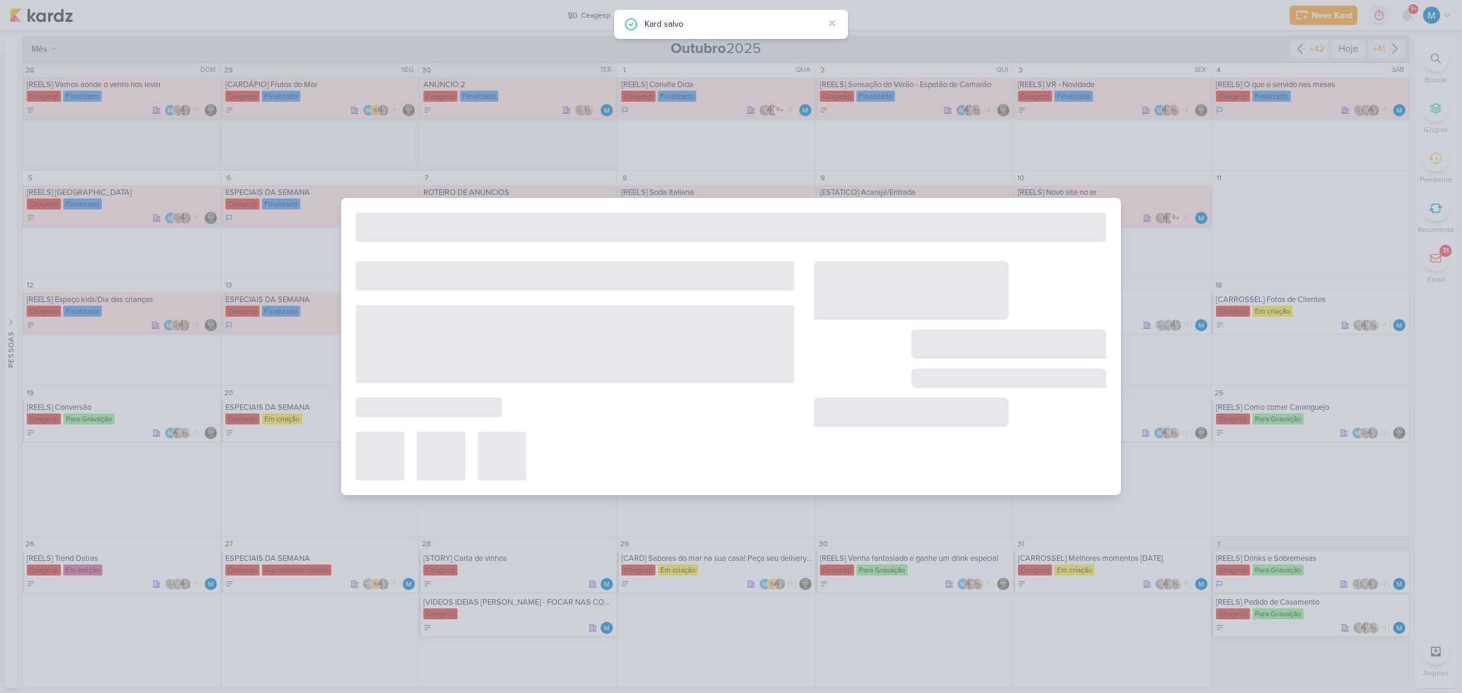
type input "[CARROSSEL] Fotos de Clientes"
type input "18 de outubro de 2025 às 23:59"
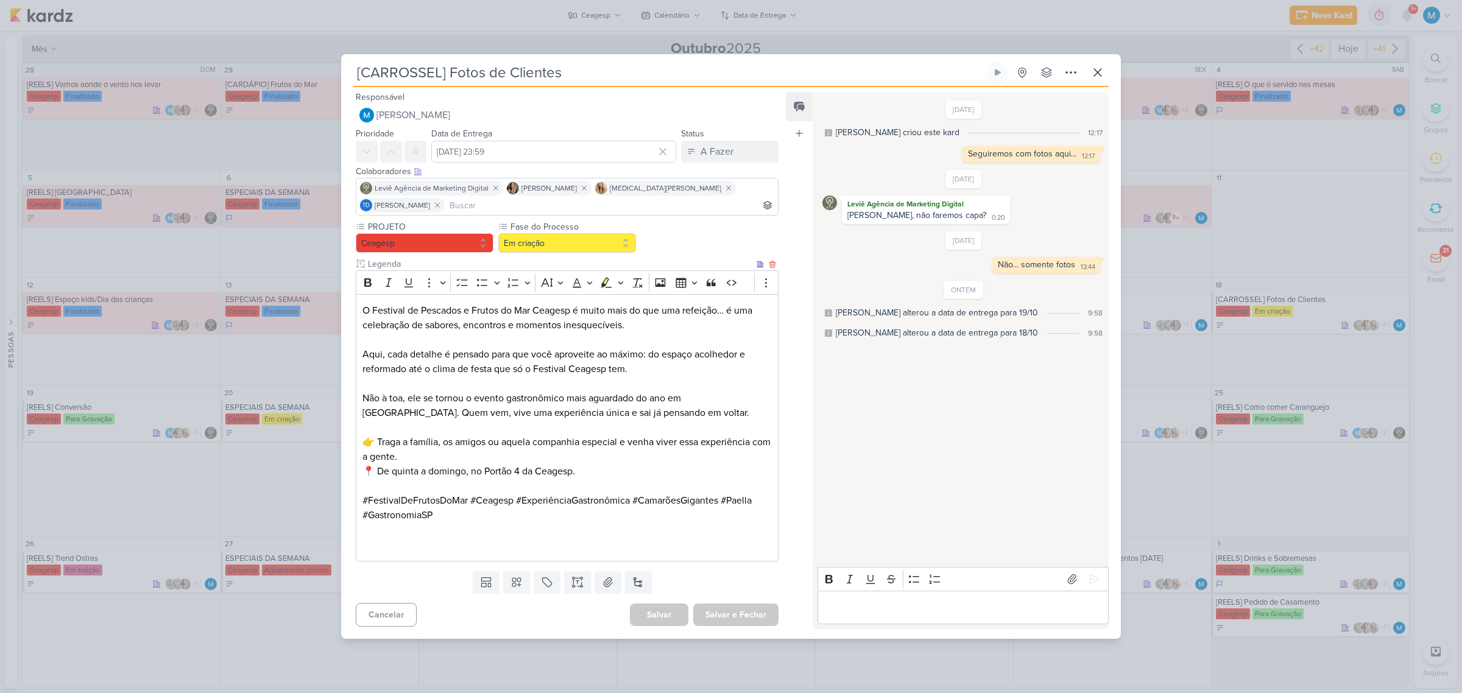
click at [366, 310] on p "O Festival de Pescados e Frutos do Mar Ceagesp é muito mais do que uma refeição…" at bounding box center [567, 317] width 409 height 29
click at [1099, 76] on icon at bounding box center [1098, 72] width 15 height 15
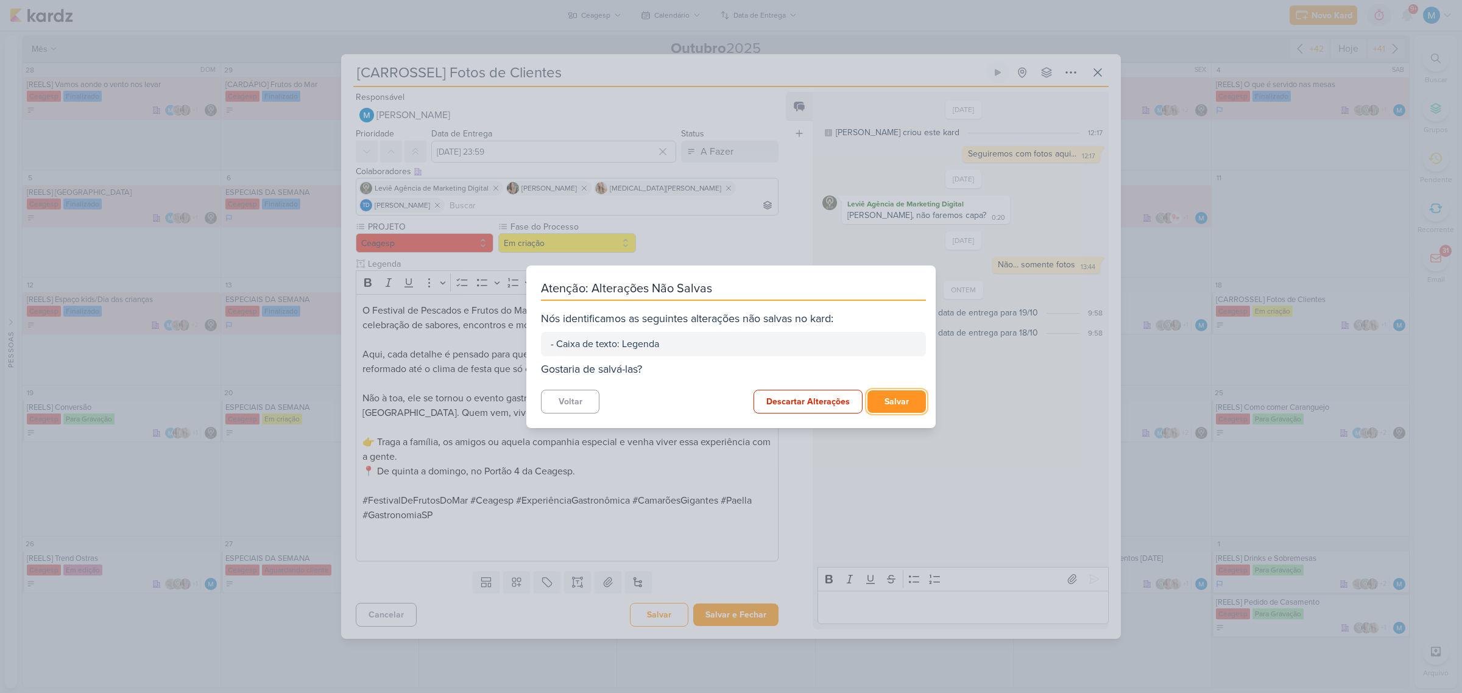
click at [903, 402] on button "Salvar" at bounding box center [897, 402] width 58 height 23
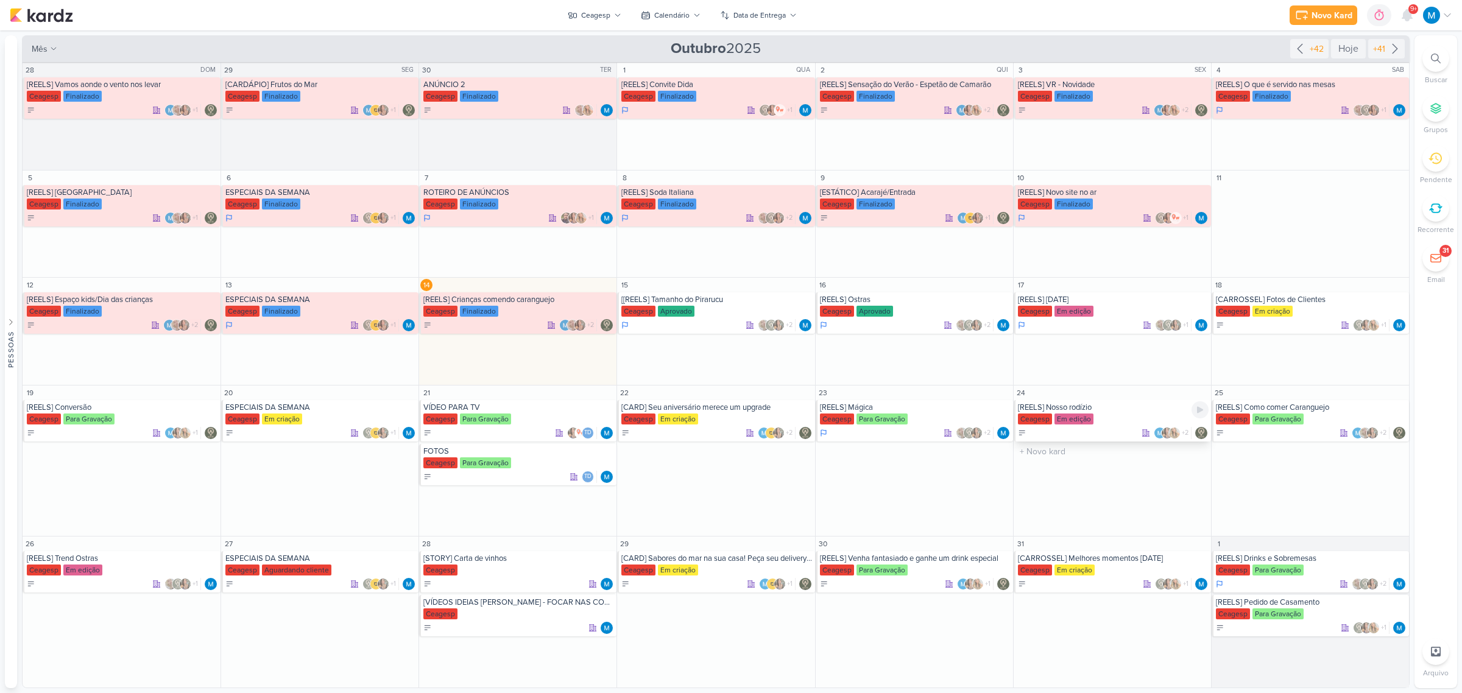
click at [1086, 407] on div "[REELS] Nosso rodízio" at bounding box center [1113, 408] width 191 height 10
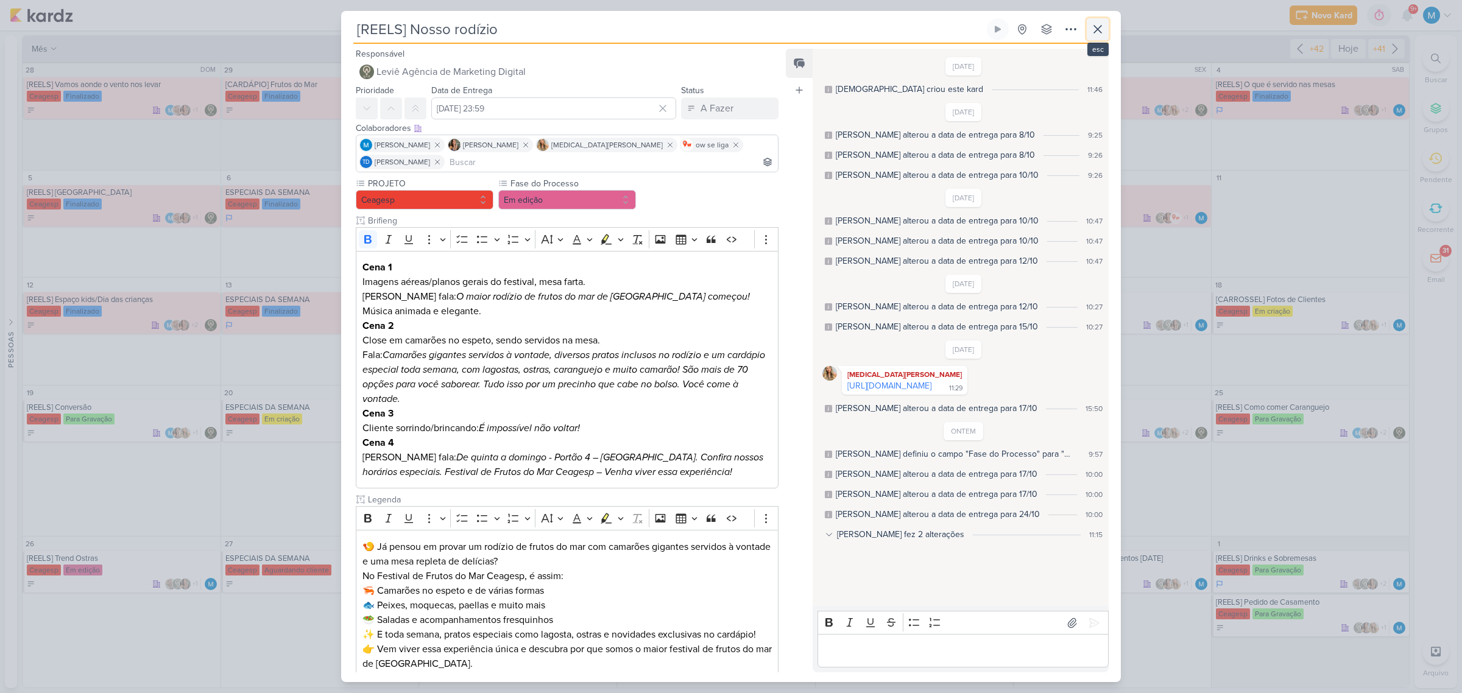
click at [1092, 32] on icon at bounding box center [1098, 29] width 15 height 15
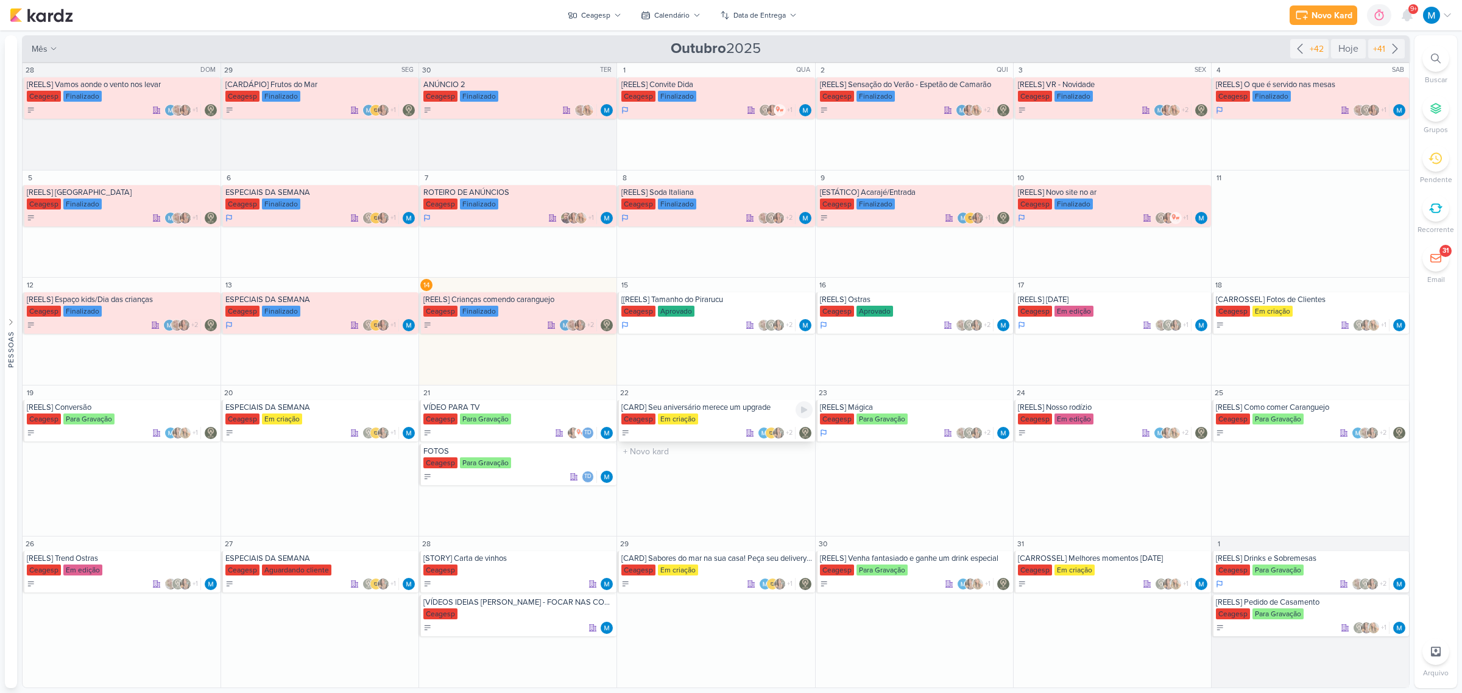
click at [716, 408] on div "[CARD] Seu aniversário merece um upgrade" at bounding box center [716, 408] width 191 height 10
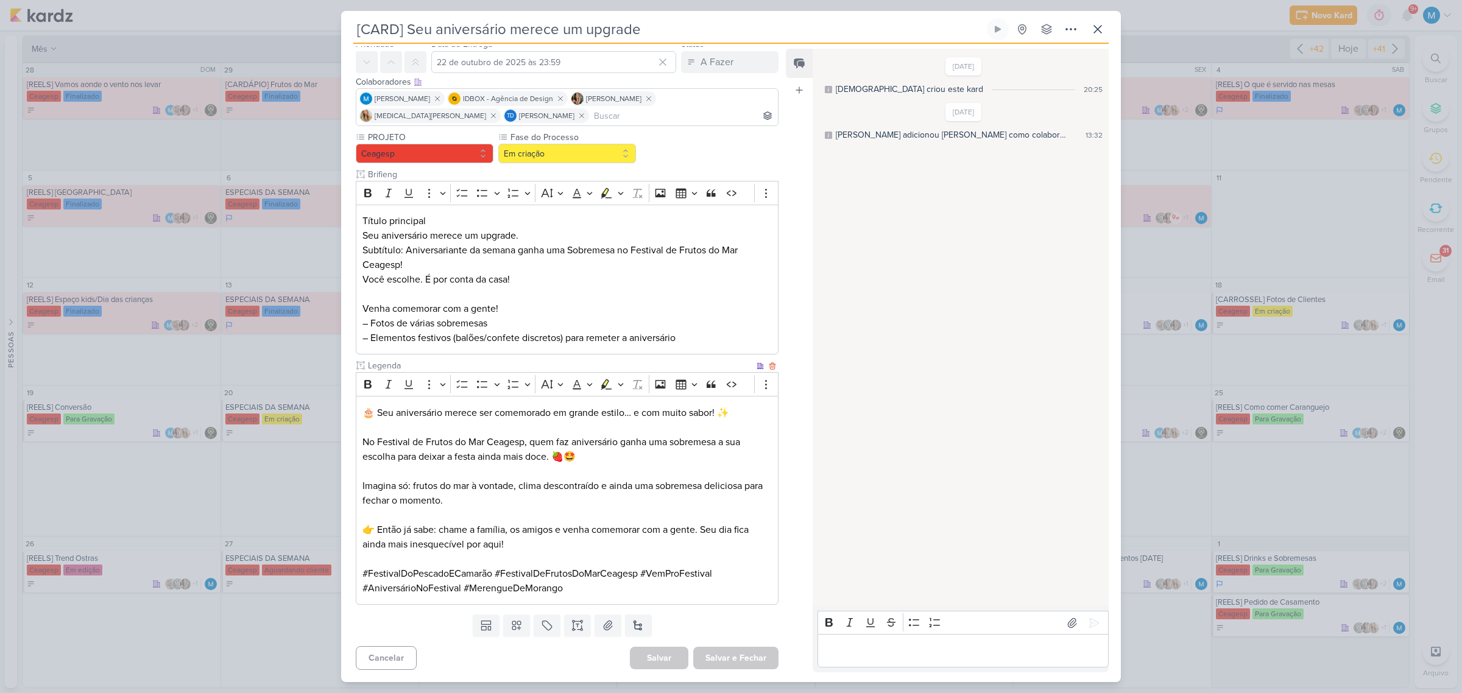
scroll to position [47, 0]
click at [1095, 32] on icon at bounding box center [1097, 29] width 7 height 7
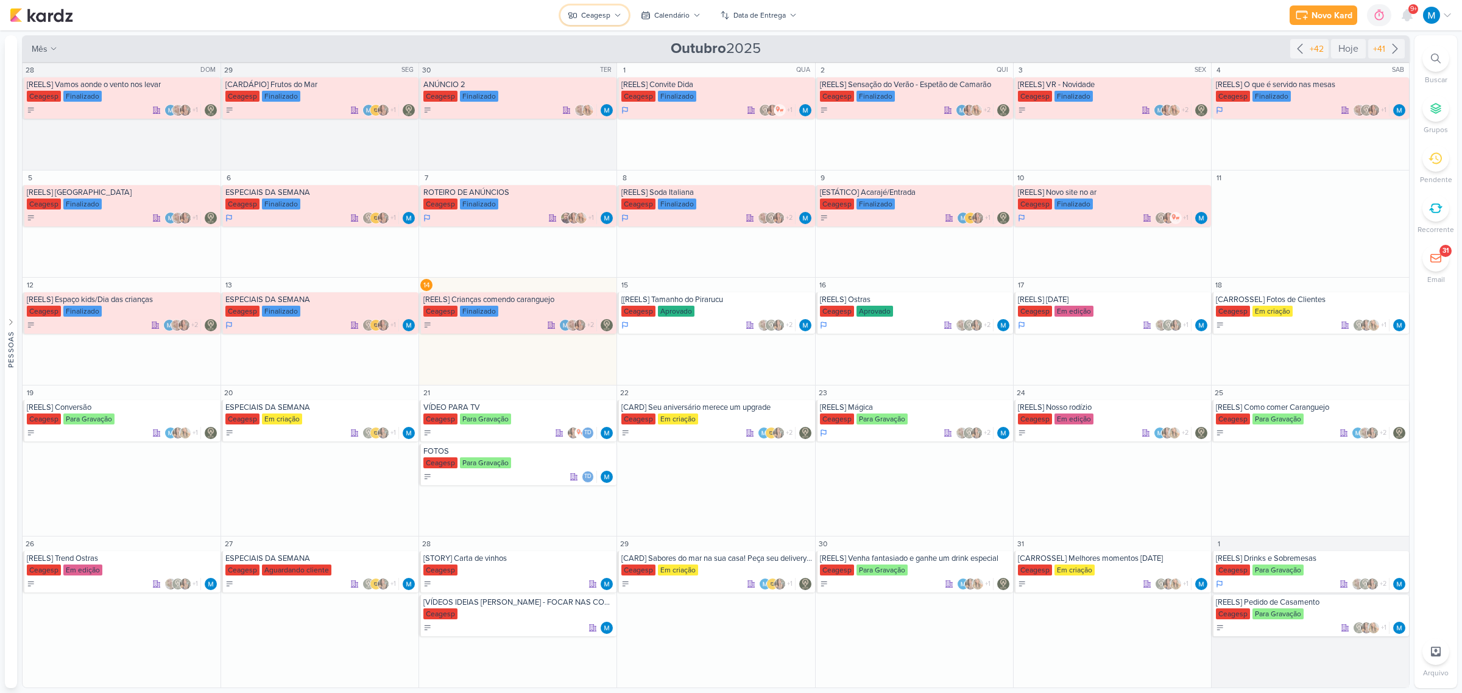
click at [614, 14] on icon at bounding box center [617, 15] width 7 height 7
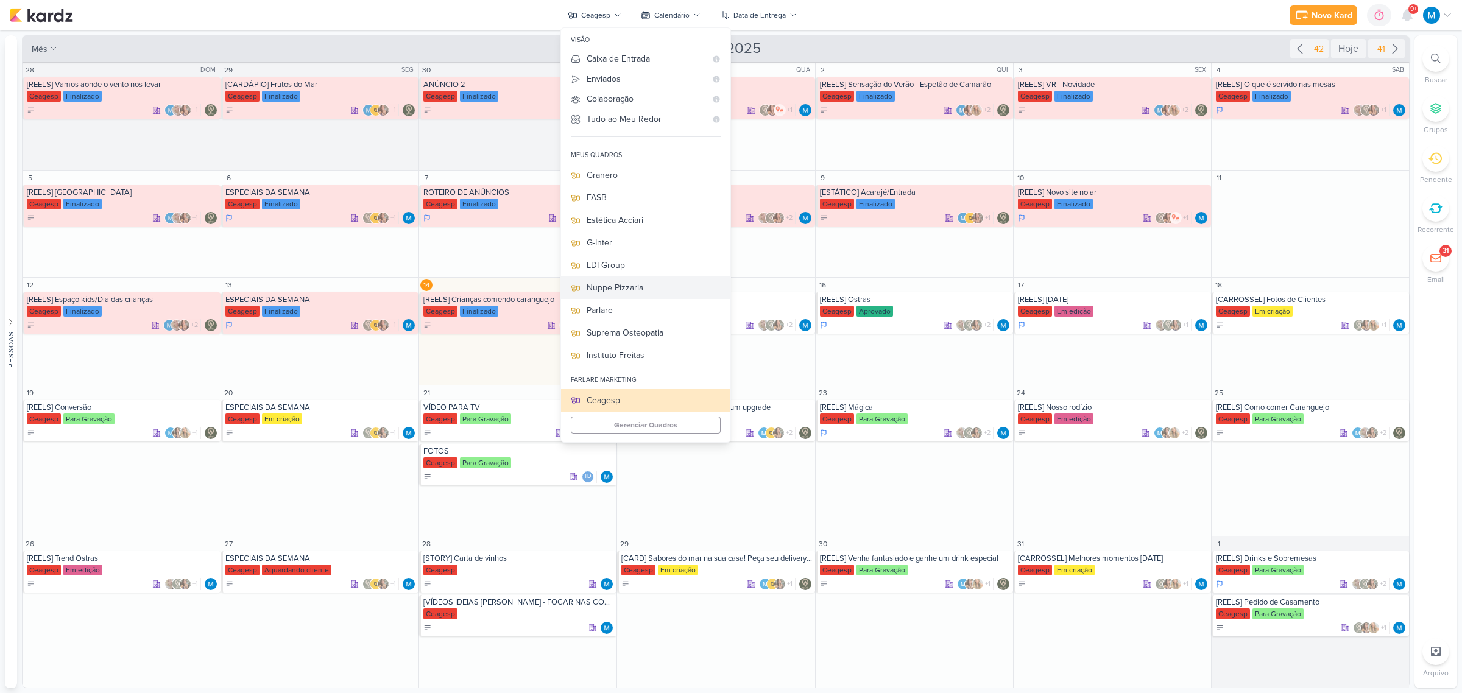
click at [631, 283] on div "Nuppe Pizzaria" at bounding box center [654, 287] width 134 height 13
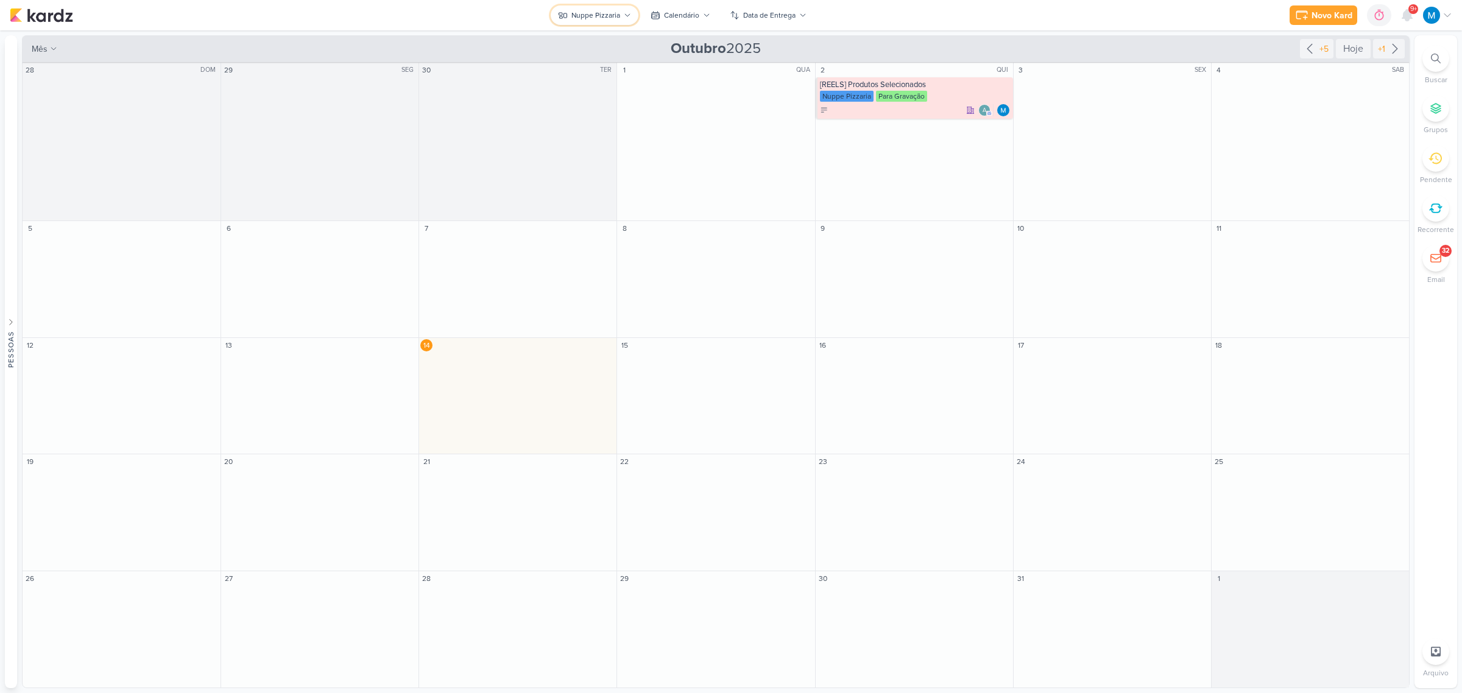
click at [623, 6] on button "Nuppe Pizzaria" at bounding box center [595, 14] width 88 height 19
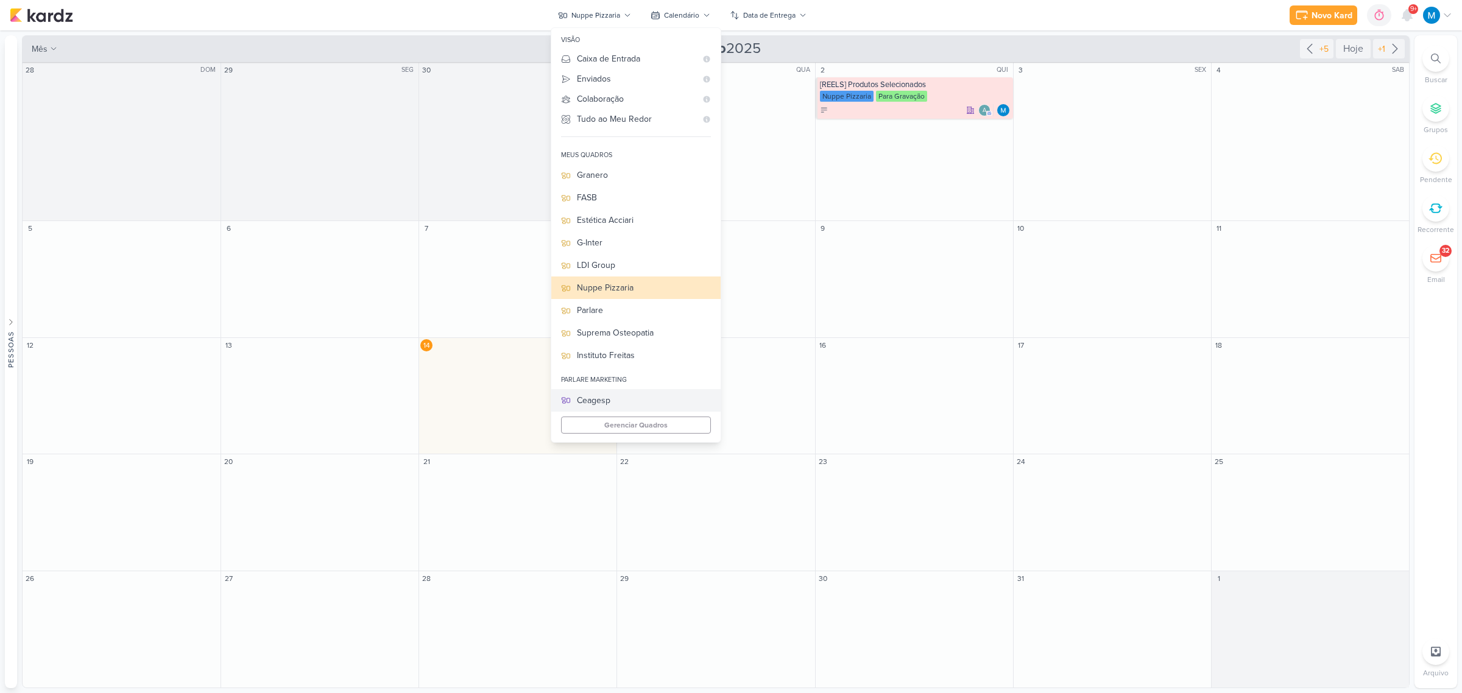
click at [614, 394] on div "Ceagesp" at bounding box center [644, 400] width 134 height 13
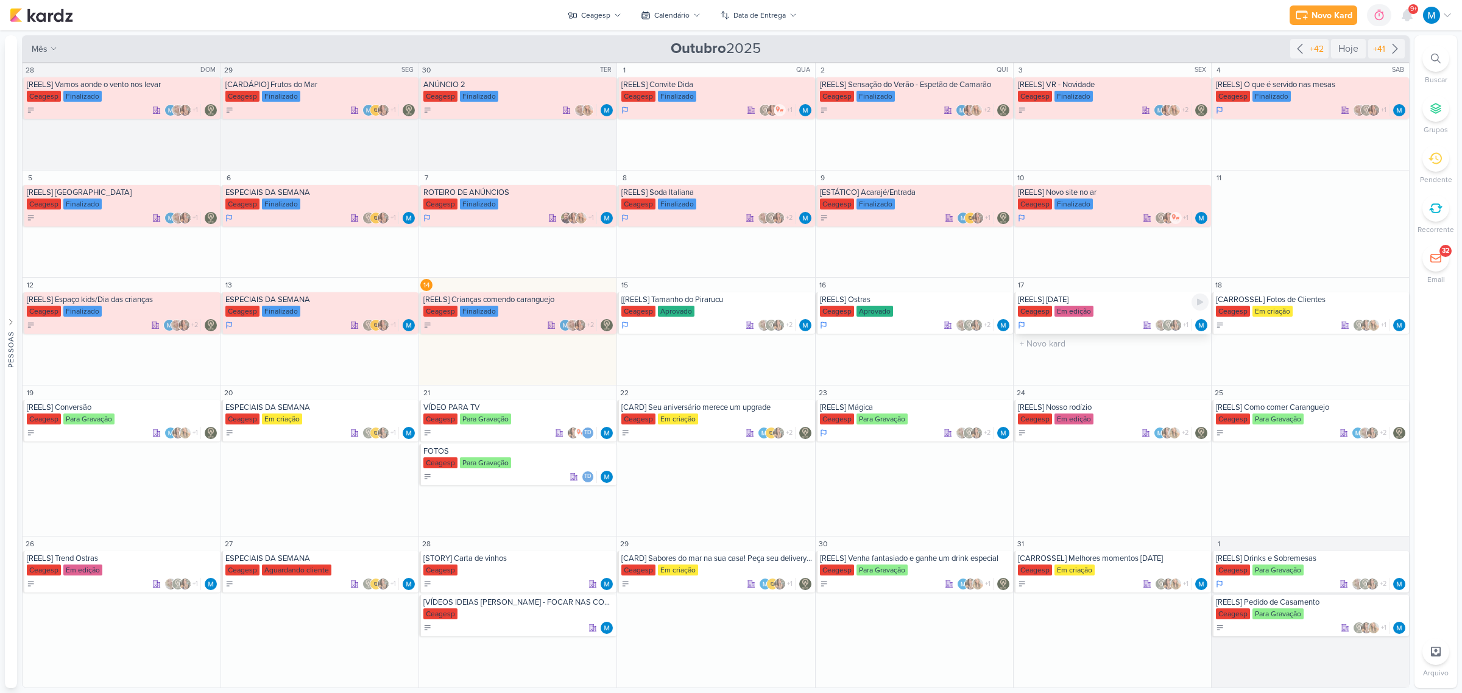
click at [1077, 300] on div "[REELS] [DATE]" at bounding box center [1113, 300] width 191 height 10
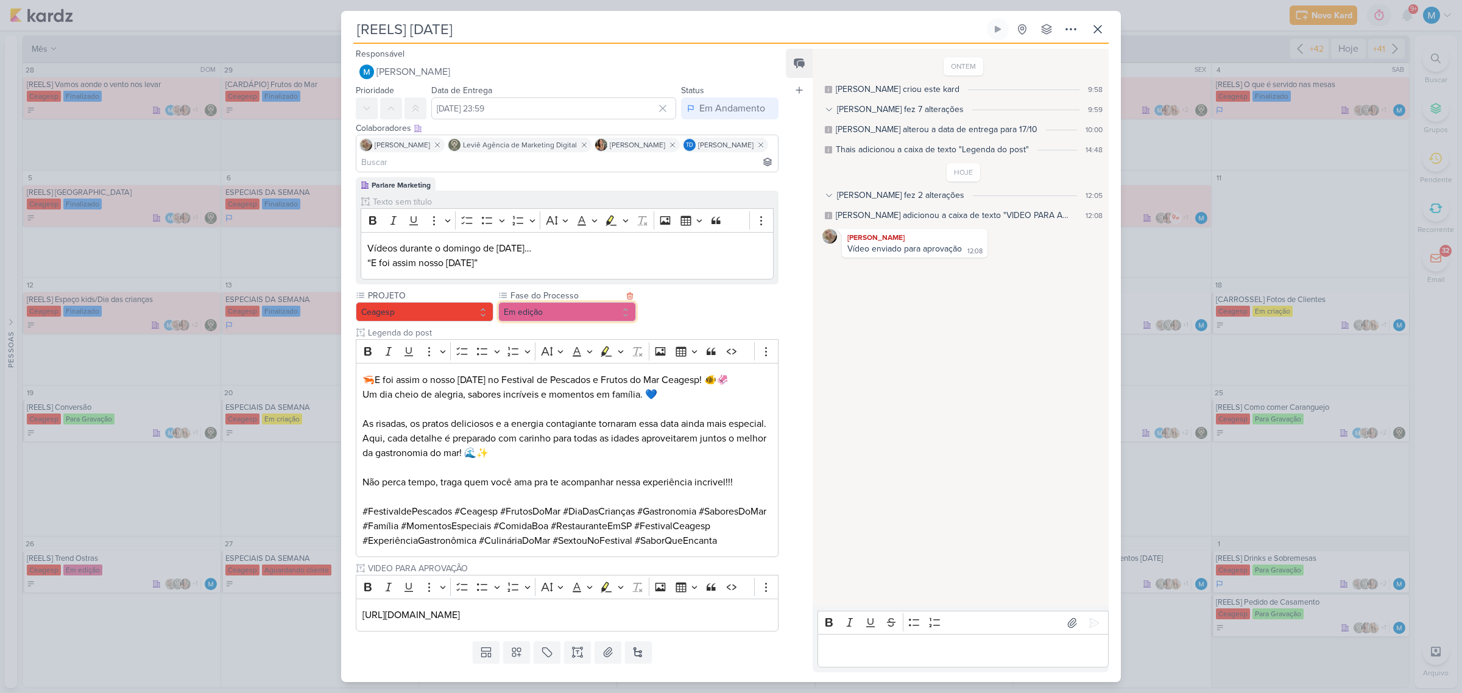
click at [542, 316] on button "Em edição" at bounding box center [567, 311] width 138 height 19
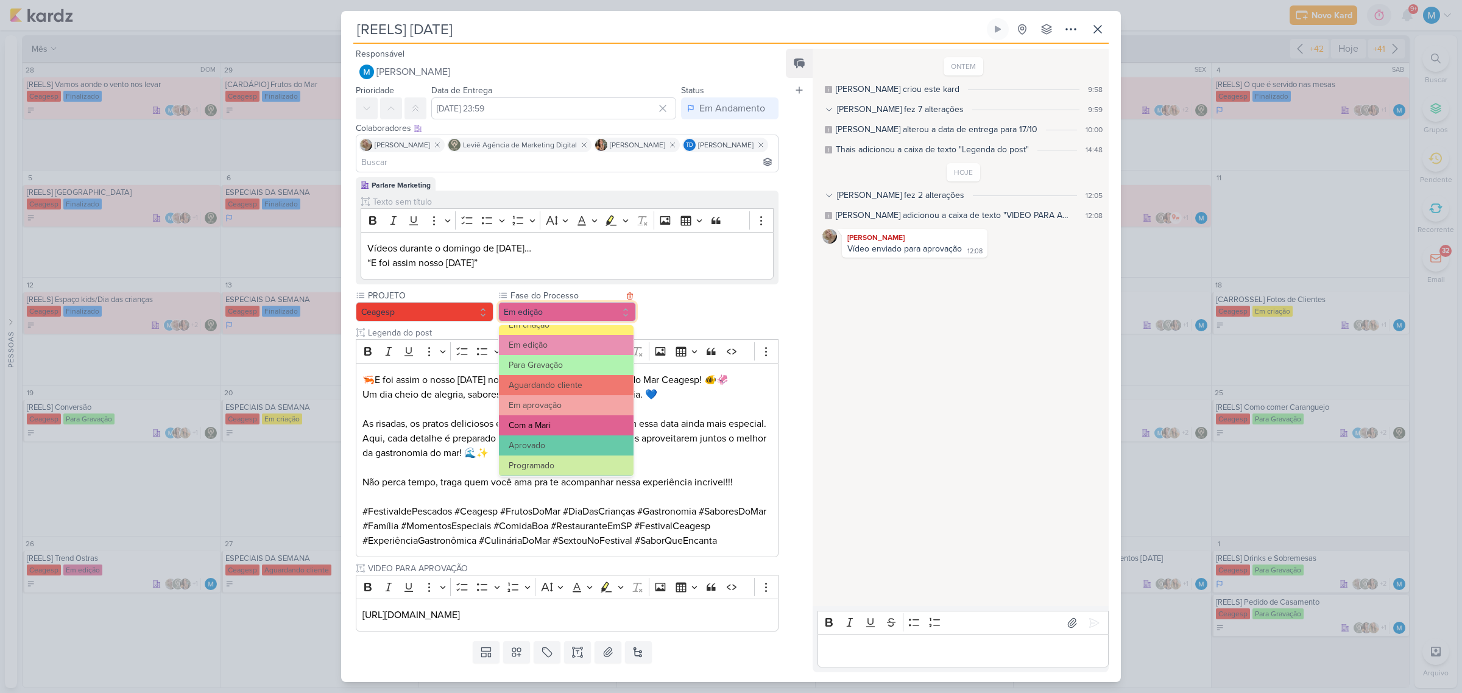
scroll to position [118, 0]
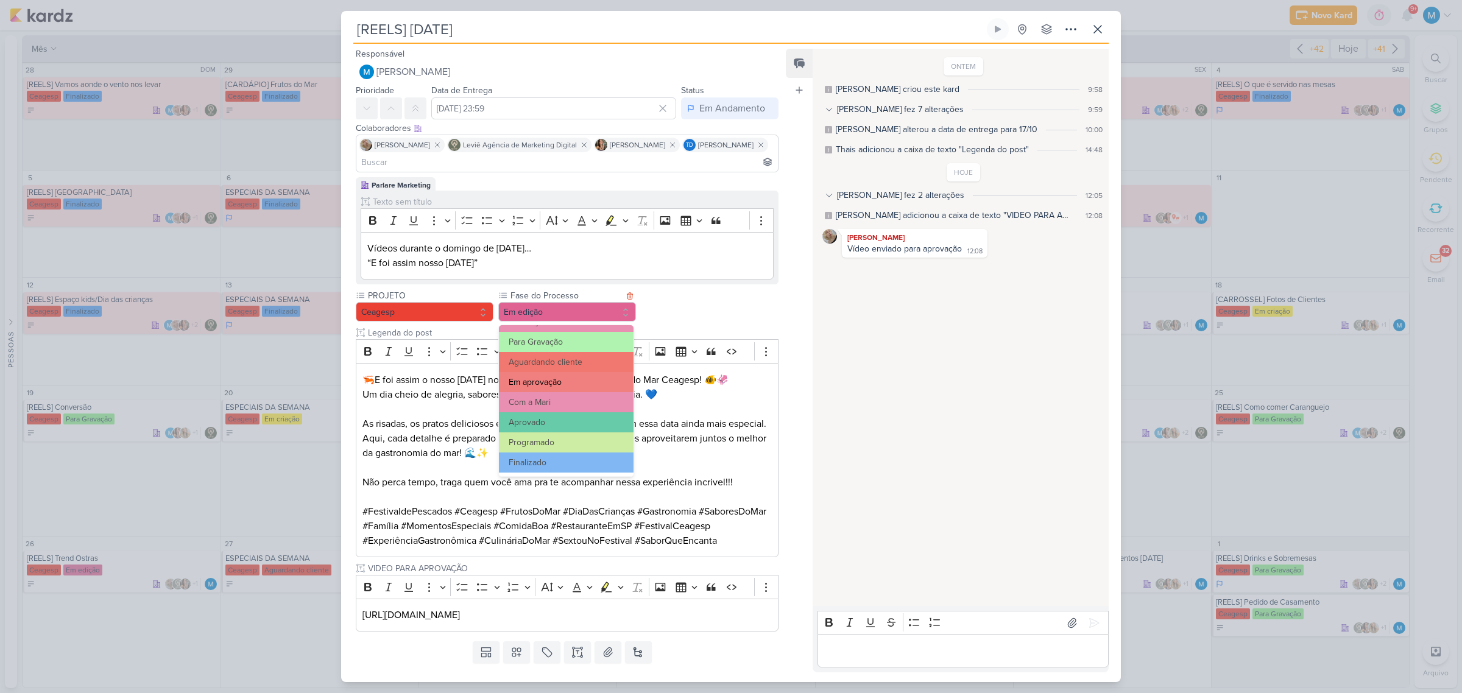
click at [575, 381] on button "Em aprovação" at bounding box center [566, 382] width 135 height 20
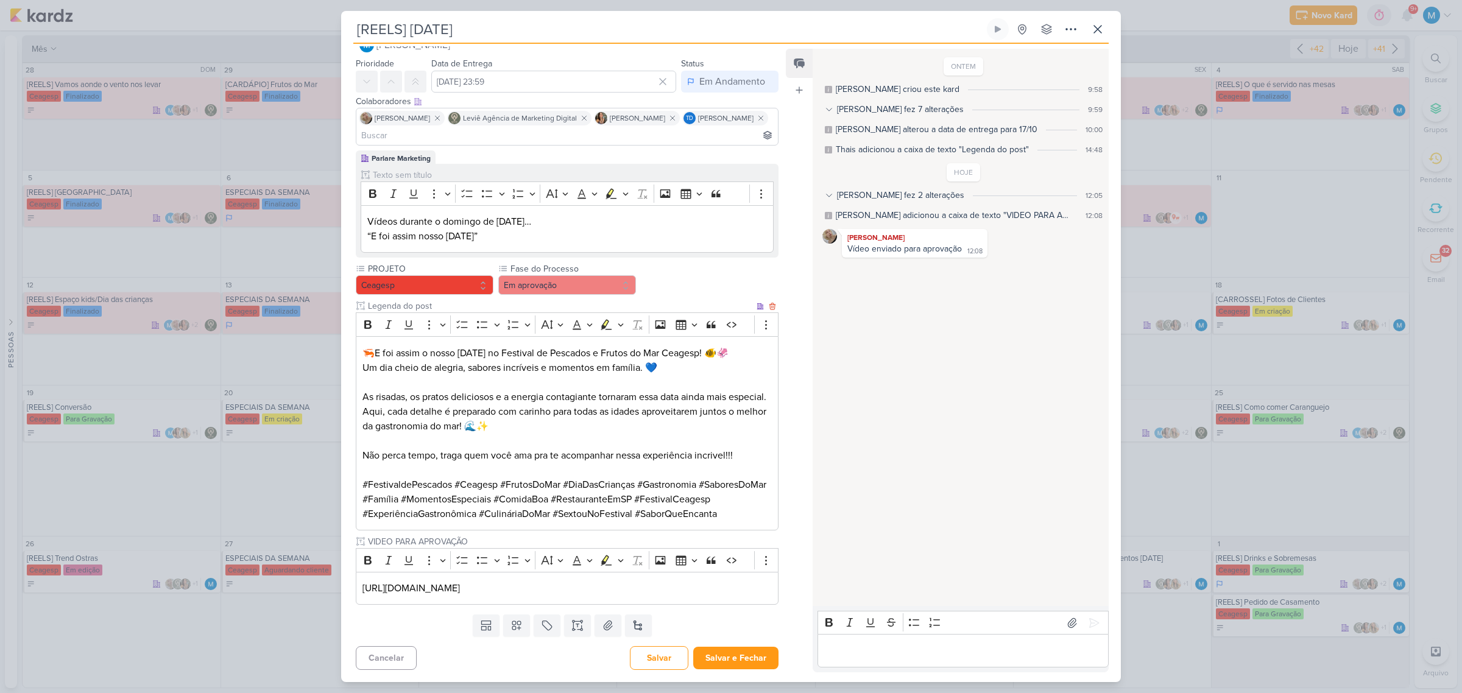
scroll to position [72, 0]
click at [729, 592] on p "https://drive.google.com/drive/folders/1cpxiVlDZLY9w1UdaeoPzINp1PXfnDRXy" at bounding box center [567, 588] width 409 height 15
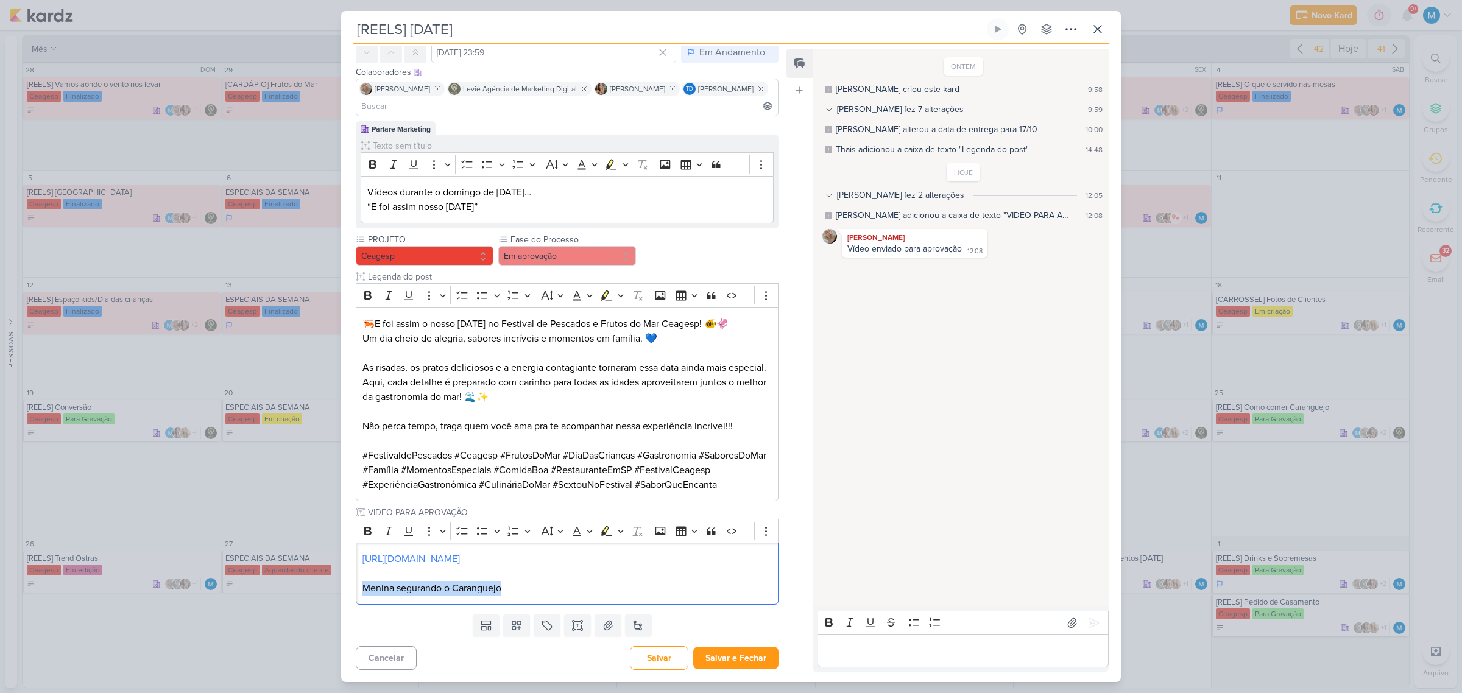
drag, startPoint x: 512, startPoint y: 620, endPoint x: 327, endPoint y: 625, distance: 185.3
click at [327, 625] on div "[REELS] Dia das crianças Criado por mim" at bounding box center [731, 346] width 1462 height 693
click at [754, 657] on button "Salvar e Fechar" at bounding box center [735, 658] width 85 height 23
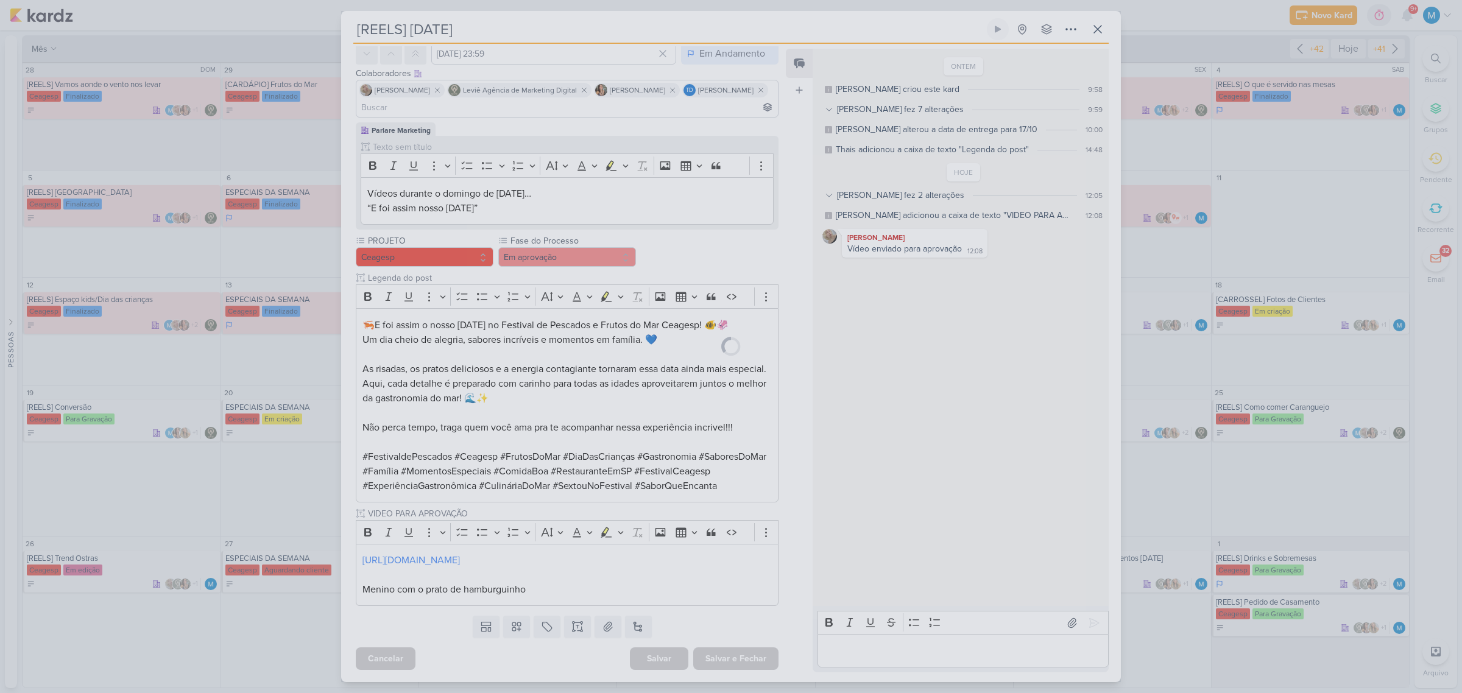
scroll to position [99, 0]
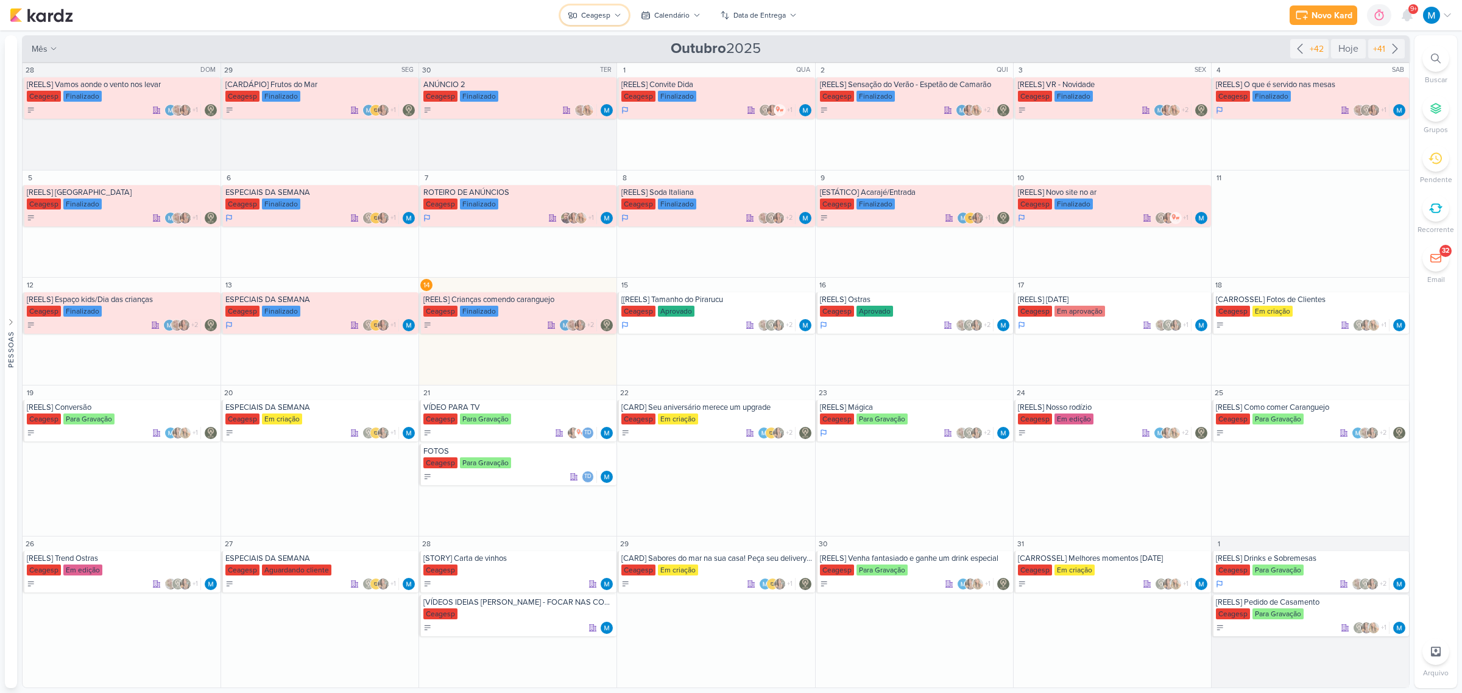
click at [623, 18] on button "Ceagesp" at bounding box center [595, 14] width 68 height 19
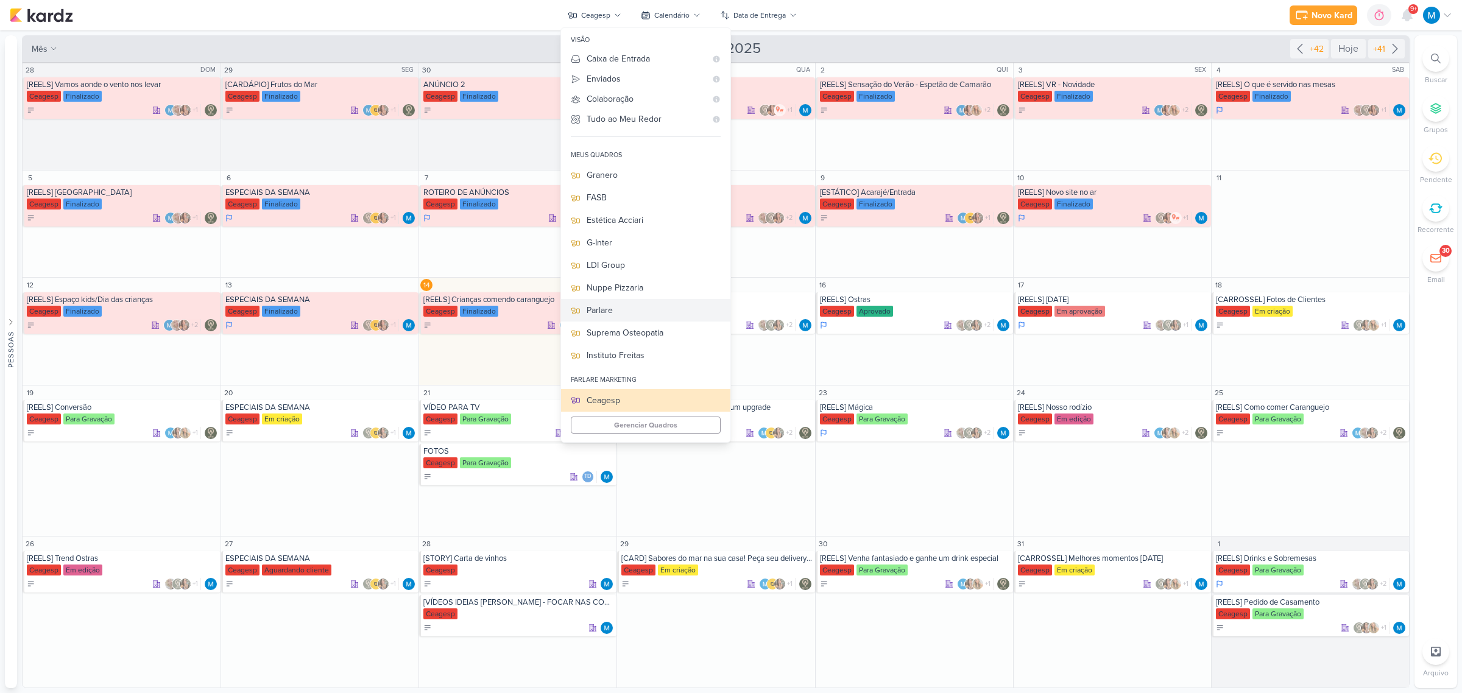
click at [618, 310] on div "Parlare" at bounding box center [654, 310] width 134 height 13
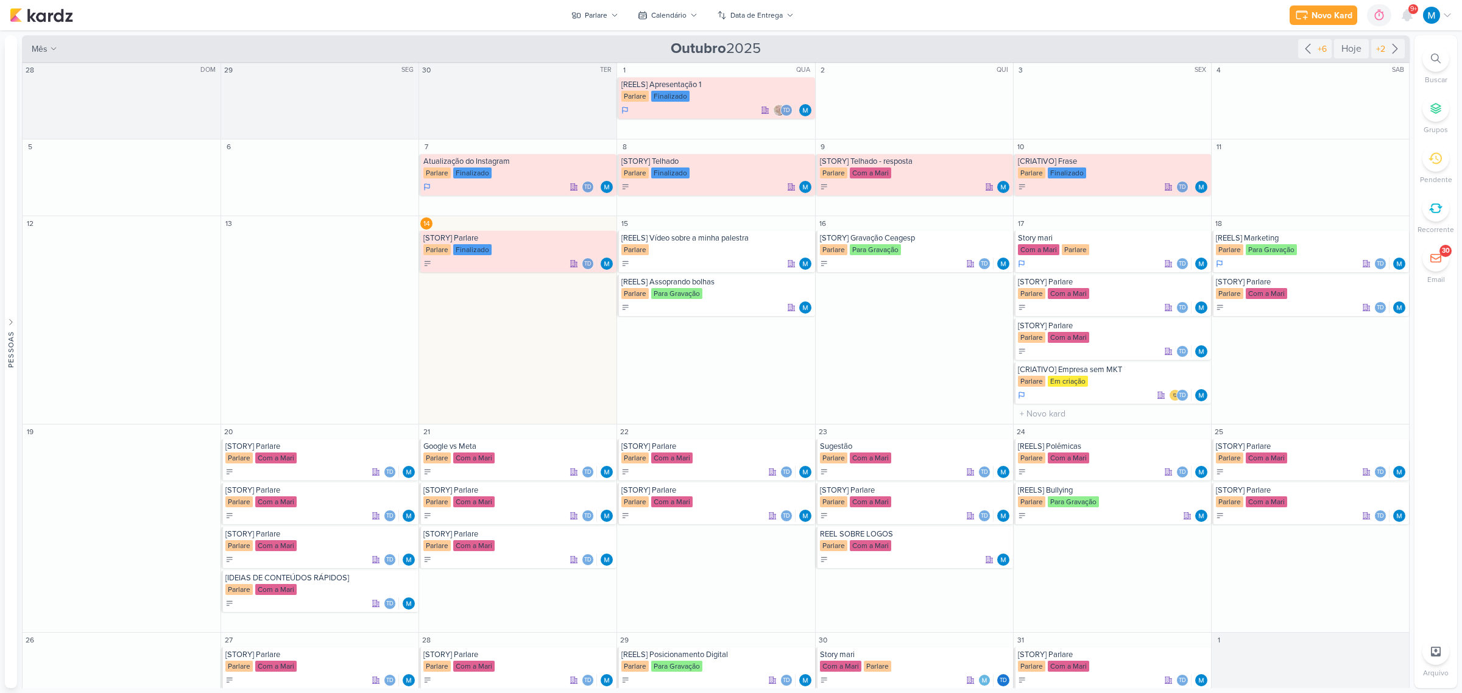
click at [1061, 406] on div "O título do kard deve ter menos que 100 caracteres" at bounding box center [1112, 414] width 197 height 20
click at [1062, 409] on input "text" at bounding box center [1112, 413] width 193 height 15
type input "[STORY] Jegue do Shrek"
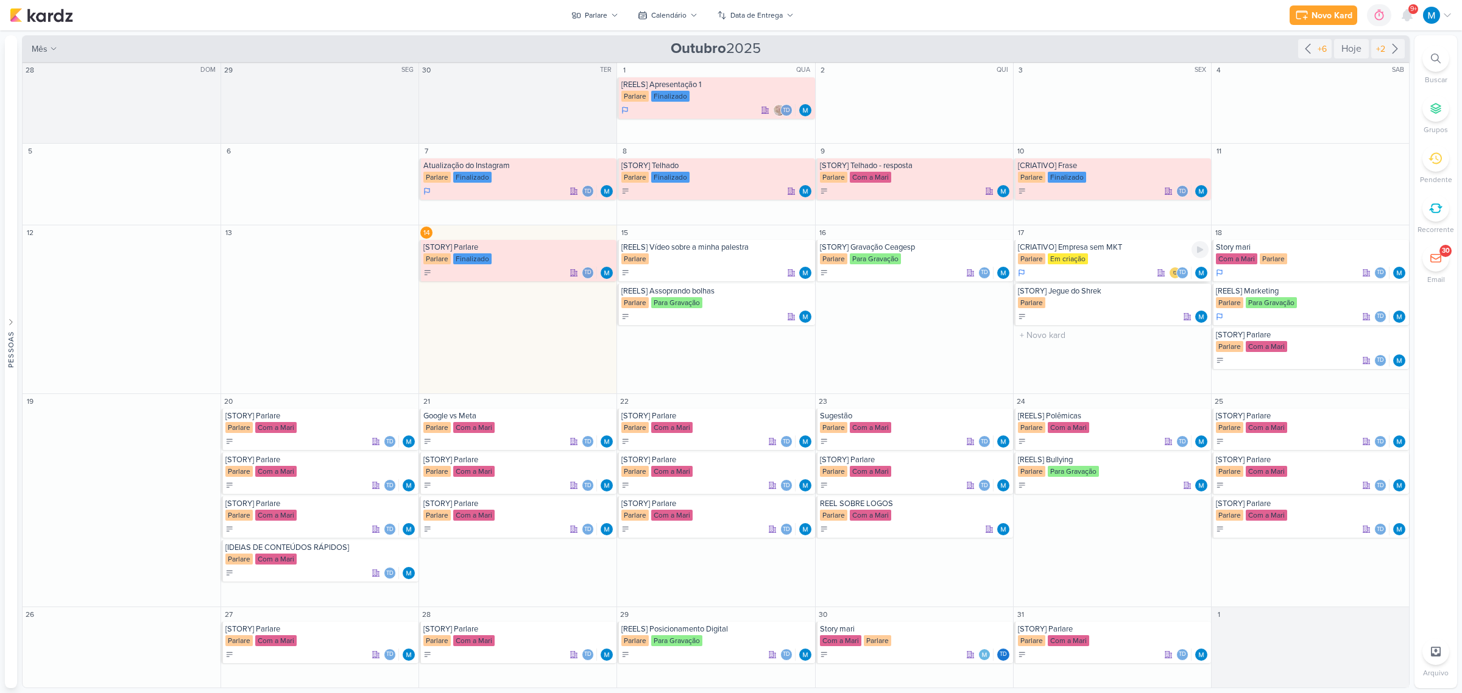
click at [1083, 250] on div "[CRIATIVO] Empresa sem MKT" at bounding box center [1113, 247] width 191 height 10
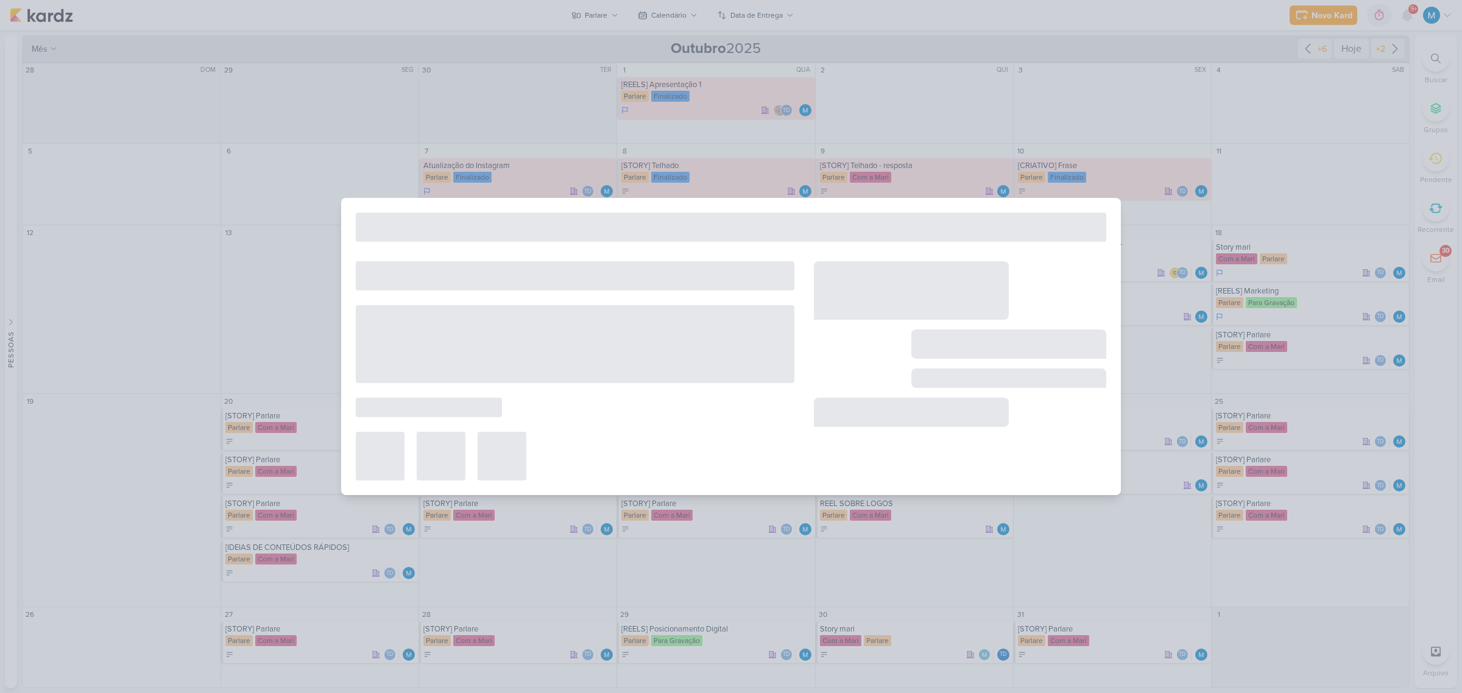
type input "[CRIATIVO] Empresa sem MKT"
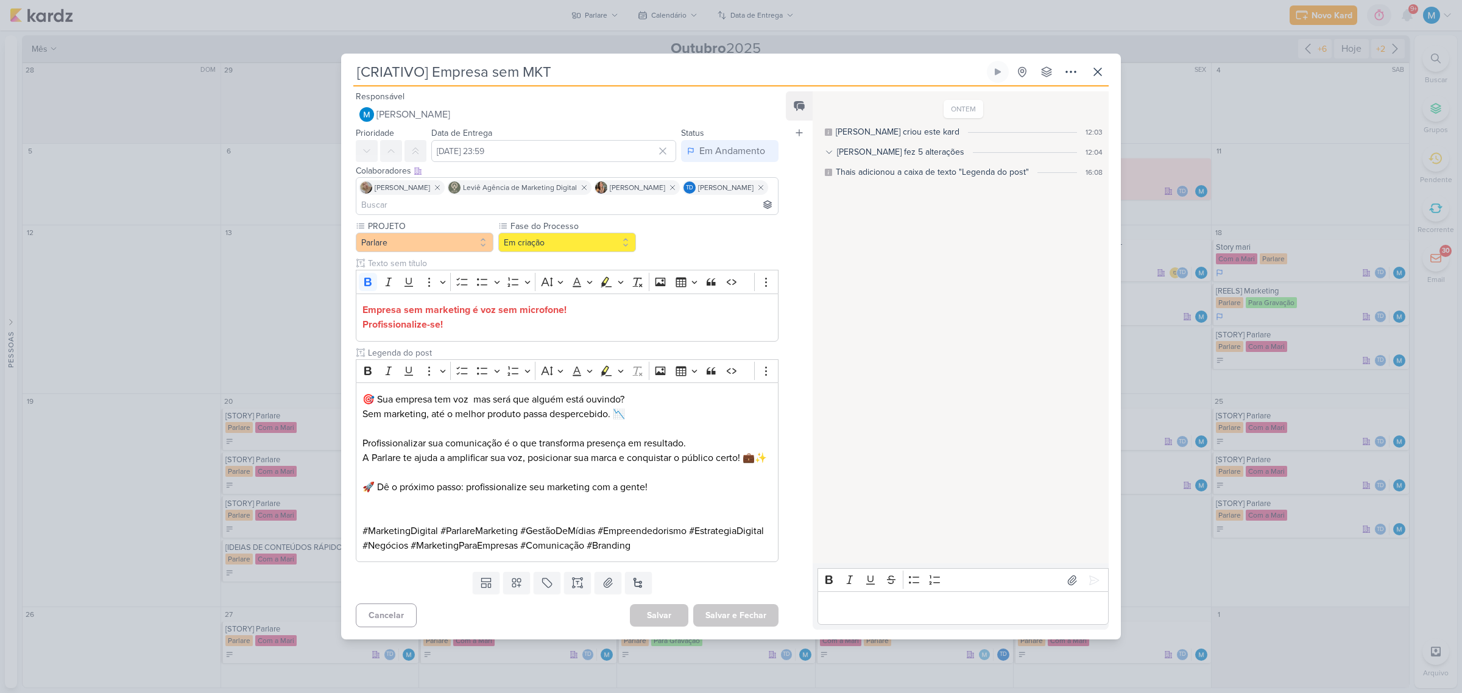
scroll to position [0, 0]
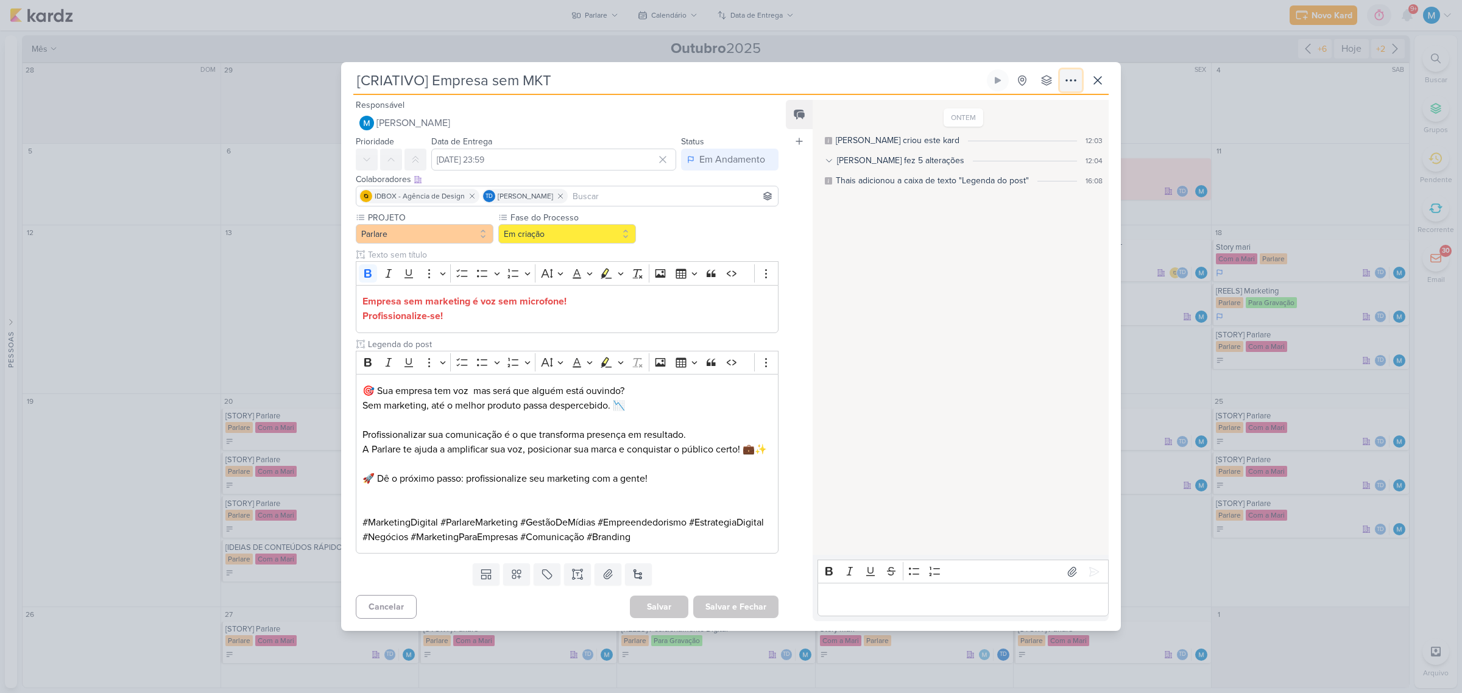
click at [1068, 73] on icon at bounding box center [1071, 80] width 15 height 15
click at [1050, 99] on button "Copiar Link" at bounding box center [1027, 108] width 155 height 20
click at [1098, 73] on icon at bounding box center [1098, 80] width 15 height 15
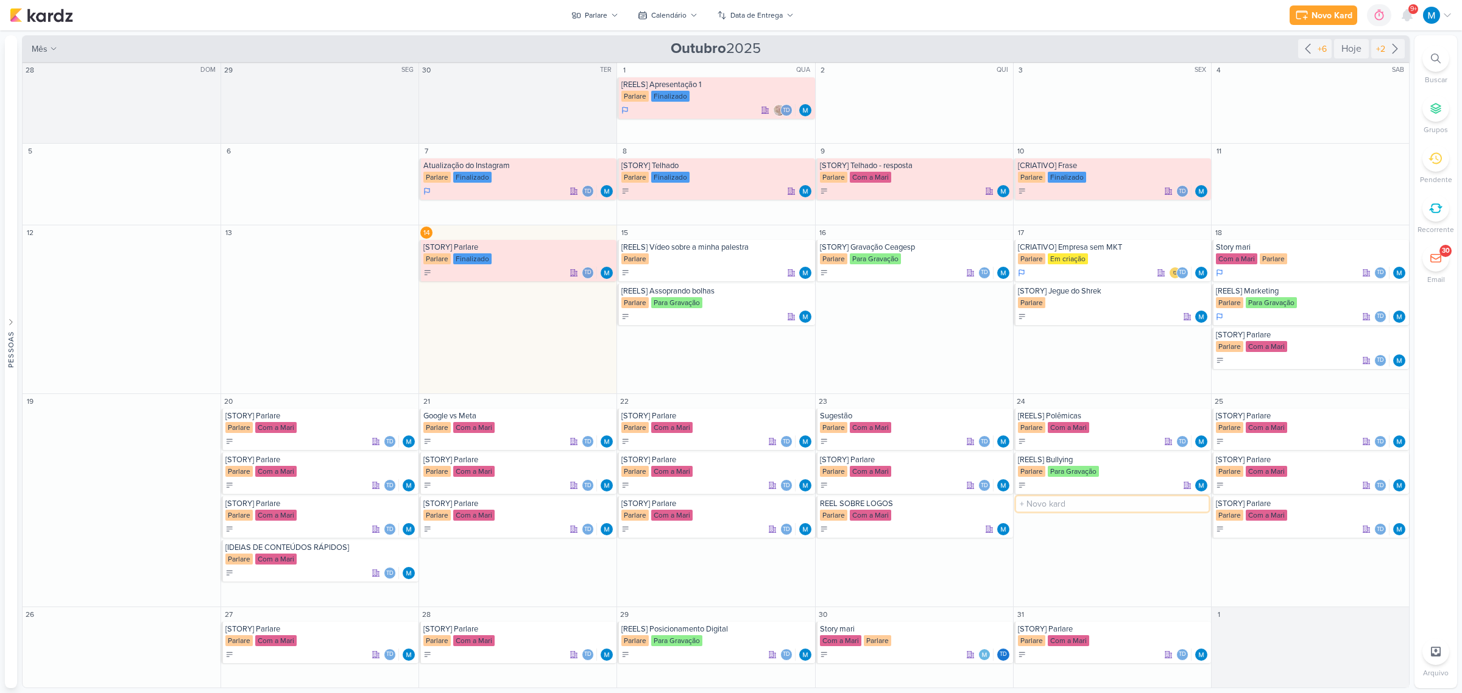
click at [1064, 506] on input "text" at bounding box center [1112, 504] width 193 height 15
type input "[STORY] Jim Carey"
click at [608, 19] on button "Parlare" at bounding box center [595, 14] width 62 height 19
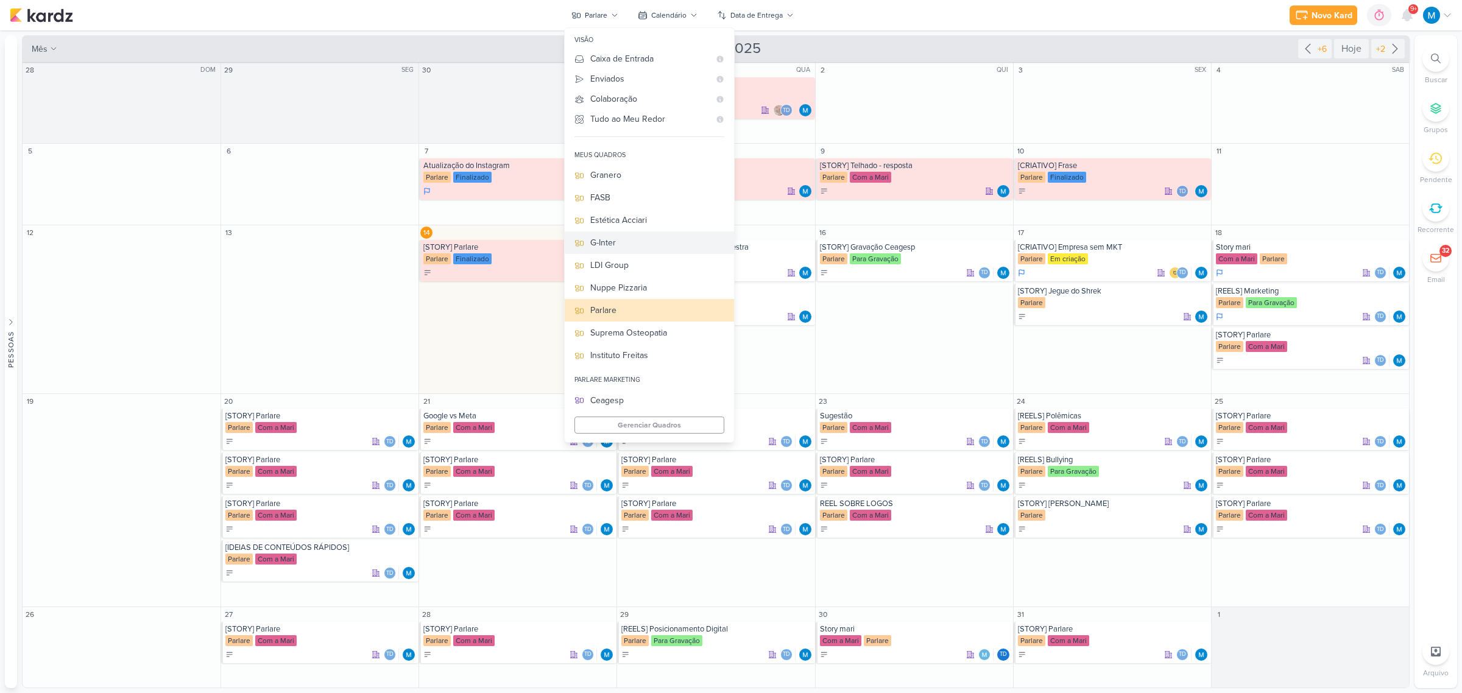
click at [612, 238] on div "G-Inter" at bounding box center [657, 242] width 134 height 13
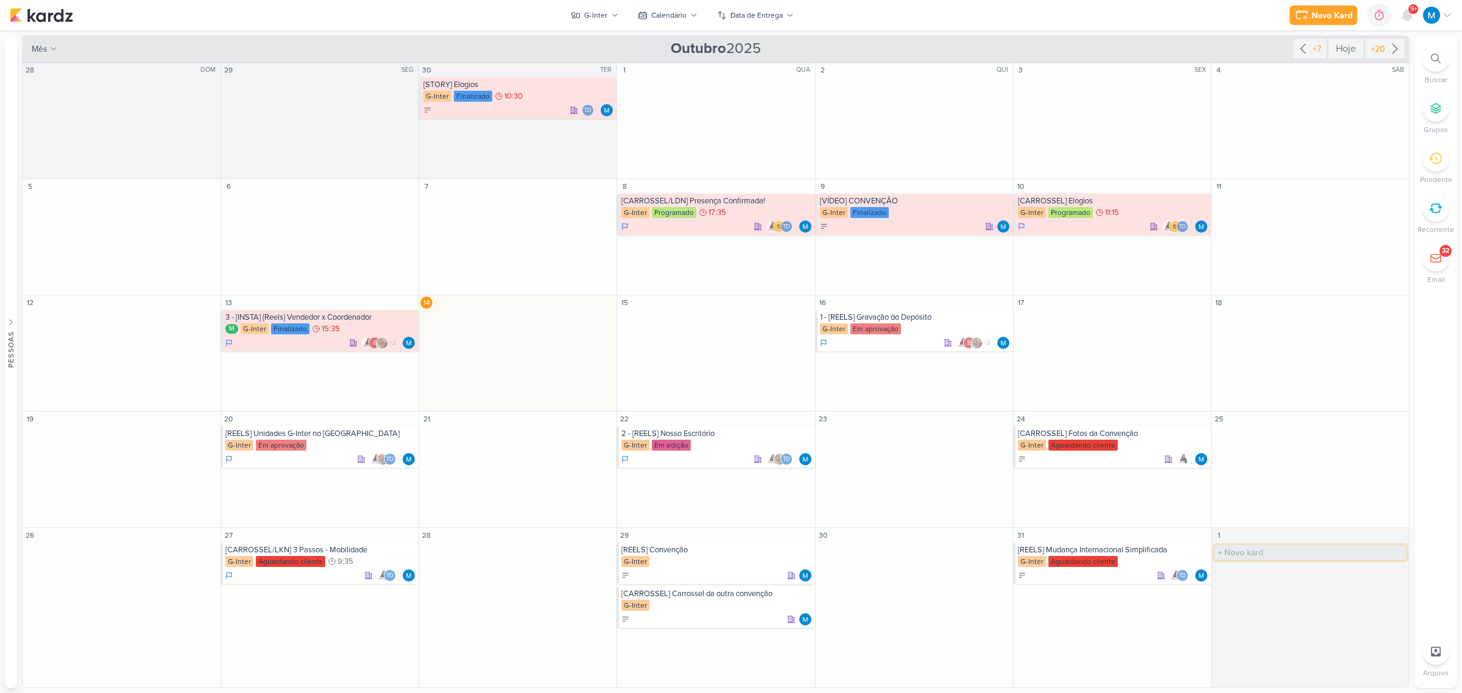
click at [1263, 550] on input "text" at bounding box center [1310, 552] width 193 height 15
type input "[REELS] CapCut - Mudança Internacional? Então se prepara para viver novas exper…"
click at [1275, 554] on div "[REELS] CapCut - Mudança Internacional? Então se prepara para viver novas exper…" at bounding box center [1311, 550] width 191 height 10
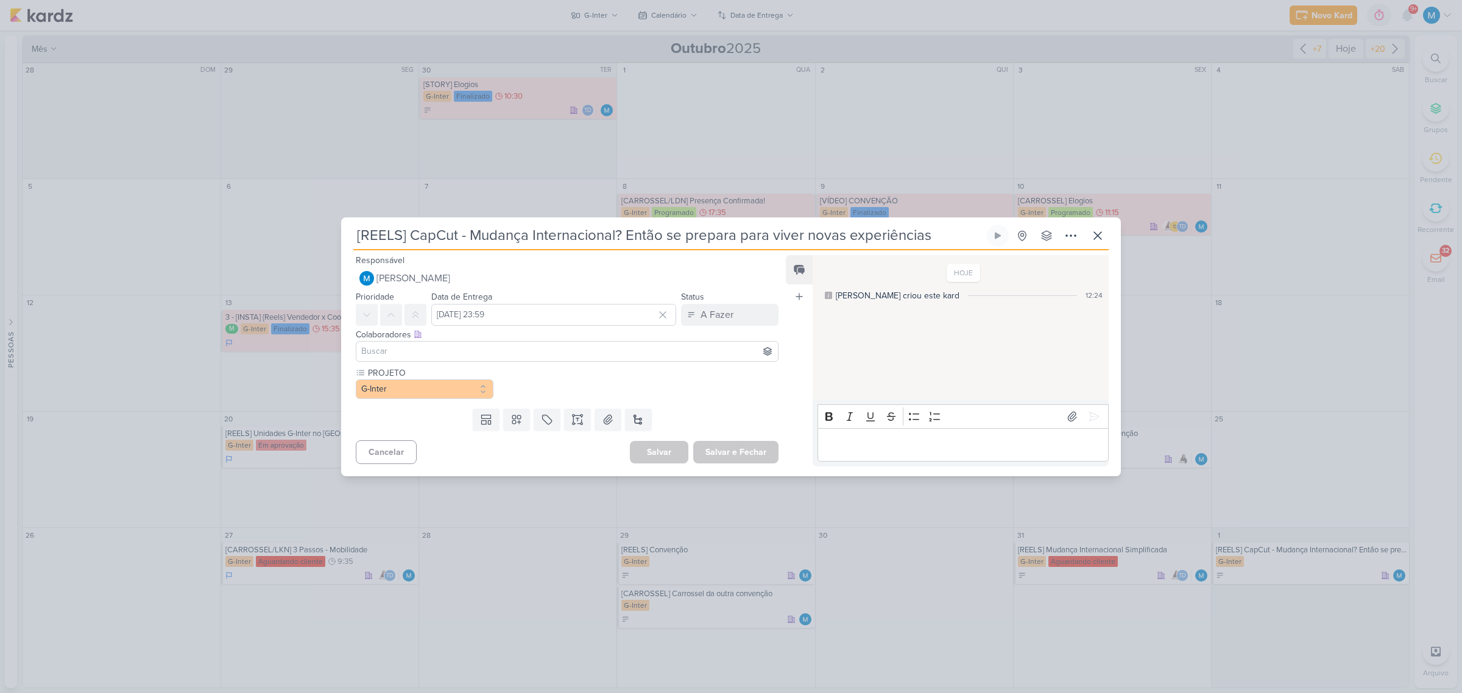
click at [629, 235] on input "[REELS] CapCut - Mudança Internacional? Então se prepara para viver novas exper…" at bounding box center [668, 236] width 631 height 22
drag, startPoint x: 470, startPoint y: 232, endPoint x: 1014, endPoint y: 204, distance: 544.8
click at [1014, 204] on div "[REELS] CapCut - Mudança Internacional? Então se prepara para viver novas exper…" at bounding box center [731, 346] width 1462 height 693
click at [575, 428] on button at bounding box center [577, 420] width 27 height 22
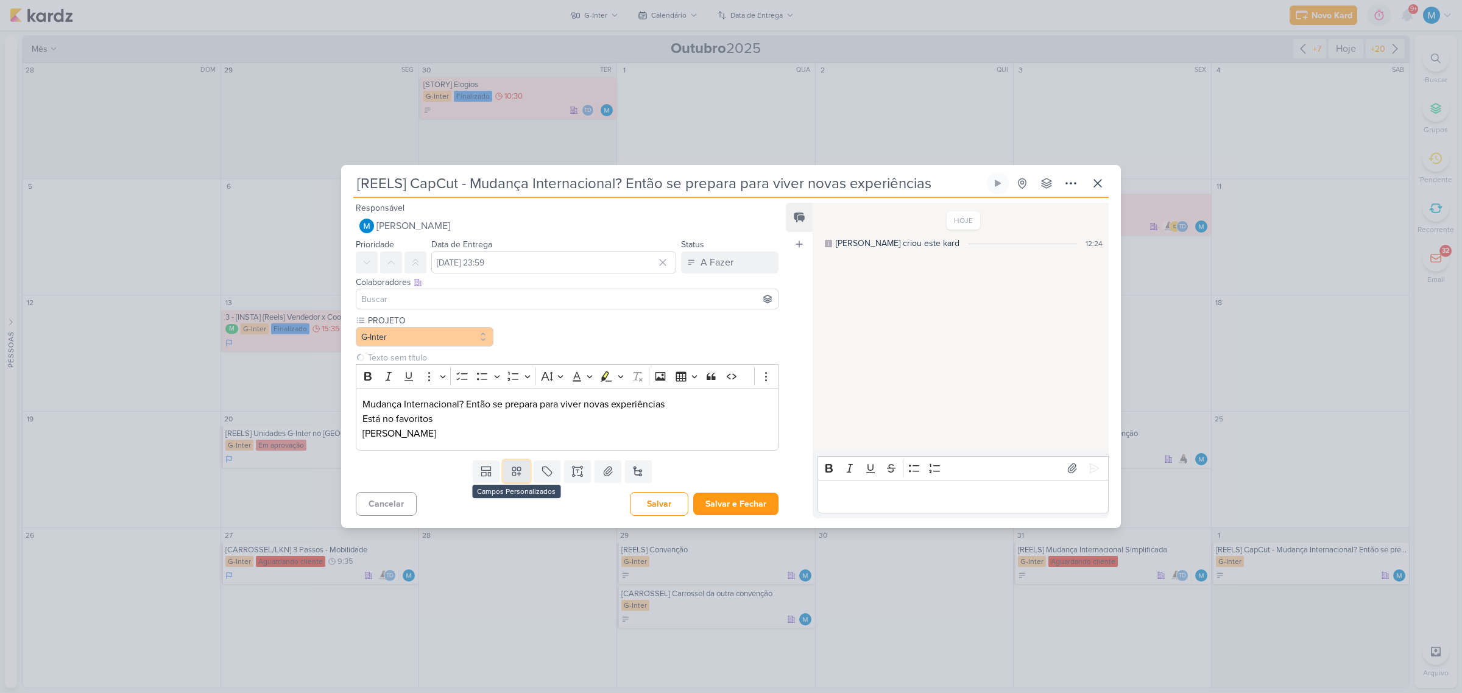
click at [511, 468] on icon at bounding box center [517, 471] width 12 height 12
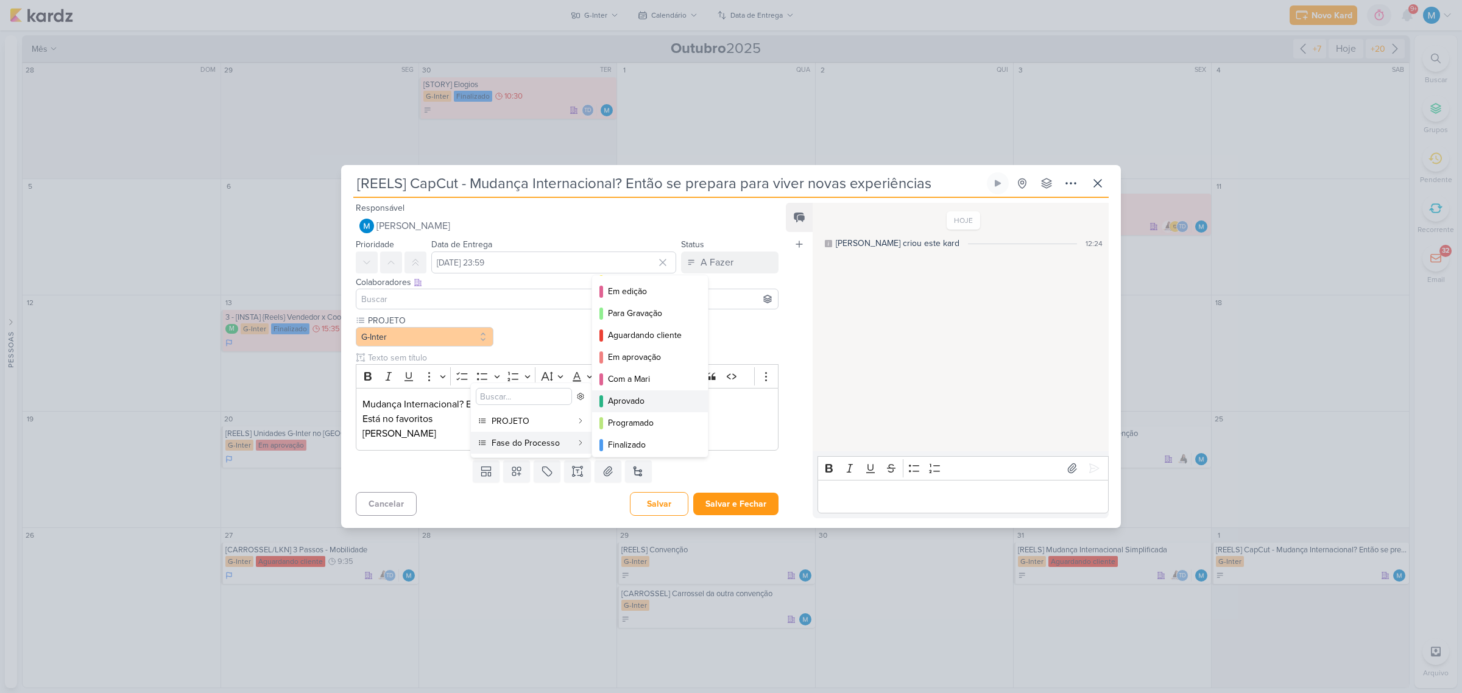
scroll to position [89, 0]
click at [659, 373] on div "Com a Mari" at bounding box center [650, 376] width 85 height 13
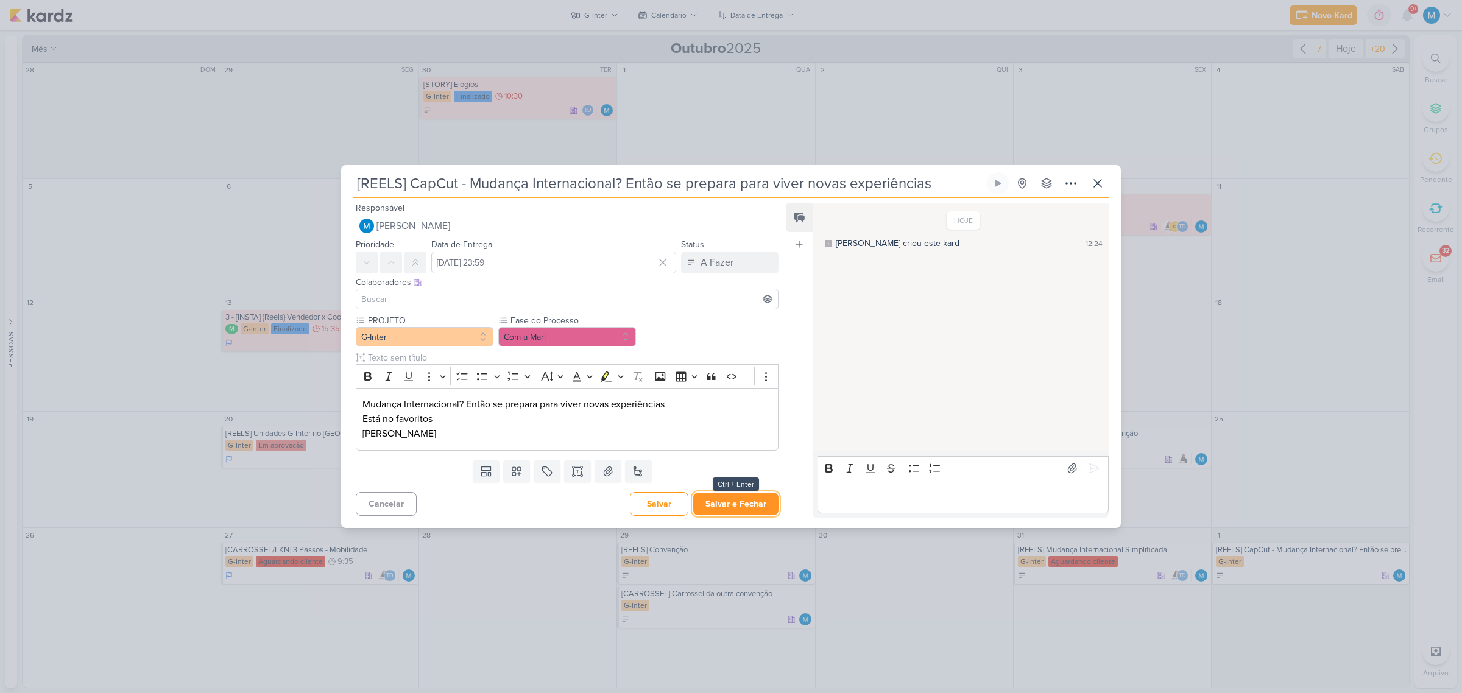
click at [743, 506] on button "Salvar e Fechar" at bounding box center [735, 504] width 85 height 23
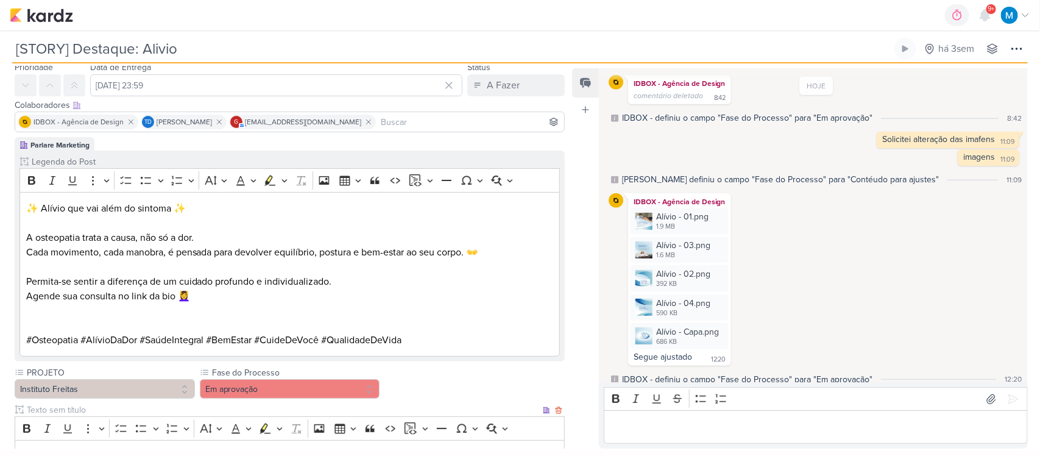
scroll to position [34, 0]
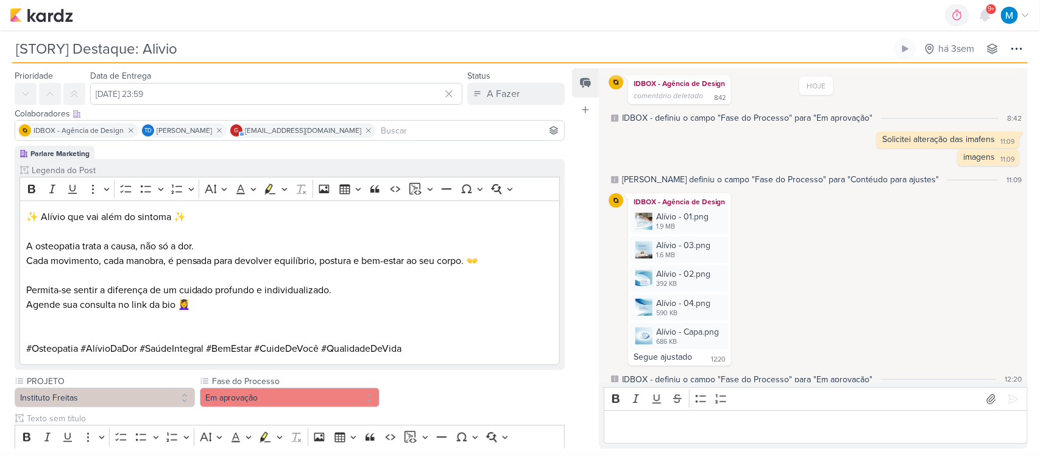
click at [675, 433] on div "Editor editing area: main" at bounding box center [816, 427] width 424 height 34
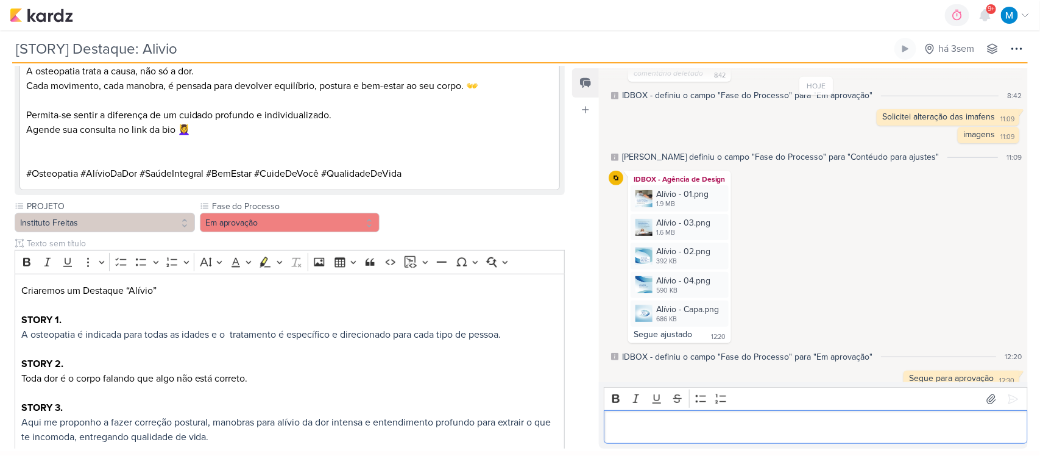
scroll to position [339, 0]
